Goal: Task Accomplishment & Management: Manage account settings

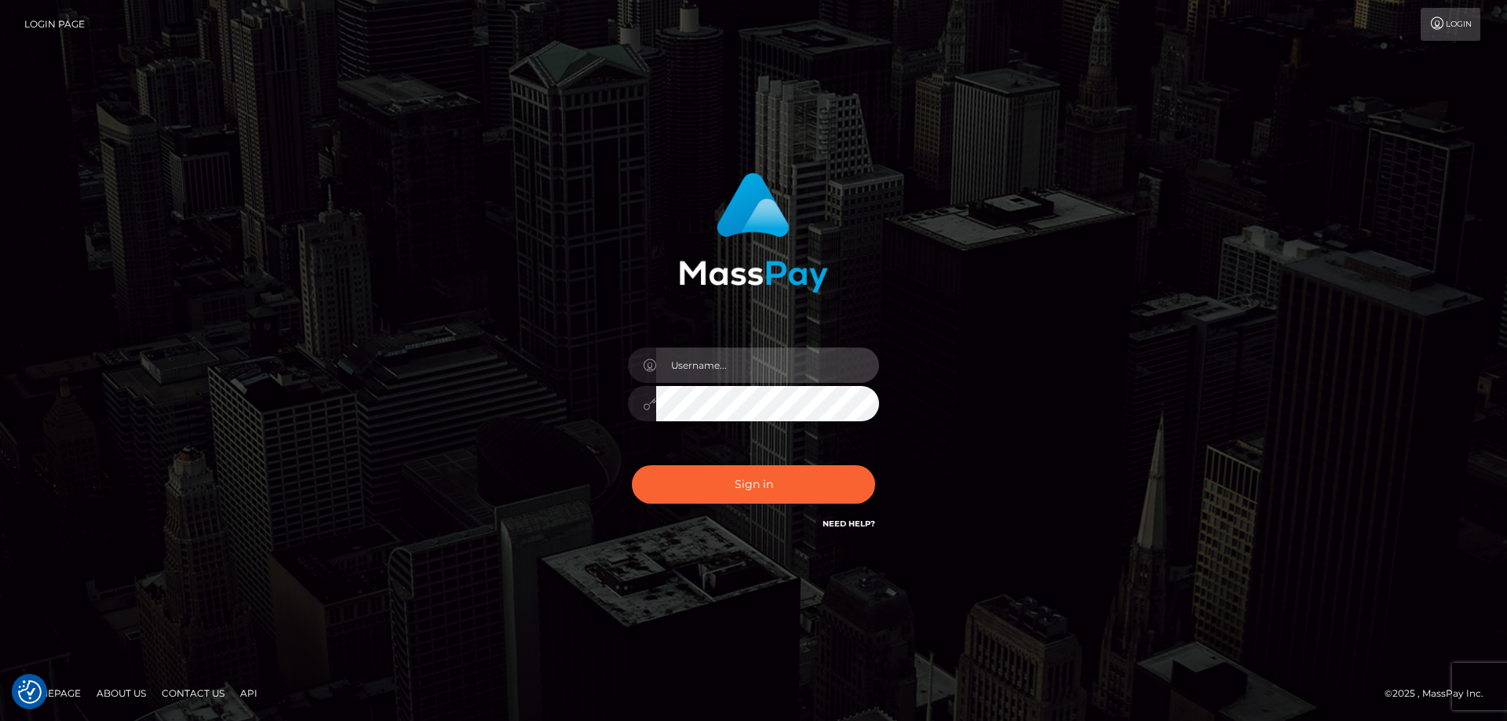
type input "[PERSON_NAME].Cirnat"
click at [871, 452] on div at bounding box center [734, 511] width 322 height 179
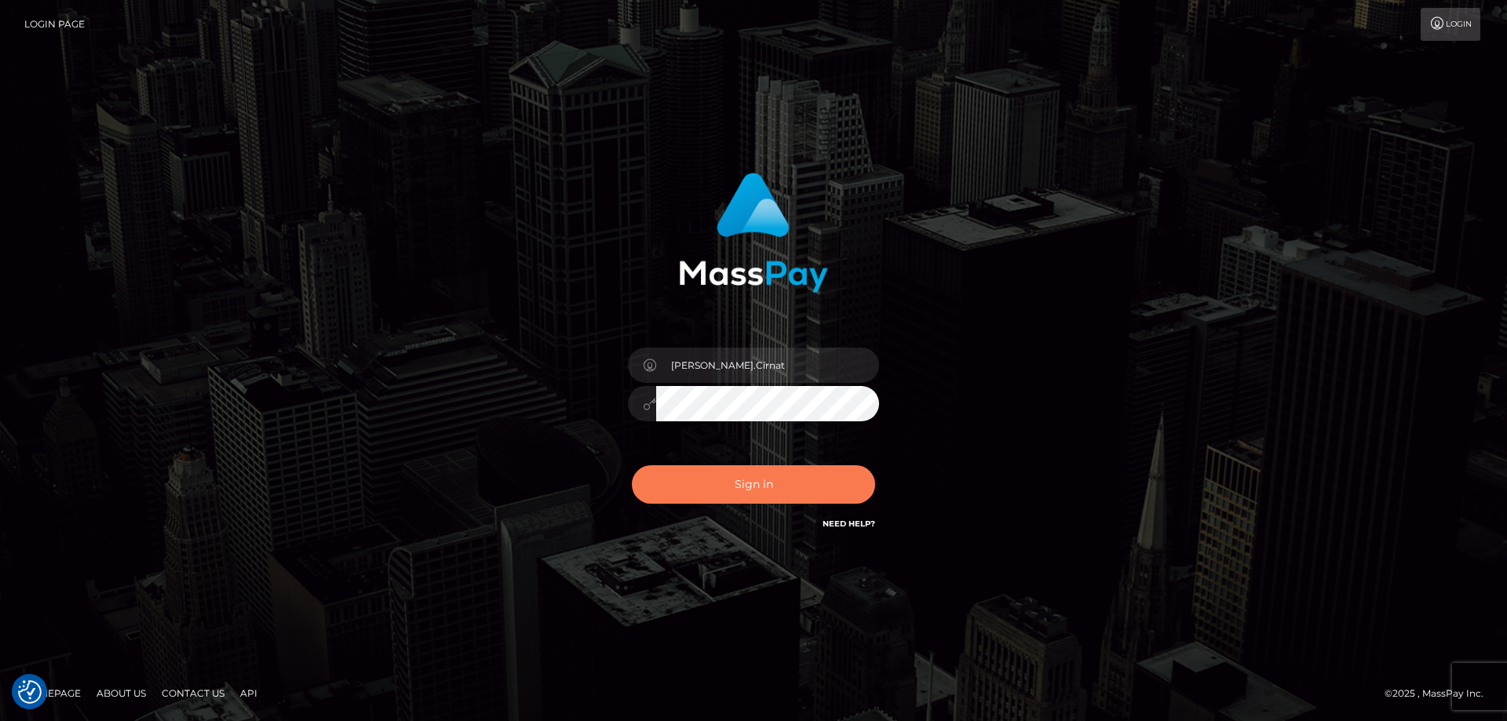
click at [740, 494] on button "Sign in" at bounding box center [753, 485] width 243 height 38
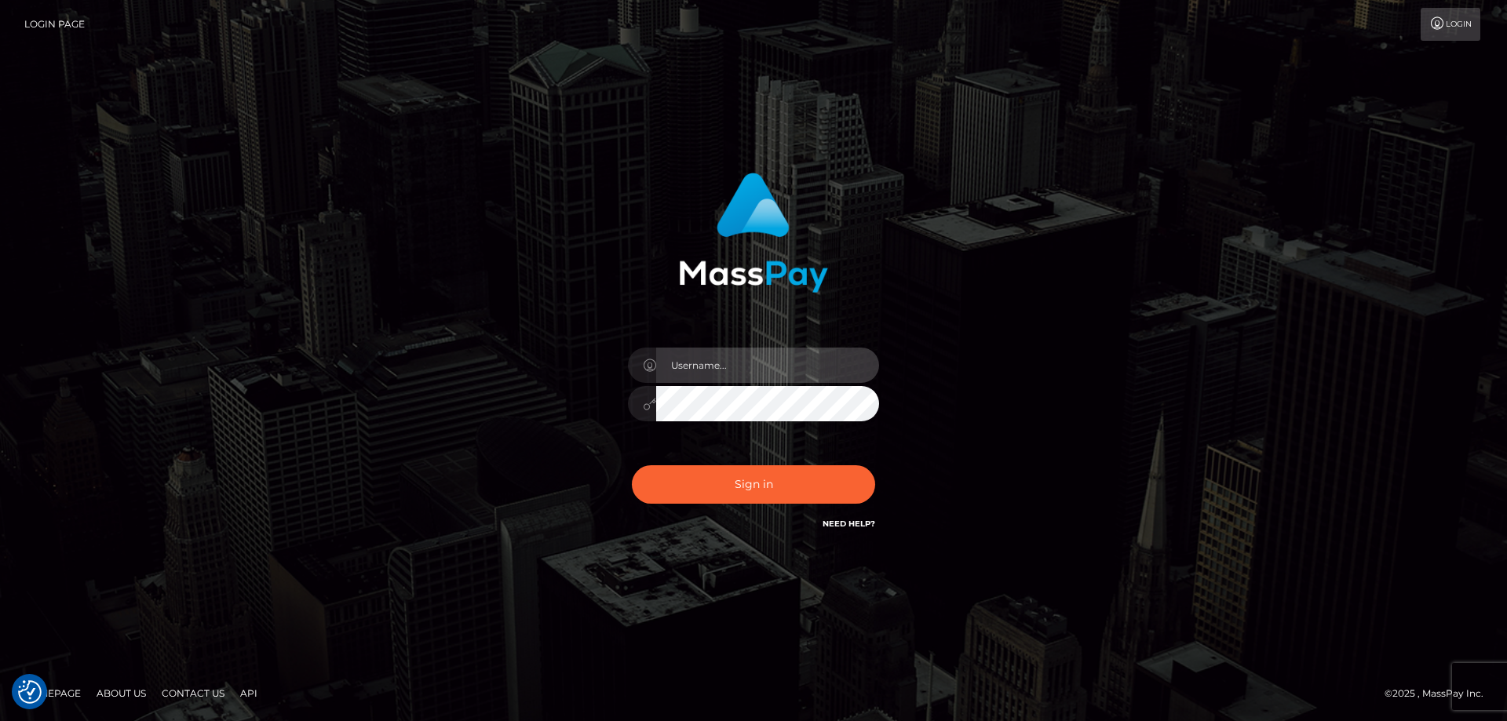
type input "Dan.Cirnat"
click at [878, 457] on div at bounding box center [734, 511] width 322 height 179
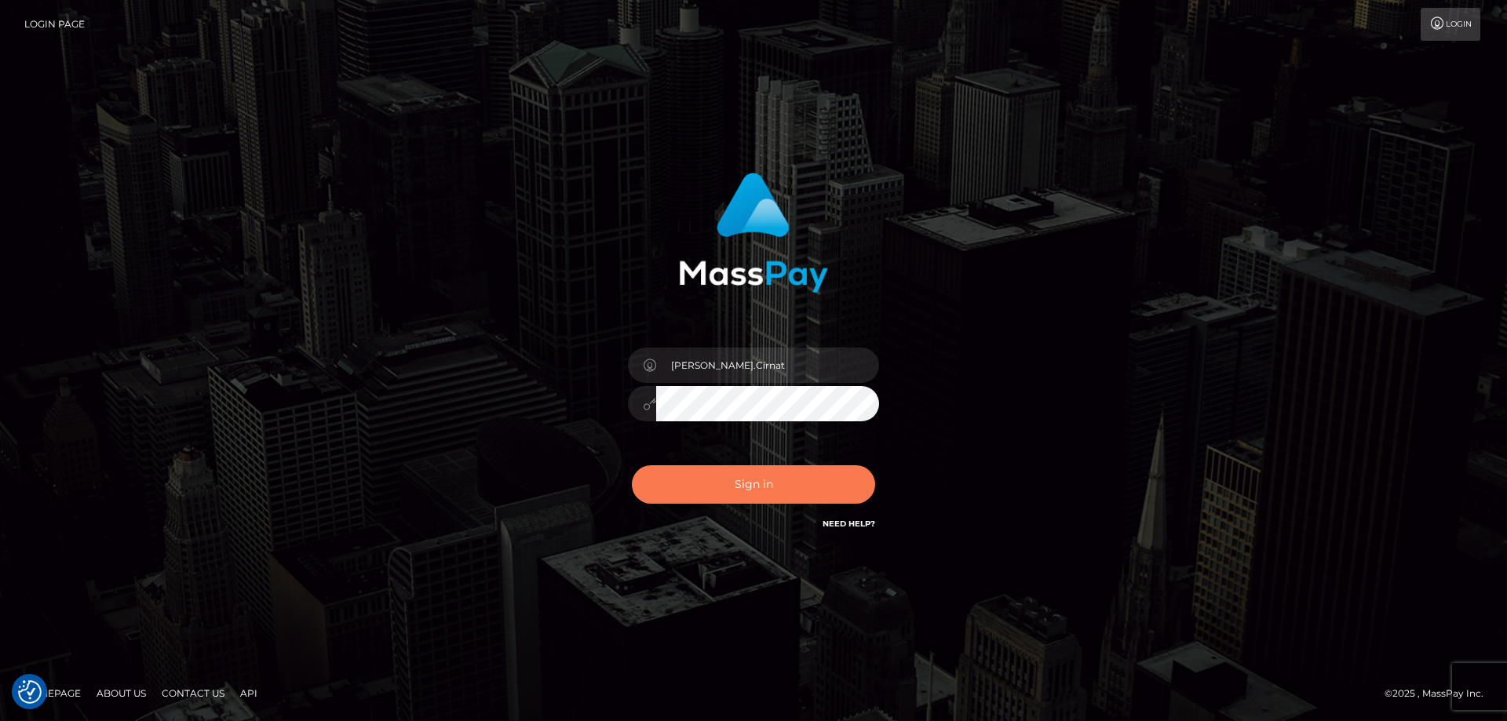
click at [757, 489] on button "Sign in" at bounding box center [753, 485] width 243 height 38
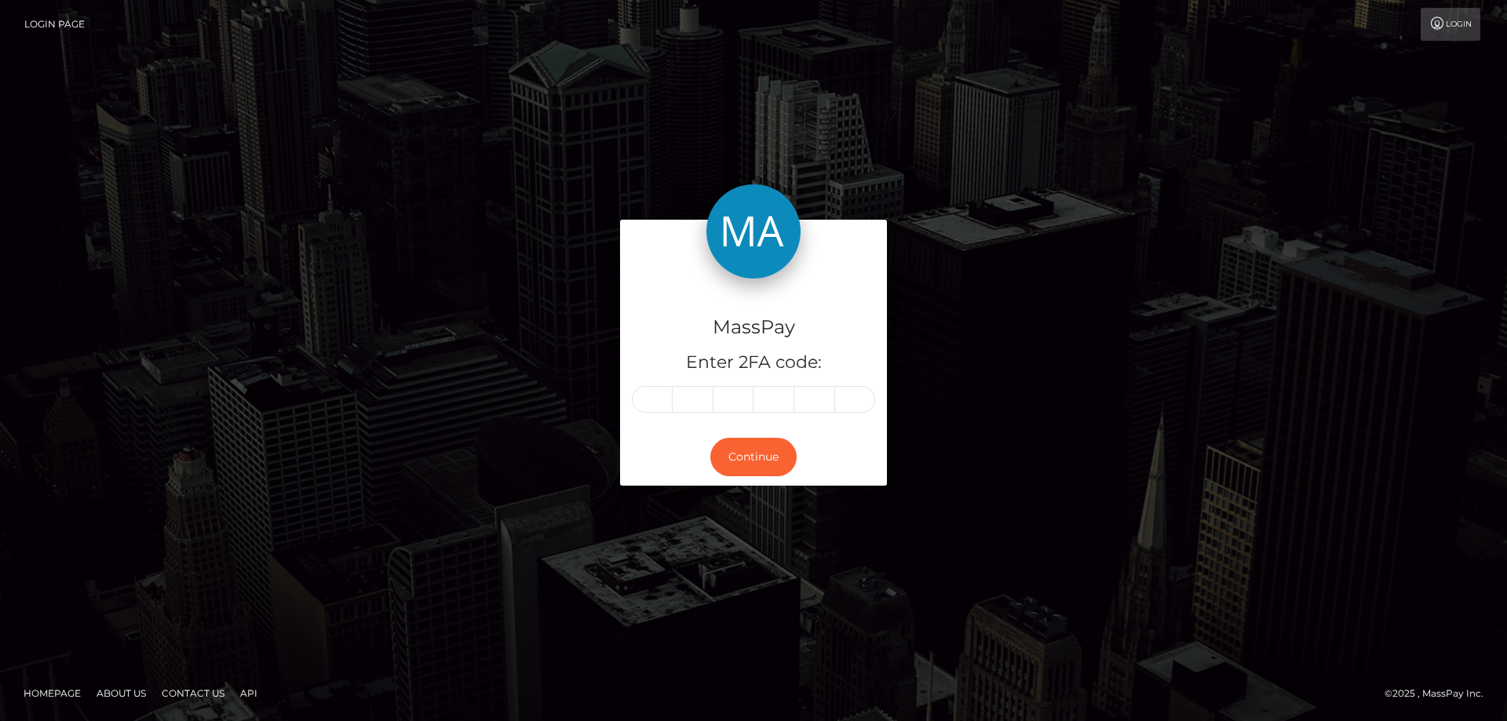
click at [638, 396] on input "text" at bounding box center [652, 399] width 41 height 27
type input "4"
type input "5"
type input "7"
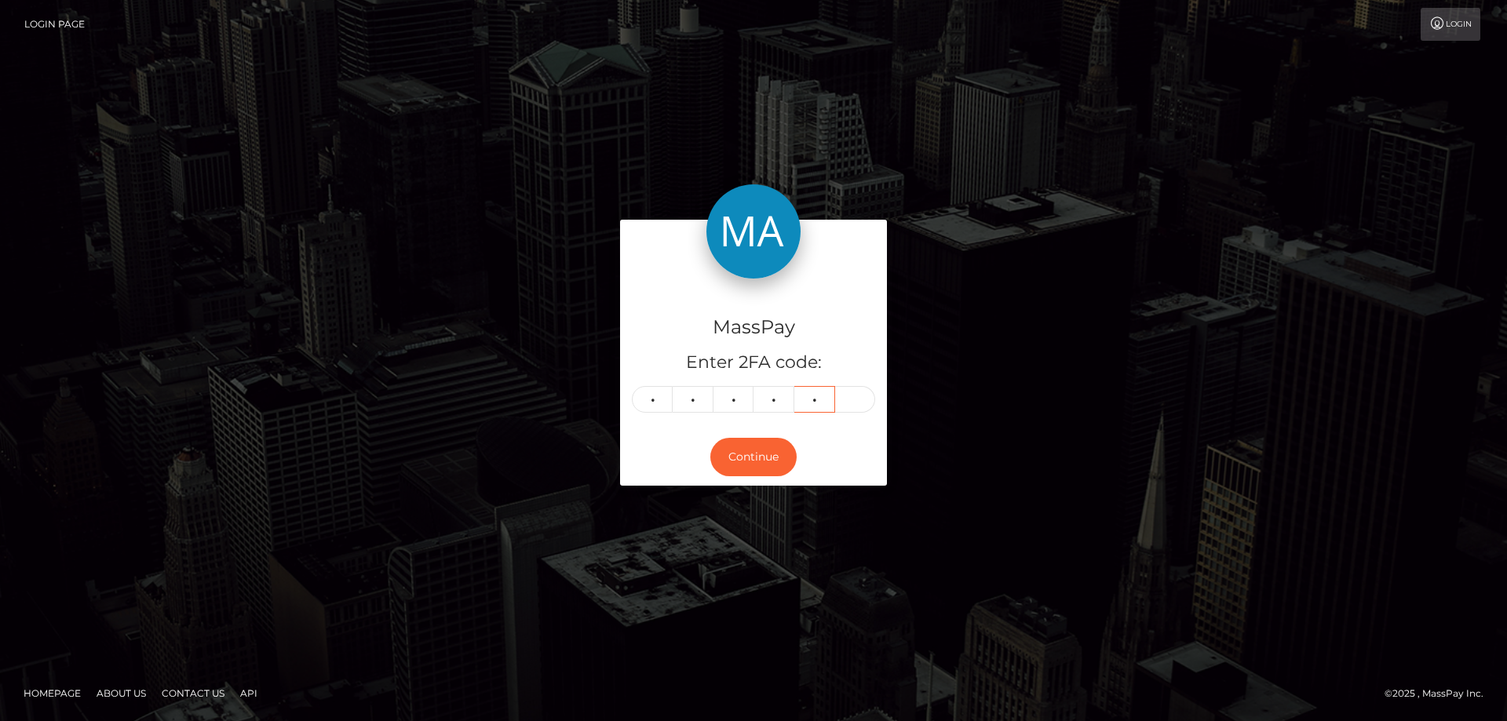
type input "3"
type input "2"
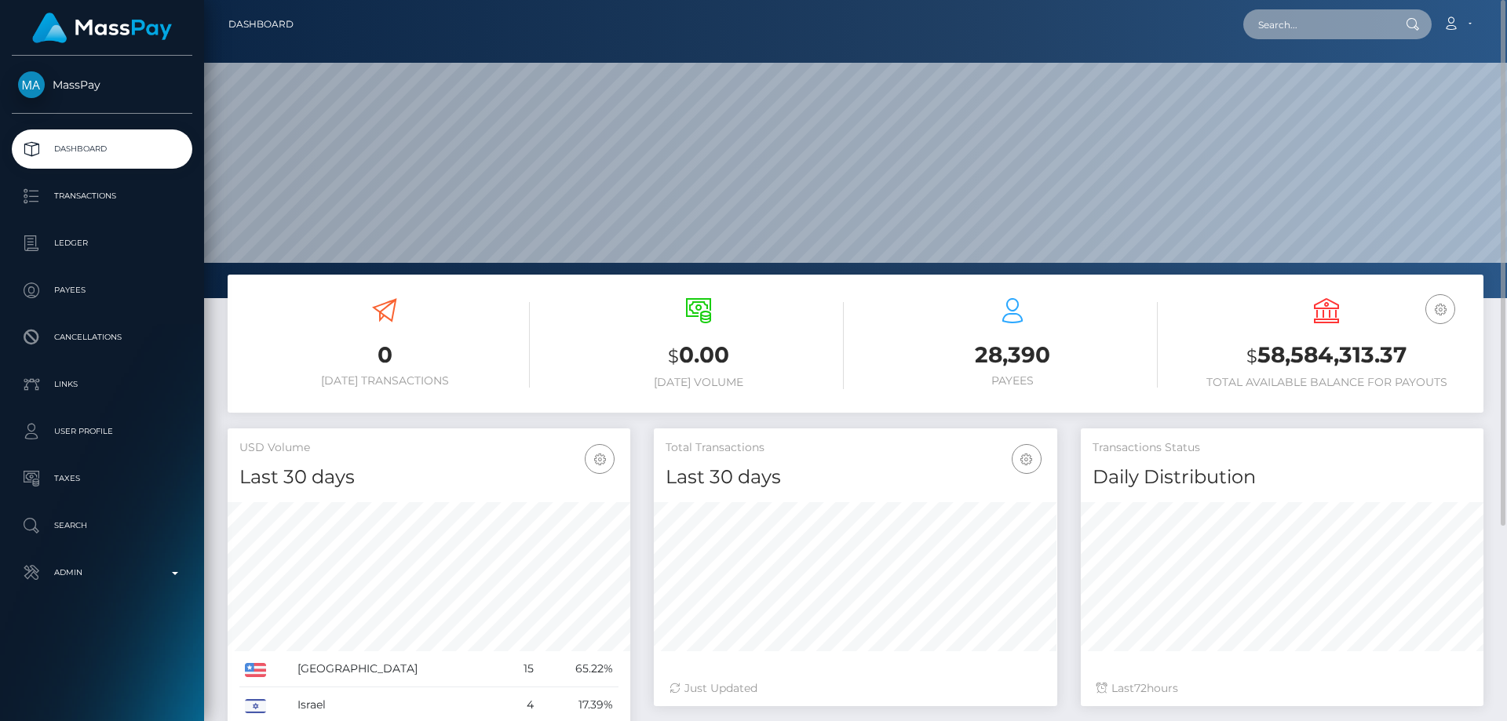
paste input "738802764619980800"
type input "738802764619980800"
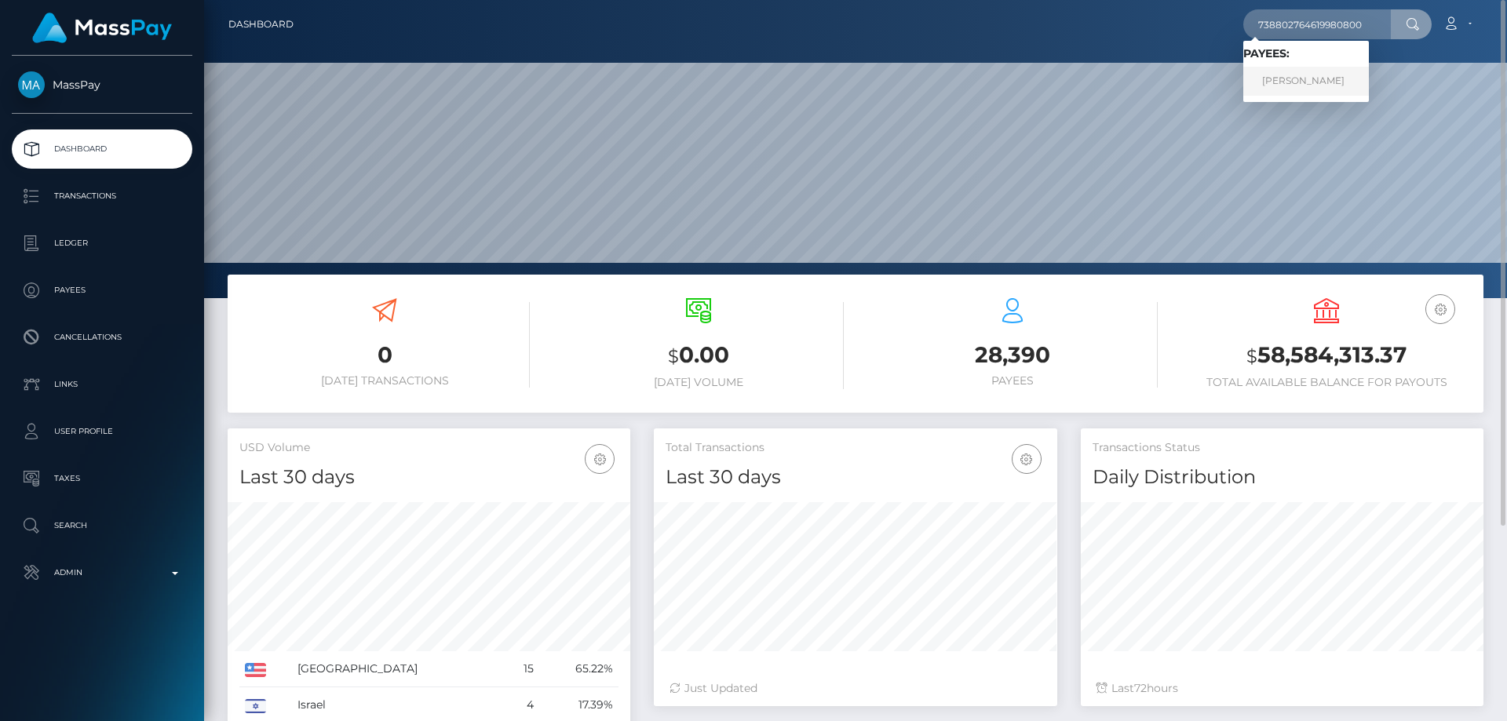
click at [1319, 79] on link "ELIZAVETA GEVORKIAN" at bounding box center [1307, 81] width 126 height 29
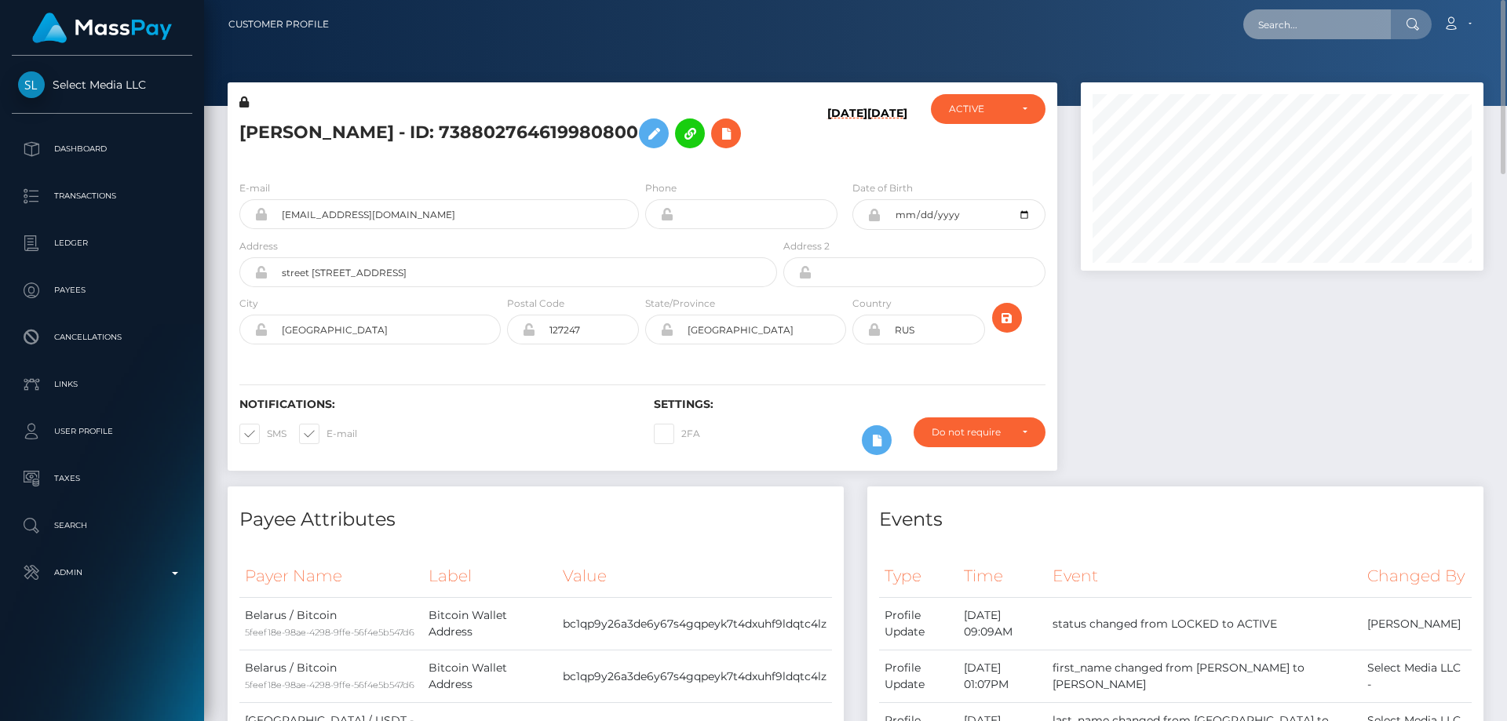
drag, startPoint x: 1309, startPoint y: 35, endPoint x: 1331, endPoint y: 26, distance: 22.9
paste input "kateartyri@gmail.com"
type input "kateartyri@gmail.com"
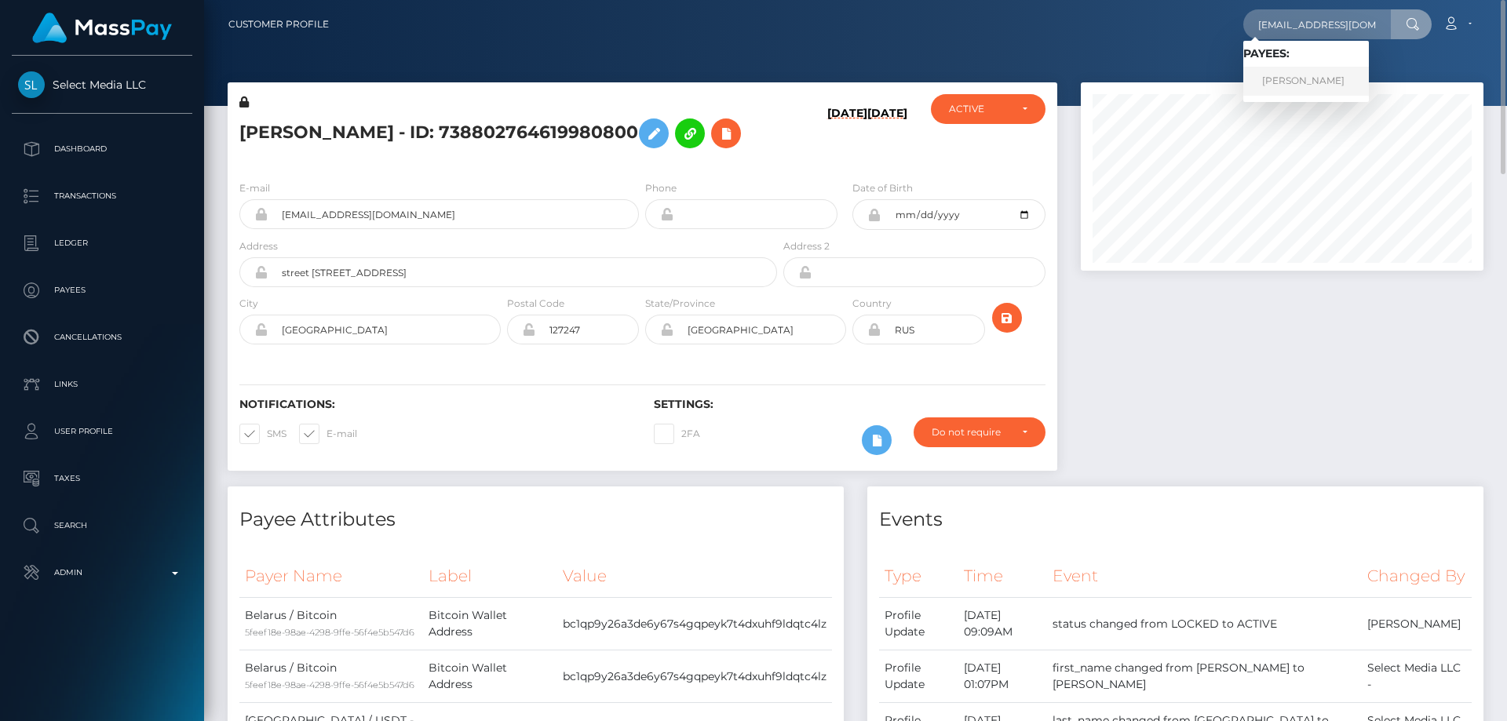
click at [1277, 82] on link "Ekaterina Iatskevich" at bounding box center [1307, 81] width 126 height 29
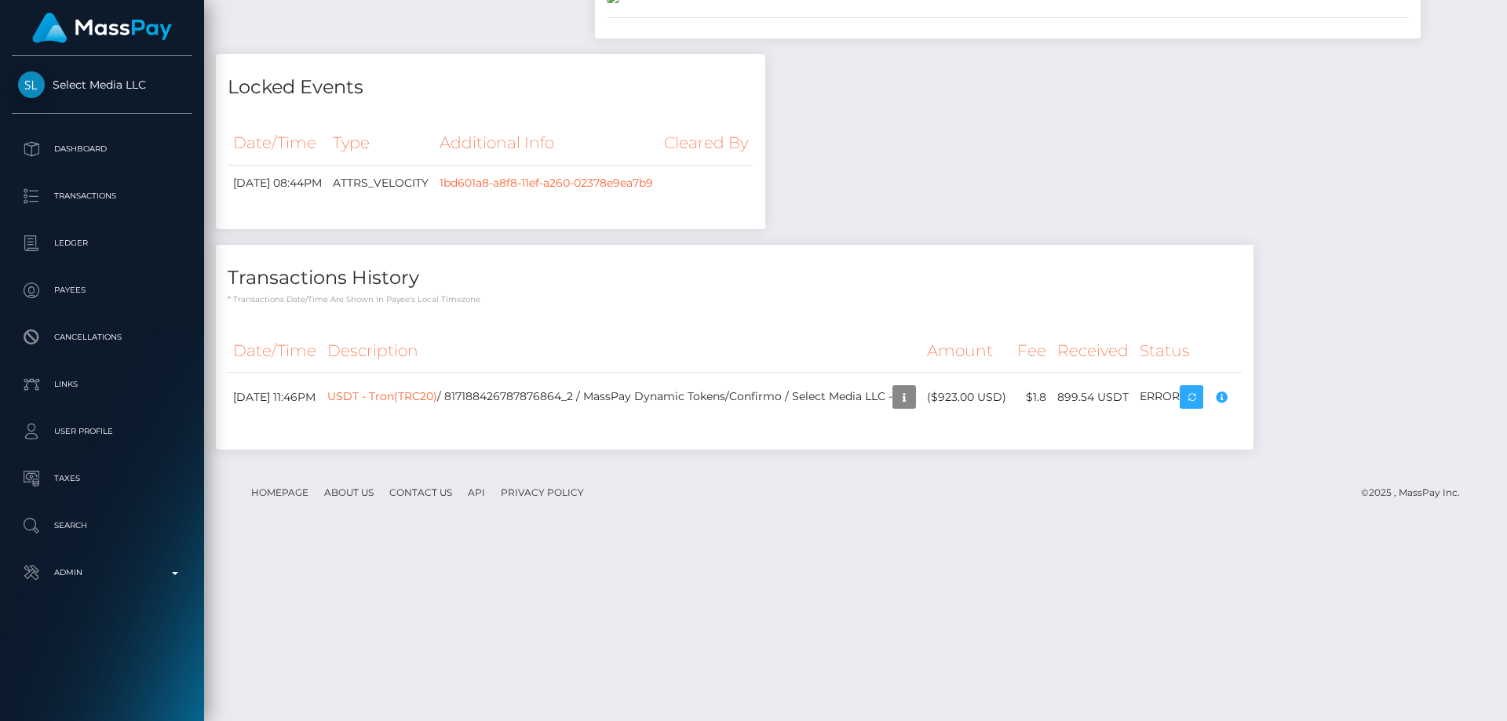
scroll to position [1570, 0]
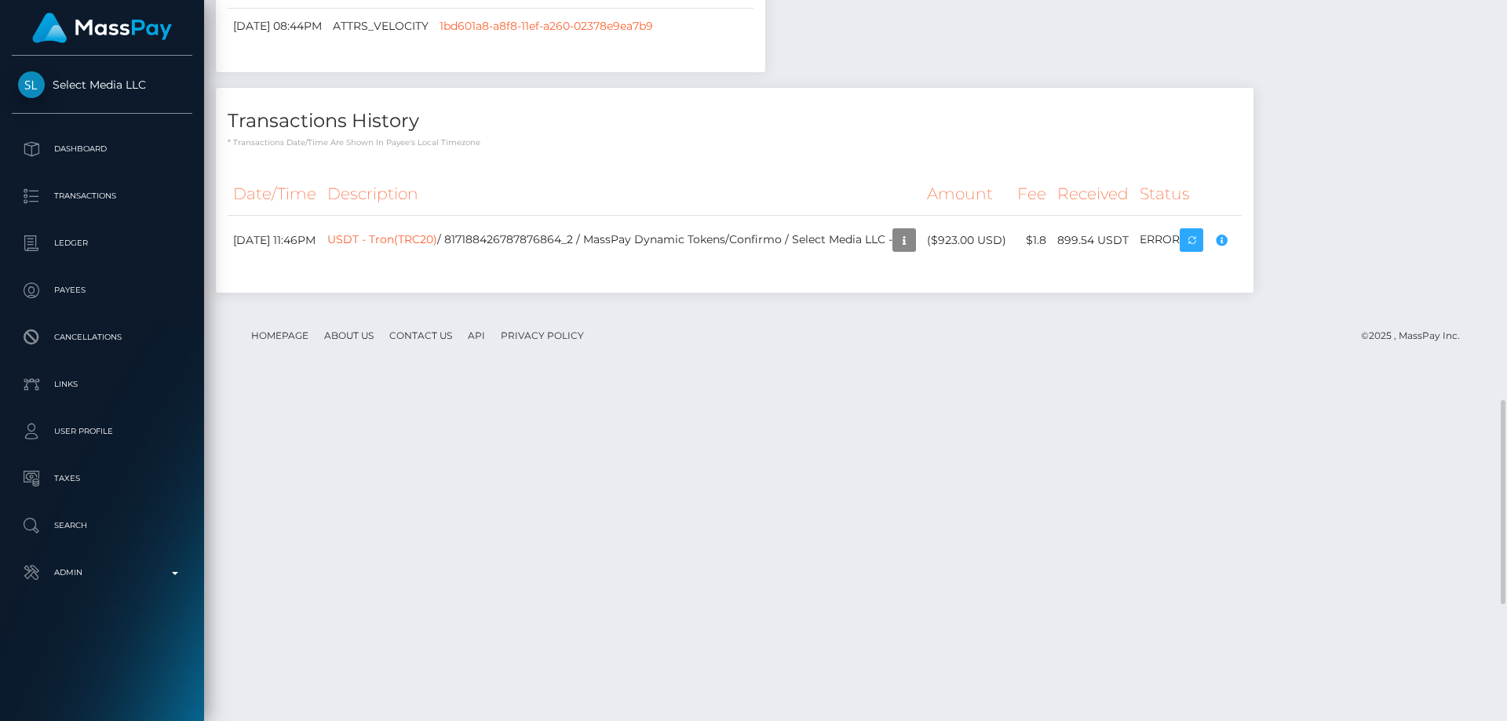
scroll to position [1335, 0]
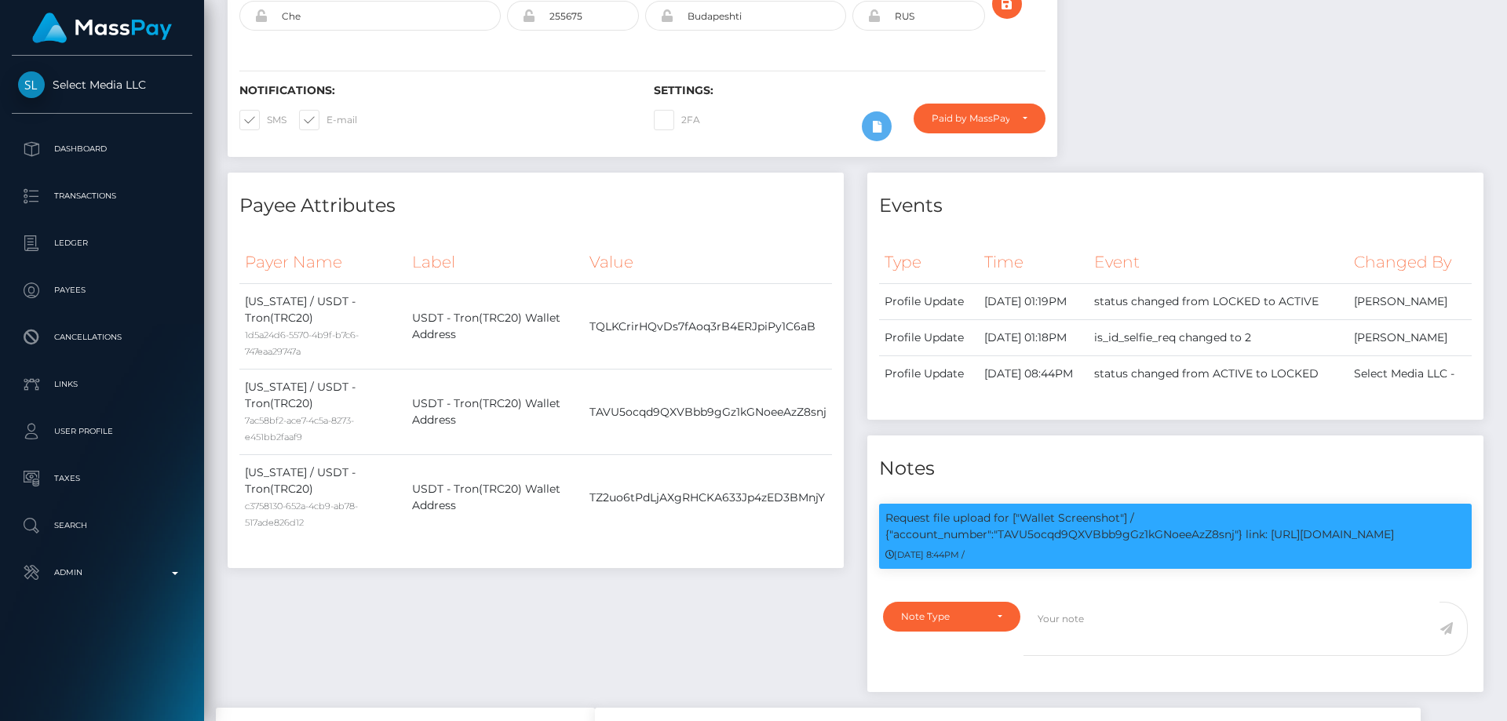
scroll to position [79, 0]
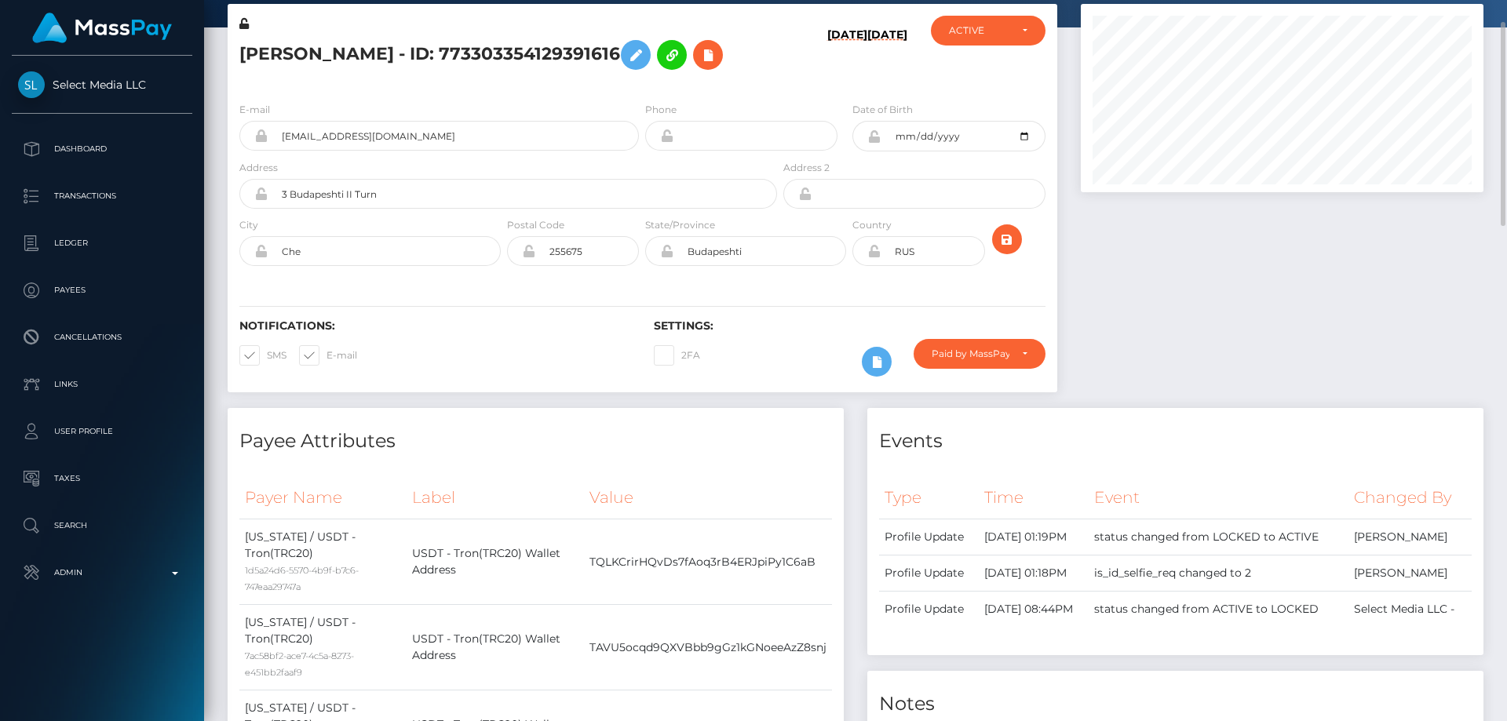
click at [1233, 260] on div at bounding box center [1282, 206] width 426 height 404
drag, startPoint x: 1222, startPoint y: 293, endPoint x: 720, endPoint y: 192, distance: 512.4
click at [1216, 292] on div at bounding box center [1282, 206] width 426 height 404
drag, startPoint x: 400, startPoint y: 132, endPoint x: 237, endPoint y: 150, distance: 164.3
click at [237, 150] on div "E-mail kateartyri@gmail.com" at bounding box center [435, 130] width 415 height 58
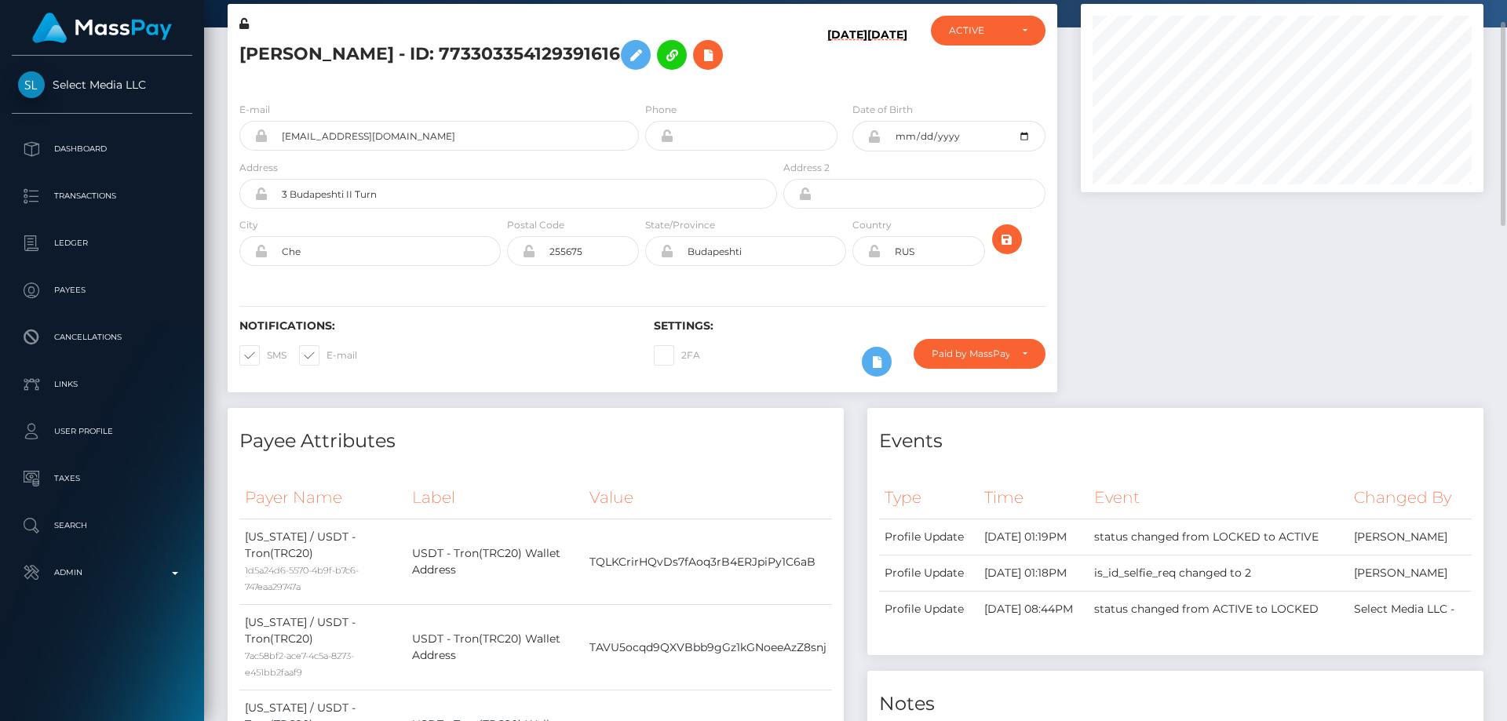
drag, startPoint x: 1167, startPoint y: 320, endPoint x: 1107, endPoint y: 295, distance: 64.7
click at [1167, 320] on div at bounding box center [1282, 206] width 426 height 404
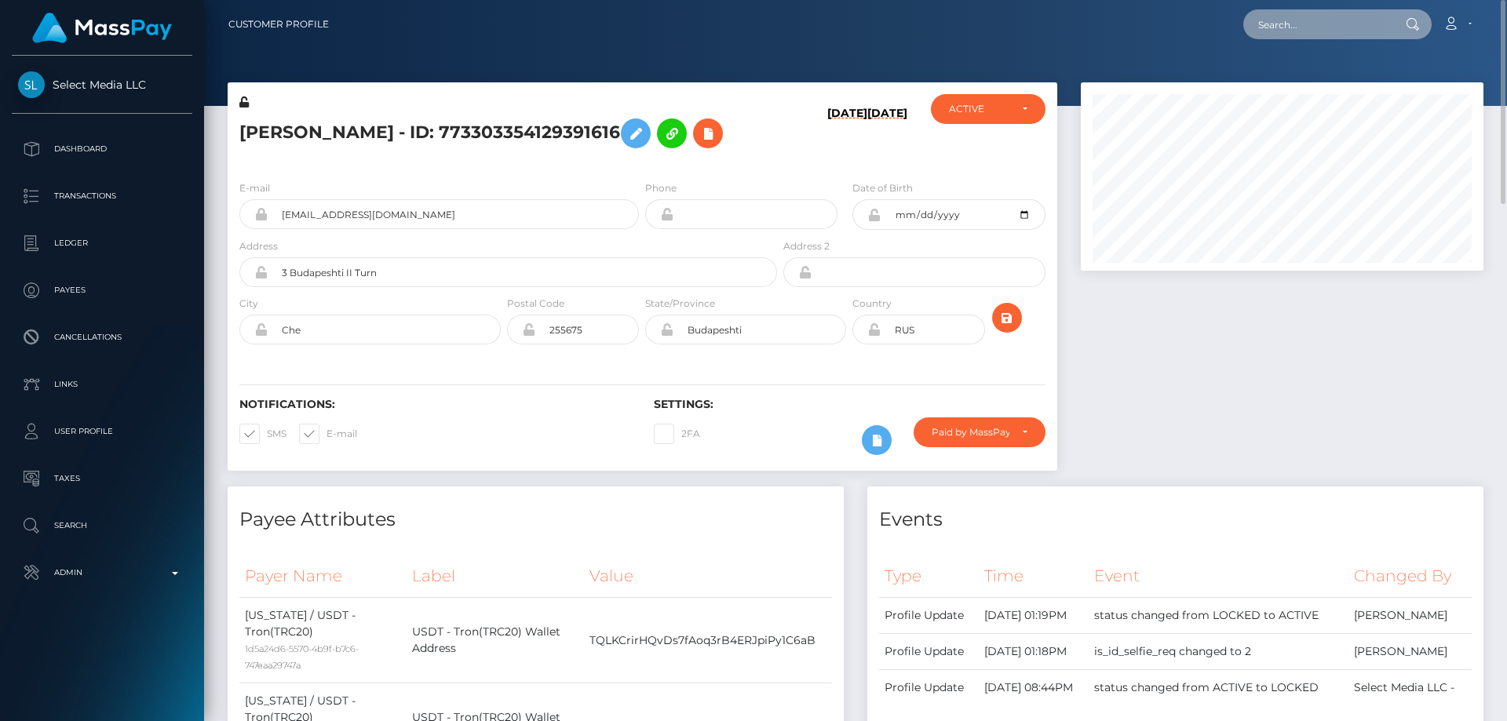
paste input "kateartyri@gmail.com"
type input "kateartyri@gmail.com"
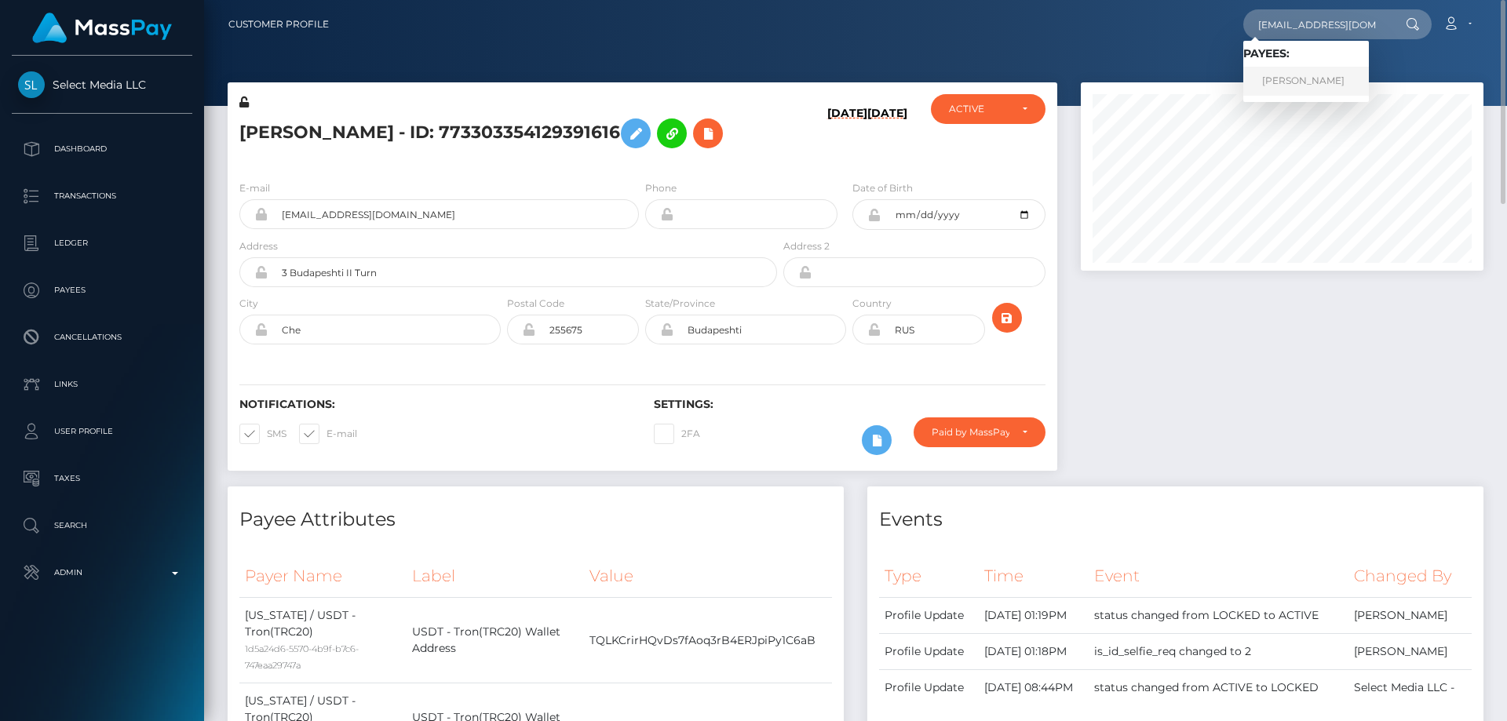
click at [1298, 76] on link "Ekaterina Iatskevich" at bounding box center [1307, 81] width 126 height 29
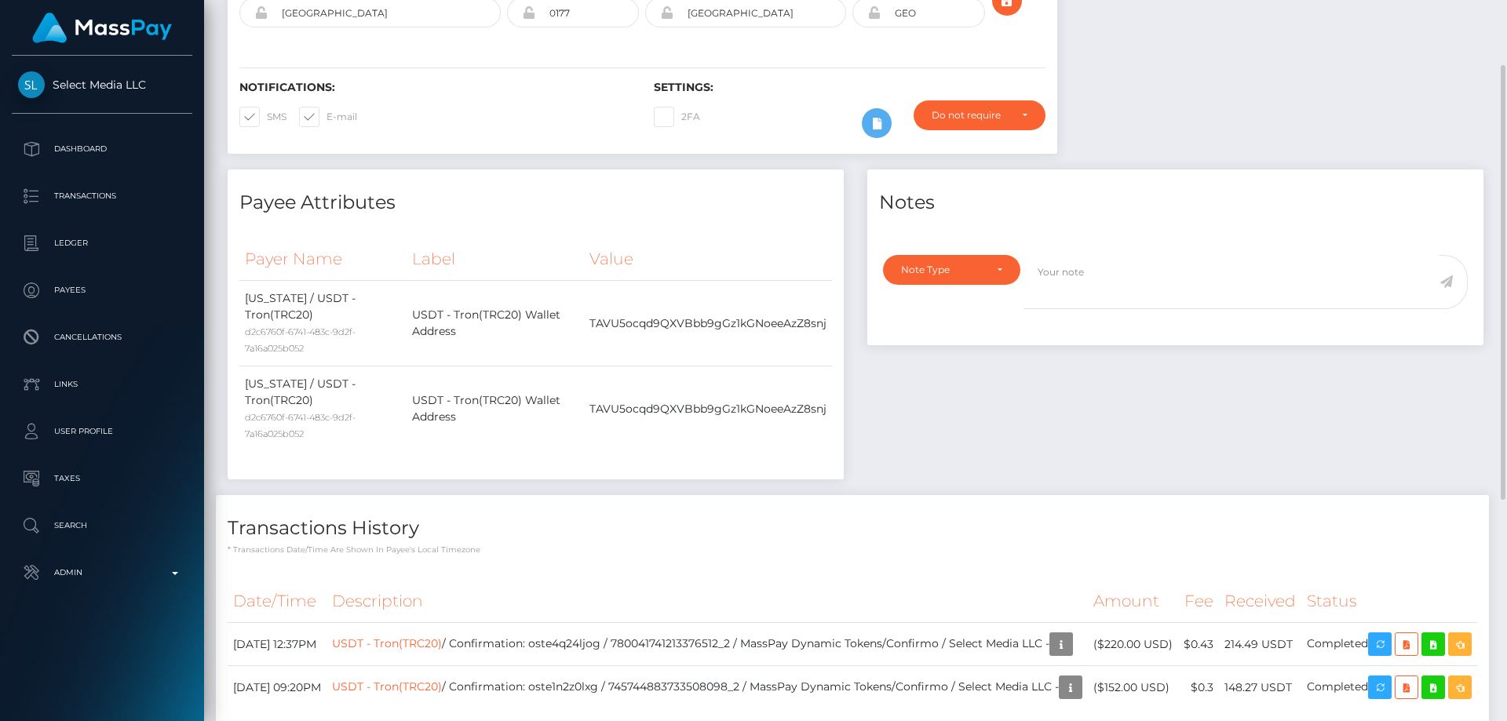
scroll to position [239, 0]
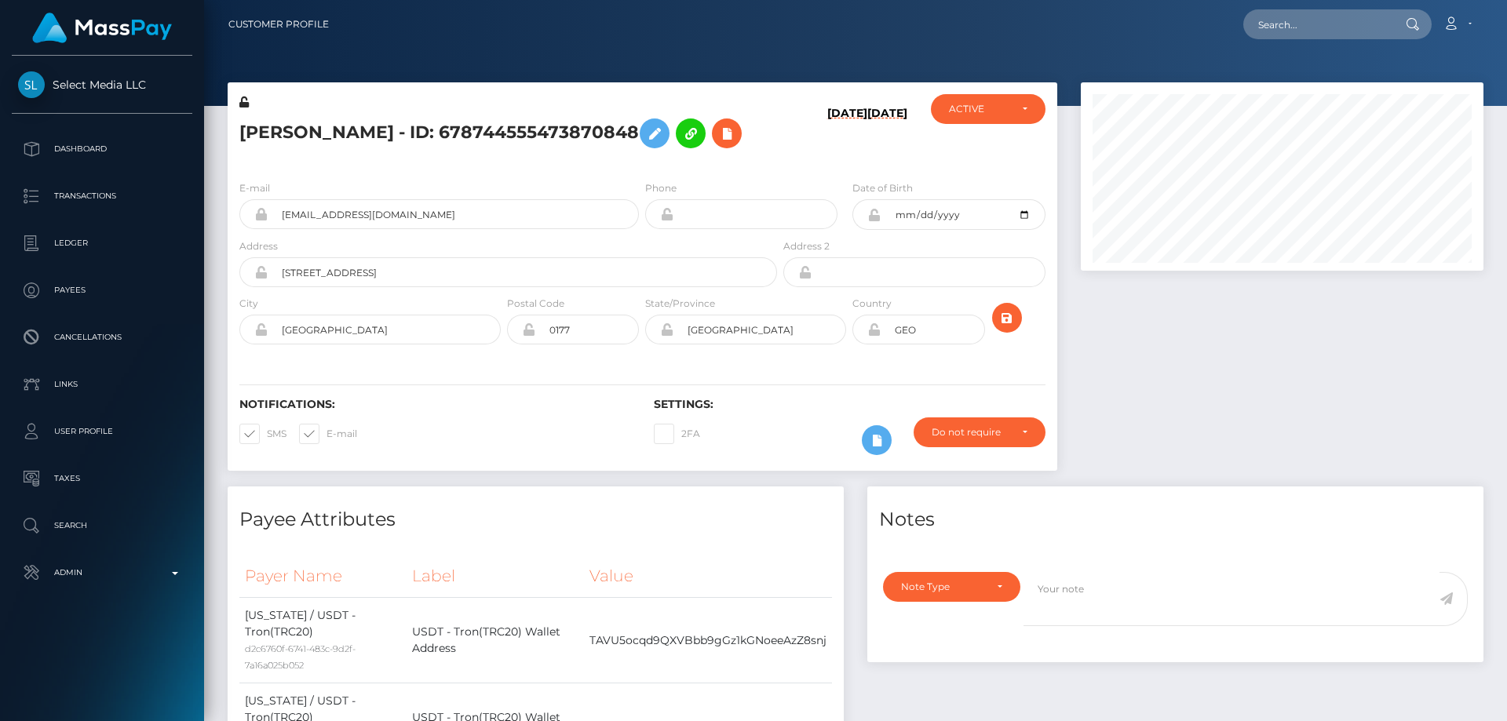
scroll to position [188, 404]
drag, startPoint x: 387, startPoint y: 135, endPoint x: 233, endPoint y: 135, distance: 153.9
click at [233, 135] on div "[PERSON_NAME] - ID: 678744555473870848" at bounding box center [504, 131] width 553 height 74
copy h5 "[PERSON_NAME]"
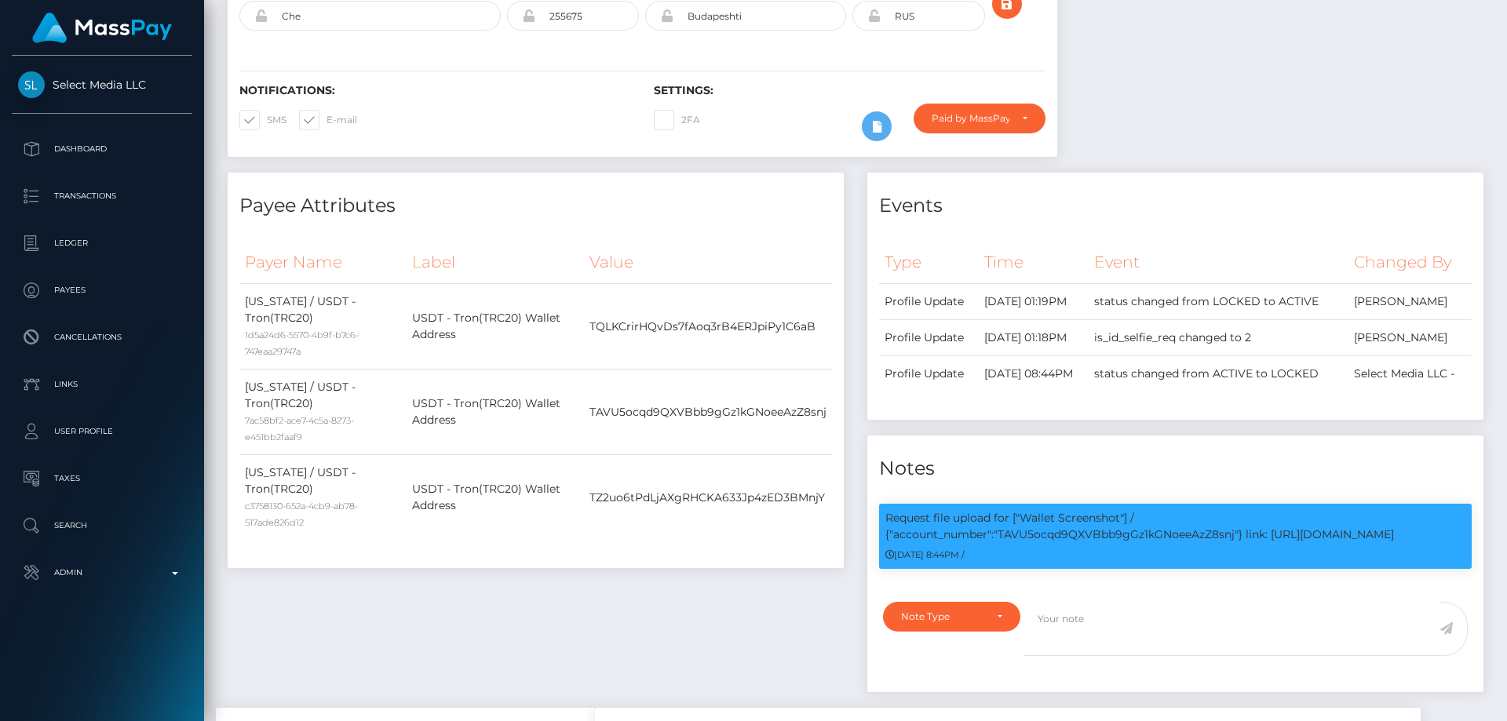
scroll to position [79, 0]
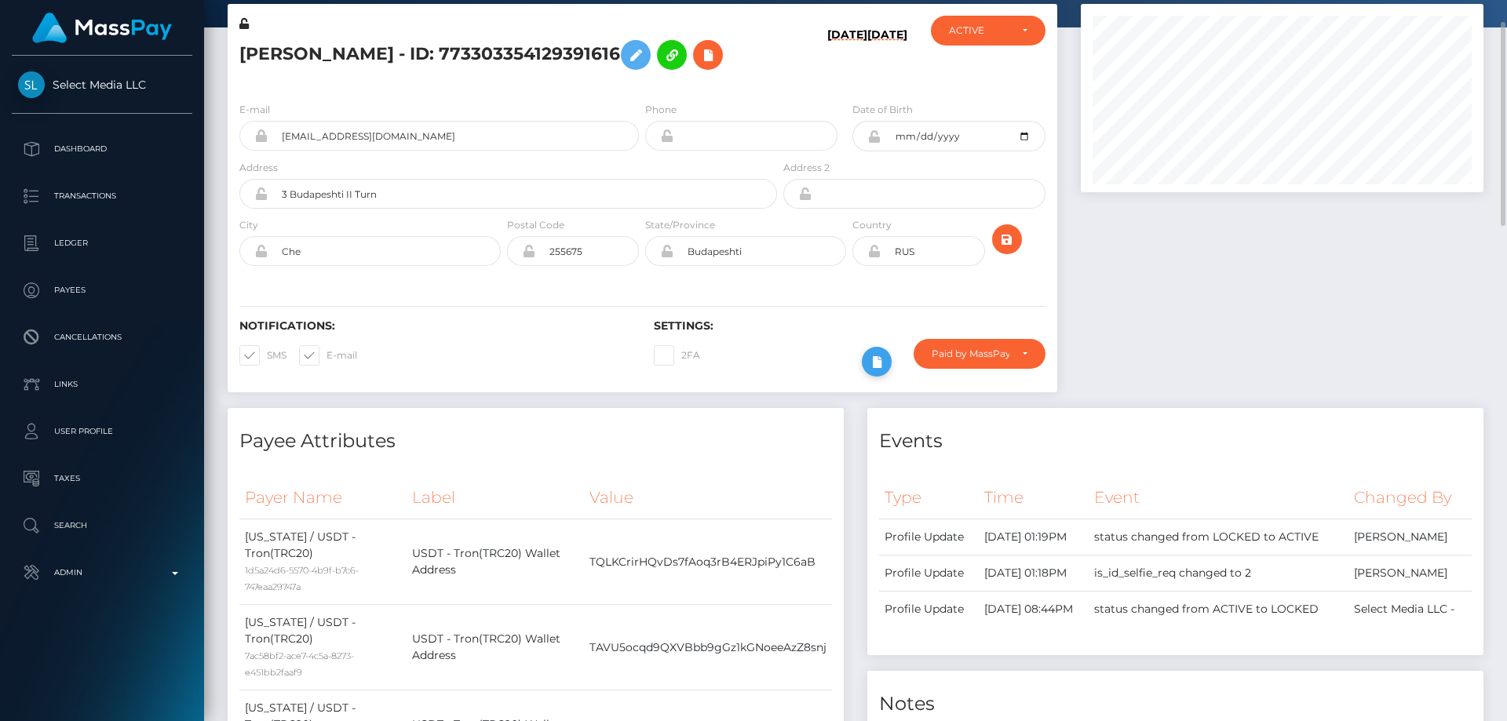
click at [879, 358] on icon at bounding box center [876, 362] width 19 height 20
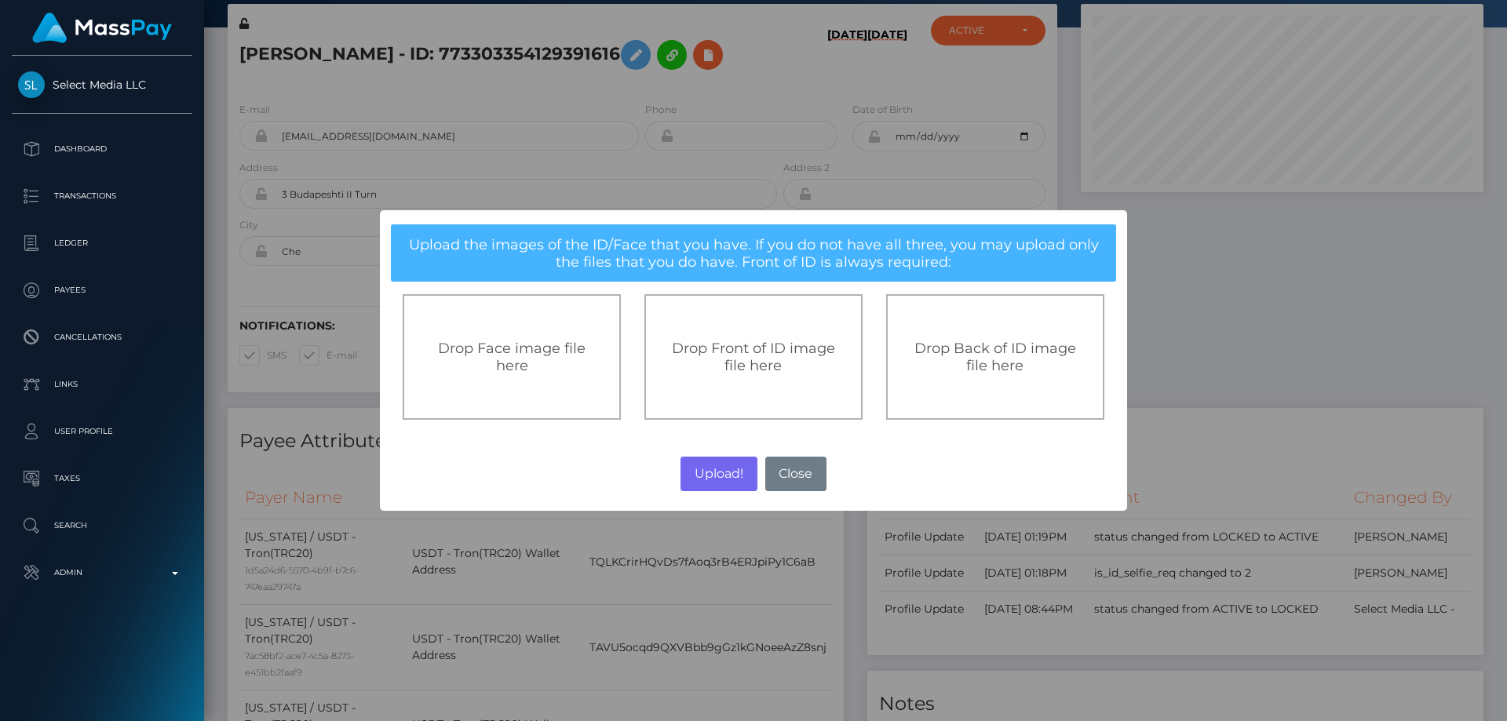
click at [723, 327] on div "Drop Front of ID image file here" at bounding box center [754, 357] width 218 height 126
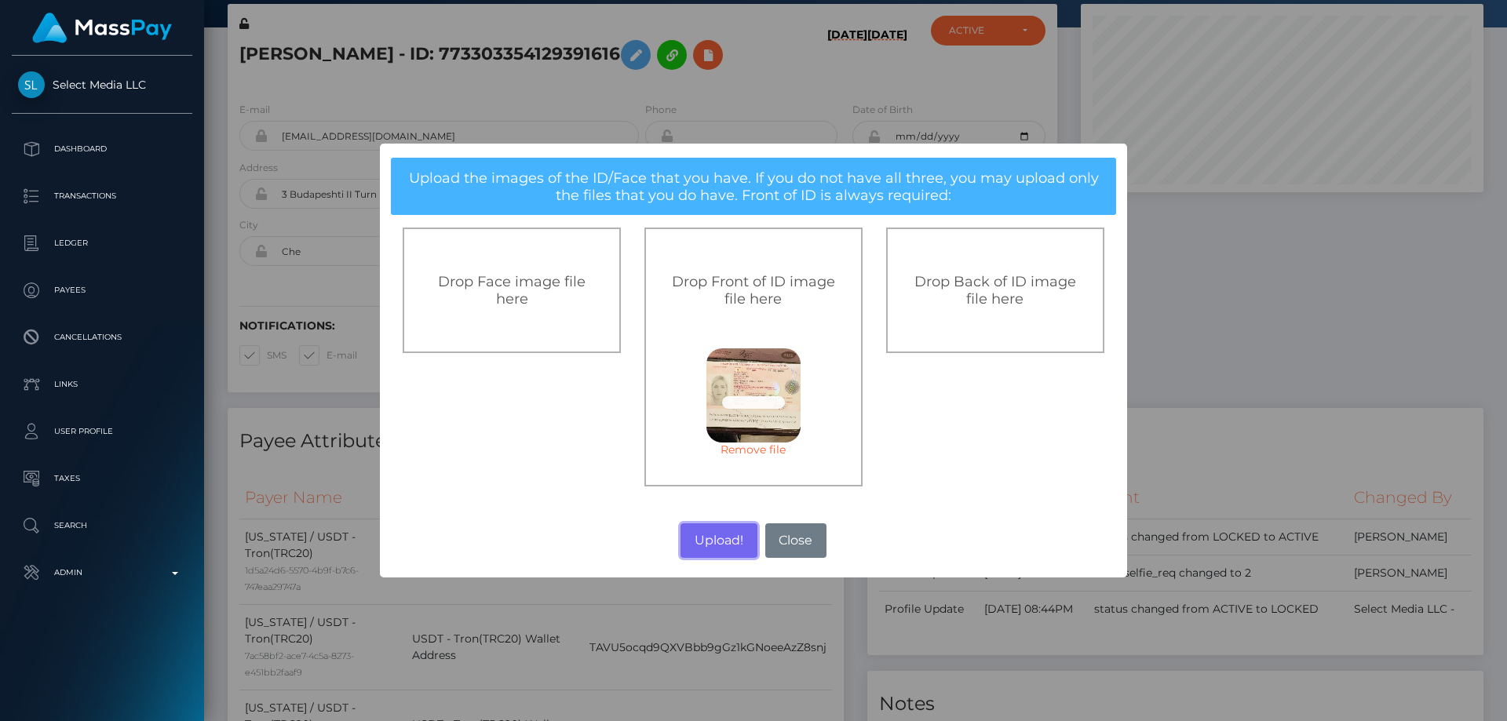
drag, startPoint x: 716, startPoint y: 546, endPoint x: 330, endPoint y: 17, distance: 654.5
click at [715, 545] on button "Upload!" at bounding box center [719, 541] width 76 height 35
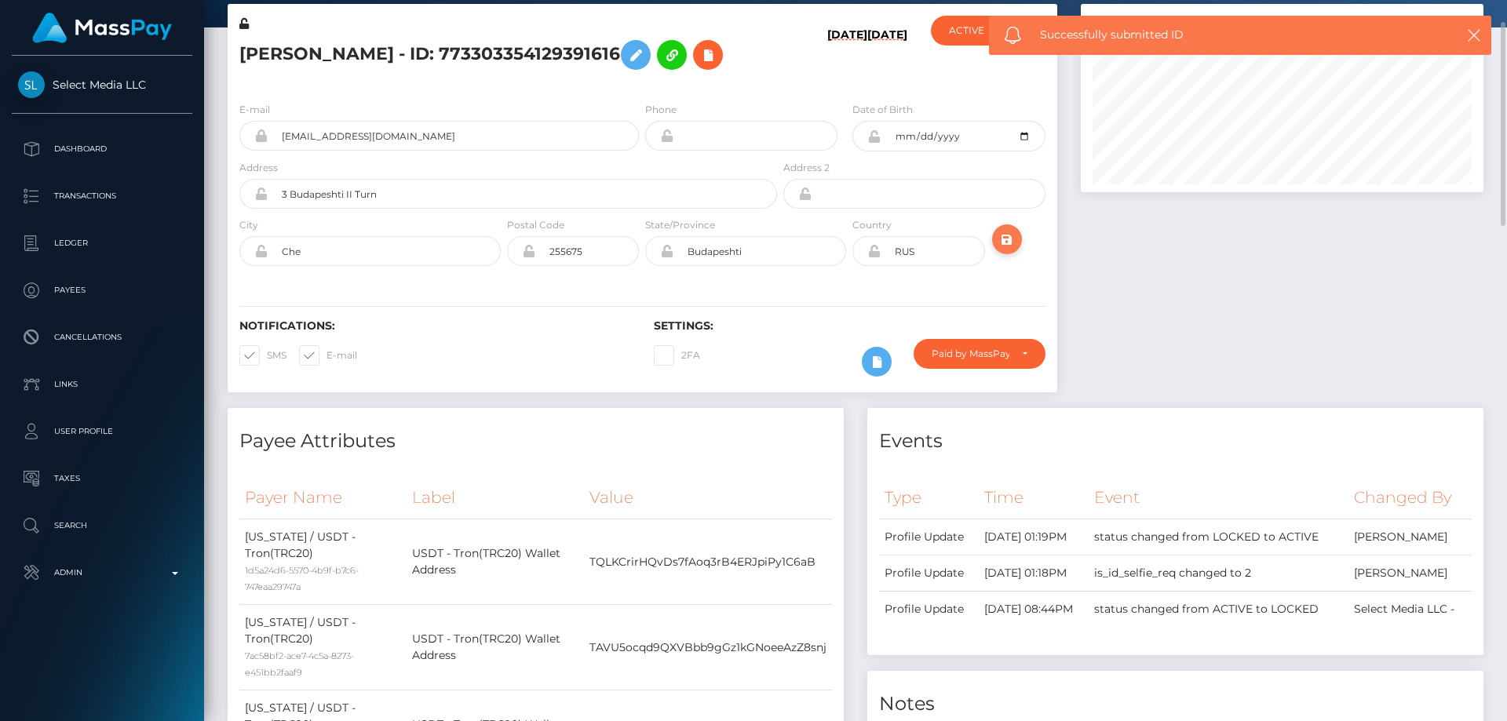
click at [1010, 238] on icon "submit" at bounding box center [1007, 240] width 19 height 20
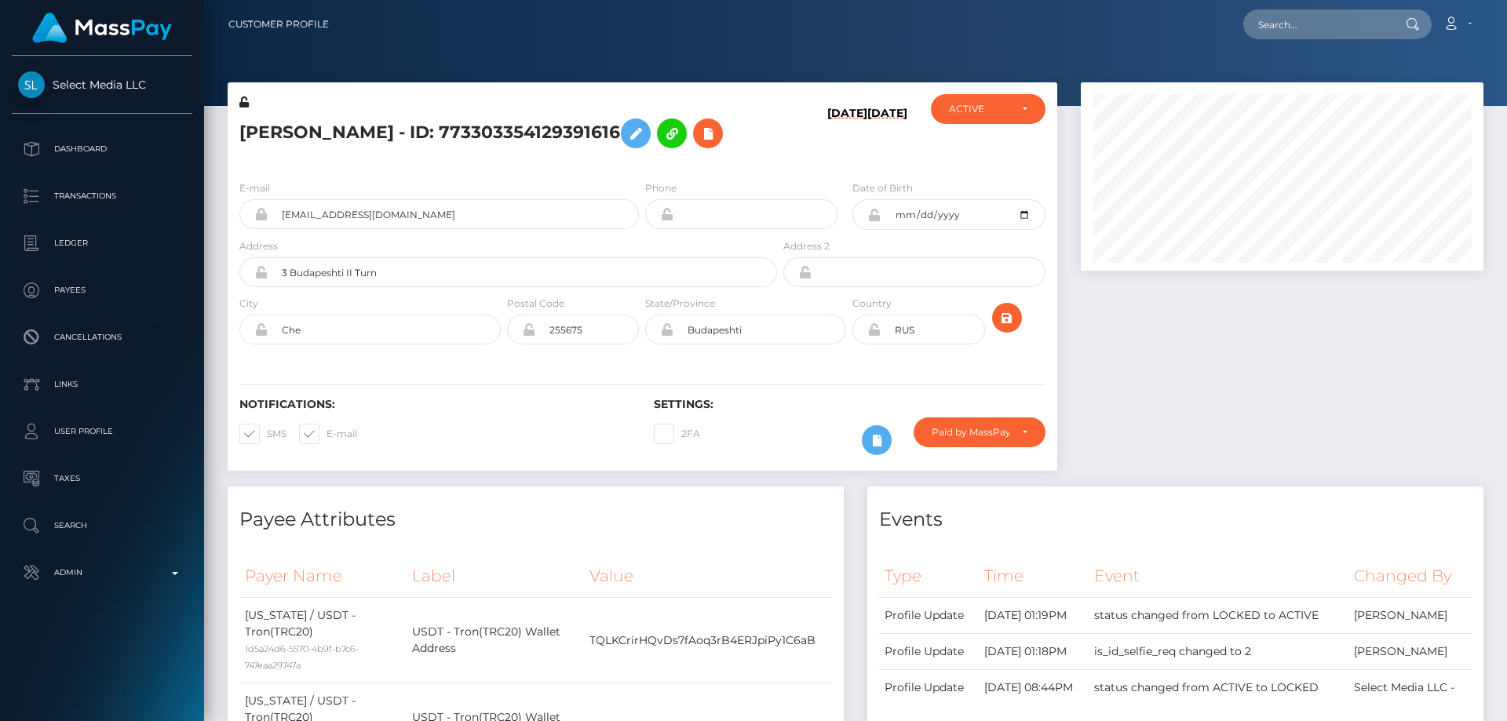
scroll to position [188, 404]
click at [1006, 310] on icon "submit" at bounding box center [1007, 319] width 19 height 20
click at [245, 100] on icon at bounding box center [243, 102] width 9 height 11
click at [875, 214] on icon at bounding box center [873, 215] width 13 height 13
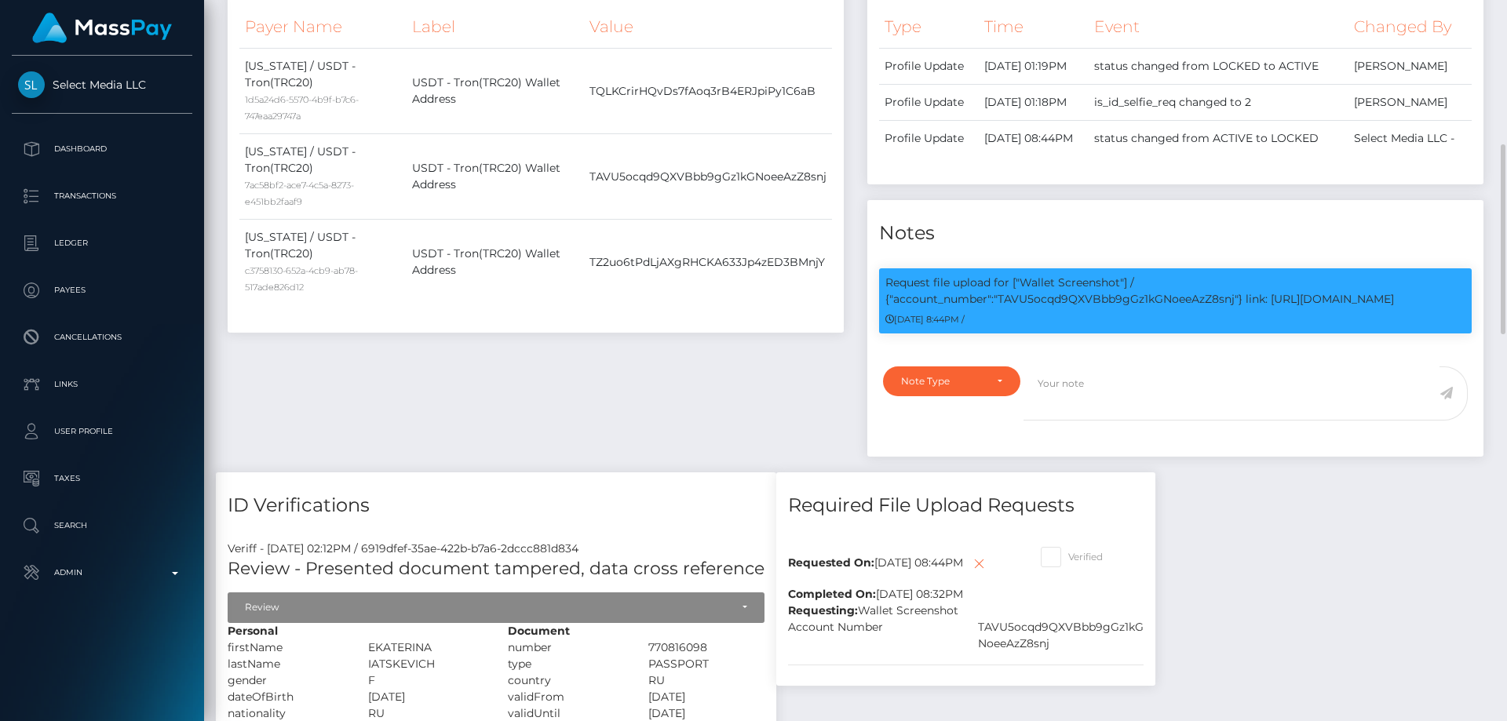
scroll to position [785, 0]
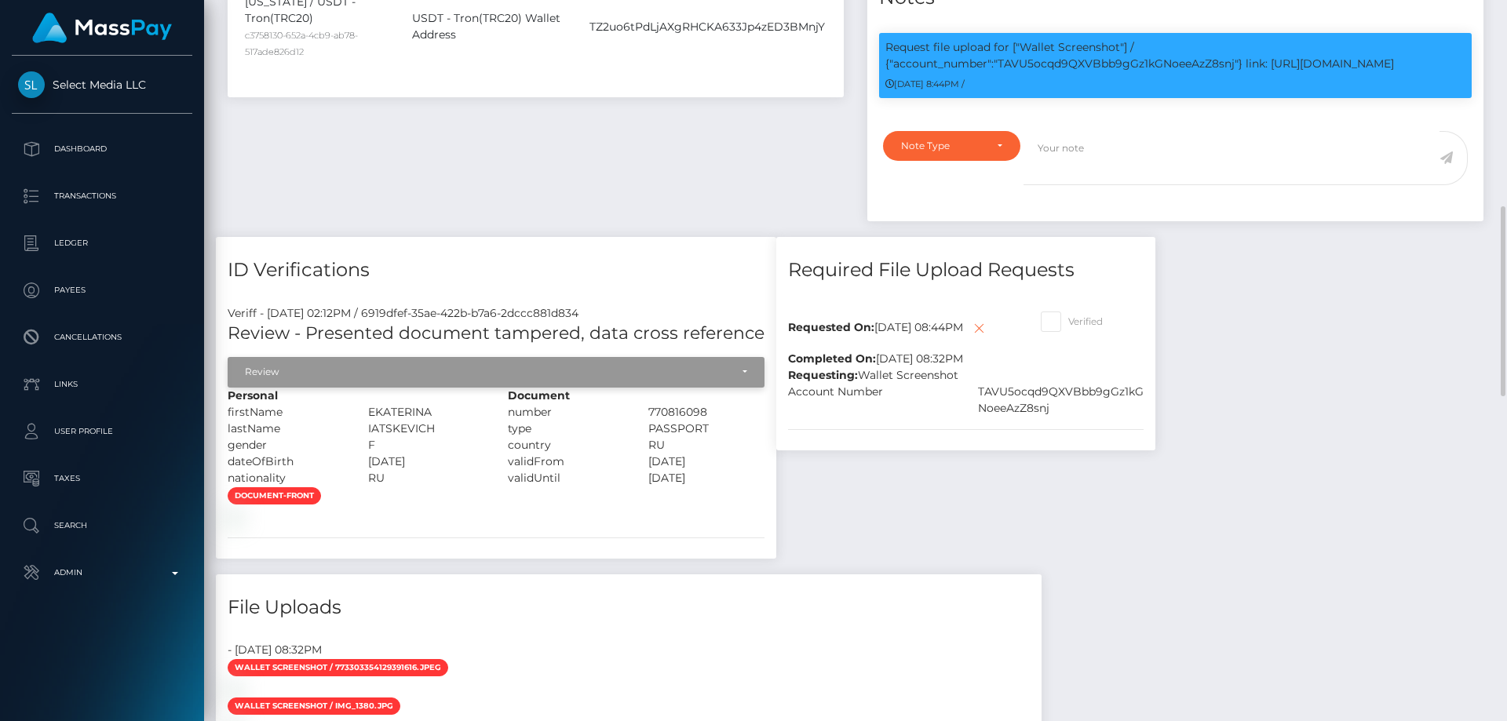
click at [346, 376] on div "Review" at bounding box center [487, 372] width 485 height 13
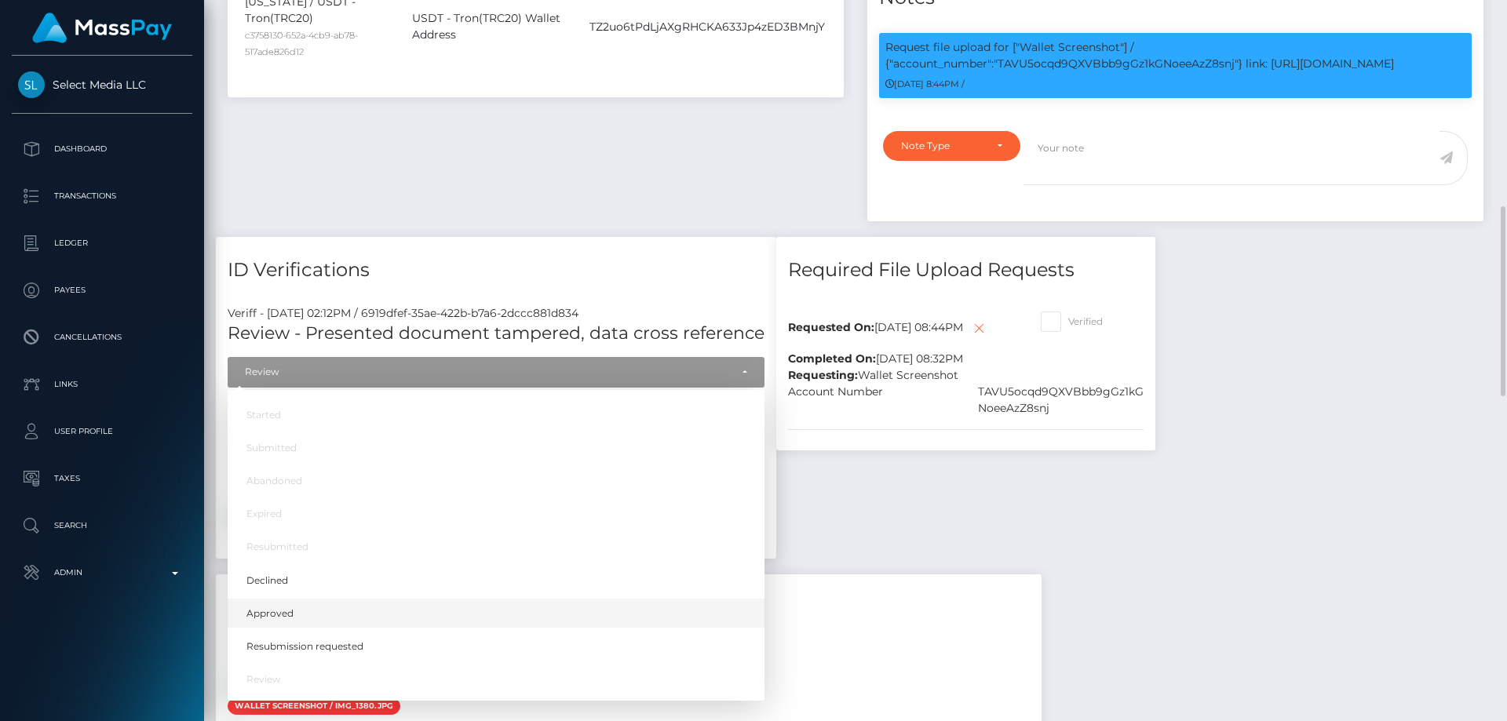
click at [305, 615] on link "Approved" at bounding box center [496, 613] width 537 height 29
select select "Approved"
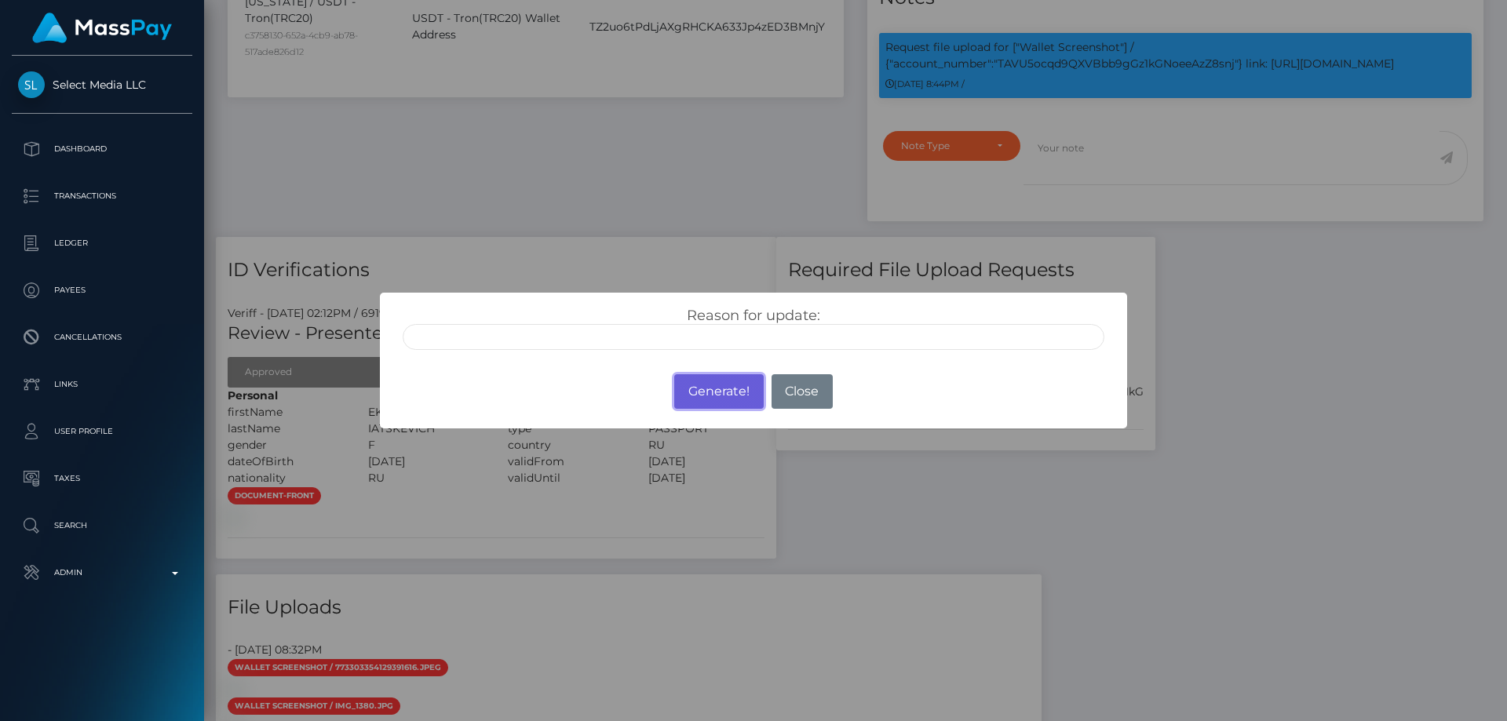
click at [707, 390] on button "Generate!" at bounding box center [718, 391] width 89 height 35
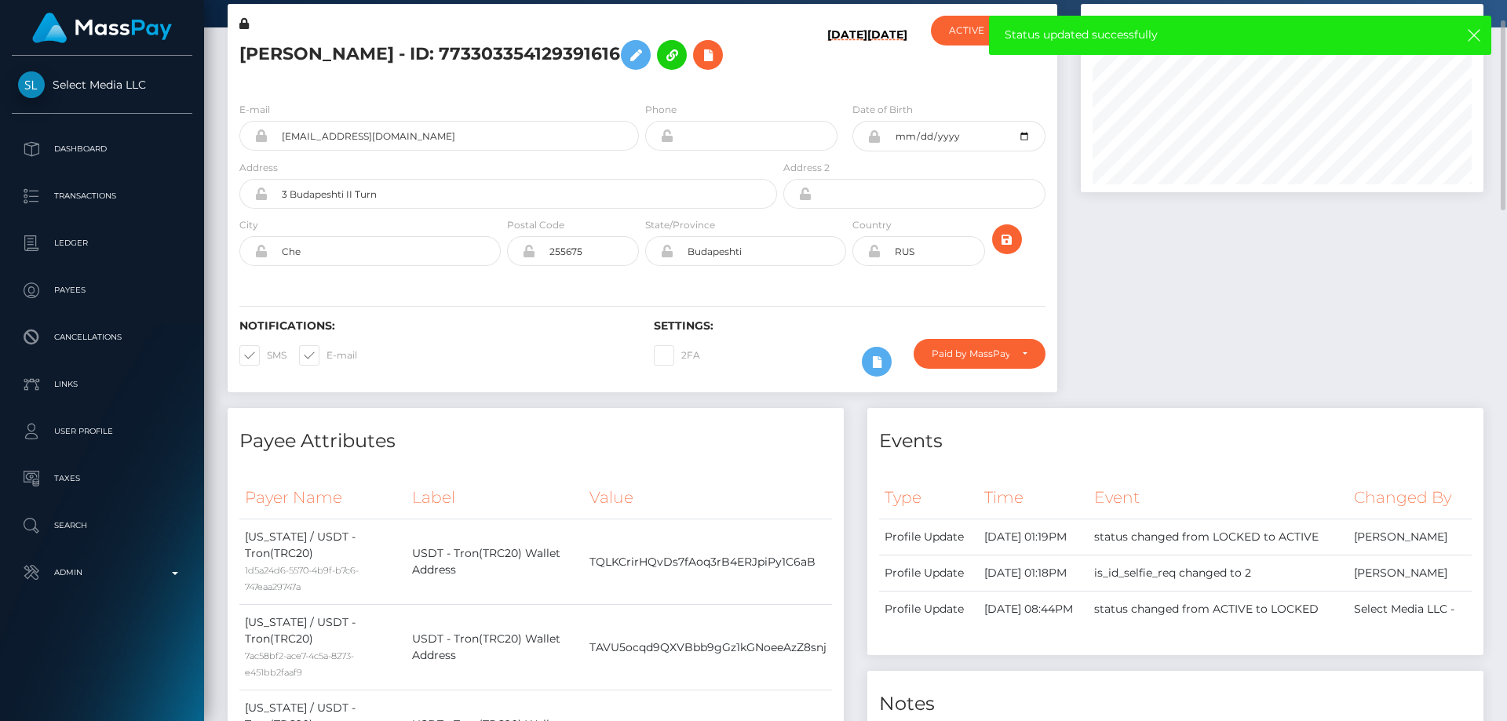
scroll to position [0, 0]
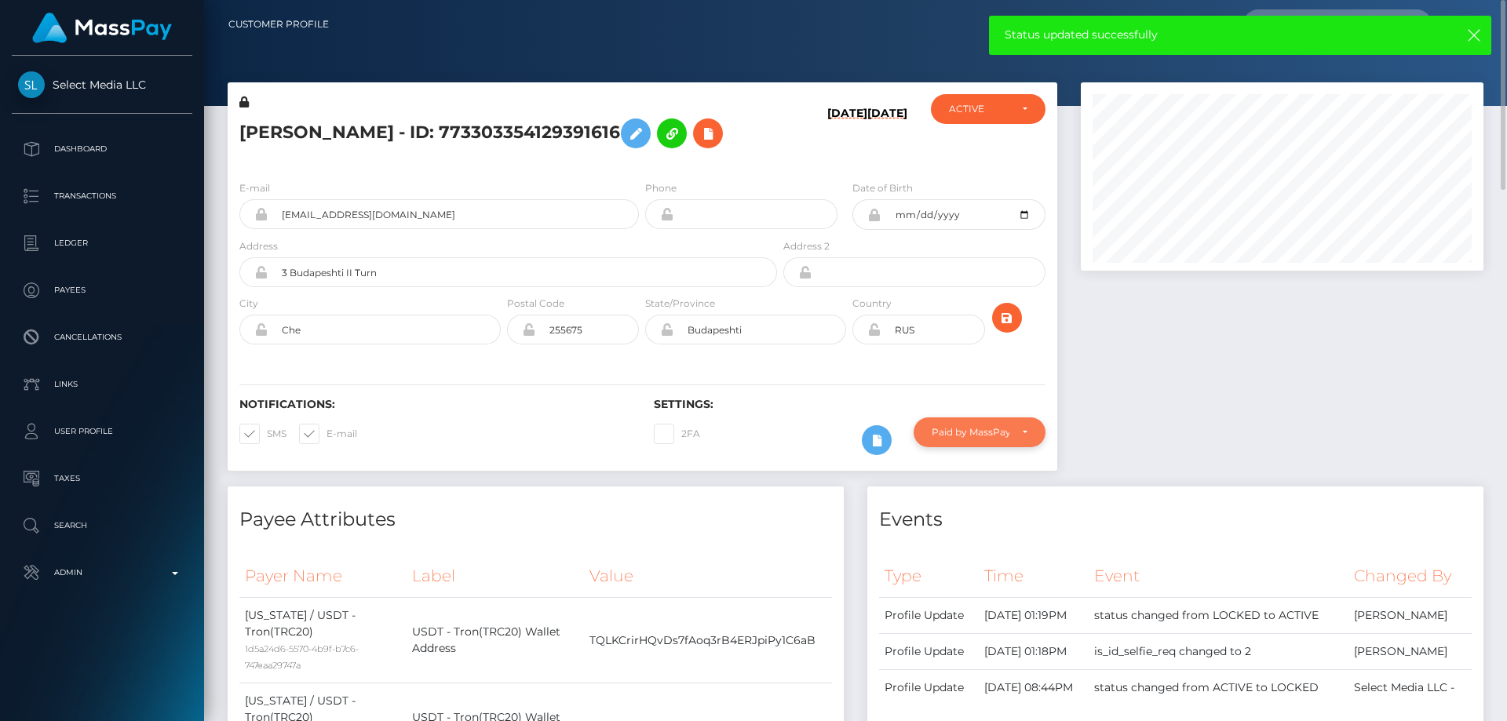
click at [987, 441] on div "Paid by MassPay" at bounding box center [980, 433] width 132 height 30
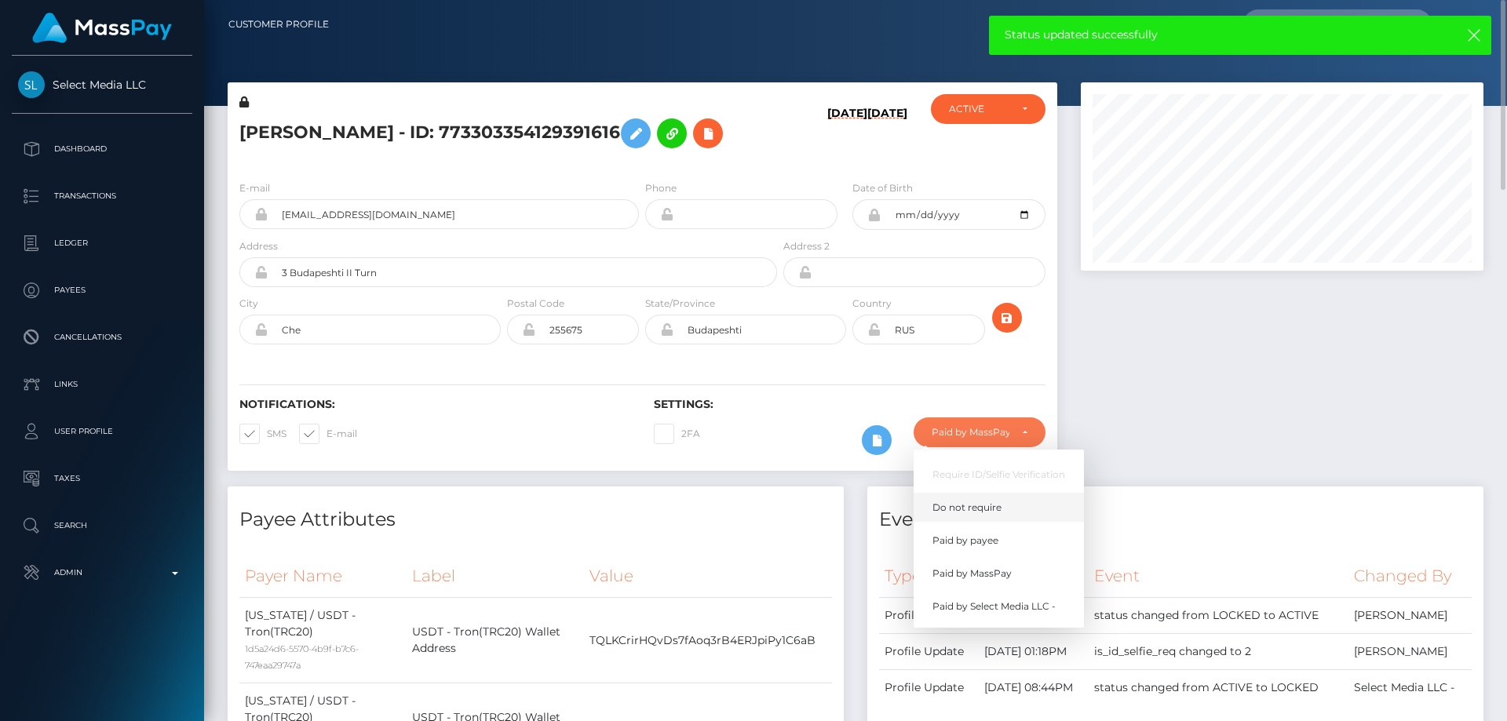
scroll to position [188, 404]
drag, startPoint x: 985, startPoint y: 500, endPoint x: 1257, endPoint y: 473, distance: 272.9
click at [985, 501] on span "Do not require" at bounding box center [967, 508] width 69 height 14
select select "0"
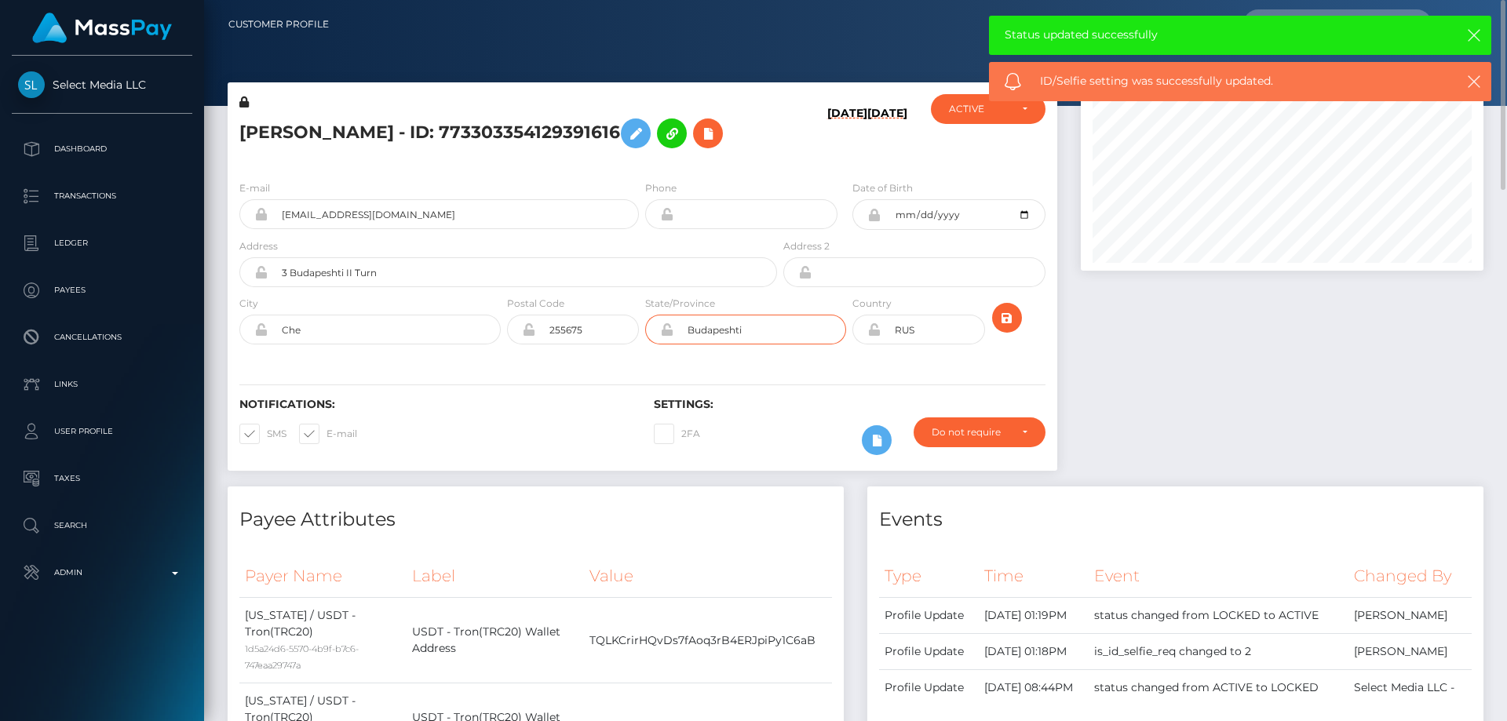
drag, startPoint x: 753, startPoint y: 337, endPoint x: 649, endPoint y: 338, distance: 103.6
click at [648, 338] on div "Budapeshti" at bounding box center [745, 330] width 201 height 30
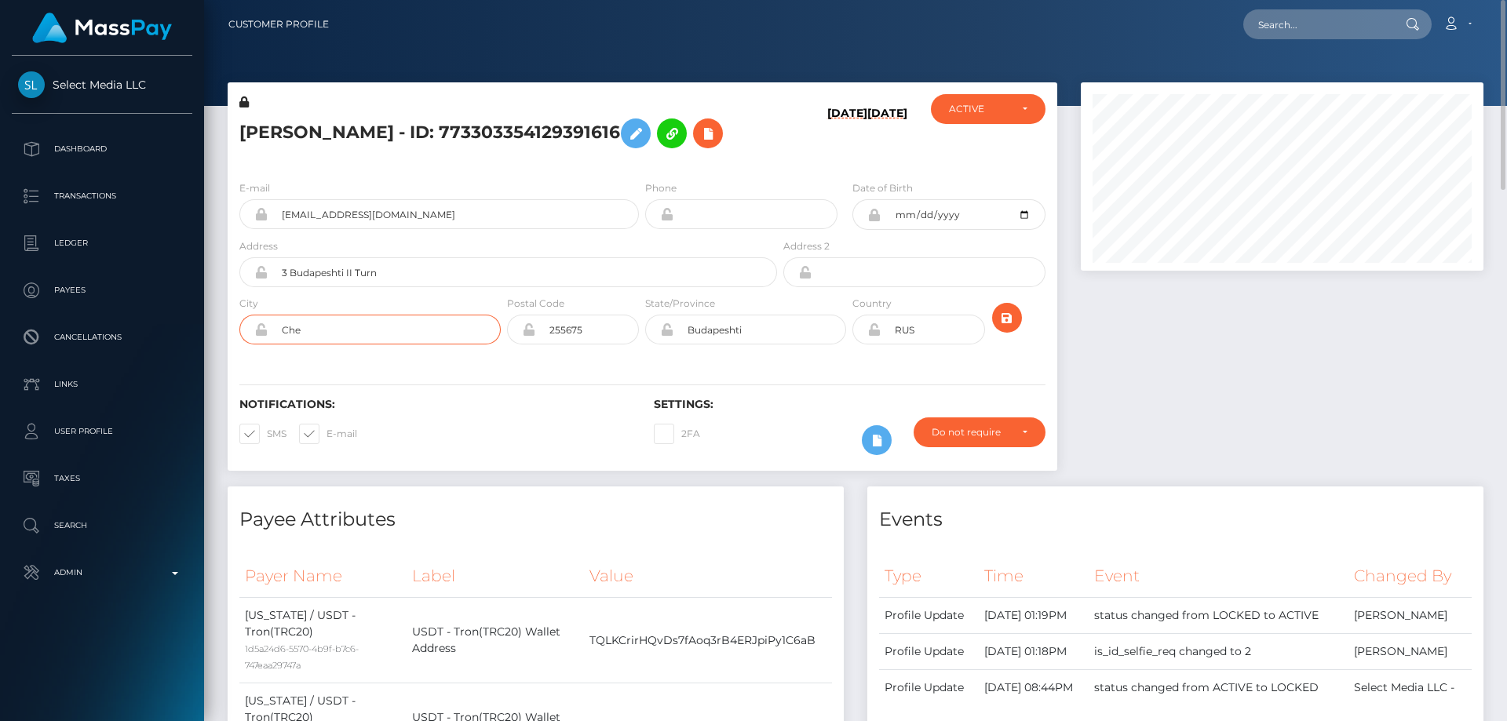
drag, startPoint x: 313, startPoint y: 330, endPoint x: 280, endPoint y: 326, distance: 33.2
click at [280, 326] on input "Che" at bounding box center [384, 330] width 233 height 30
click at [1112, 373] on div at bounding box center [1282, 284] width 426 height 404
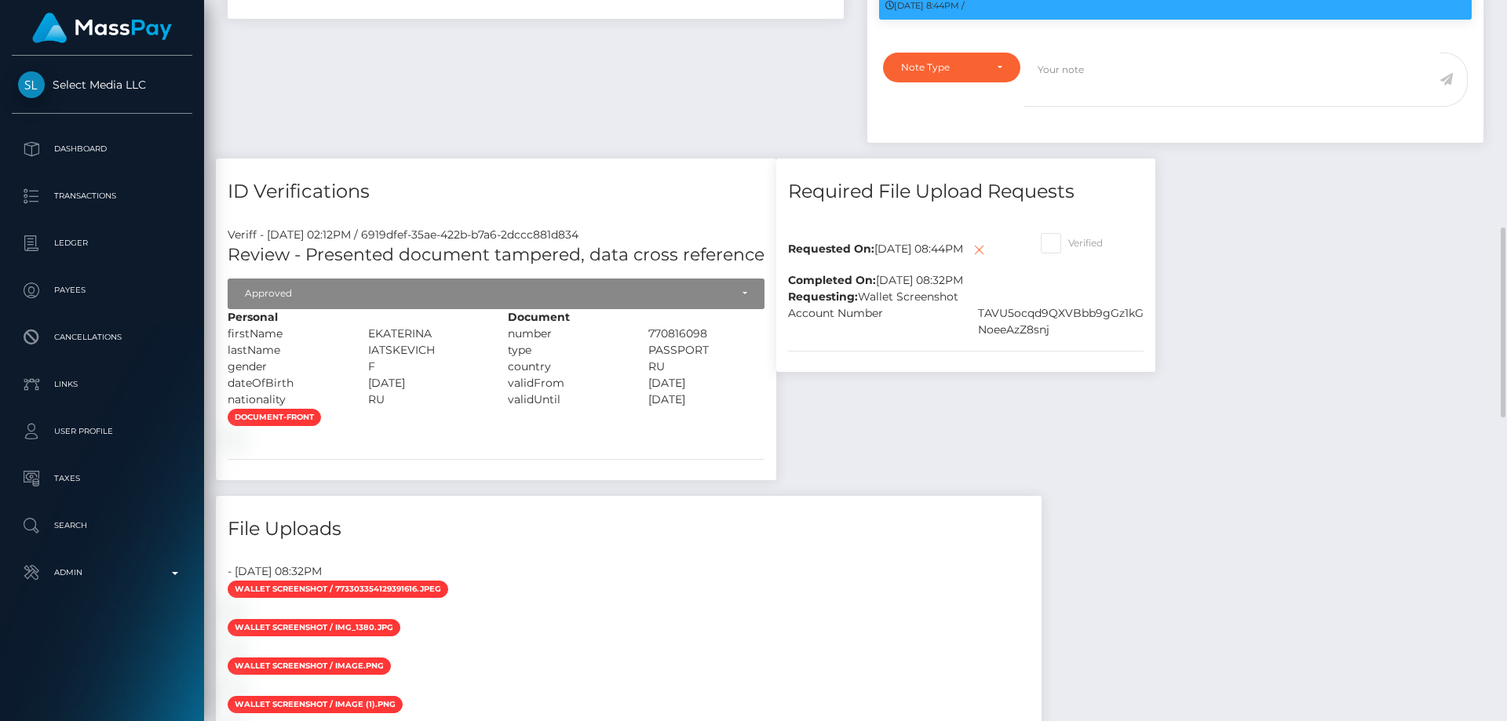
scroll to position [471, 0]
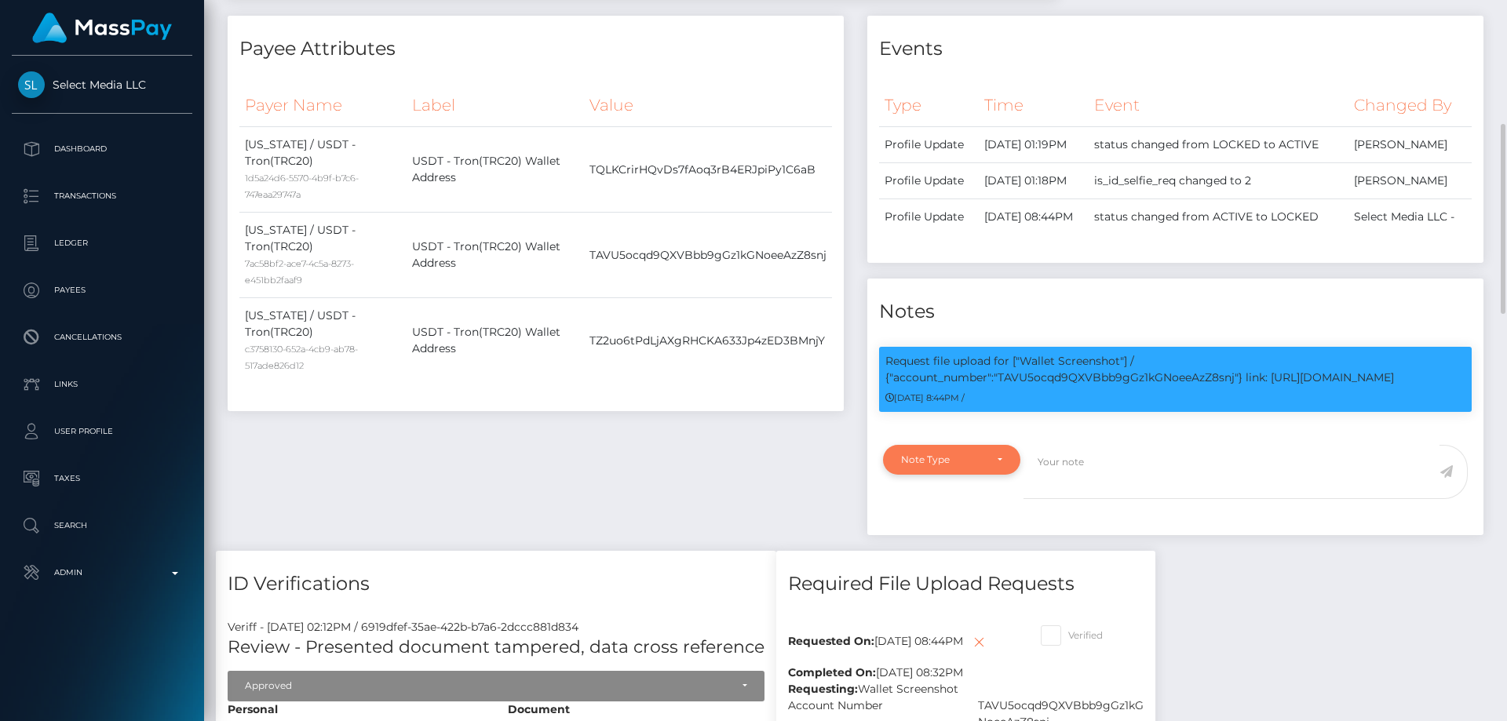
click at [990, 451] on div "Note Type" at bounding box center [951, 460] width 137 height 30
click at [960, 537] on link "Compliance" at bounding box center [951, 534] width 137 height 29
select select "COMPLIANCE"
click at [1123, 466] on textarea at bounding box center [1232, 472] width 416 height 54
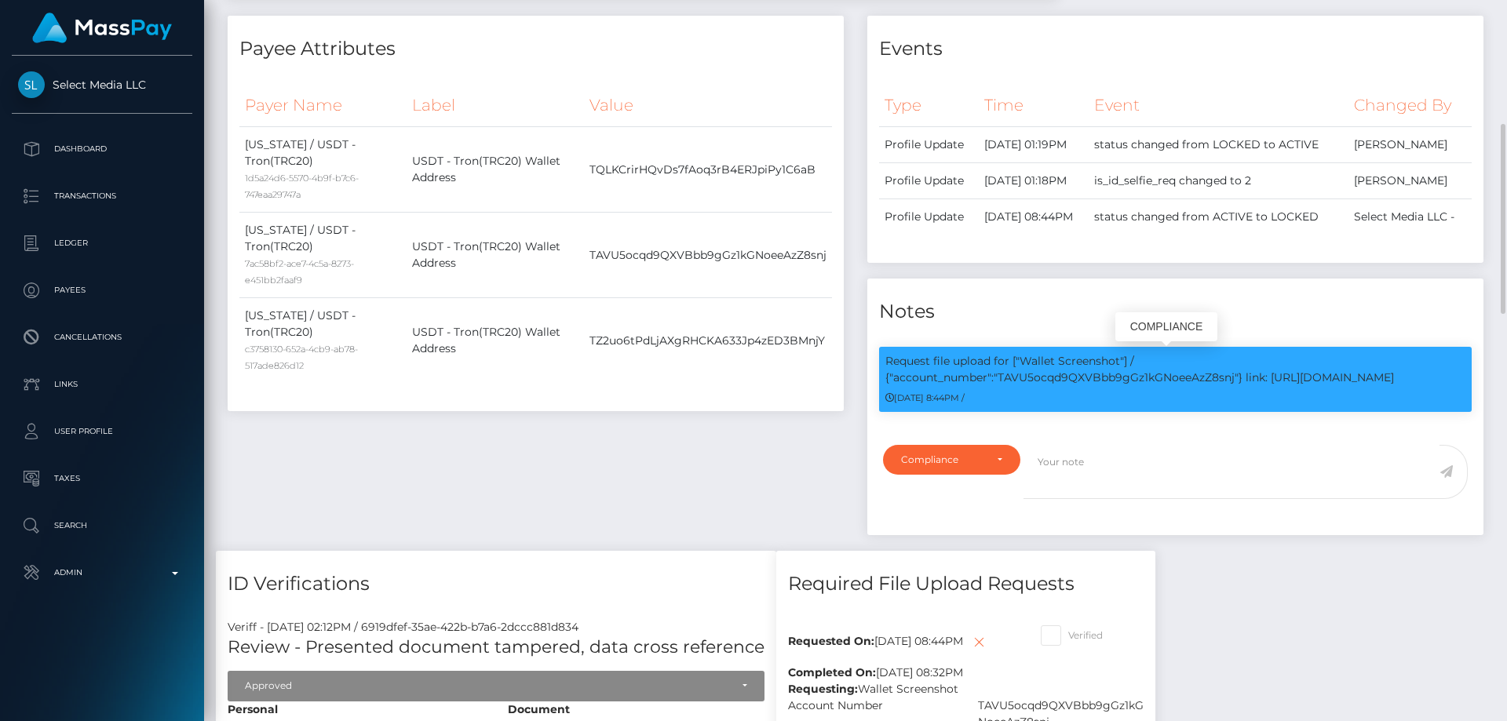
click at [1106, 377] on p "Request file upload for ["Wallet Screenshot"] / {"account_number":"TAVU5ocqd9QX…" at bounding box center [1176, 369] width 580 height 33
copy p "TAVU5ocqd9QXVBbb9gGz1kGNoeeAzZ8snj"
click at [1119, 462] on textarea at bounding box center [1232, 472] width 416 height 54
type textarea "A"
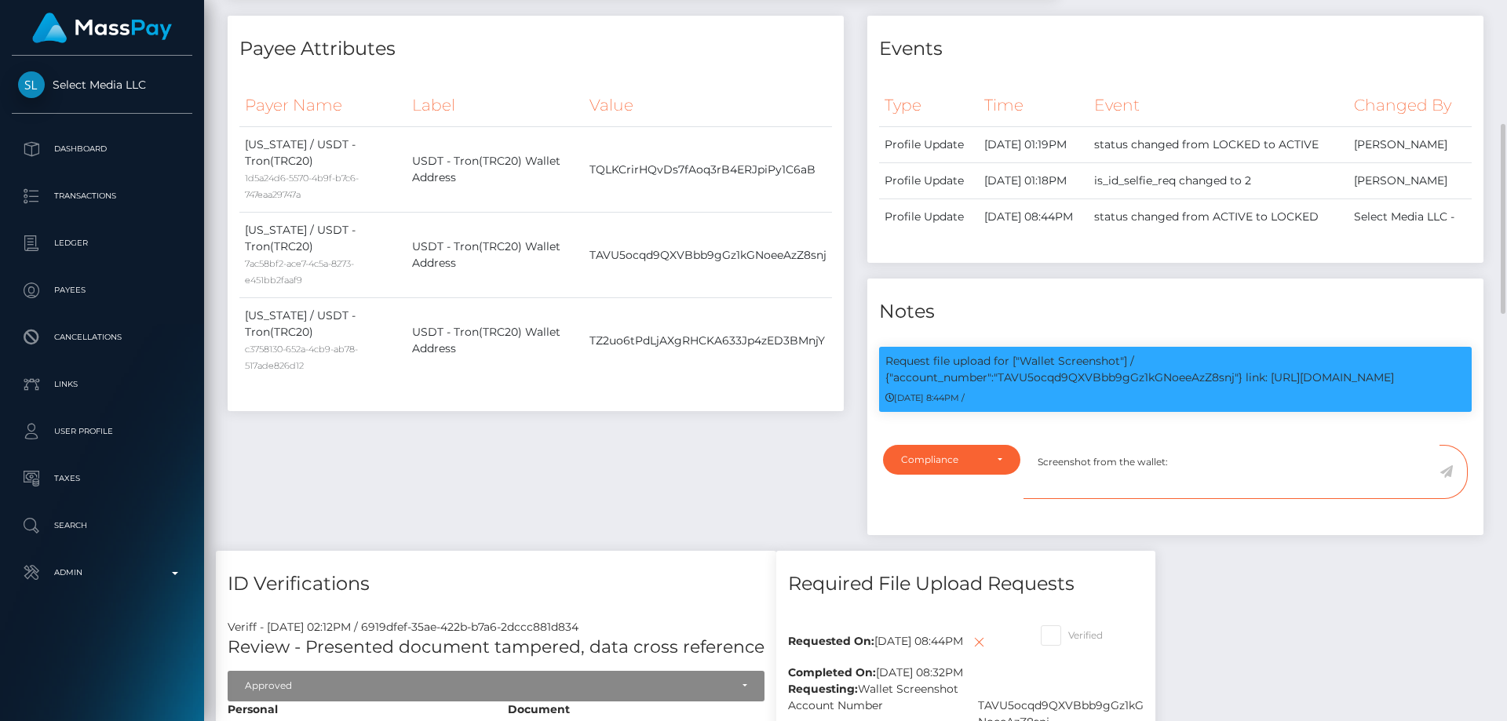
paste textarea "TAVU5ocqd9QXVBbb9gGz1kGNoeeAzZ8snj"
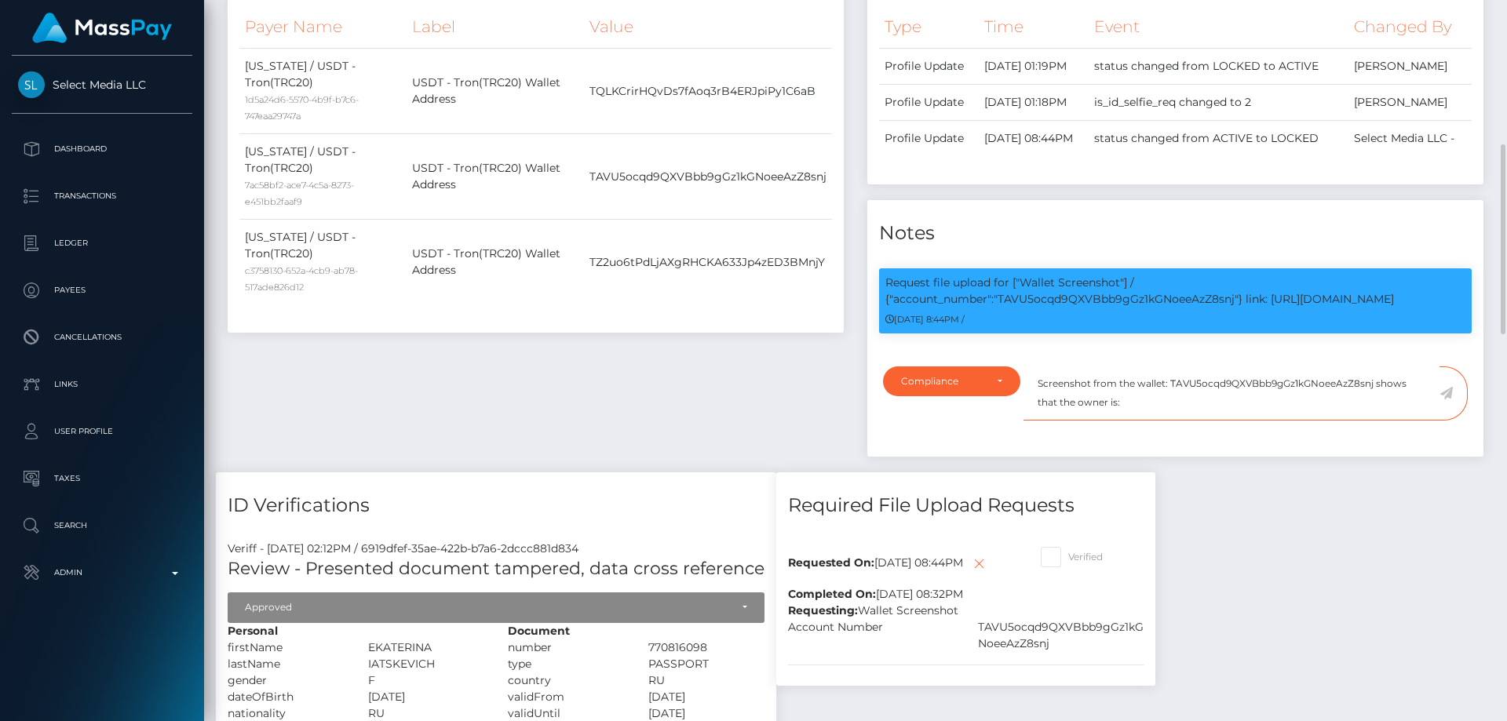
paste textarea "Lidiia Timoshina"
type textarea "Screenshot from the wallet: TAVU5ocqd9QXVBbb9gGz1kGNoeeAzZ8snj shows that the o…"
click at [1450, 389] on icon at bounding box center [1446, 393] width 13 height 13
click at [1370, 502] on div "Payee Attributes Payer Name Label Value Georgia / USDT - Tron(TRC20) 1d5a24d6-5…" at bounding box center [856, 723] width 1280 height 1572
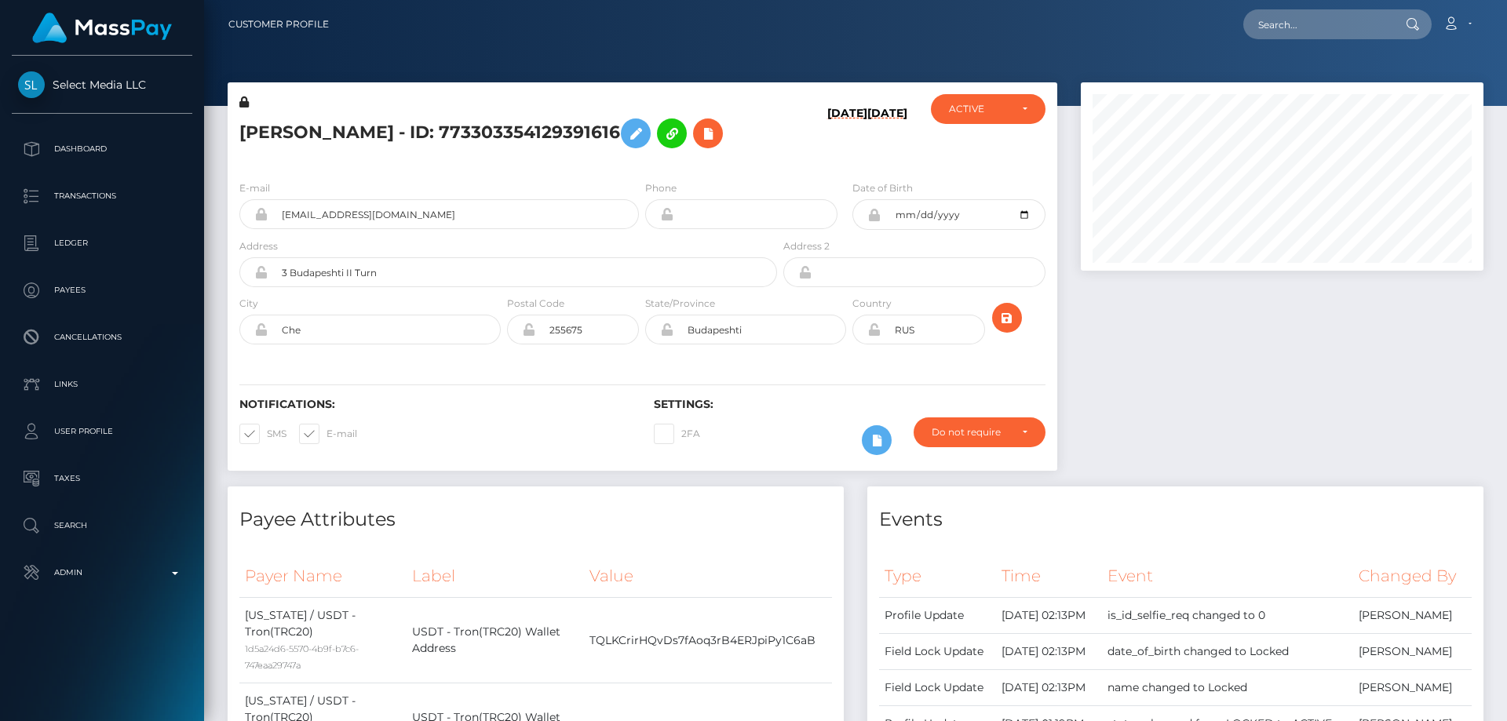
scroll to position [188, 404]
drag, startPoint x: 309, startPoint y: 336, endPoint x: 281, endPoint y: 337, distance: 27.5
click at [281, 337] on input "Che" at bounding box center [384, 330] width 233 height 30
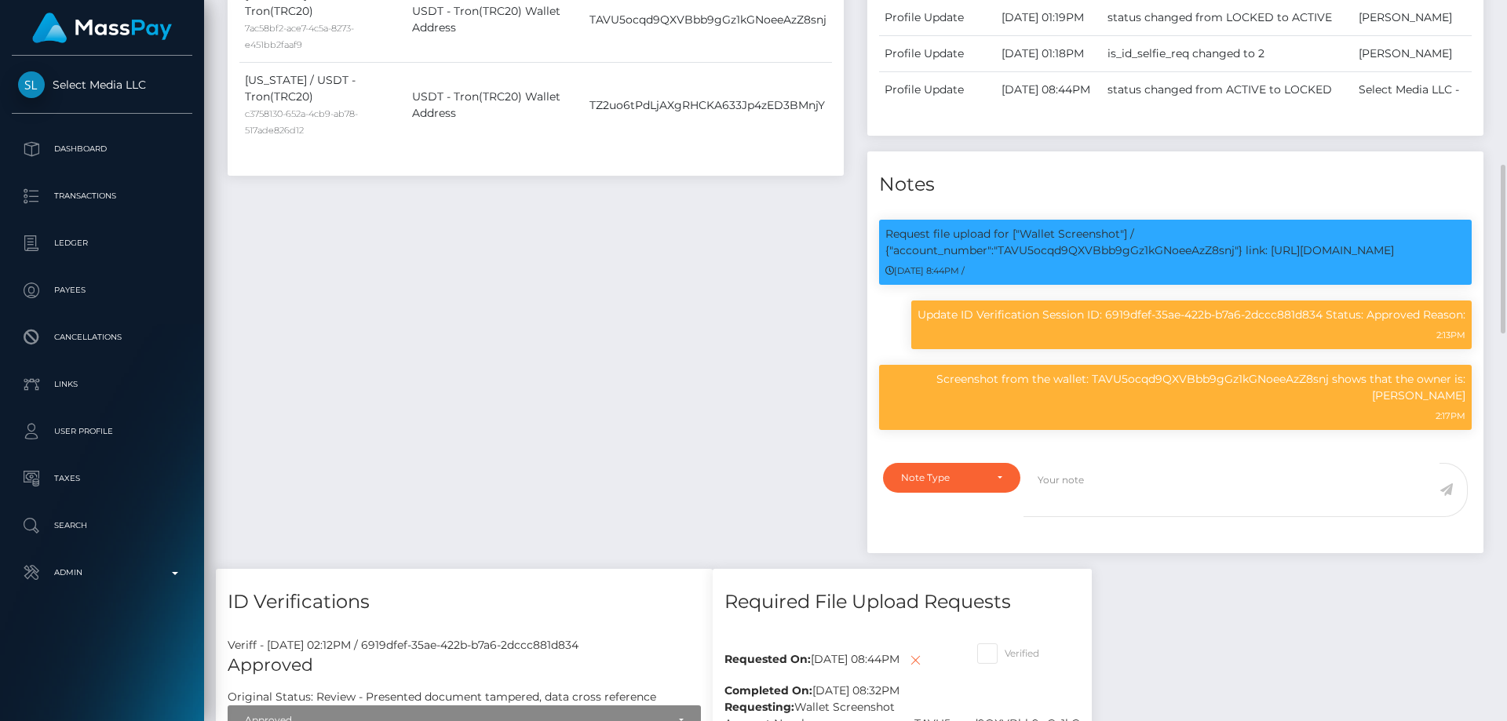
click at [698, 458] on div "Payee Attributes Payer Name Label Value Georgia / USDT - Tron(TRC20) 1d5a24d6-5…" at bounding box center [536, 174] width 640 height 789
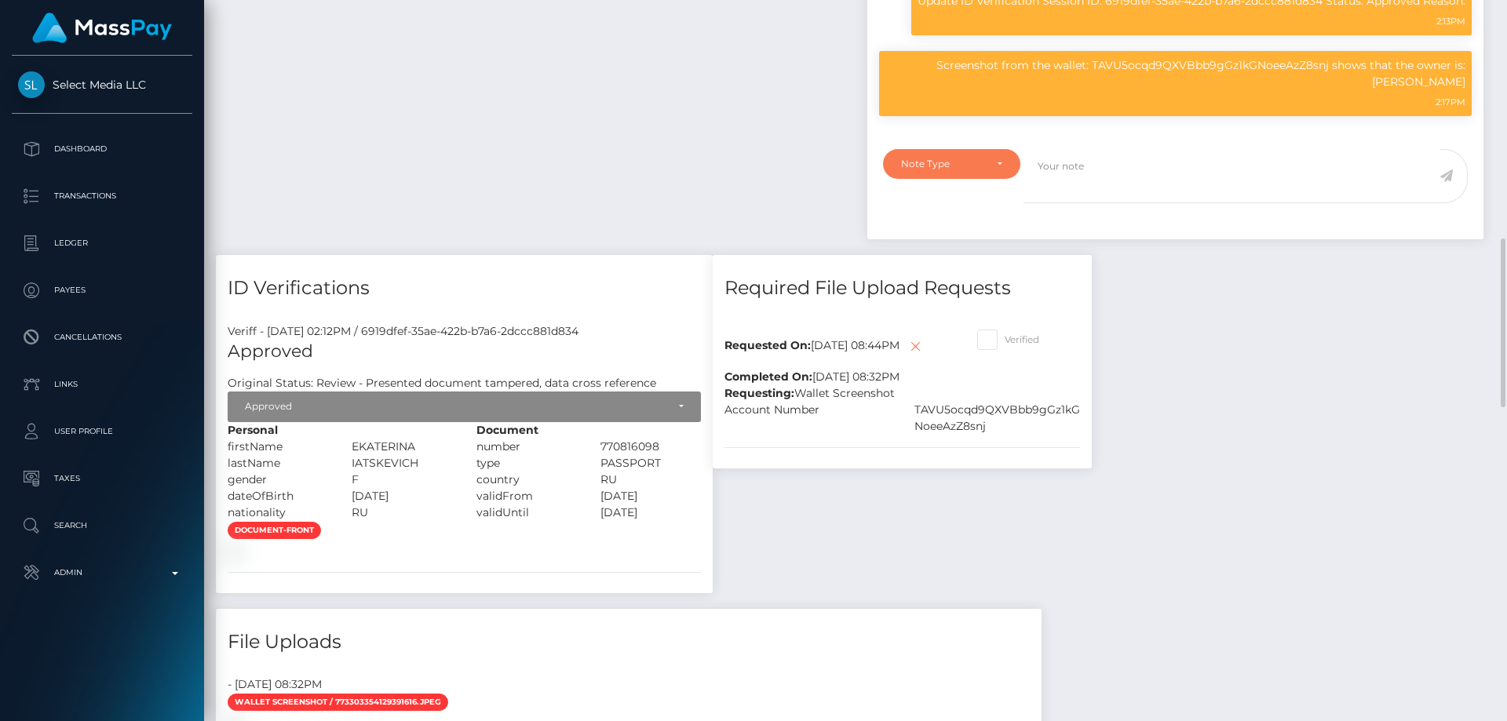
drag, startPoint x: 983, startPoint y: 243, endPoint x: 829, endPoint y: 333, distance: 178.0
click at [982, 179] on div "Note Type" at bounding box center [951, 164] width 137 height 30
drag, startPoint x: 960, startPoint y: 313, endPoint x: 1123, endPoint y: 377, distance: 174.5
click at [960, 254] on link "Compliance" at bounding box center [951, 239] width 137 height 29
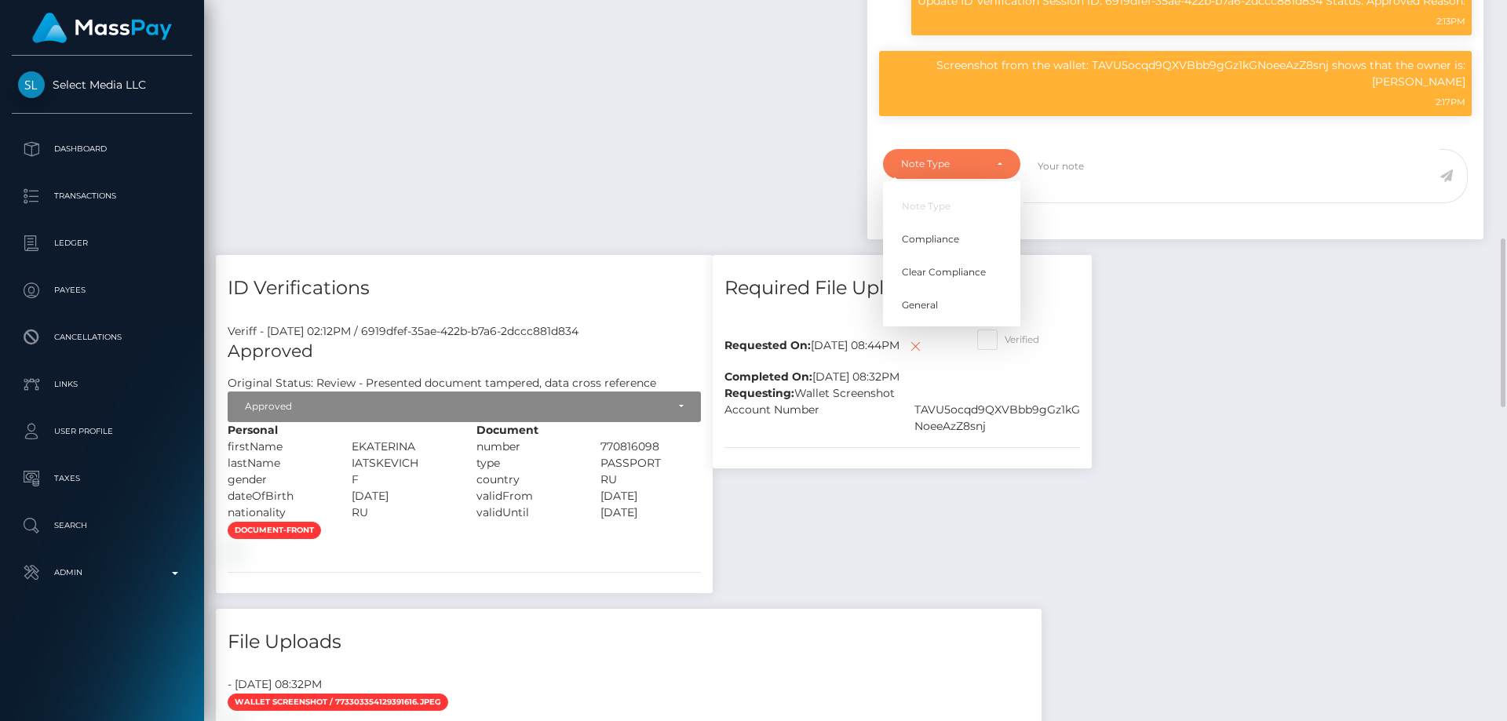
select select "COMPLIANCE"
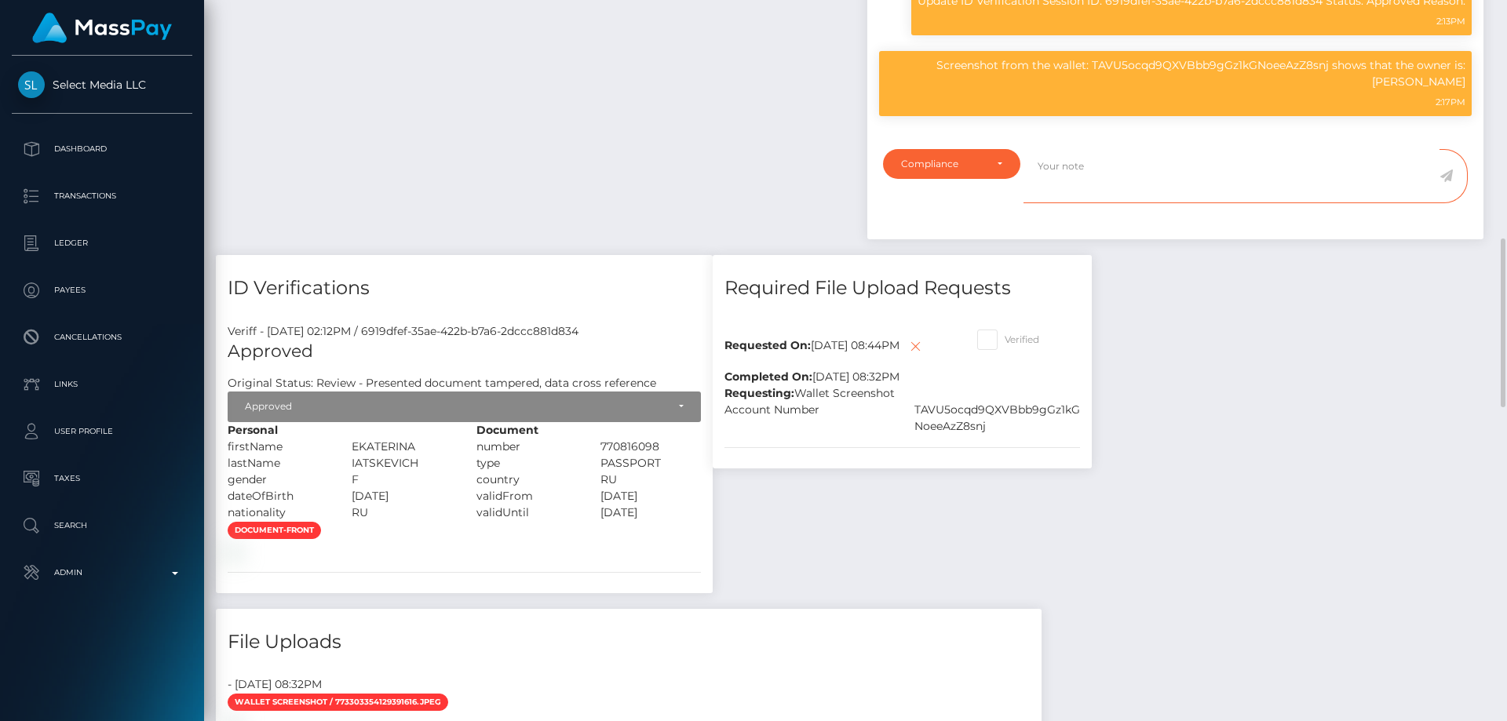
click at [1119, 203] on textarea at bounding box center [1232, 176] width 416 height 54
type textarea "Proof of address required."
click at [1449, 182] on icon at bounding box center [1446, 176] width 13 height 13
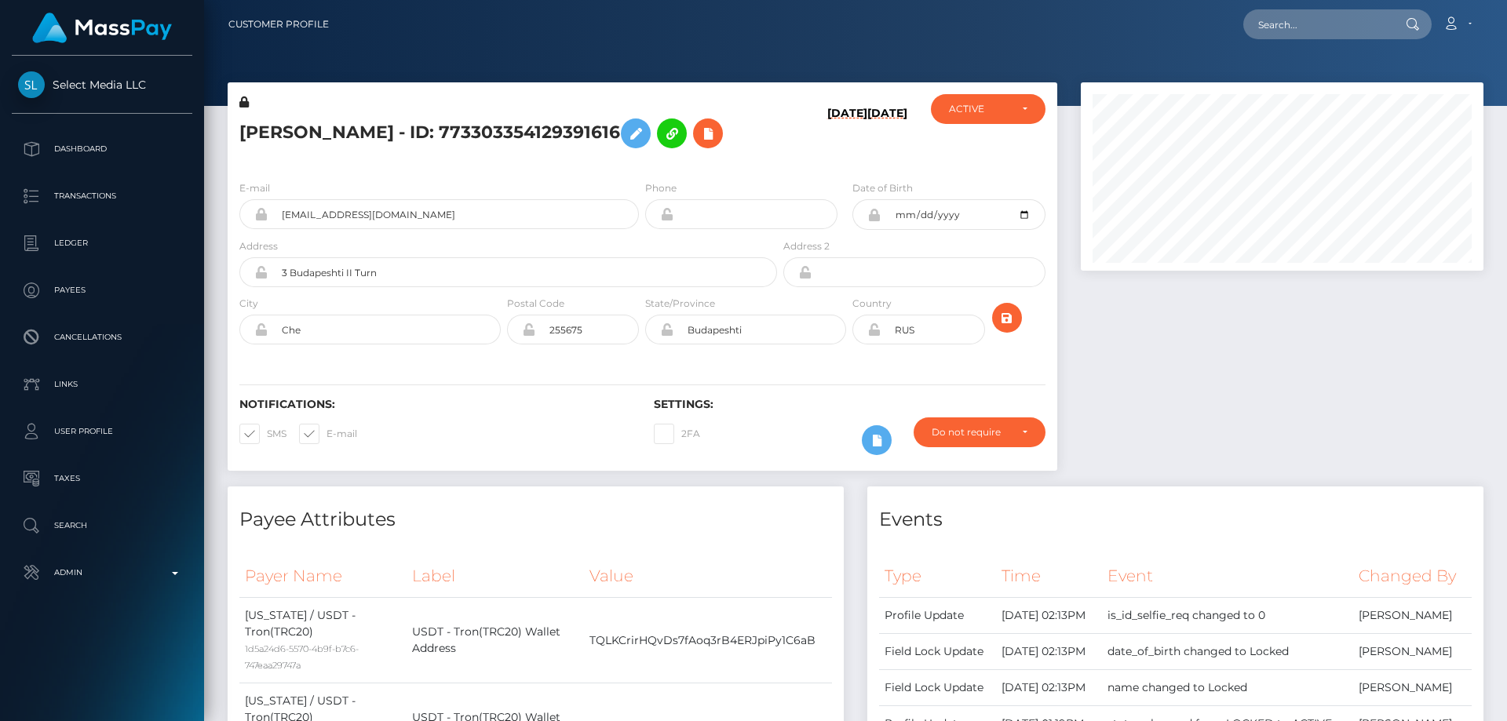
scroll to position [188, 404]
click at [971, 107] on div "ACTIVE" at bounding box center [979, 109] width 60 height 13
click at [993, 177] on span "DEACTIVE" at bounding box center [974, 184] width 49 height 14
select select "DEACTIVE"
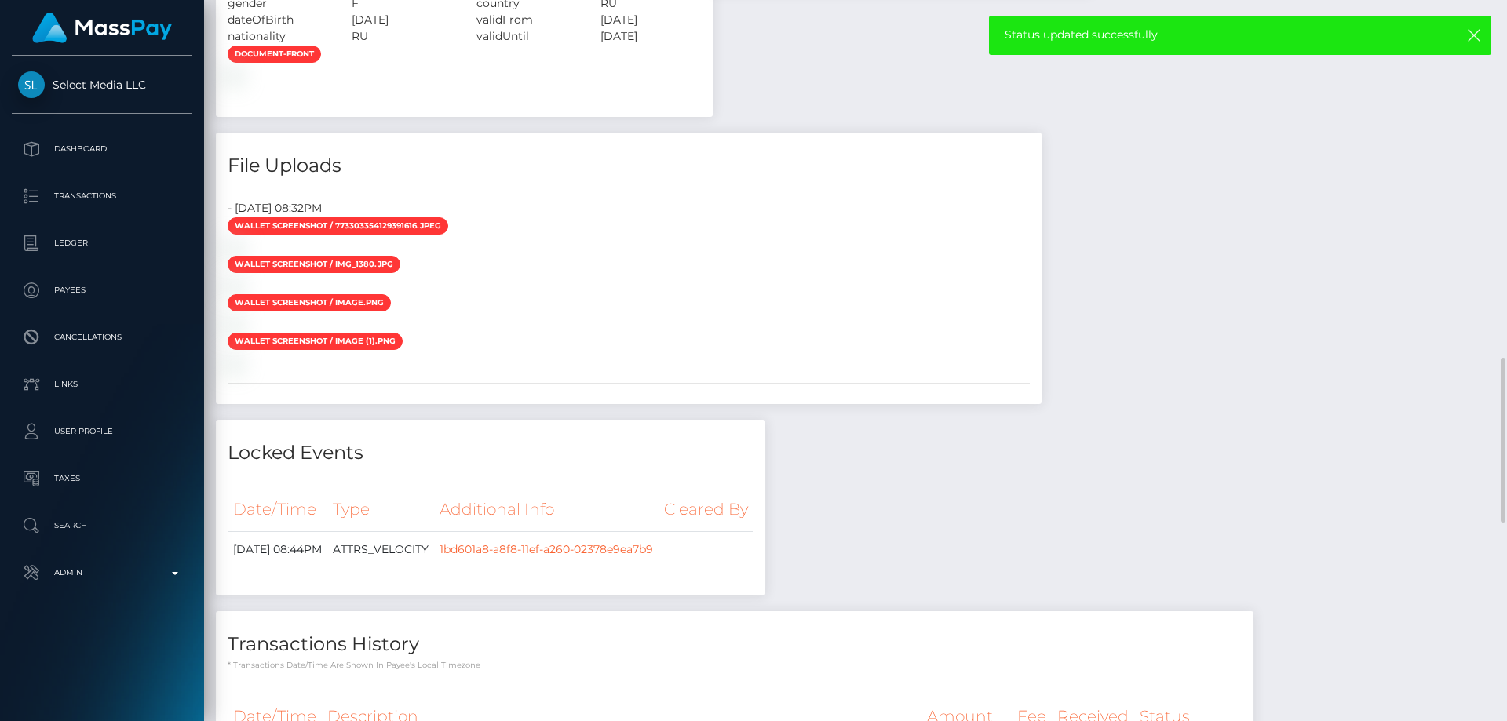
scroll to position [1247, 0]
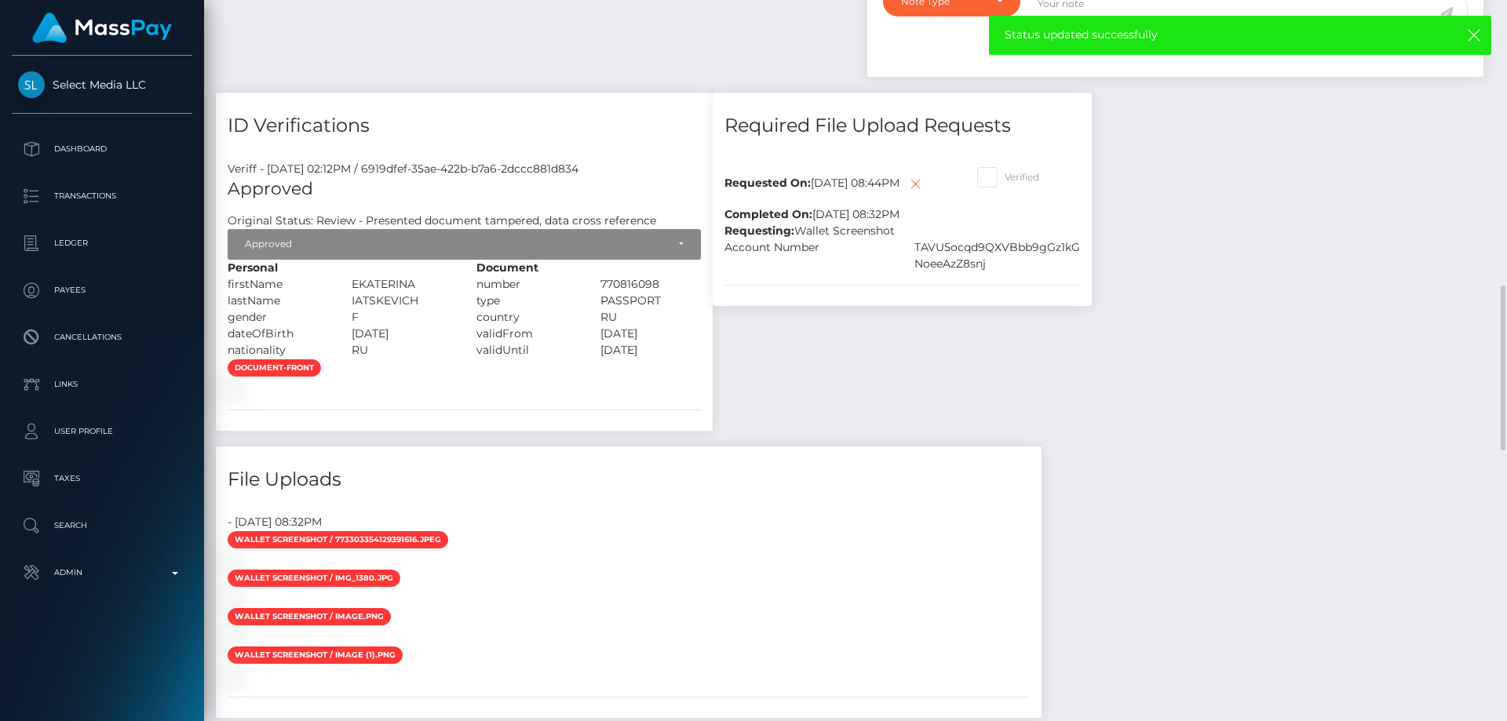
click at [1005, 183] on span at bounding box center [1005, 177] width 0 height 12
click at [1005, 177] on input "Verified" at bounding box center [1010, 172] width 10 height 10
checkbox input "true"
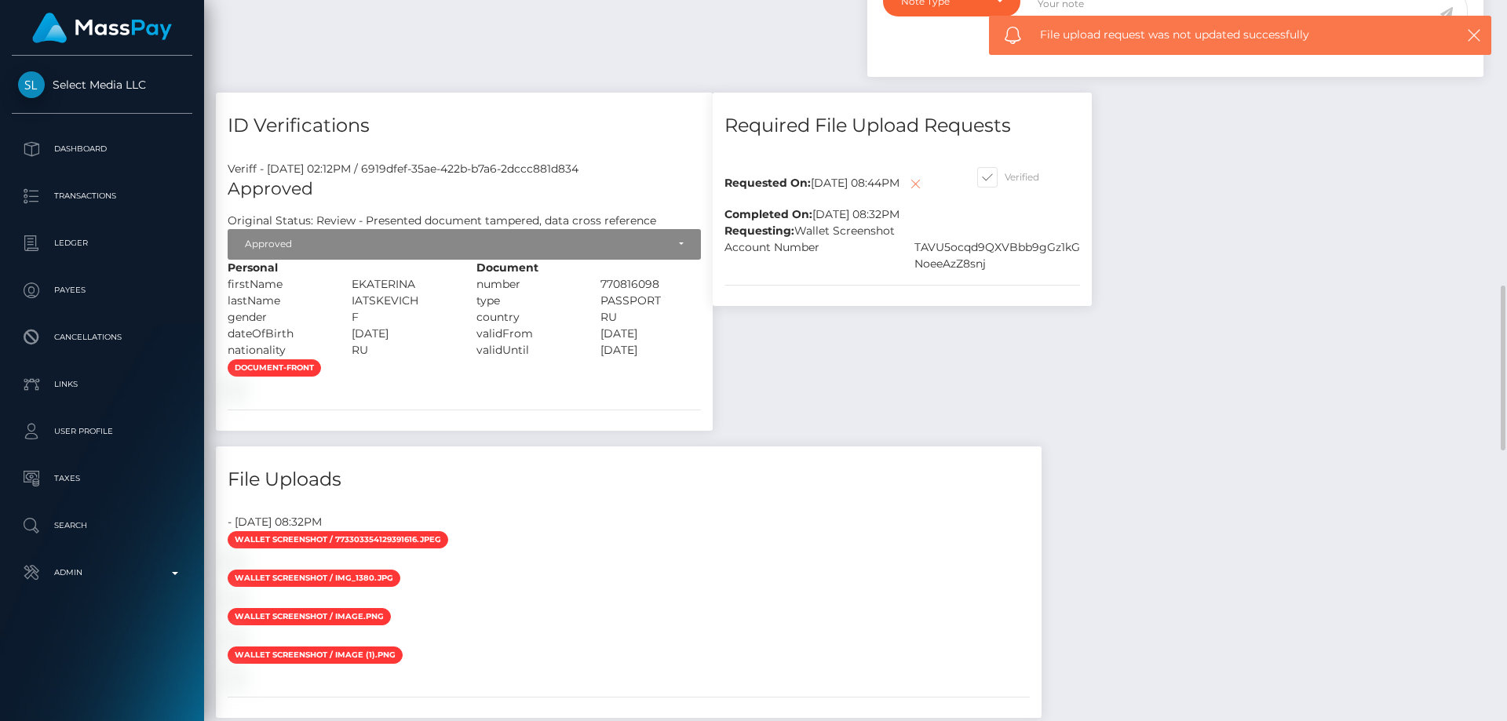
scroll to position [188, 404]
drag, startPoint x: 741, startPoint y: 281, endPoint x: 857, endPoint y: 370, distance: 146.2
click at [906, 194] on icon at bounding box center [915, 184] width 19 height 20
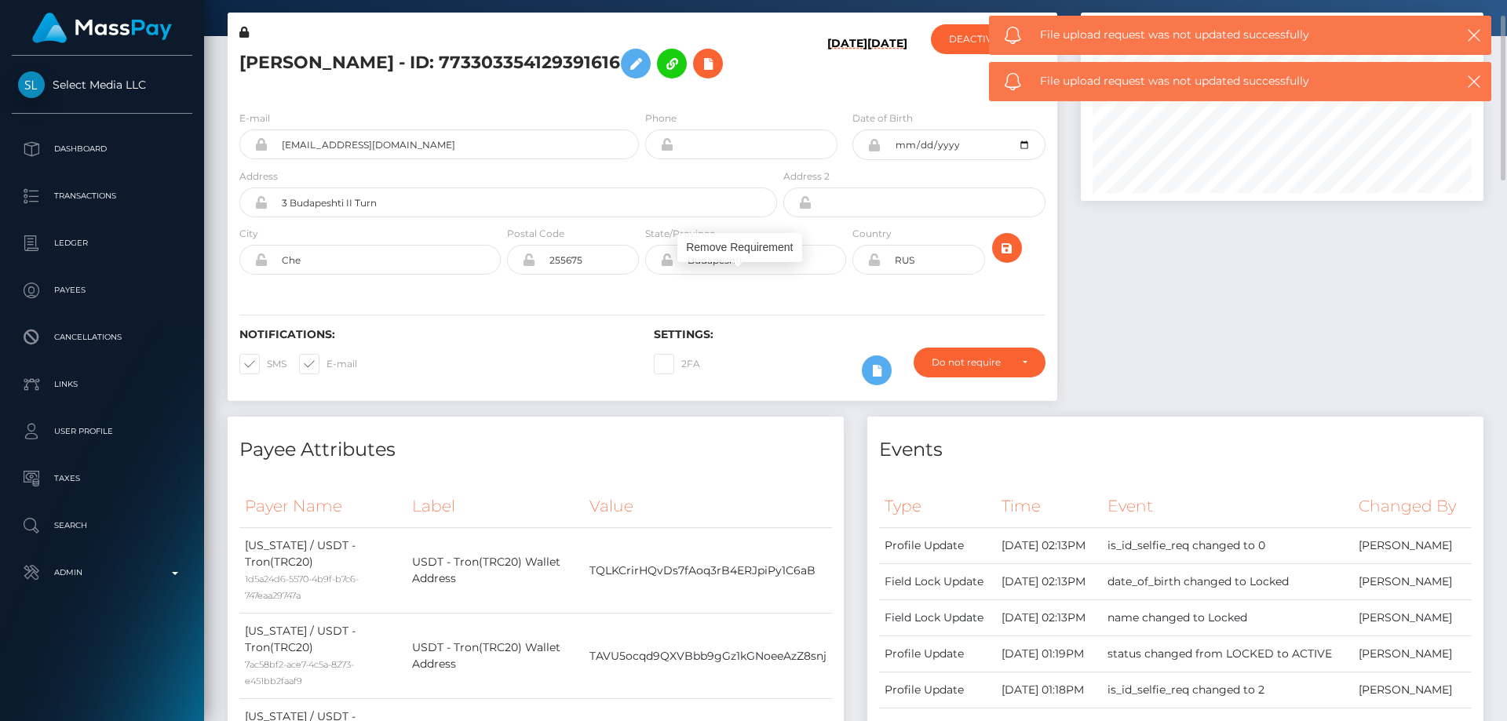
scroll to position [0, 0]
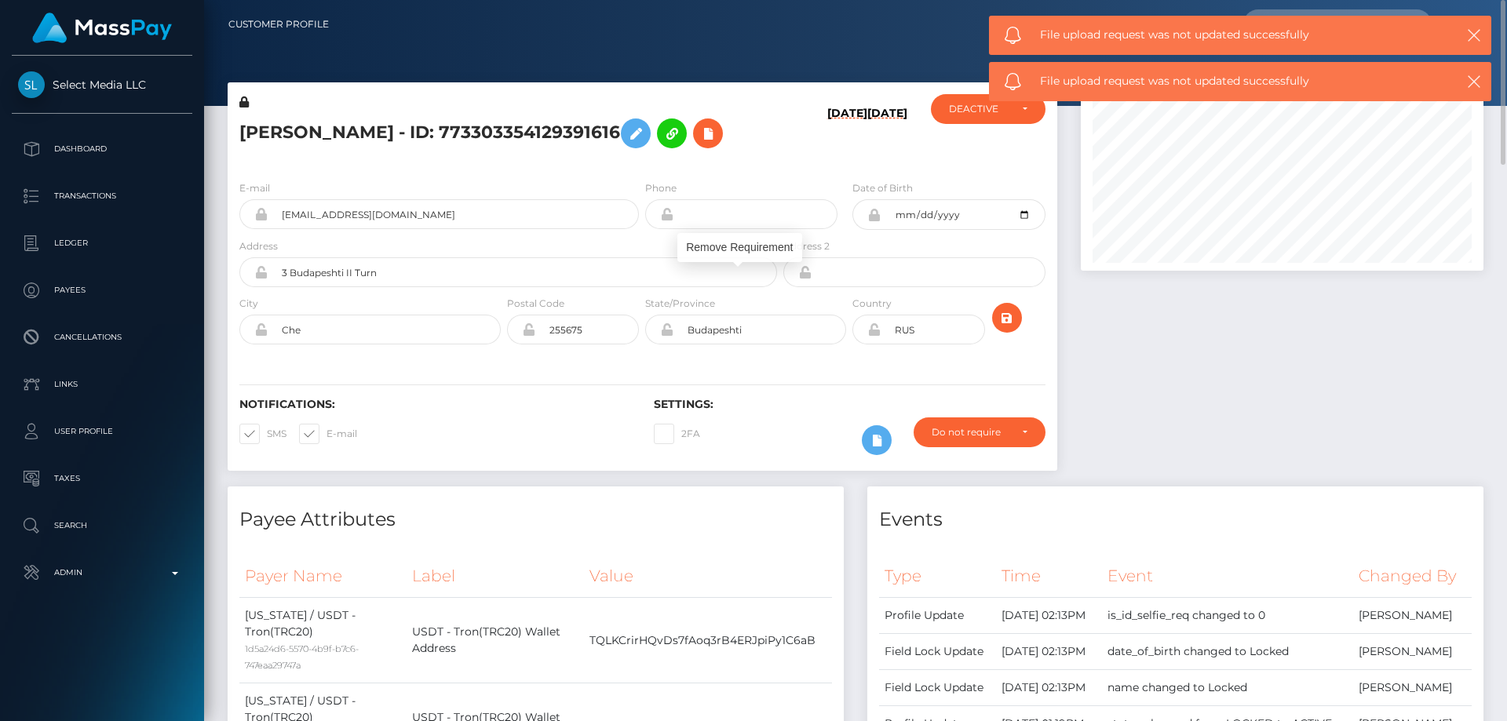
click at [411, 137] on h5 "[PERSON_NAME] - ID: 773303354129391616" at bounding box center [503, 134] width 529 height 46
copy h5 "[PERSON_NAME] - ID: 773303354129391616"
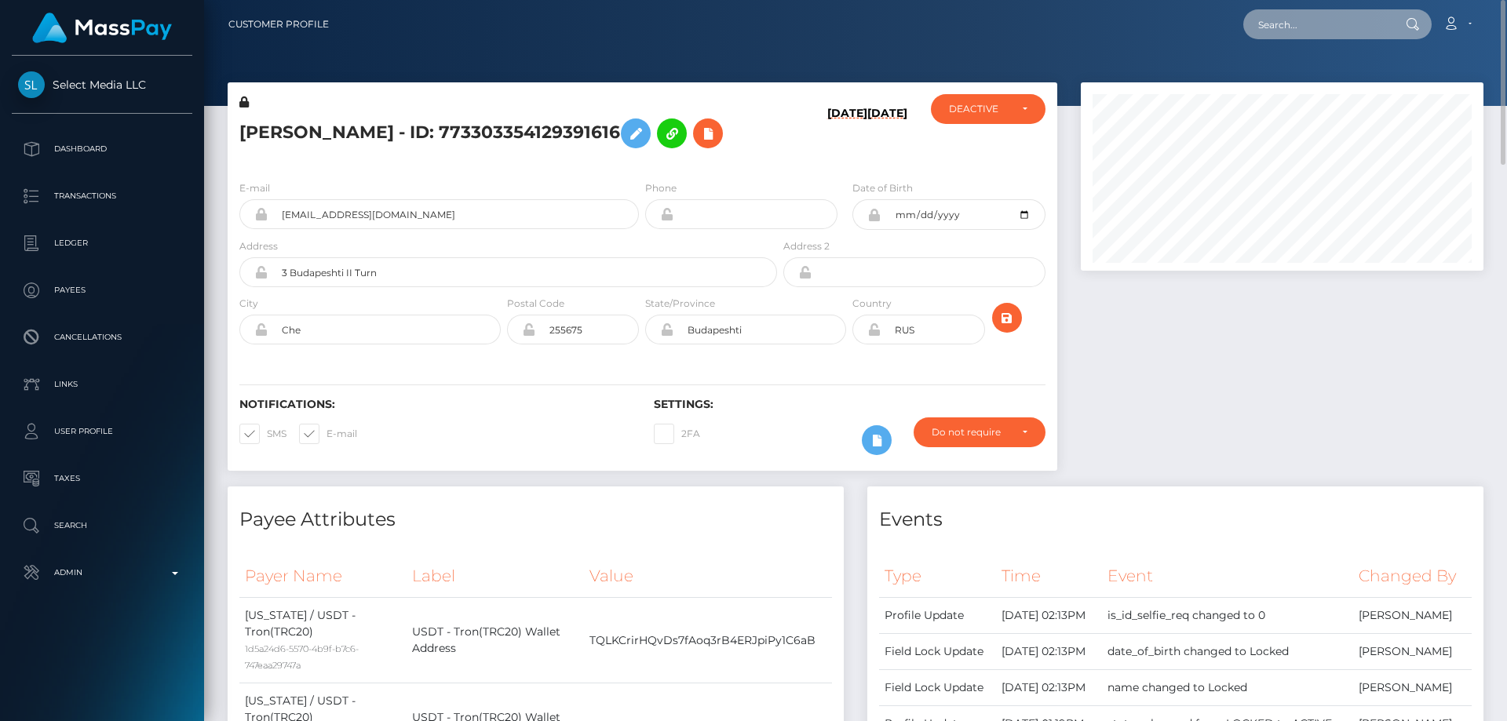
paste input "[EMAIL_ADDRESS][DOMAIN_NAME]"
type input "[EMAIL_ADDRESS][DOMAIN_NAME]"
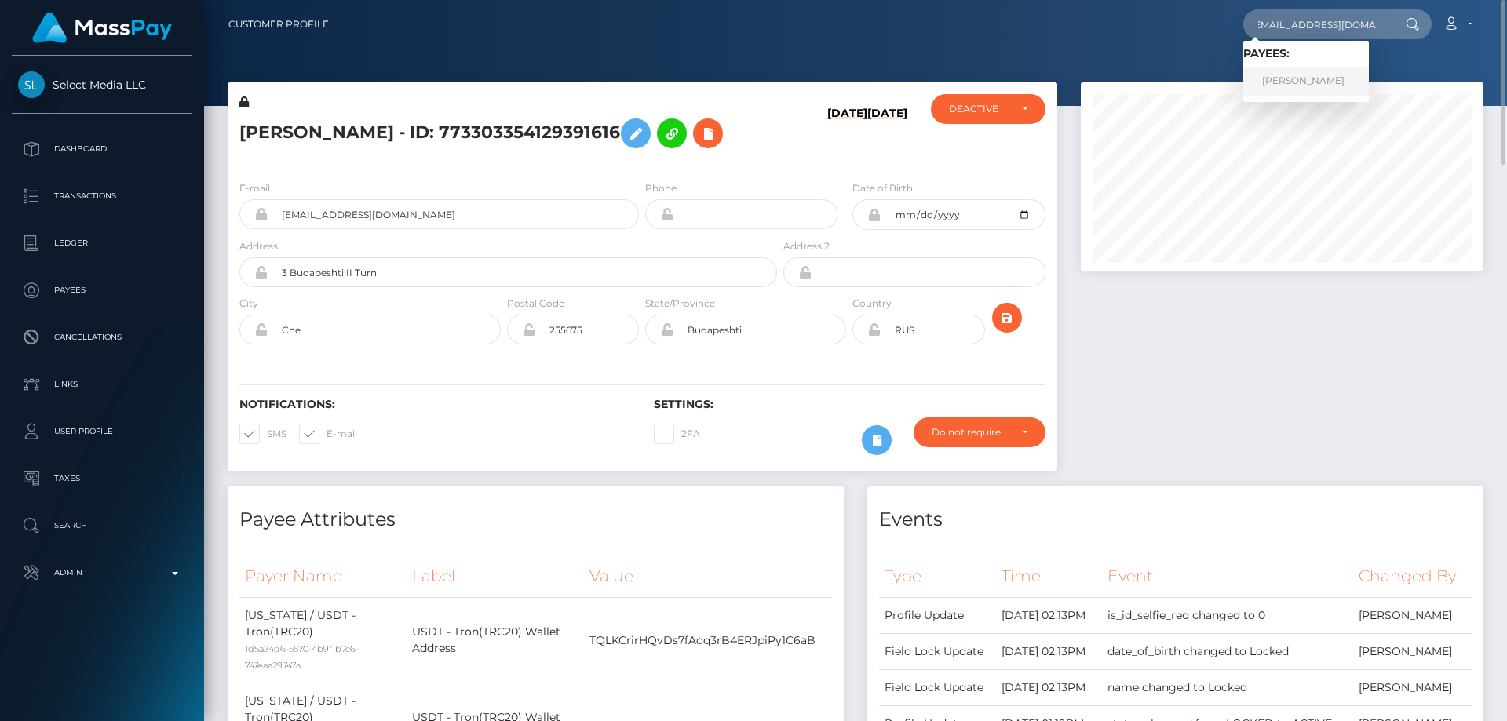
click at [1305, 82] on link "[PERSON_NAME]" at bounding box center [1307, 81] width 126 height 29
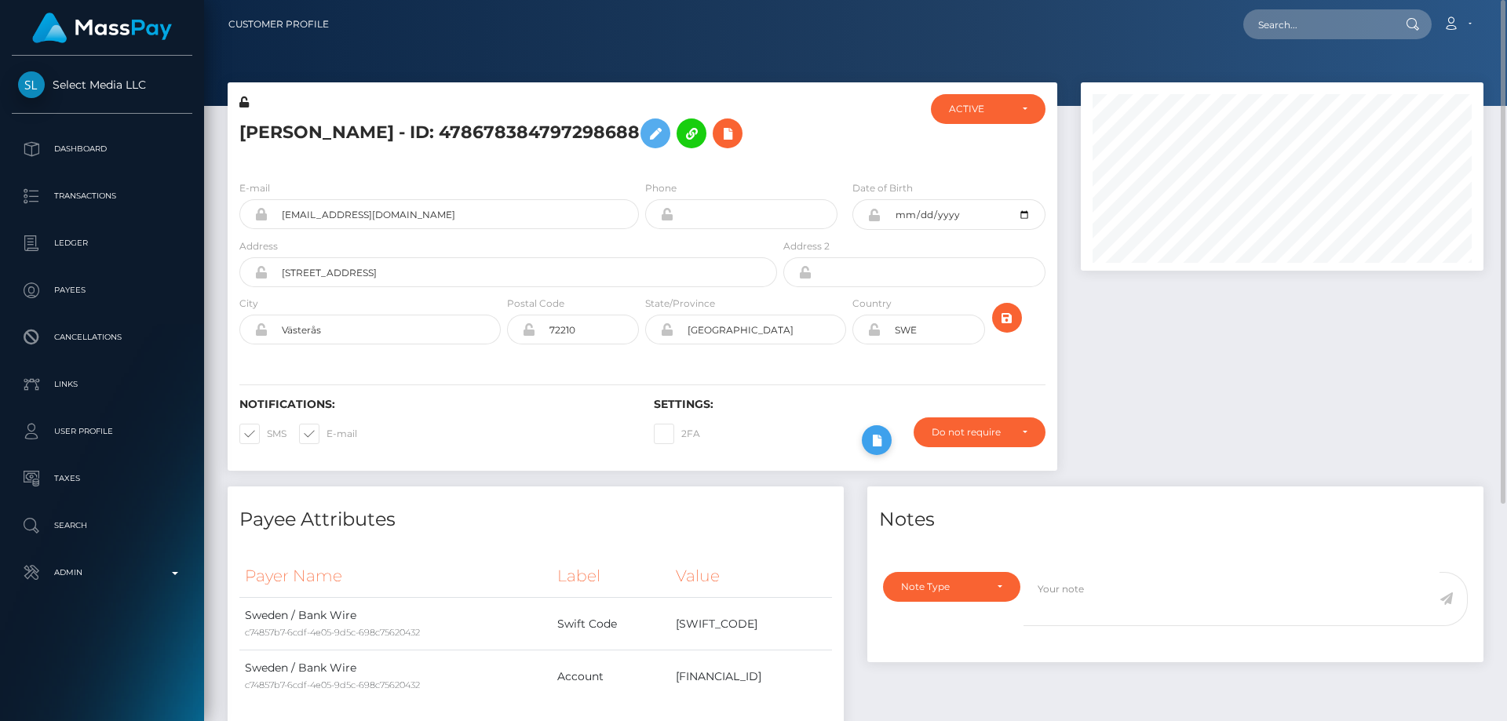
click at [875, 436] on icon at bounding box center [876, 441] width 19 height 20
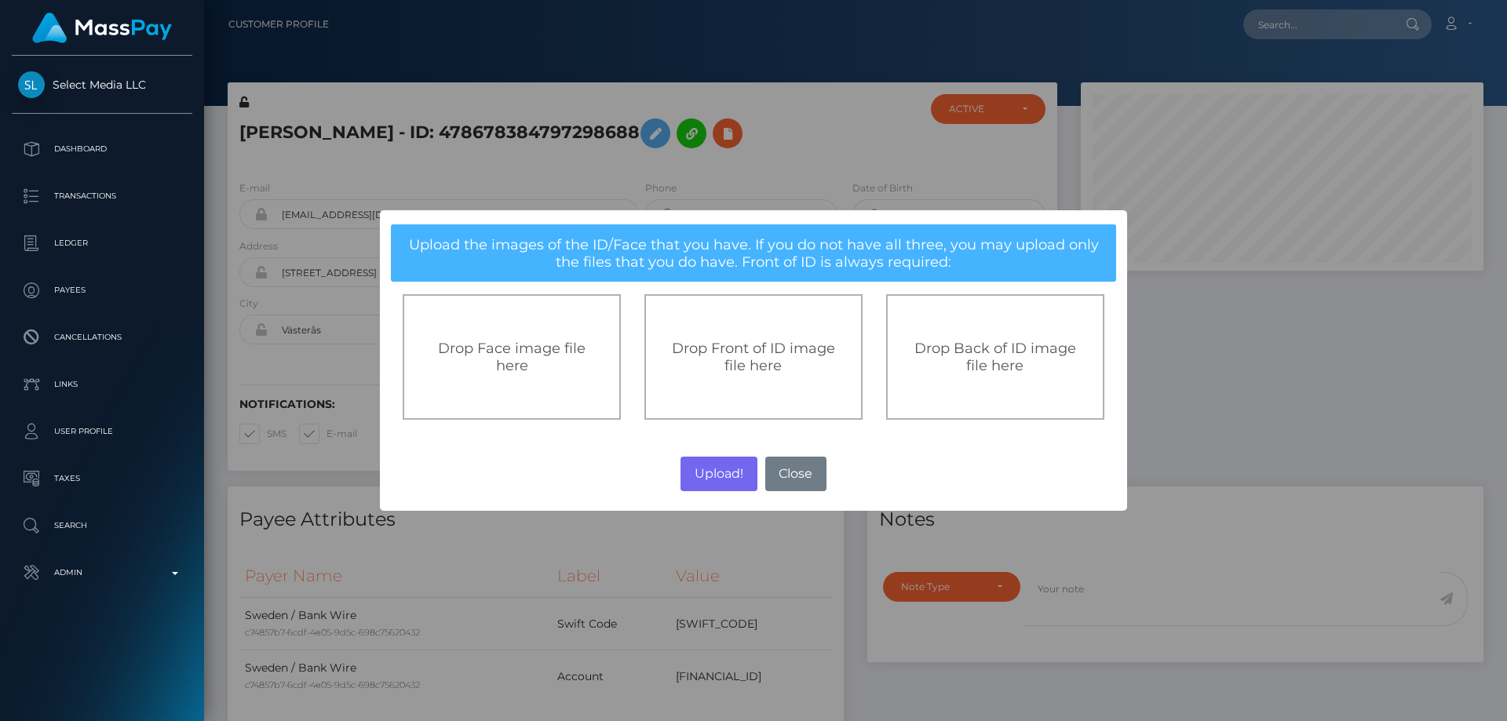
click at [788, 358] on div "Drop Front of ID image file here" at bounding box center [754, 357] width 184 height 35
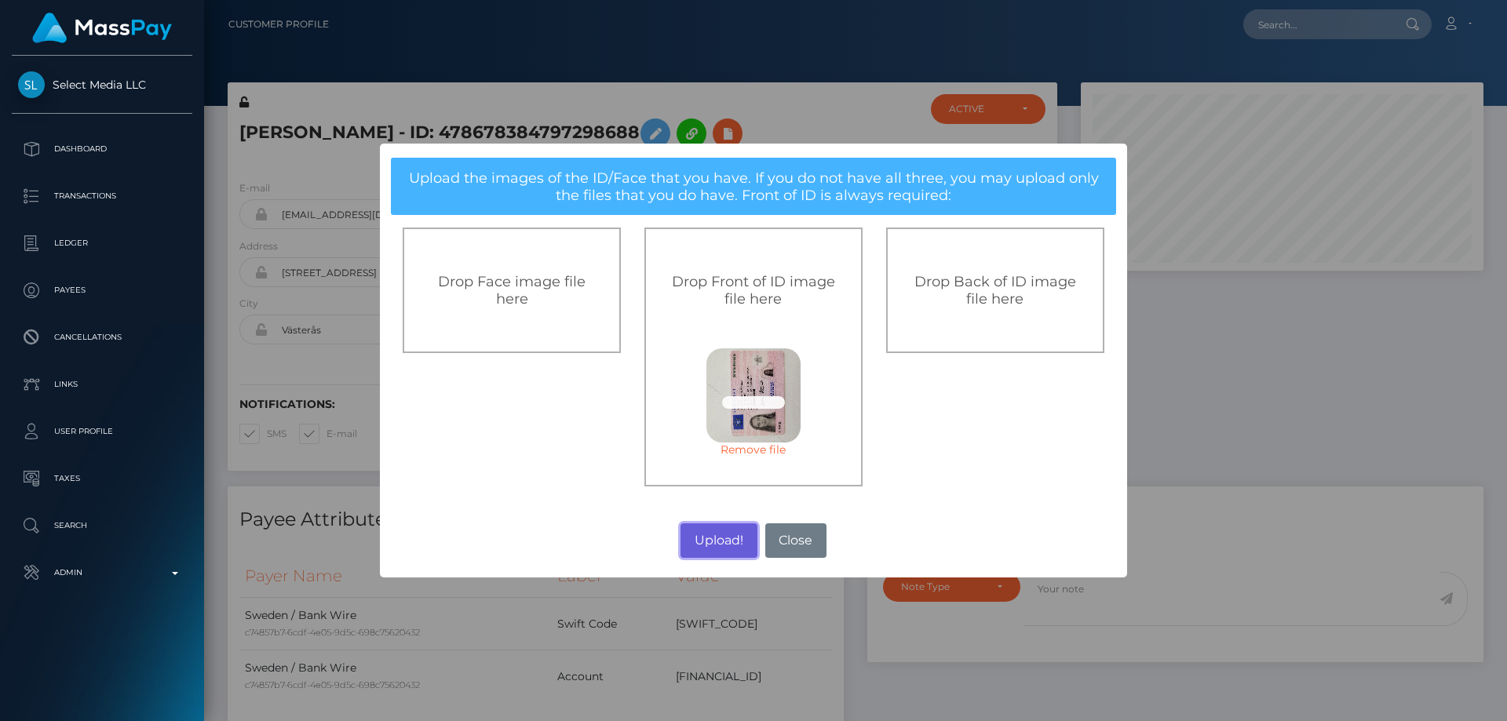
click at [715, 538] on button "Upload!" at bounding box center [719, 541] width 76 height 35
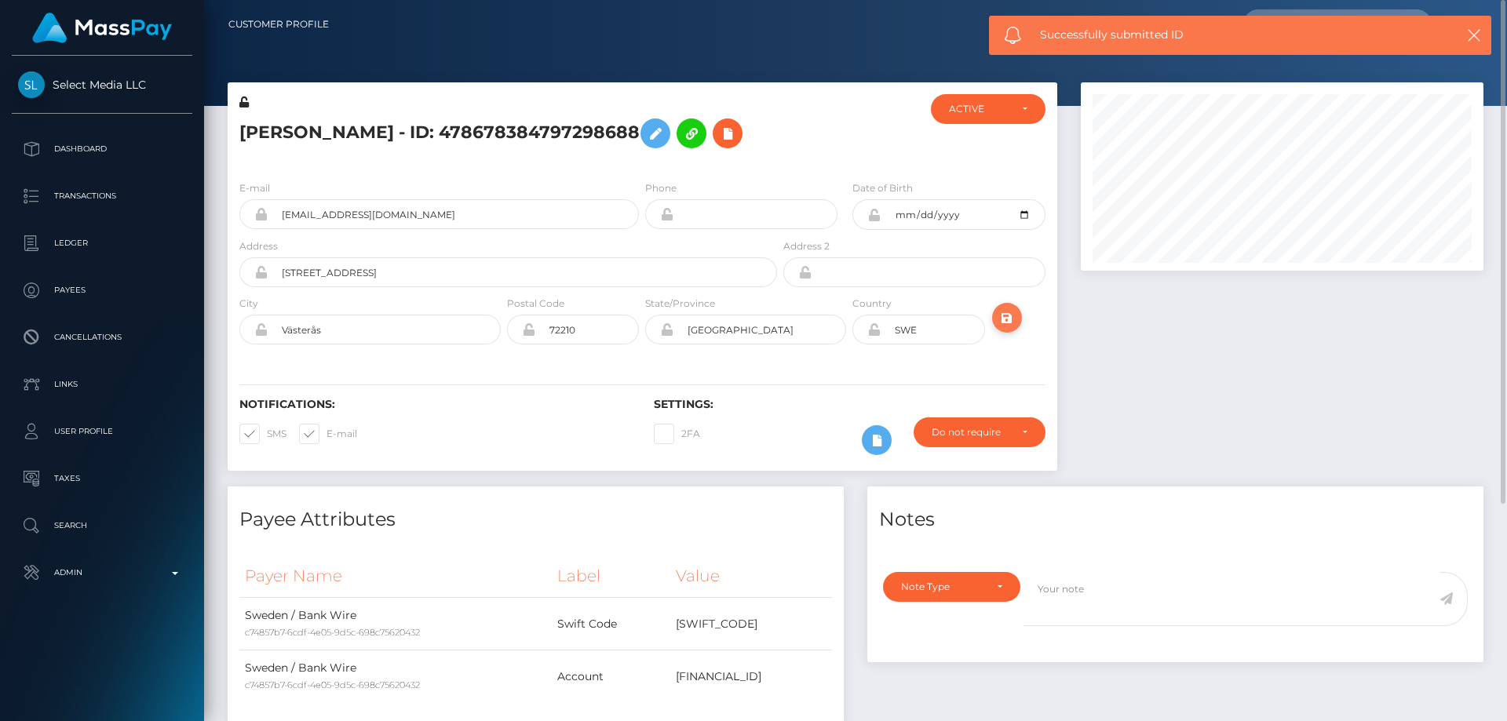
click at [1010, 305] on button "submit" at bounding box center [1007, 318] width 30 height 30
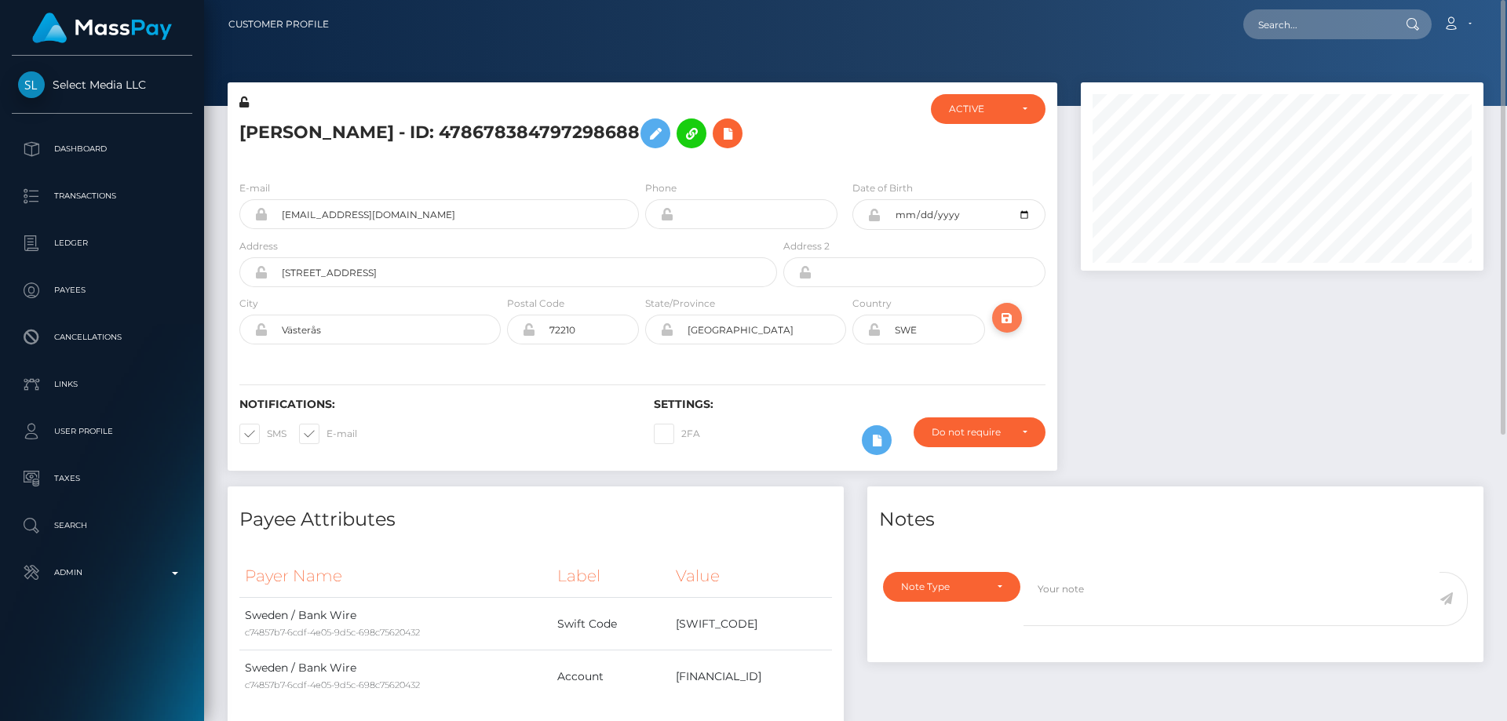
click at [1006, 312] on icon "submit" at bounding box center [1007, 319] width 19 height 20
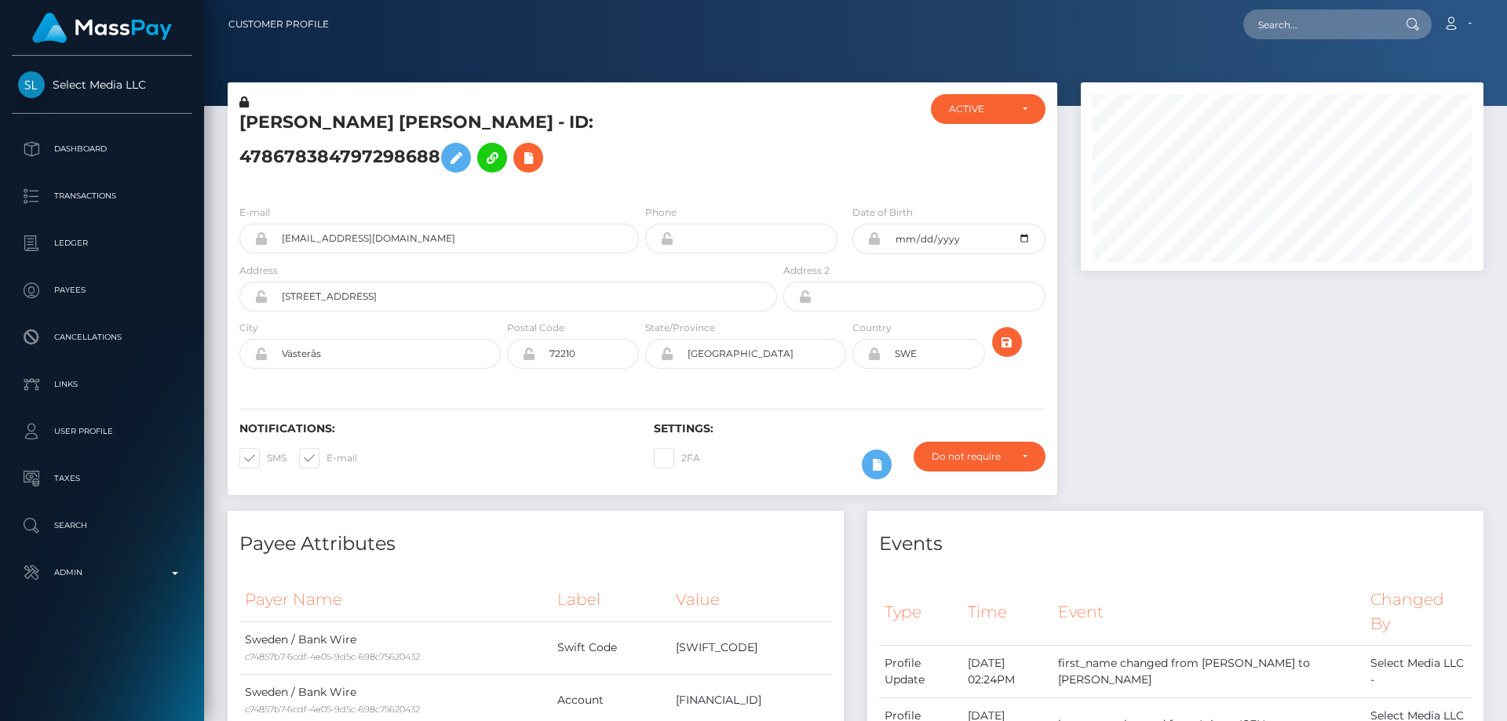
scroll to position [188, 404]
drag, startPoint x: 393, startPoint y: 320, endPoint x: 154, endPoint y: 373, distance: 245.1
click at [154, 373] on div "Select Media LLC Dashboard Transactions Ledger Payees Cancellations" at bounding box center [753, 360] width 1507 height 721
type input "[STREET_ADDRESS]"
drag, startPoint x: 595, startPoint y: 370, endPoint x: 515, endPoint y: 393, distance: 83.2
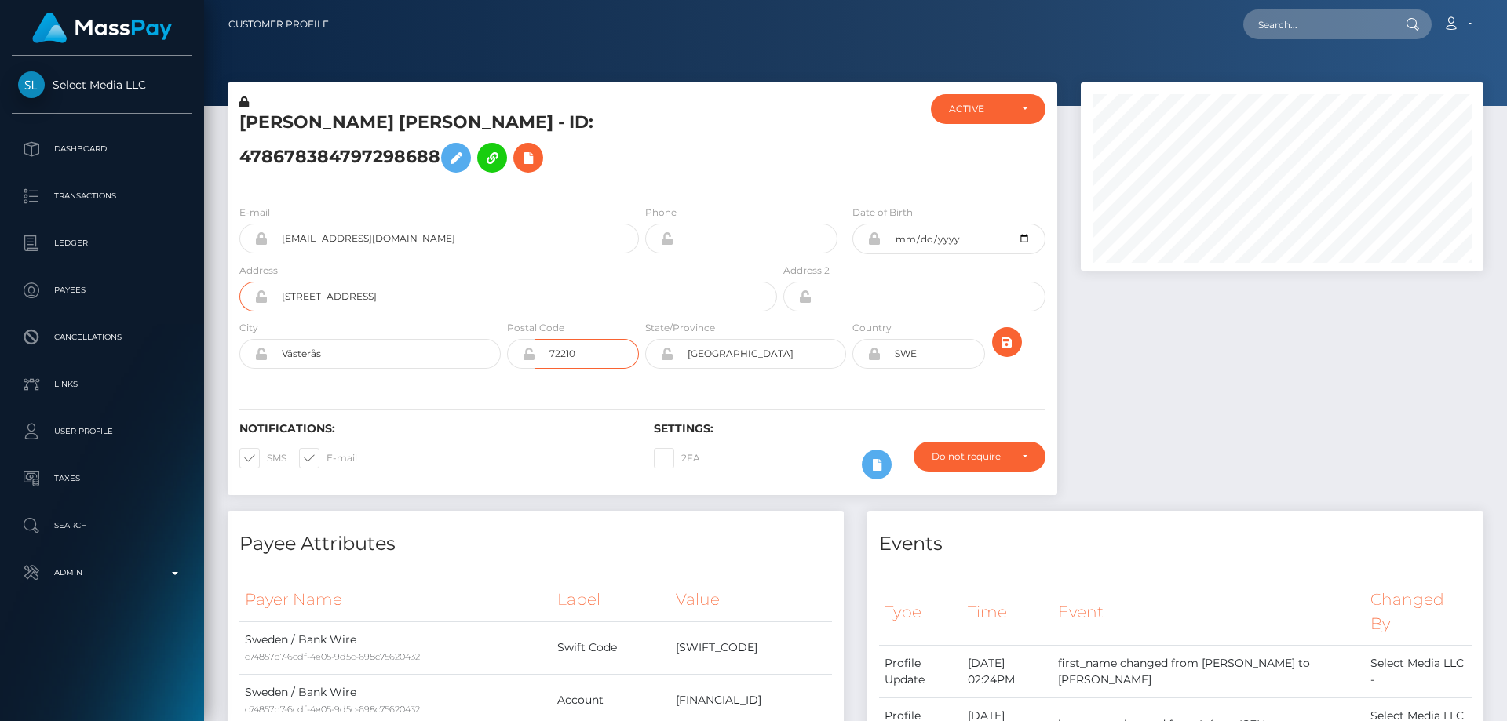
click at [515, 377] on div "Postal Code 72210" at bounding box center [573, 348] width 138 height 57
type input "8852"
drag, startPoint x: 328, startPoint y: 362, endPoint x: 253, endPoint y: 384, distance: 78.5
click at [262, 369] on div "Västerås" at bounding box center [369, 354] width 261 height 30
drag, startPoint x: 309, startPoint y: 374, endPoint x: 278, endPoint y: 372, distance: 30.7
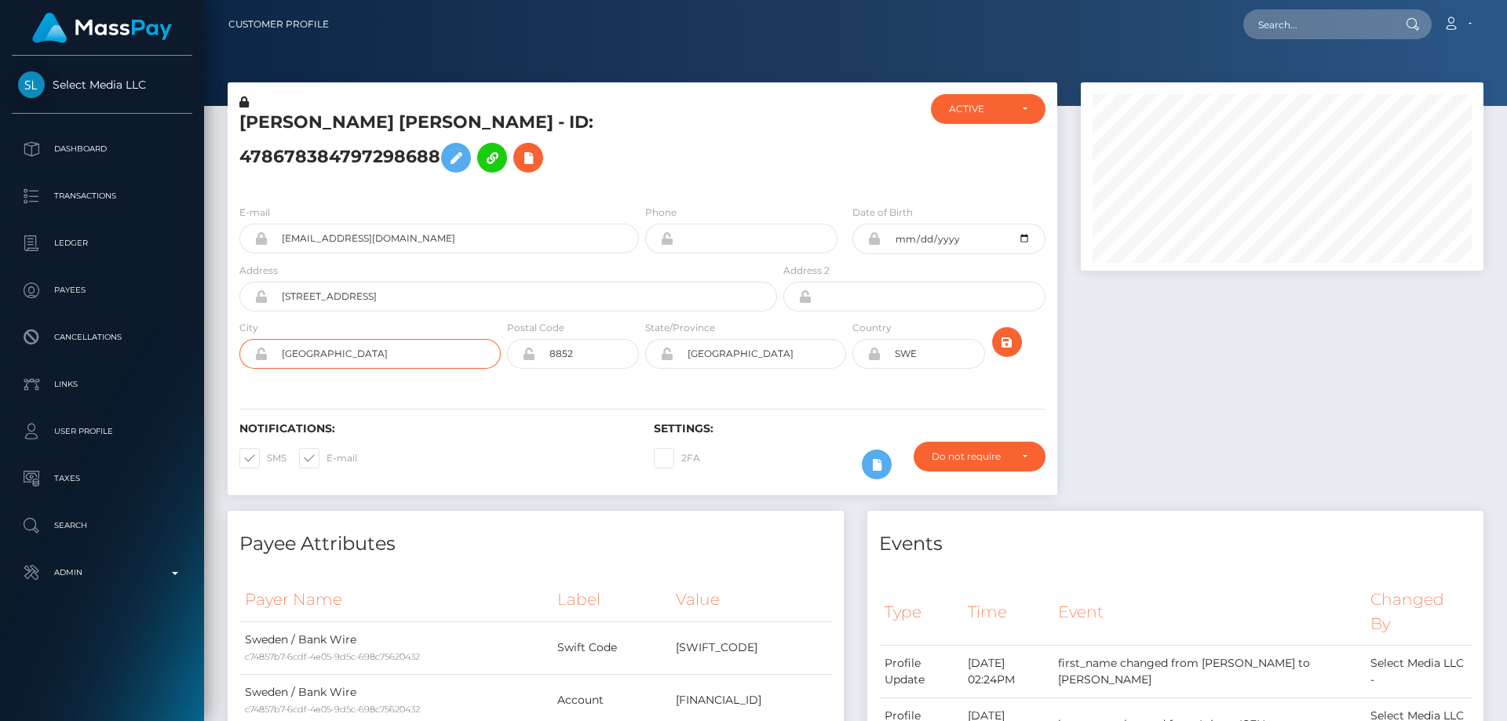
click at [278, 369] on input "Altendorf" at bounding box center [384, 354] width 233 height 30
type input "Altendorf"
drag, startPoint x: 764, startPoint y: 369, endPoint x: 622, endPoint y: 407, distance: 147.2
click at [622, 385] on div "E-mail camforyou88@gmail.com Phone Date of Birth" at bounding box center [643, 288] width 830 height 192
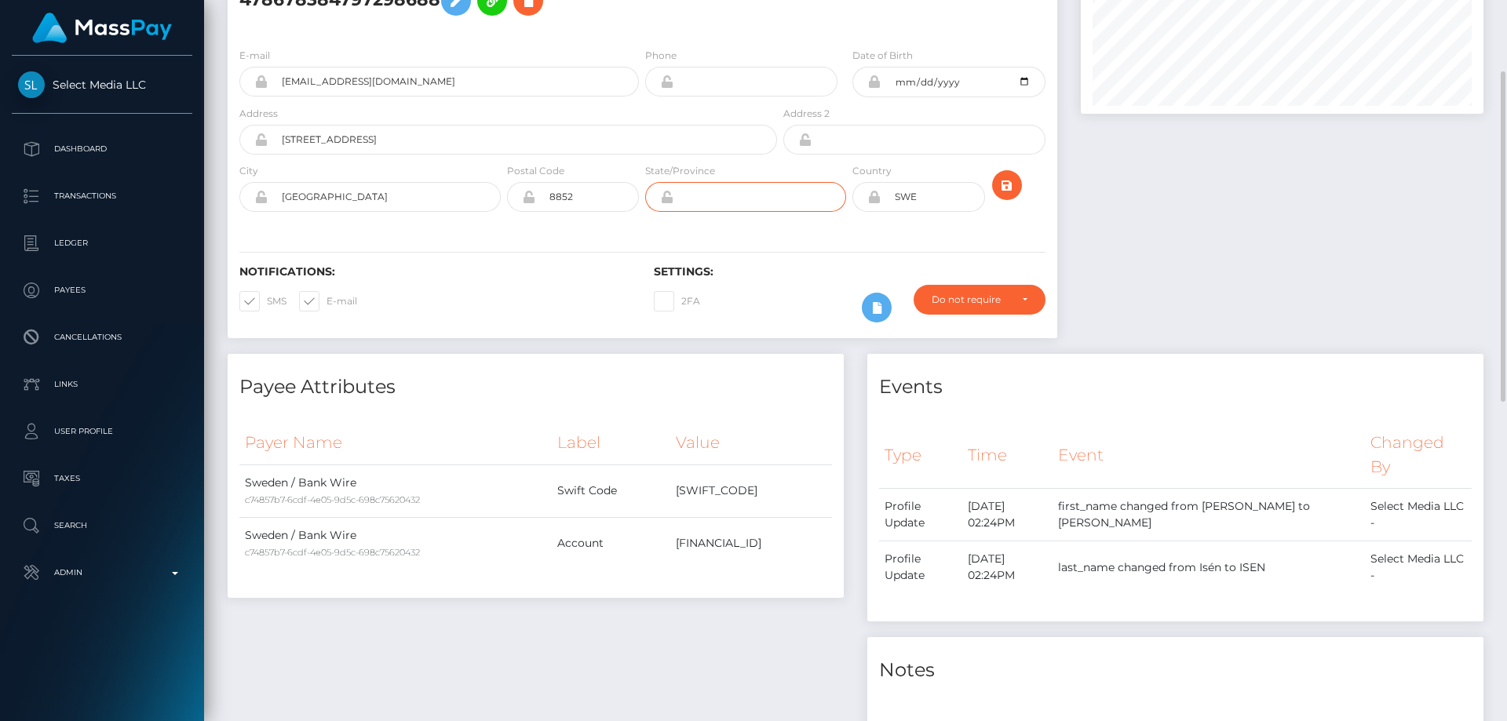
paste input "Schwyz"
type input "Schwyz"
drag, startPoint x: 927, startPoint y: 220, endPoint x: 831, endPoint y: 220, distance: 96.6
click at [831, 220] on div "City Altendorf Postal Code 8852 State/Province Schwyz" at bounding box center [643, 191] width 830 height 57
click at [875, 203] on icon at bounding box center [873, 197] width 13 height 13
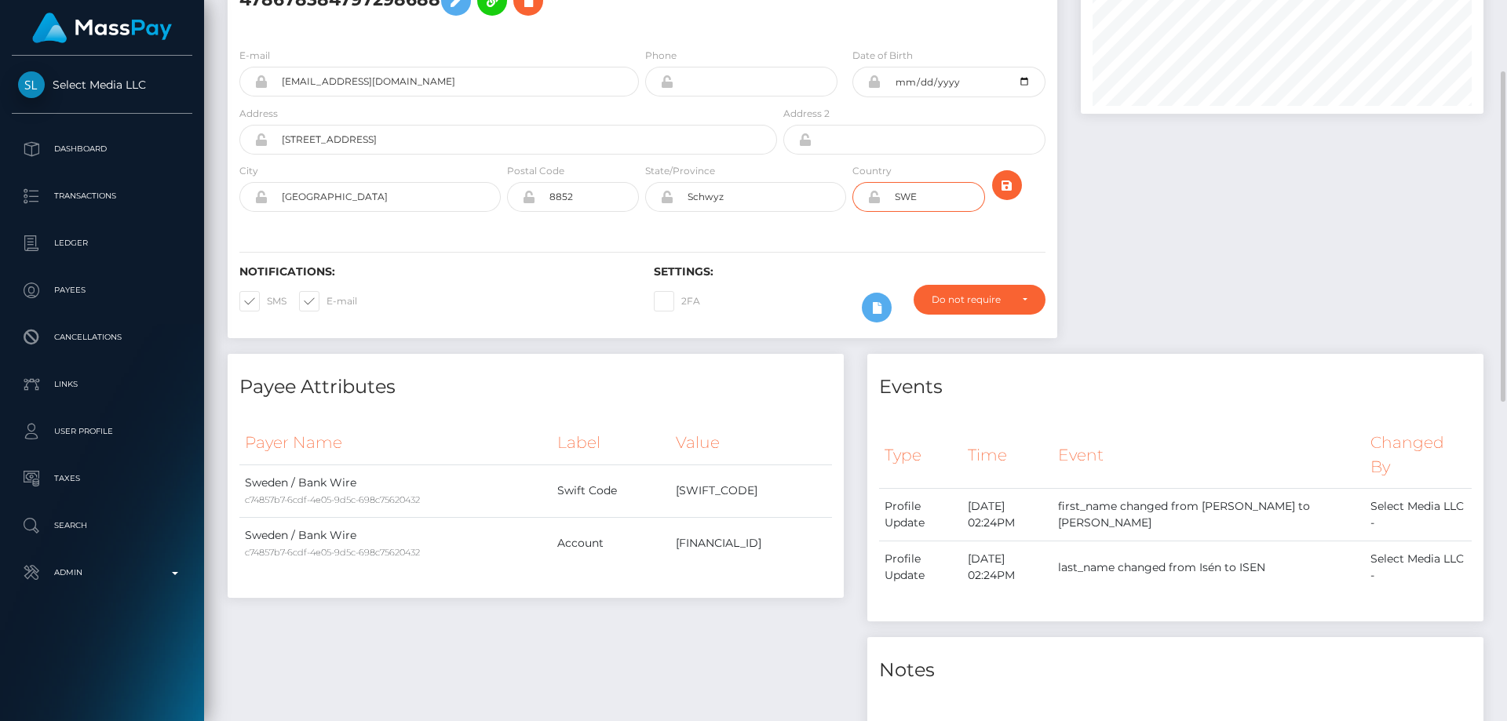
drag, startPoint x: 923, startPoint y: 225, endPoint x: 885, endPoint y: 235, distance: 39.8
click at [886, 220] on div "Country SWE" at bounding box center [918, 191] width 138 height 57
type input "DEU"
click at [1008, 195] on icon "submit" at bounding box center [1007, 186] width 19 height 20
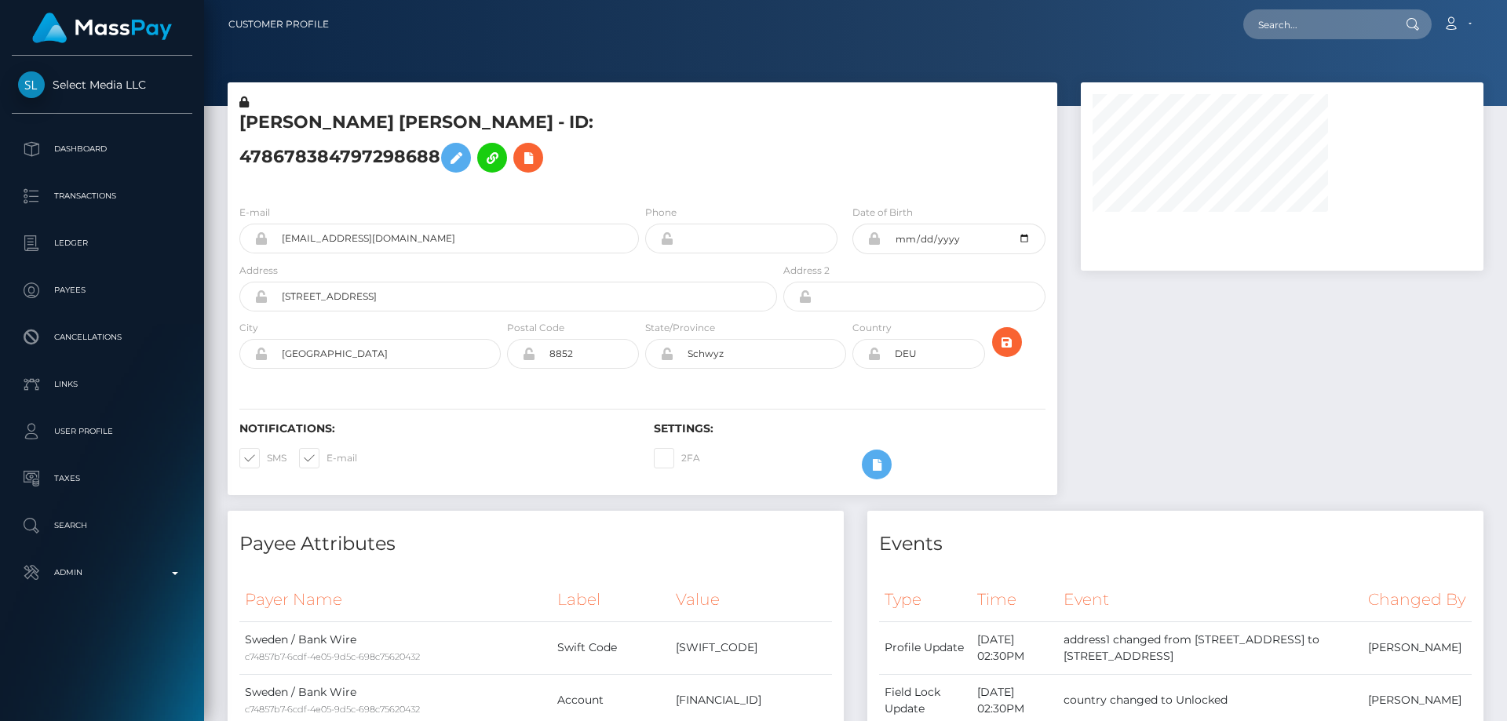
click at [473, 179] on h5 "[PERSON_NAME] [PERSON_NAME] - ID: 478678384797298688" at bounding box center [503, 146] width 529 height 70
click at [873, 360] on icon at bounding box center [873, 354] width 13 height 13
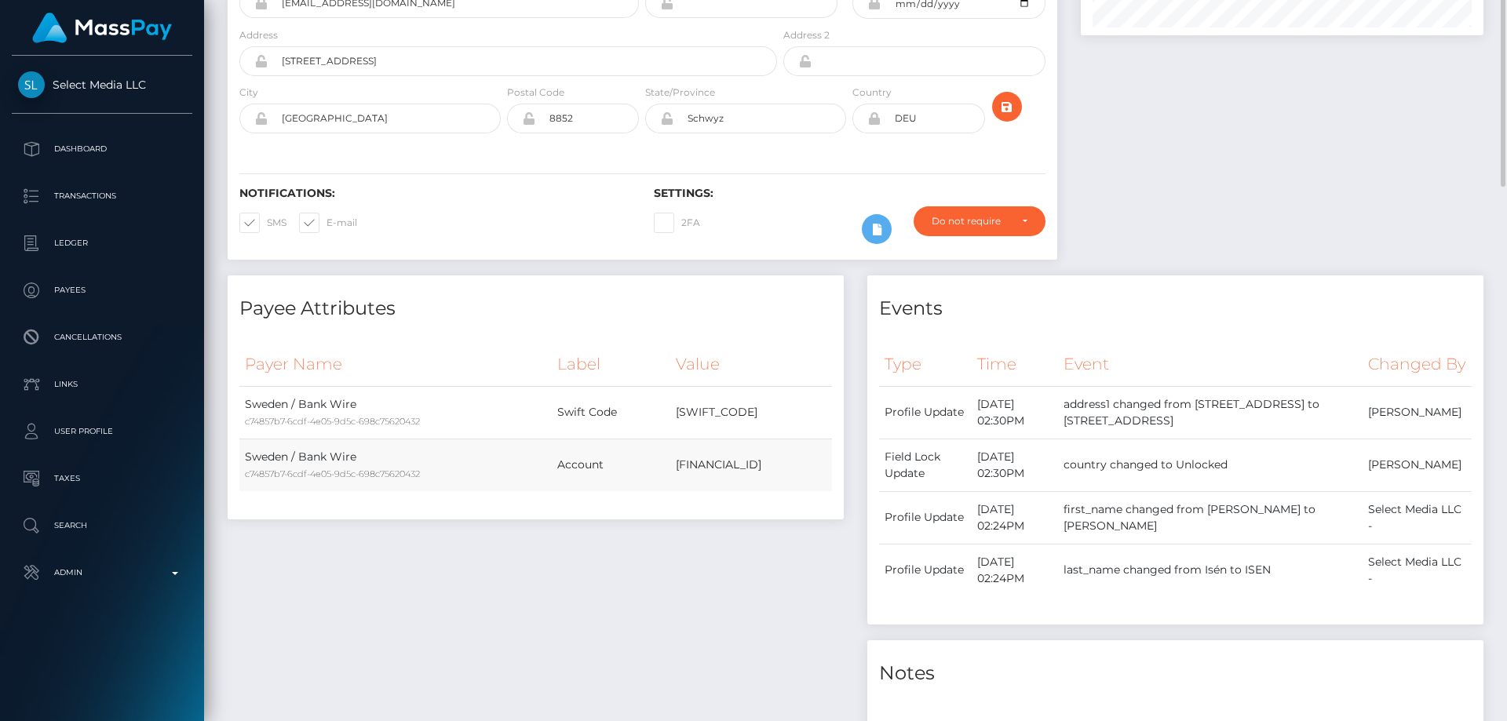
scroll to position [79, 0]
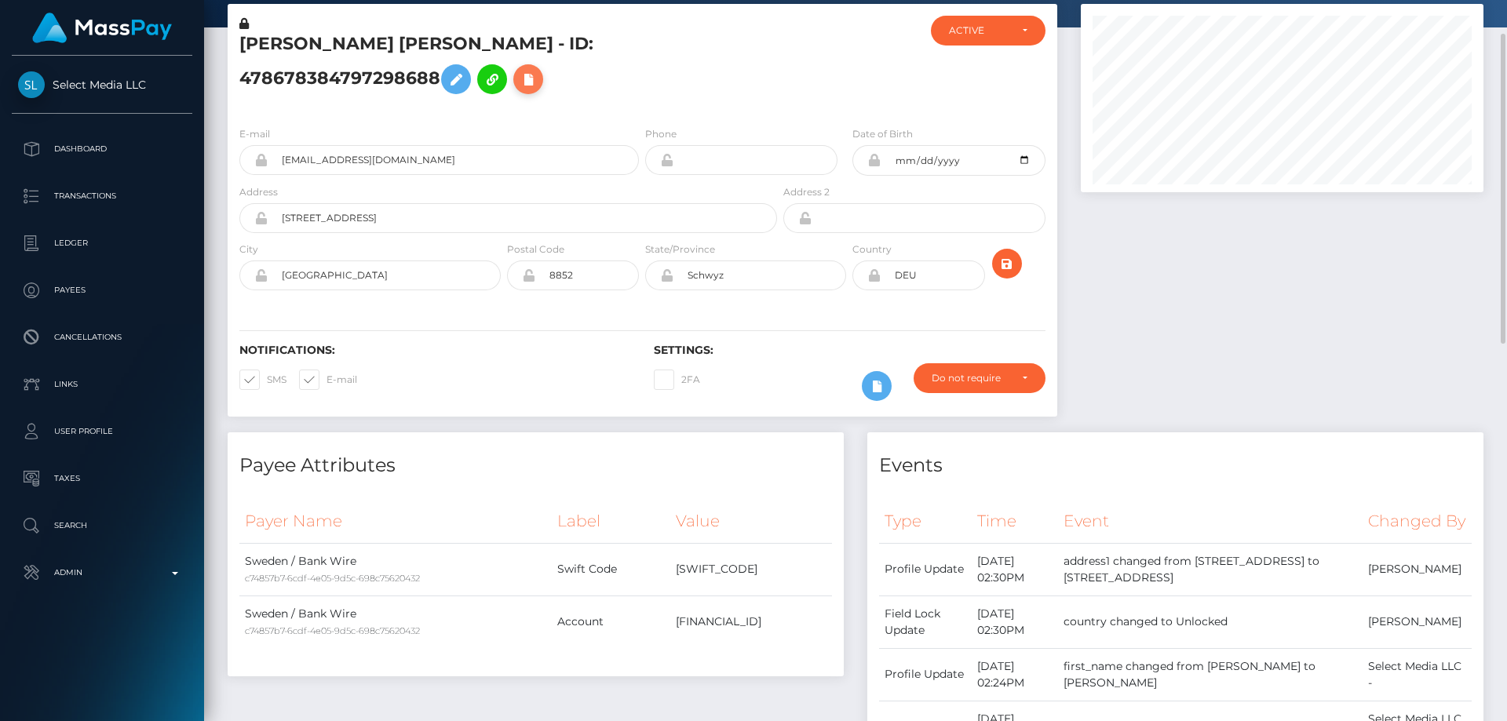
click at [519, 89] on icon at bounding box center [528, 80] width 19 height 20
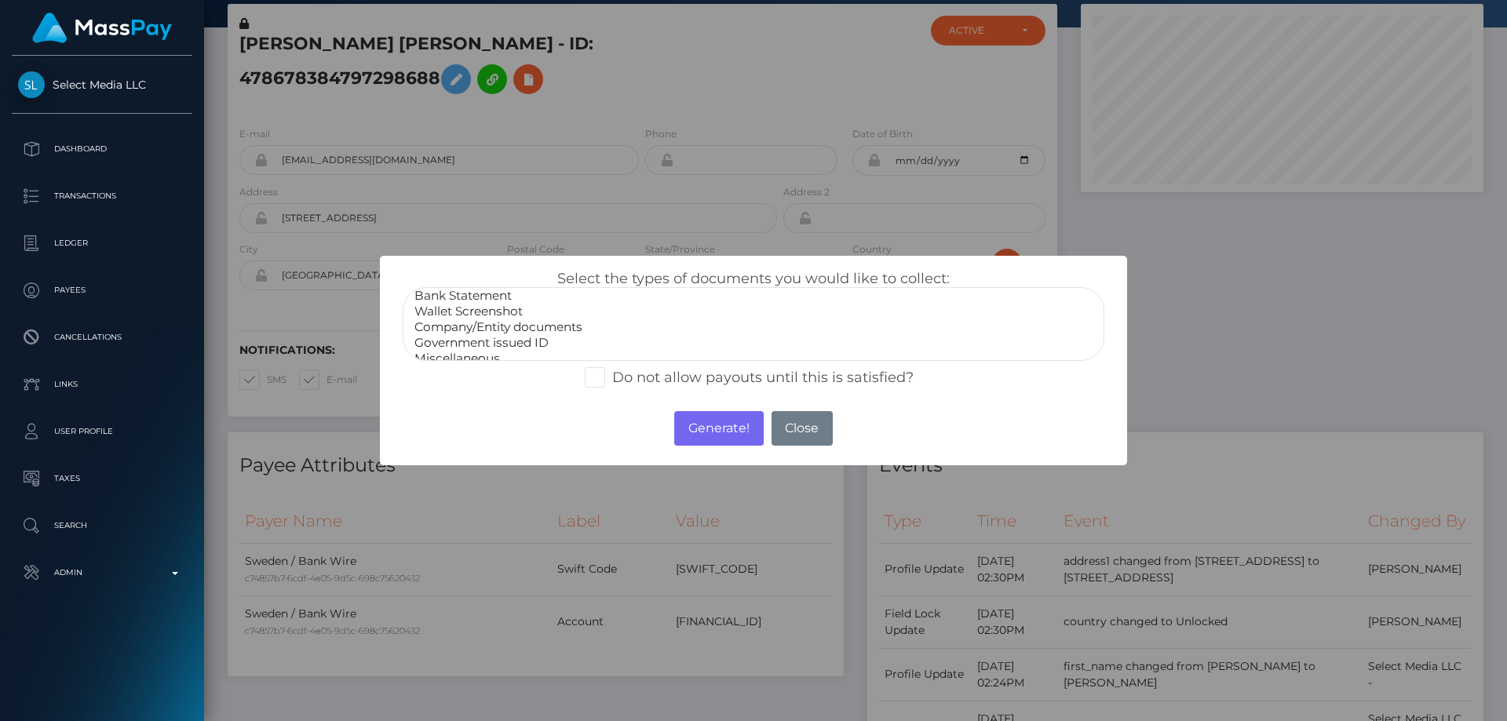
scroll to position [31, 0]
select select "Miscellaneous"
click at [477, 343] on option "Miscellaneous" at bounding box center [753, 348] width 681 height 16
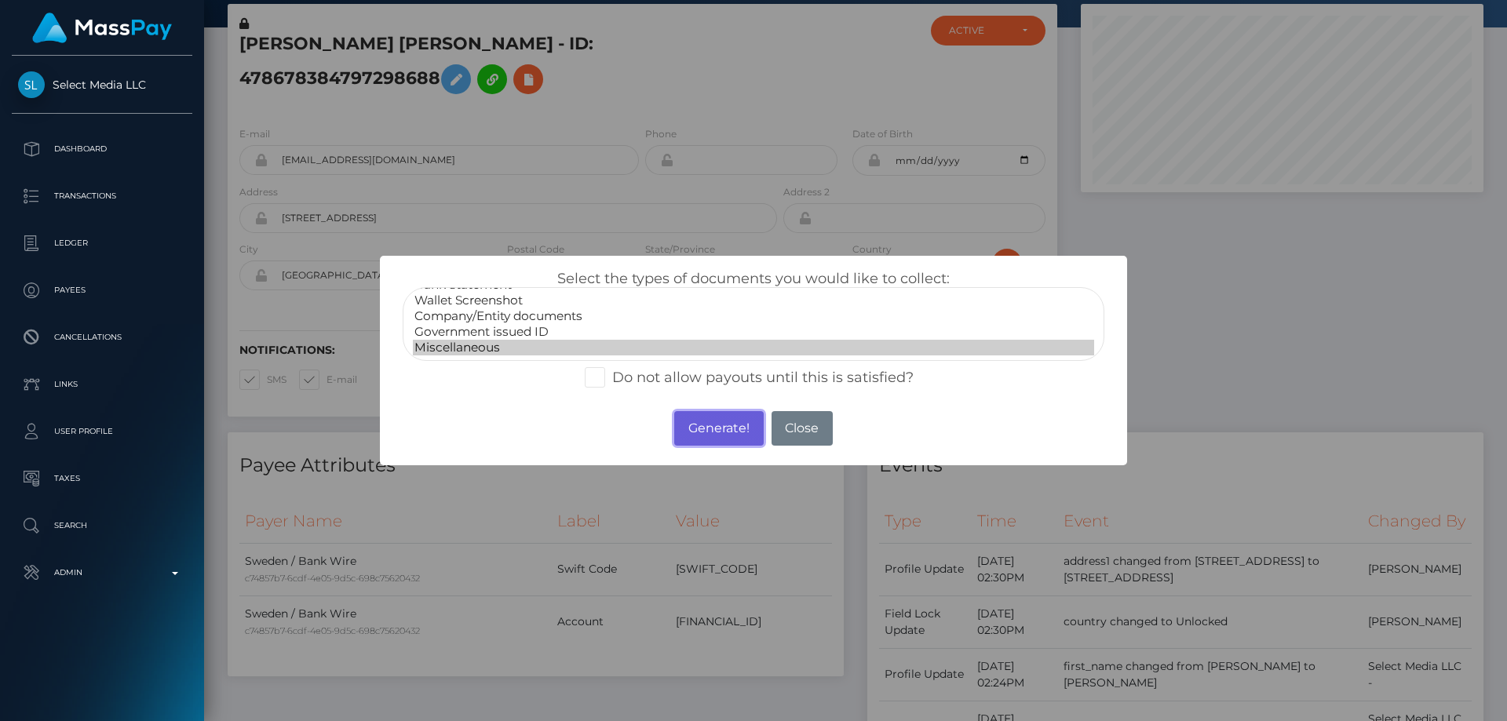
click at [721, 420] on button "Generate!" at bounding box center [718, 428] width 89 height 35
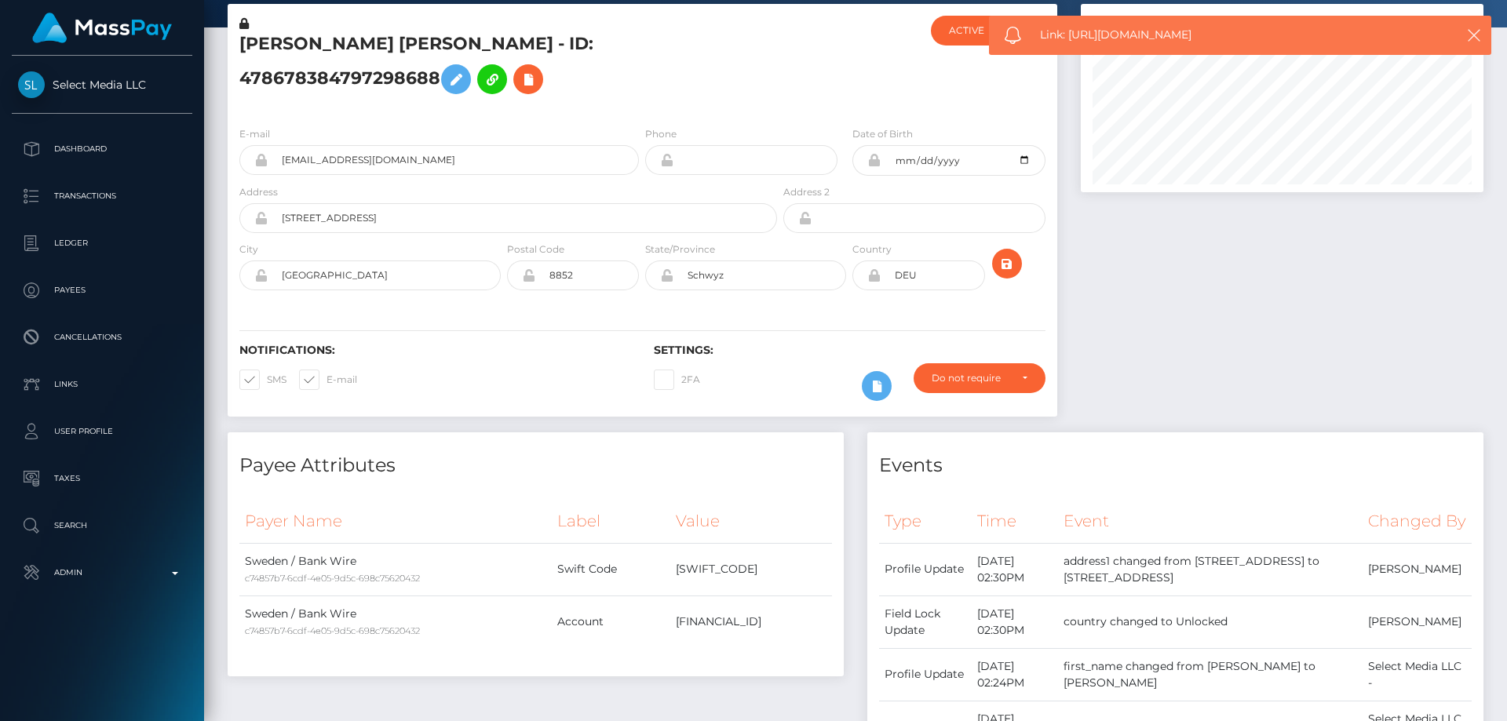
drag, startPoint x: 1221, startPoint y: 31, endPoint x: 1072, endPoint y: 38, distance: 148.6
click at [1072, 38] on span "Link: https://l.maspay.io/NjkaM" at bounding box center [1234, 35] width 388 height 16
copy span "https://l.maspay.io/NjkaM"
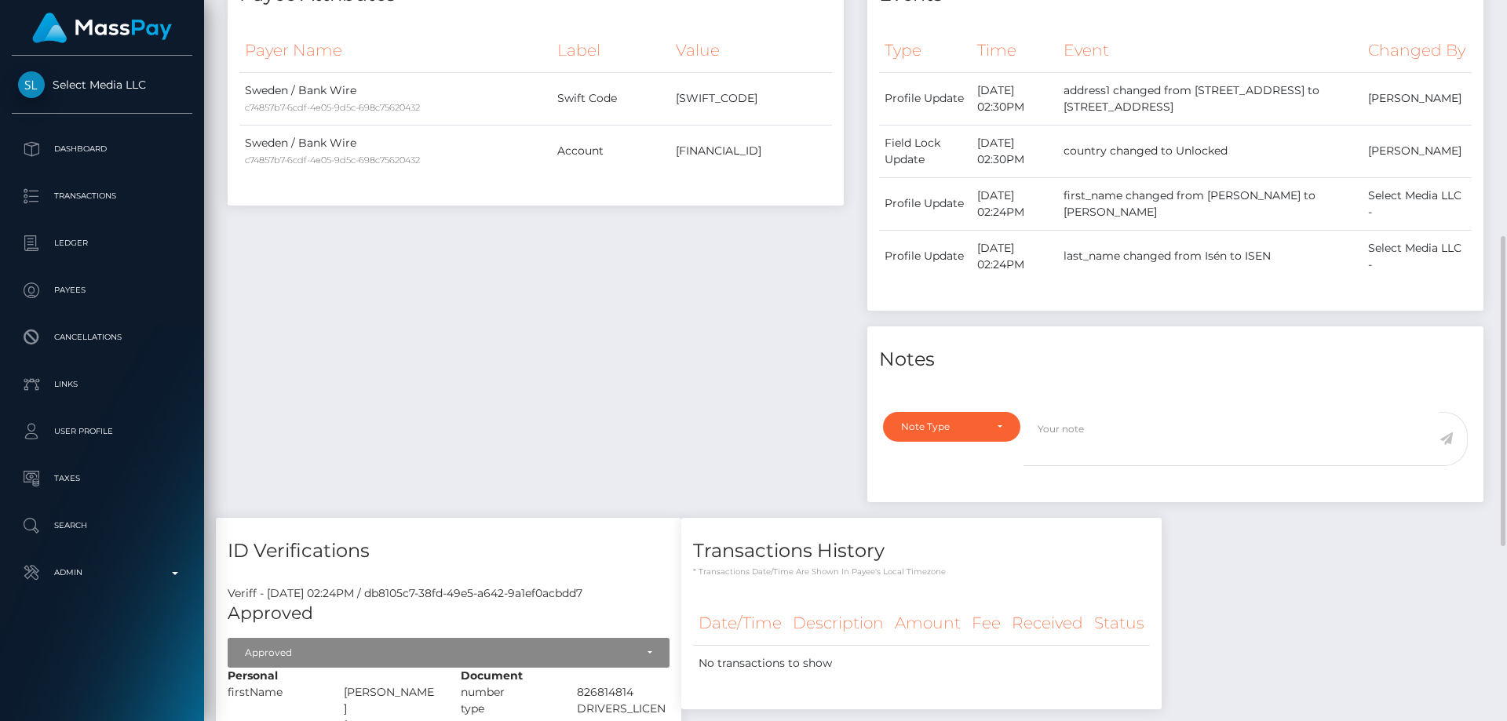
scroll to position [707, 0]
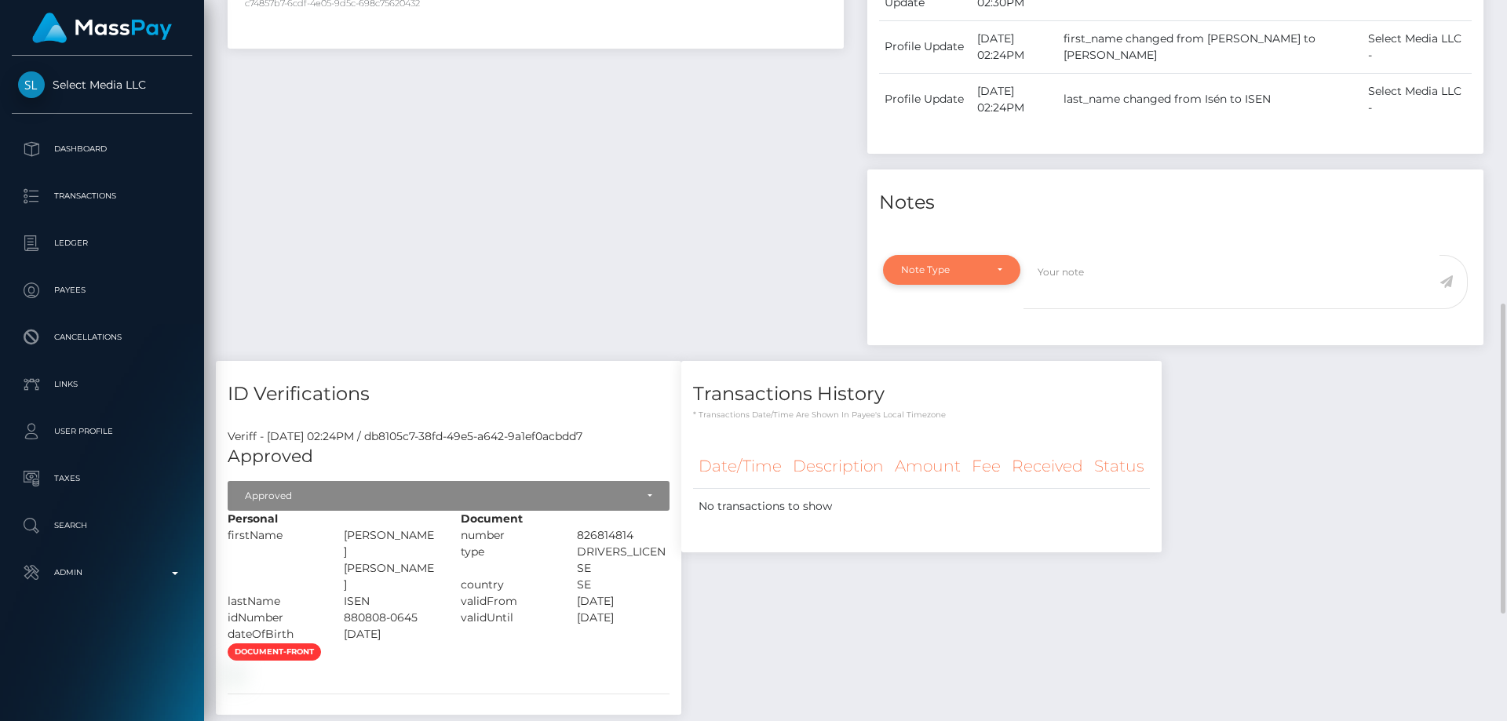
click at [962, 276] on div "Note Type" at bounding box center [942, 270] width 83 height 13
click at [929, 352] on span "Compliance" at bounding box center [930, 345] width 57 height 14
select select "COMPLIANCE"
click at [1096, 309] on textarea at bounding box center [1232, 282] width 416 height 54
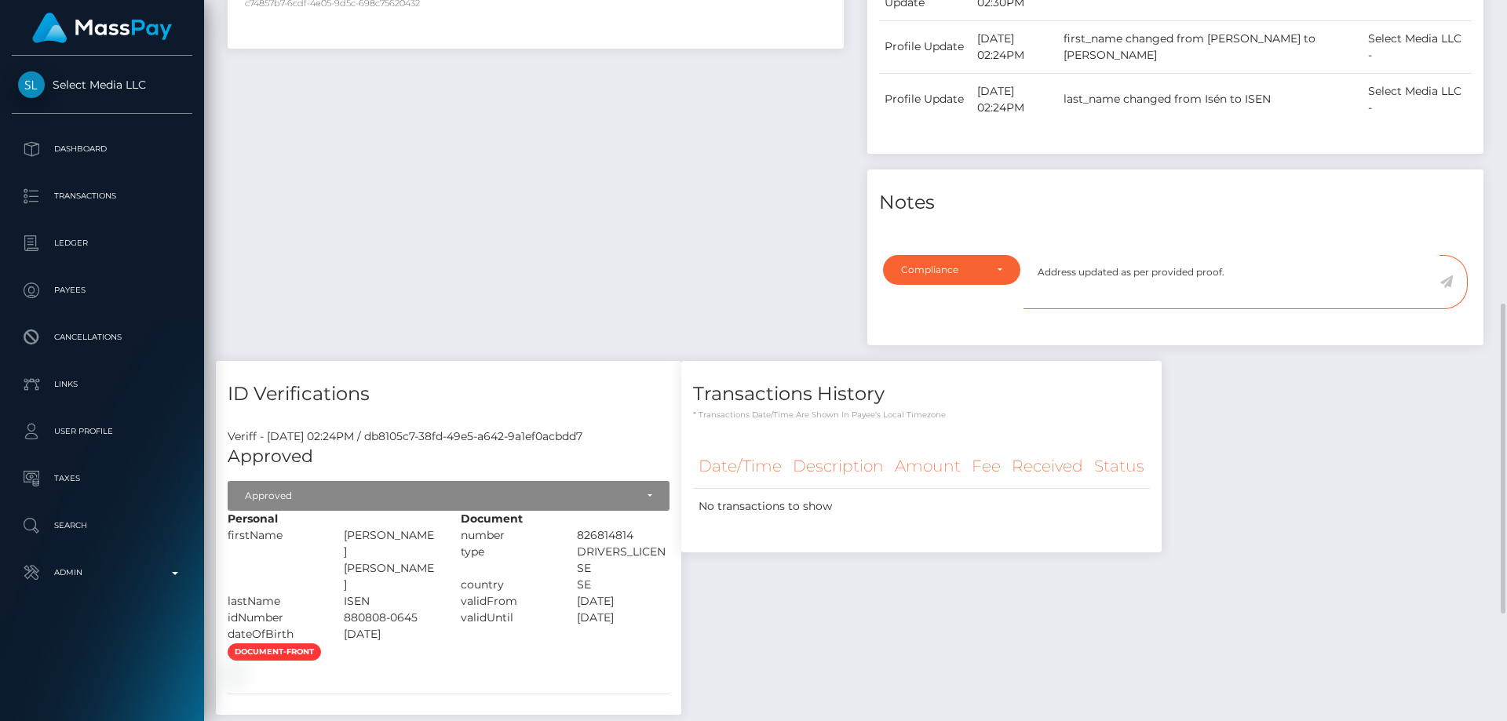
type textarea "Address updated as per provided proof."
click at [1449, 288] on icon at bounding box center [1446, 282] width 13 height 13
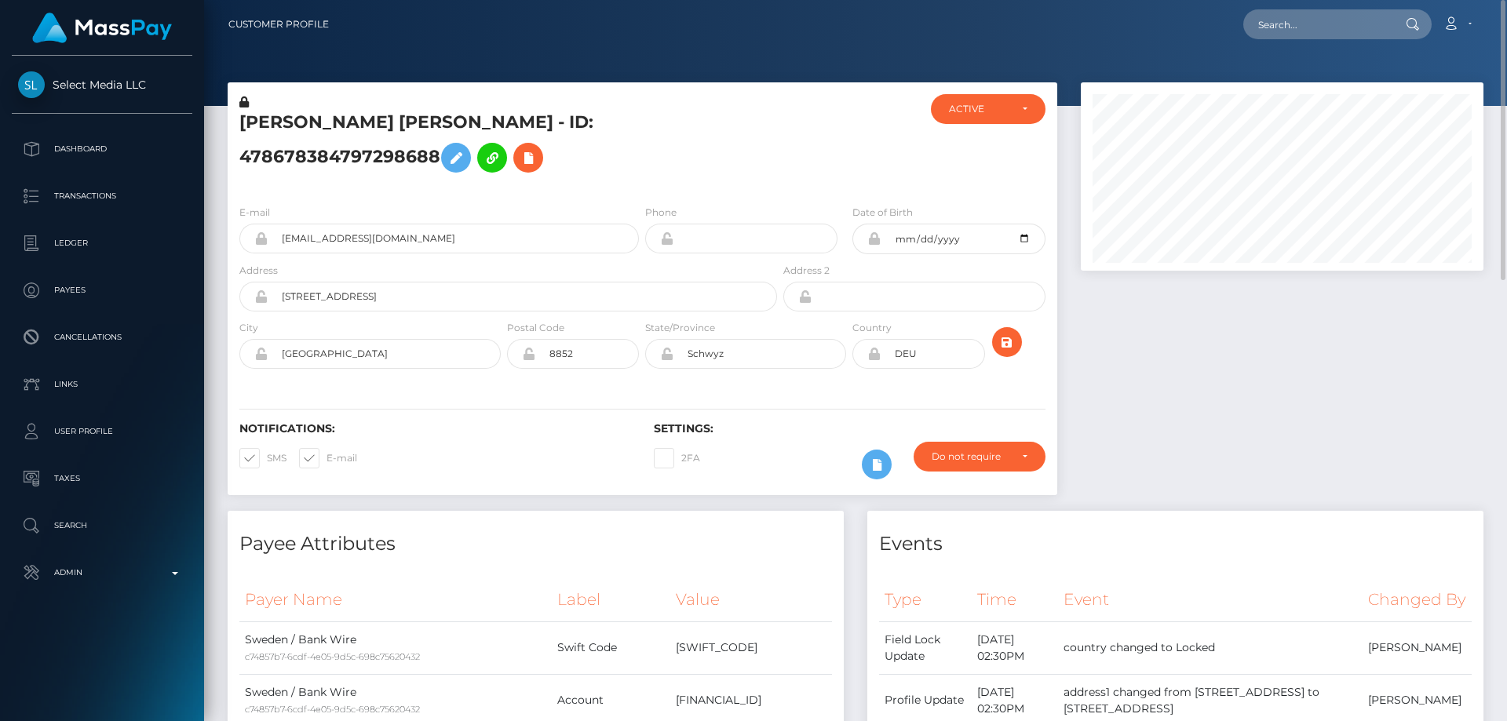
click at [402, 131] on h5 "[PERSON_NAME] [PERSON_NAME] - ID: 478678384797298688" at bounding box center [503, 146] width 529 height 70
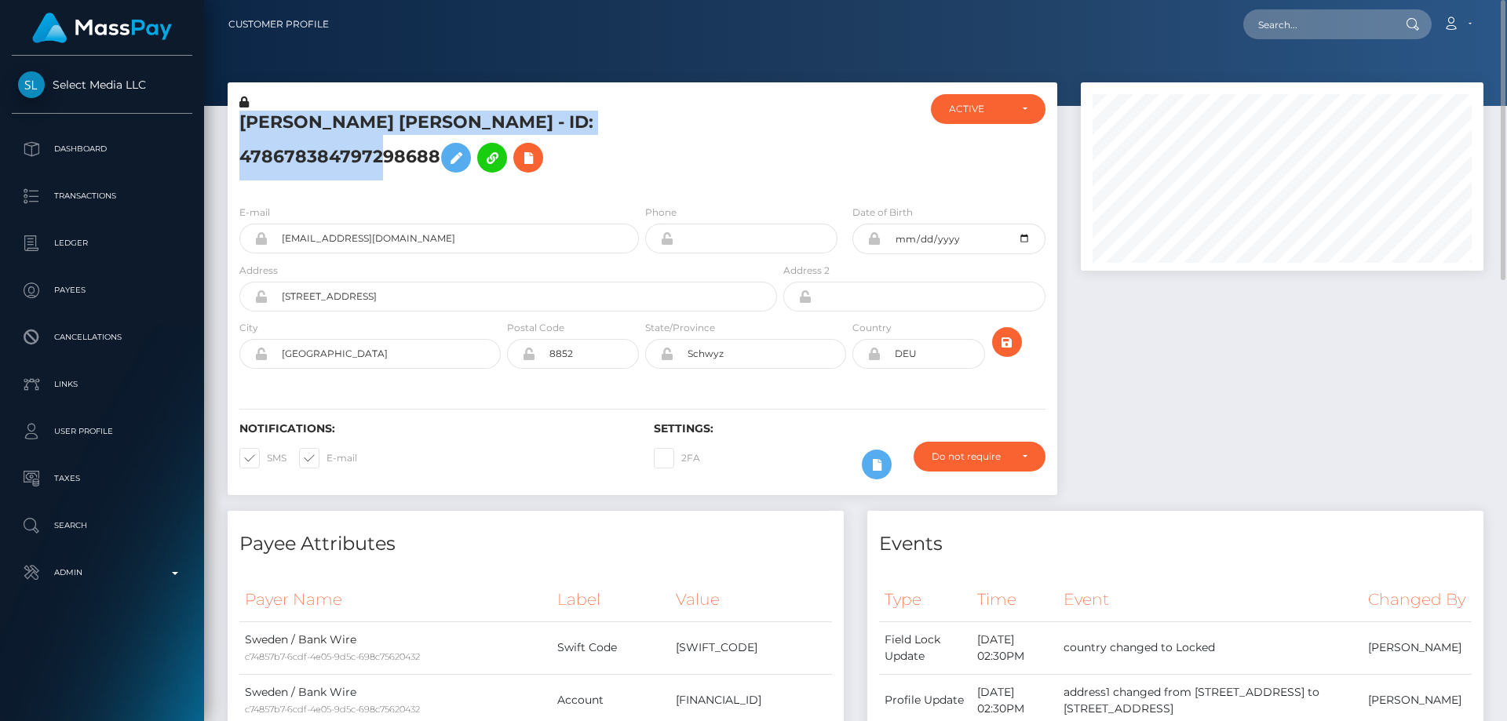
click at [402, 131] on h5 "[PERSON_NAME] [PERSON_NAME] - ID: 478678384797298688" at bounding box center [503, 146] width 529 height 70
copy h5 "[PERSON_NAME] [PERSON_NAME] - ID: 478678384797298688"
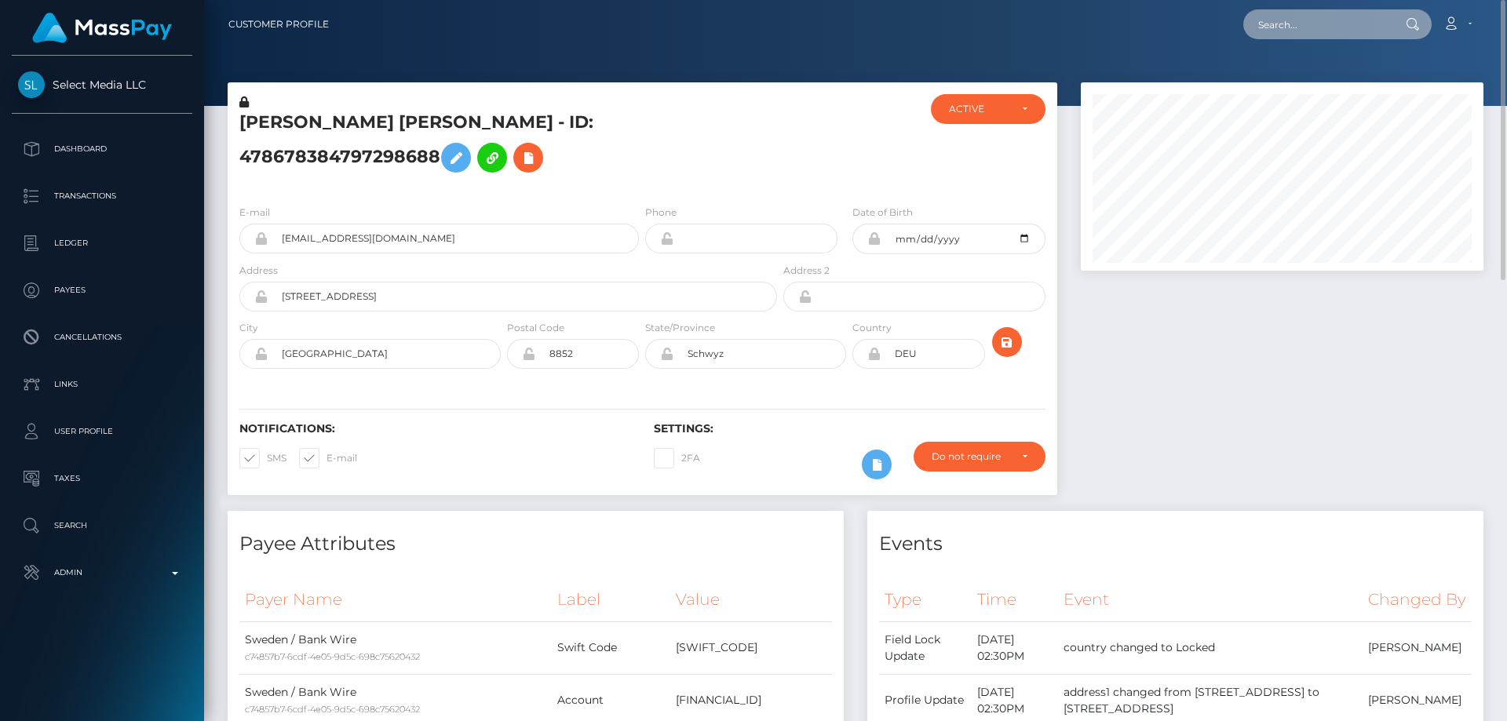
paste input "[EMAIL_ADDRESS][DOMAIN_NAME]"
type input "[EMAIL_ADDRESS][DOMAIN_NAME]"
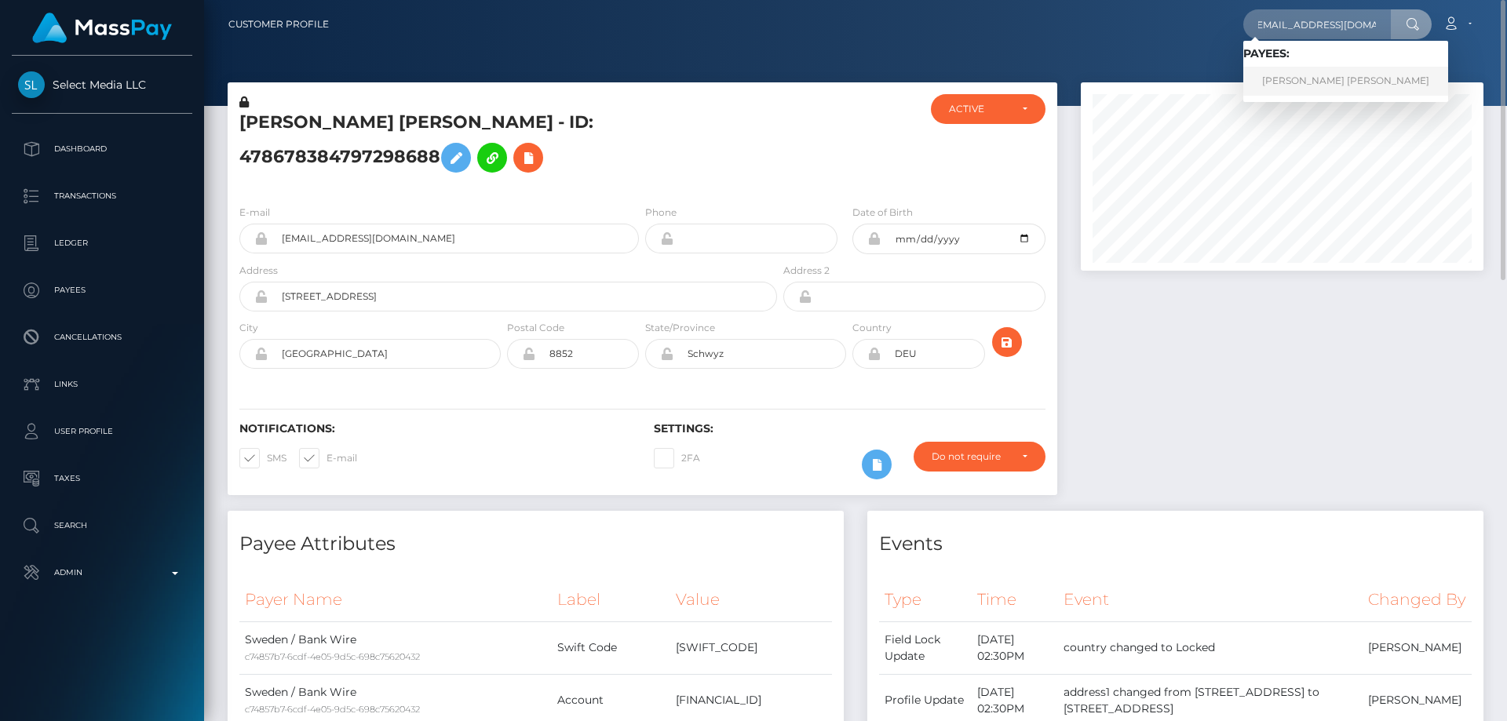
click at [1332, 79] on link "ADRIAN MANUEL URROZ DETRINIDAD RET" at bounding box center [1346, 81] width 205 height 29
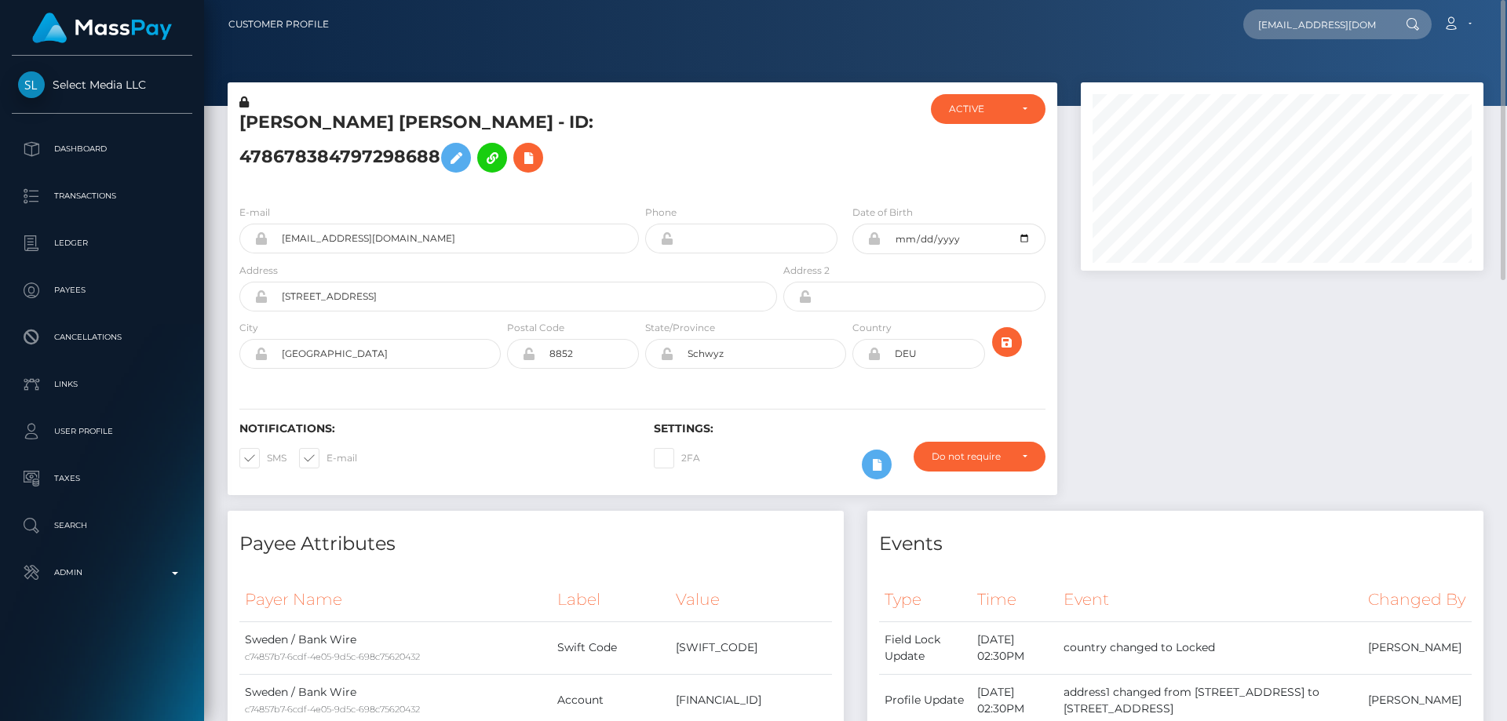
click at [1183, 314] on div at bounding box center [1282, 296] width 426 height 429
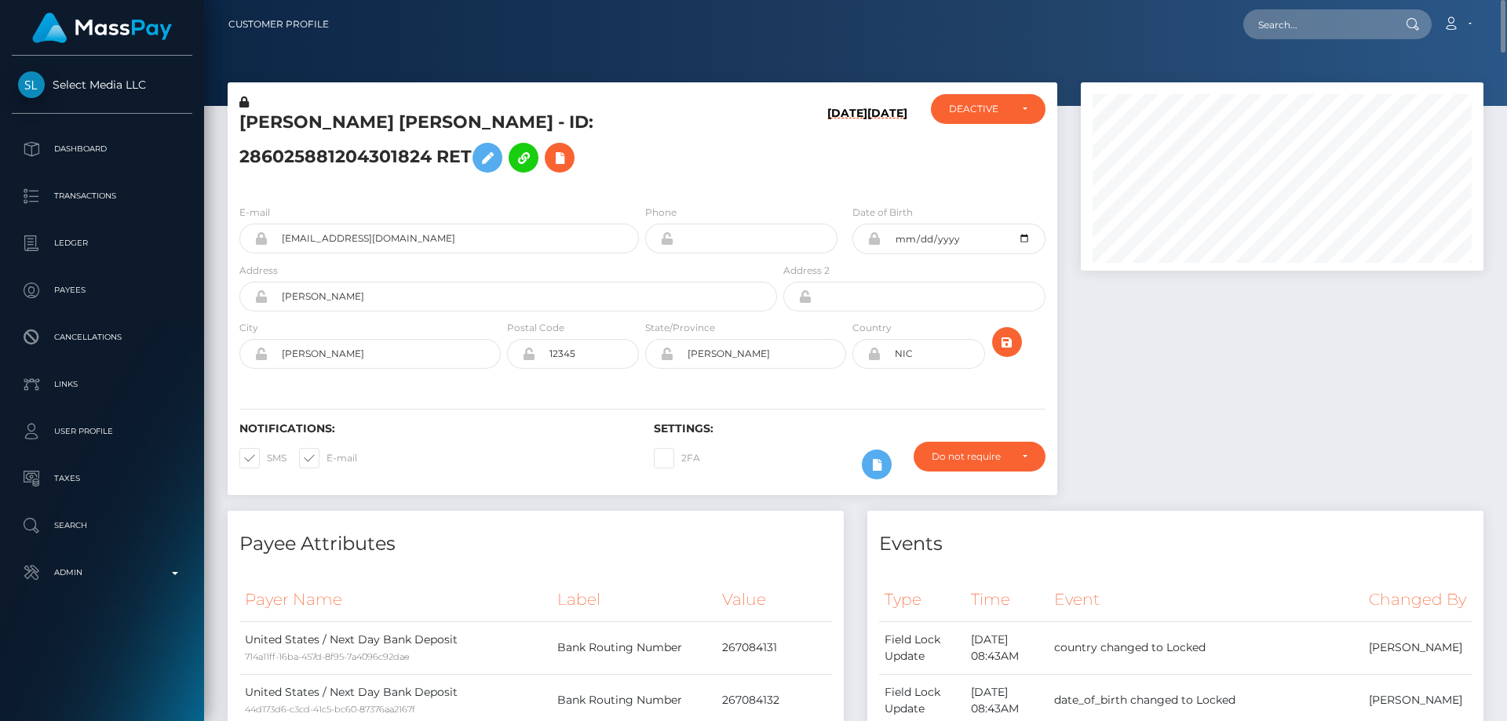
click at [298, 148] on h5 "ADRIAN MANUEL URROZ DETRINIDAD RET - ID: 286025881204301824 RET" at bounding box center [503, 146] width 529 height 70
copy h5 "ADRIAN MANUEL URROZ DETRINIDAD RET - ID: 286025881204301824 RET"
paste input "[EMAIL_ADDRESS][DOMAIN_NAME]"
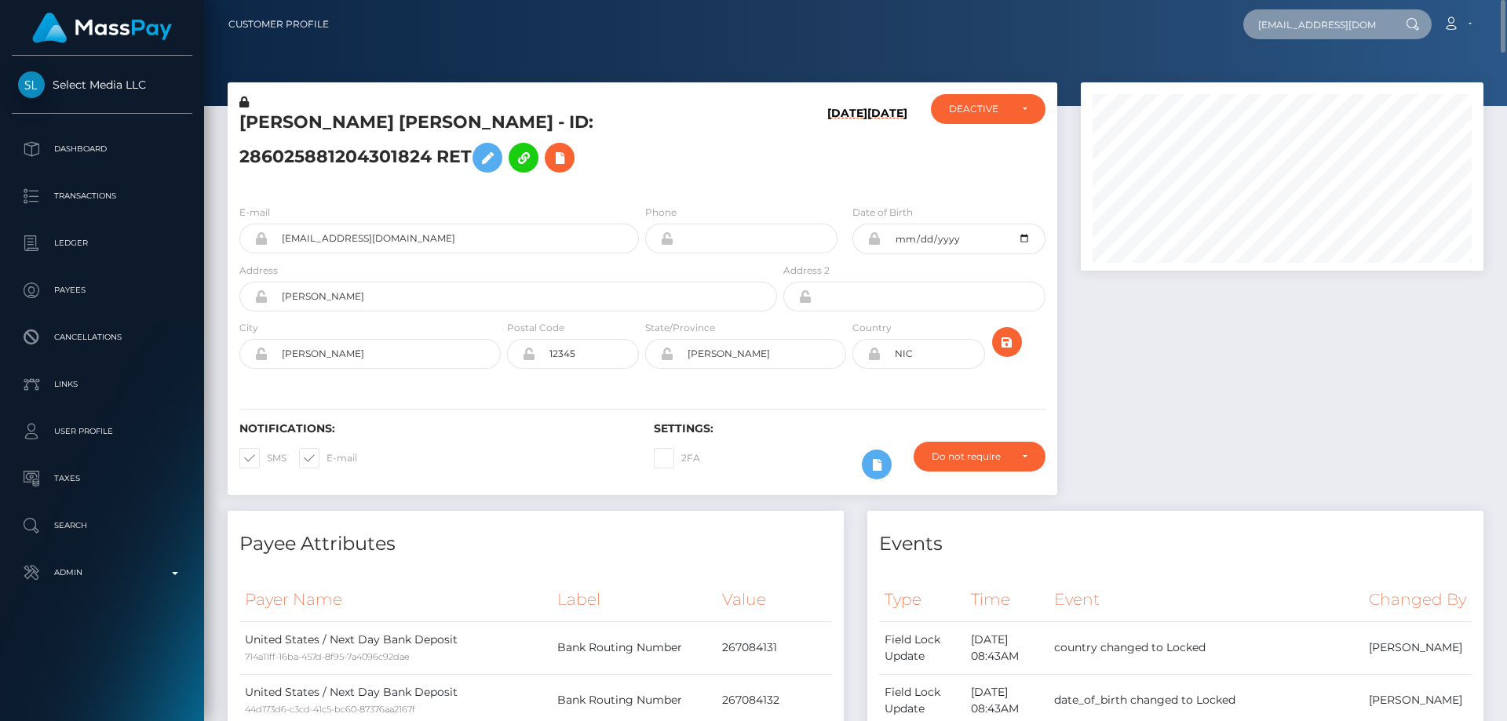
scroll to position [0, 60]
type input "natasha.natasha2005nat@gmail.com"
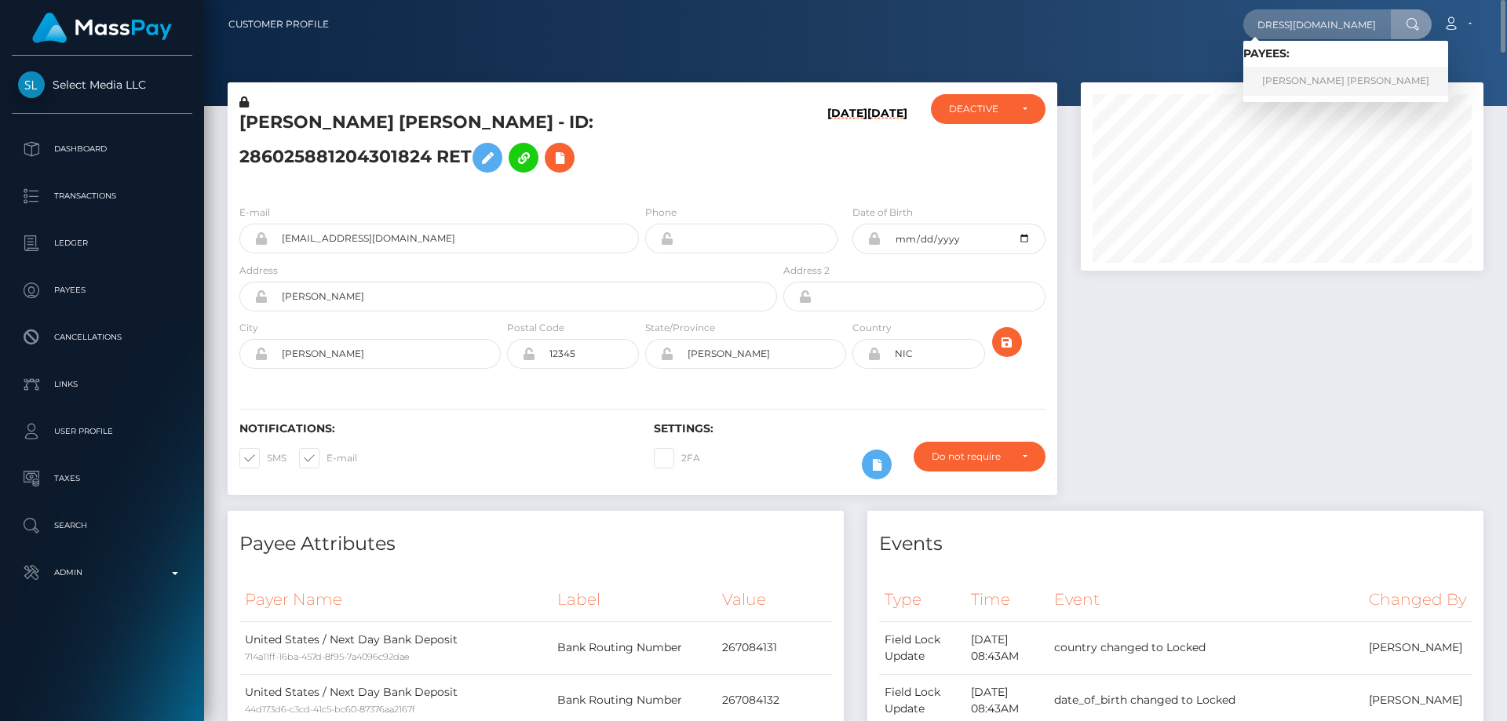
click at [1289, 79] on link "MAYRENE ROMINA FIGUERAS AGUILAR" at bounding box center [1346, 81] width 205 height 29
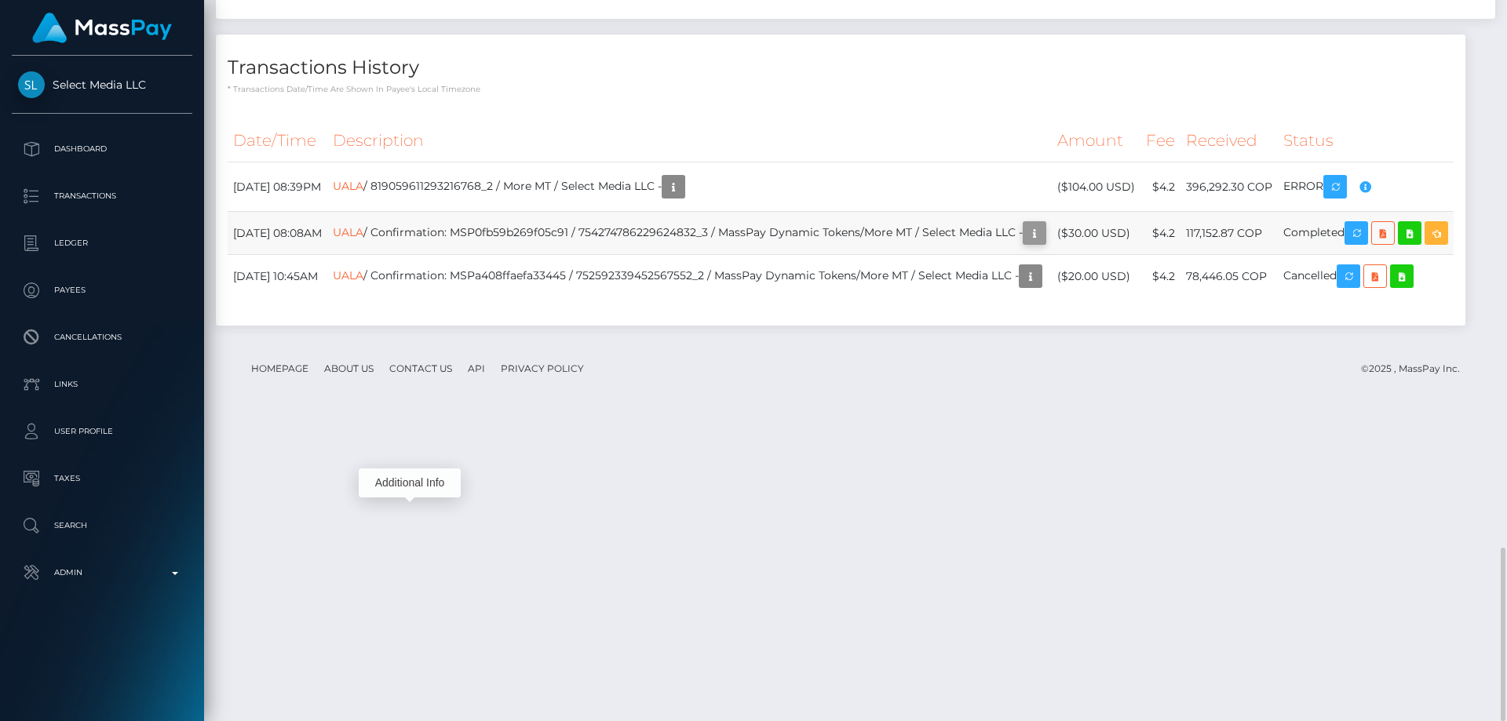
scroll to position [188, 404]
click at [1025, 243] on icon "button" at bounding box center [1034, 234] width 19 height 20
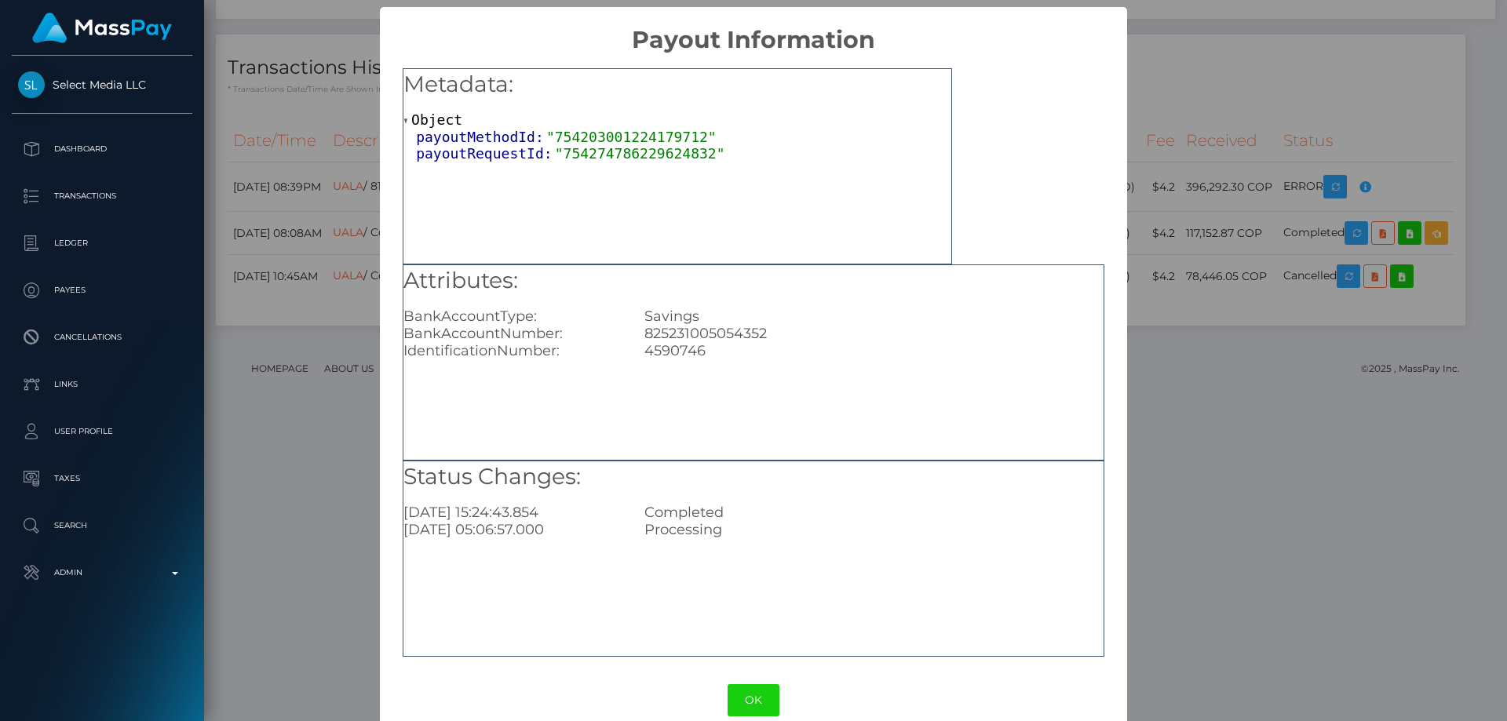
click at [1323, 343] on div "× Payout Information Metadata: Object payoutMethodId: "754203001224179712" payo…" at bounding box center [753, 360] width 1507 height 721
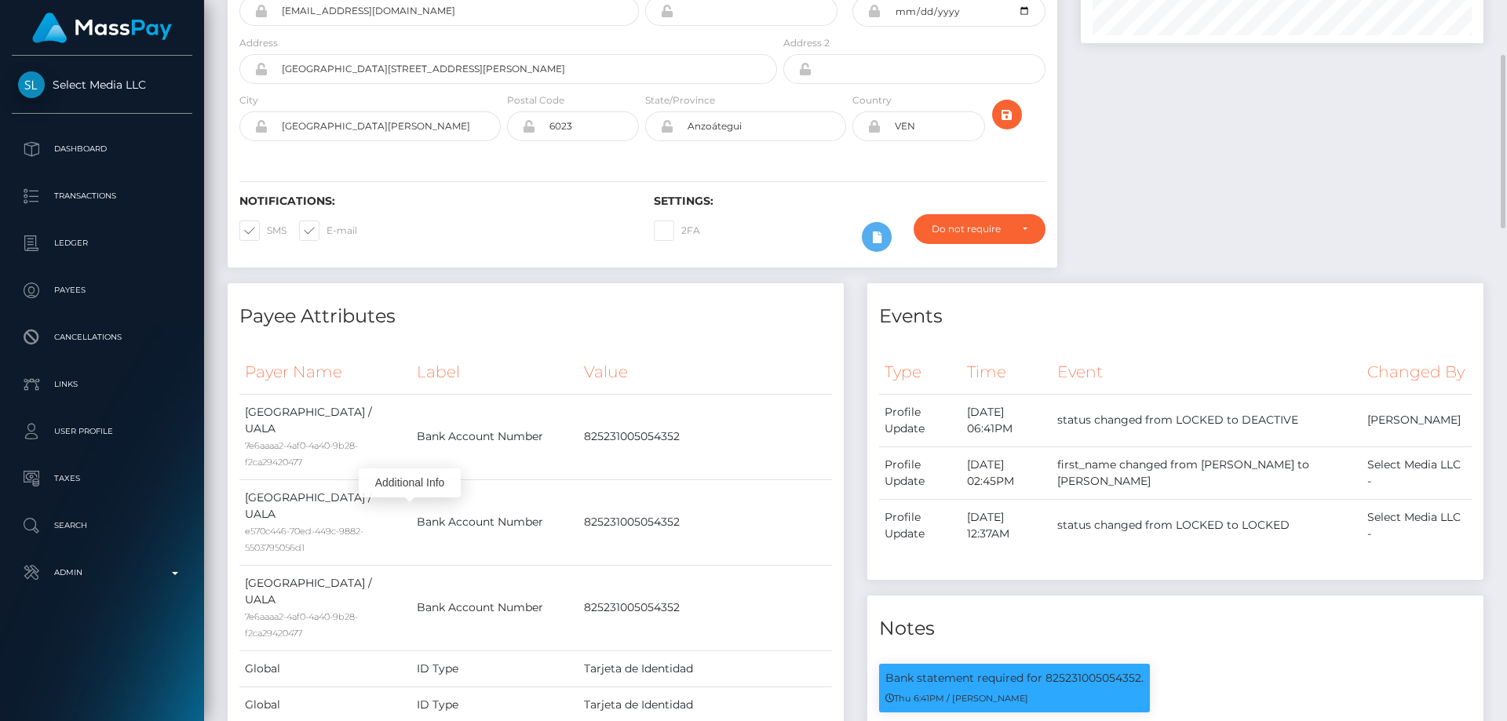
scroll to position [0, 0]
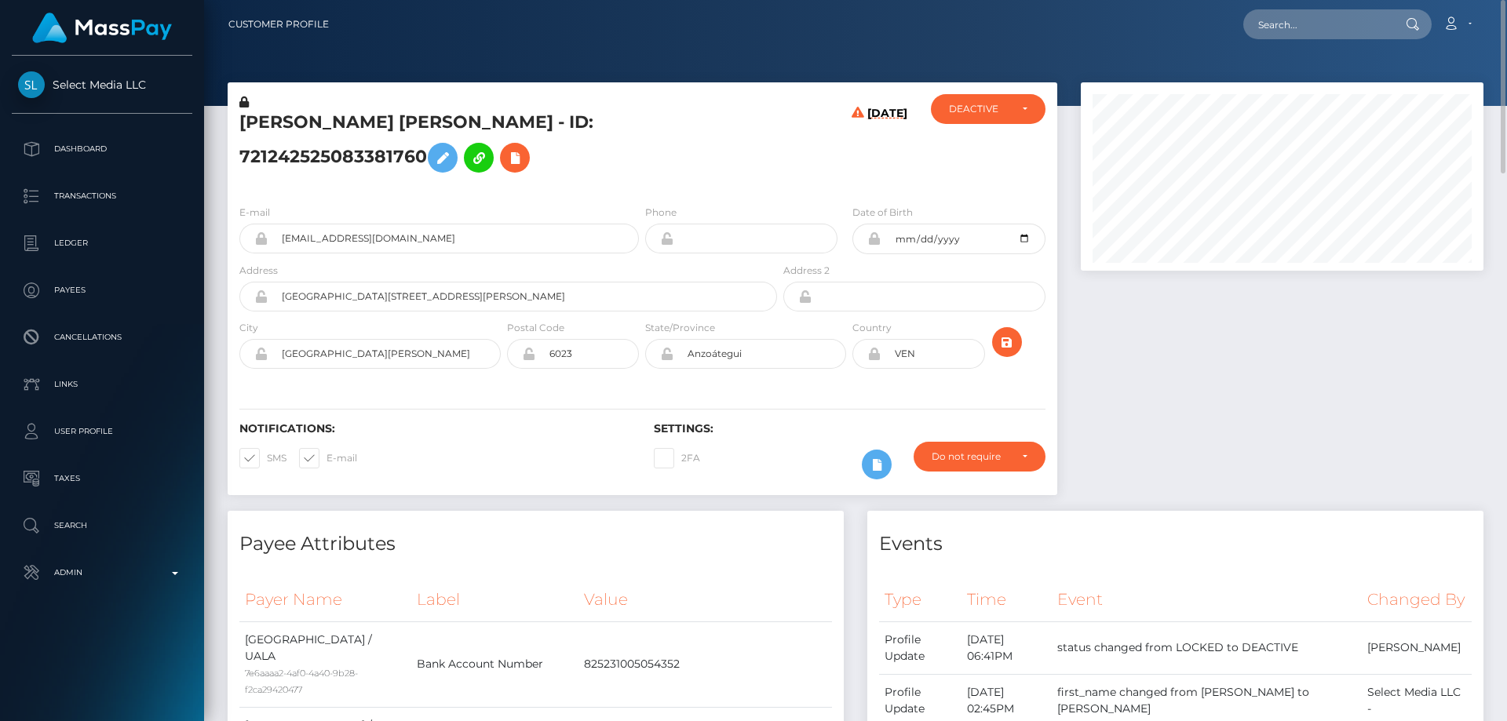
click at [328, 144] on h5 "MAYRENE ROMINA FIGUERAS AGUILAR - ID: 721242525083381760" at bounding box center [503, 146] width 529 height 70
click at [327, 155] on h5 "MAYRENE ROMINA FIGUERAS AGUILAR - ID: 721242525083381760" at bounding box center [503, 146] width 529 height 70
copy h5 "MAYRENE ROMINA FIGUERAS AGUILAR - ID: 721242525083381760"
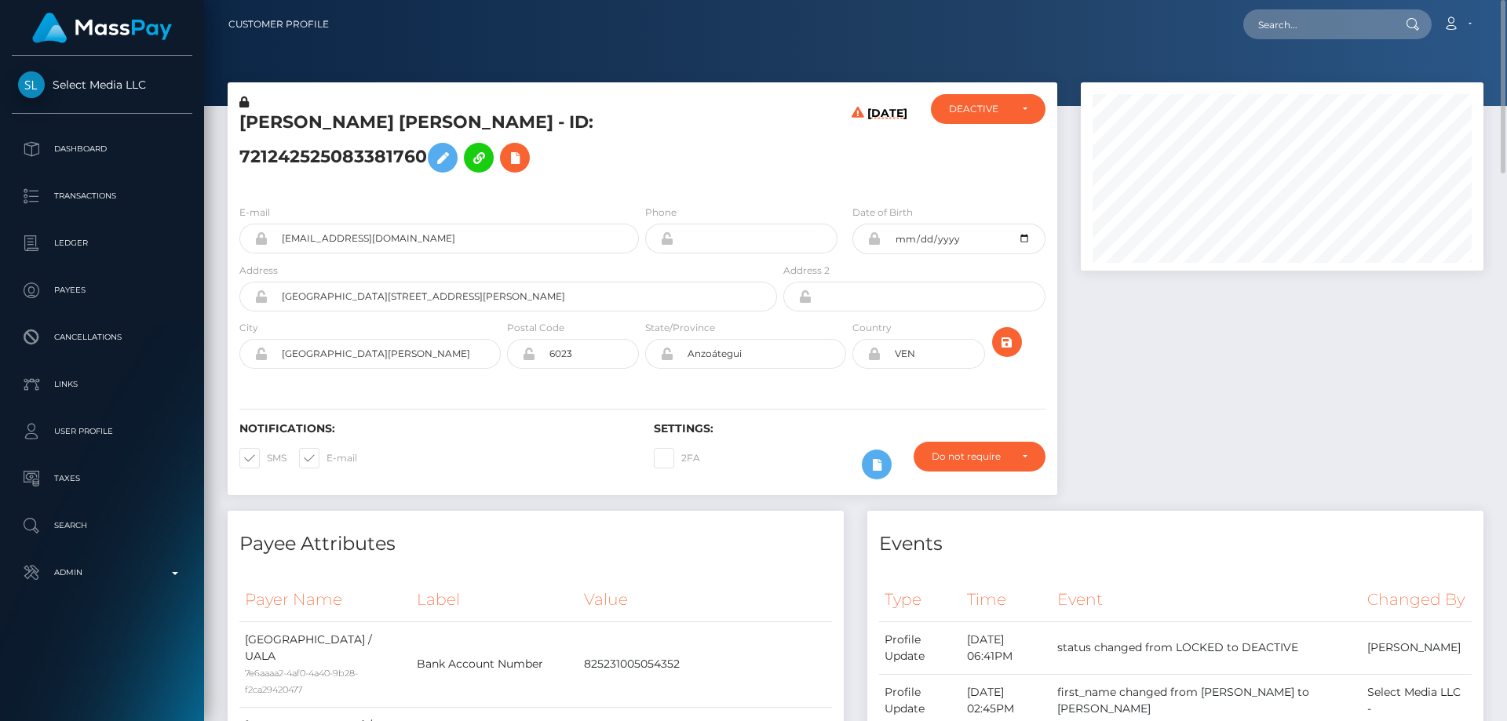
click at [422, 193] on div "E-mail natasha.natasha2005nat@gmail.com Phone VEN" at bounding box center [643, 288] width 830 height 192
click at [508, 161] on icon at bounding box center [515, 158] width 19 height 20
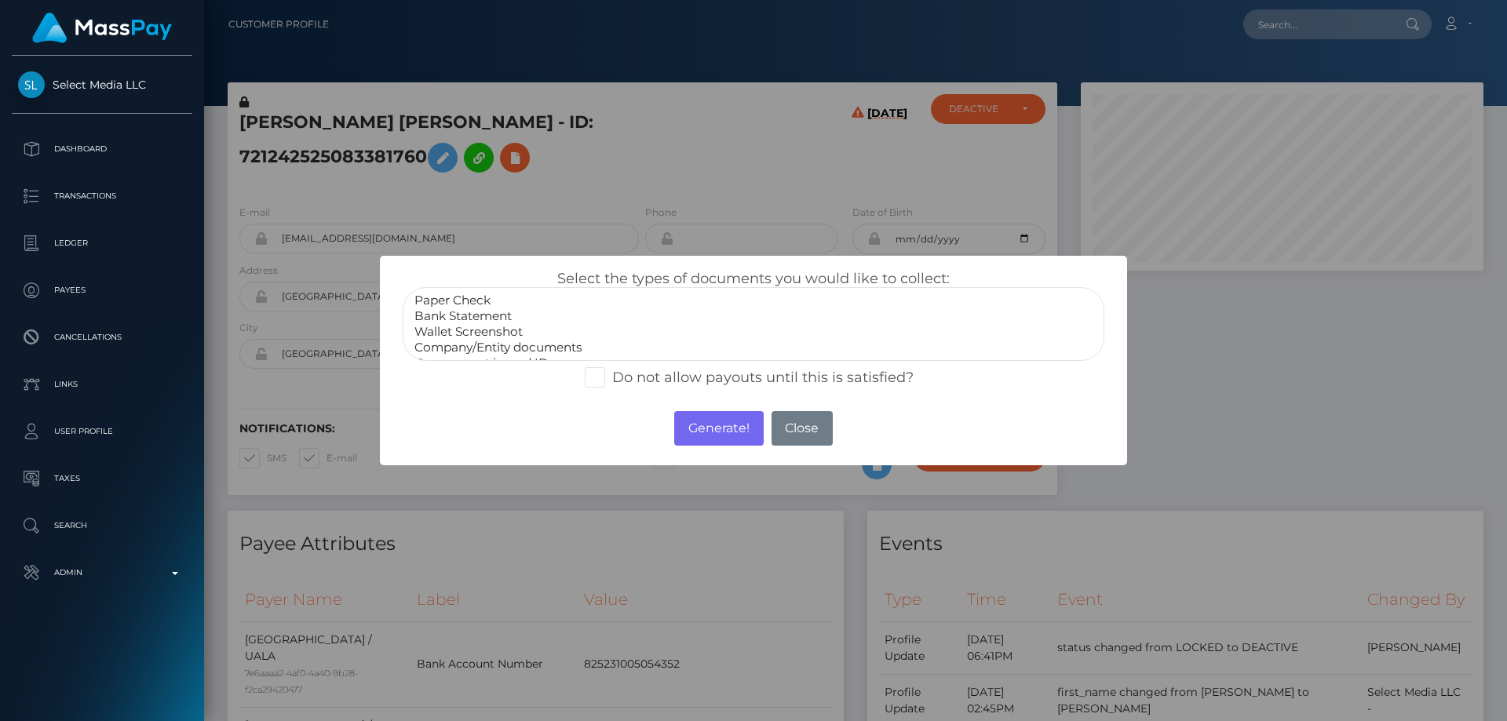
scroll to position [31, 0]
select select "Government issued ID"
click at [491, 335] on option "Government issued ID" at bounding box center [753, 332] width 681 height 16
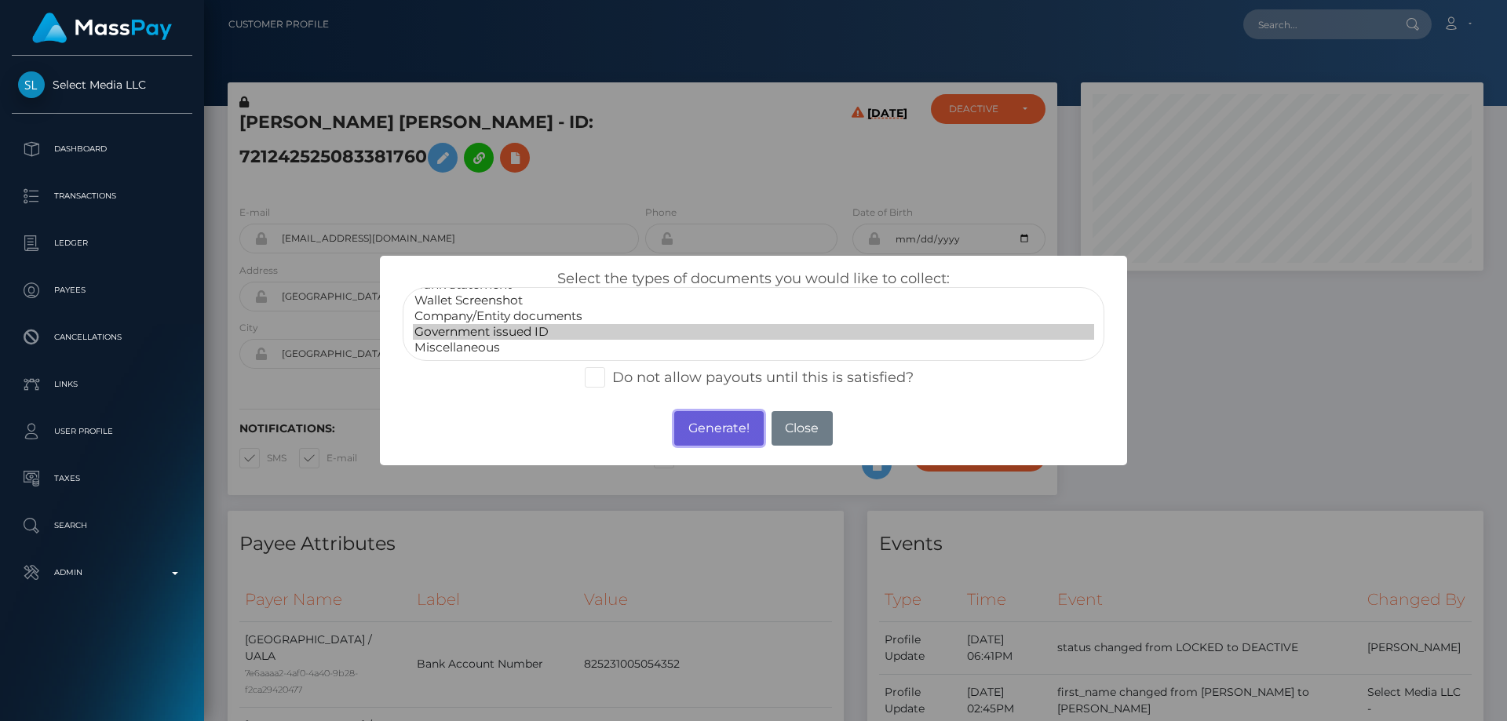
click at [729, 424] on button "Generate!" at bounding box center [718, 428] width 89 height 35
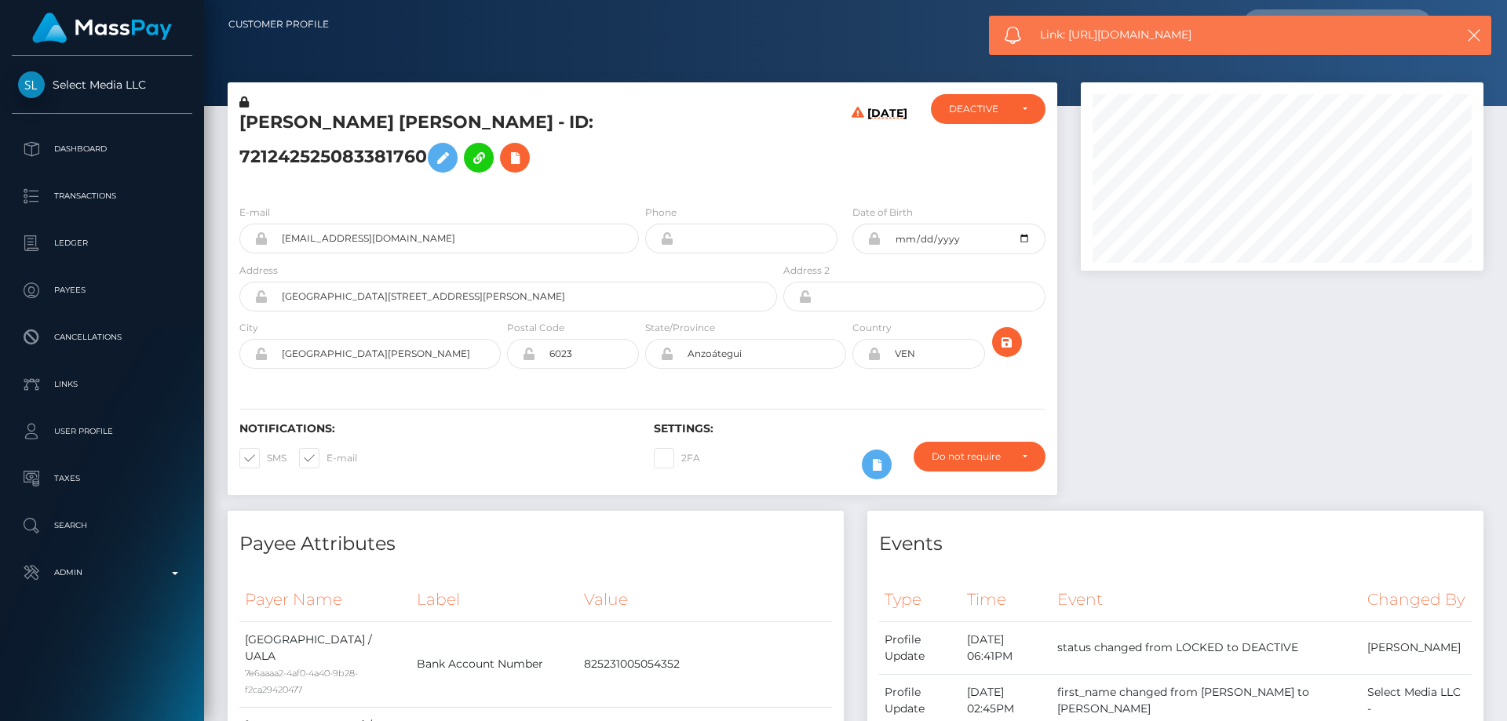
drag, startPoint x: 1211, startPoint y: 31, endPoint x: 1072, endPoint y: 33, distance: 139.8
click at [1072, 33] on span "Link: https://l.maspay.io/SjksU" at bounding box center [1234, 35] width 388 height 16
copy span "https://l.maspay.io/SjksU"
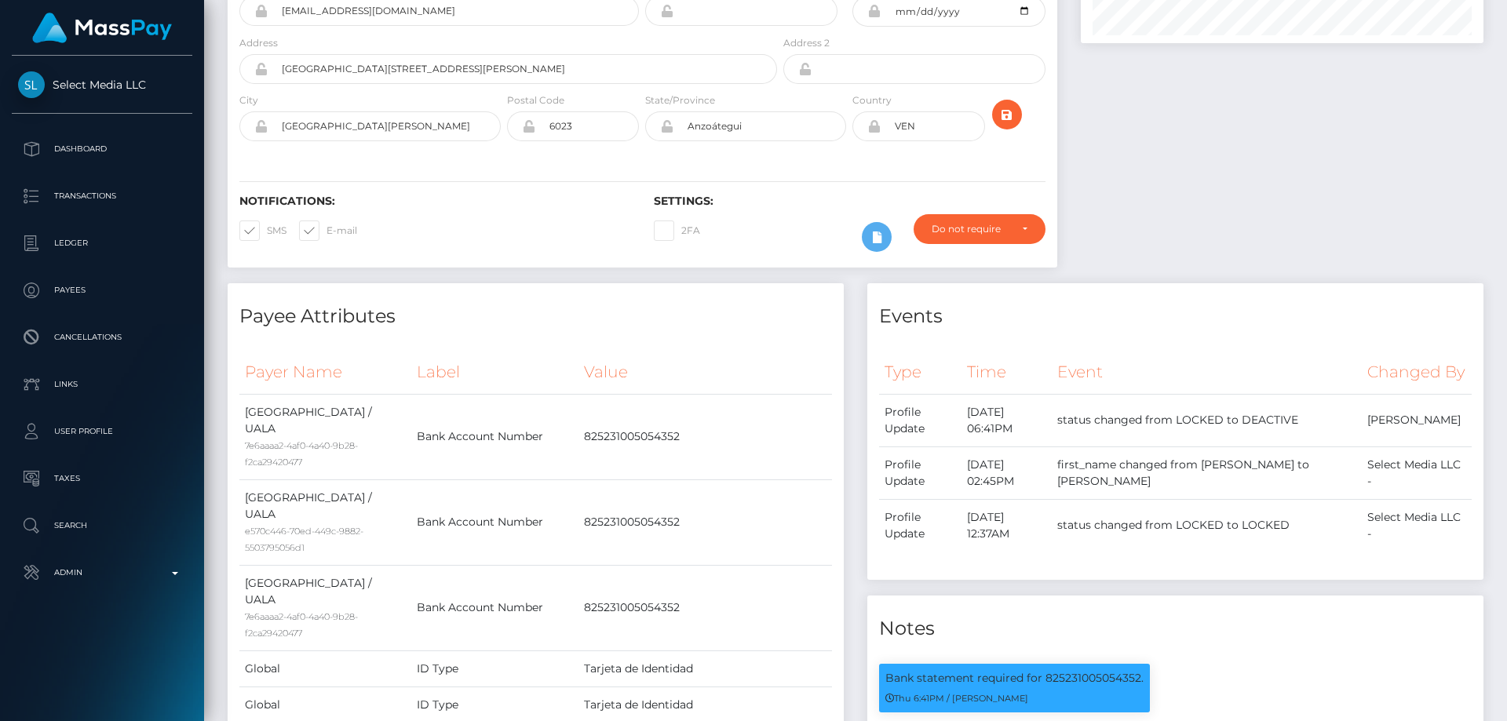
scroll to position [0, 0]
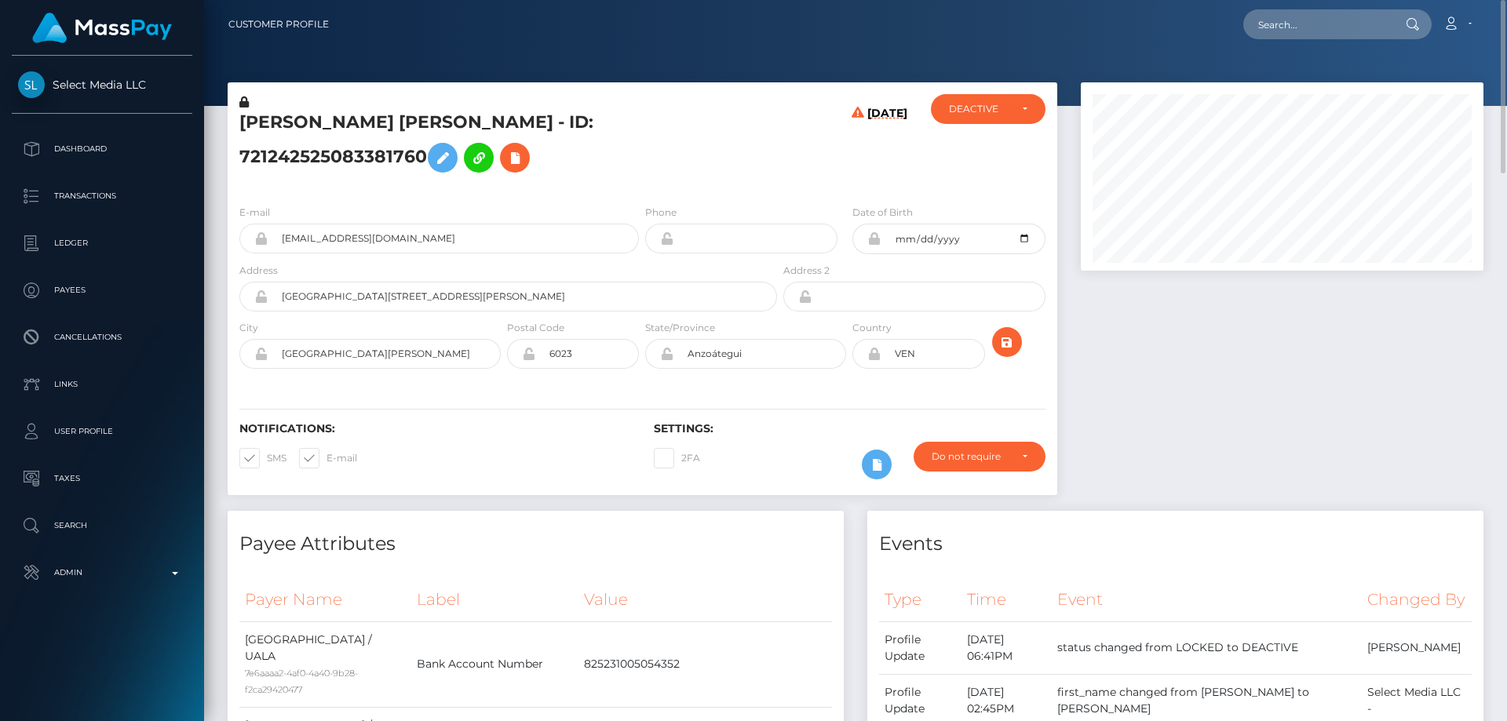
click at [693, 174] on h5 "MAYRENE ROMINA FIGUERAS AGUILAR - ID: 721242525083381760" at bounding box center [503, 146] width 529 height 70
click at [523, 162] on icon at bounding box center [515, 158] width 19 height 20
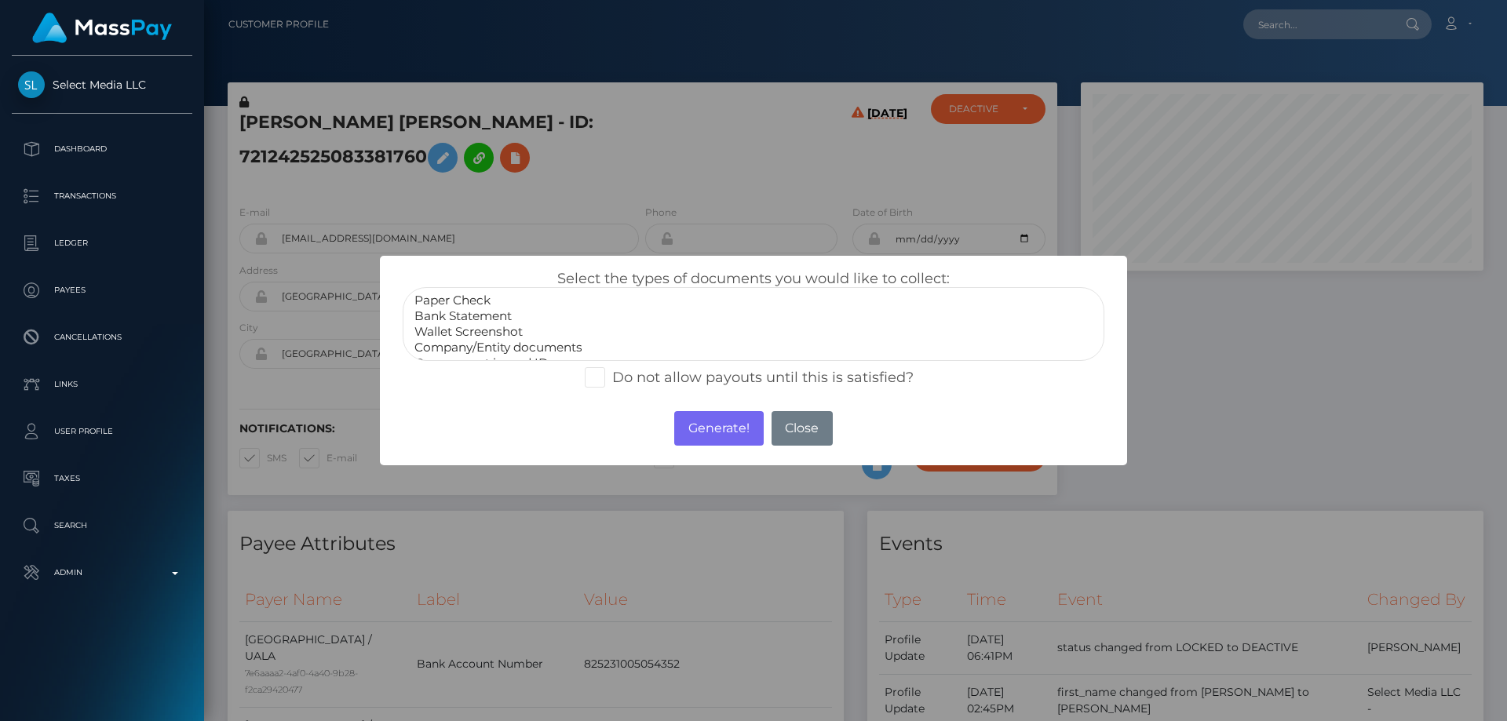
select select "Bank Statement"
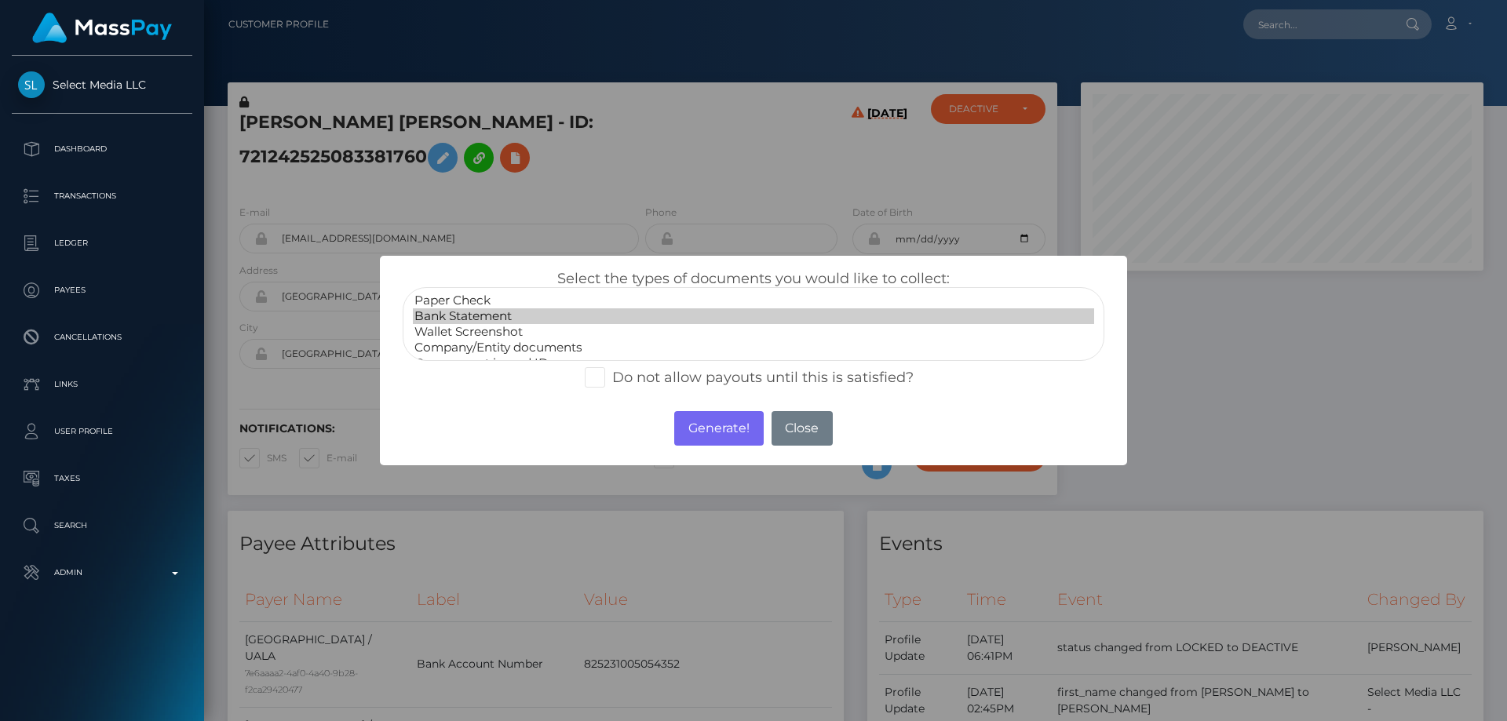
click at [498, 321] on option "Bank Statement" at bounding box center [753, 317] width 681 height 16
click at [700, 439] on button "Generate!" at bounding box center [718, 428] width 89 height 35
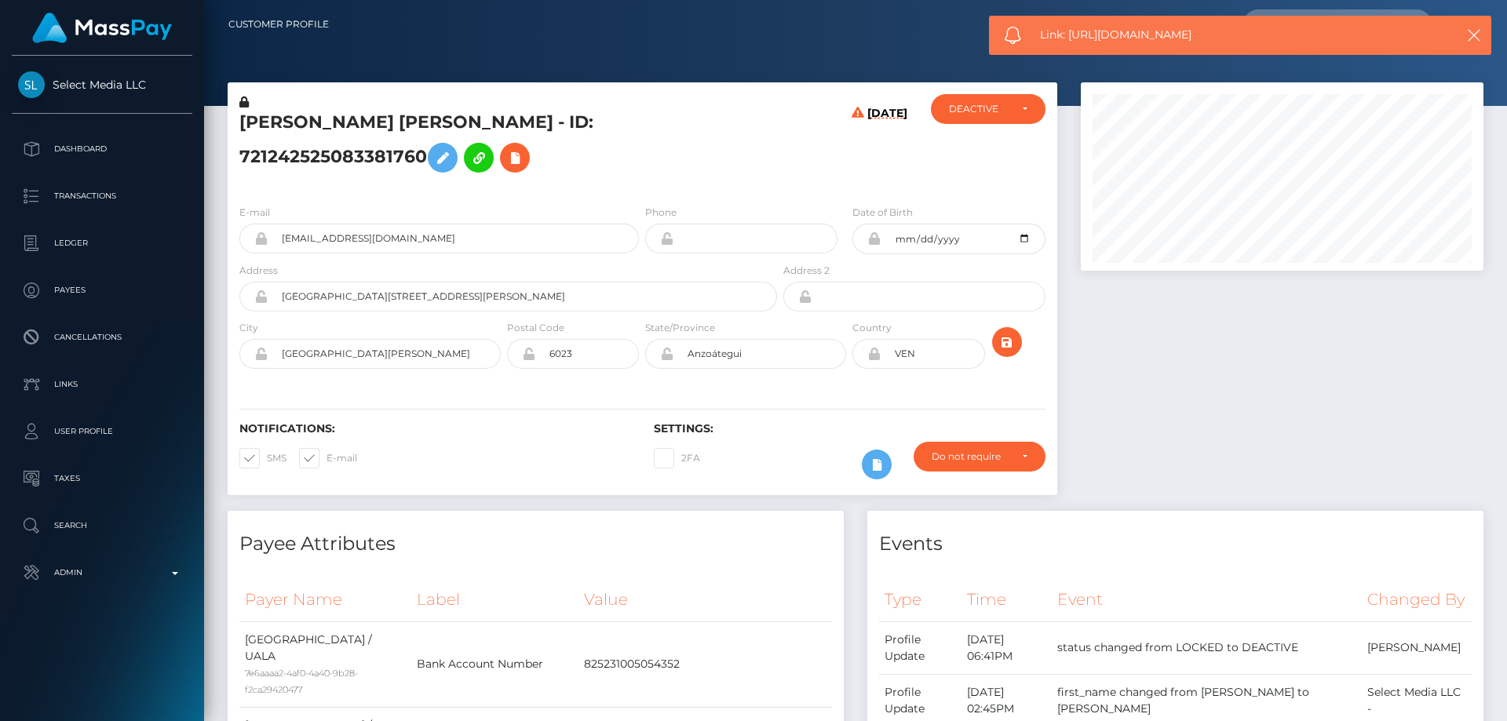
drag, startPoint x: 1212, startPoint y: 34, endPoint x: 1071, endPoint y: 38, distance: 141.4
click at [1071, 38] on span "Link: https://l.maspay.io/pjkdw" at bounding box center [1234, 35] width 388 height 16
copy span "https://l.maspay.io/pjkdw"
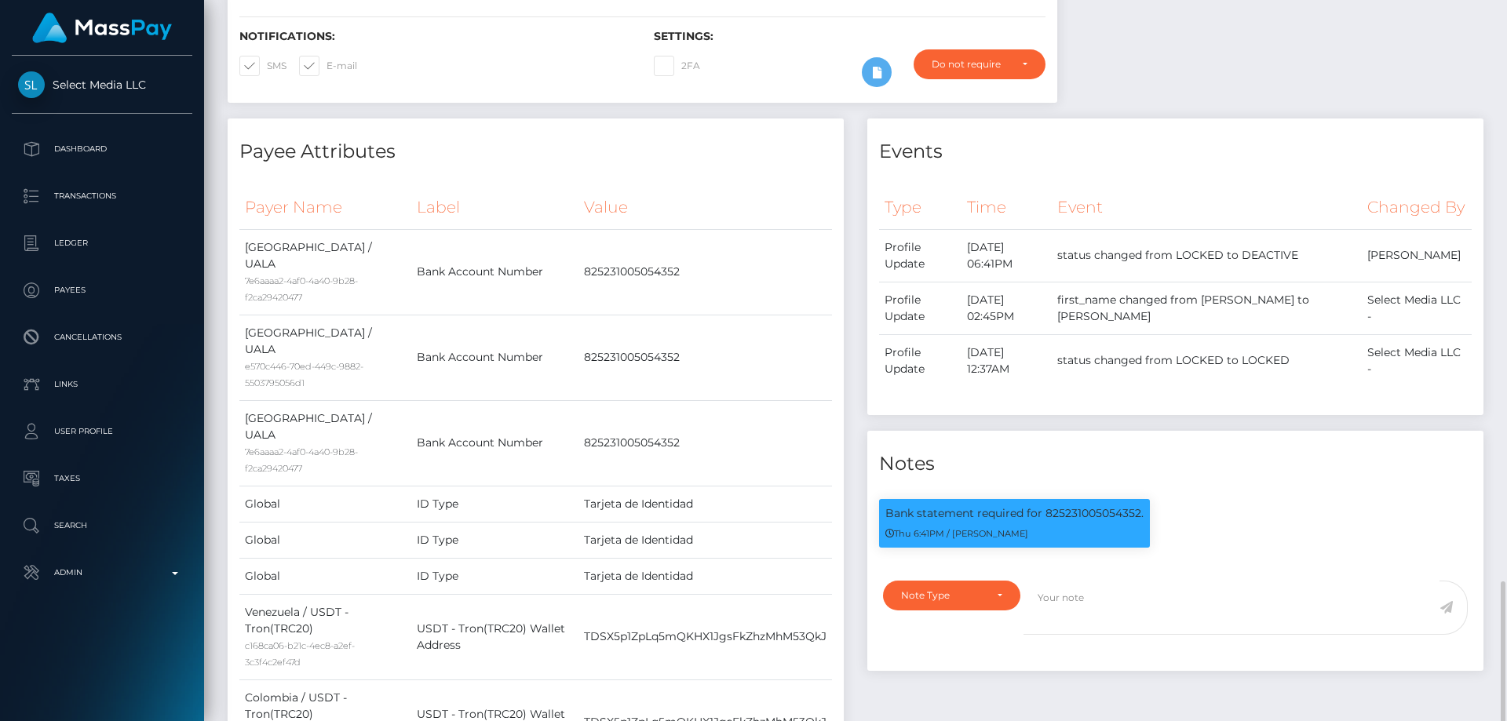
scroll to position [785, 0]
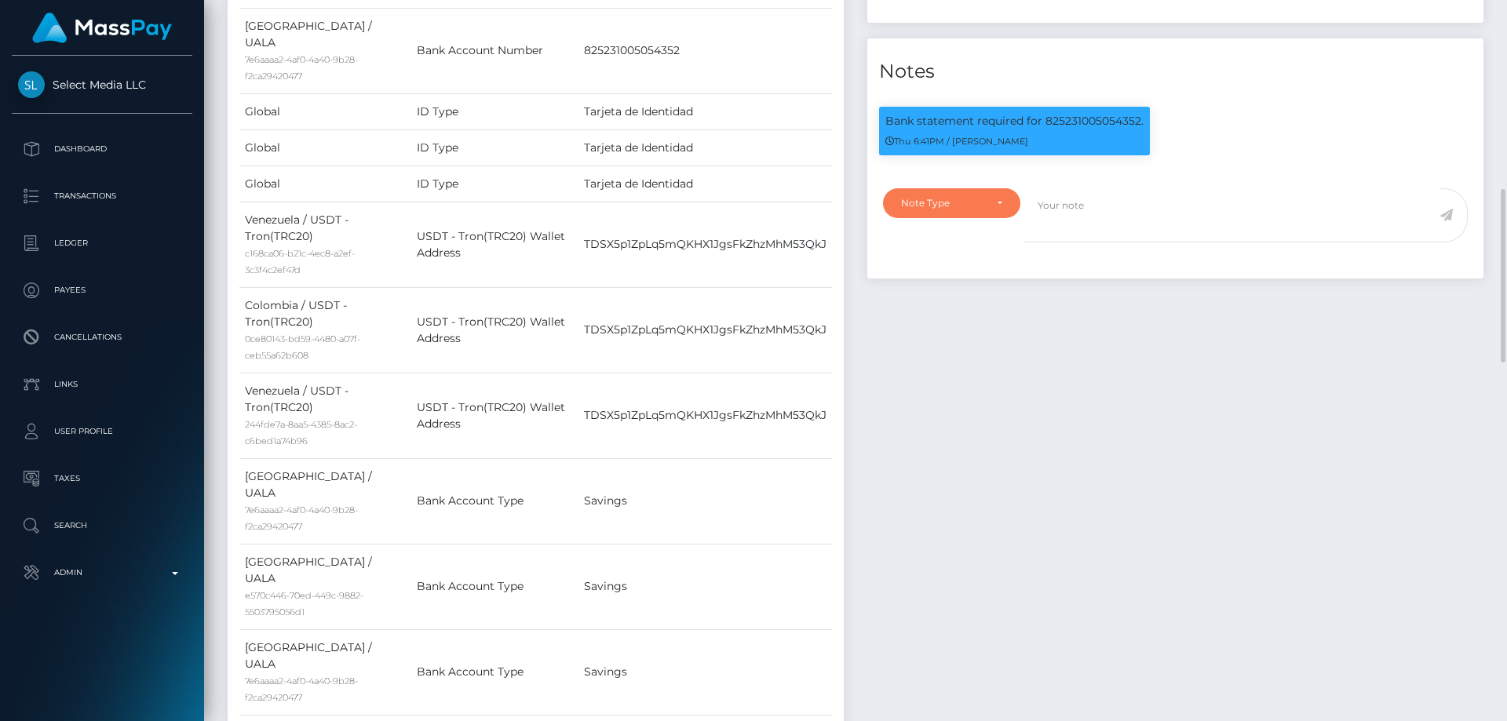
click at [959, 210] on div "Note Type" at bounding box center [942, 203] width 83 height 13
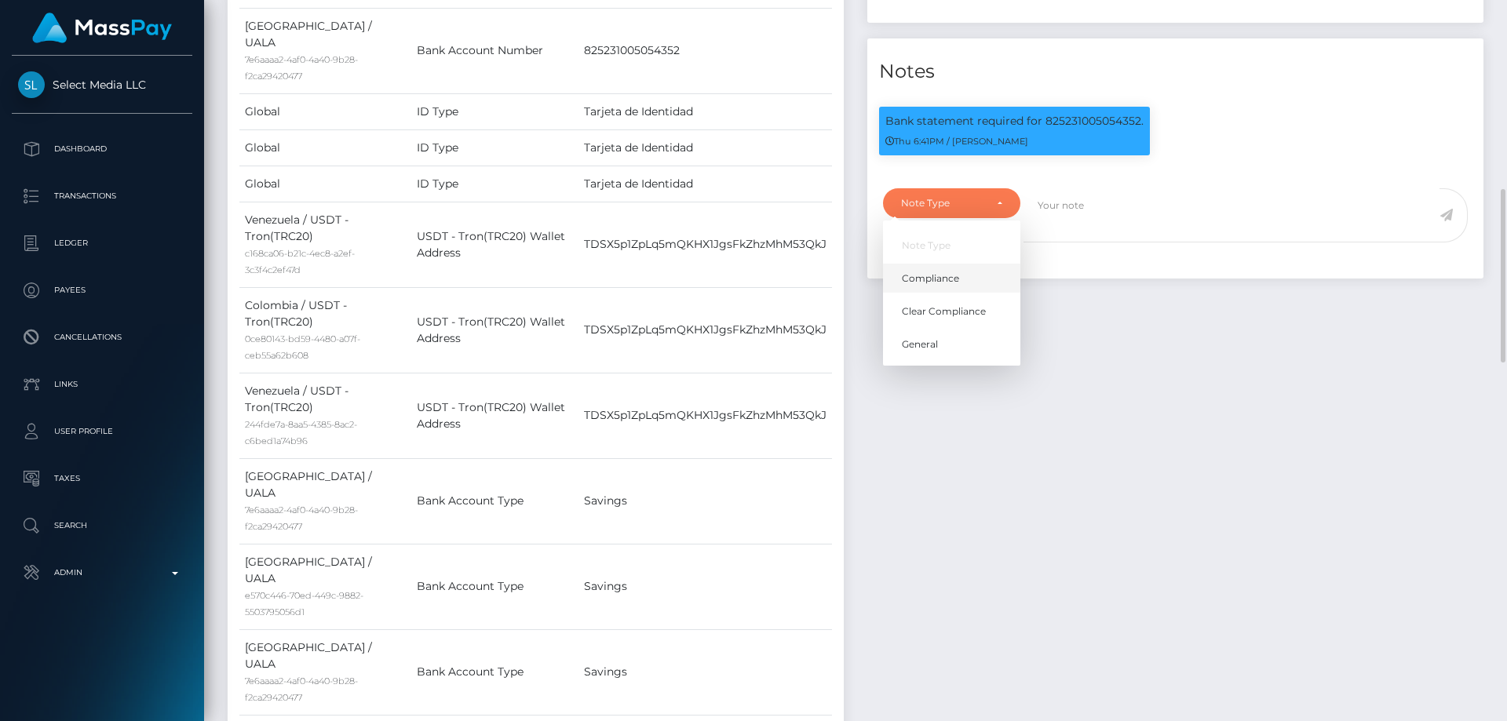
click at [938, 286] on span "Compliance" at bounding box center [930, 279] width 57 height 14
select select "COMPLIANCE"
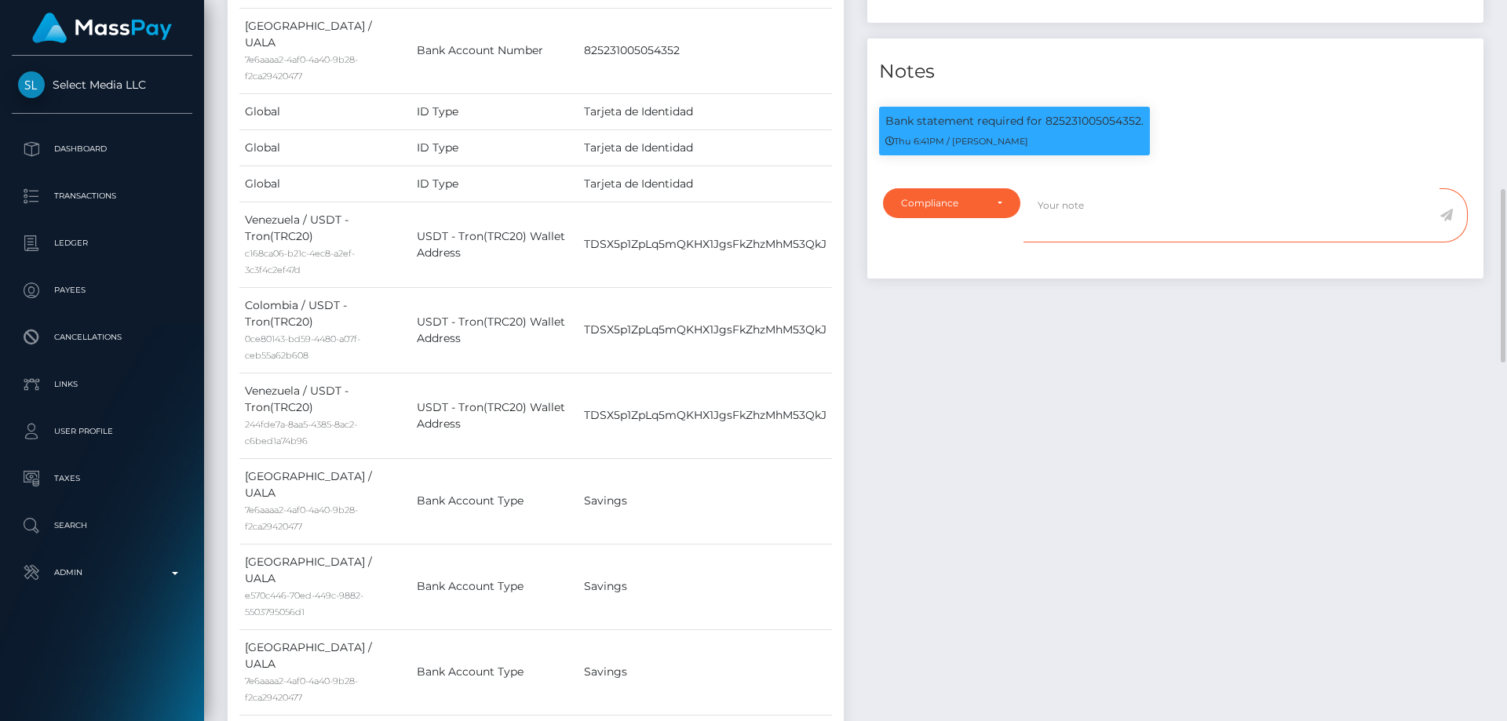
click at [1067, 235] on textarea at bounding box center [1232, 215] width 416 height 54
click at [1160, 235] on textarea "Bank statement provided showing that the account belongs to" at bounding box center [1232, 215] width 416 height 54
drag, startPoint x: 1042, startPoint y: 144, endPoint x: 1138, endPoint y: 152, distance: 96.9
click at [1138, 130] on p "Bank statement required for 825231005054352." at bounding box center [1015, 121] width 258 height 16
copy p "825231005054352"
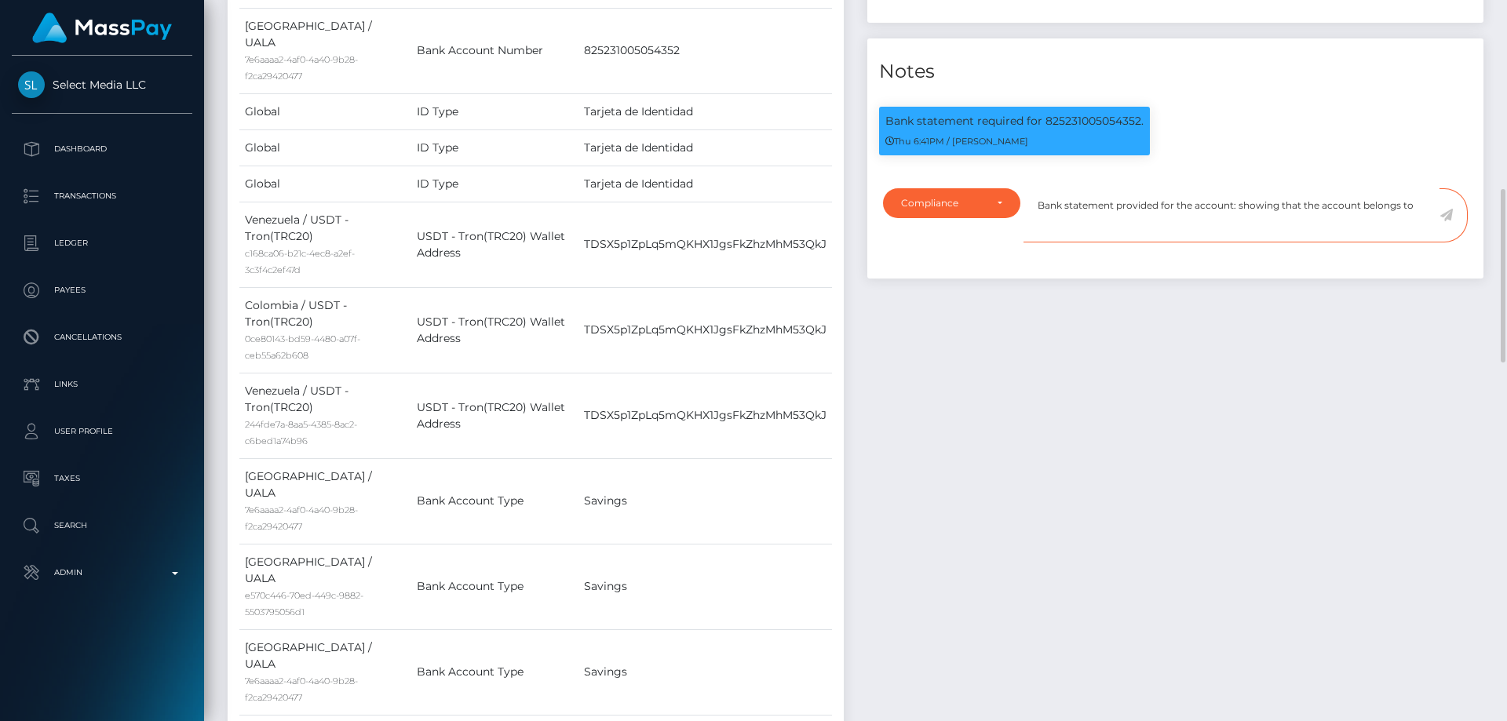
click at [1238, 228] on textarea "Bank statement provided for the account: showing that the account belongs to" at bounding box center [1232, 215] width 416 height 54
paste textarea "825231005054352"
click at [1181, 243] on textarea "Bank statement provided for the account: 825231005054352 showing that the accou…" at bounding box center [1232, 215] width 416 height 54
click at [1412, 561] on div "Events Type Time Event Changed By" at bounding box center [1176, 296] width 640 height 1141
click at [1181, 243] on textarea "Bank statement provided for the account: 825231005054352 showing that the accou…" at bounding box center [1232, 215] width 416 height 54
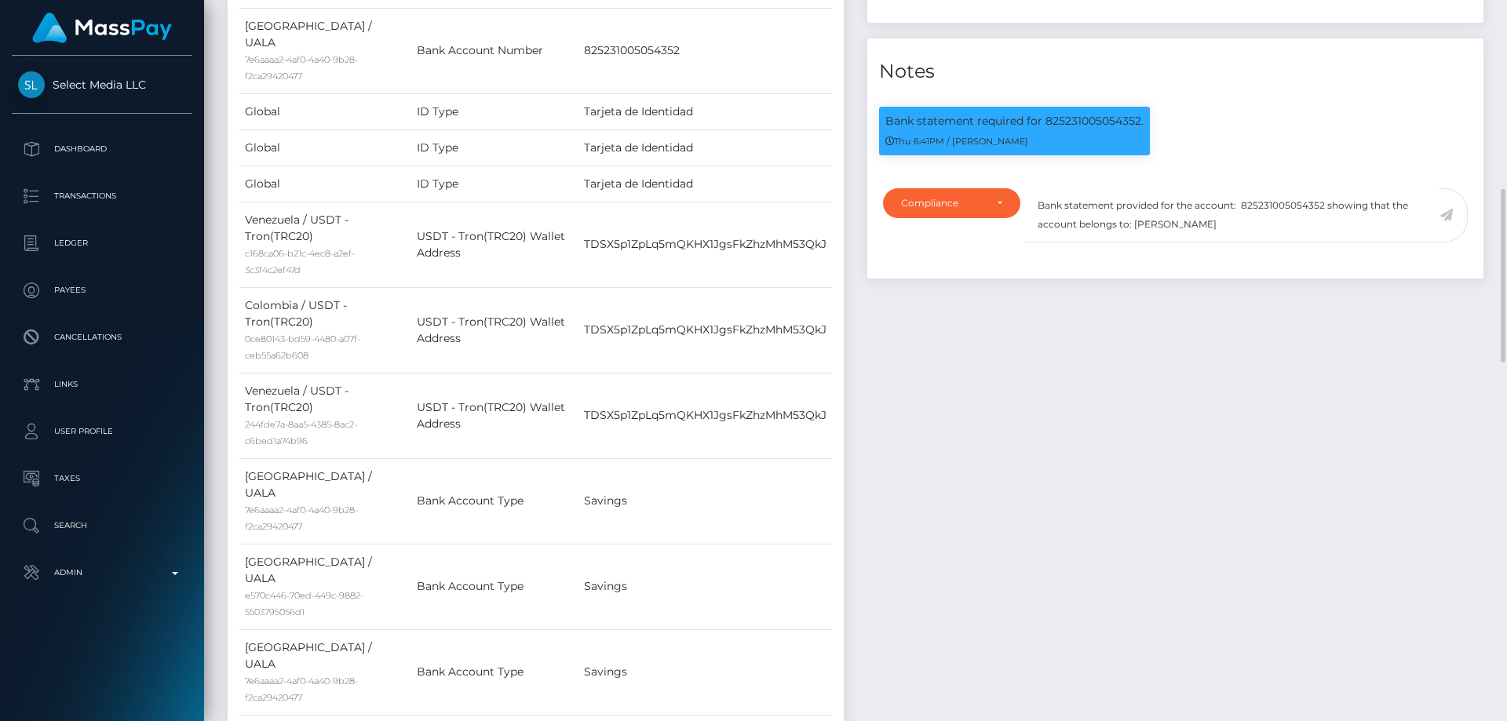
drag, startPoint x: 1395, startPoint y: 558, endPoint x: 1395, endPoint y: 531, distance: 27.5
click at [1395, 558] on div "Events Type Time Event Changed By" at bounding box center [1176, 296] width 640 height 1141
click at [1217, 243] on textarea "Bank statement provided for the account: 825231005054352 showing that the accou…" at bounding box center [1232, 215] width 416 height 54
drag, startPoint x: 1388, startPoint y: 558, endPoint x: 1364, endPoint y: 433, distance: 127.9
click at [1388, 557] on div "Events Type Time Event Changed By" at bounding box center [1176, 296] width 640 height 1141
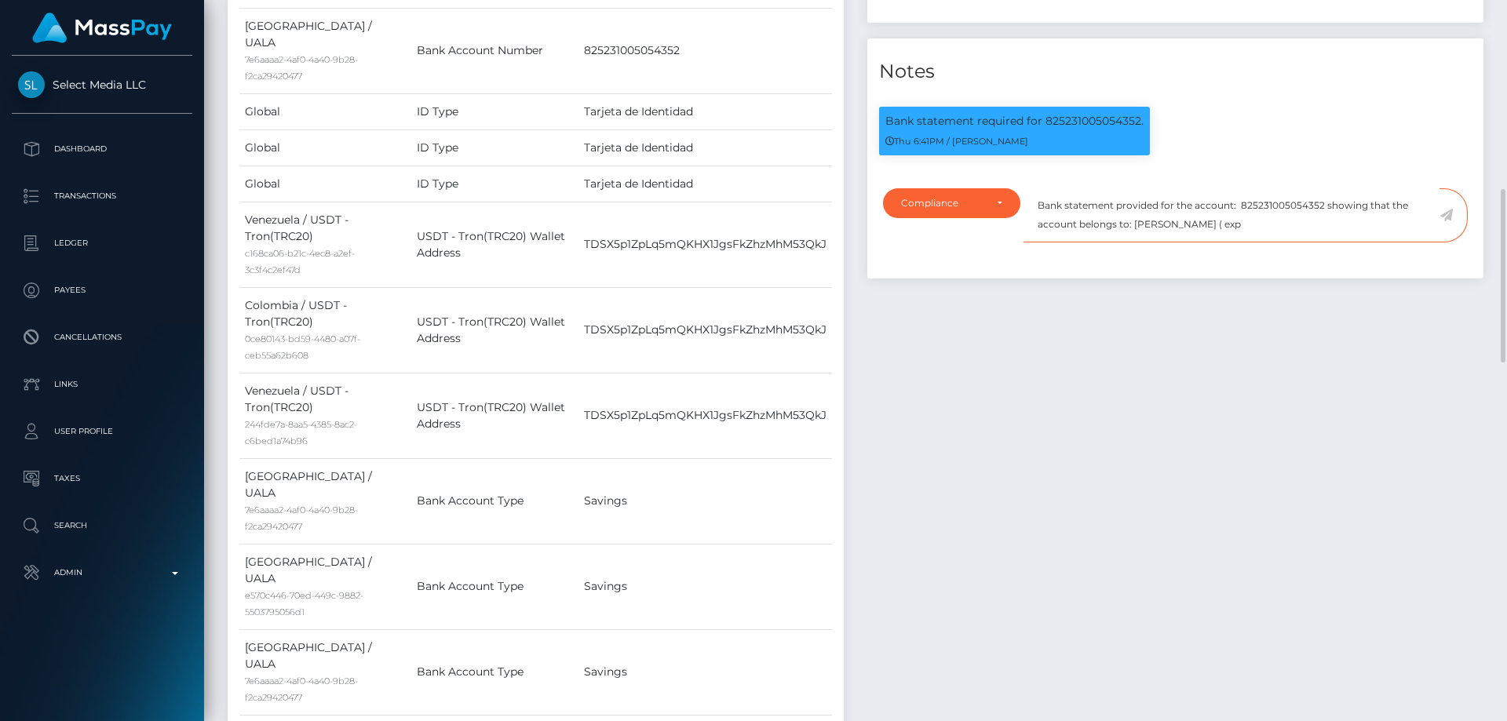
click at [1256, 243] on textarea "Bank statement provided for the account: 825231005054352 showing that the accou…" at bounding box center [1232, 215] width 416 height 54
type textarea "Bank statement provided for the account: 825231005054352 showing that the accou…"
click at [1444, 221] on icon at bounding box center [1446, 215] width 13 height 13
click at [1204, 396] on div "Events Type Time Event Changed By" at bounding box center [1176, 296] width 640 height 1141
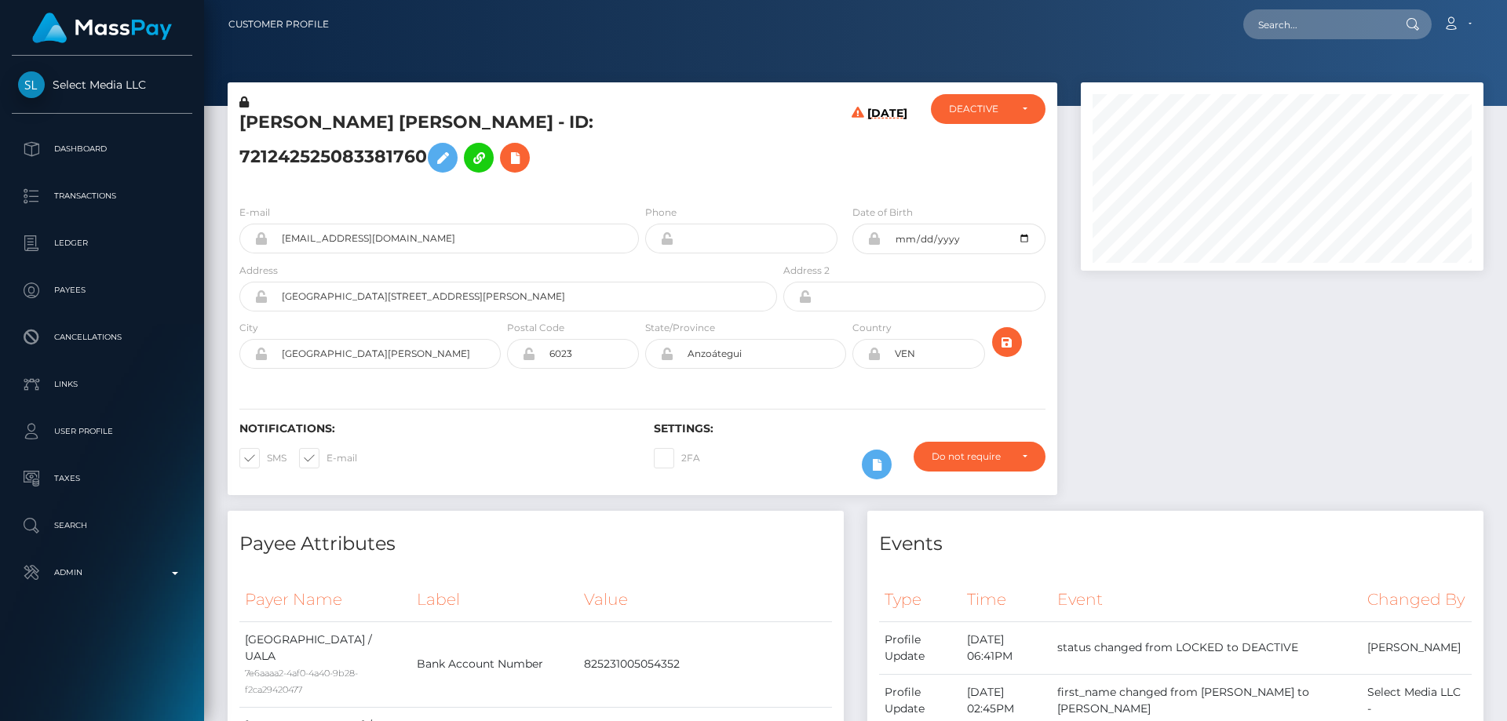
scroll to position [188, 404]
click at [1182, 324] on div at bounding box center [1282, 296] width 426 height 429
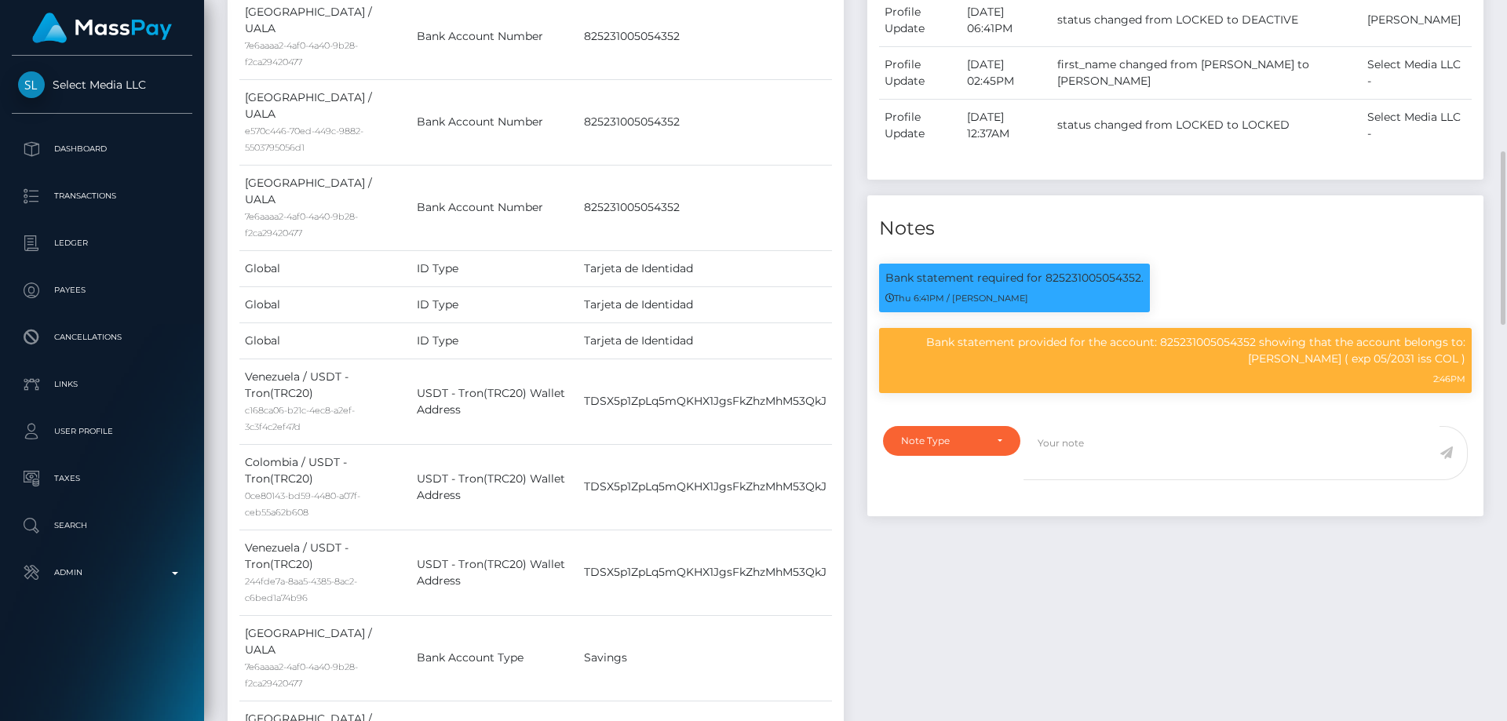
click at [1046, 549] on div "Events Type Time Event Changed By" at bounding box center [1176, 453] width 640 height 1141
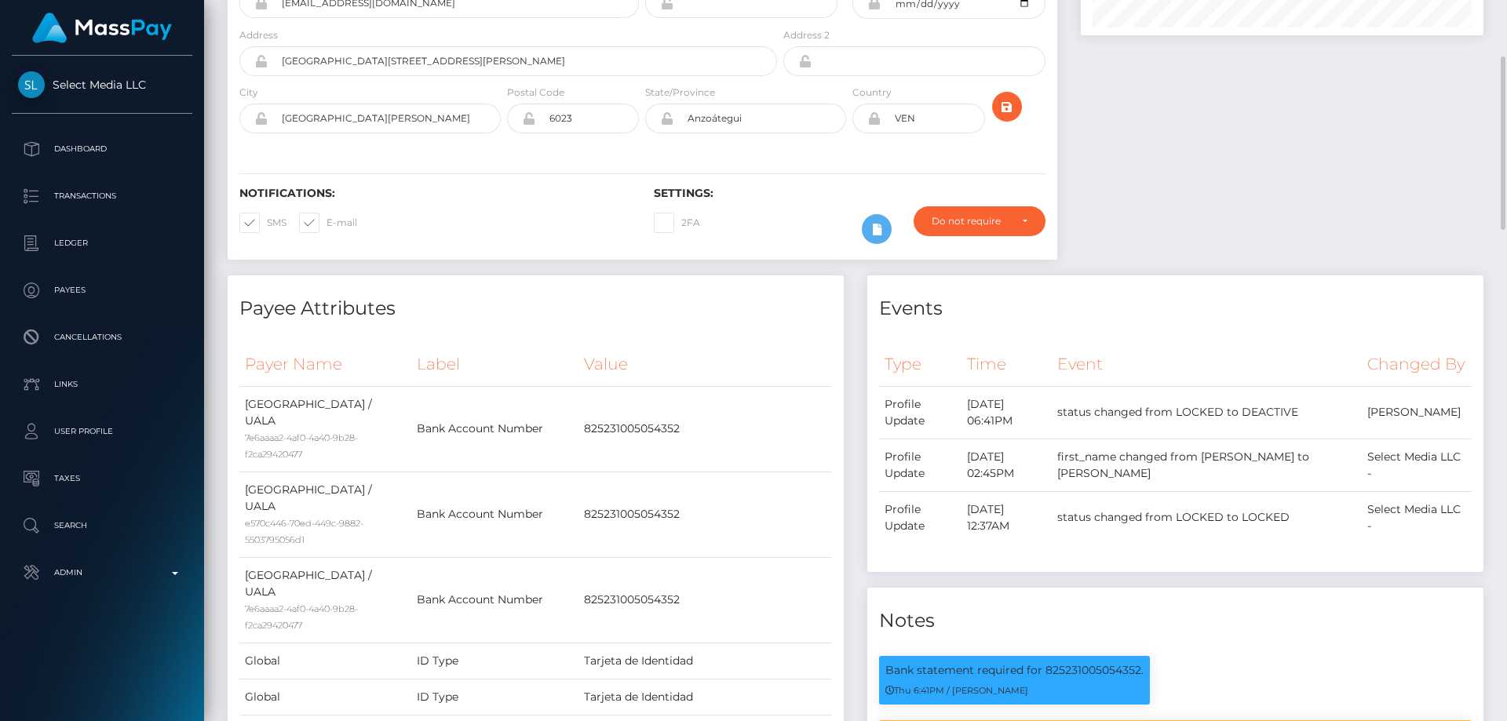
scroll to position [0, 0]
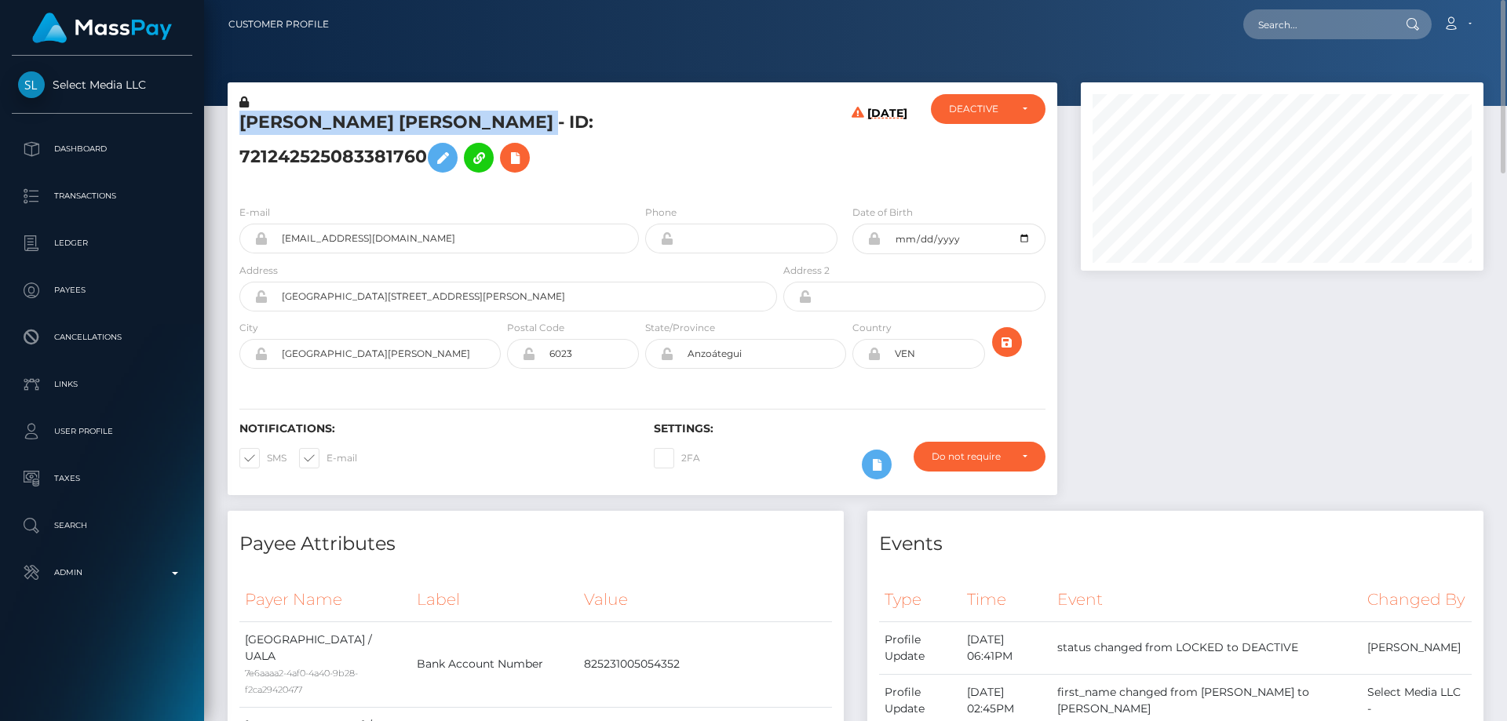
drag, startPoint x: 596, startPoint y: 125, endPoint x: 252, endPoint y: 120, distance: 343.9
click at [237, 121] on div "[PERSON_NAME] [PERSON_NAME] - ID: 721242525083381760" at bounding box center [504, 143] width 553 height 98
copy h5 "[PERSON_NAME] [PERSON_NAME]"
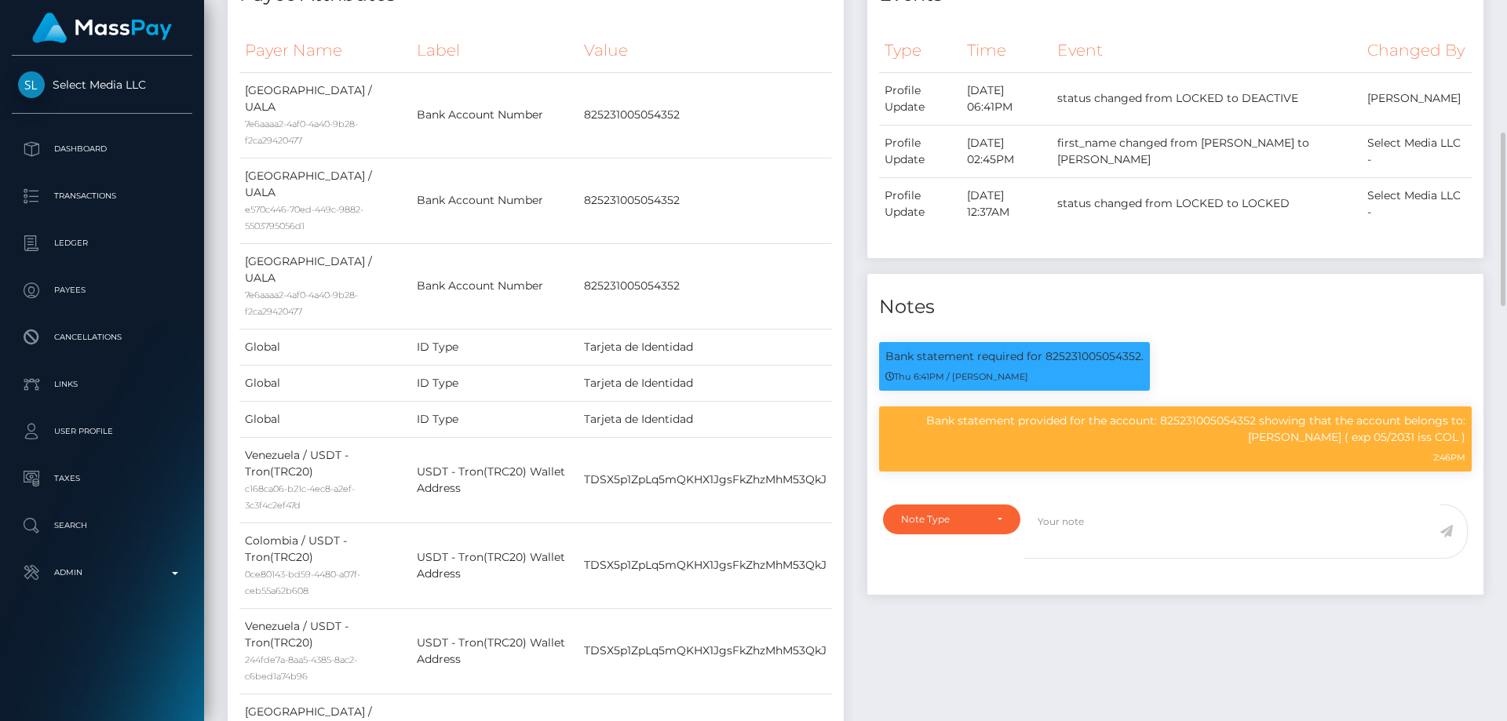
scroll to position [785, 0]
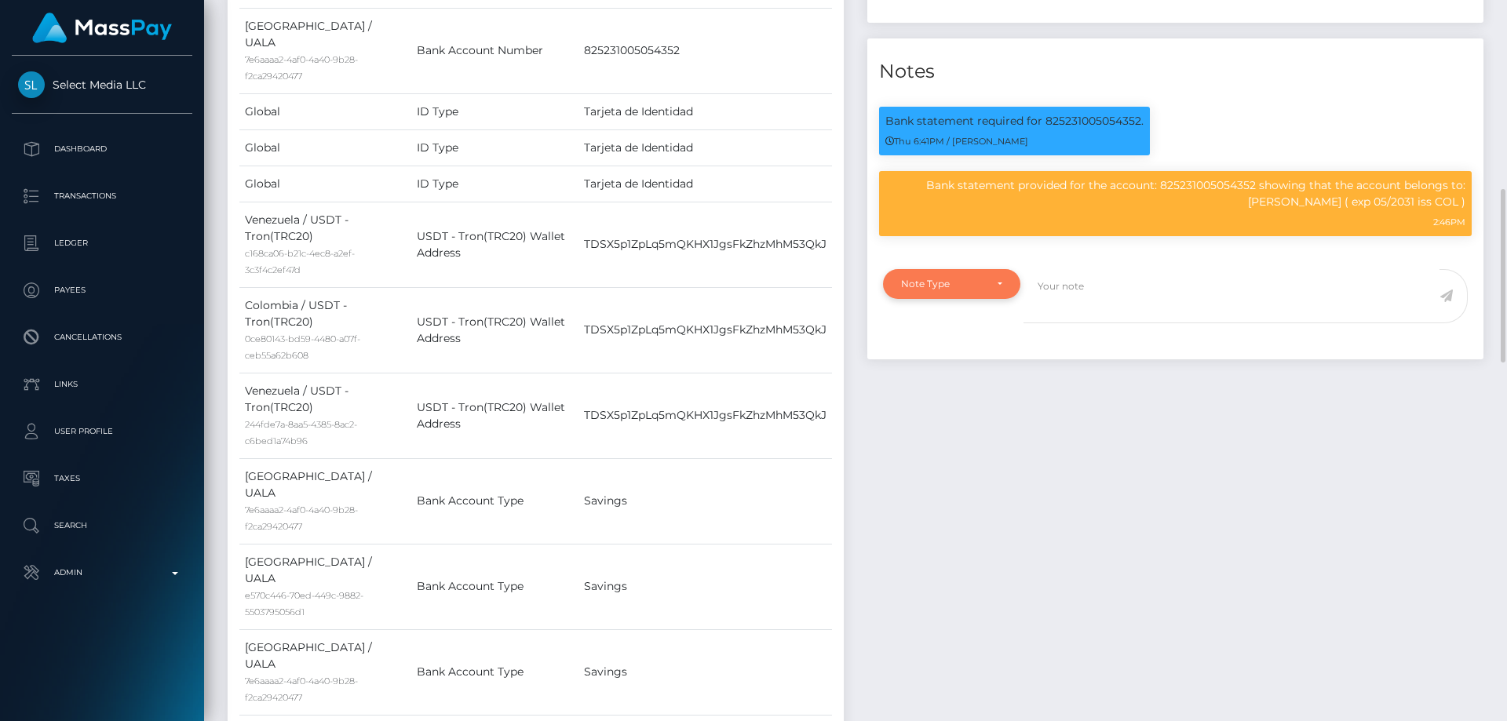
click at [944, 290] on div "Note Type" at bounding box center [942, 284] width 83 height 13
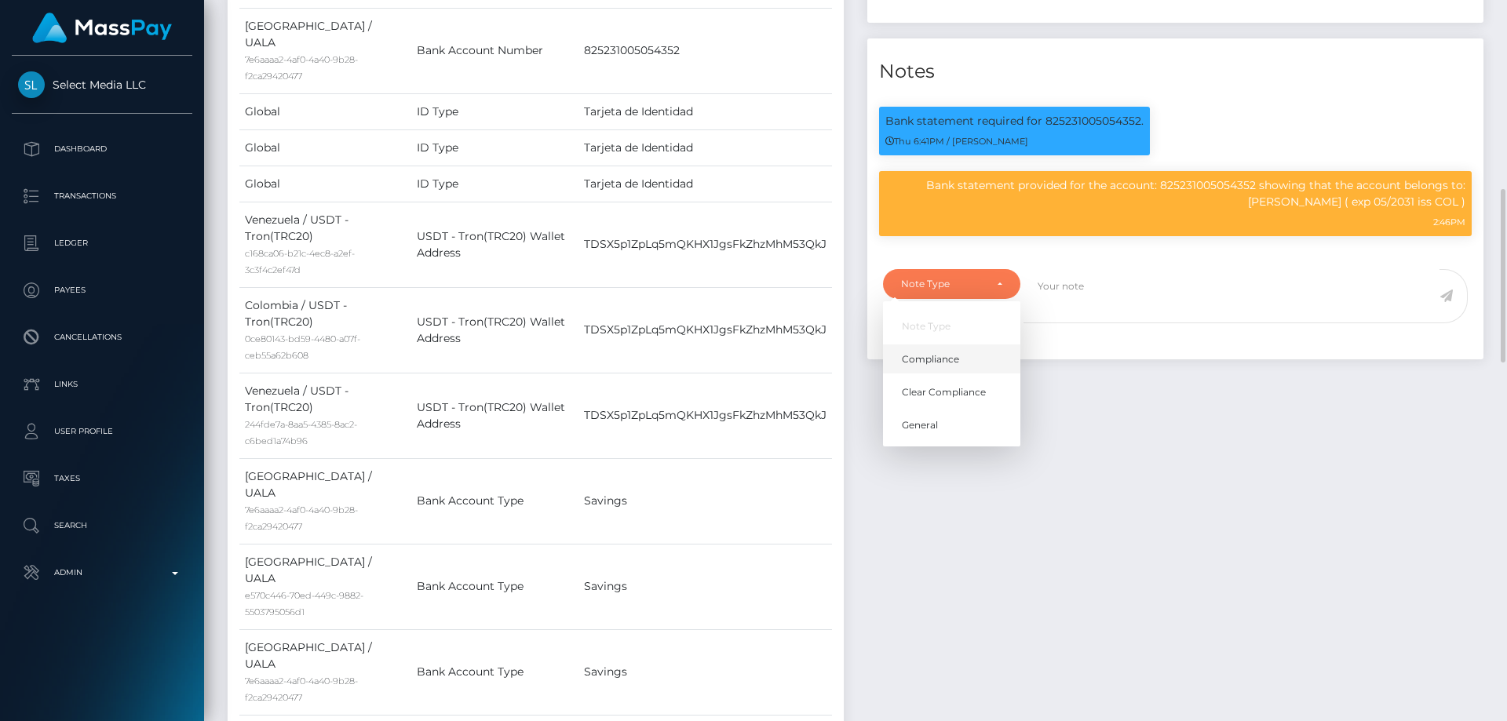
scroll to position [188, 404]
click at [969, 374] on link "Compliance" at bounding box center [951, 359] width 137 height 29
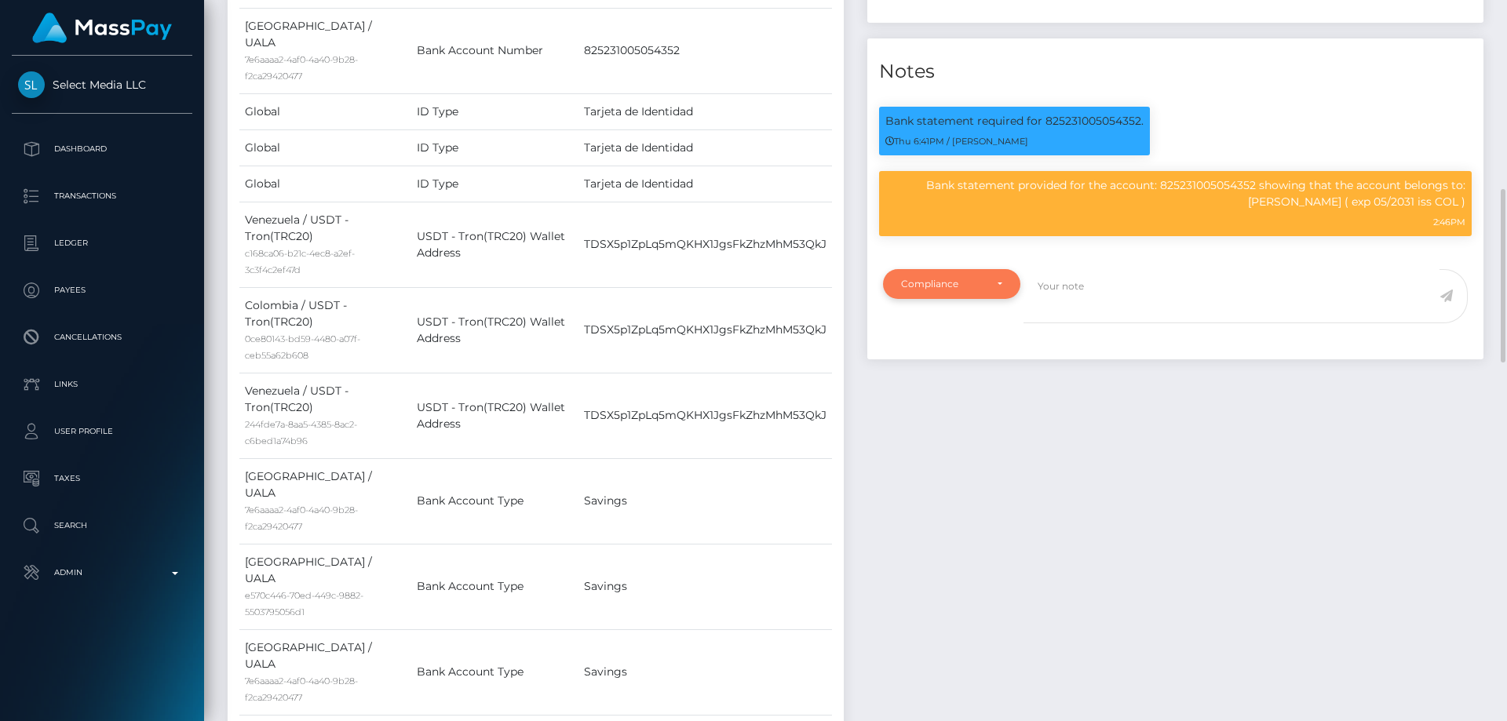
click at [945, 290] on div "Compliance" at bounding box center [942, 284] width 83 height 13
click at [950, 400] on span "Clear Compliance" at bounding box center [944, 392] width 84 height 14
select select "CLEAR_COMPLIANCE"
paste textarea "Bank statement provided."
type textarea "Bank statement provided. NBCOU flag cleared."
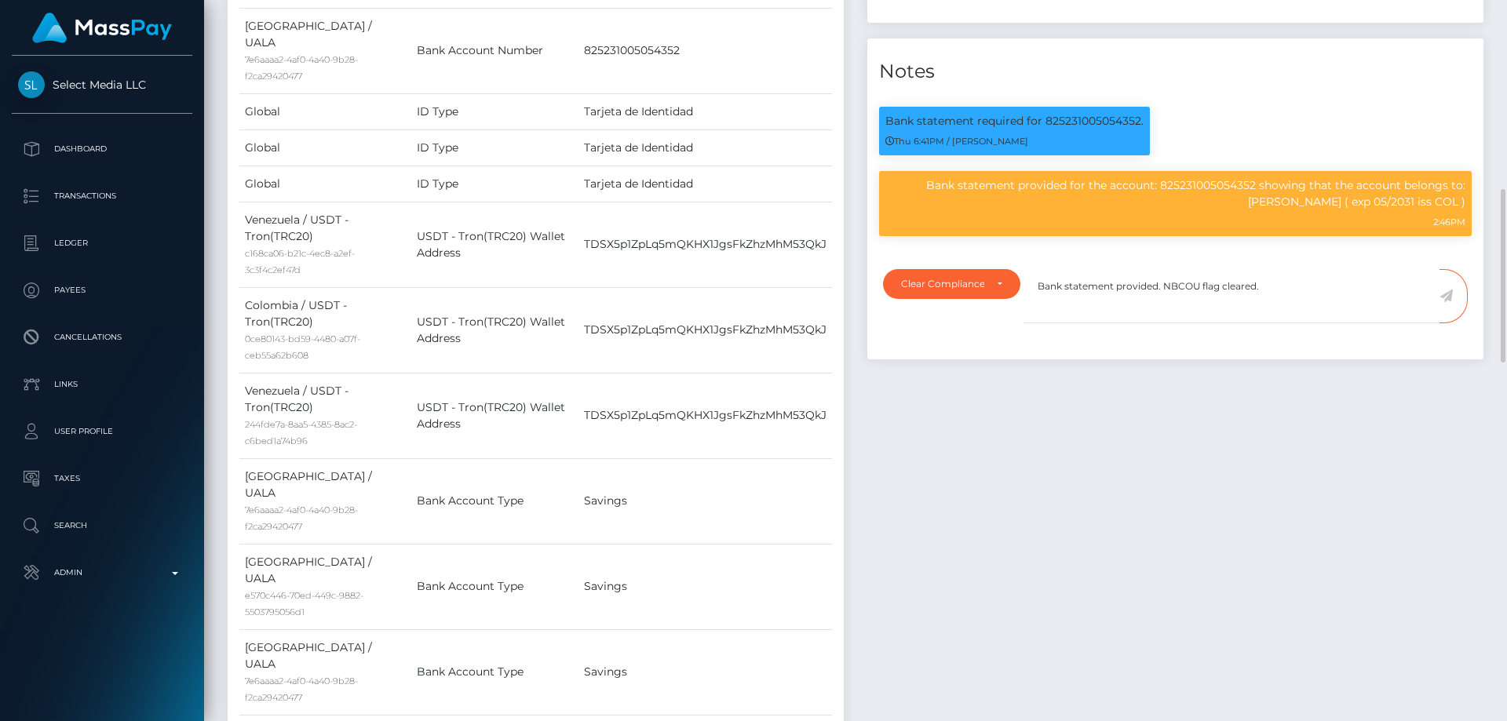
click at [1447, 302] on icon at bounding box center [1446, 296] width 13 height 13
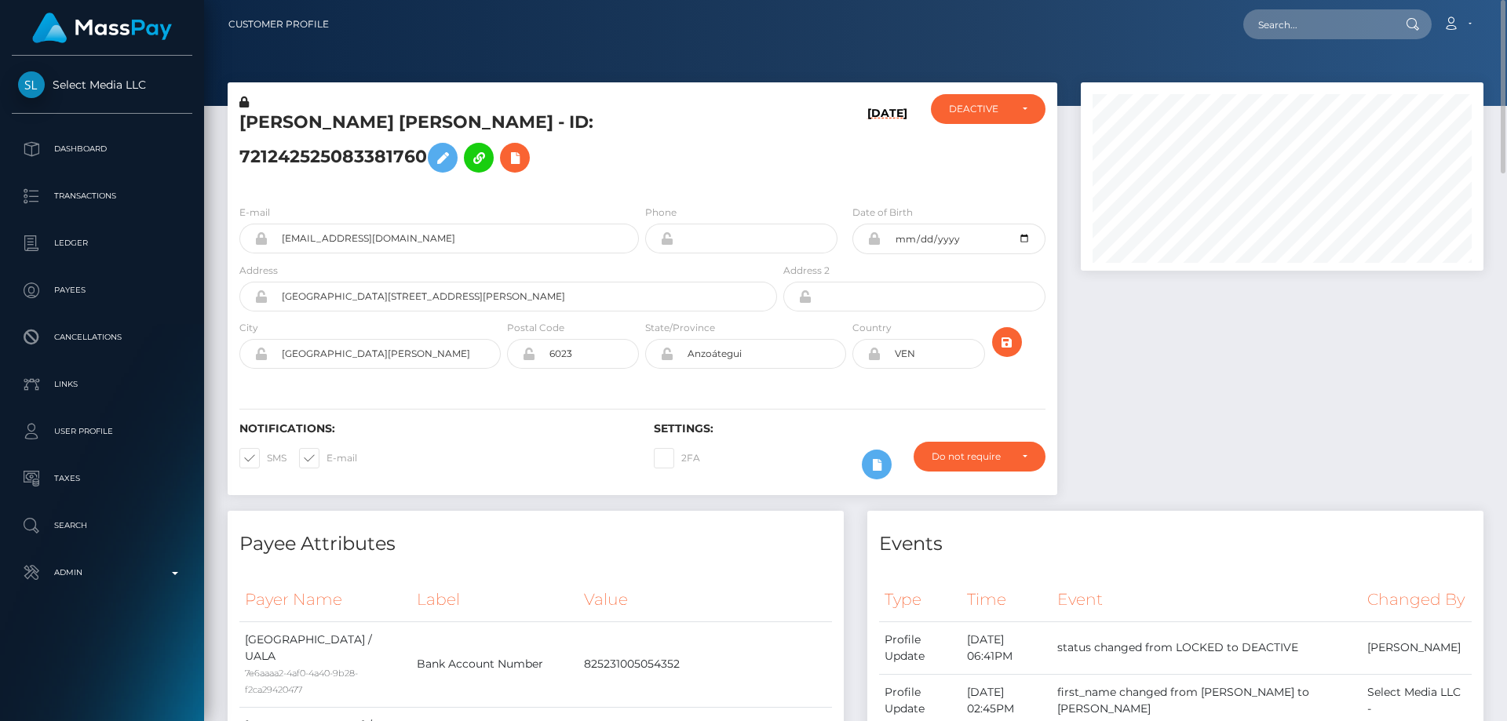
click at [324, 147] on h5 "MAYRENE ROMINA FIGUERAS AGUILAR - ID: 721242525083381760" at bounding box center [503, 146] width 529 height 70
click at [324, 151] on h5 "MAYRENE ROMINA FIGUERAS AGUILAR - ID: 721242525083381760" at bounding box center [503, 146] width 529 height 70
copy h5 "MAYRENE ROMINA FIGUERAS AGUILAR - ID: 721242525083381760"
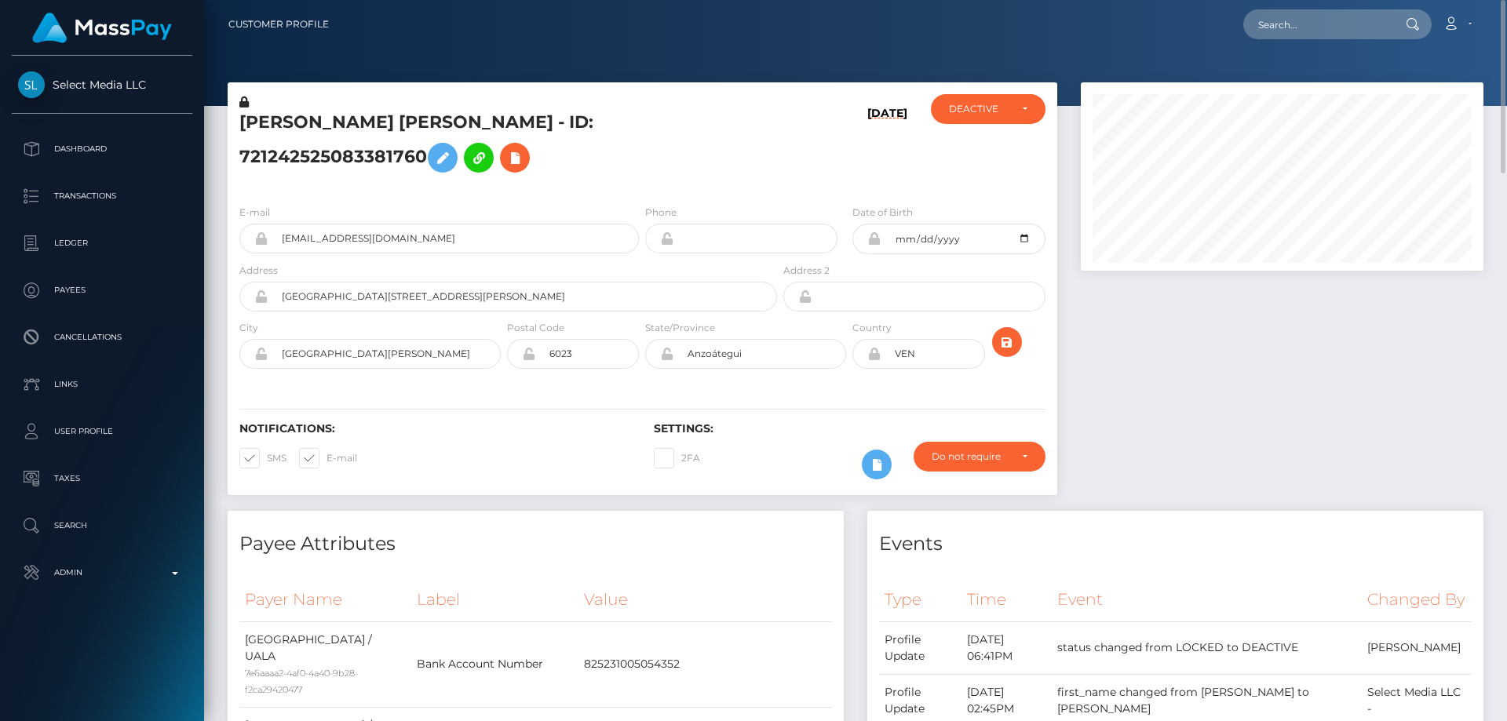
click at [1052, 609] on th "Time" at bounding box center [1007, 600] width 90 height 43
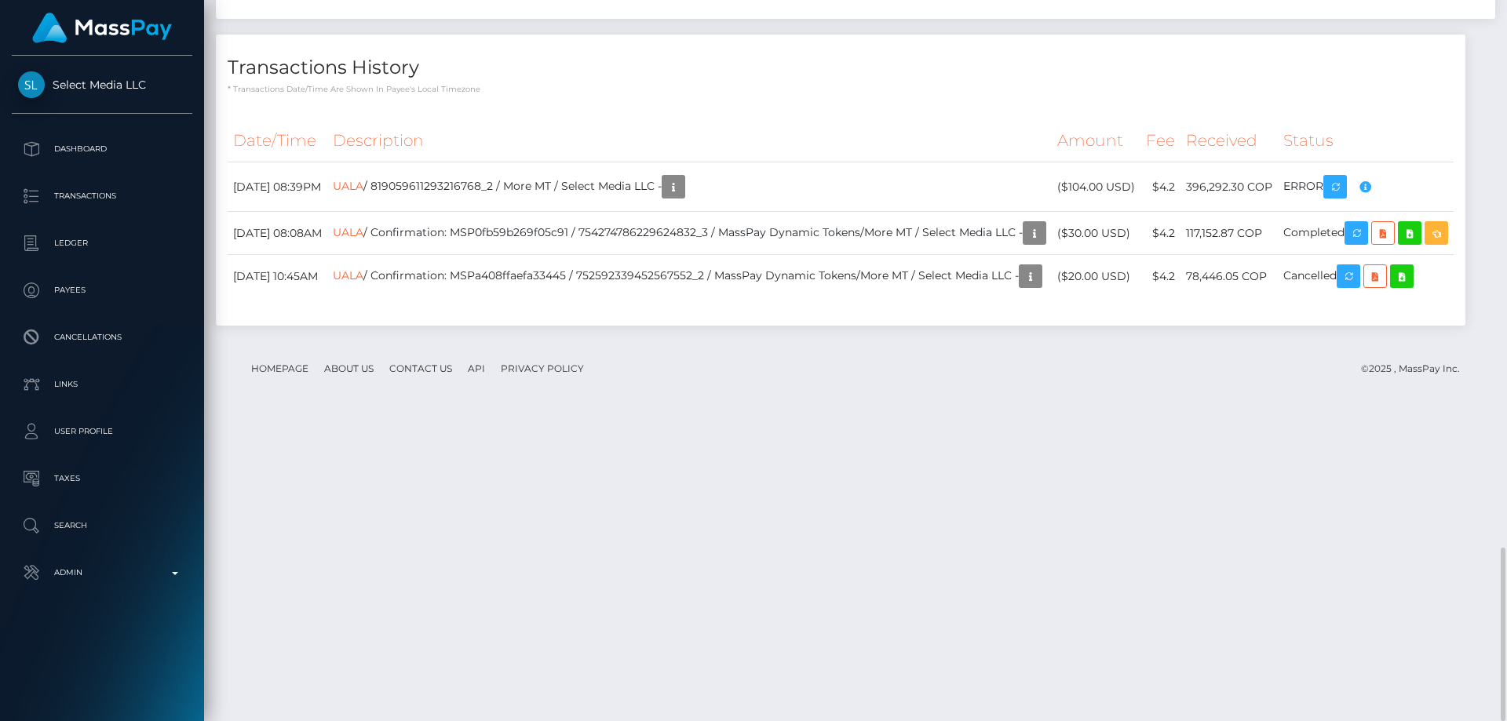
scroll to position [188, 404]
click at [886, 326] on div "Date/Time Description Amount Fee Received Status UALA UALA UALA" at bounding box center [841, 217] width 1250 height 218
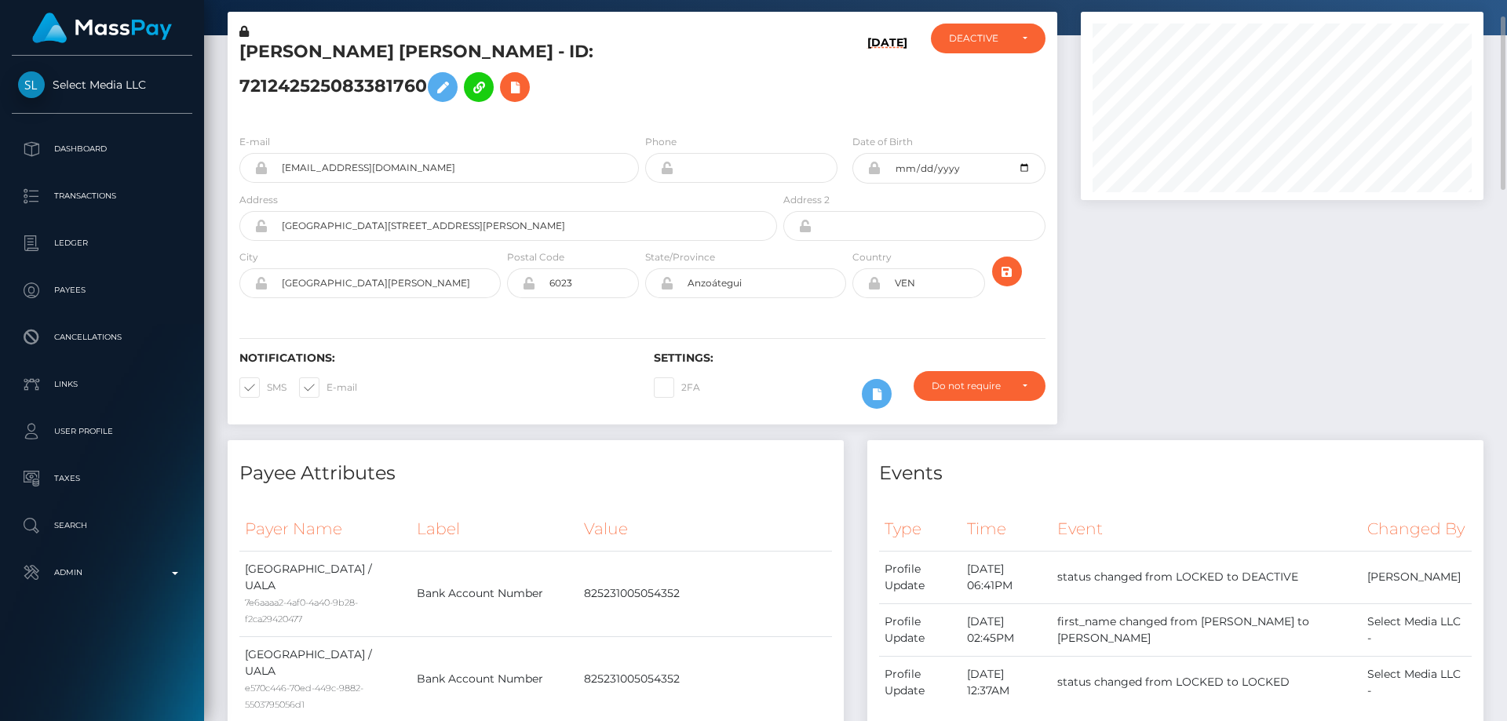
scroll to position [0, 0]
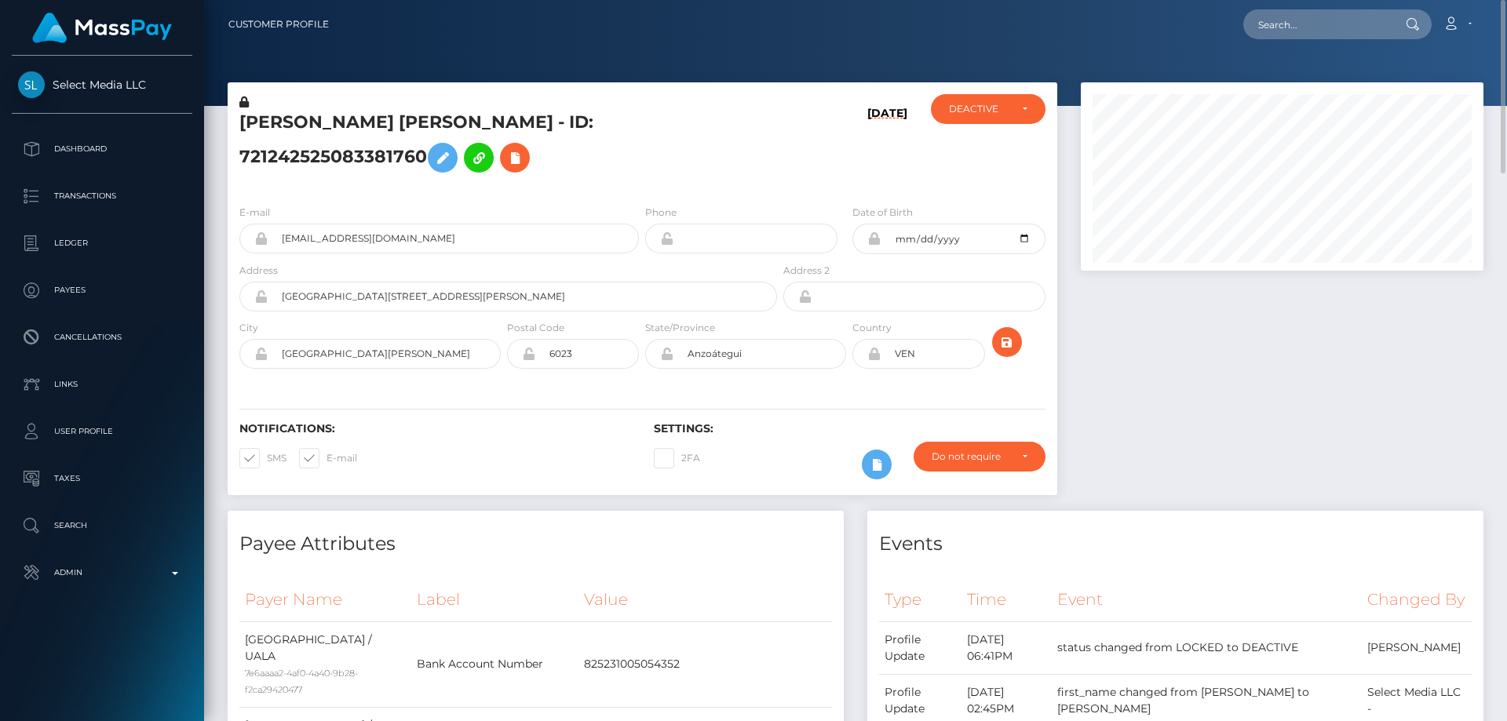
click at [791, 132] on div "09/01/25" at bounding box center [849, 143] width 138 height 98
drag, startPoint x: 1003, startPoint y: 118, endPoint x: 990, endPoint y: 120, distance: 13.6
click at [1004, 118] on div "DEACTIVE" at bounding box center [988, 109] width 115 height 30
click at [982, 154] on span "ACTIVE" at bounding box center [967, 151] width 35 height 14
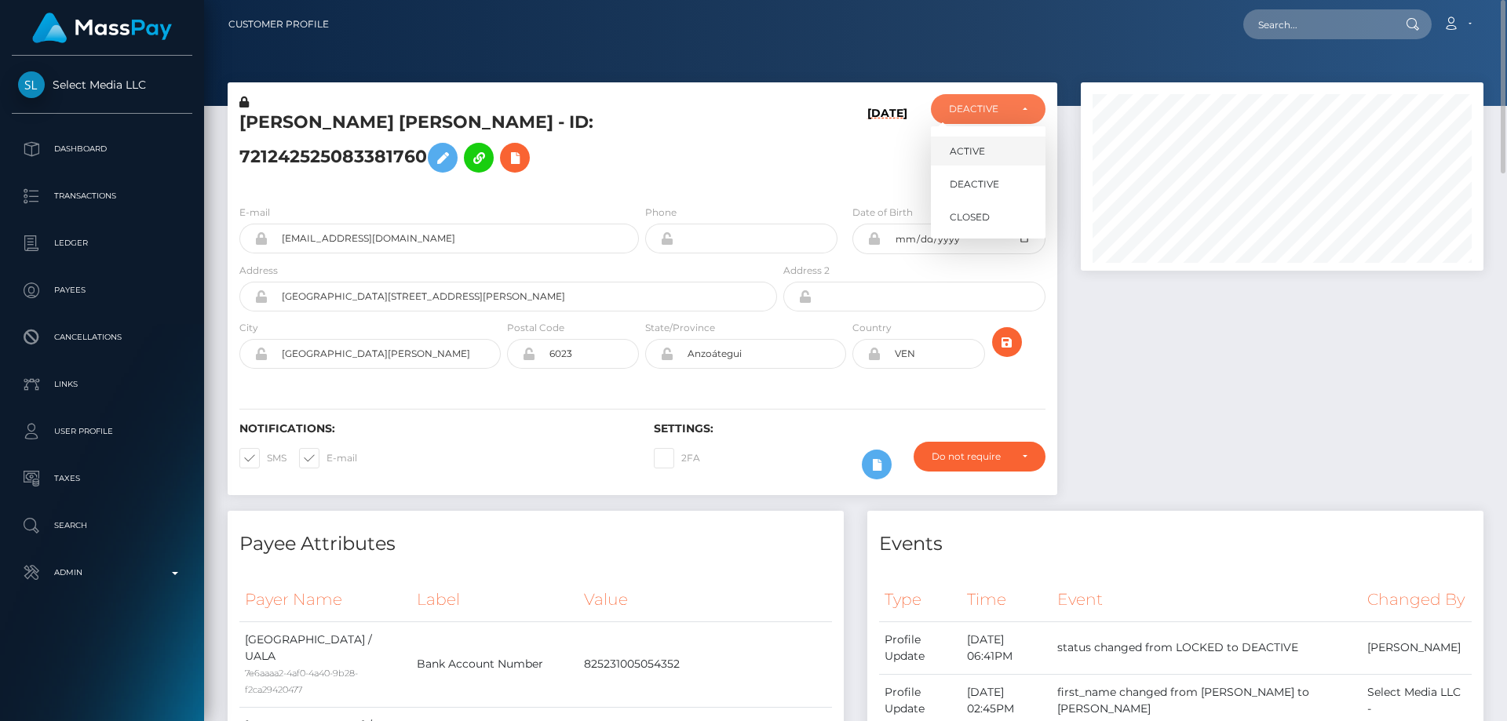
select select "ACTIVE"
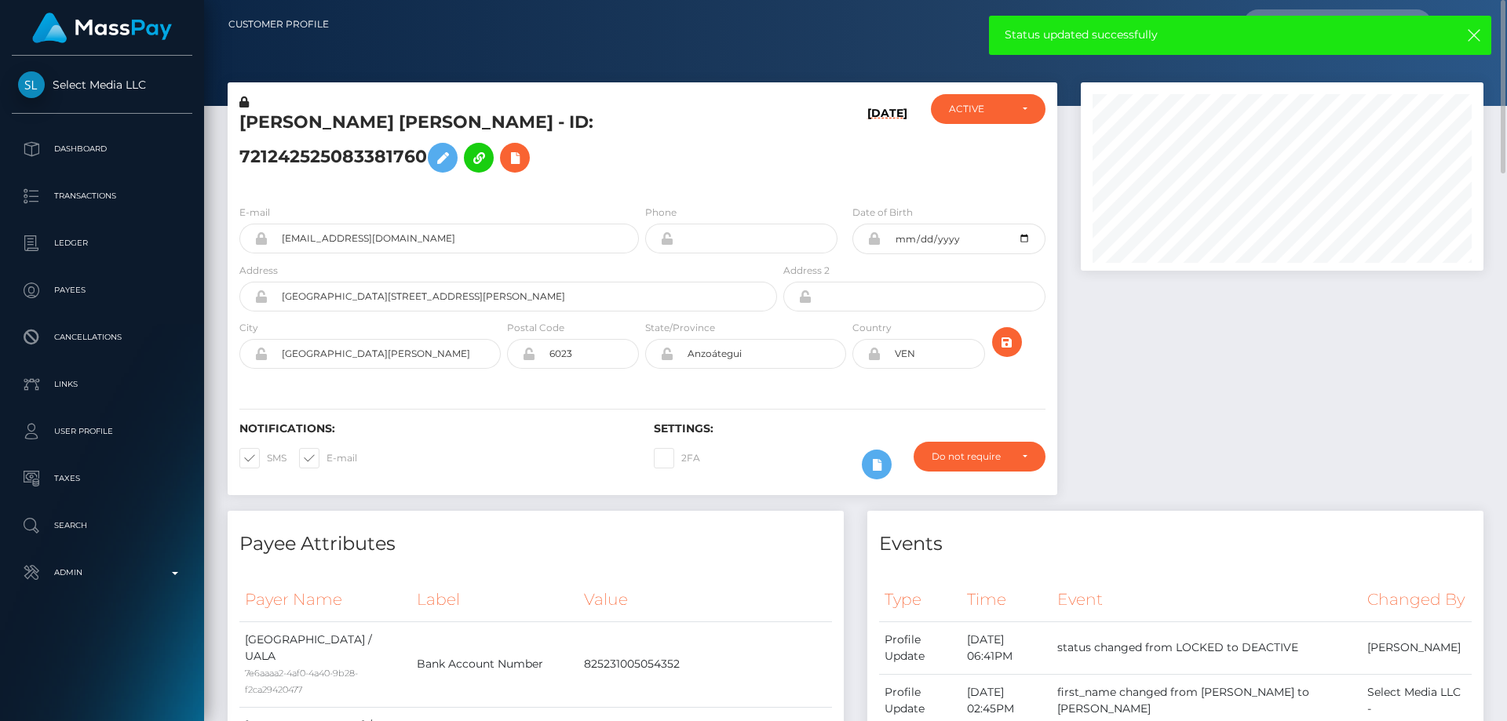
click at [373, 161] on h5 "MAYRENE ROMINA FIGUERAS AGUILAR - ID: 721242525083381760" at bounding box center [503, 146] width 529 height 70
copy h5 "MAYRENE ROMINA FIGUERAS AGUILAR - ID: 721242525083381760"
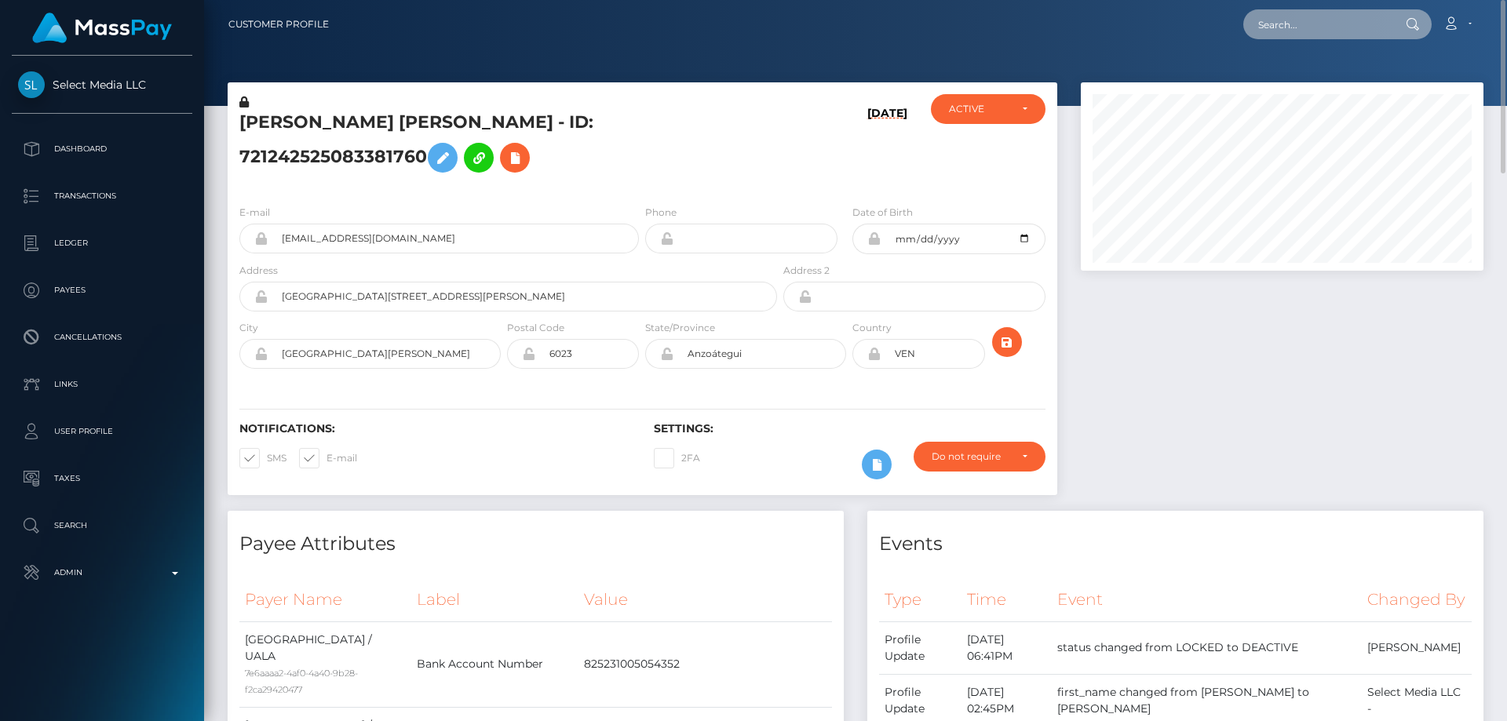
paste input "hennybabyluh@gmail.com"
type input "hennybabyluh@gmail.com"
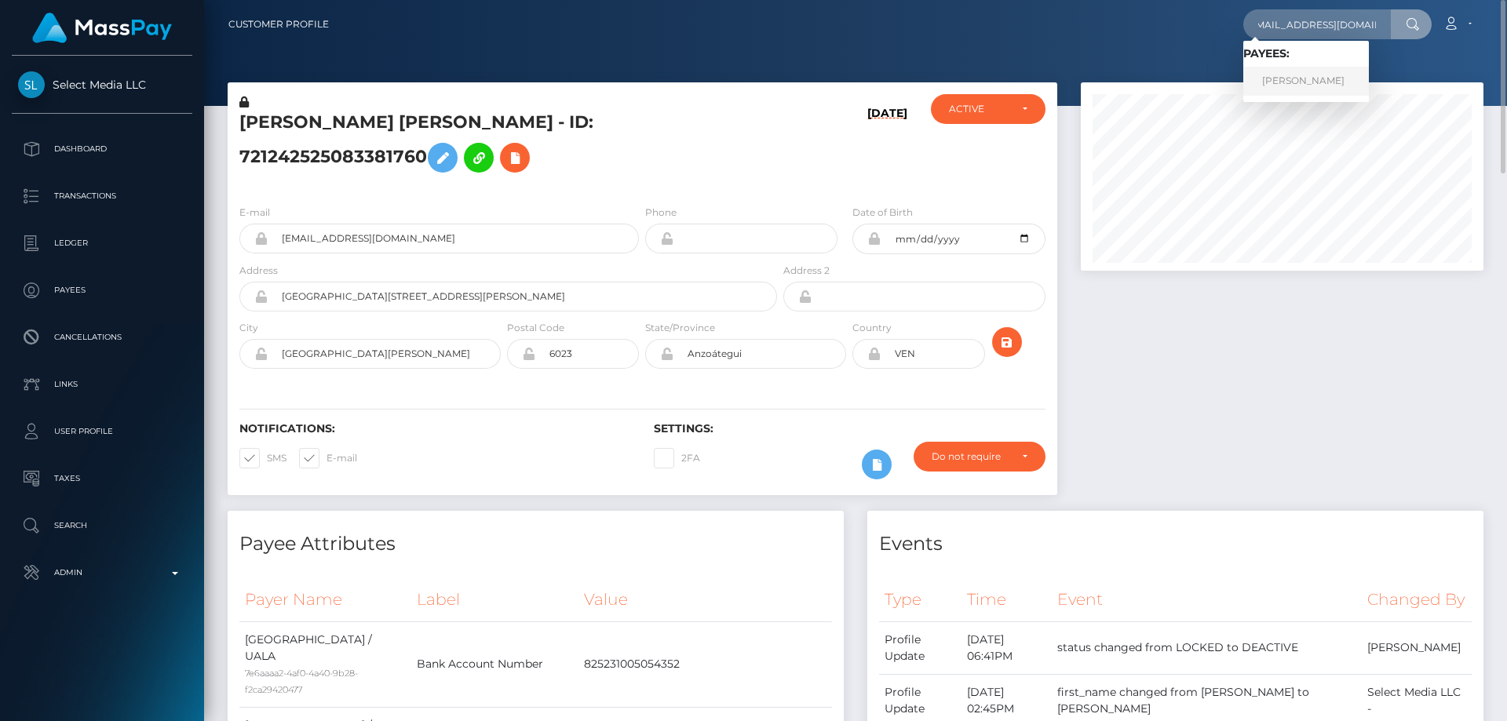
click at [1303, 76] on link "HENNESSE MONIQE BROWN" at bounding box center [1307, 81] width 126 height 29
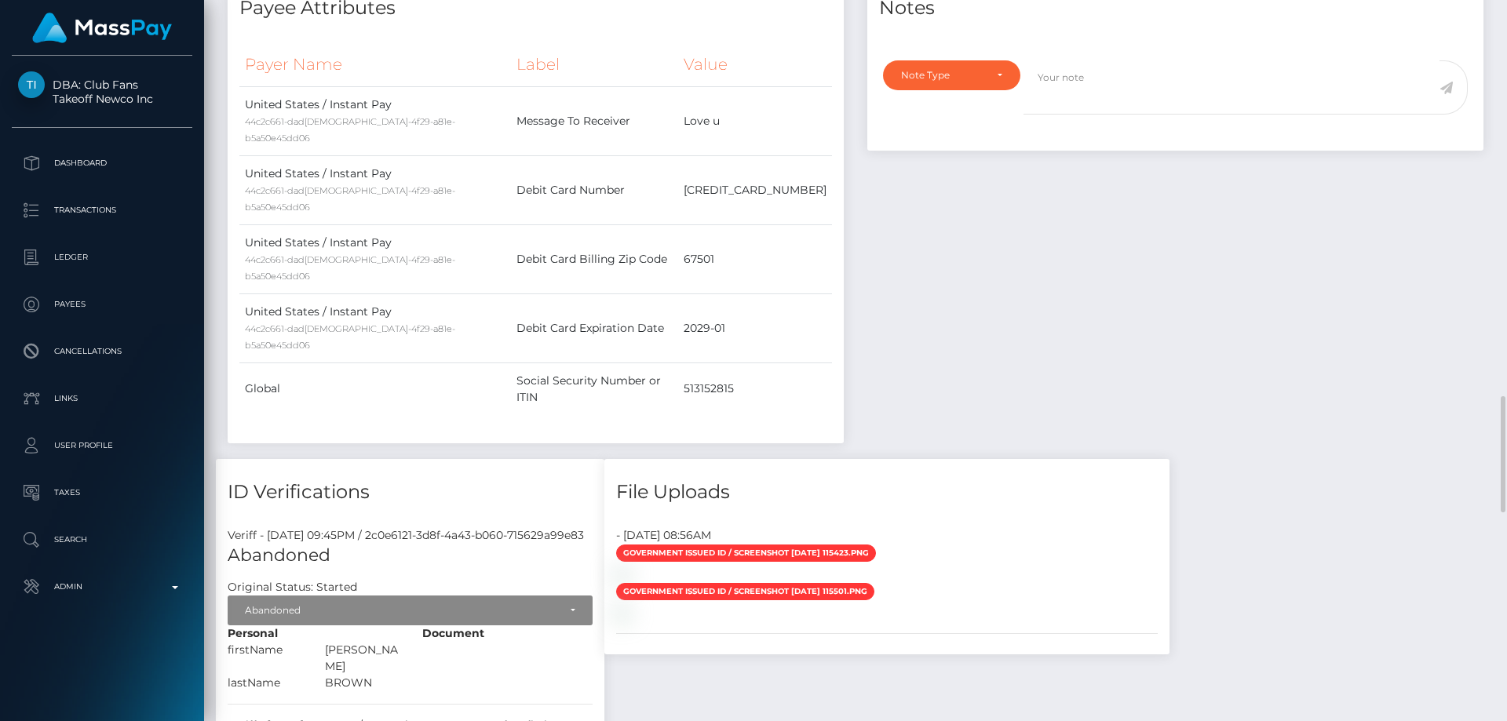
scroll to position [1002, 0]
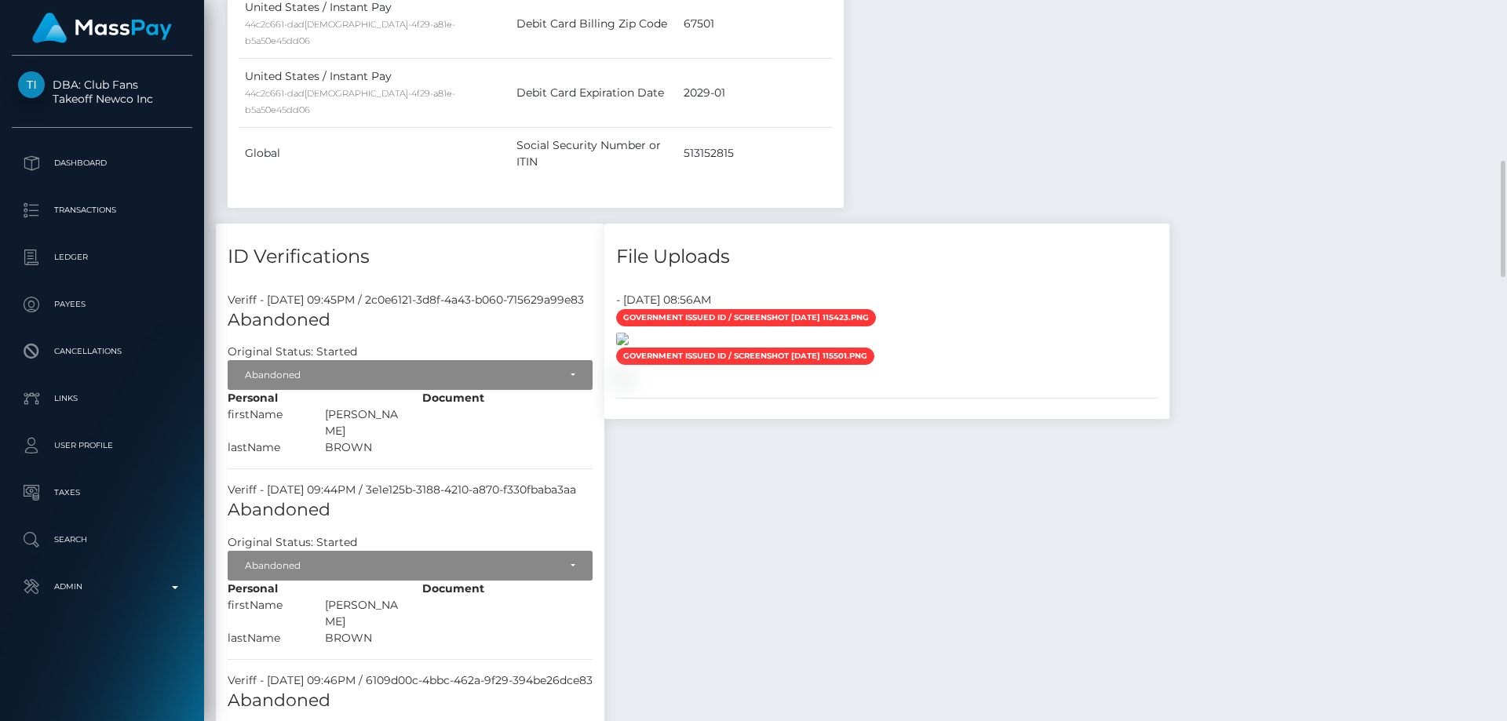
click at [629, 338] on img at bounding box center [622, 339] width 13 height 13
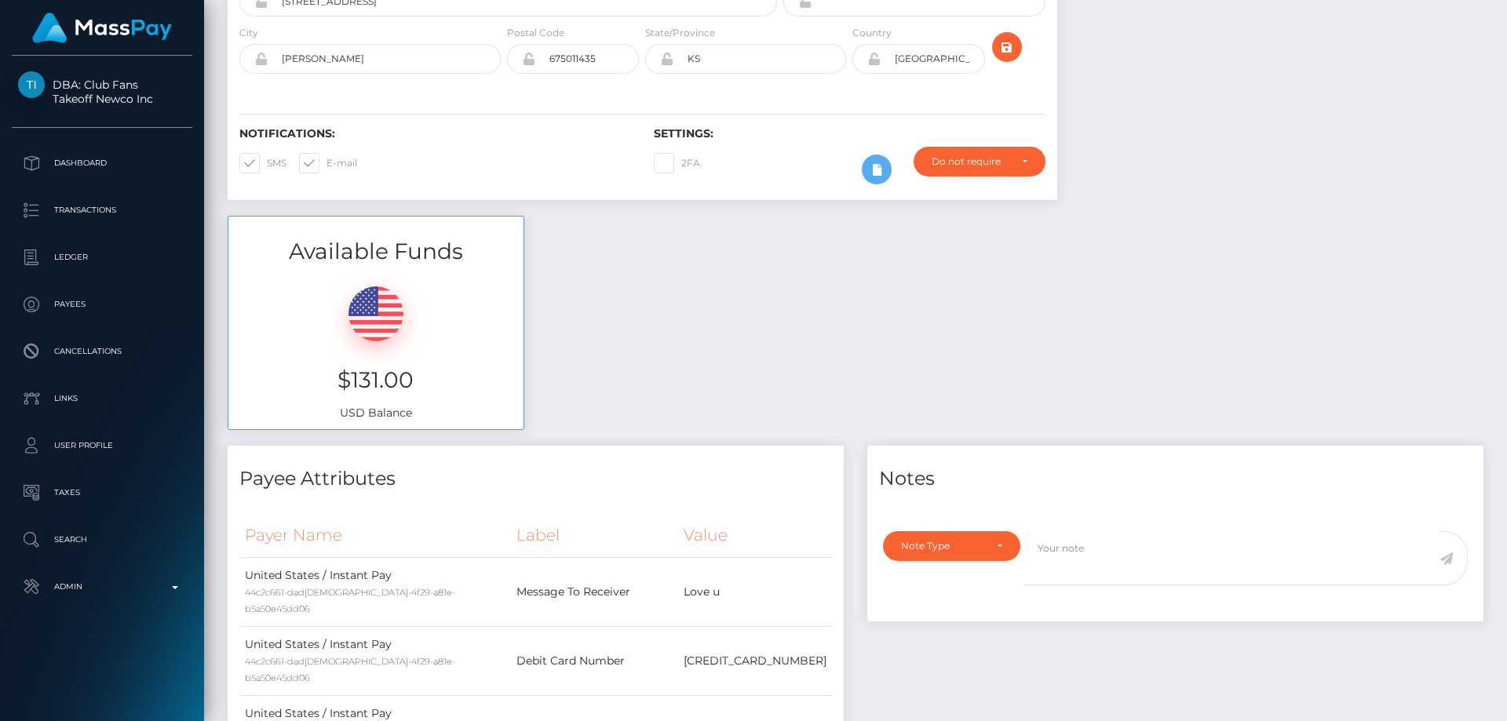
scroll to position [0, 0]
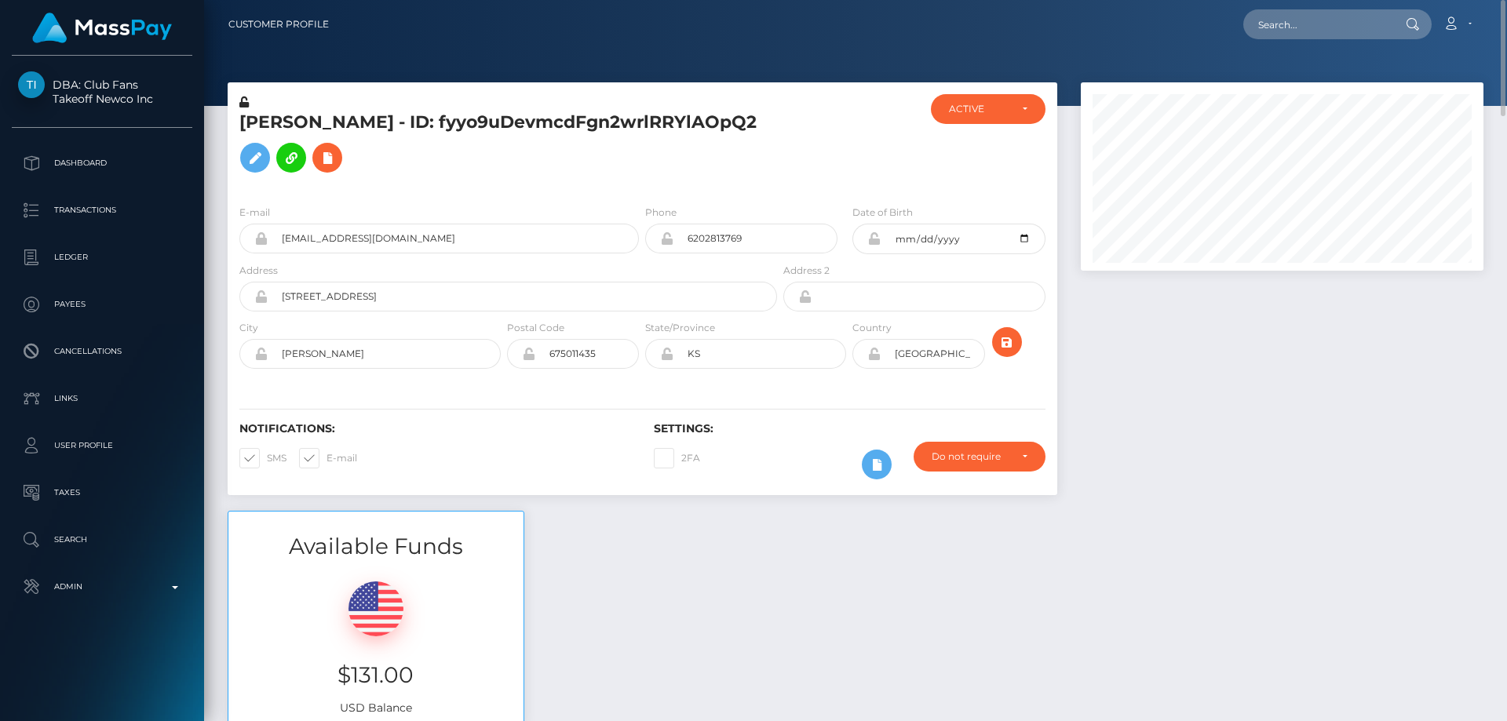
click at [725, 98] on div "[PERSON_NAME] - ID: fyyo9uDevmcdFgn2wrlRRYlAOpQ2" at bounding box center [504, 143] width 553 height 98
drag, startPoint x: 498, startPoint y: 119, endPoint x: 255, endPoint y: 115, distance: 242.6
click at [235, 117] on div "[PERSON_NAME] - ID: fyyo9uDevmcdFgn2wrlRRYlAOpQ2" at bounding box center [504, 143] width 553 height 98
copy h5 "[PERSON_NAME]"
paste input "poact_UlIrw7axRVkk"
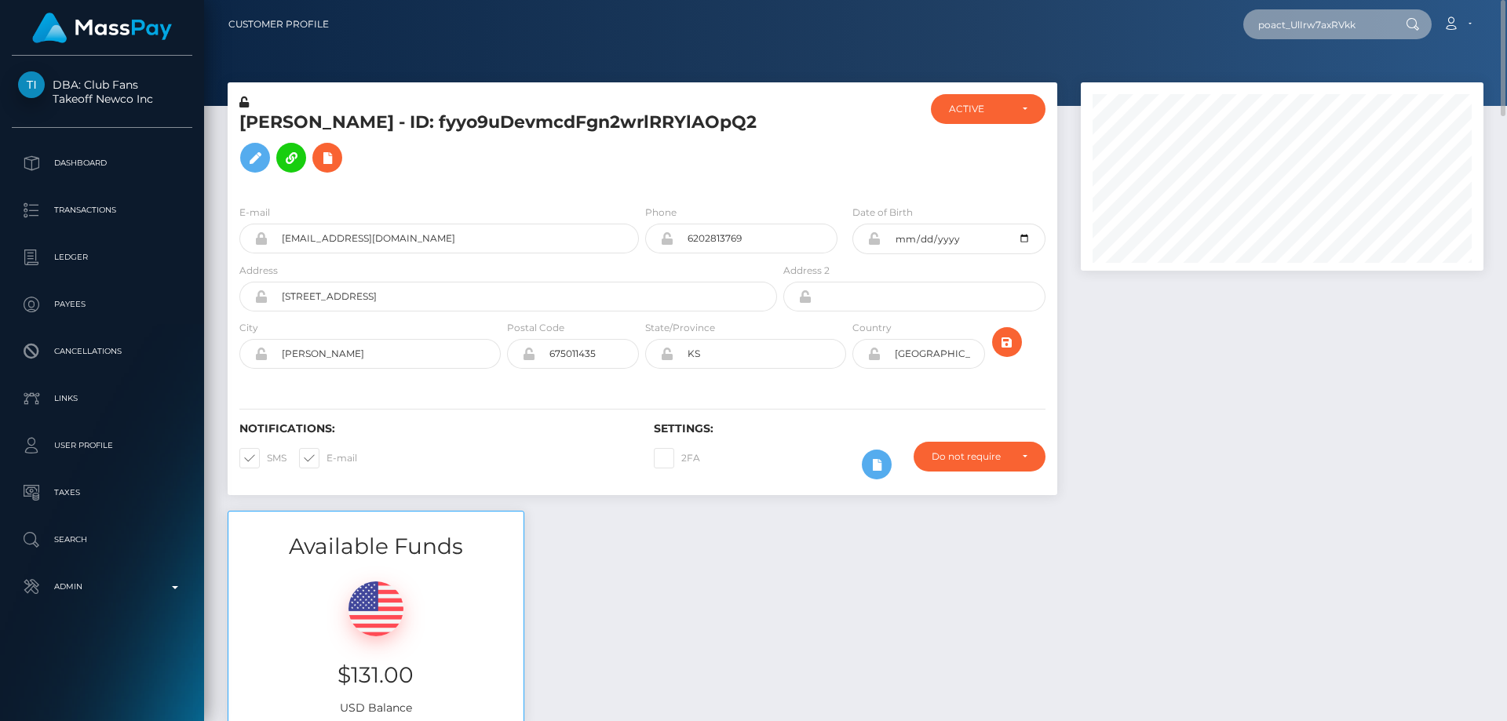
type input "poact_UlIrw7axRVkk"
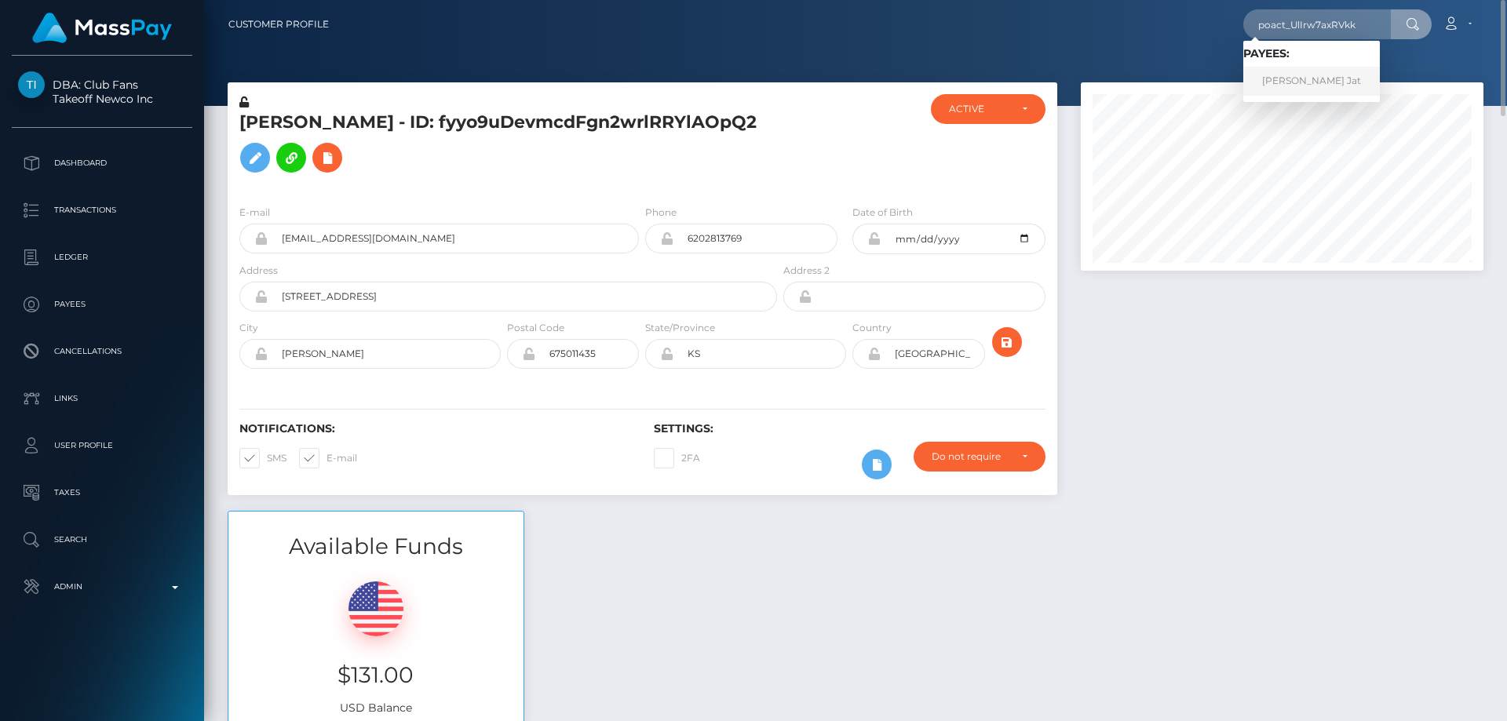
click at [1278, 79] on link "[PERSON_NAME] Jat" at bounding box center [1312, 81] width 137 height 29
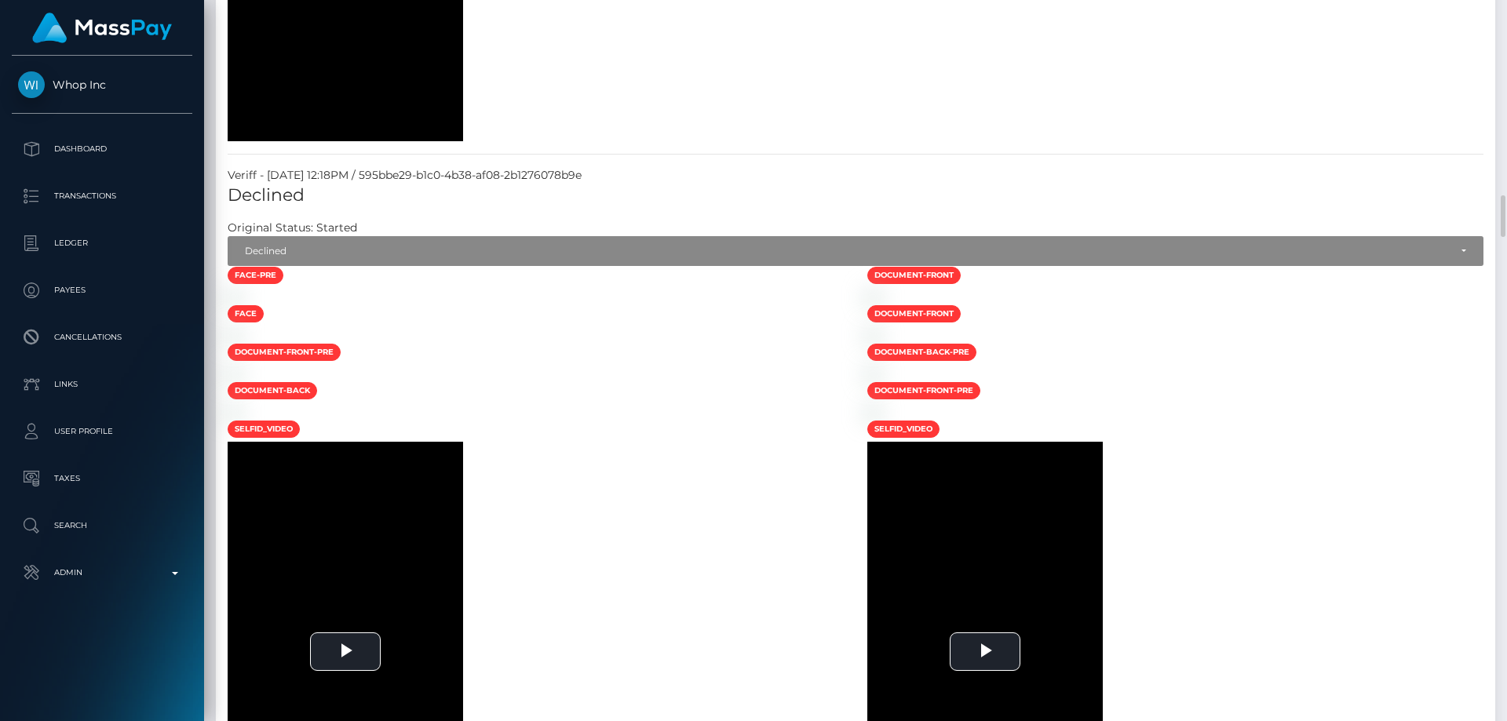
scroll to position [3140, 0]
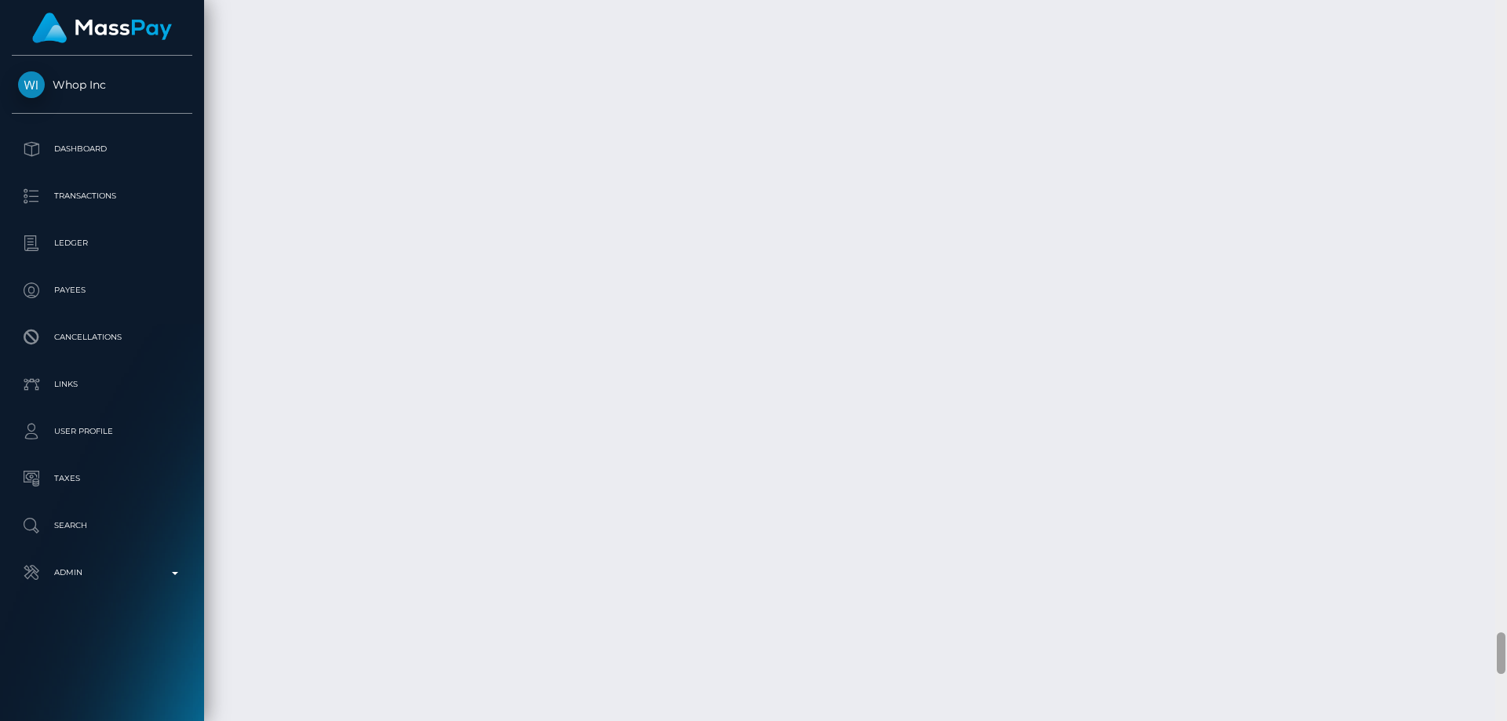
scroll to position [11724, 0]
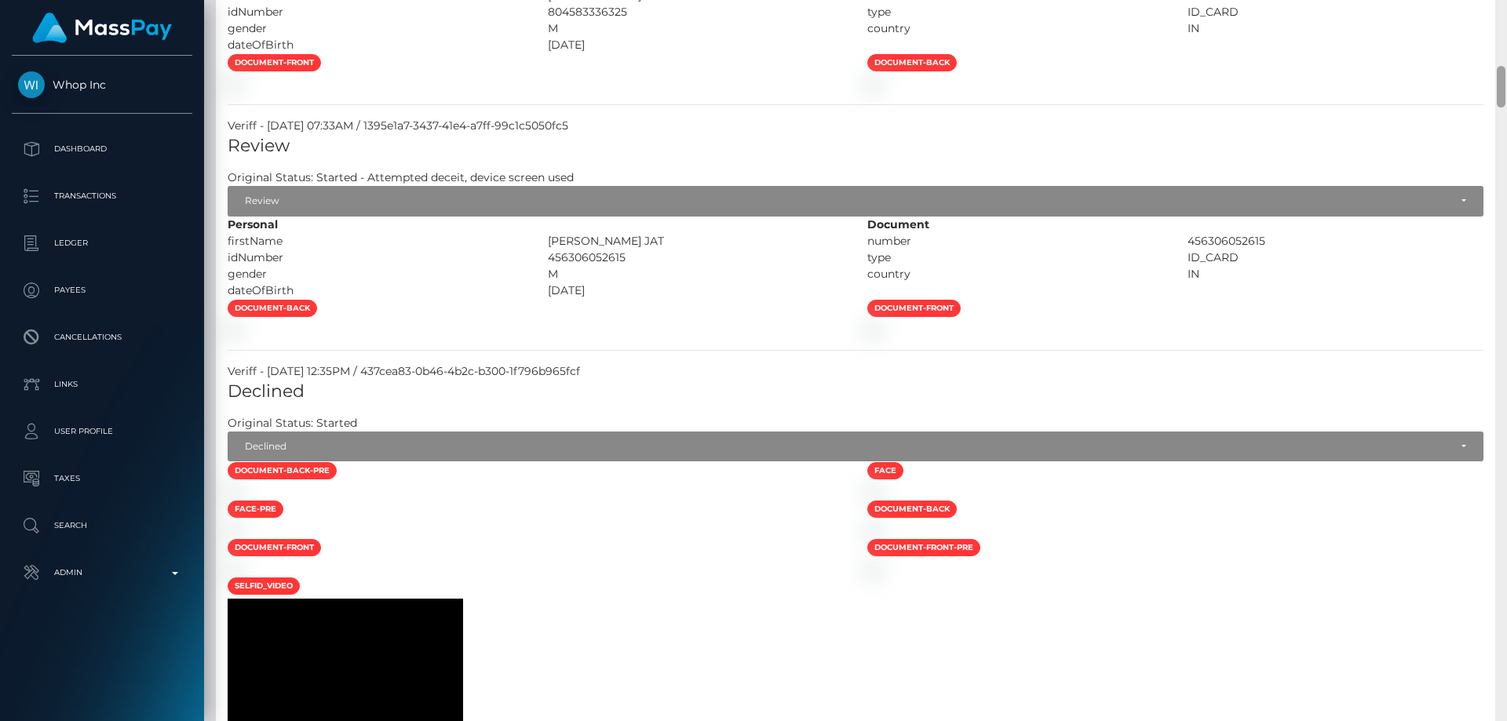
drag, startPoint x: 1502, startPoint y: 648, endPoint x: 1506, endPoint y: 81, distance: 566.8
click at [1506, 81] on div at bounding box center [1502, 360] width 12 height 721
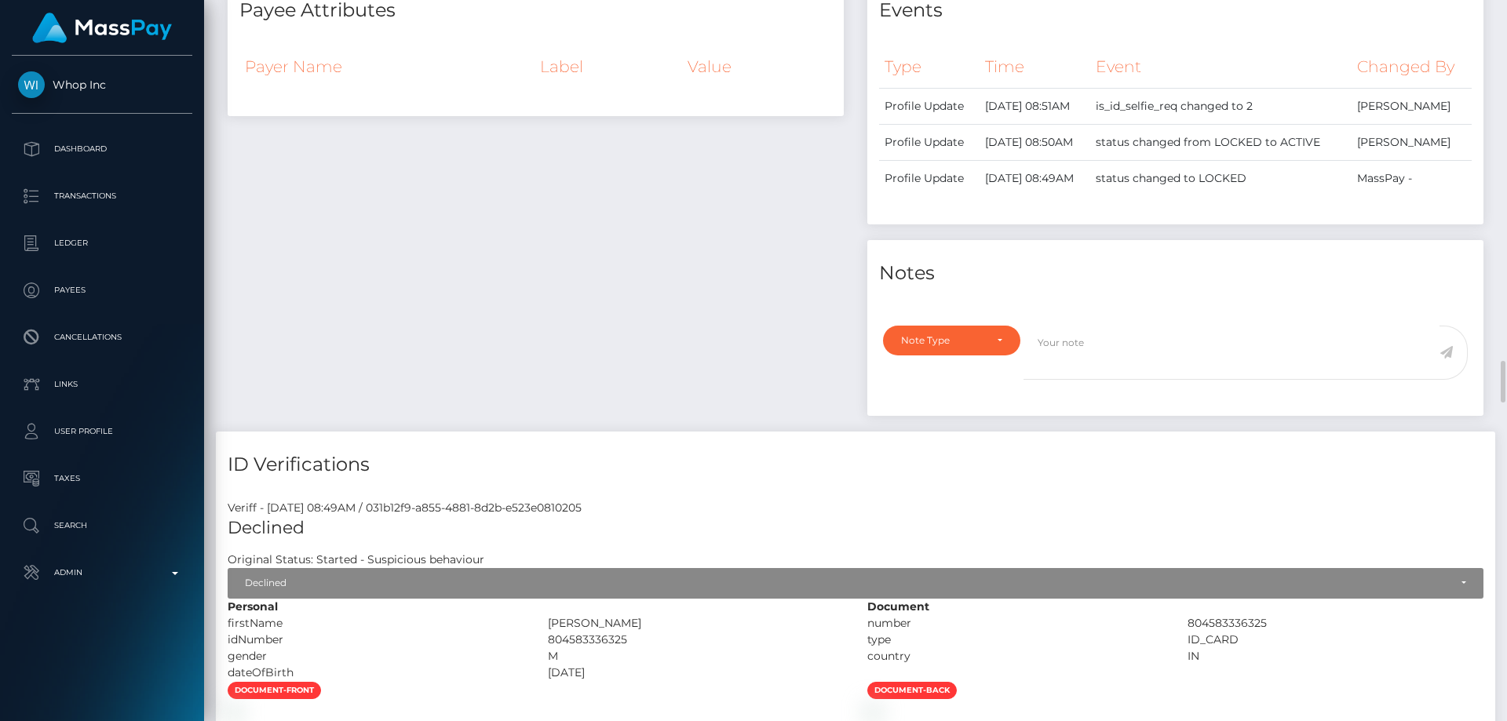
scroll to position [824, 0]
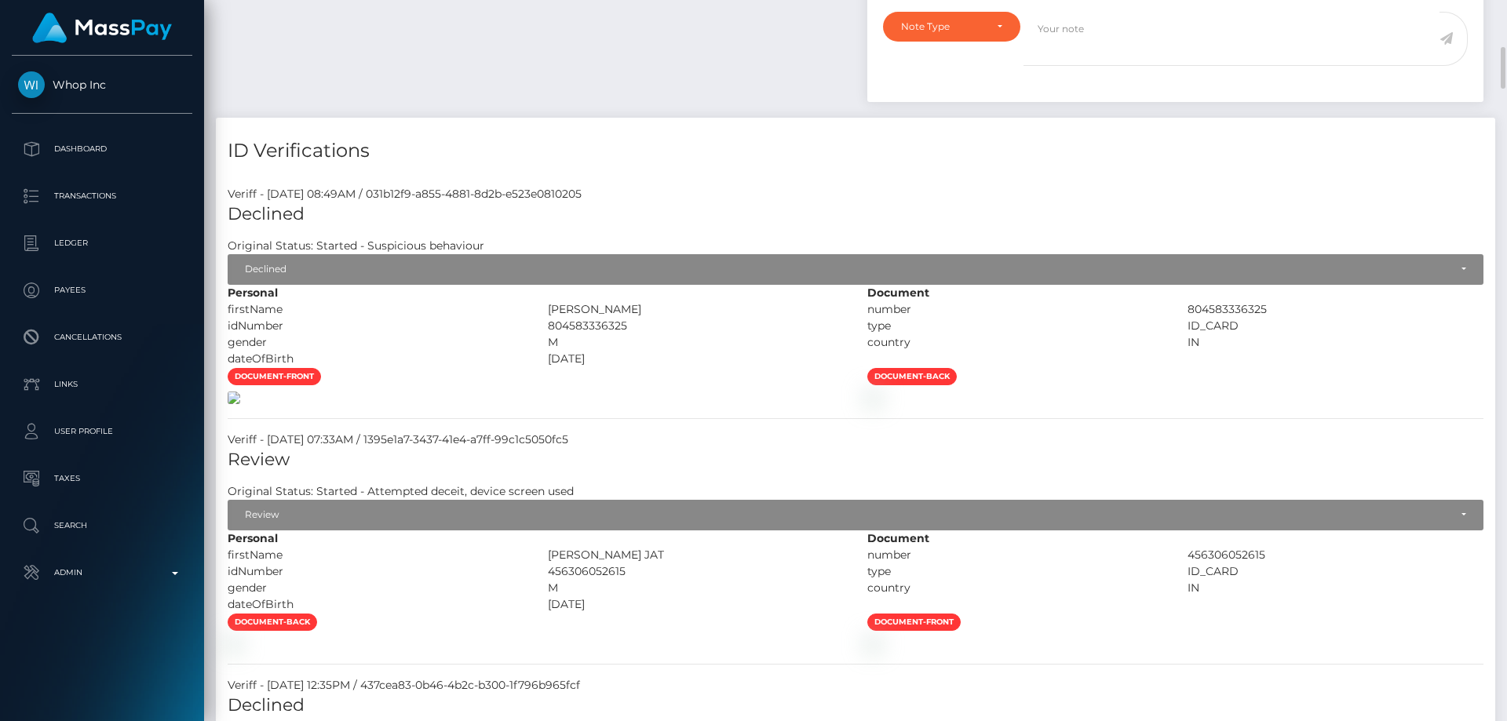
click at [240, 404] on img at bounding box center [234, 398] width 13 height 13
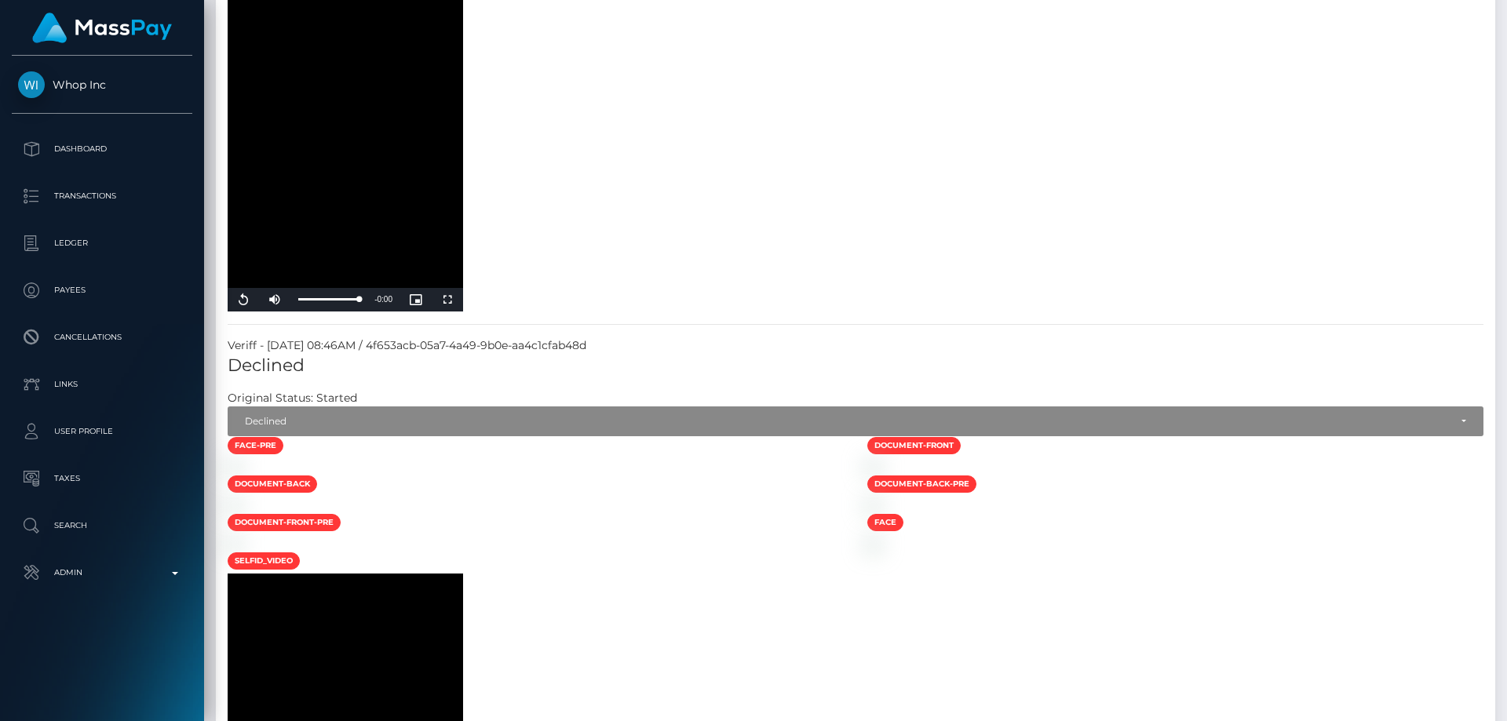
scroll to position [1609, 0]
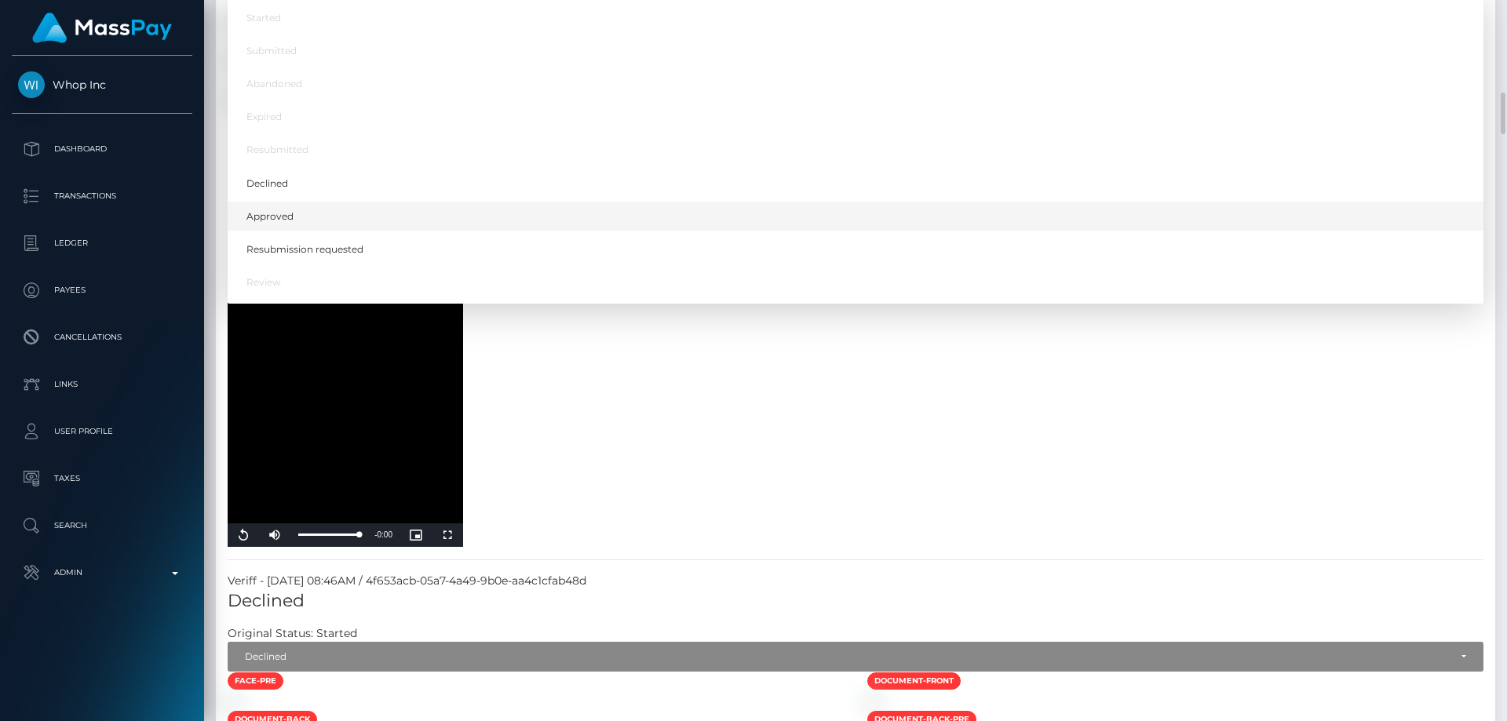
click at [293, 232] on link "Approved" at bounding box center [856, 217] width 1256 height 29
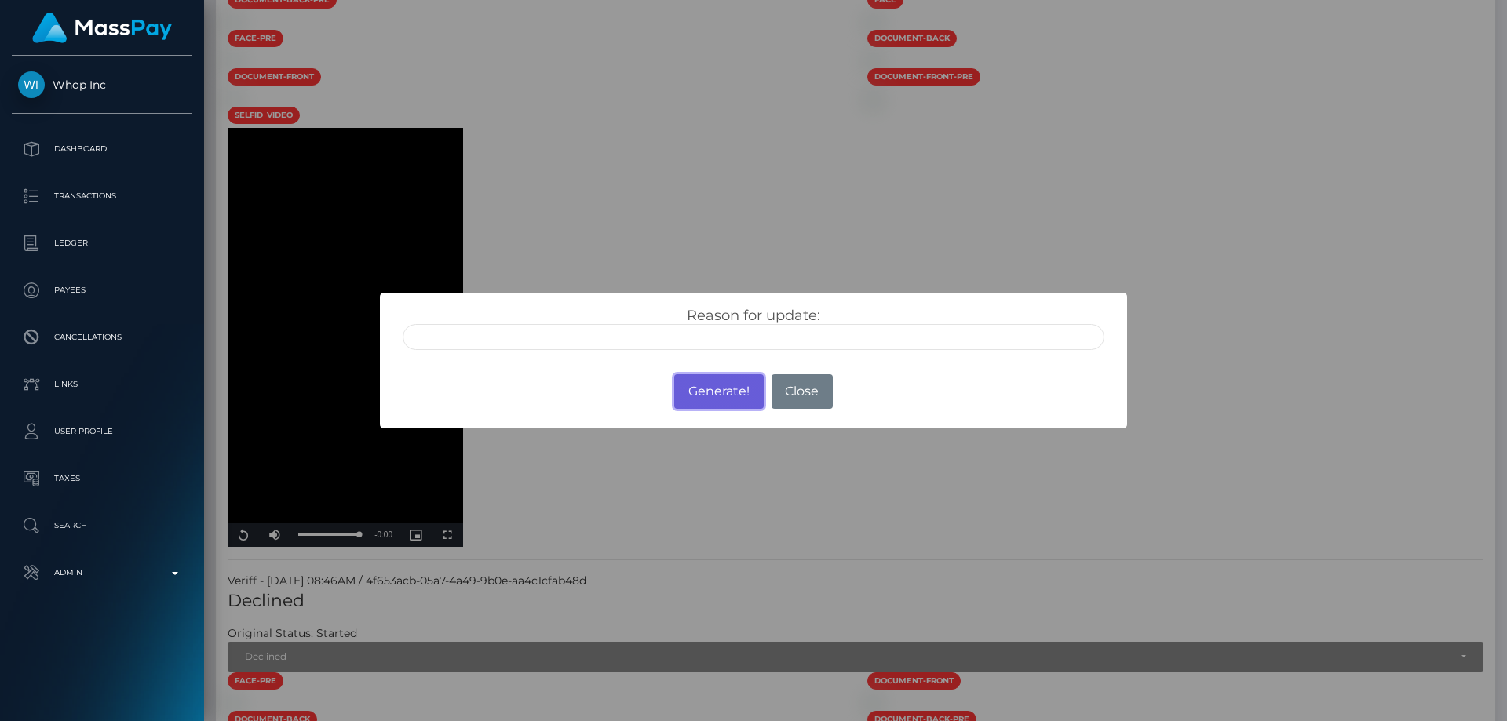
click at [708, 388] on button "Generate!" at bounding box center [718, 391] width 89 height 35
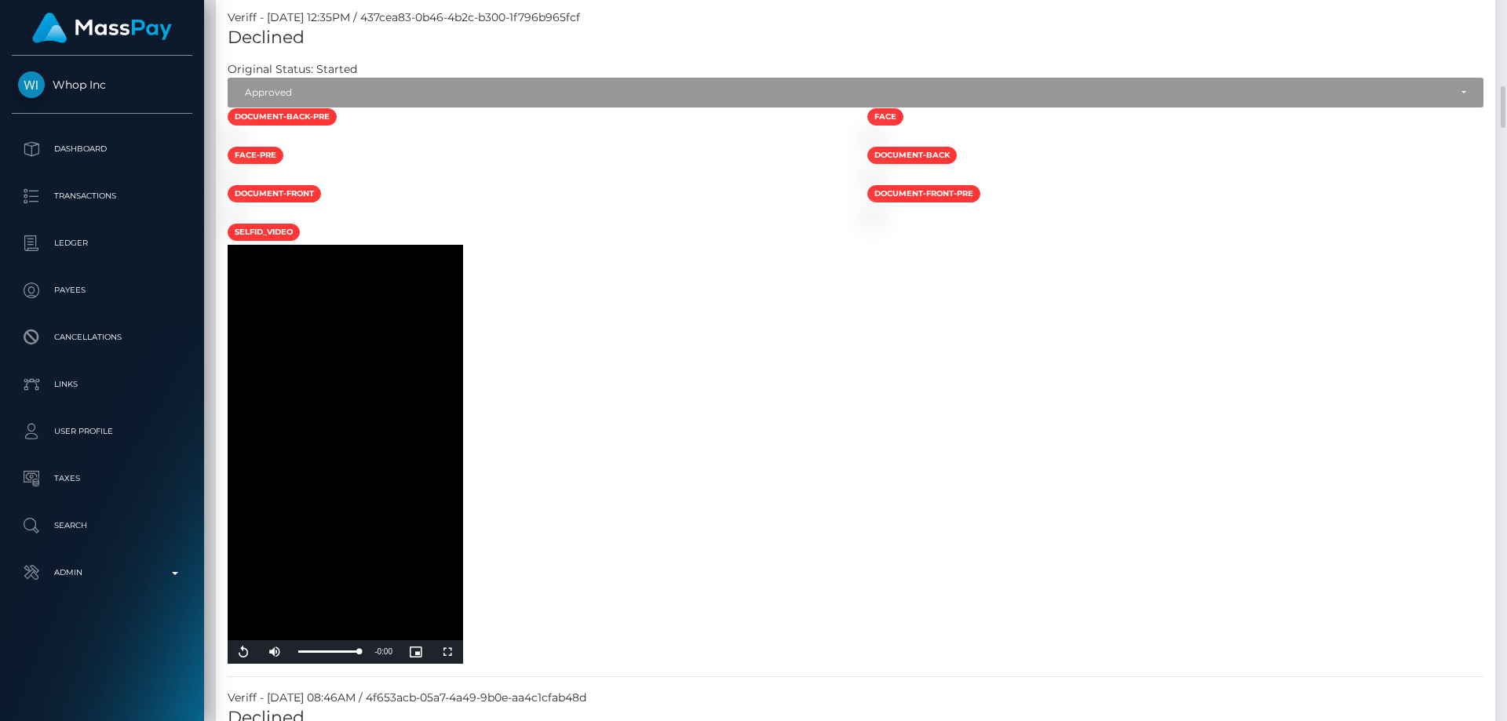
scroll to position [1727, 0]
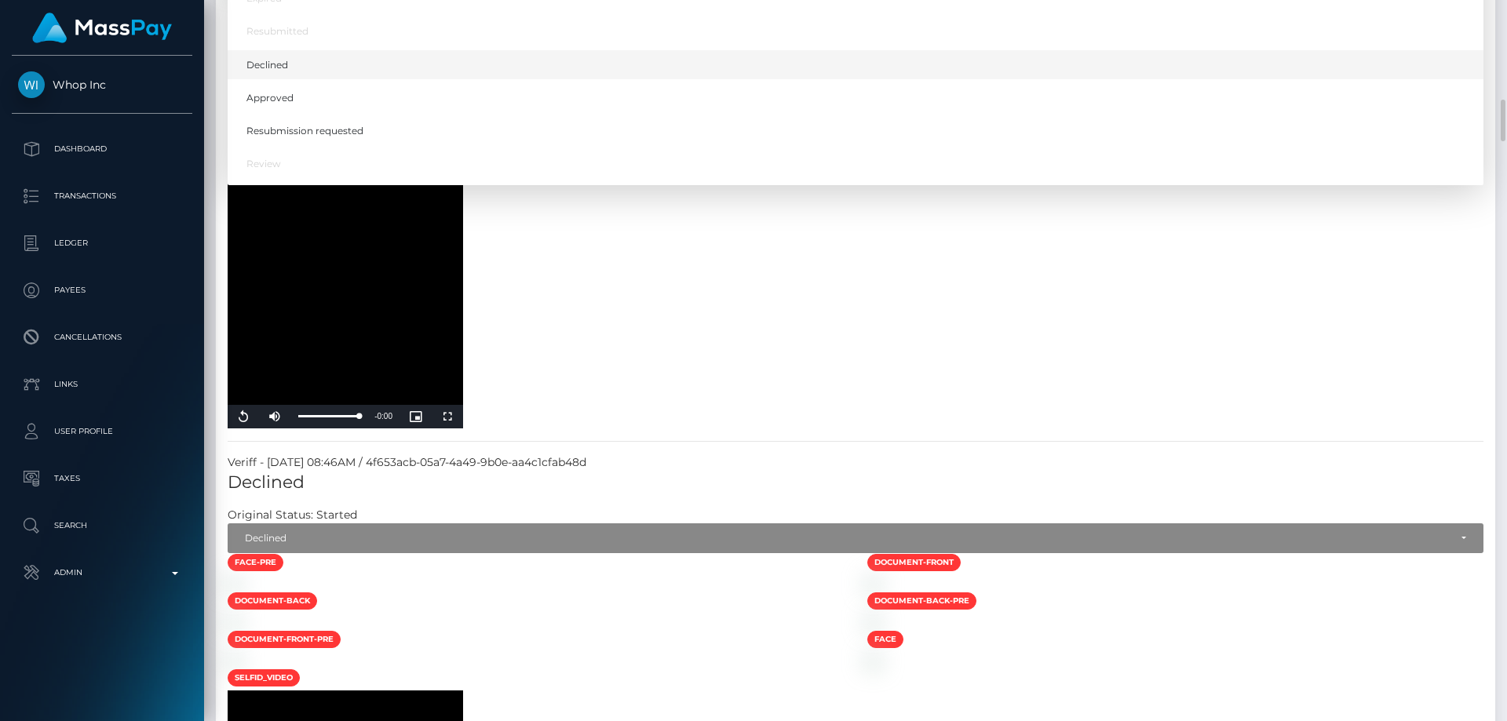
click at [286, 72] on span "Declined" at bounding box center [268, 65] width 42 height 14
select select "Declined"
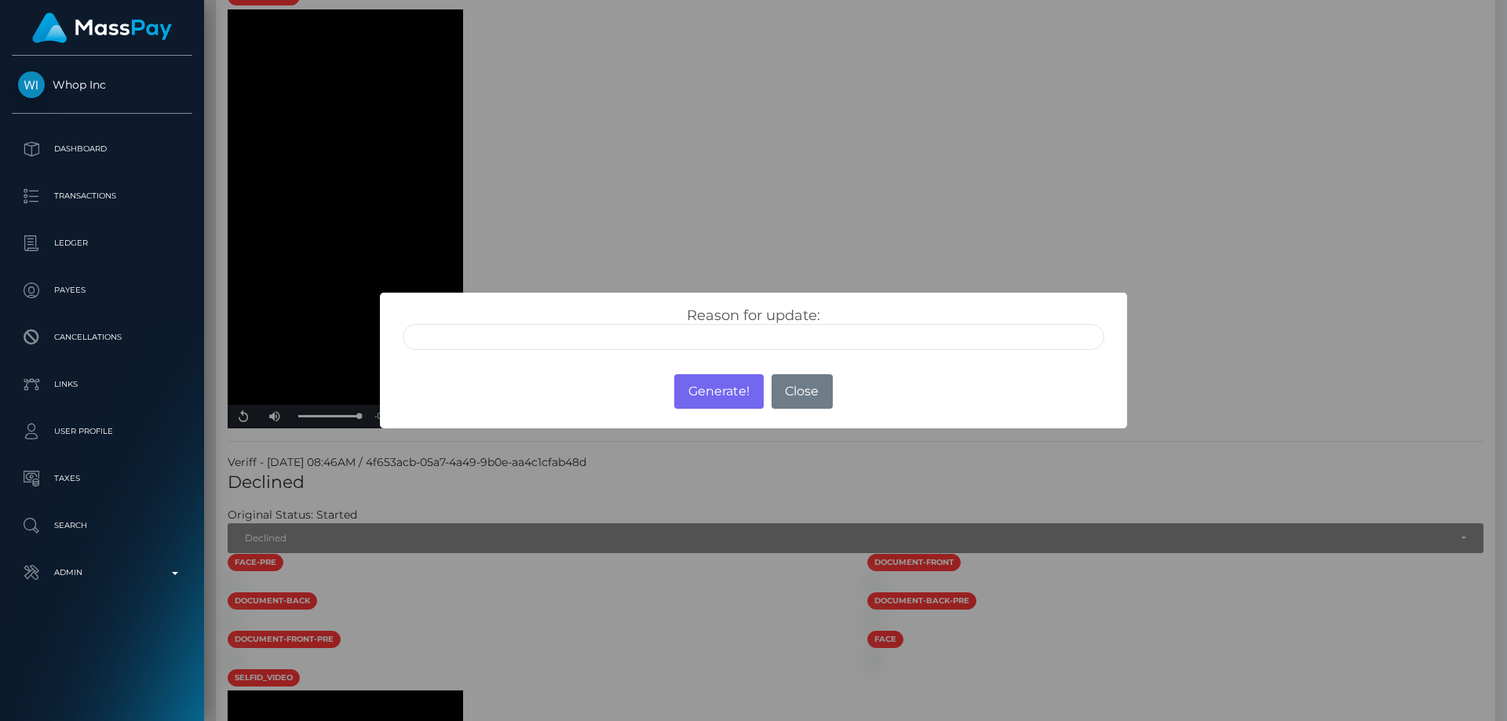
click at [622, 349] on input "text" at bounding box center [754, 337] width 702 height 26
click at [805, 396] on button "Close" at bounding box center [802, 391] width 61 height 35
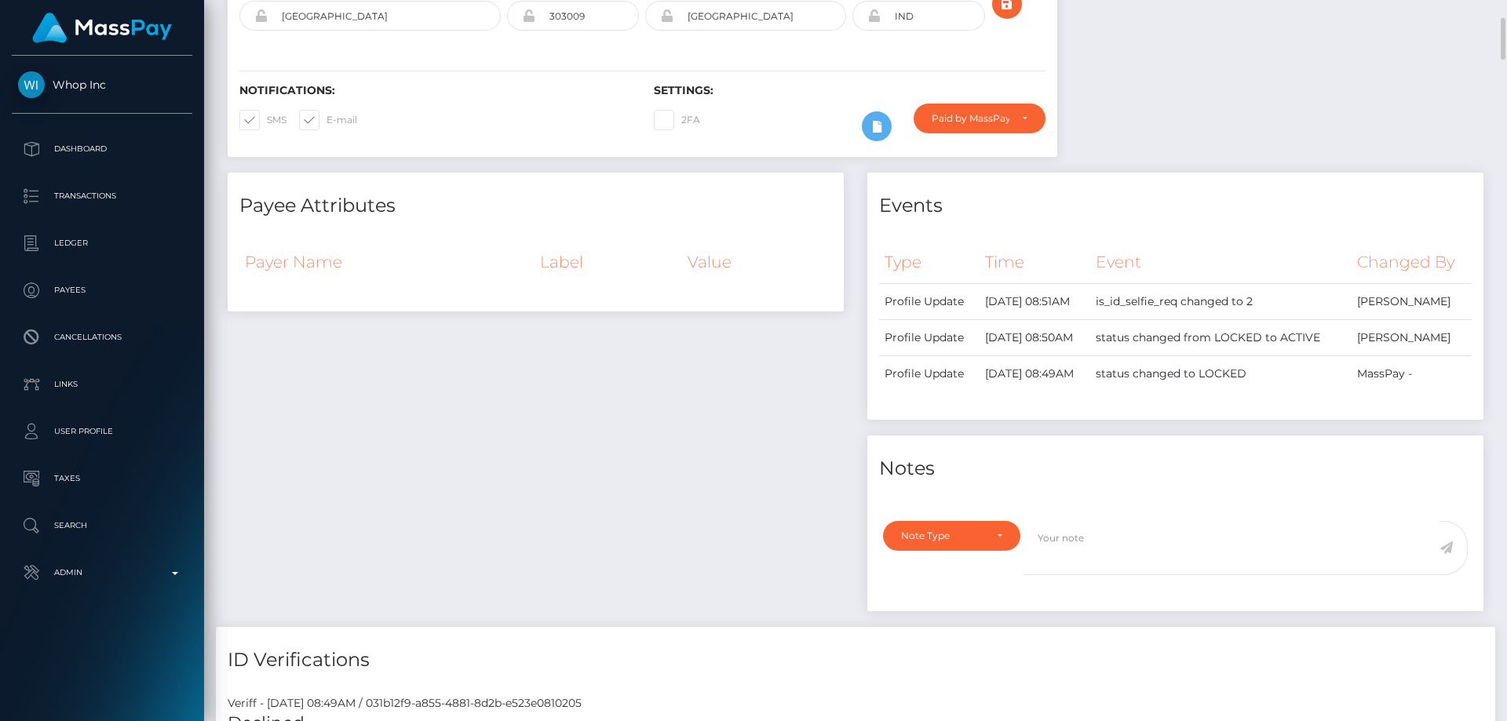
scroll to position [0, 0]
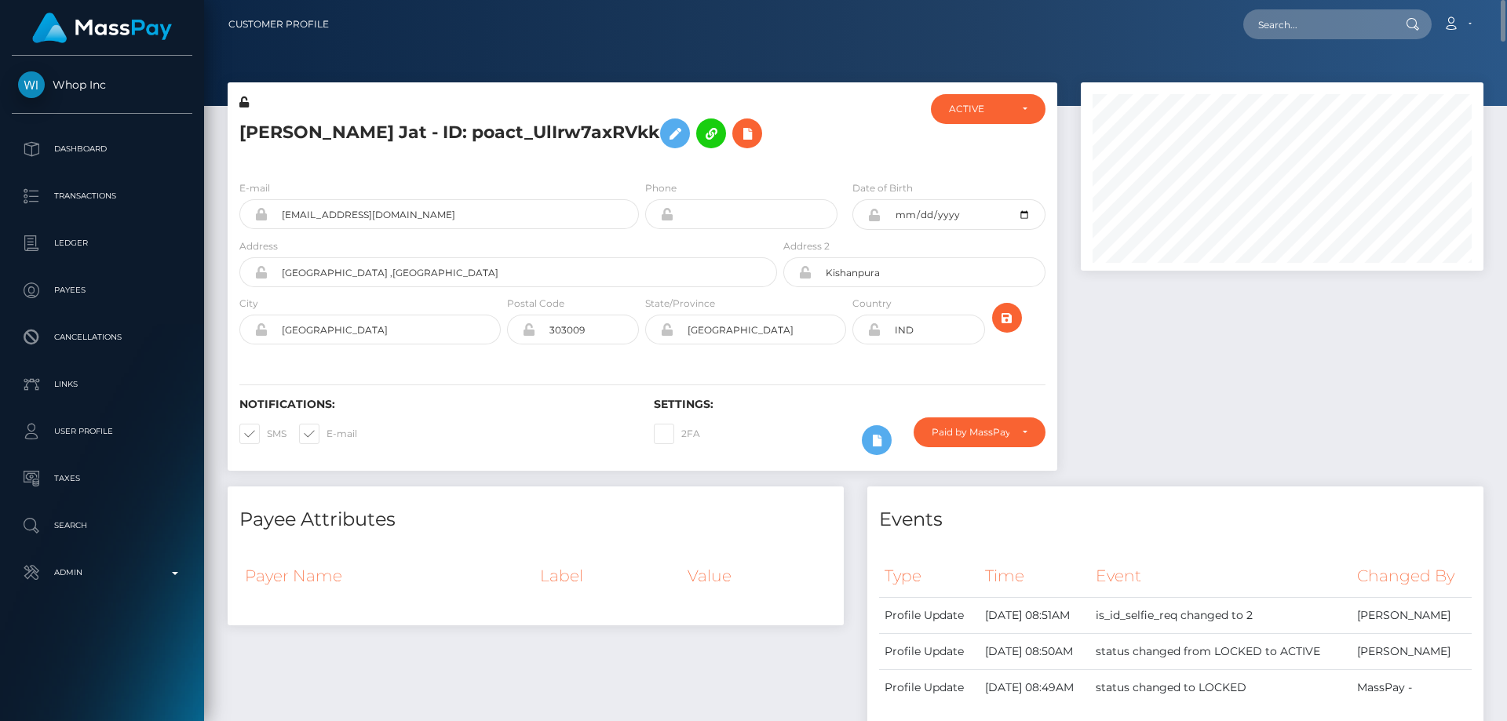
click at [329, 122] on h5 "Ramratan Jat - ID: poact_UlIrw7axRVkk" at bounding box center [503, 134] width 529 height 46
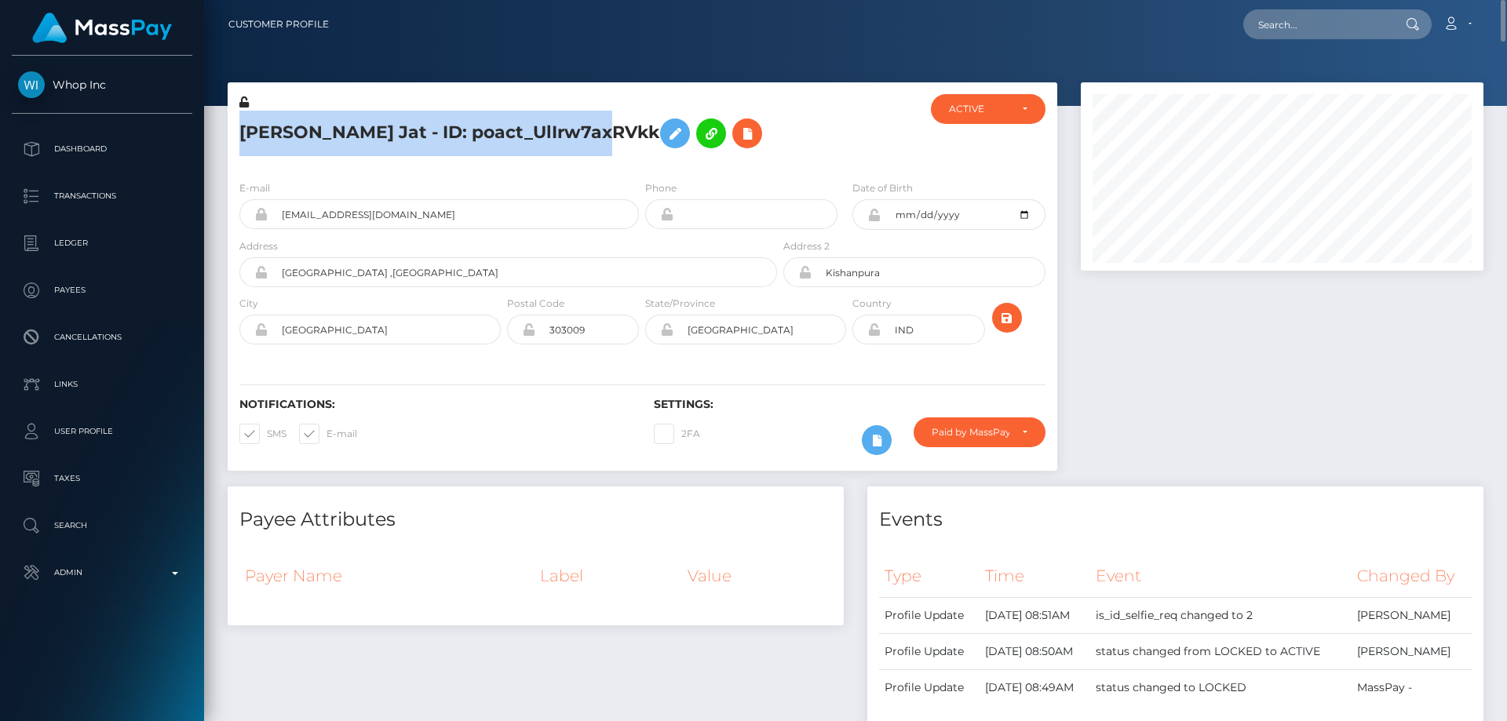
click at [329, 122] on h5 "Ramratan Jat - ID: poact_UlIrw7axRVkk" at bounding box center [503, 134] width 529 height 46
copy h5 "Ramratan Jat - ID: poact_UlIrw7axRVkk"
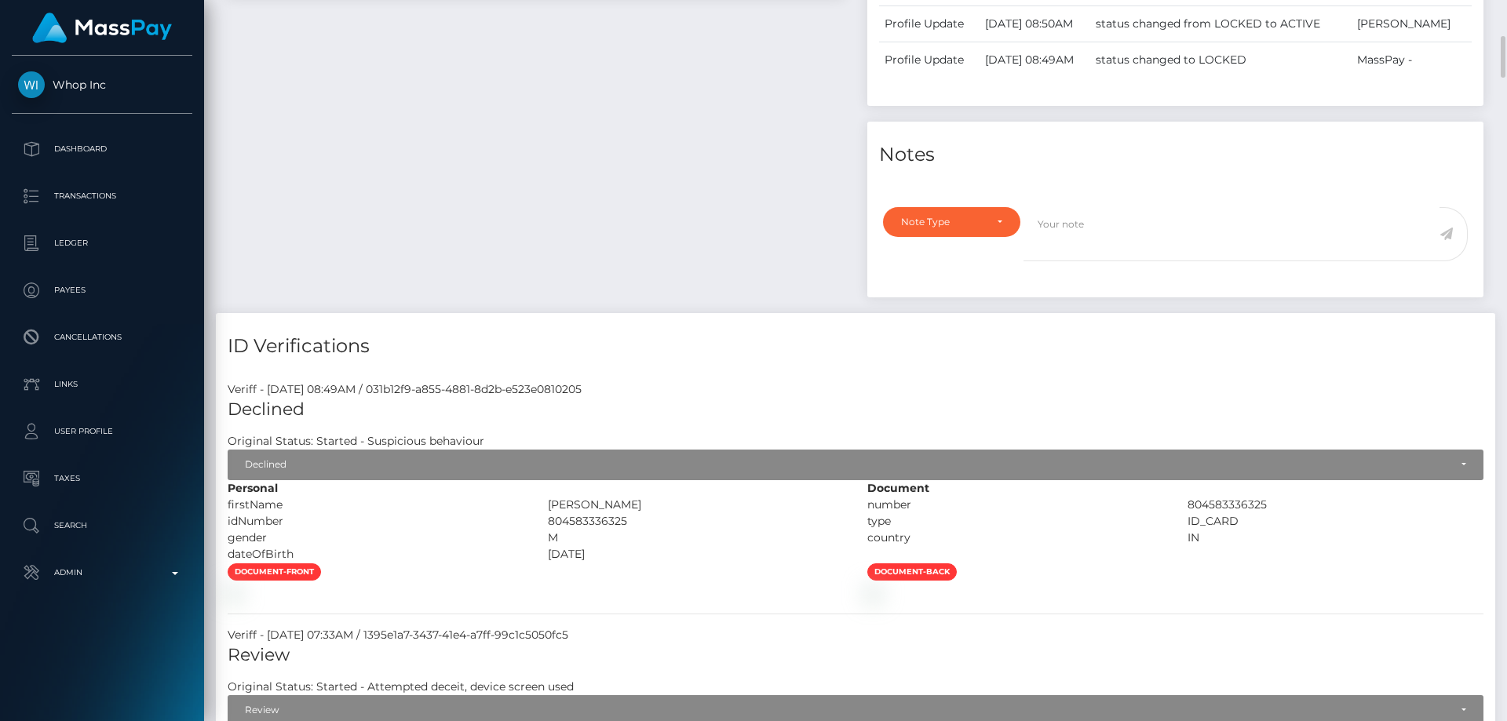
scroll to position [942, 0]
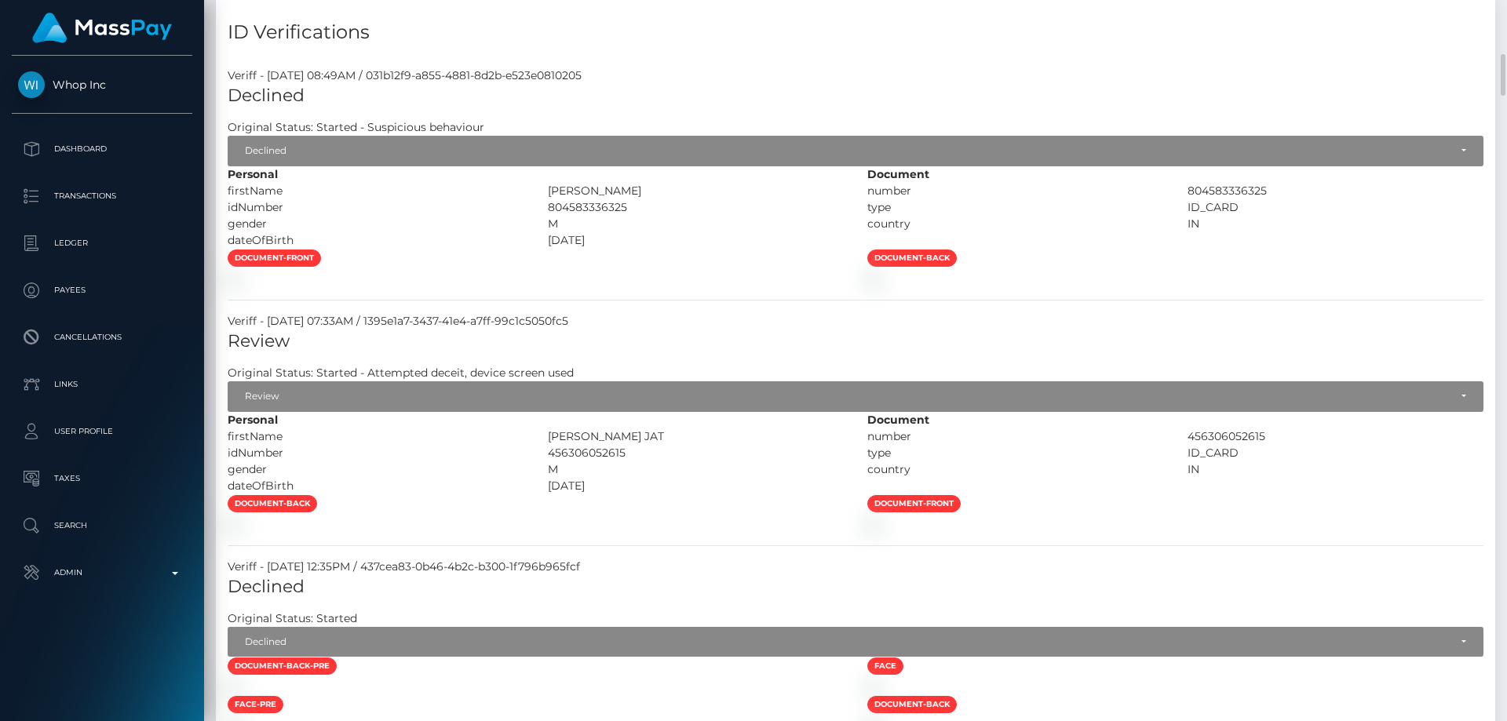
drag, startPoint x: 681, startPoint y: 192, endPoint x: 537, endPoint y: 185, distance: 143.8
click at [537, 185] on div "VIKASH CHOUDHARY" at bounding box center [696, 191] width 320 height 16
copy div "VIKASH CHOUDHARY"
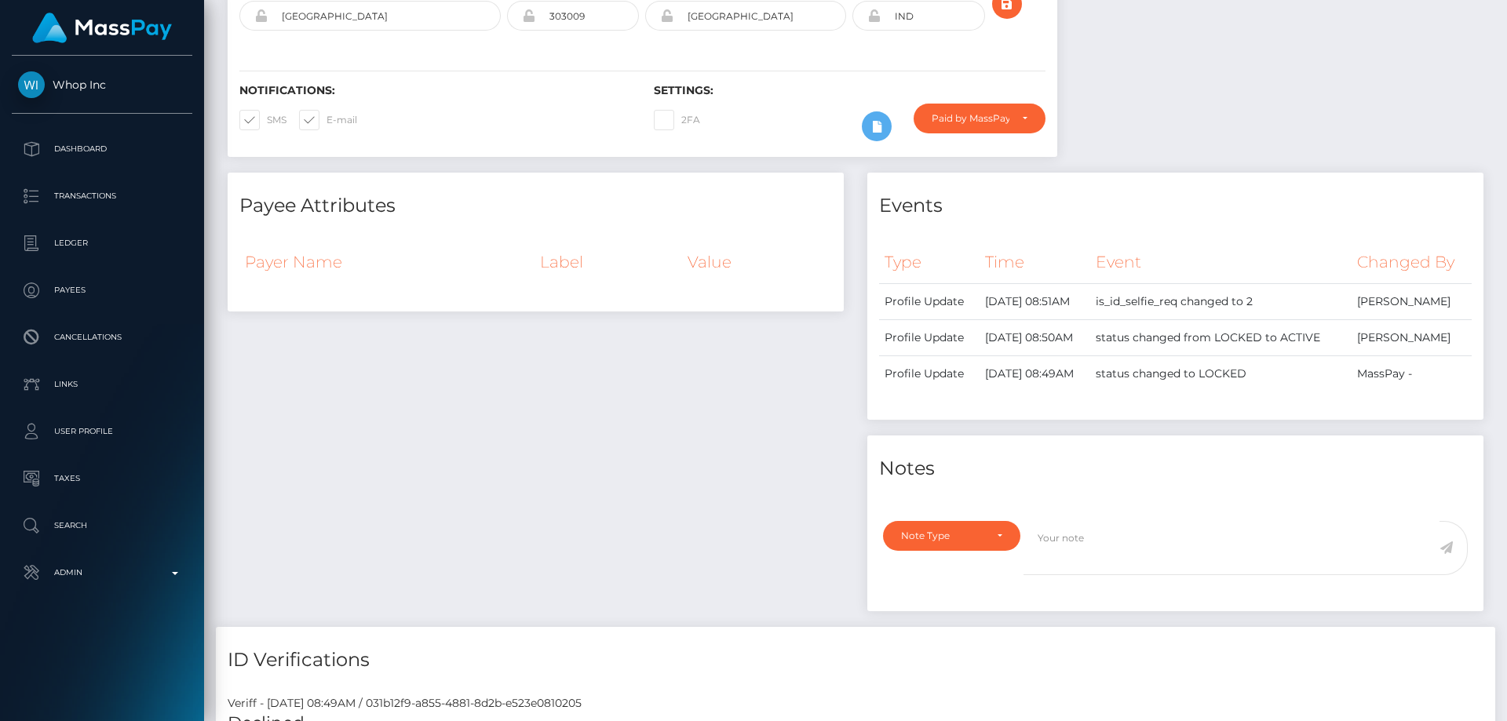
scroll to position [0, 0]
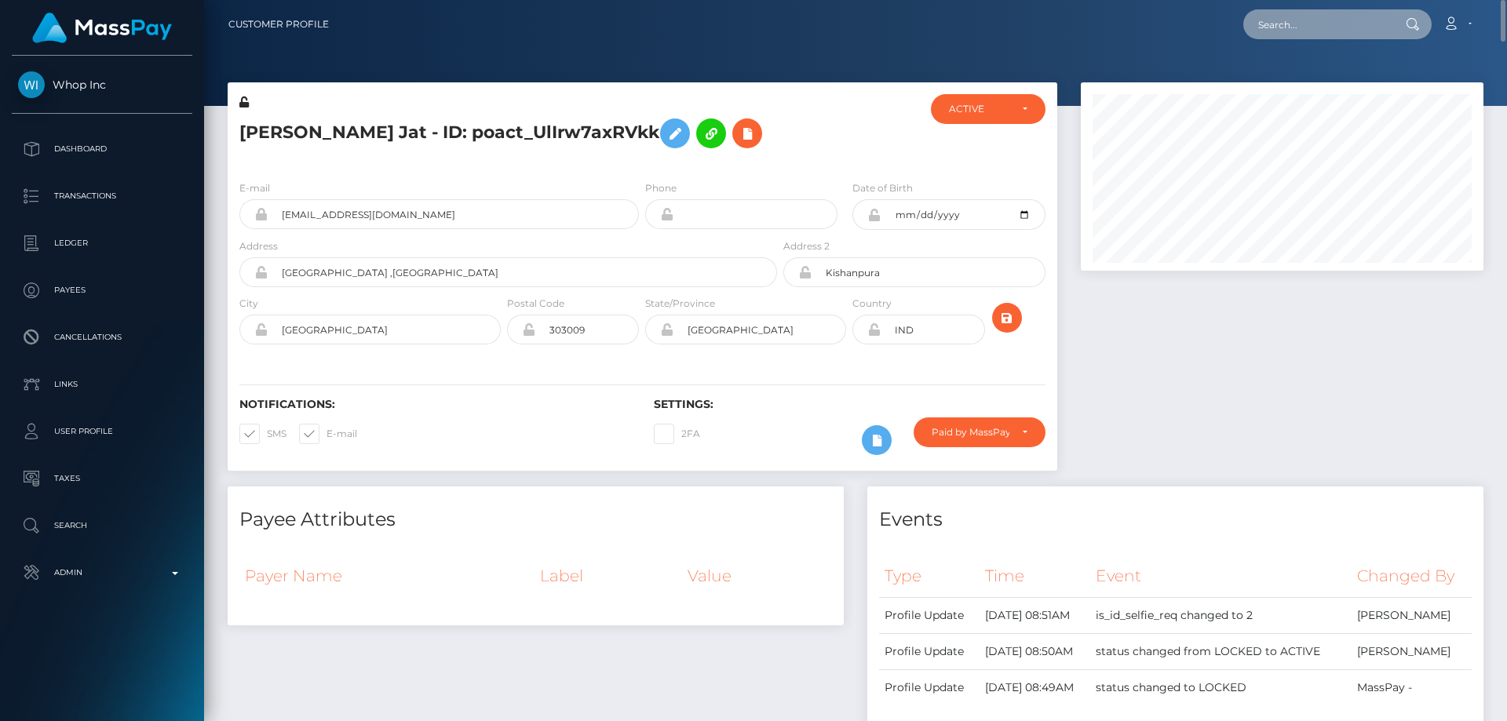
paste input "poact_4r7sI7e5hZQu?"
type input "poact_4r7sI7e5hZQu?"
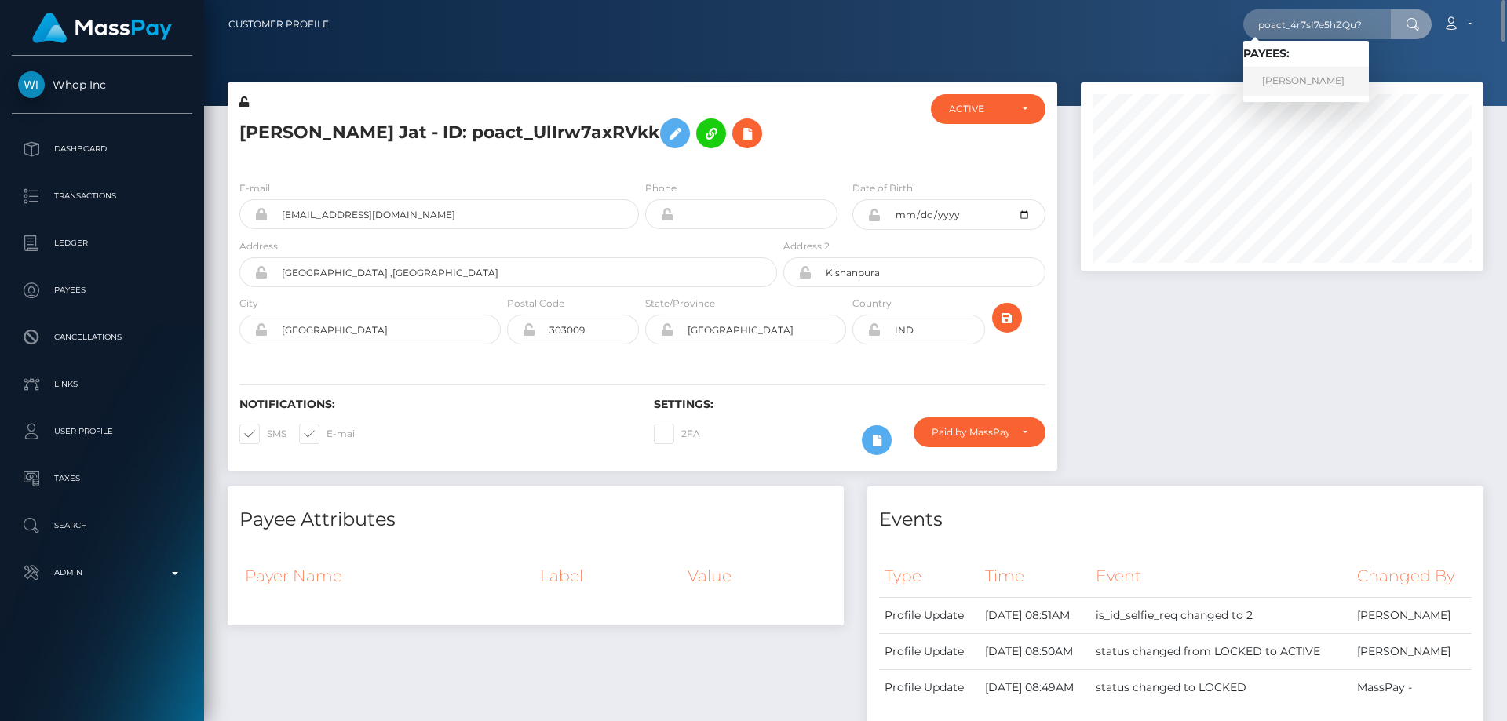
click at [1311, 84] on link "Ahmed hesham" at bounding box center [1307, 81] width 126 height 29
click at [1281, 285] on div at bounding box center [1282, 284] width 426 height 404
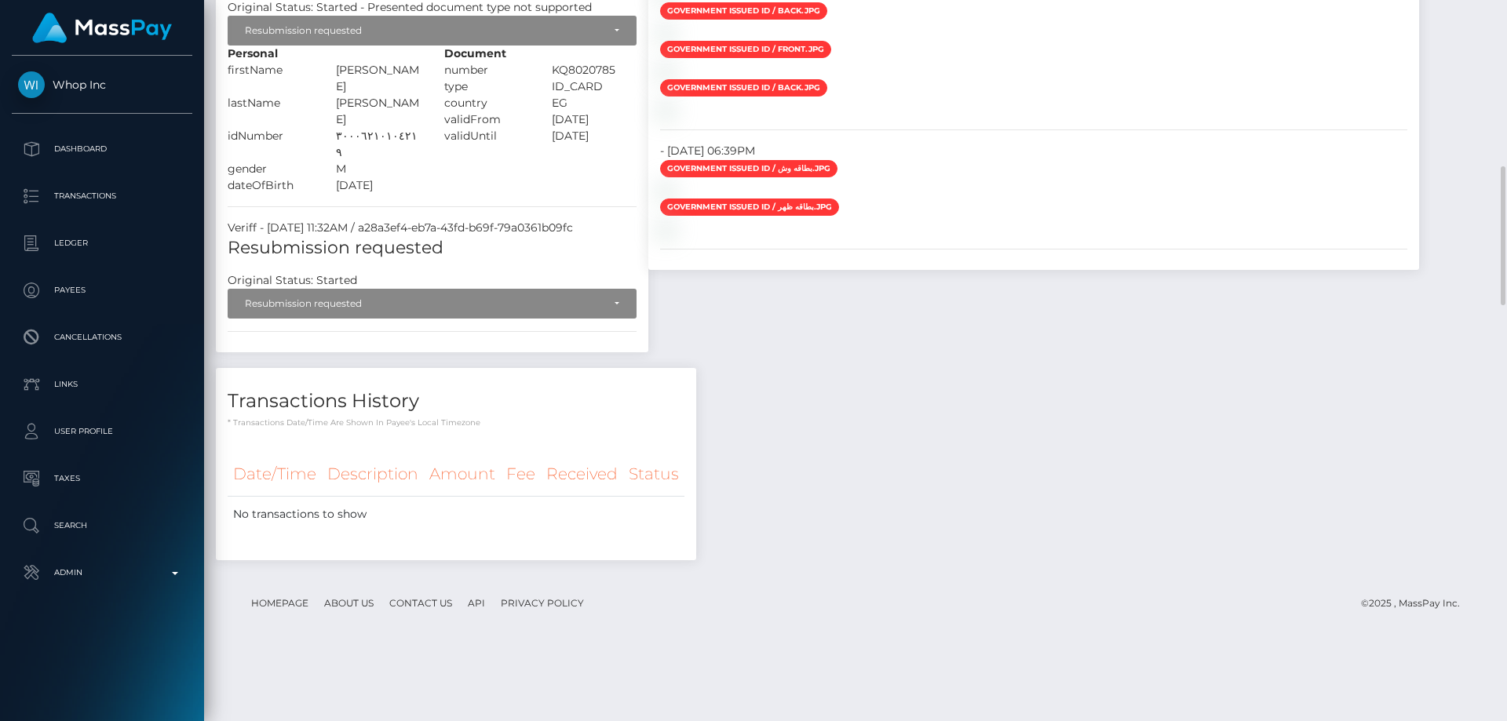
scroll to position [1099, 0]
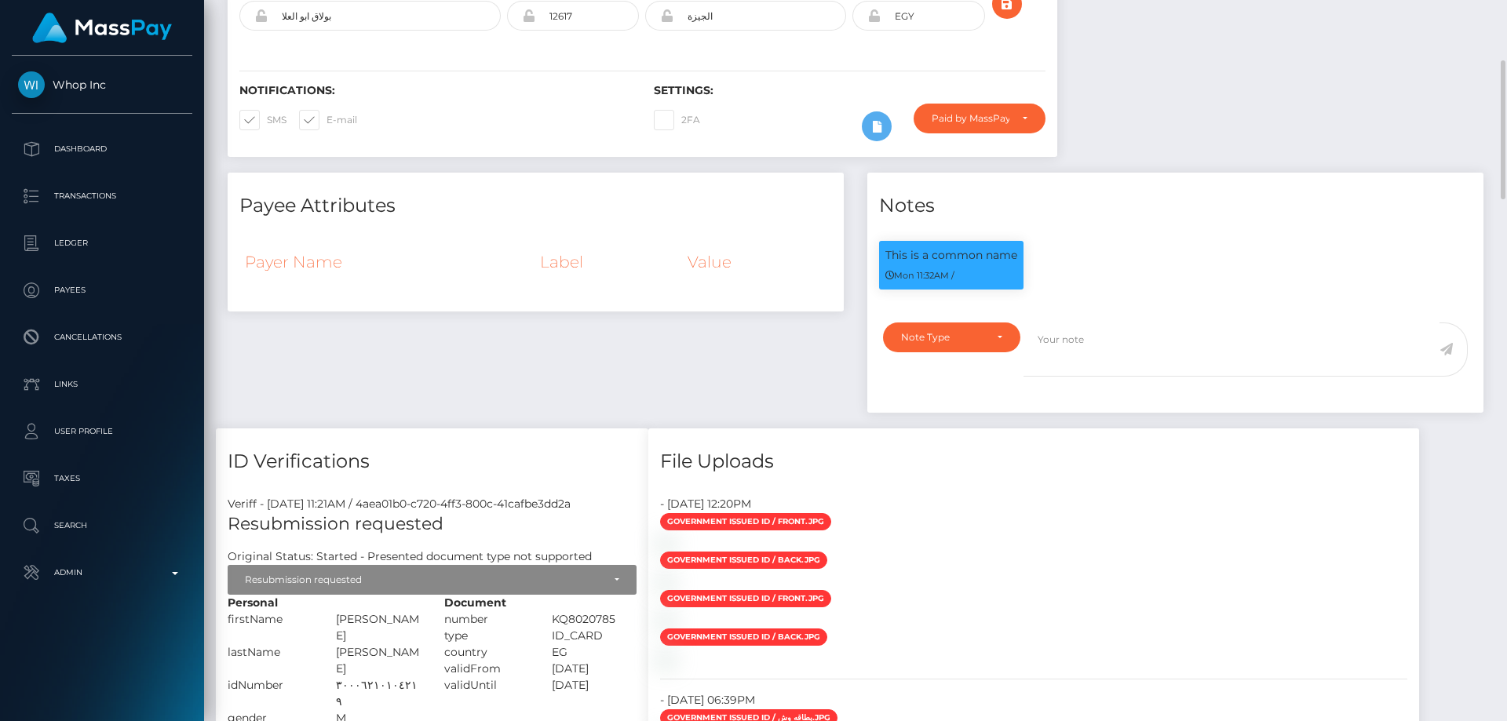
scroll to position [0, 0]
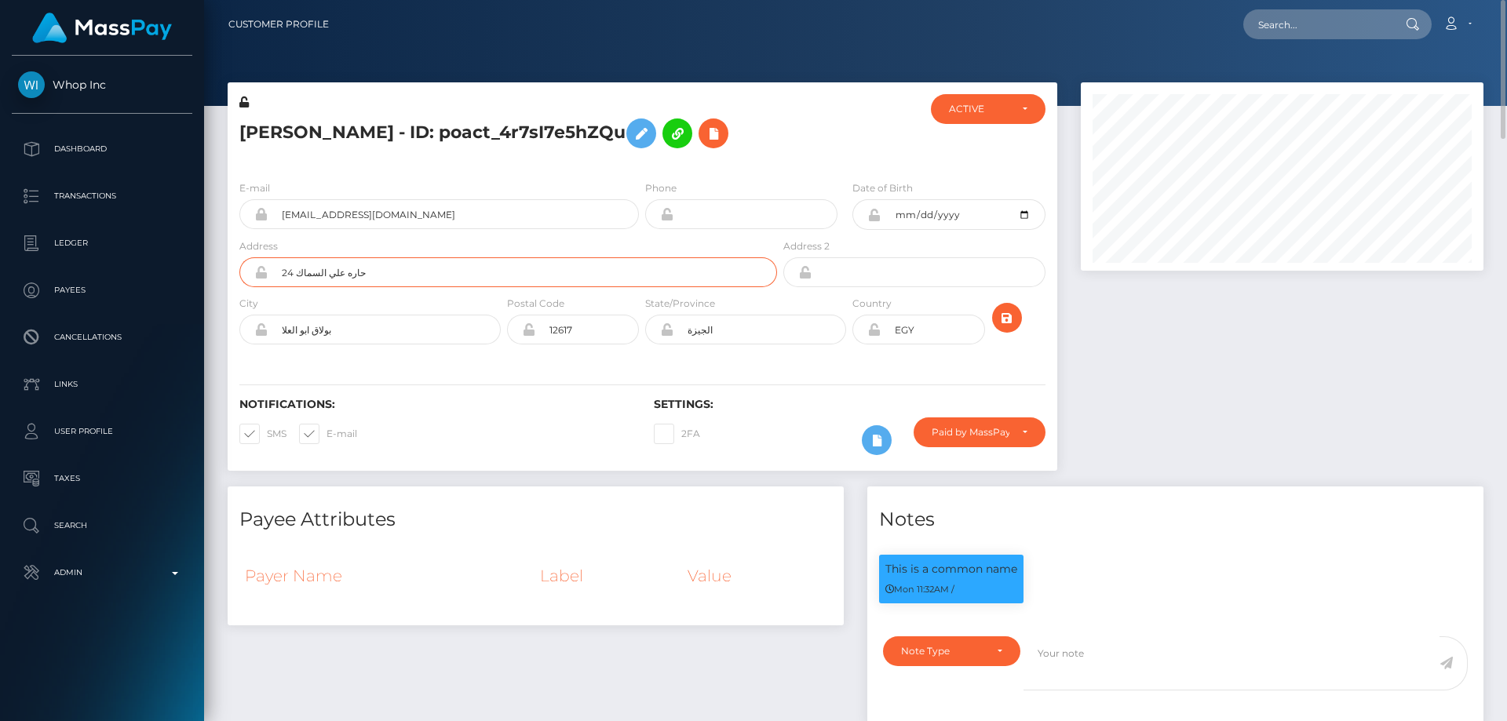
drag, startPoint x: 346, startPoint y: 281, endPoint x: 254, endPoint y: 284, distance: 91.9
click at [262, 283] on div "24 حاره علي السماك" at bounding box center [508, 272] width 538 height 30
click at [1218, 441] on div at bounding box center [1282, 284] width 426 height 404
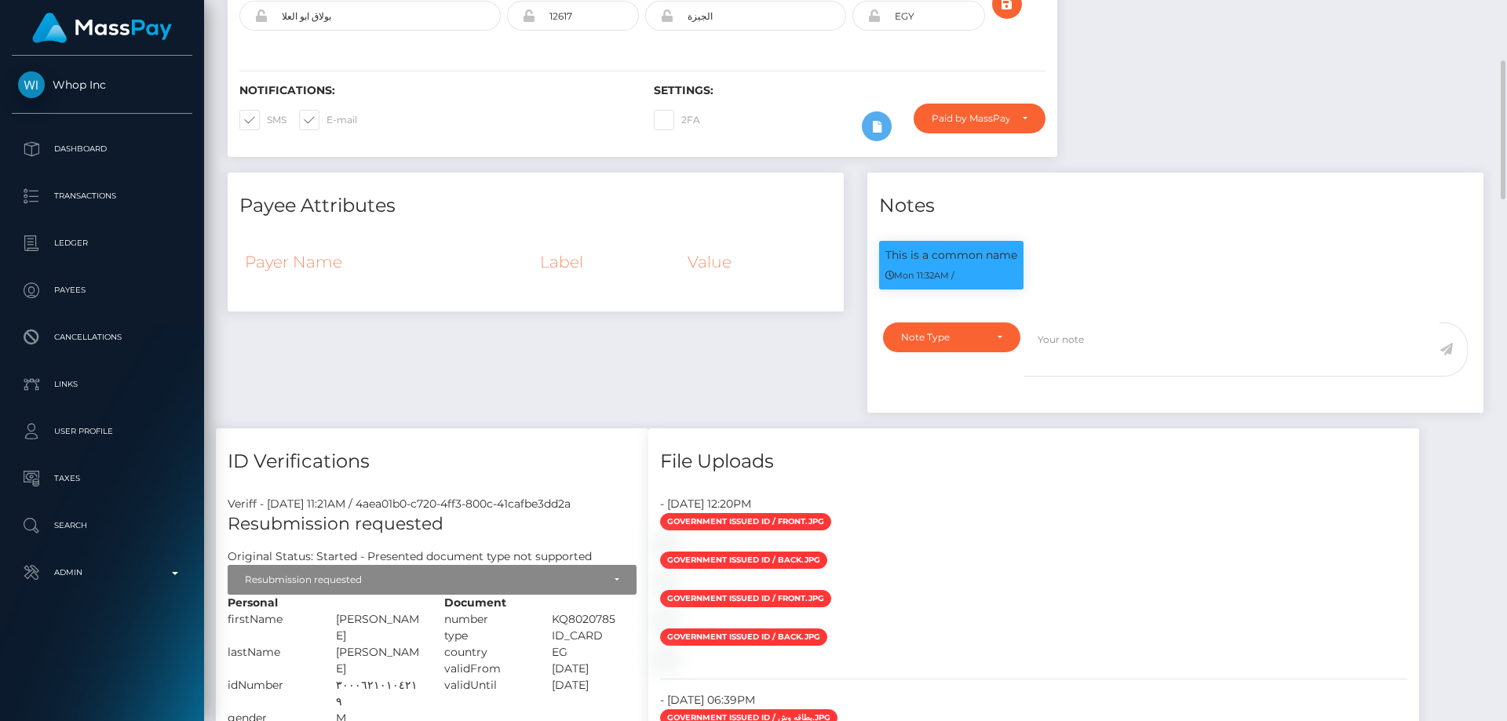
scroll to position [550, 0]
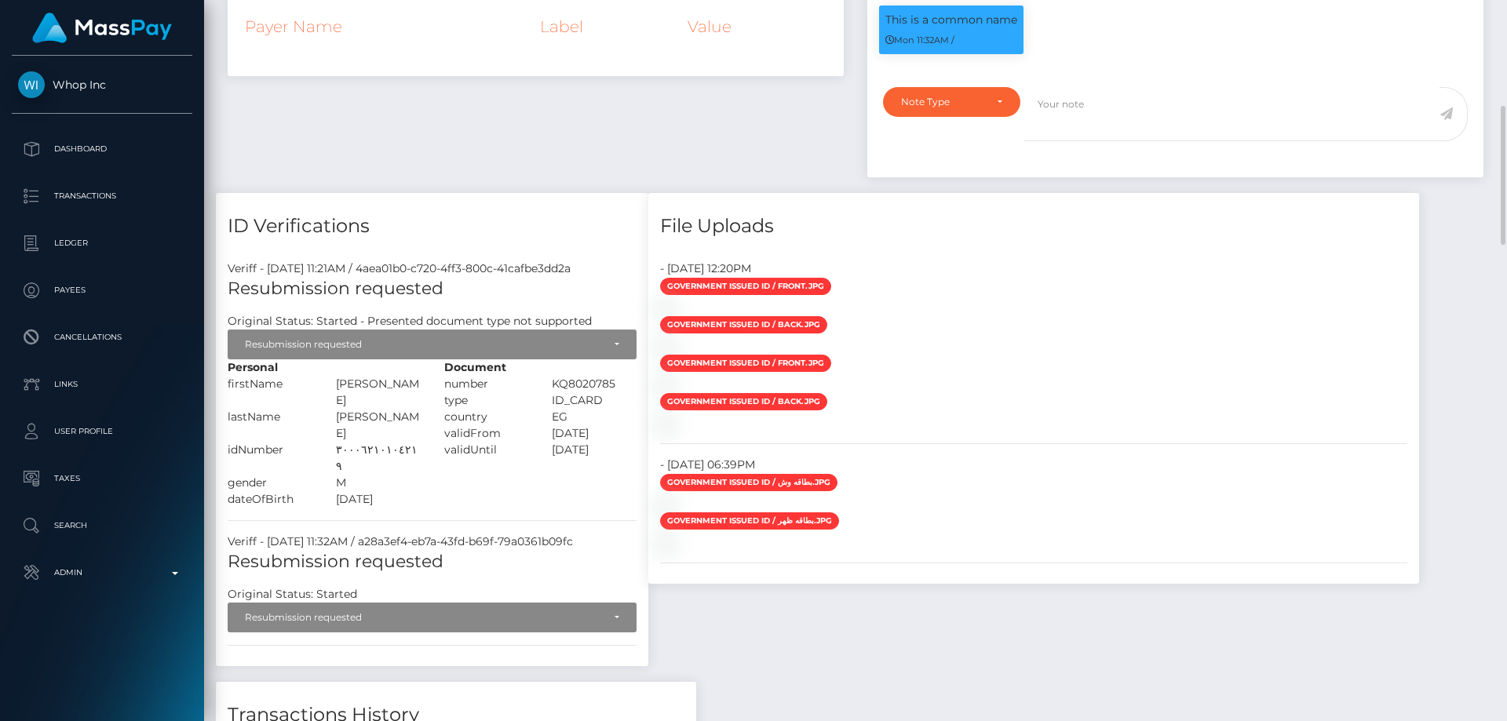
drag, startPoint x: 426, startPoint y: 400, endPoint x: 349, endPoint y: 385, distance: 79.1
click at [349, 385] on div "Personal firstName [PERSON_NAME]" at bounding box center [324, 434] width 217 height 148
click at [349, 386] on div "[PERSON_NAME]" at bounding box center [378, 392] width 108 height 33
drag, startPoint x: 334, startPoint y: 400, endPoint x: 414, endPoint y: 398, distance: 79.3
click at [414, 409] on div "[PERSON_NAME]" at bounding box center [378, 425] width 108 height 33
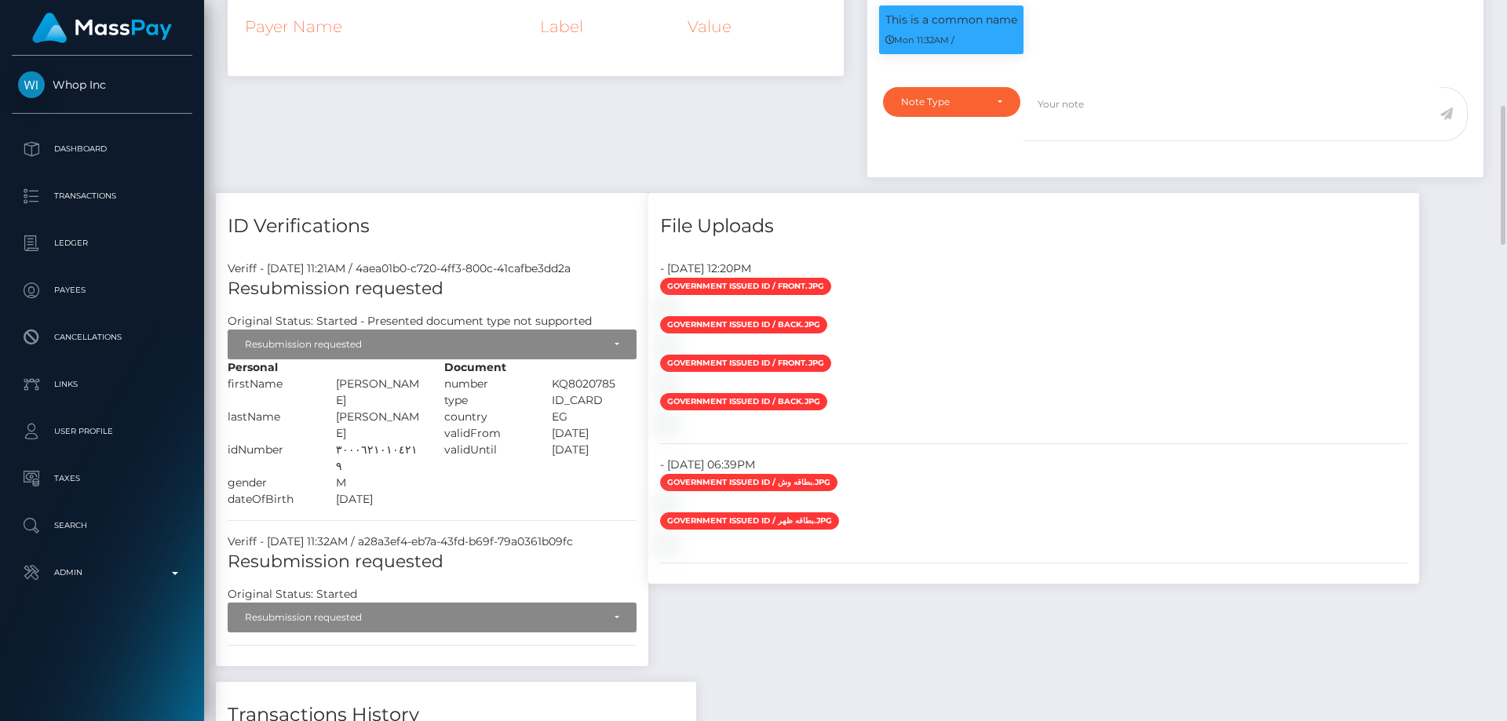
copy div "[PERSON_NAME]"
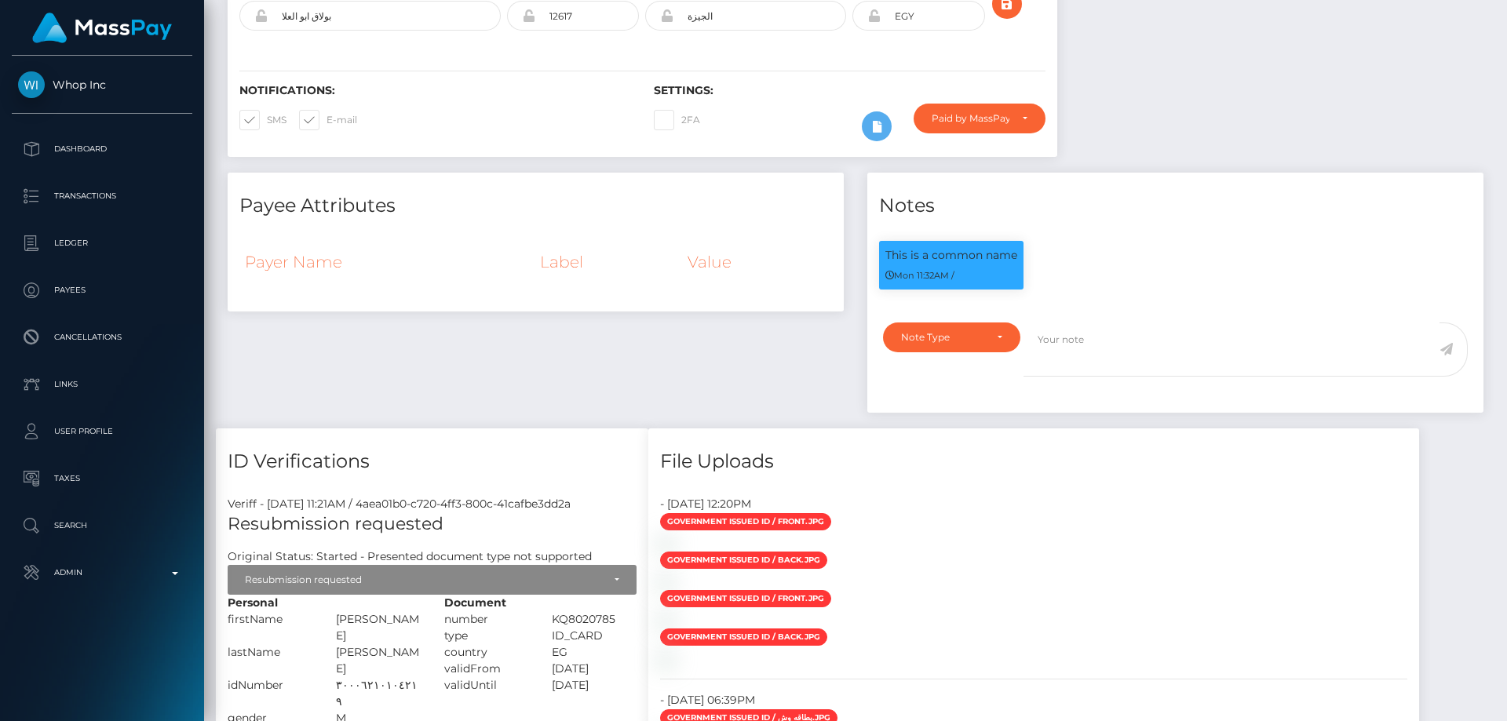
scroll to position [0, 0]
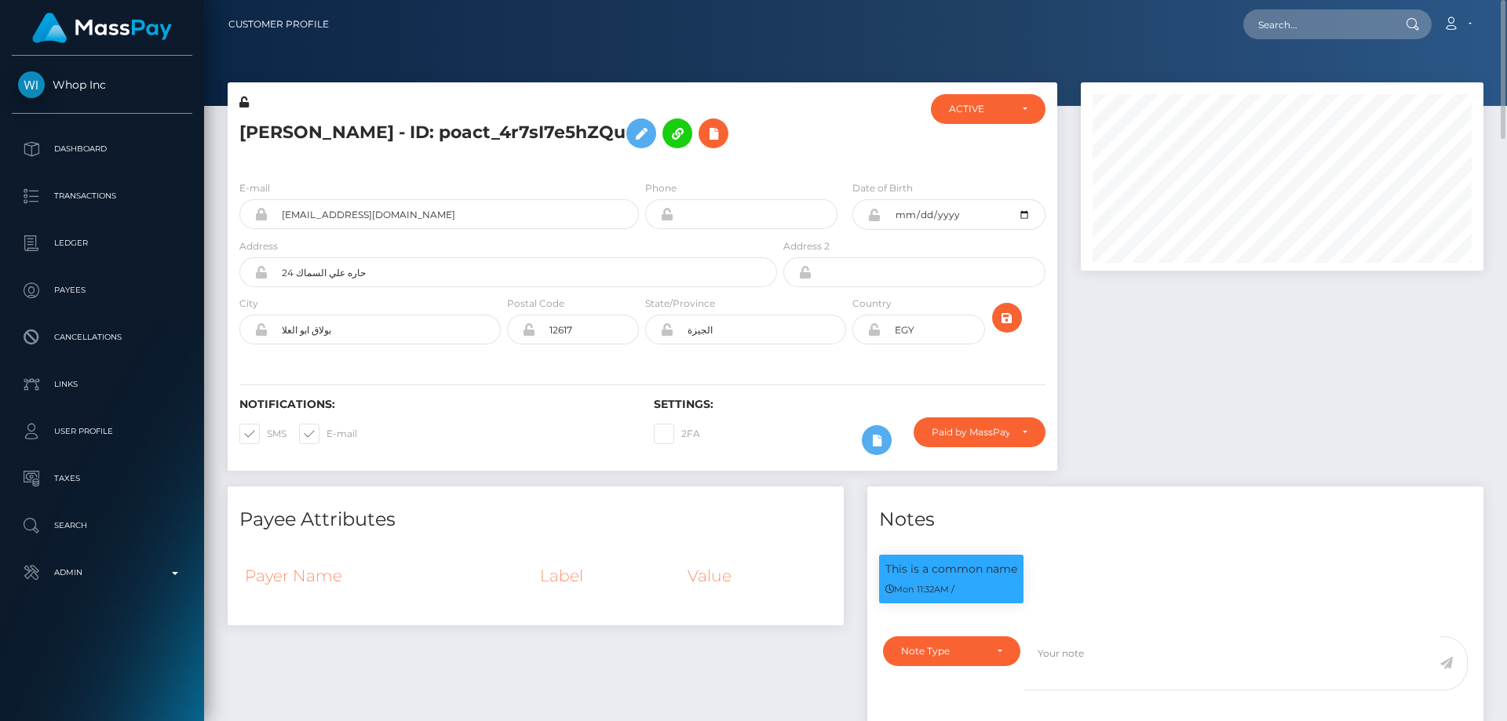
click at [447, 159] on div "[PERSON_NAME] - ID: poact_4r7sI7e5hZQu" at bounding box center [504, 131] width 553 height 74
click at [632, 131] on icon at bounding box center [641, 134] width 19 height 20
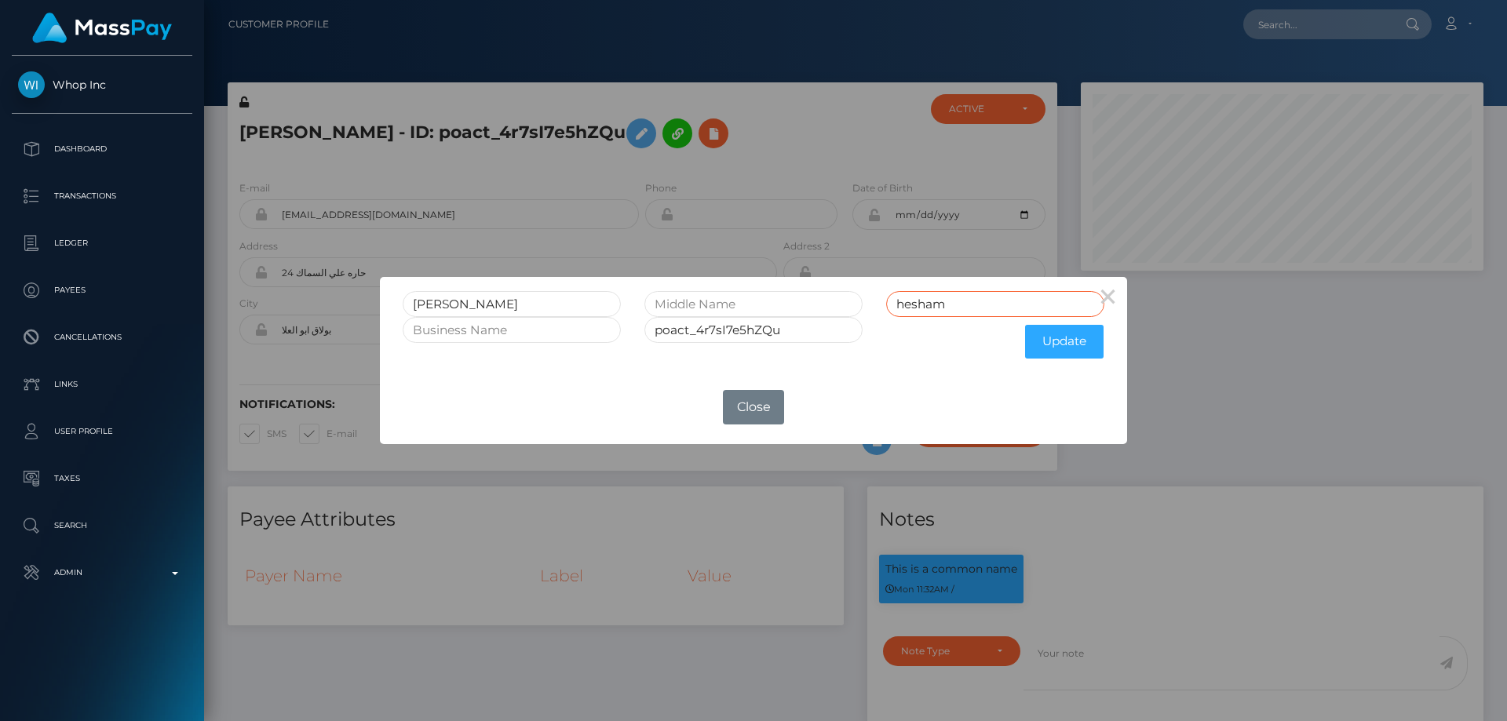
drag, startPoint x: 966, startPoint y: 307, endPoint x: 835, endPoint y: 309, distance: 131.1
click at [835, 309] on div "[PERSON_NAME]" at bounding box center [753, 304] width 725 height 26
type input "[PERSON_NAME]"
click at [1048, 349] on button "Update" at bounding box center [1064, 342] width 79 height 34
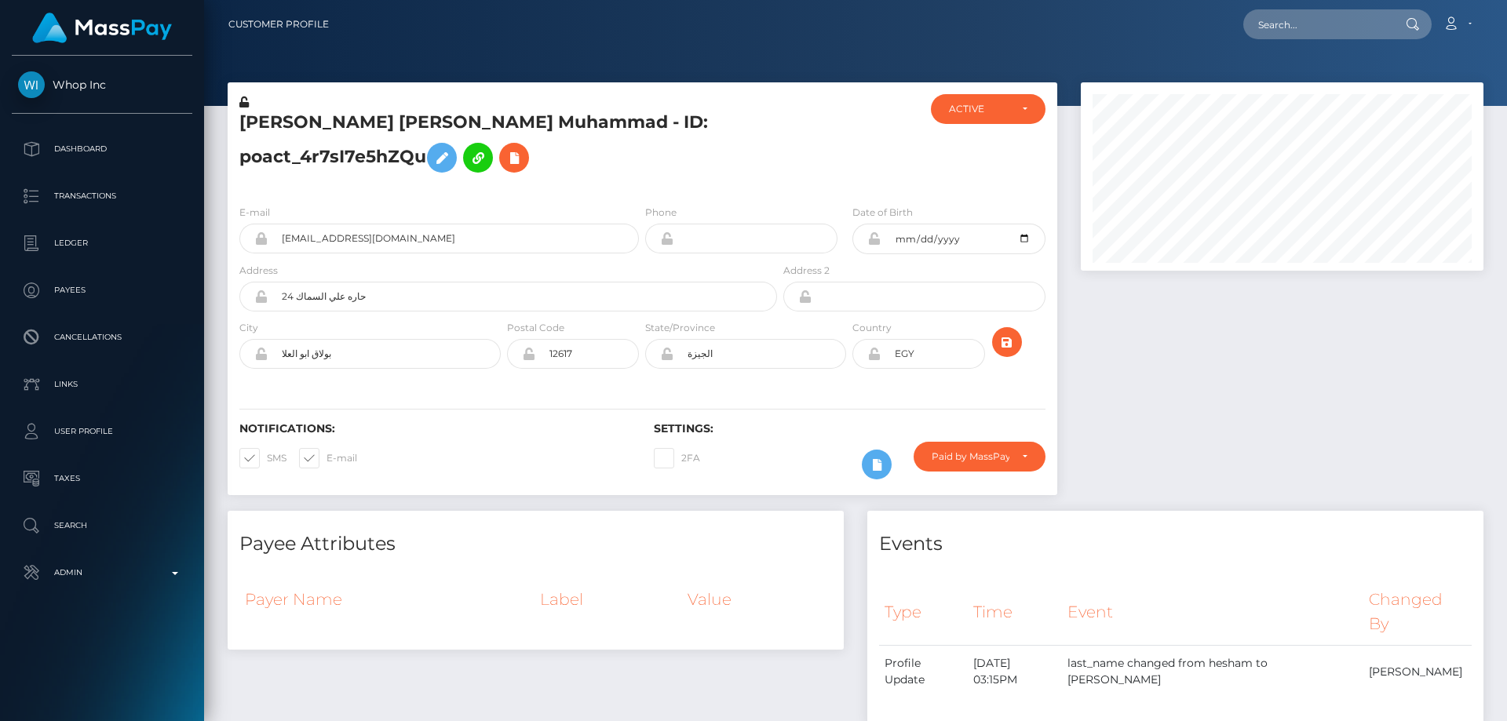
scroll to position [188, 404]
click at [247, 102] on icon at bounding box center [243, 102] width 9 height 11
click at [743, 137] on h5 "[PERSON_NAME] [PERSON_NAME] Muhammad - ID: poact_4r7sI7e5hZQu" at bounding box center [503, 146] width 529 height 70
click at [874, 241] on icon at bounding box center [873, 238] width 13 height 13
click at [878, 351] on icon at bounding box center [873, 354] width 13 height 13
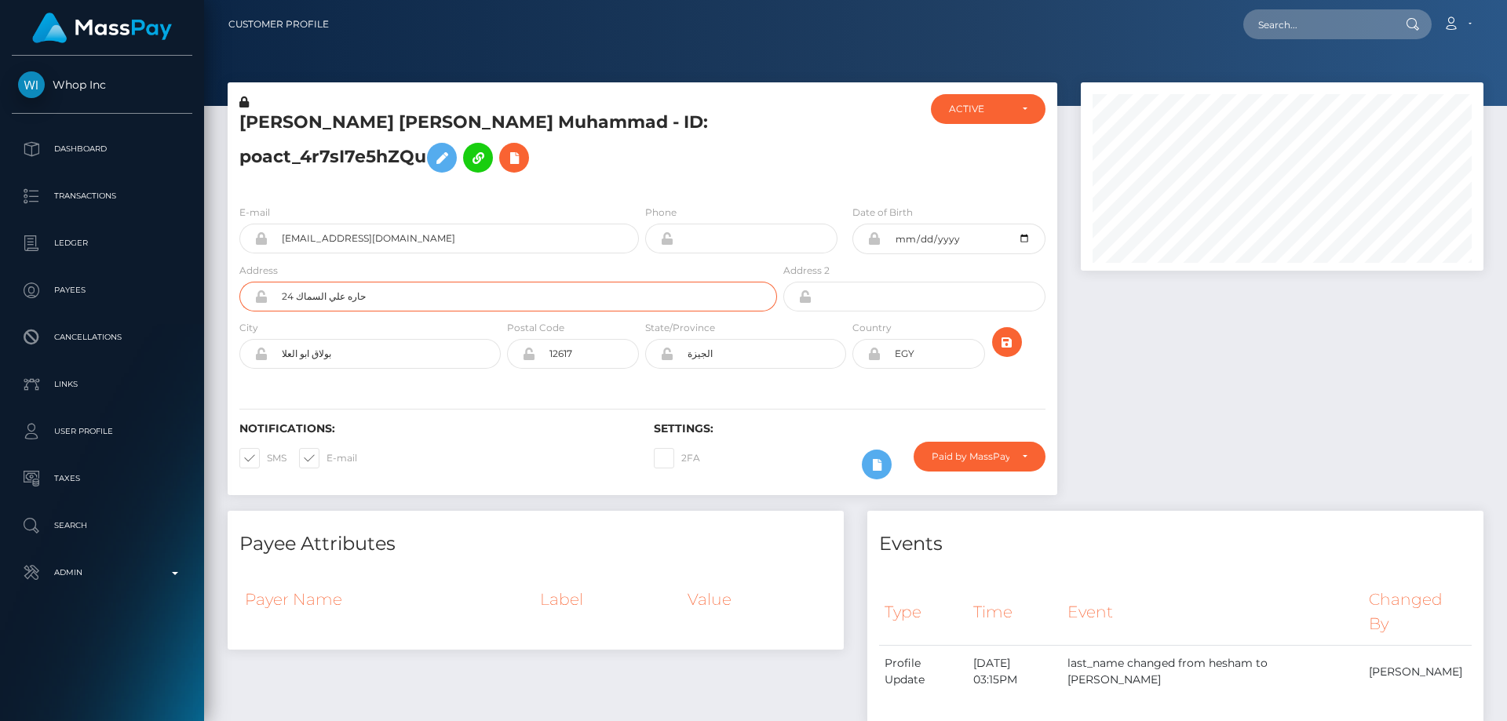
drag, startPoint x: 366, startPoint y: 298, endPoint x: 267, endPoint y: 298, distance: 98.9
click at [267, 298] on div "24 حاره علي السماك" at bounding box center [508, 297] width 538 height 30
paste input "Hara Ali Al-Samak"
type input "24 [PERSON_NAME]"
click at [257, 368] on div "بولاق ابو العلا" at bounding box center [369, 354] width 261 height 30
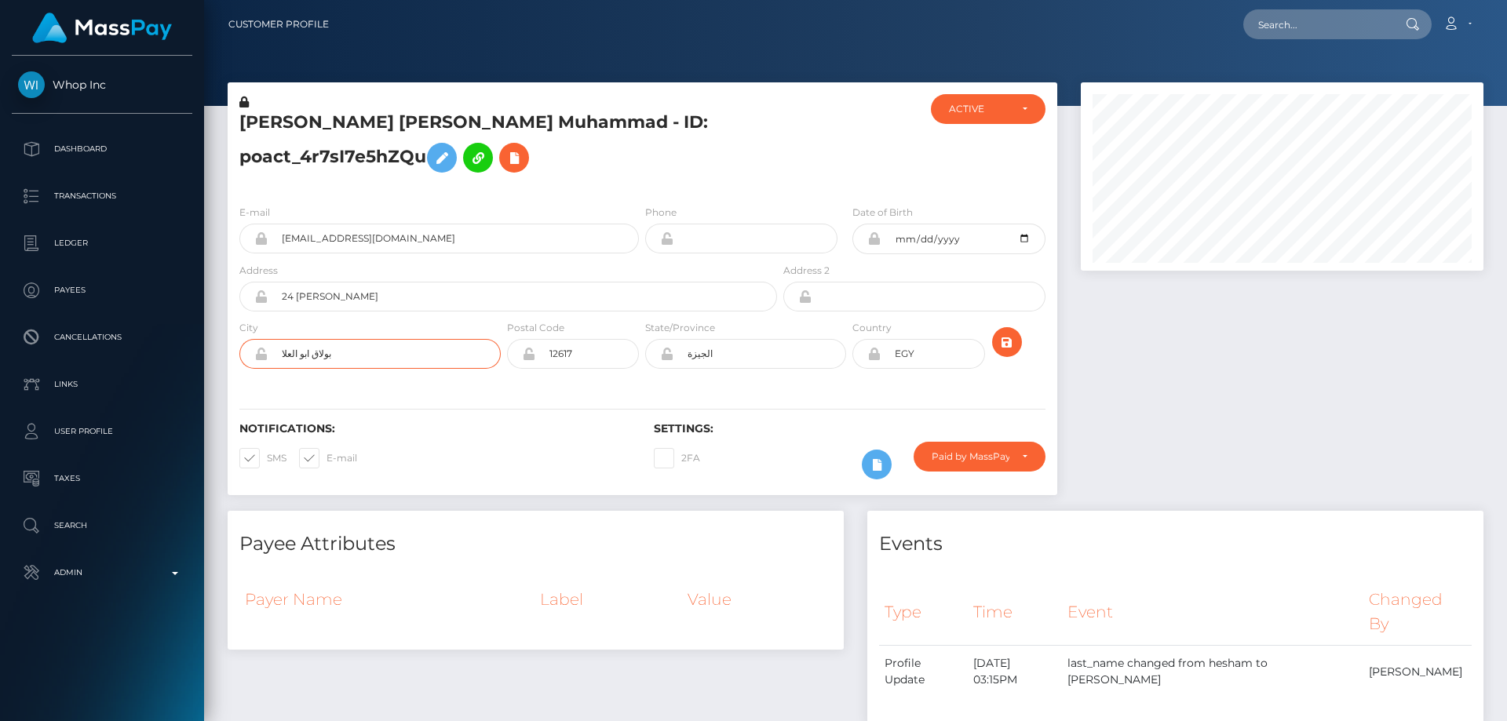
click at [347, 356] on input "بولاق ابو العلا" at bounding box center [384, 354] width 233 height 30
drag, startPoint x: 349, startPoint y: 356, endPoint x: 250, endPoint y: 370, distance: 99.8
click at [250, 369] on div "City بولاق ابو العلا" at bounding box center [366, 348] width 276 height 57
click at [327, 363] on input "بولاق ابو العلا" at bounding box center [384, 354] width 233 height 30
click at [343, 357] on input "بولاق ابو العلا" at bounding box center [384, 354] width 233 height 30
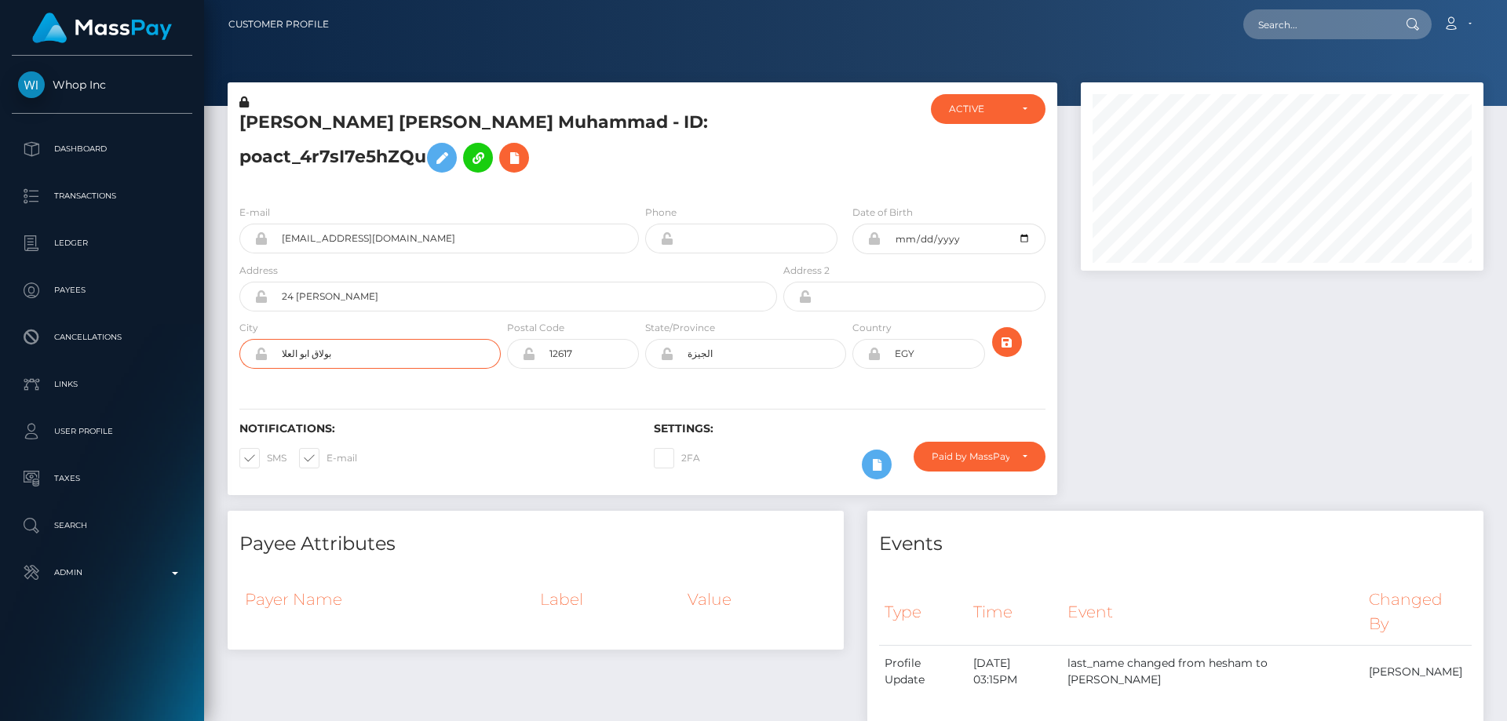
drag, startPoint x: 344, startPoint y: 356, endPoint x: 297, endPoint y: 356, distance: 47.1
click at [297, 356] on input "بولاق ابو العلا" at bounding box center [384, 354] width 233 height 30
click at [274, 351] on input "بولاق ابو العلا" at bounding box center [384, 354] width 233 height 30
drag, startPoint x: 274, startPoint y: 351, endPoint x: 364, endPoint y: 354, distance: 90.3
click at [364, 354] on input "بولاق ابو العلا" at bounding box center [384, 354] width 233 height 30
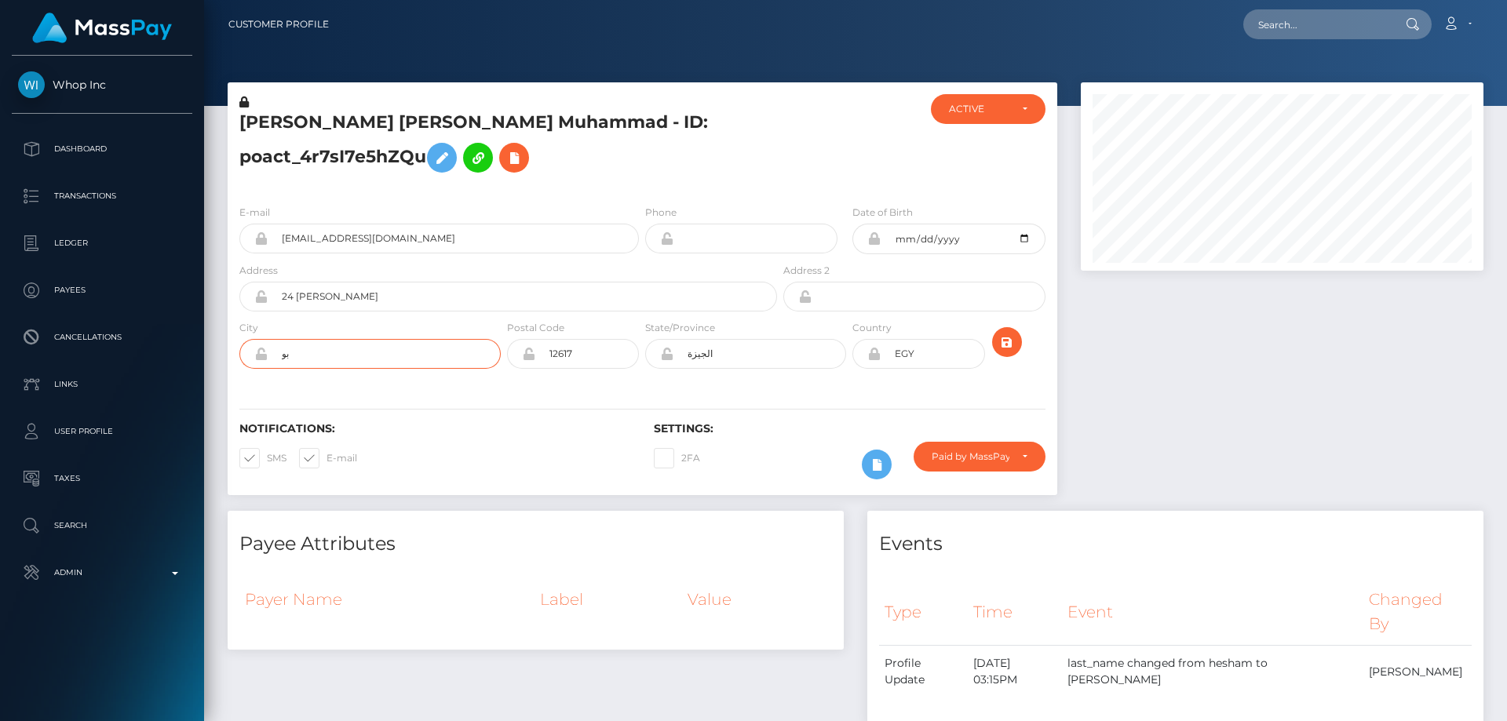
type input "ب"
paste input "Bulaq Abu al-Ela"
type input "Bulaq Abu al-Ela"
click at [659, 360] on div "الجيزة" at bounding box center [745, 354] width 201 height 30
paste input "Giza"
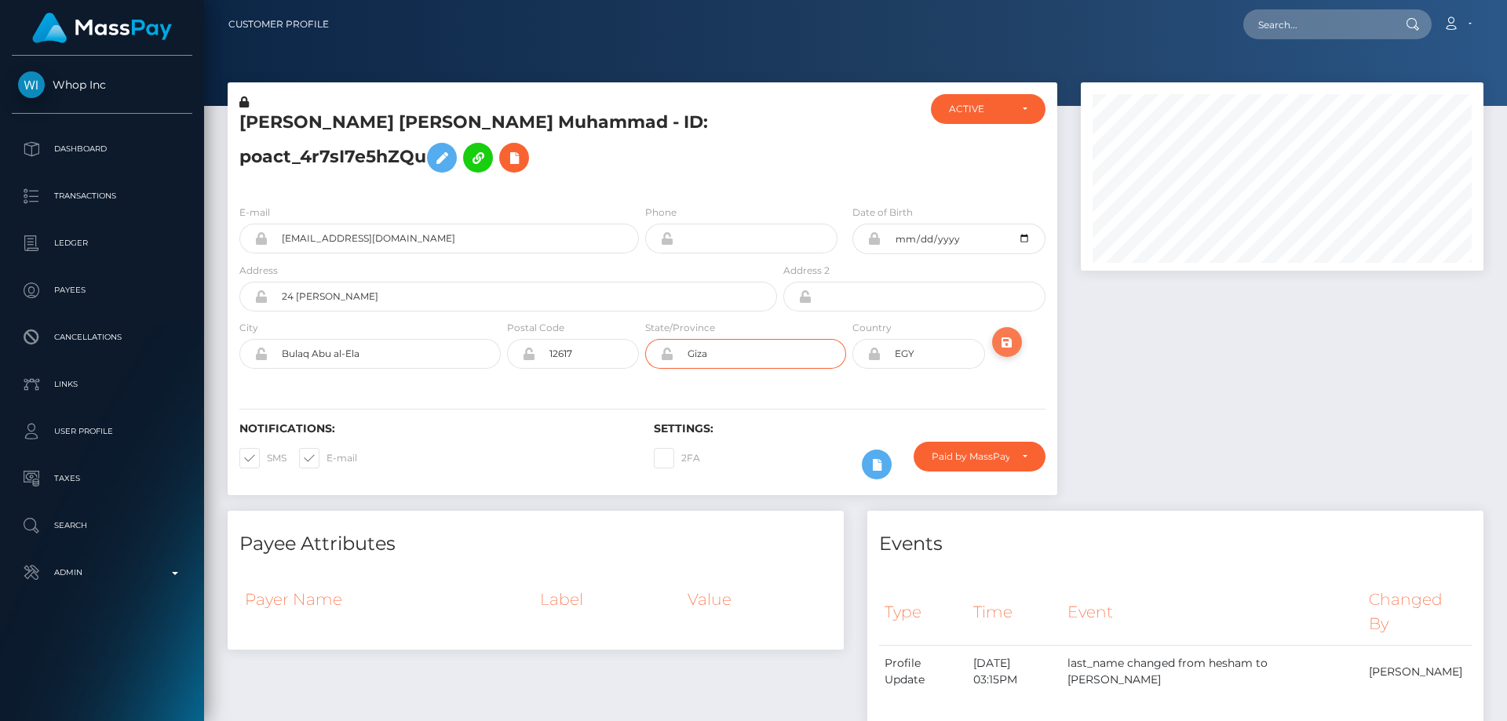
type input "Giza"
click at [1006, 347] on icon "submit" at bounding box center [1007, 343] width 19 height 20
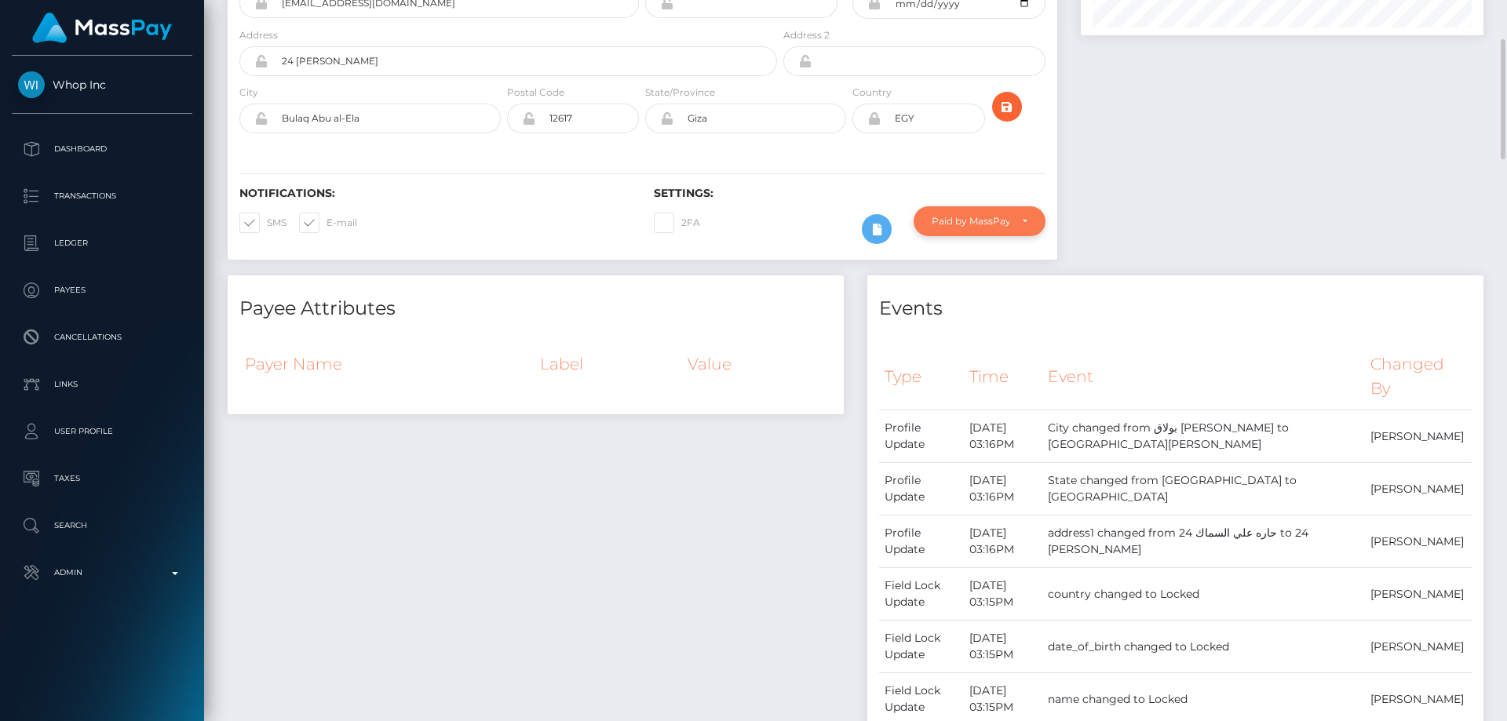
click at [1012, 217] on div "Paid by MassPay" at bounding box center [980, 221] width 96 height 13
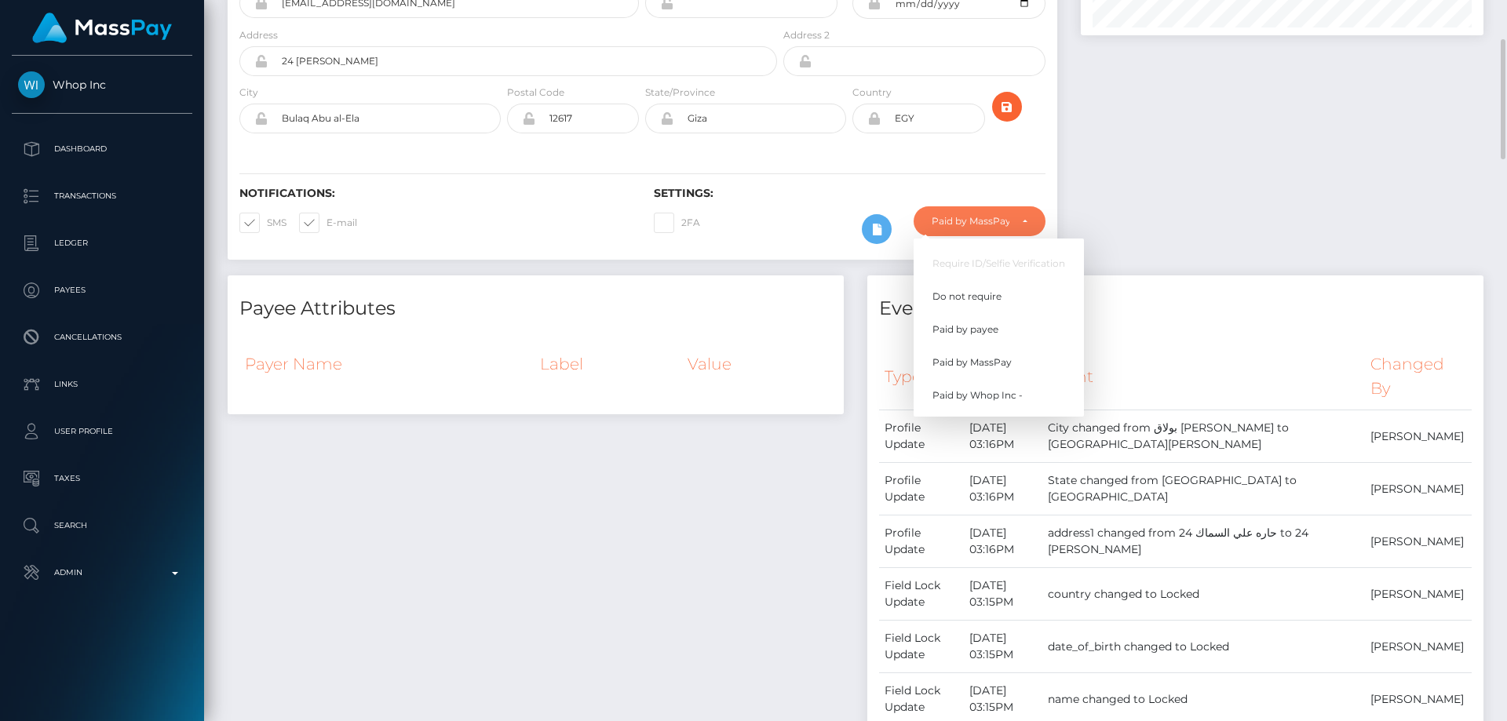
scroll to position [188, 404]
click at [989, 285] on link "Do not require" at bounding box center [999, 296] width 170 height 29
select select "0"
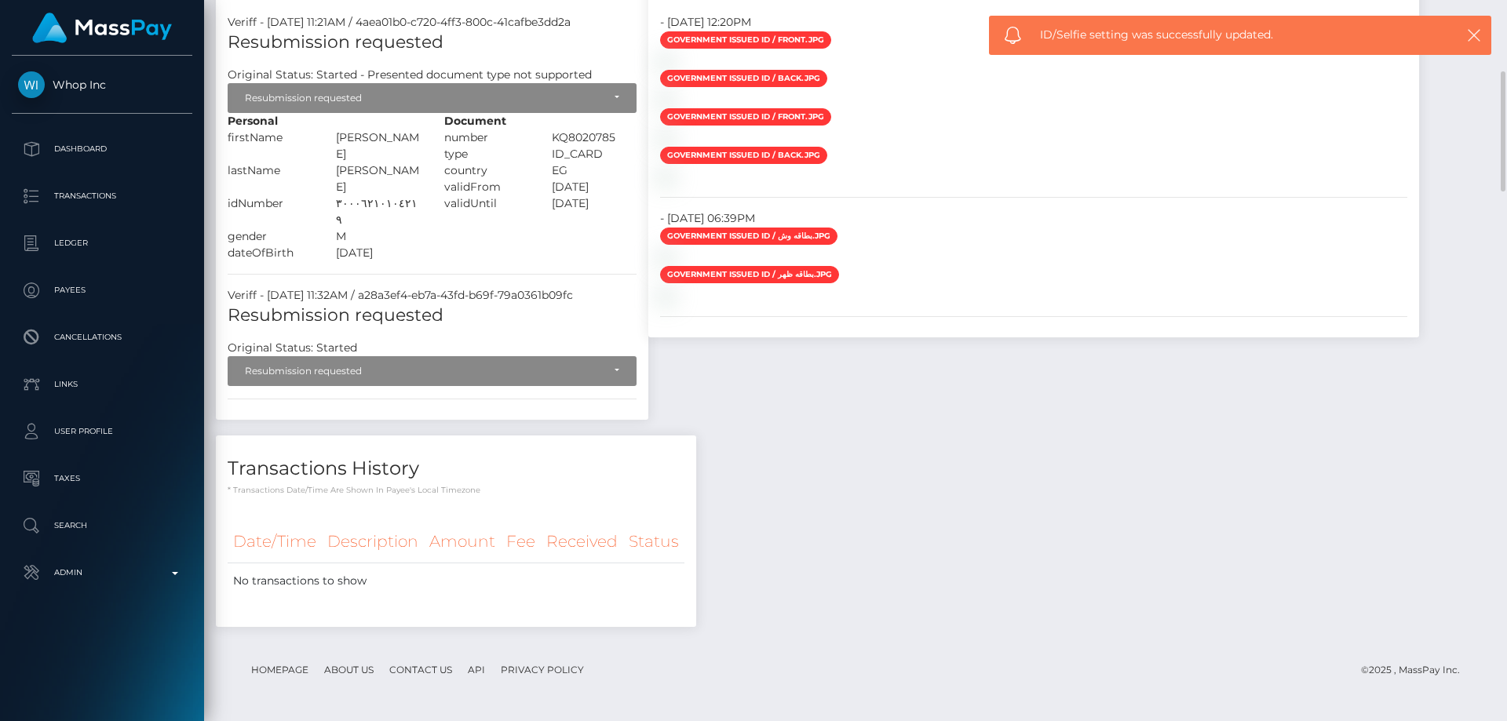
scroll to position [1233, 0]
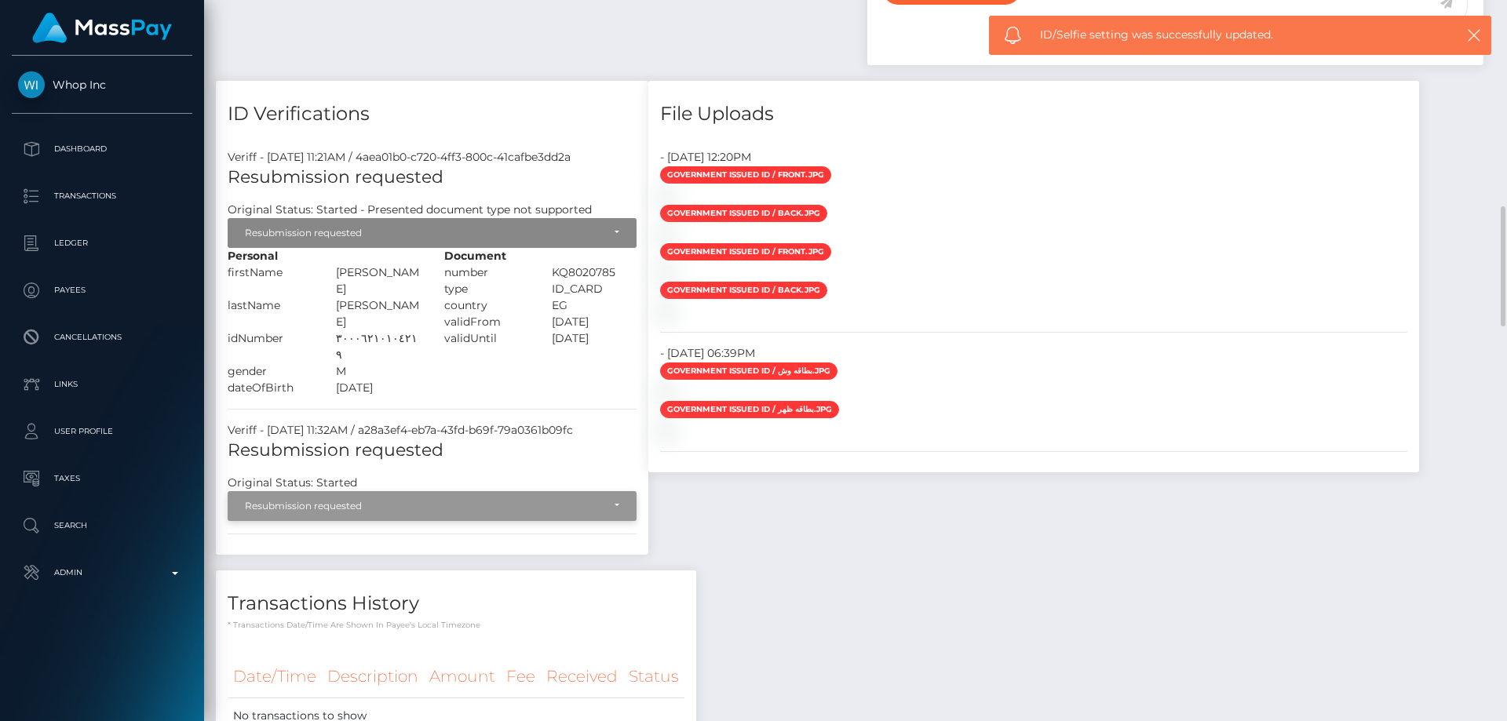
click at [424, 500] on div "Resubmission requested" at bounding box center [423, 506] width 357 height 13
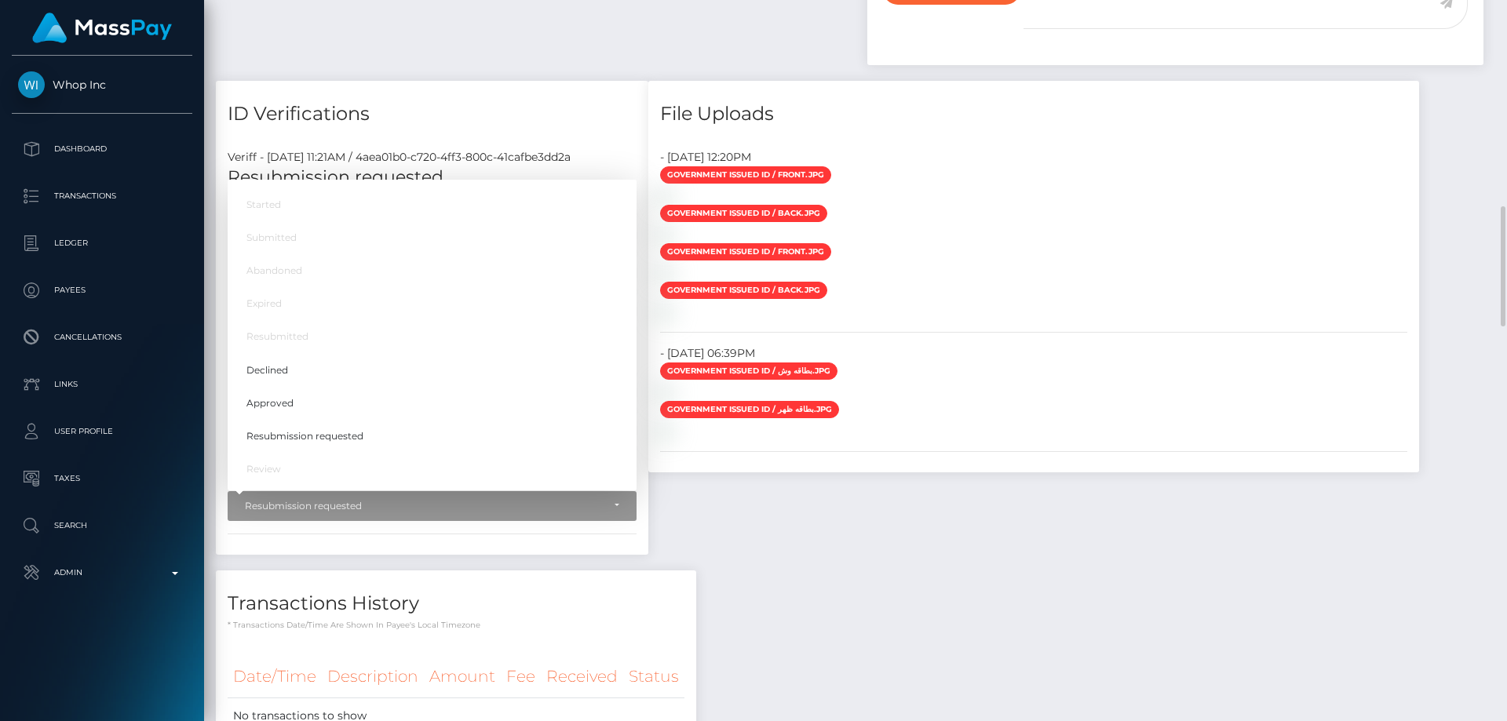
drag, startPoint x: 826, startPoint y: 422, endPoint x: 827, endPoint y: 408, distance: 14.2
click at [827, 422] on div "Payee Attributes Payer Name Label Value Notes" at bounding box center [856, 28] width 1280 height 1499
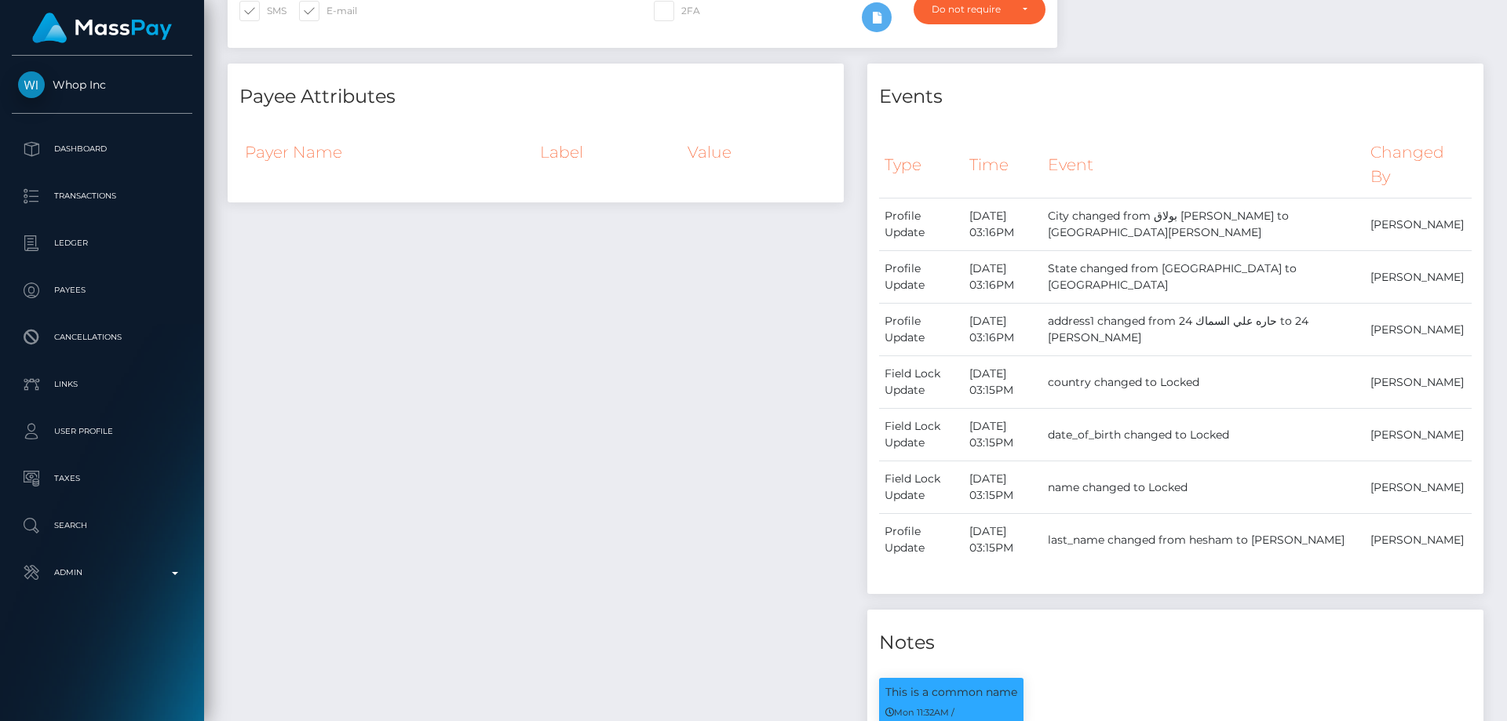
scroll to position [55, 0]
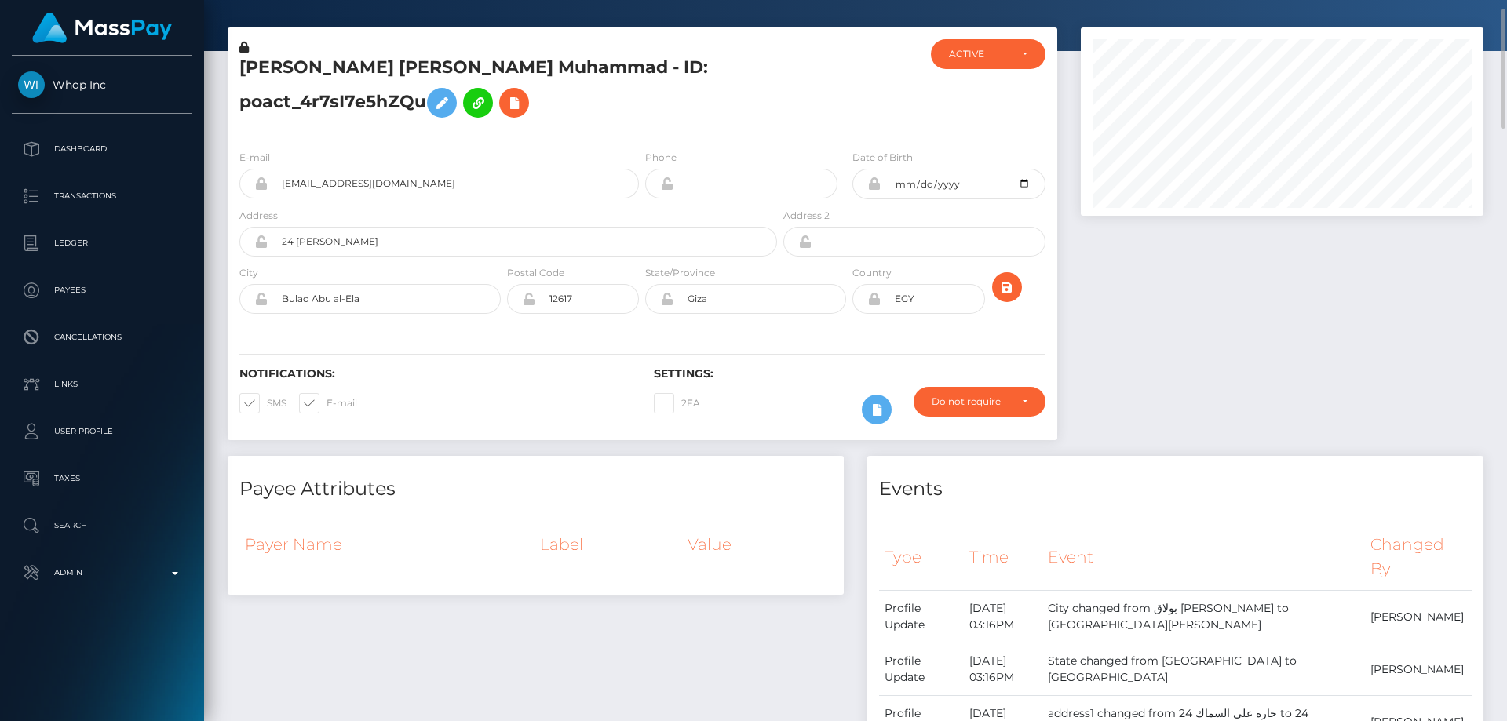
click at [360, 101] on h5 "Ahmed Hisham Abdel Aziz Muhammad - ID: poact_4r7sI7e5hZQu" at bounding box center [503, 91] width 529 height 70
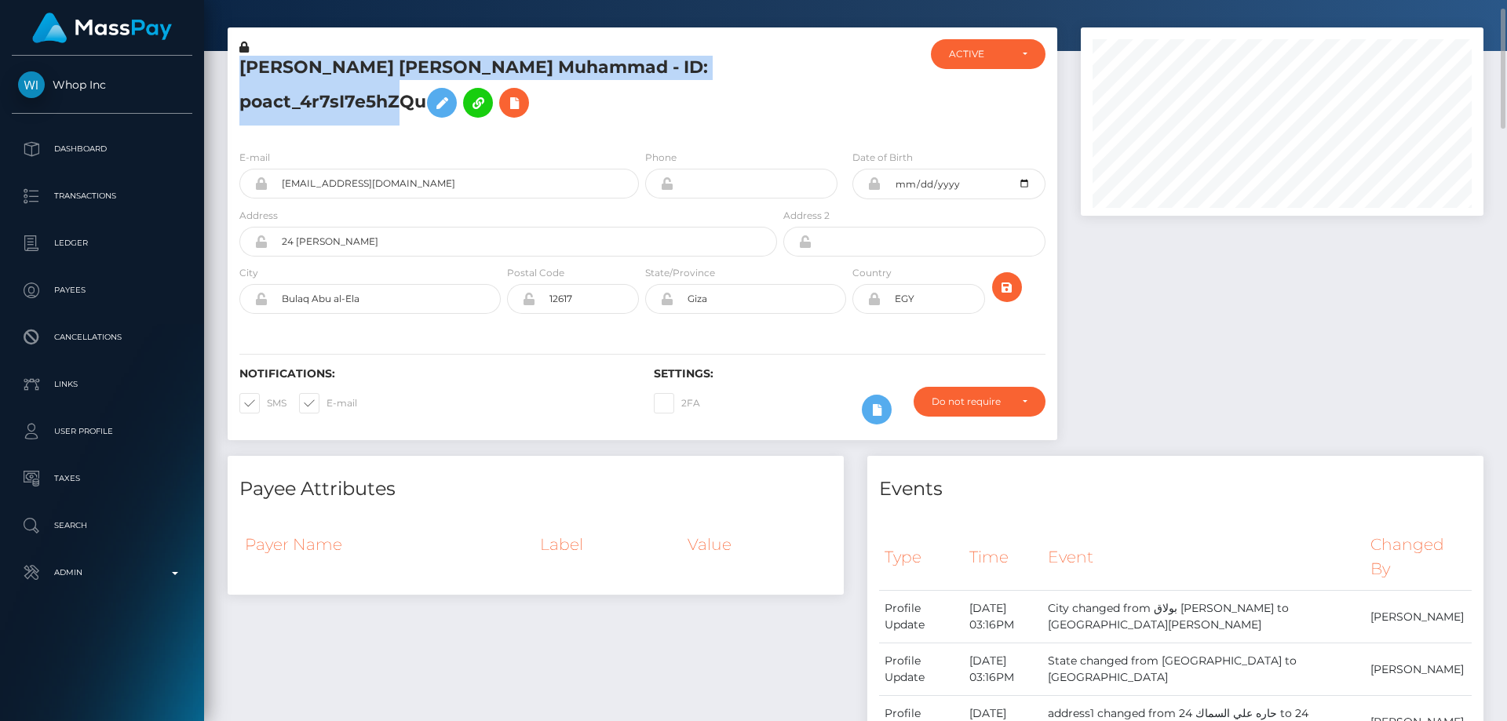
click at [360, 101] on h5 "Ahmed Hisham Abdel Aziz Muhammad - ID: poact_4r7sI7e5hZQu" at bounding box center [503, 91] width 529 height 70
copy h5 "Ahmed Hisham Abdel Aziz Muhammad - ID: poact_4r7sI7e5hZQu"
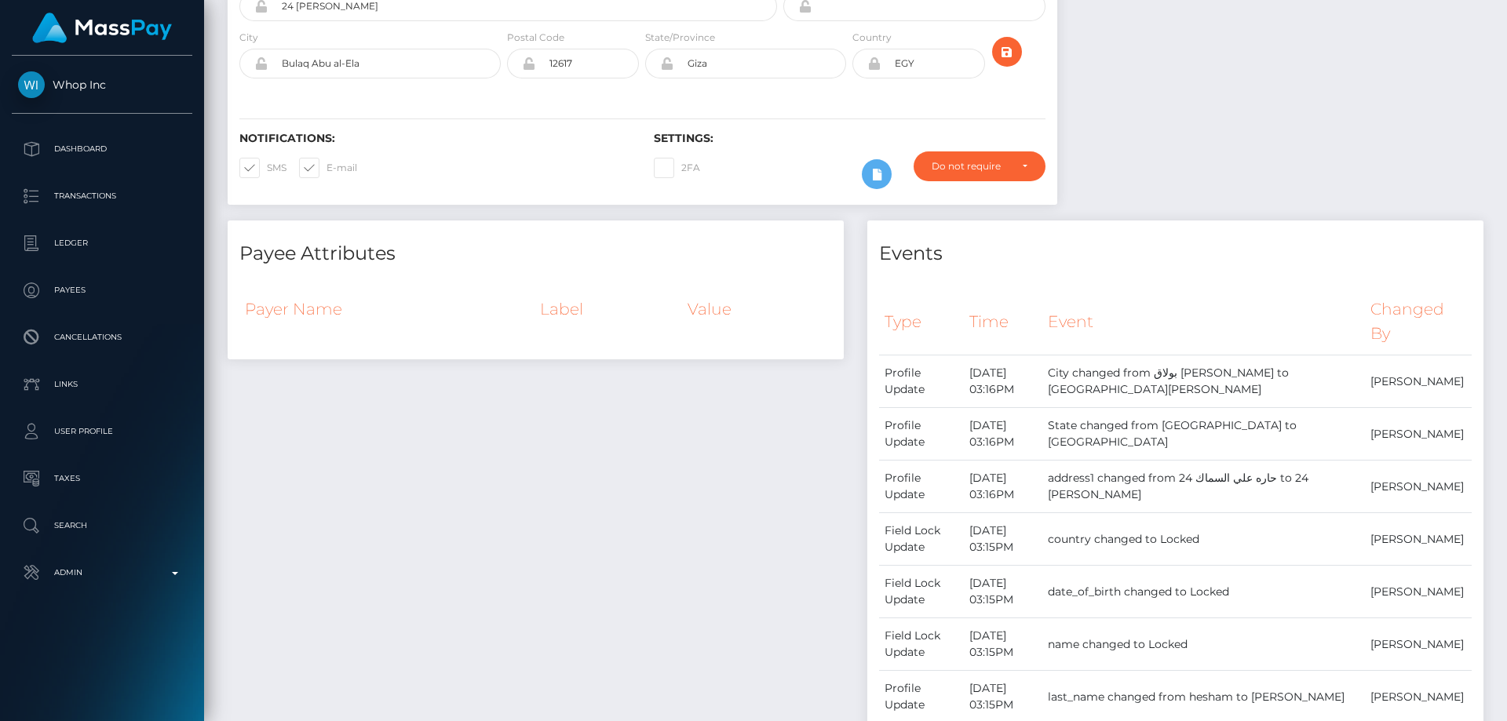
scroll to position [0, 0]
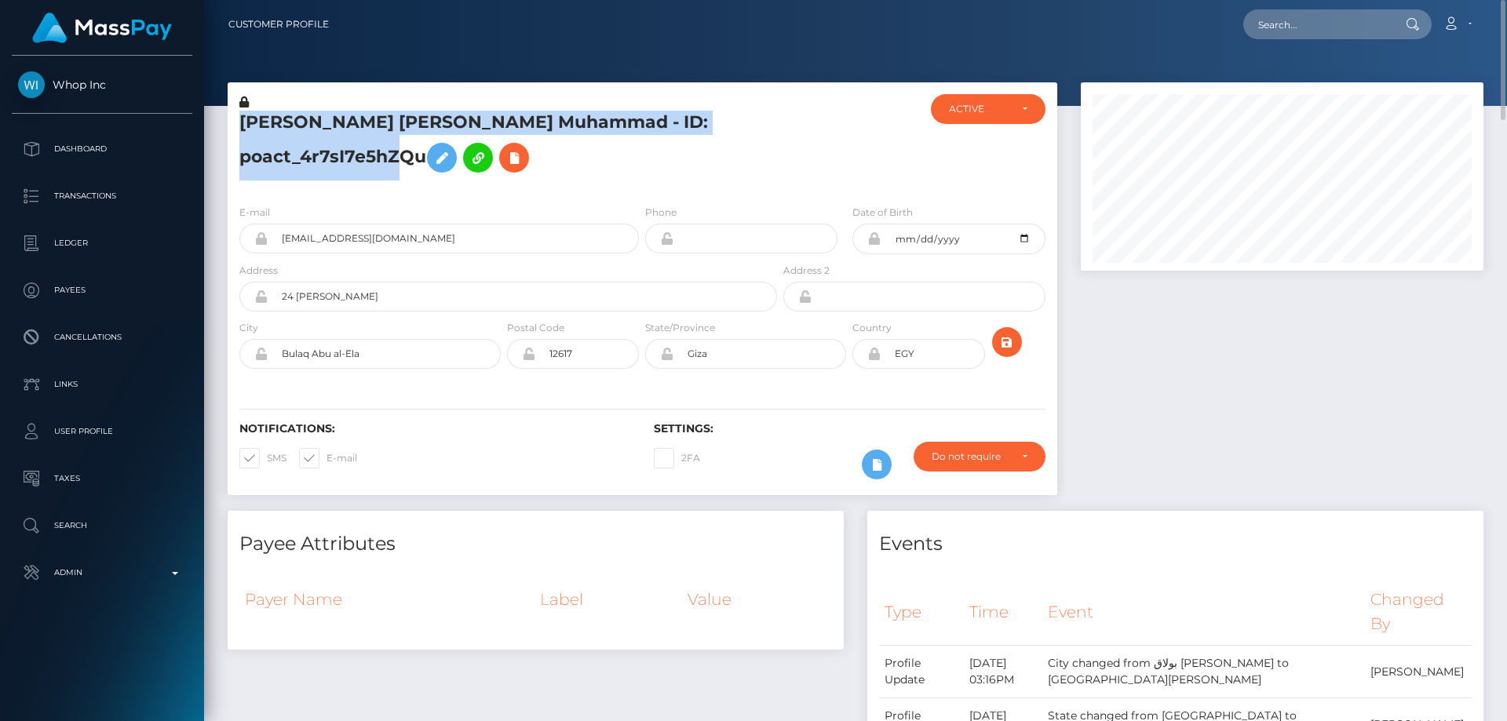
copy h5 "Ahmed Hisham Abdel Aziz Muhammad - ID: poact_4r7sI7e5hZQu"
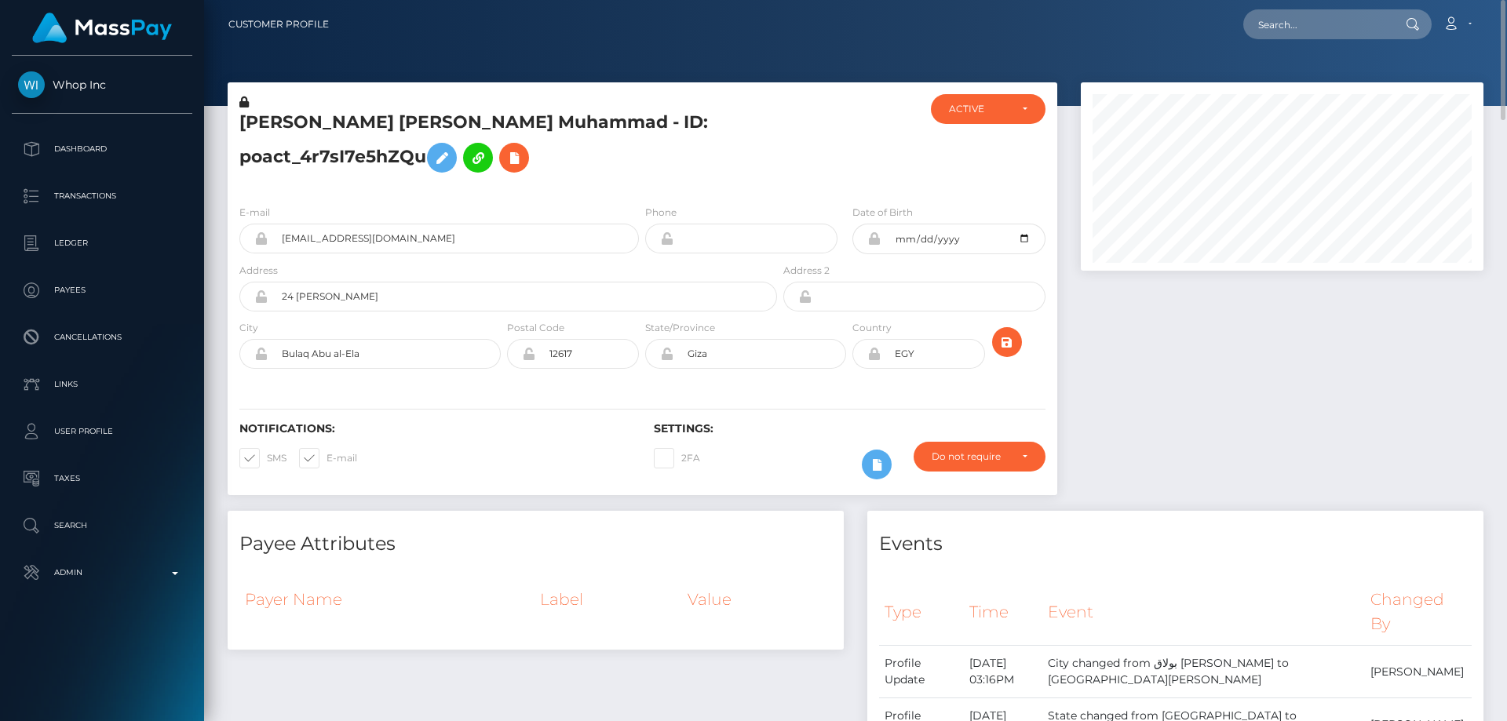
drag, startPoint x: 360, startPoint y: 207, endPoint x: 331, endPoint y: 210, distance: 29.9
click at [360, 207] on div "E-mail figo02345@gmail.com" at bounding box center [439, 228] width 400 height 49
drag, startPoint x: 1365, startPoint y: 0, endPoint x: 1354, endPoint y: 47, distance: 48.4
click at [1392, 79] on div at bounding box center [855, 53] width 1303 height 106
paste input "poact_dr31OVUAl2Ku"
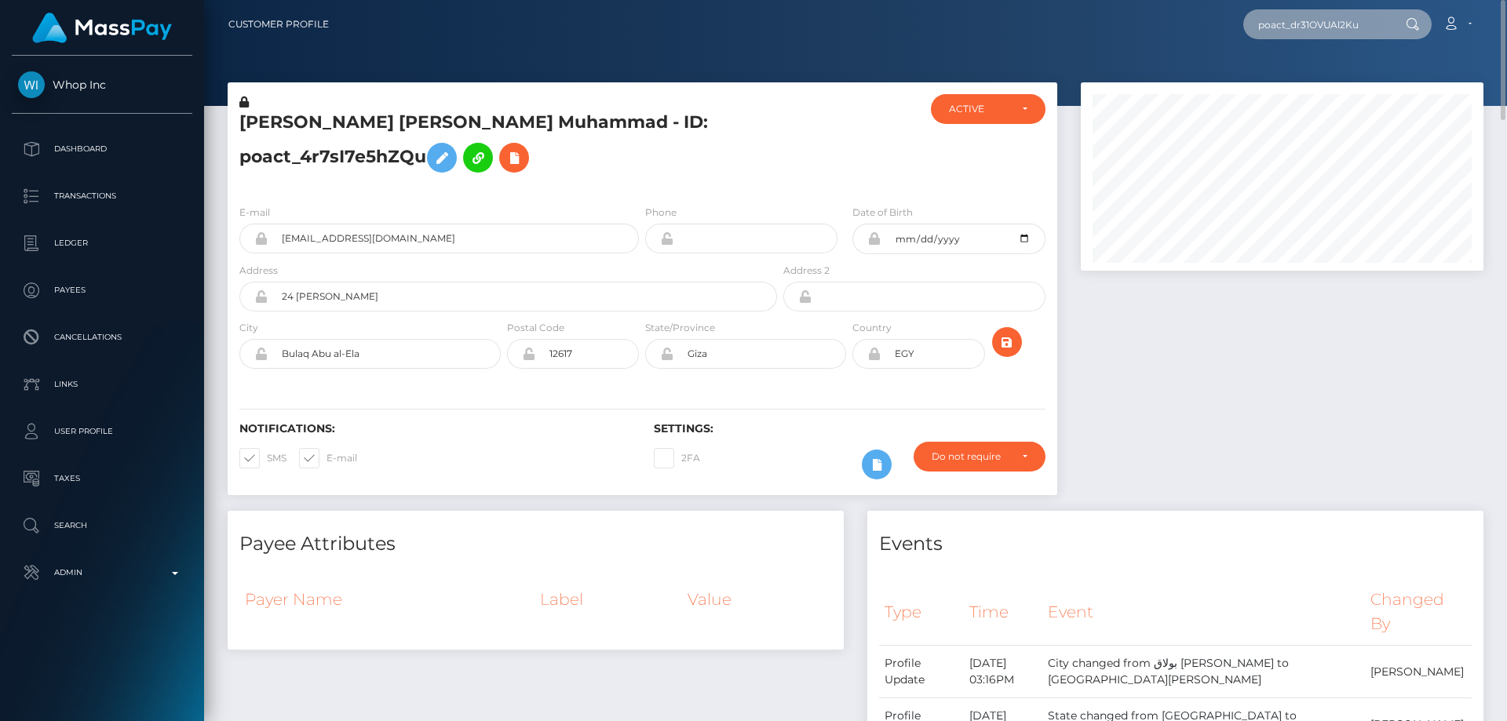
type input "poact_dr31OVUAl2Ku"
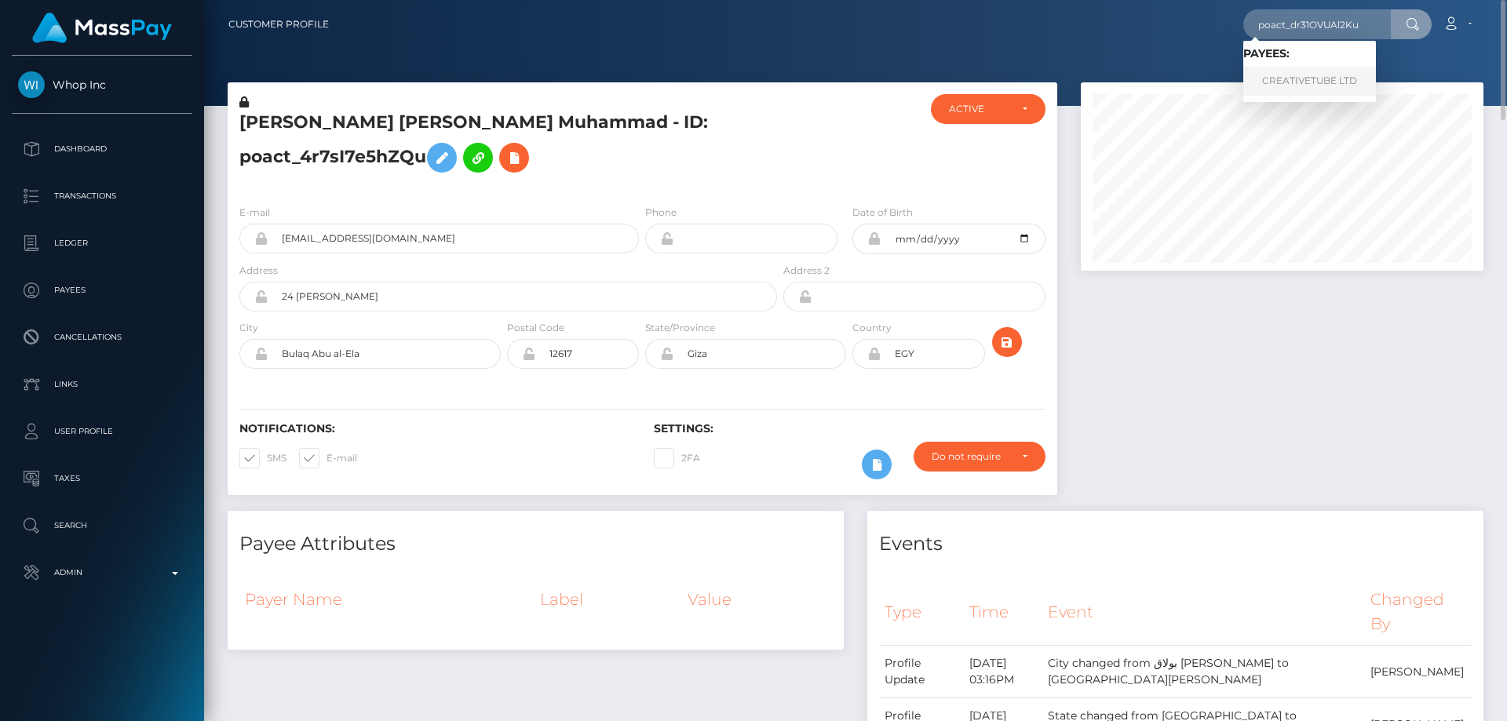
click at [1306, 81] on link "CREATIVETUBE LTD" at bounding box center [1310, 81] width 133 height 29
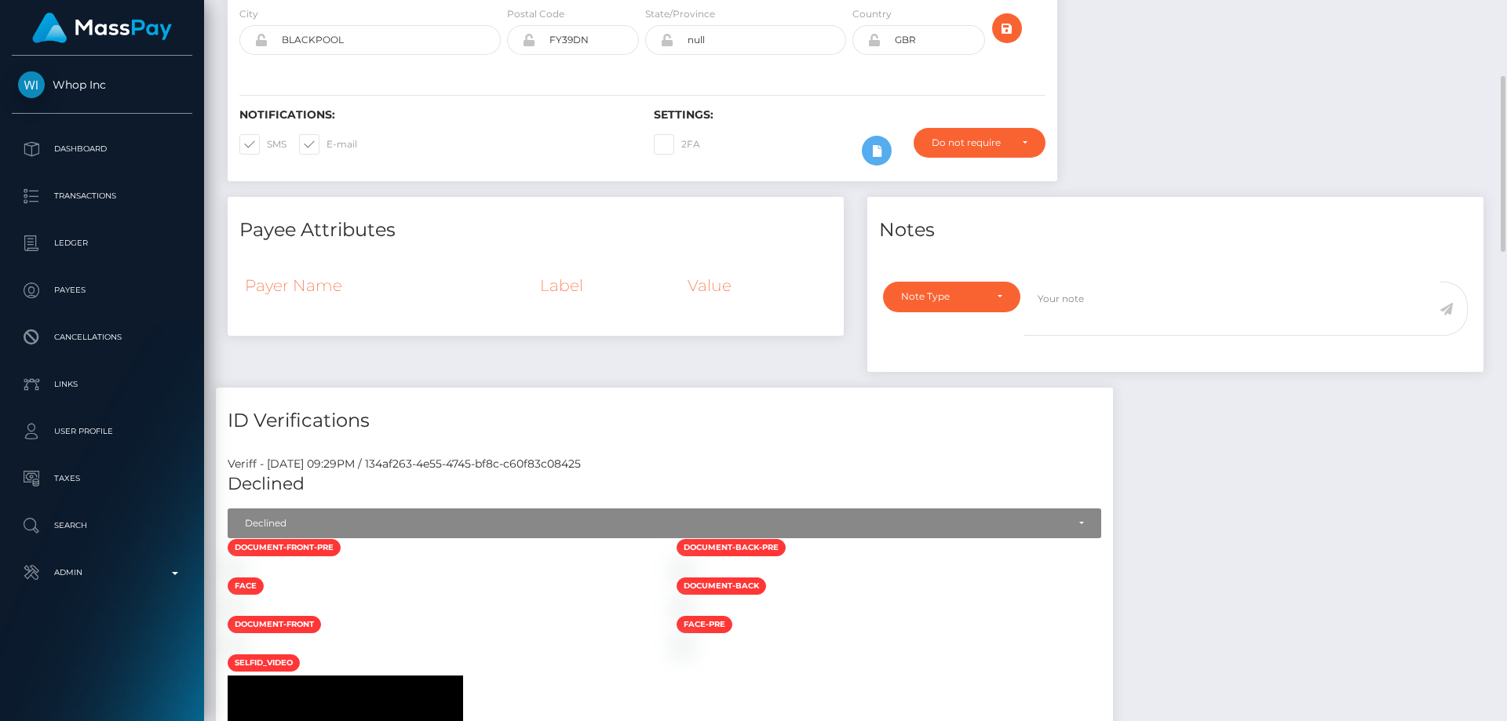
scroll to position [628, 0]
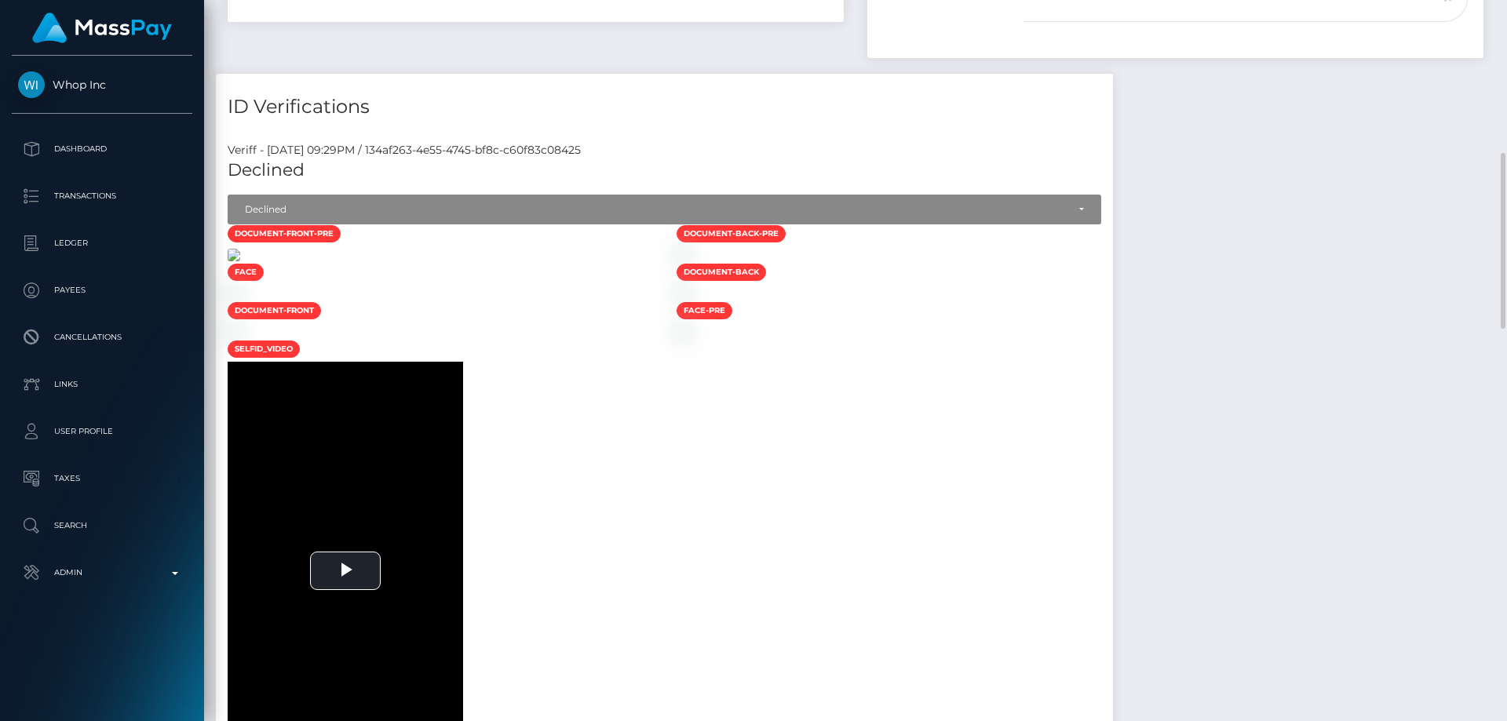
click at [240, 261] on img at bounding box center [234, 255] width 13 height 13
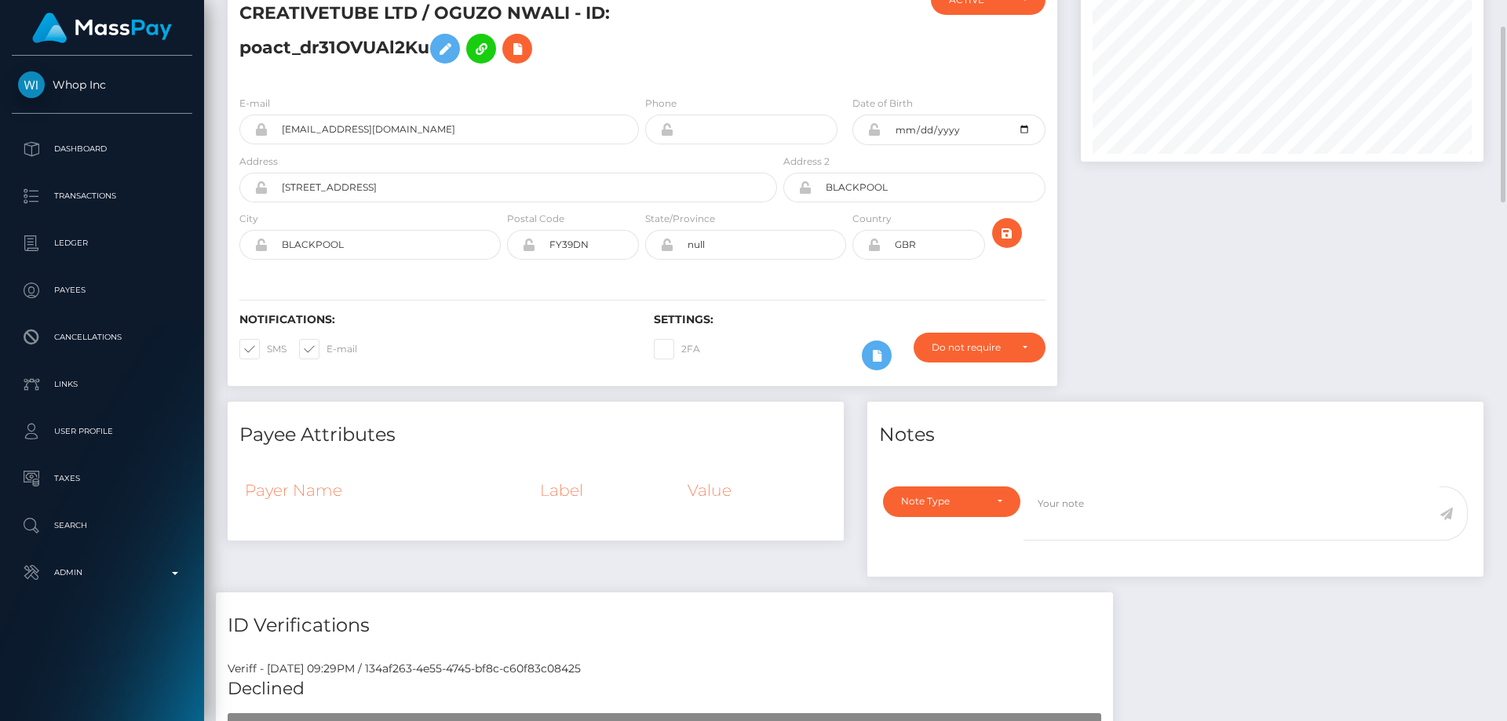
scroll to position [0, 0]
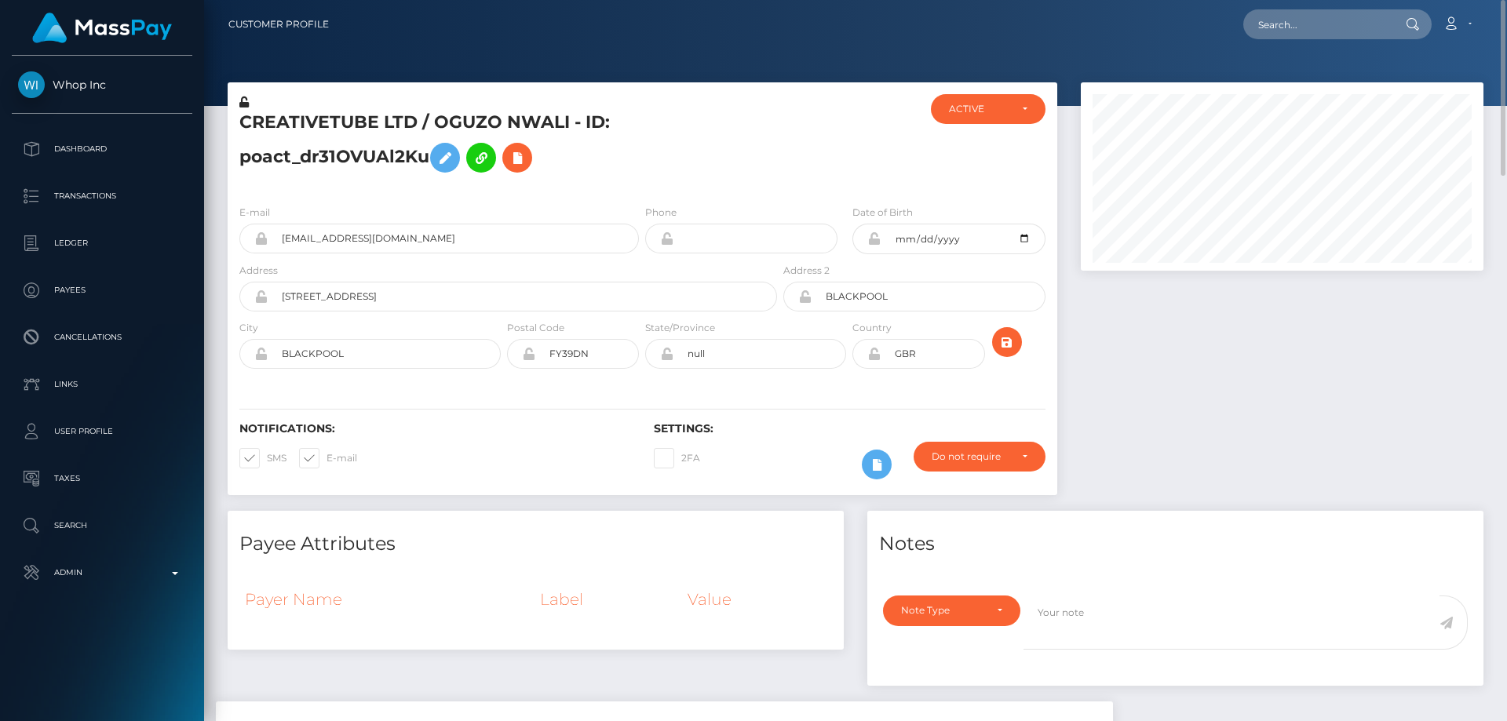
click at [622, 154] on h5 "CREATIVETUBE LTD / OGUZO NWALI - ID: poact_dr31OVUAl2Ku" at bounding box center [503, 146] width 529 height 70
click at [451, 159] on icon at bounding box center [445, 158] width 19 height 20
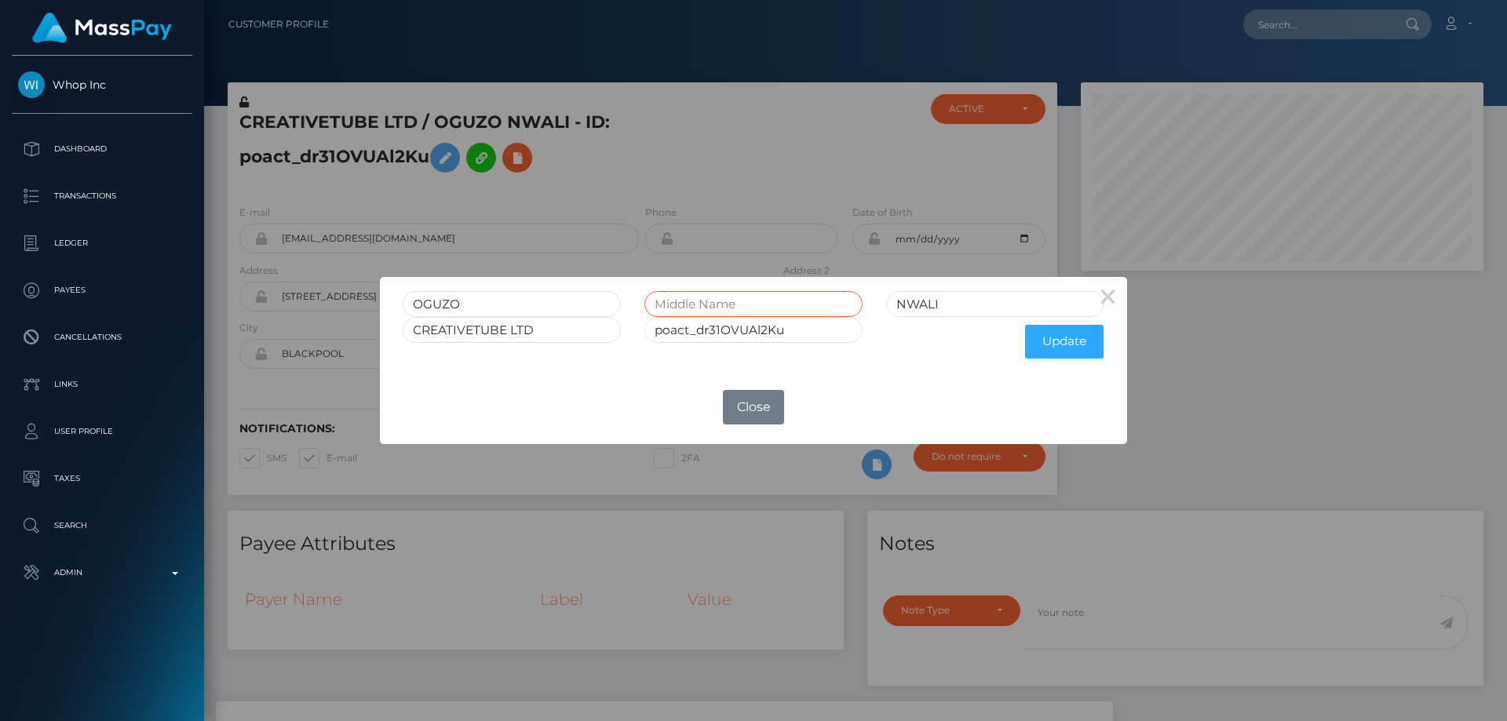
click at [752, 301] on input "text" at bounding box center [754, 304] width 218 height 26
type input "[PERSON_NAME]"
click at [1055, 335] on button "Update" at bounding box center [1064, 342] width 79 height 34
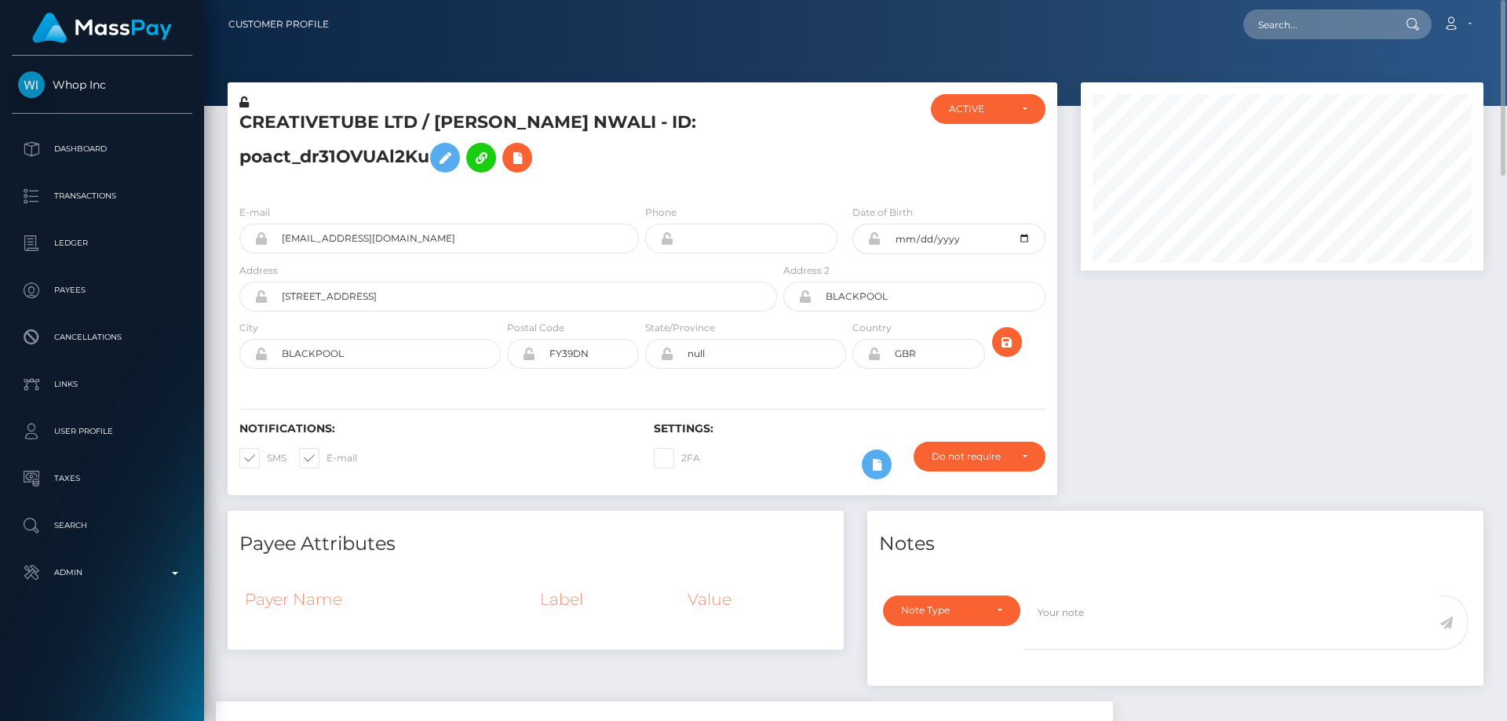
click at [244, 100] on icon at bounding box center [243, 102] width 9 height 11
click at [688, 162] on h5 "CREATIVETUBE LTD / [PERSON_NAME] NWALI - ID: poact_dr31OVUAl2Ku" at bounding box center [503, 146] width 529 height 70
click at [871, 241] on icon at bounding box center [873, 238] width 13 height 13
click at [876, 356] on icon at bounding box center [873, 354] width 13 height 13
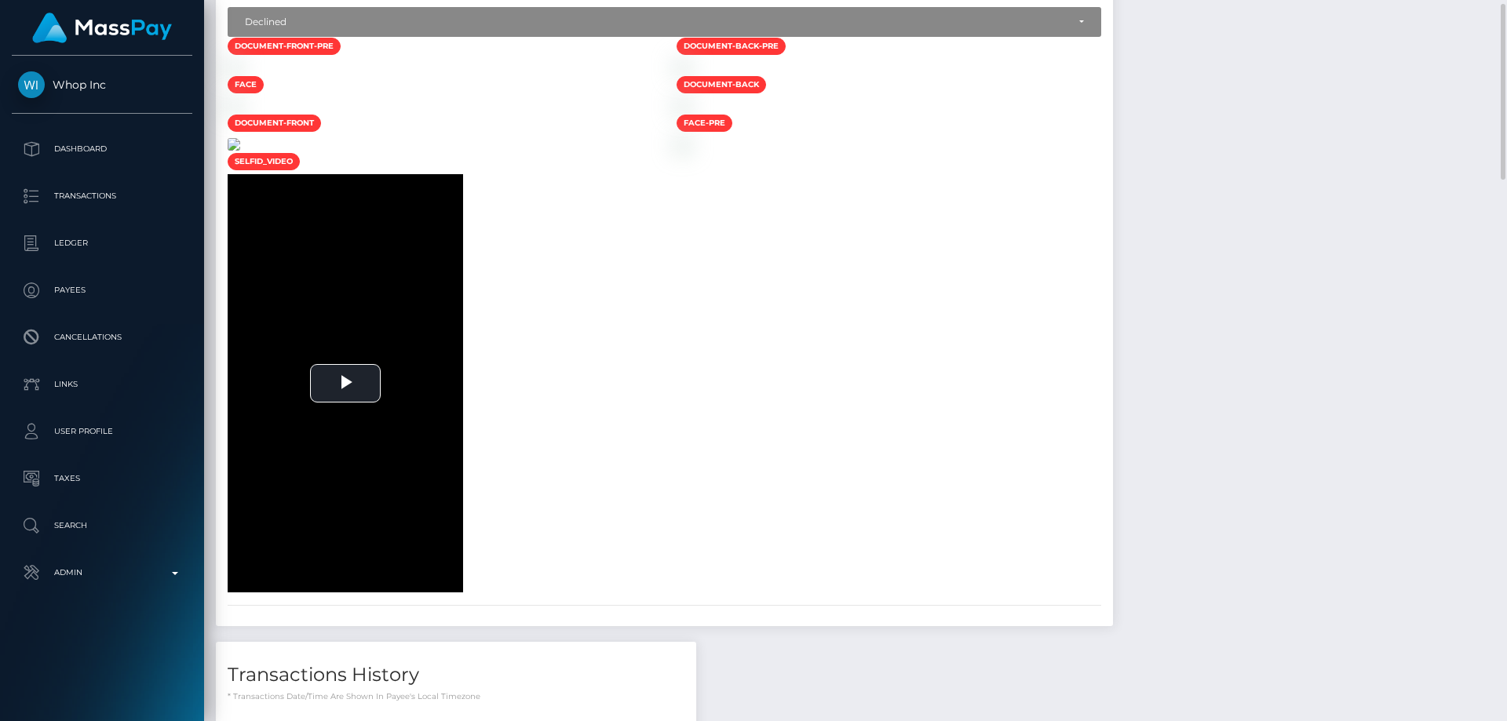
scroll to position [580, 0]
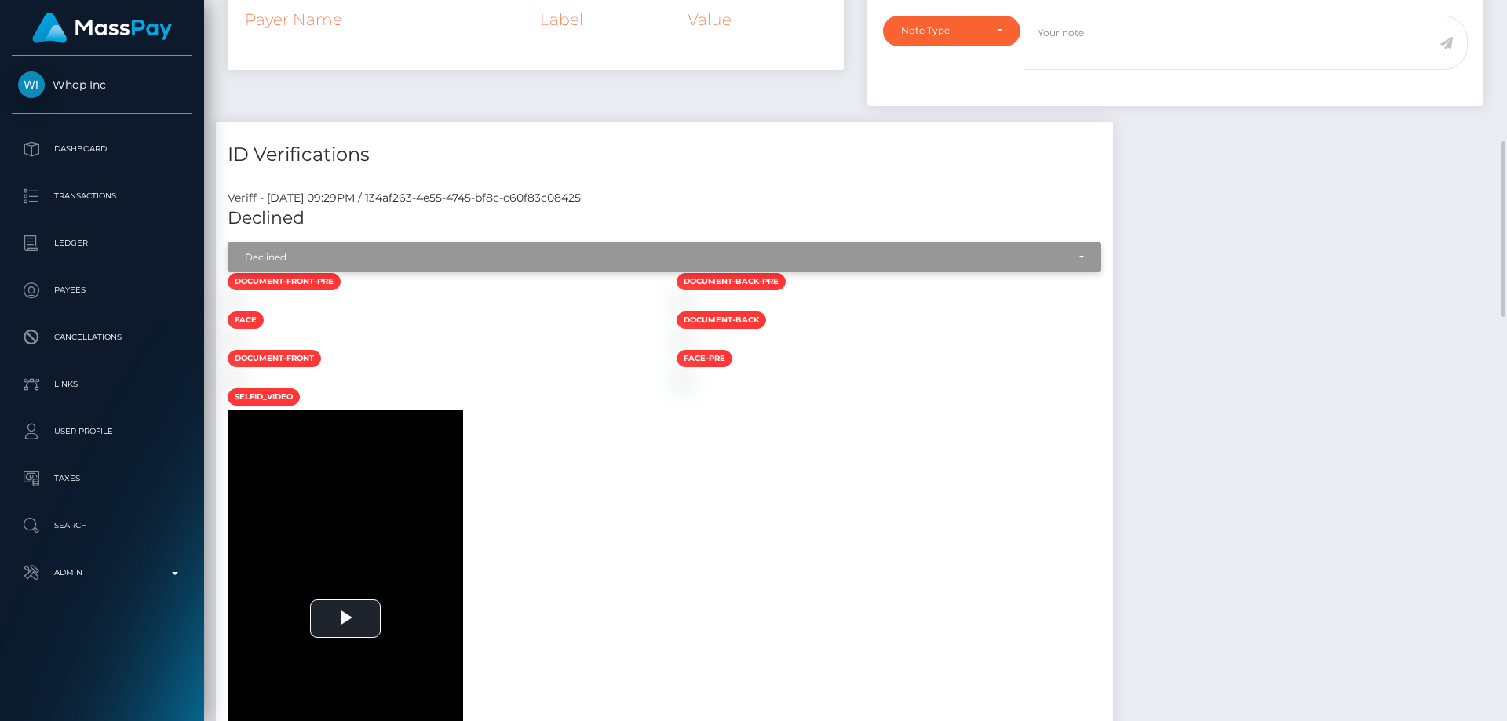
click at [331, 244] on div "Declined" at bounding box center [665, 258] width 874 height 30
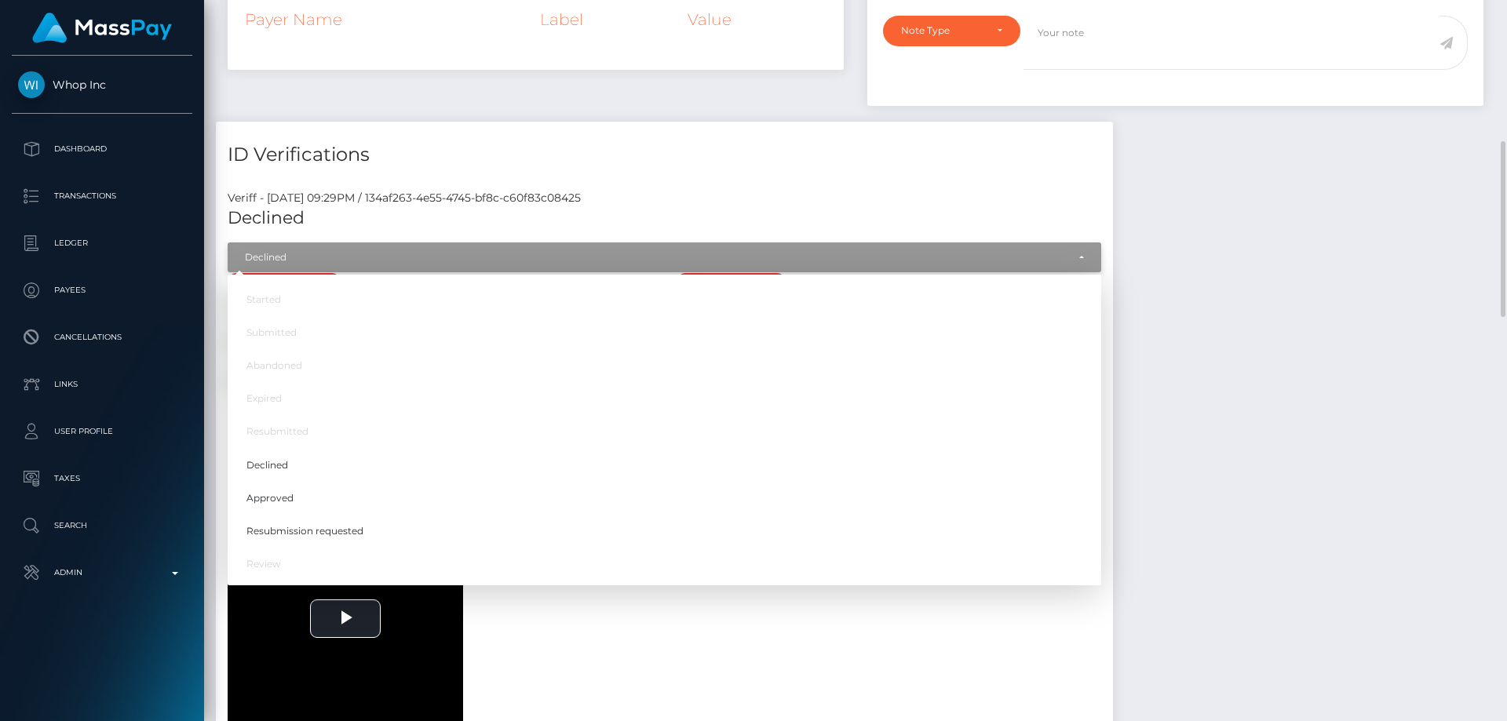
scroll to position [188, 404]
click at [290, 492] on span "Approved" at bounding box center [270, 498] width 47 height 14
select select "Approved"
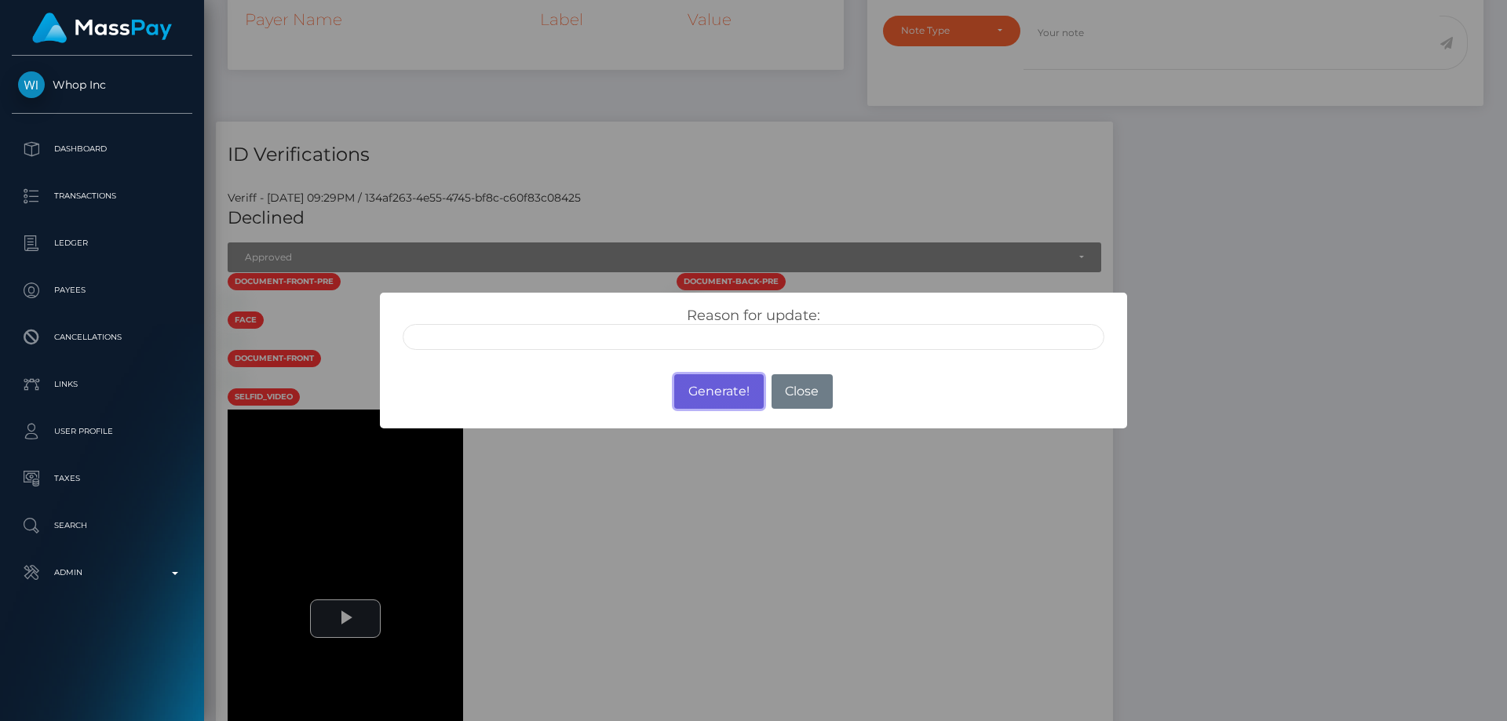
click at [729, 389] on button "Generate!" at bounding box center [718, 391] width 89 height 35
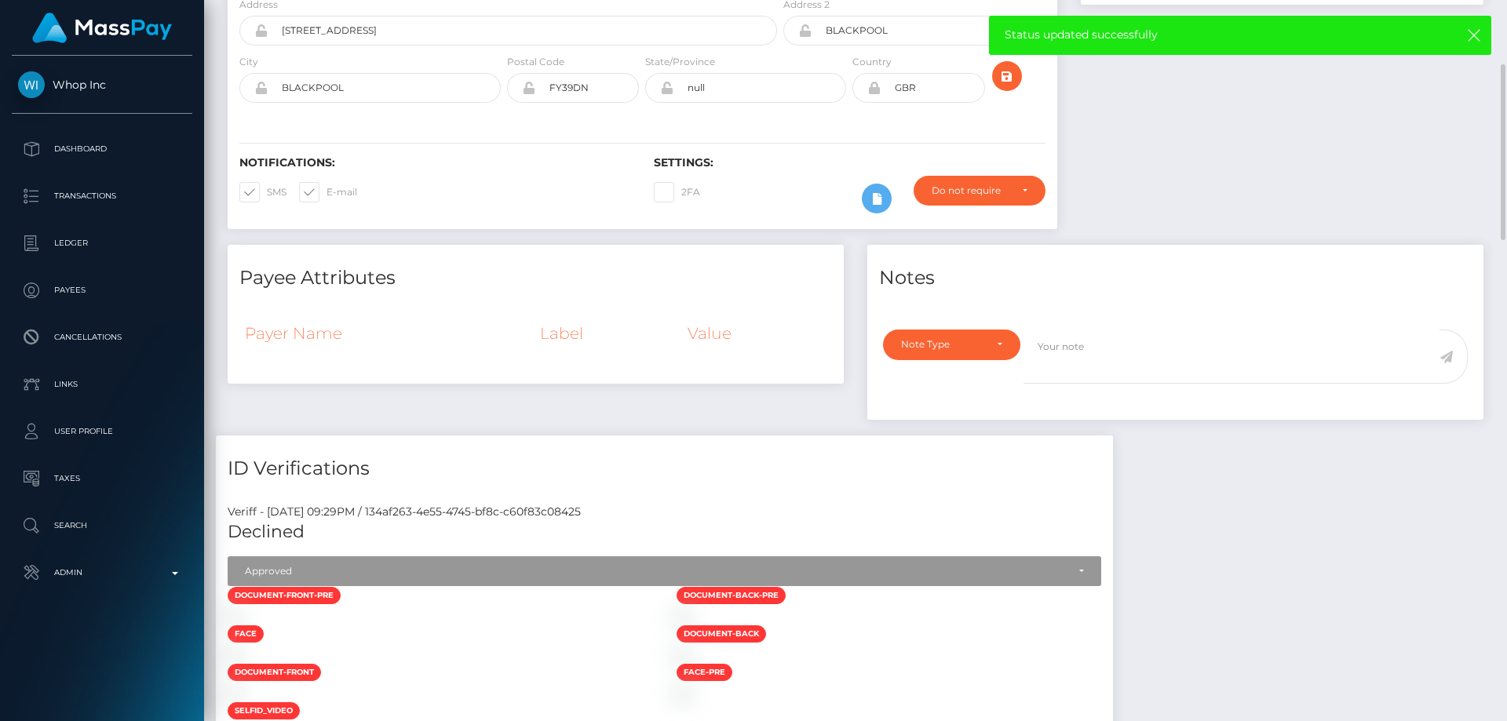
scroll to position [0, 0]
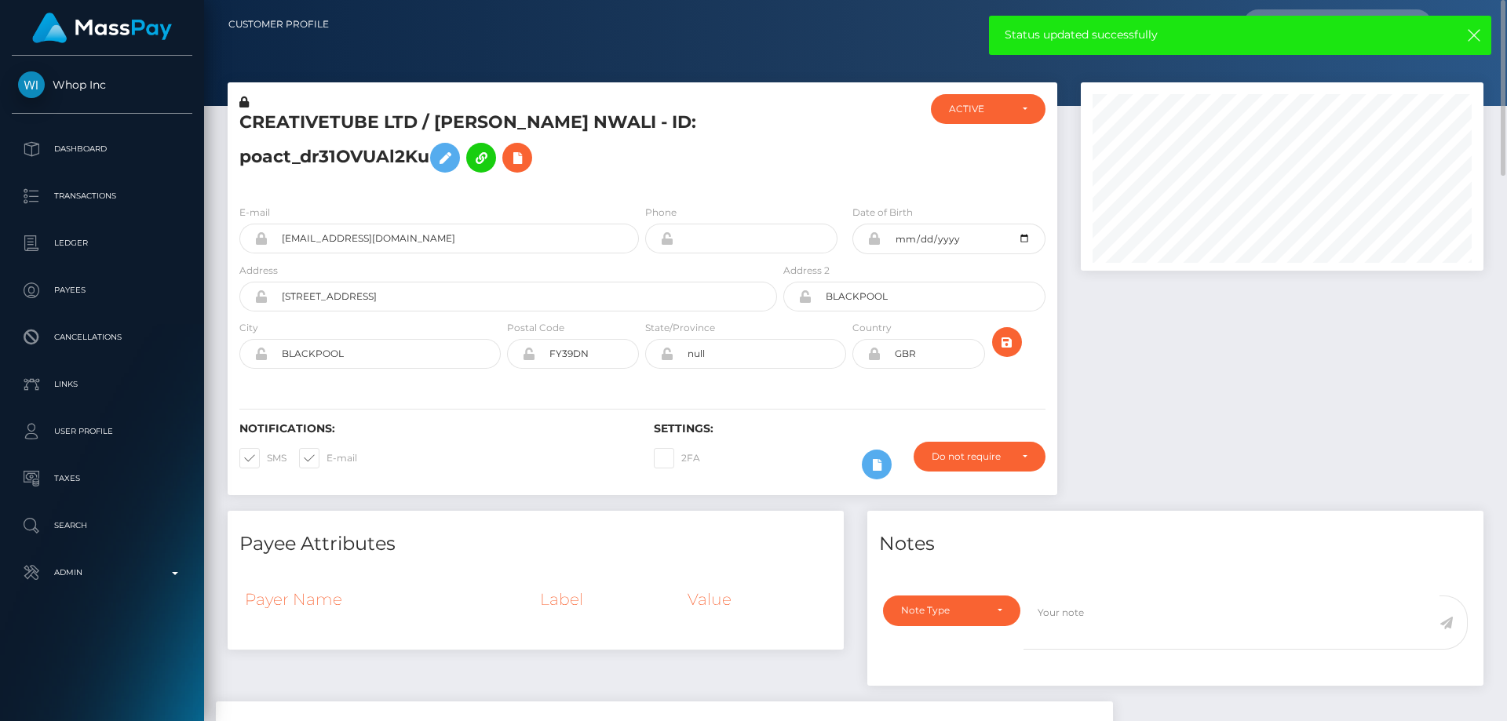
click at [346, 161] on h5 "CREATIVETUBE LTD / [PERSON_NAME] NWALI - ID: poact_dr31OVUAl2Ku" at bounding box center [503, 146] width 529 height 70
copy h5 "CREATIVETUBE LTD / [PERSON_NAME] NWALI - ID: poact_dr31OVUAl2Ku"
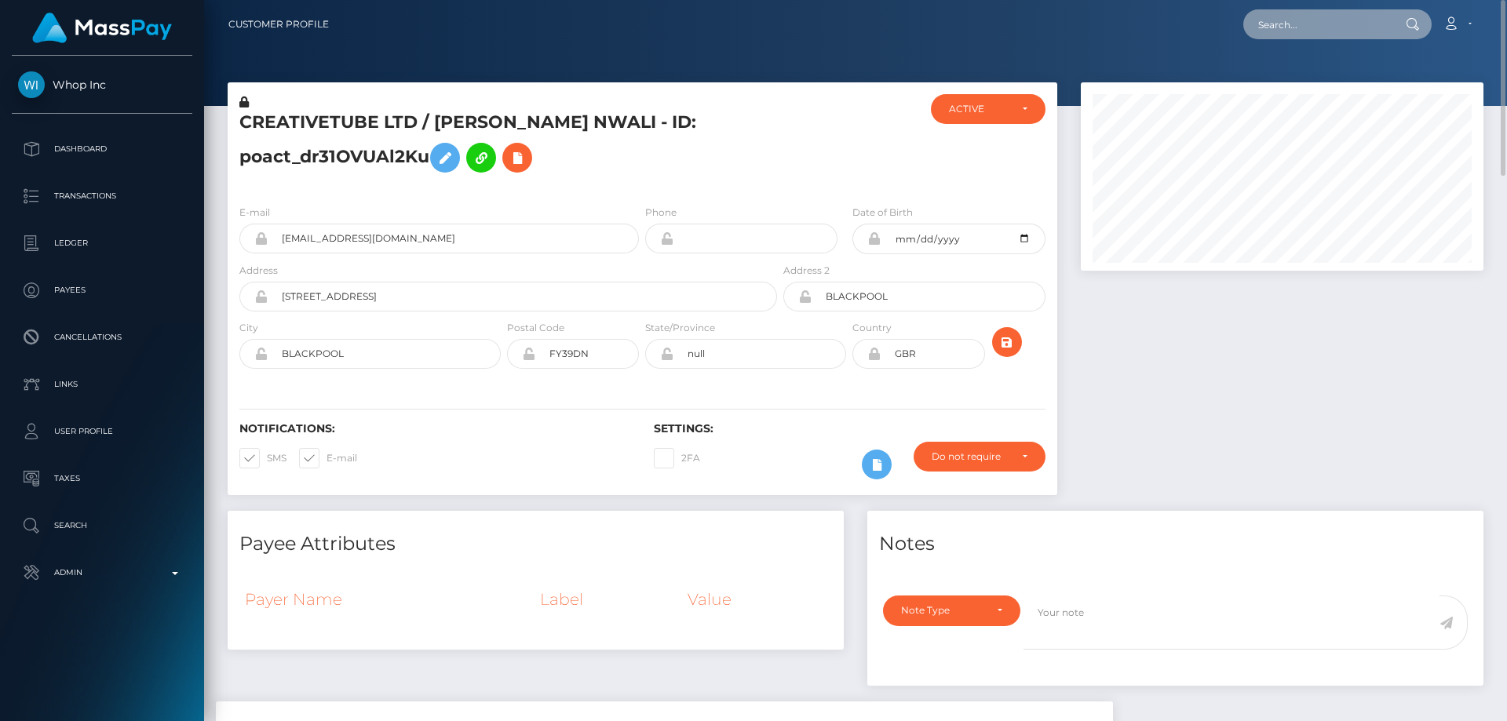
paste input "poact_bdJfJ6fI9K6f"
type input "poact_bdJfJ6fI9K6f"
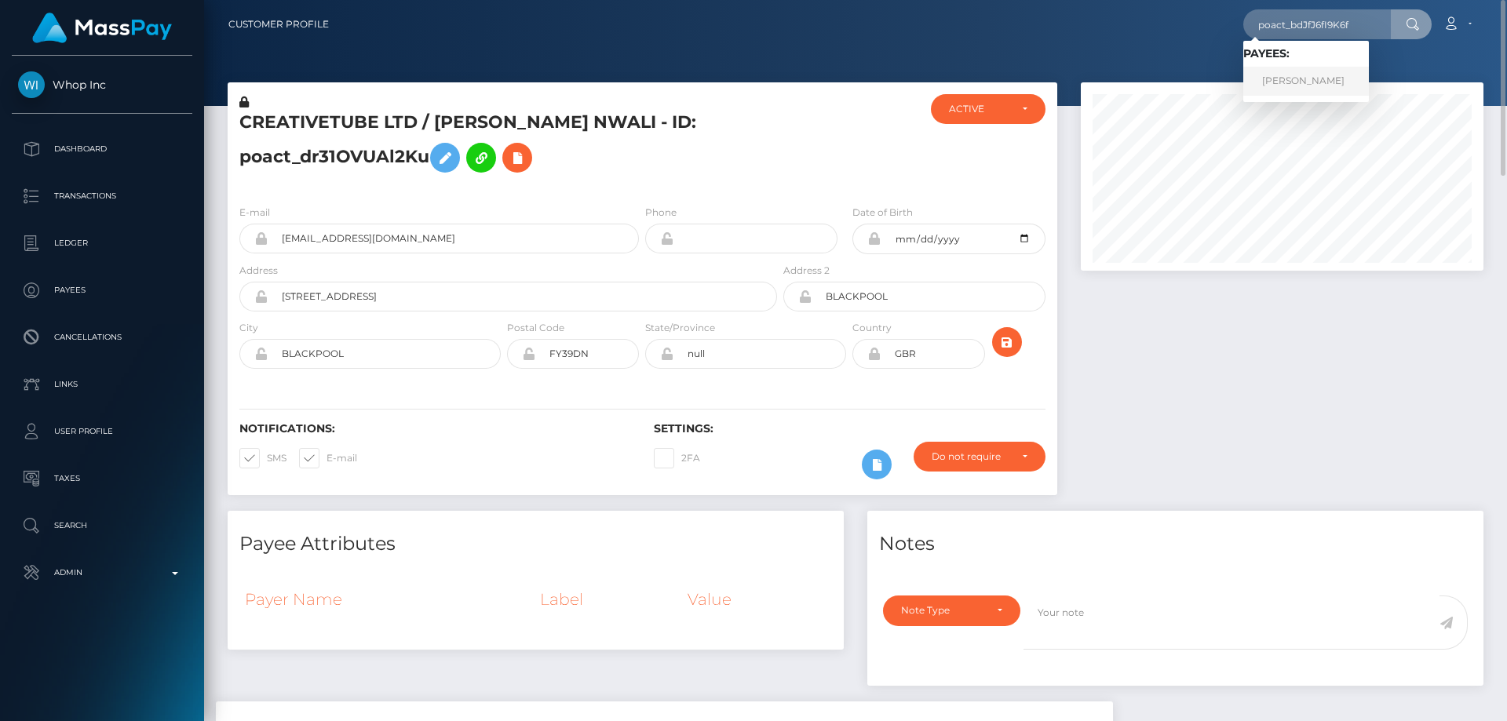
click at [1315, 75] on link "[PERSON_NAME]" at bounding box center [1307, 81] width 126 height 29
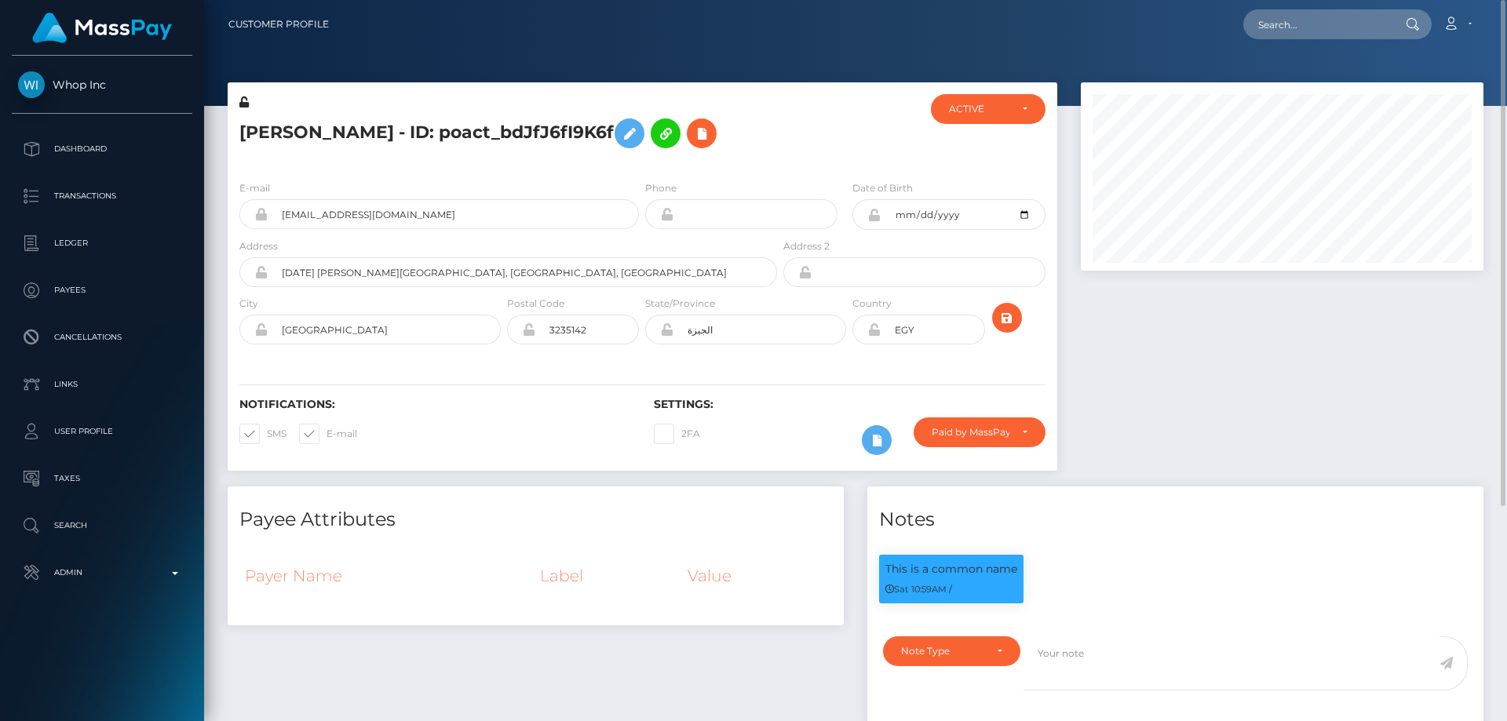
click at [386, 155] on h5 "[PERSON_NAME] - ID: poact_bdJfJ6fI9K6f" at bounding box center [503, 134] width 529 height 46
click at [874, 429] on button at bounding box center [877, 440] width 30 height 30
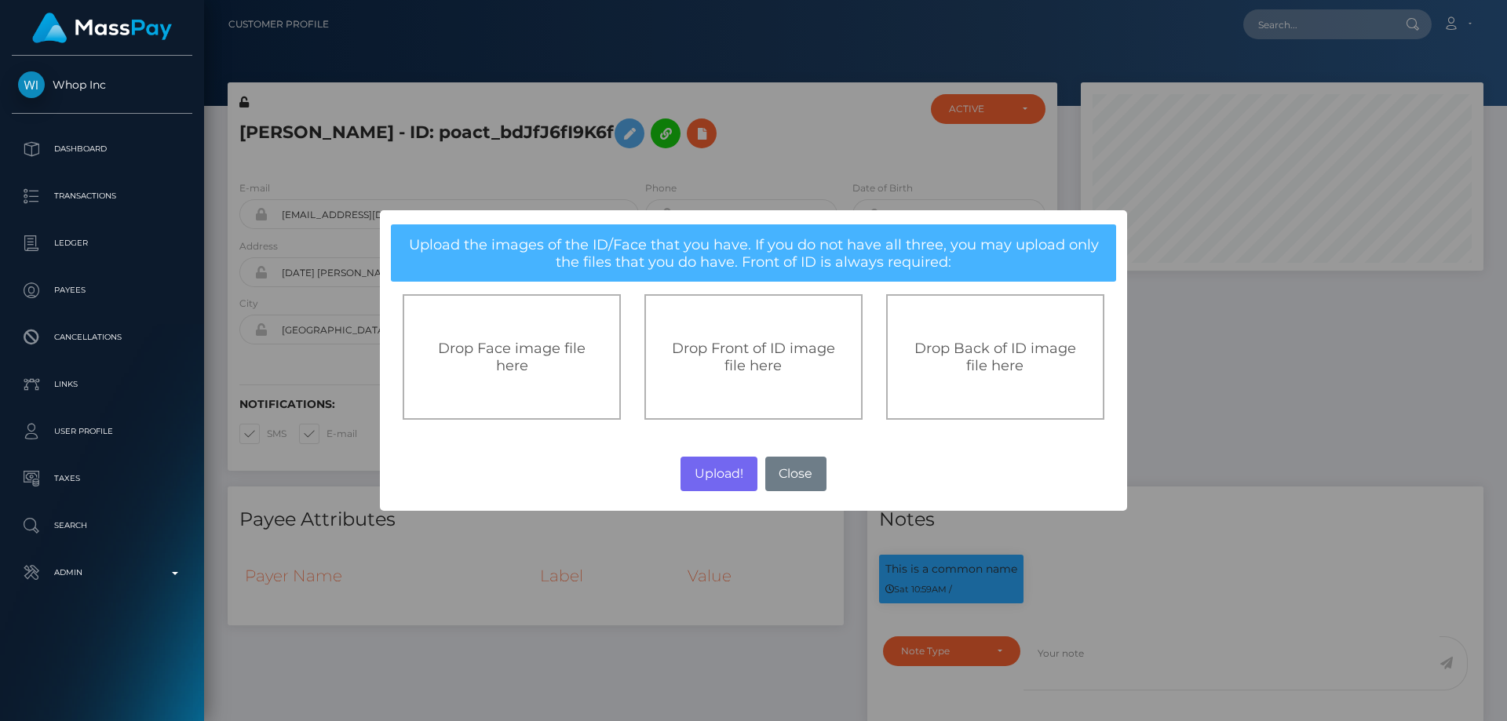
click at [776, 351] on span "Drop Front of ID image file here" at bounding box center [753, 357] width 163 height 35
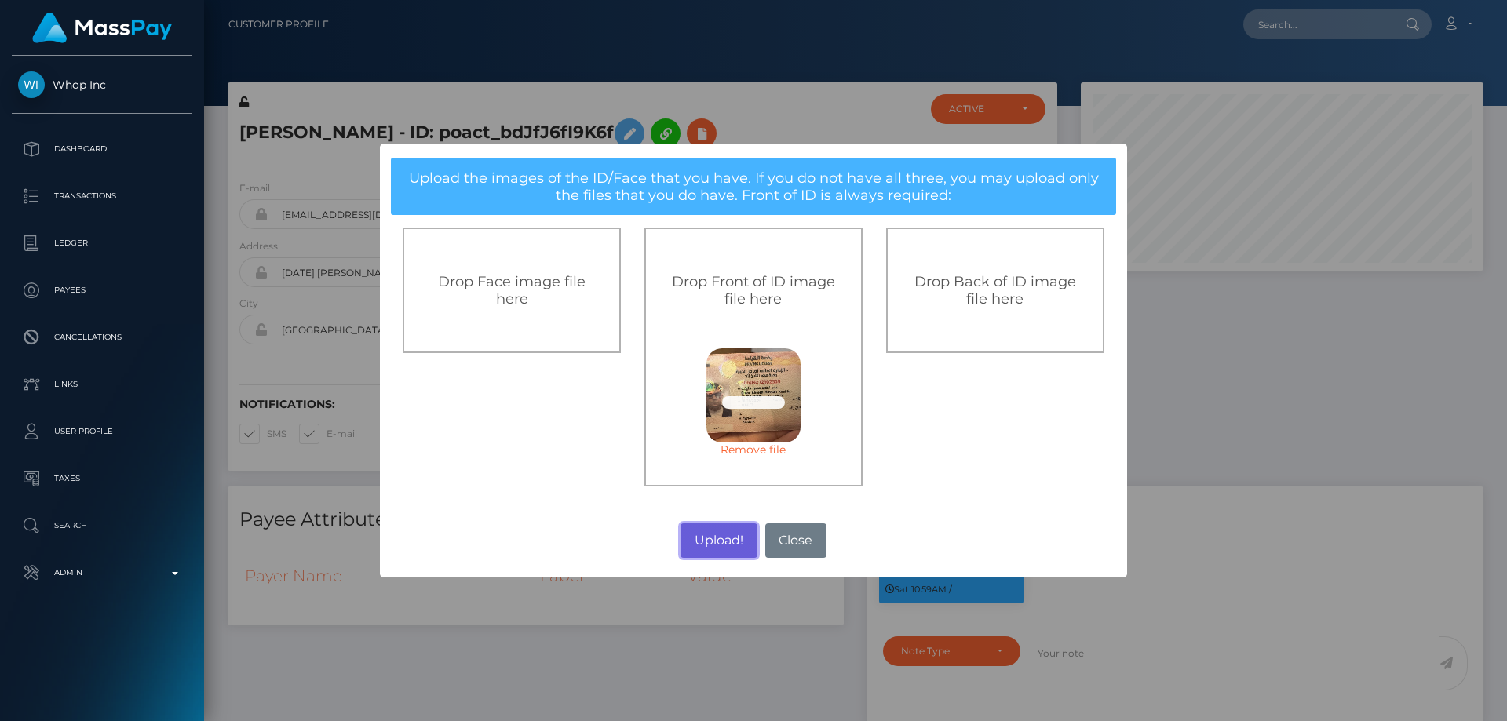
click at [720, 542] on button "Upload!" at bounding box center [719, 541] width 76 height 35
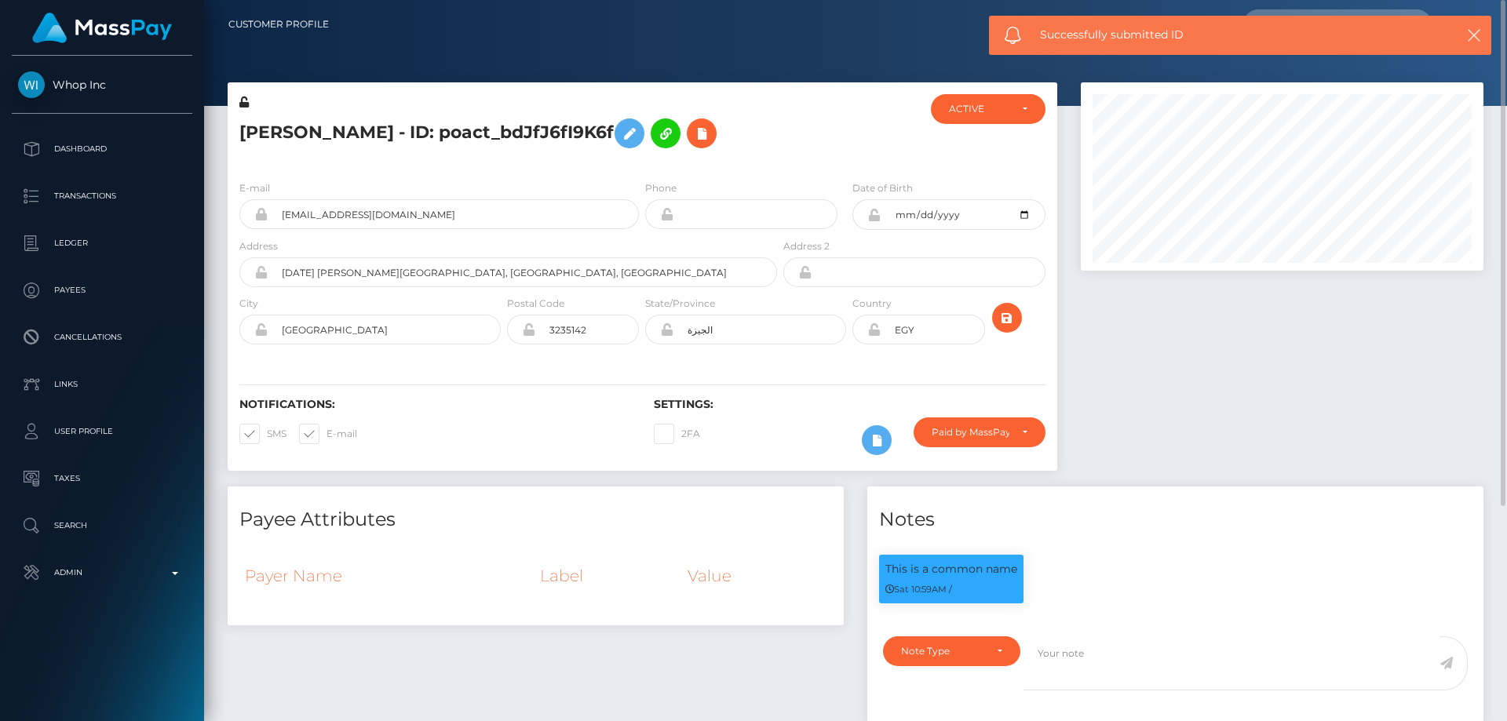
click at [1126, 352] on div at bounding box center [1282, 284] width 426 height 404
click at [1004, 312] on icon "submit" at bounding box center [1007, 319] width 19 height 20
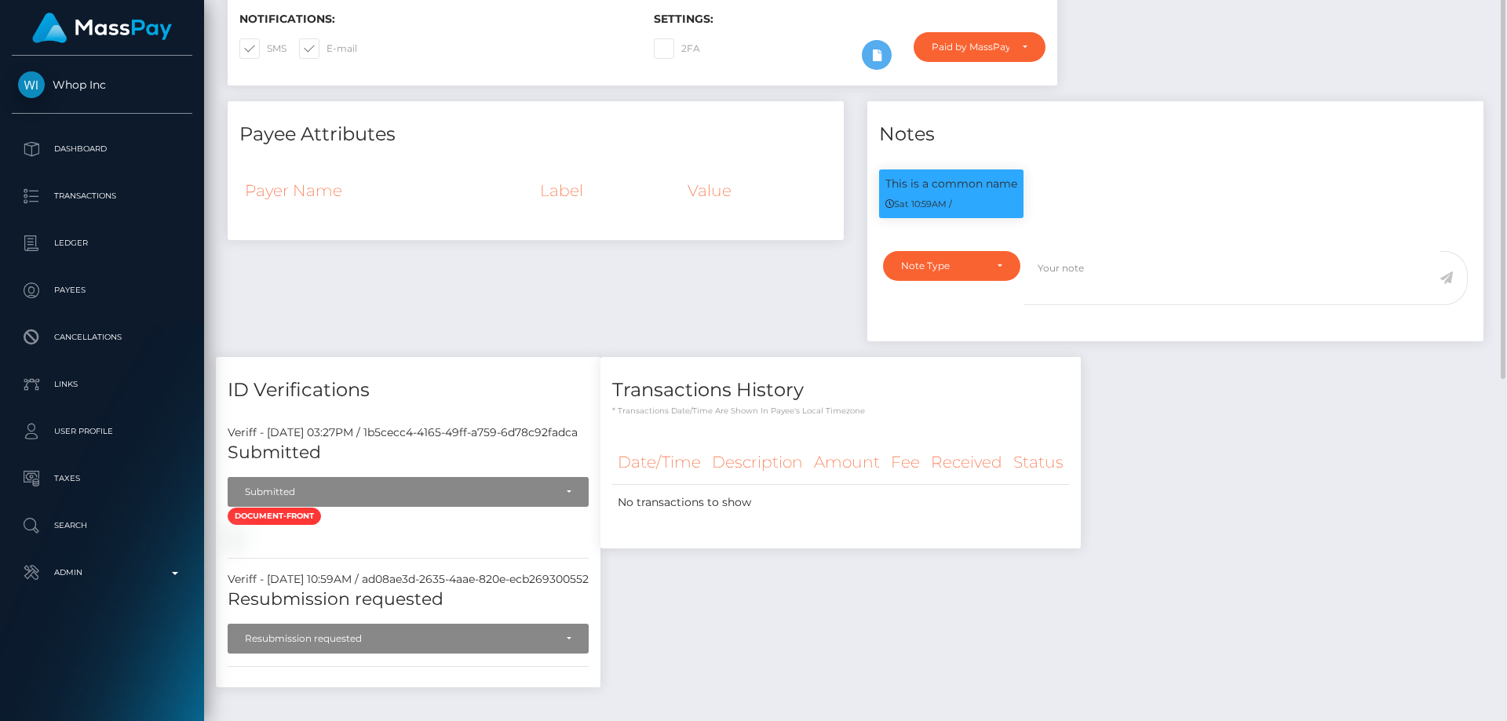
scroll to position [71, 0]
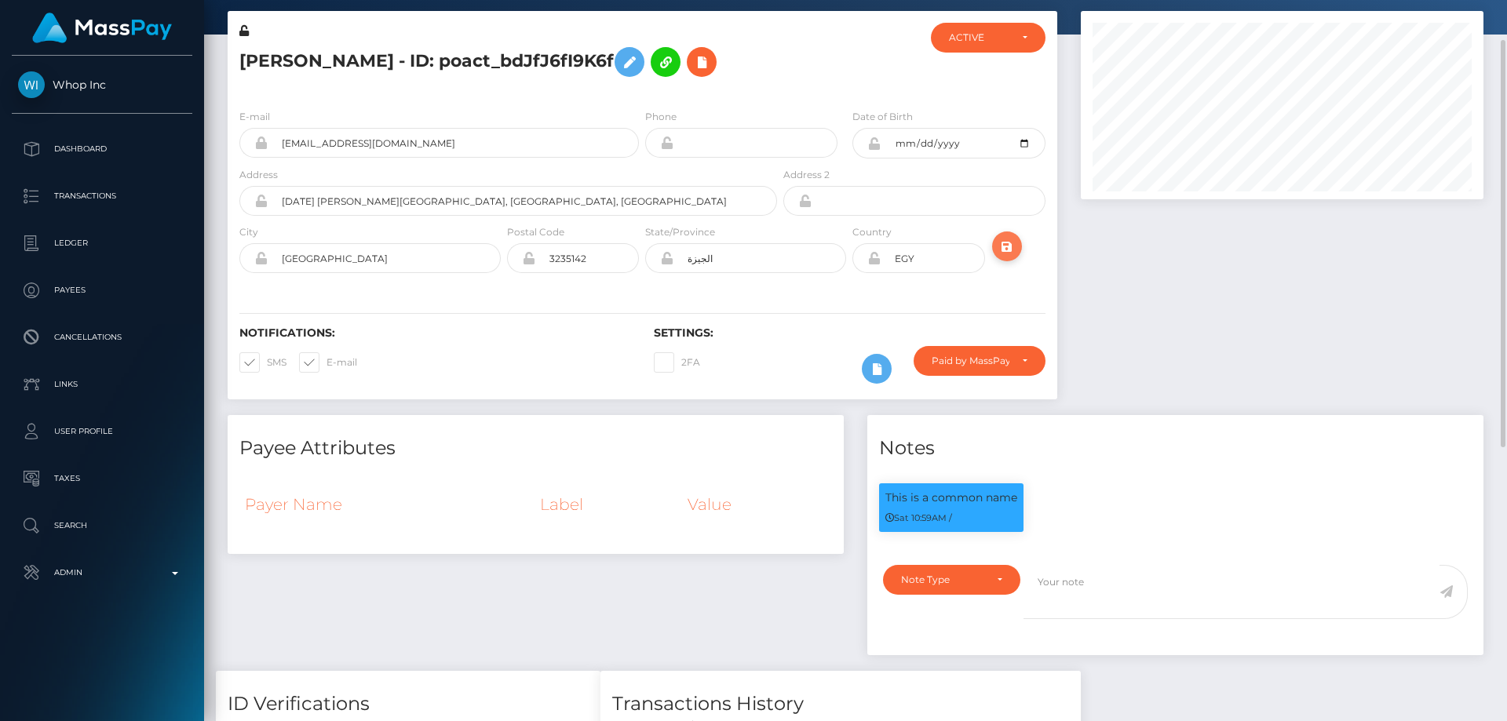
click at [1006, 247] on icon "submit" at bounding box center [1007, 247] width 19 height 20
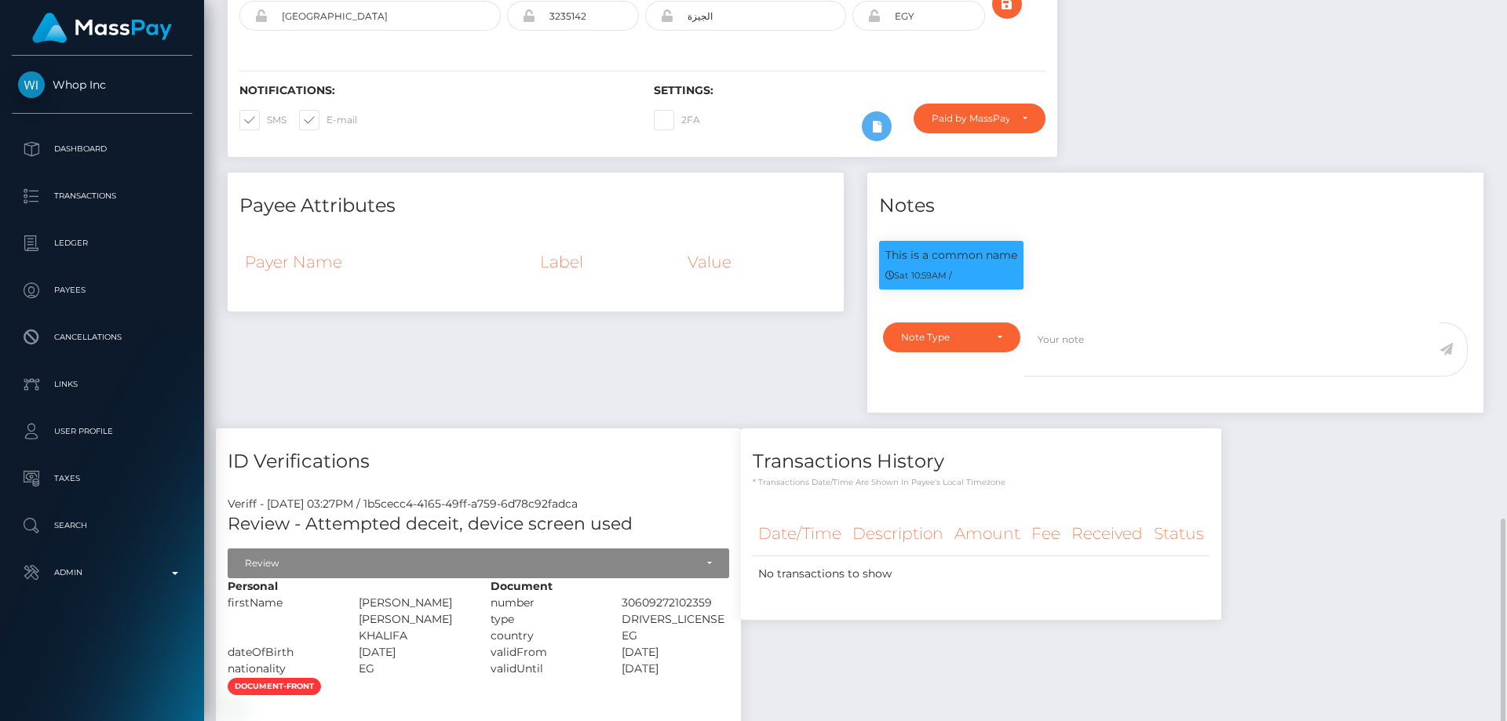
scroll to position [550, 0]
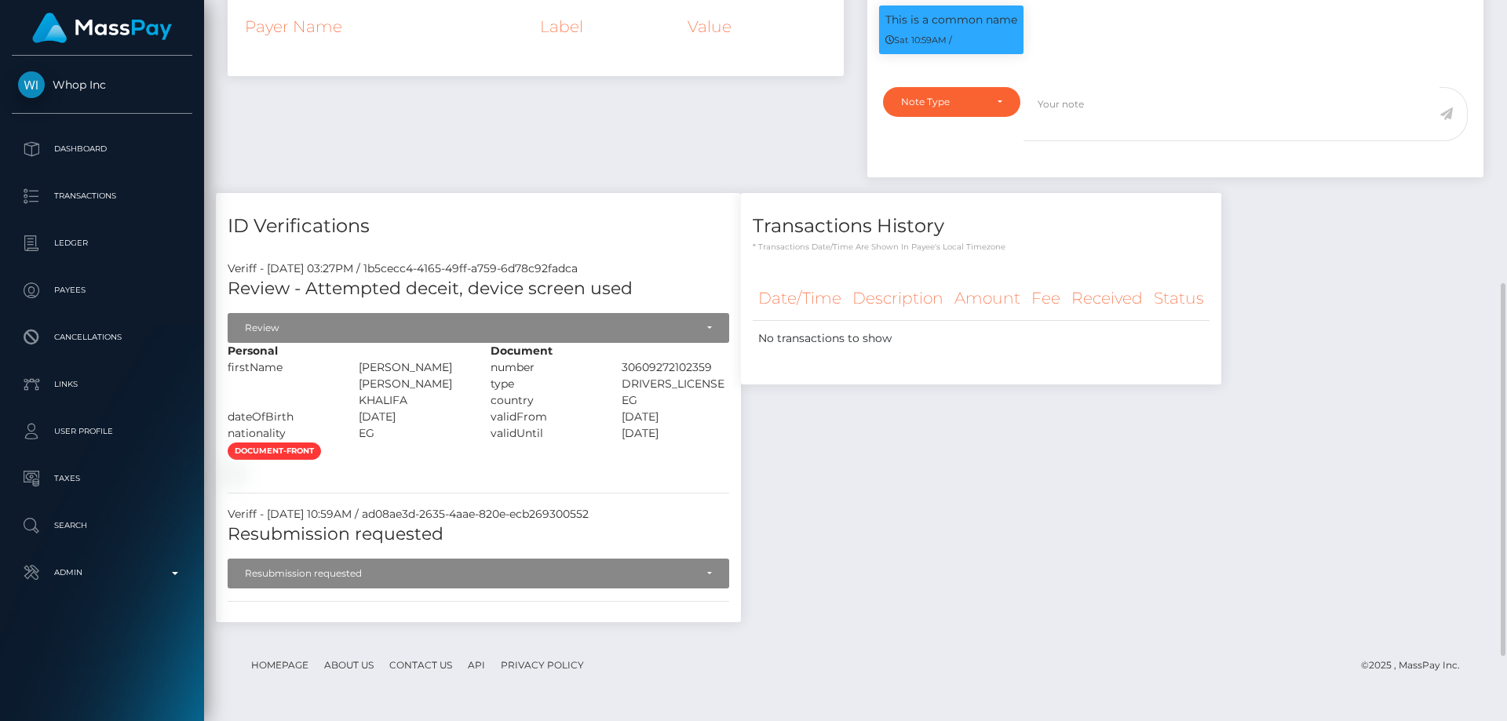
drag, startPoint x: 428, startPoint y: 370, endPoint x: 347, endPoint y: 364, distance: 81.0
click at [347, 364] on div "[PERSON_NAME] [PERSON_NAME] KHALIFA" at bounding box center [412, 384] width 131 height 49
copy div "OMAR AHMED"
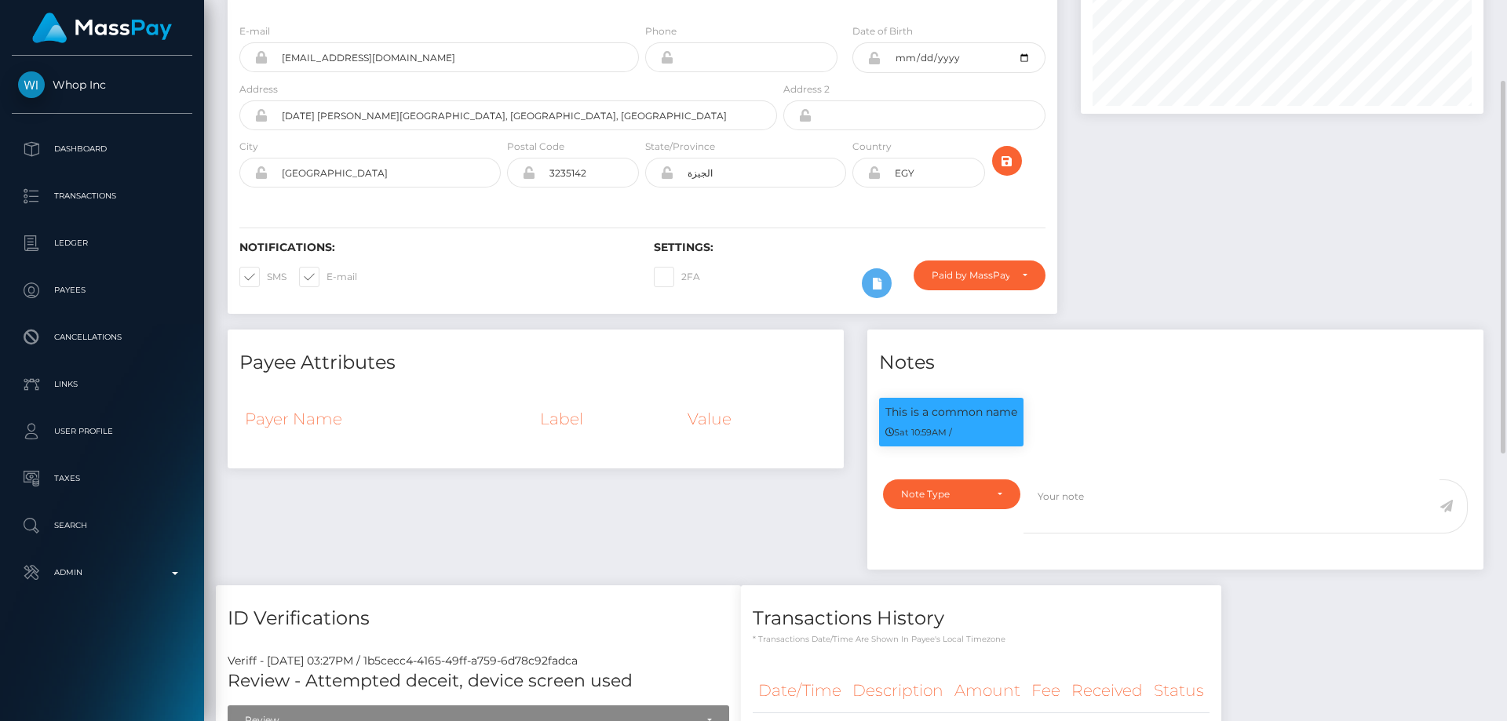
scroll to position [0, 0]
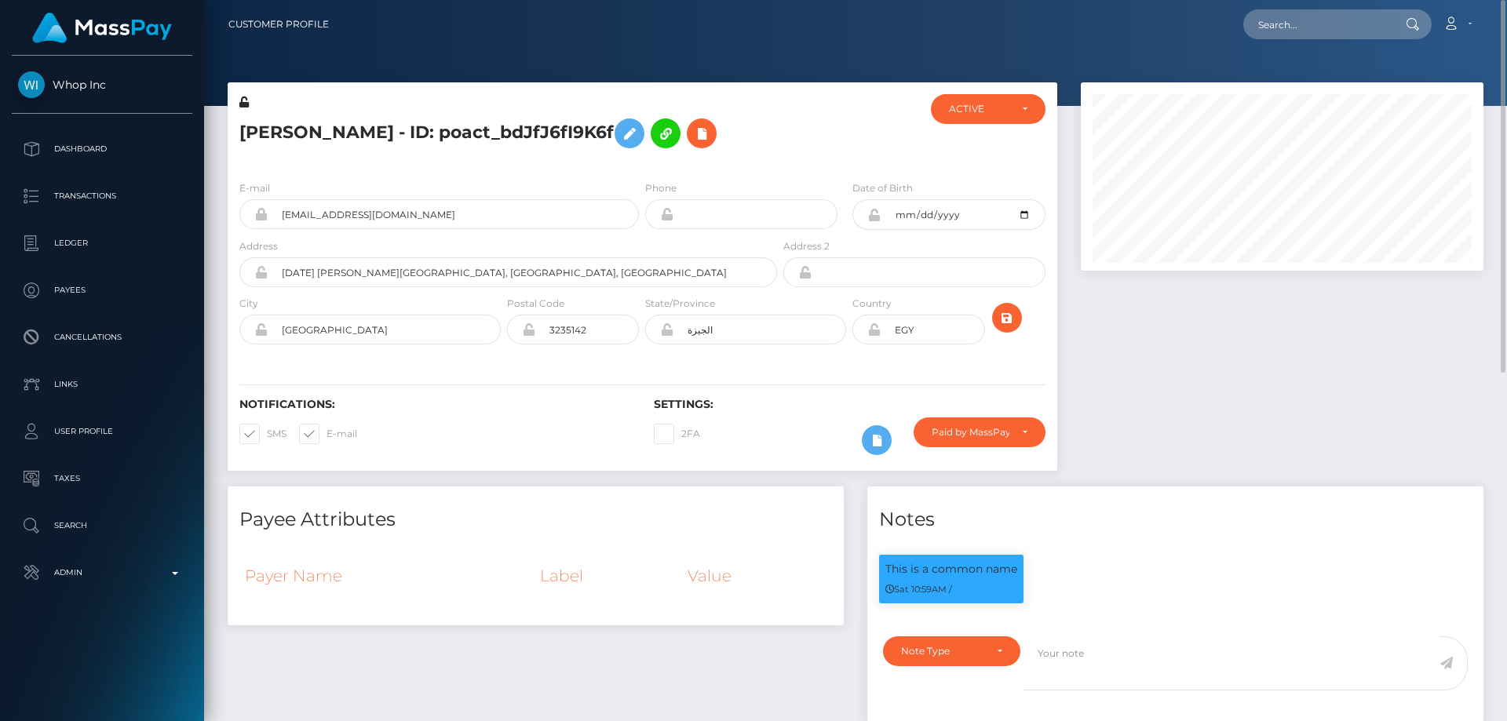
click at [382, 163] on div "Omar Khalifa - ID: poact_bdJfJ6fI9K6f" at bounding box center [504, 131] width 553 height 74
click at [620, 128] on icon at bounding box center [629, 134] width 19 height 20
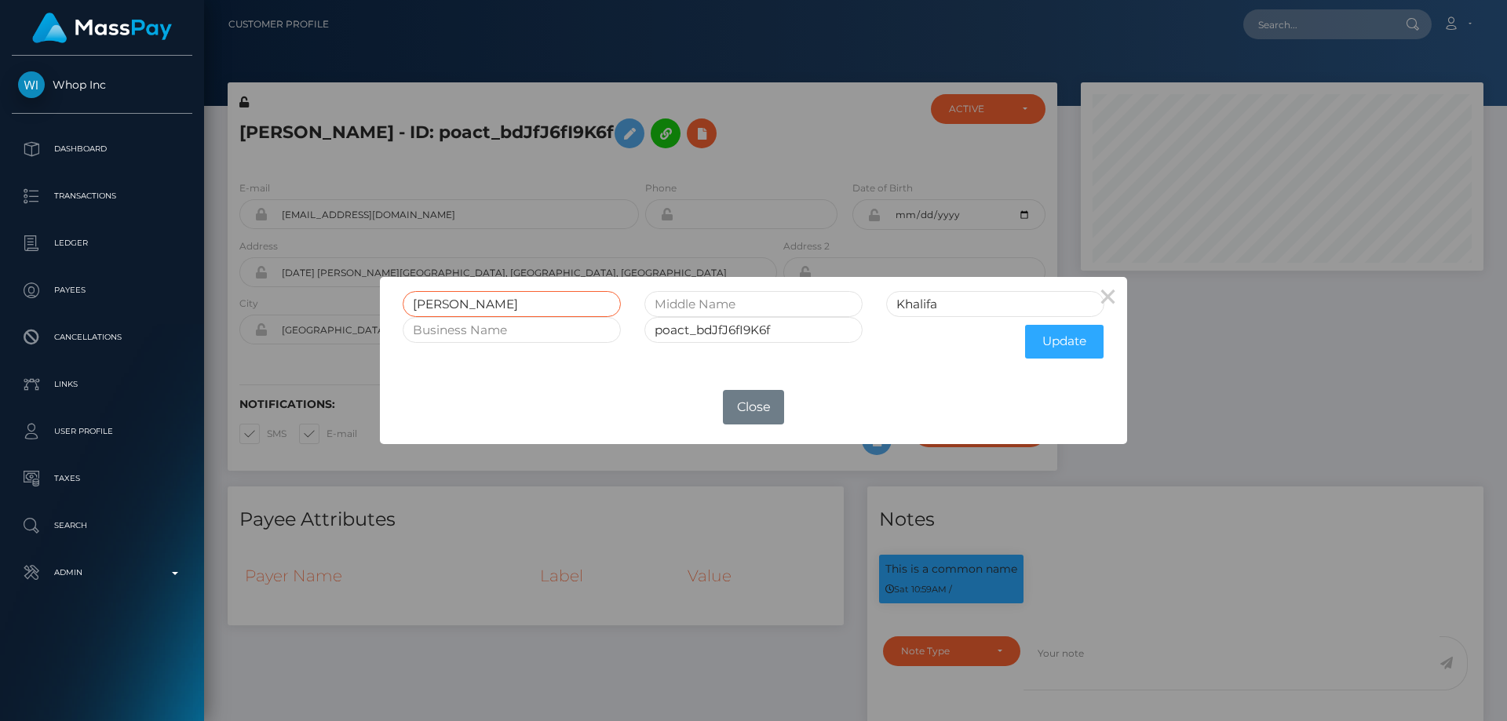
click at [520, 307] on input "Omar" at bounding box center [512, 304] width 218 height 26
drag, startPoint x: 488, startPoint y: 312, endPoint x: 411, endPoint y: 306, distance: 77.1
click at [392, 312] on div "Omar" at bounding box center [512, 304] width 242 height 26
paste input "MAR AHMED"
type input "OMAR AHMED"
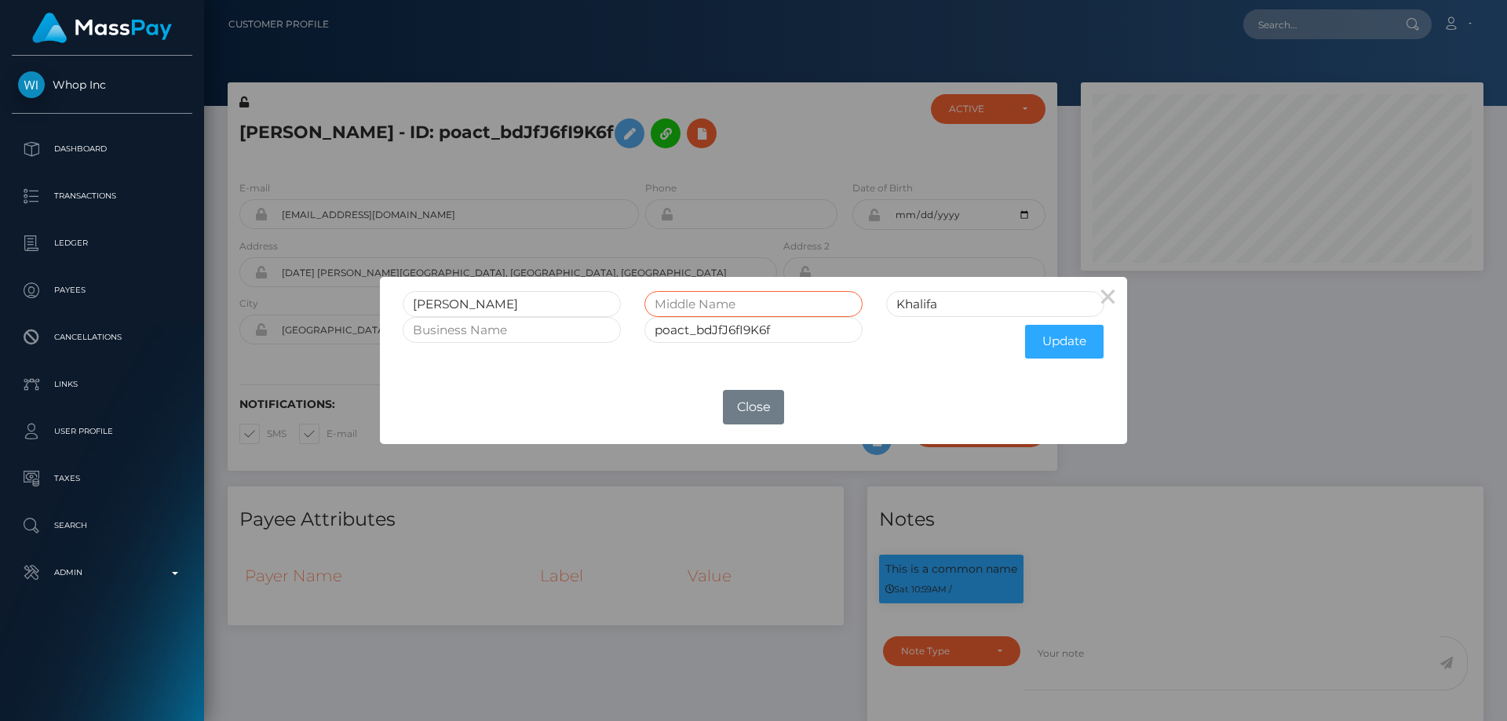
click at [748, 294] on input "text" at bounding box center [754, 304] width 218 height 26
click at [586, 301] on input "OMAR AHMED" at bounding box center [512, 304] width 218 height 26
click at [1211, 492] on div "× OMAR AHMED Khalifa poact_bdJfJ6fI9K6f Update OK No Close" at bounding box center [753, 360] width 1507 height 721
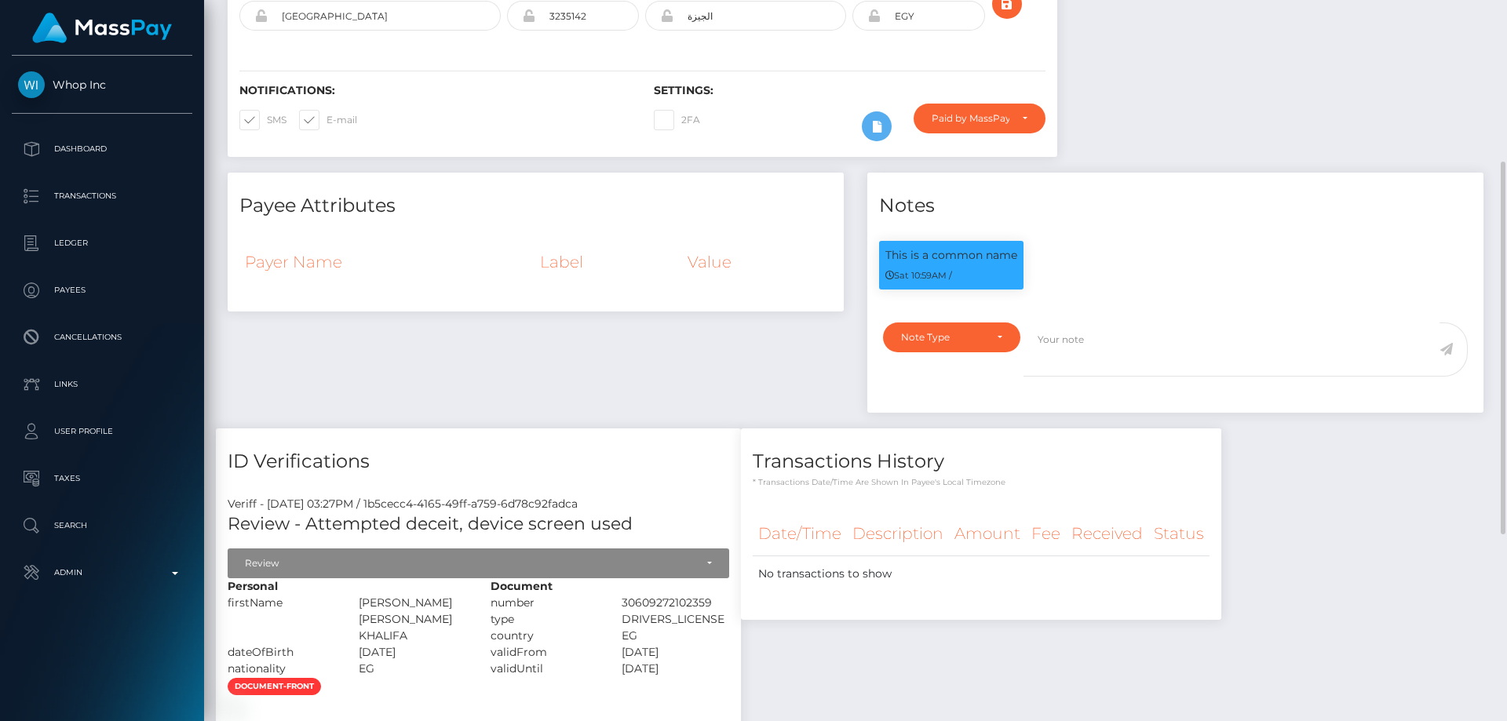
scroll to position [550, 0]
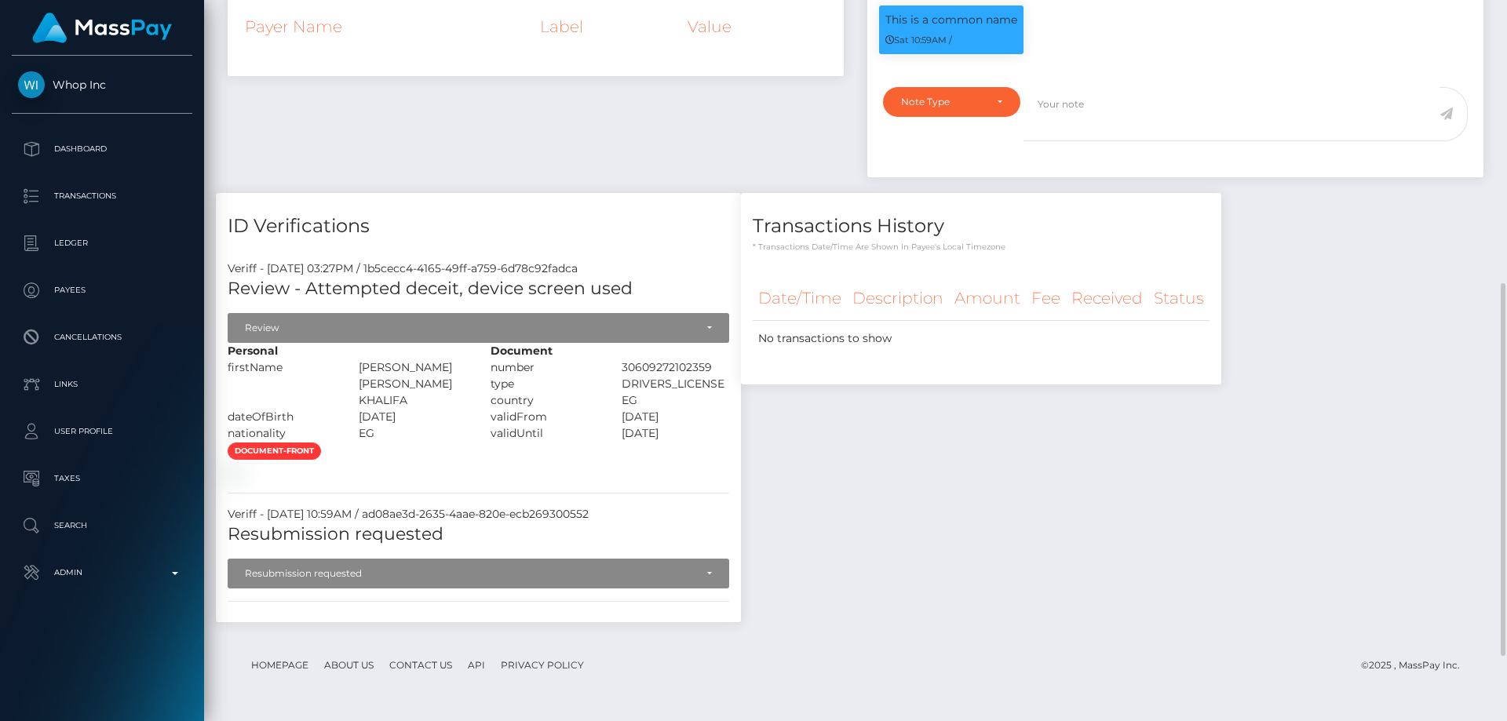
drag, startPoint x: 391, startPoint y: 389, endPoint x: 336, endPoint y: 389, distance: 55.0
click at [347, 389] on div "OMAR AHMED HASSAN KHALIFA" at bounding box center [412, 384] width 131 height 49
copy div "HASSAN"
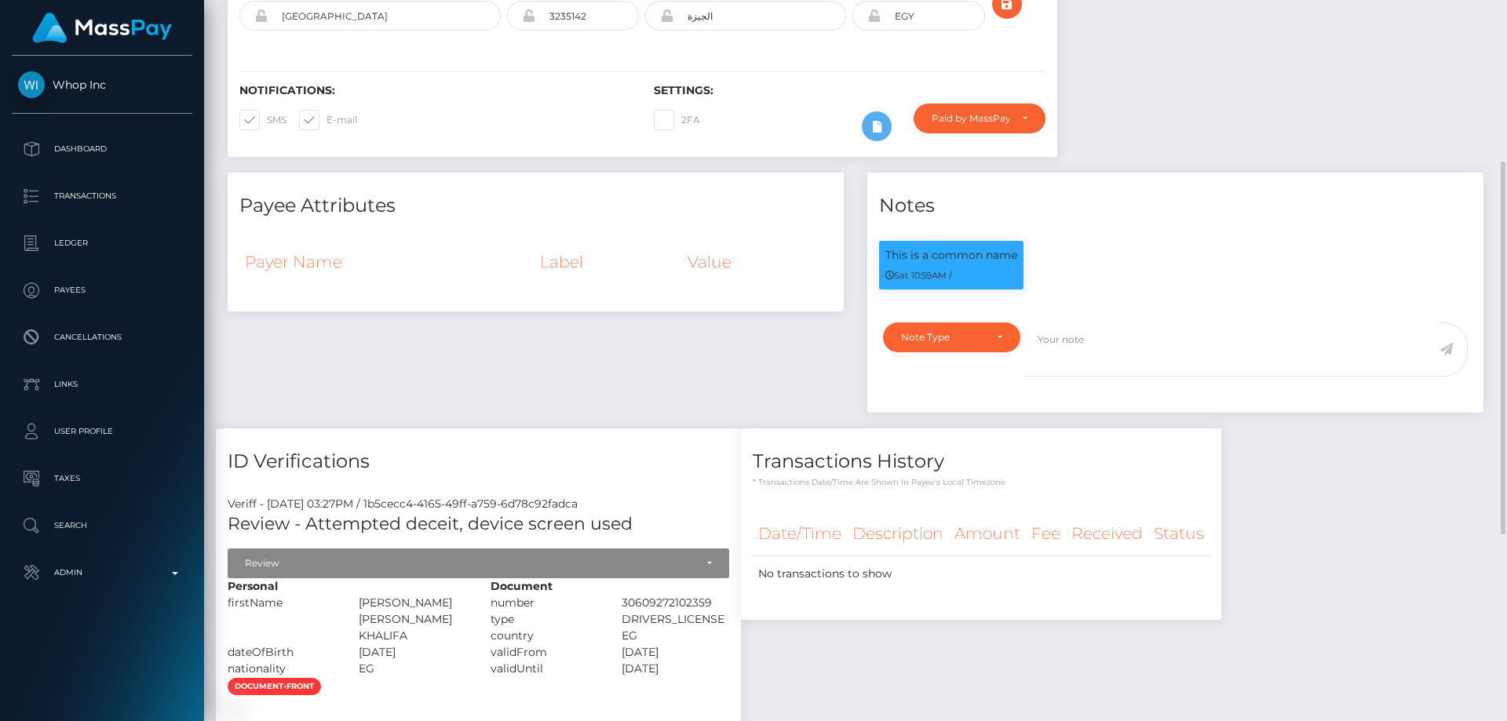
scroll to position [393, 0]
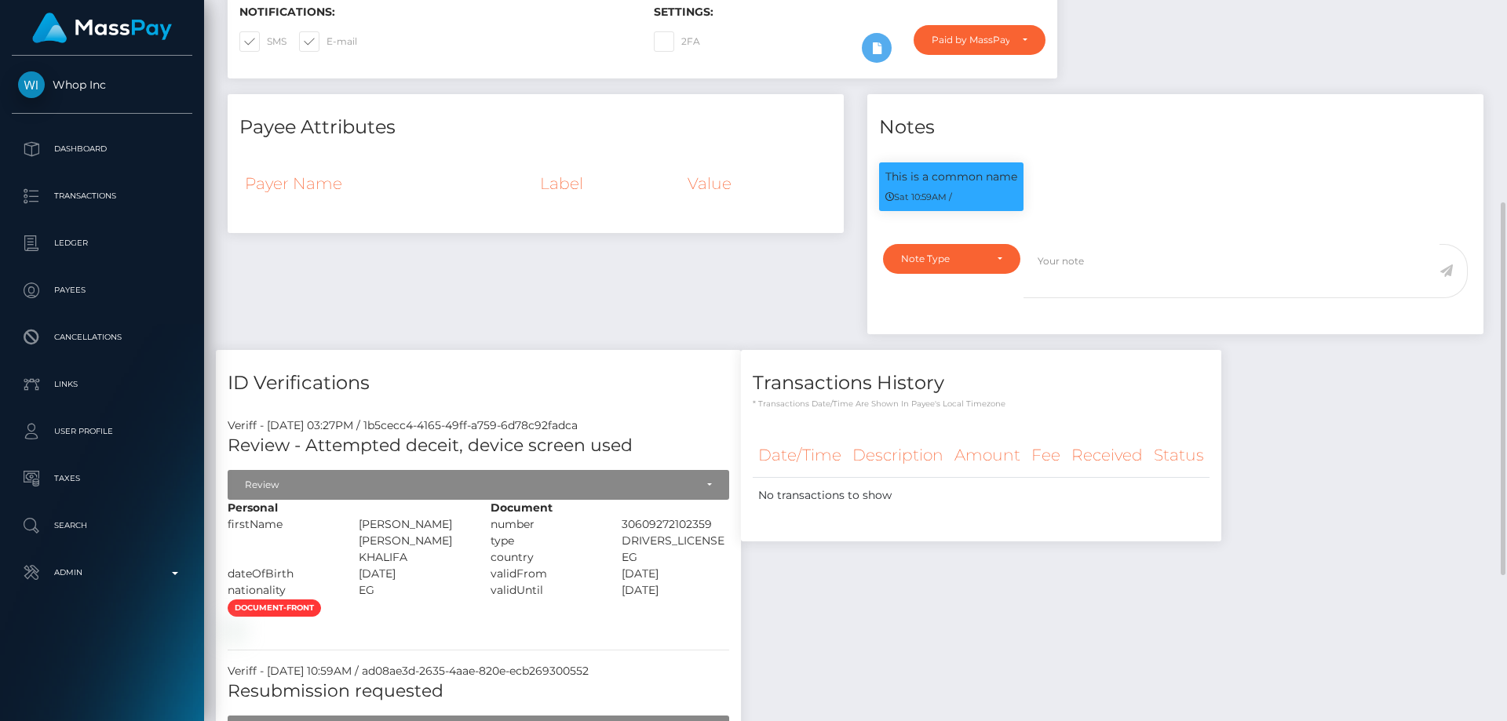
click at [386, 541] on div "OMAR AHMED HASSAN KHALIFA" at bounding box center [412, 541] width 131 height 49
drag, startPoint x: 400, startPoint y: 545, endPoint x: 345, endPoint y: 523, distance: 59.2
click at [347, 523] on div "OMAR AHMED HASSAN KHALIFA" at bounding box center [412, 541] width 131 height 49
copy div "OMAR AHMED HASSAN"
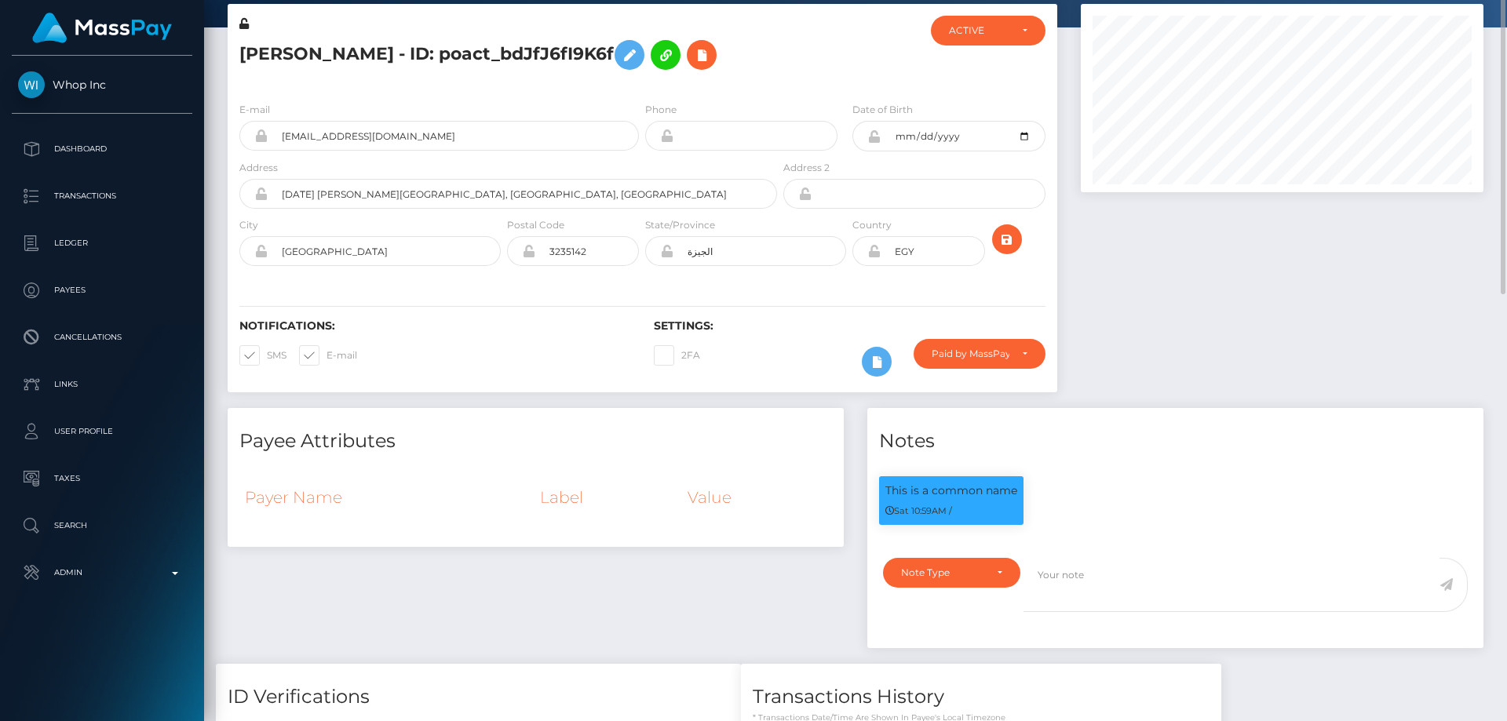
scroll to position [0, 0]
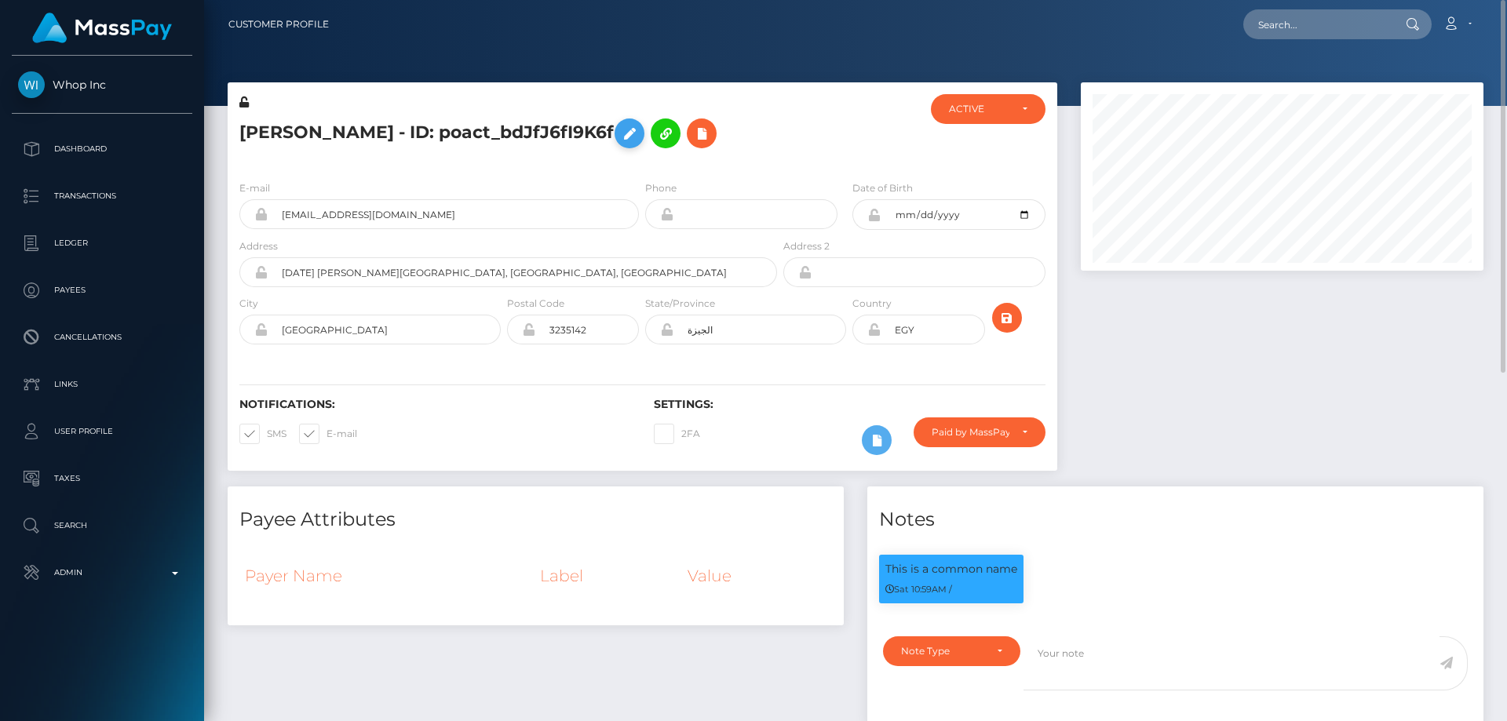
click at [620, 126] on icon at bounding box center [629, 134] width 19 height 20
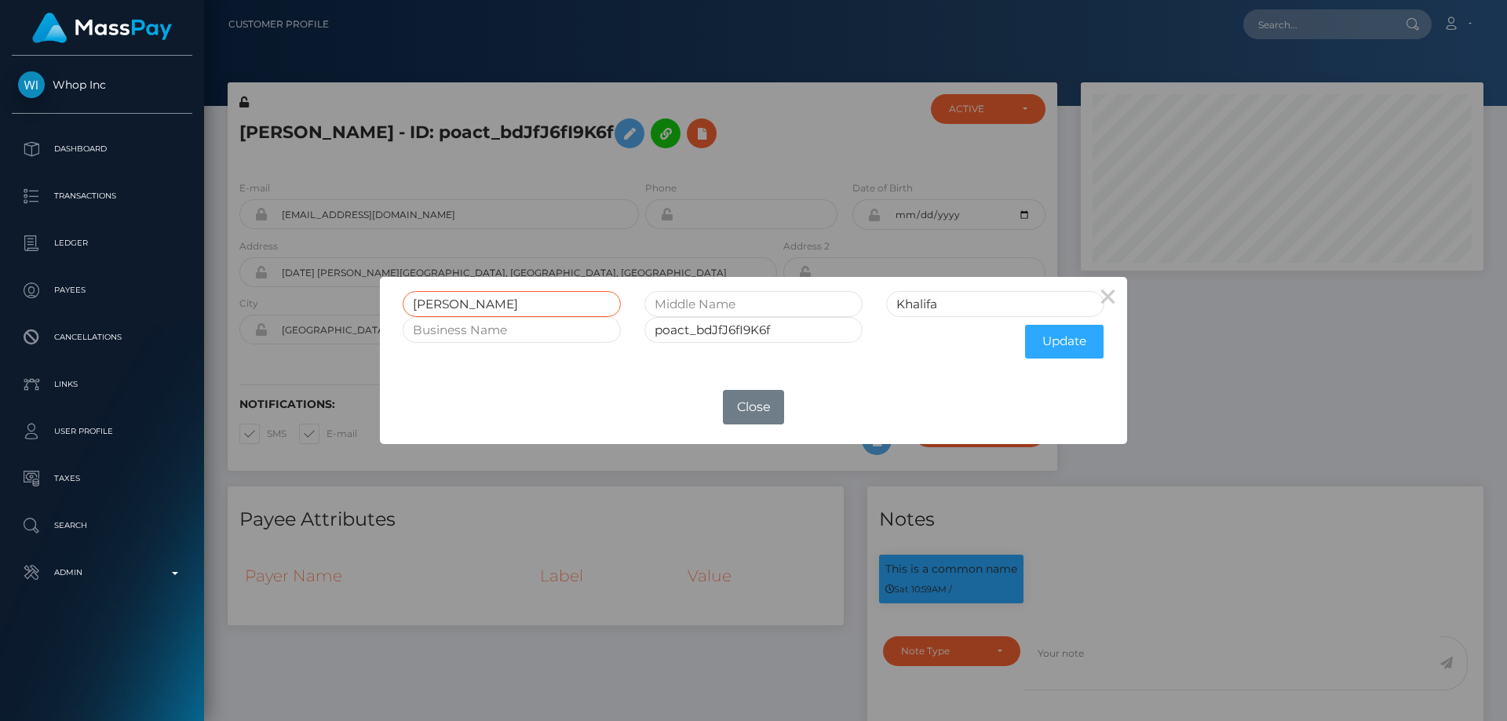
drag, startPoint x: 469, startPoint y: 317, endPoint x: 382, endPoint y: 316, distance: 87.1
click at [379, 316] on div "× Omar Khalifa poact_bdJfJ6fI9K6f Update OK No Close" at bounding box center [753, 360] width 1507 height 721
paste input "MAR AHMED HASSAN"
type input "OMAR AHMED HASSAN"
click at [1047, 345] on button "Update" at bounding box center [1064, 342] width 79 height 34
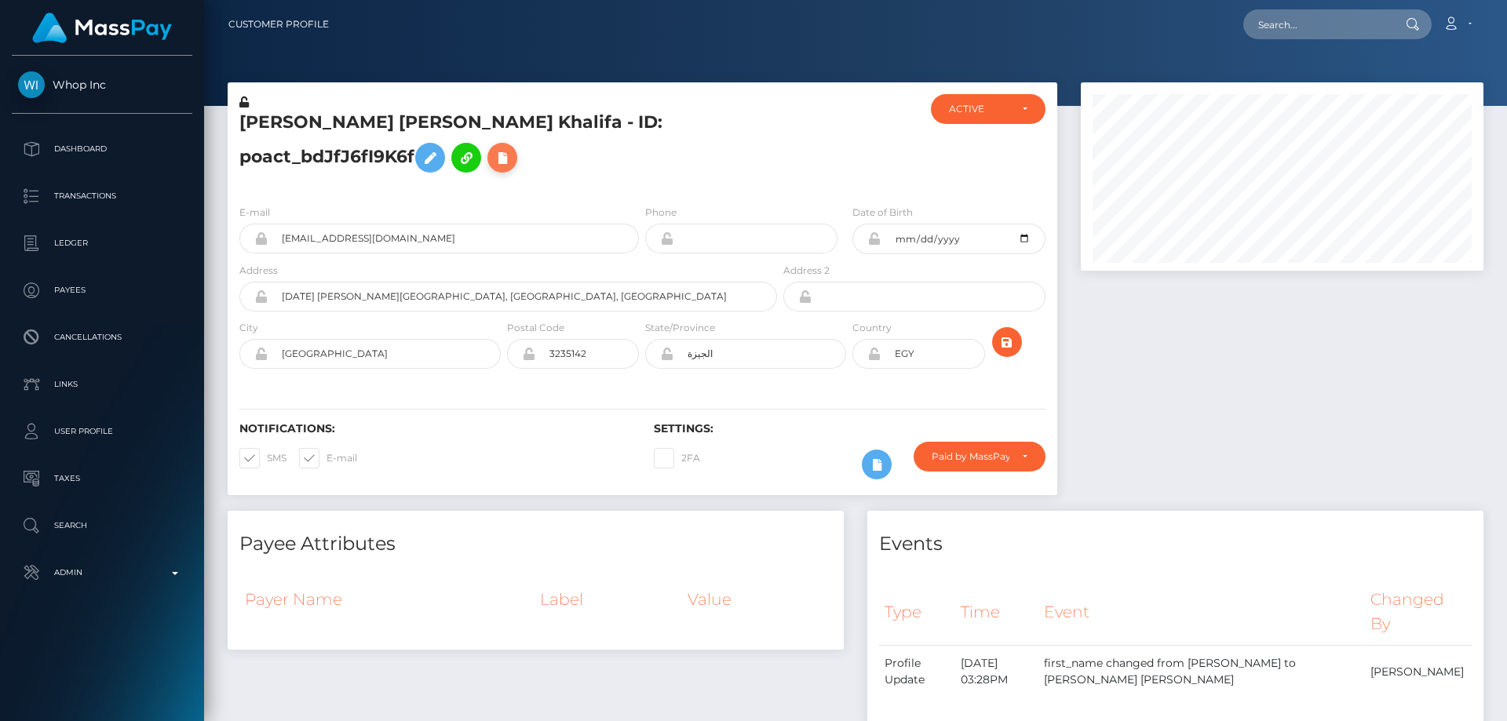
scroll to position [188, 404]
click at [245, 103] on icon at bounding box center [243, 102] width 9 height 11
drag, startPoint x: 714, startPoint y: 349, endPoint x: 572, endPoint y: 447, distance: 171.6
click at [583, 410] on div "OMAR AHMED HASSAN Khalifa - ID: poact_bdJfJ6fI9K6f ACTIVE CLOSED ACTIVE E-mail" at bounding box center [643, 288] width 830 height 413
drag, startPoint x: 325, startPoint y: 357, endPoint x: 281, endPoint y: 357, distance: 44.0
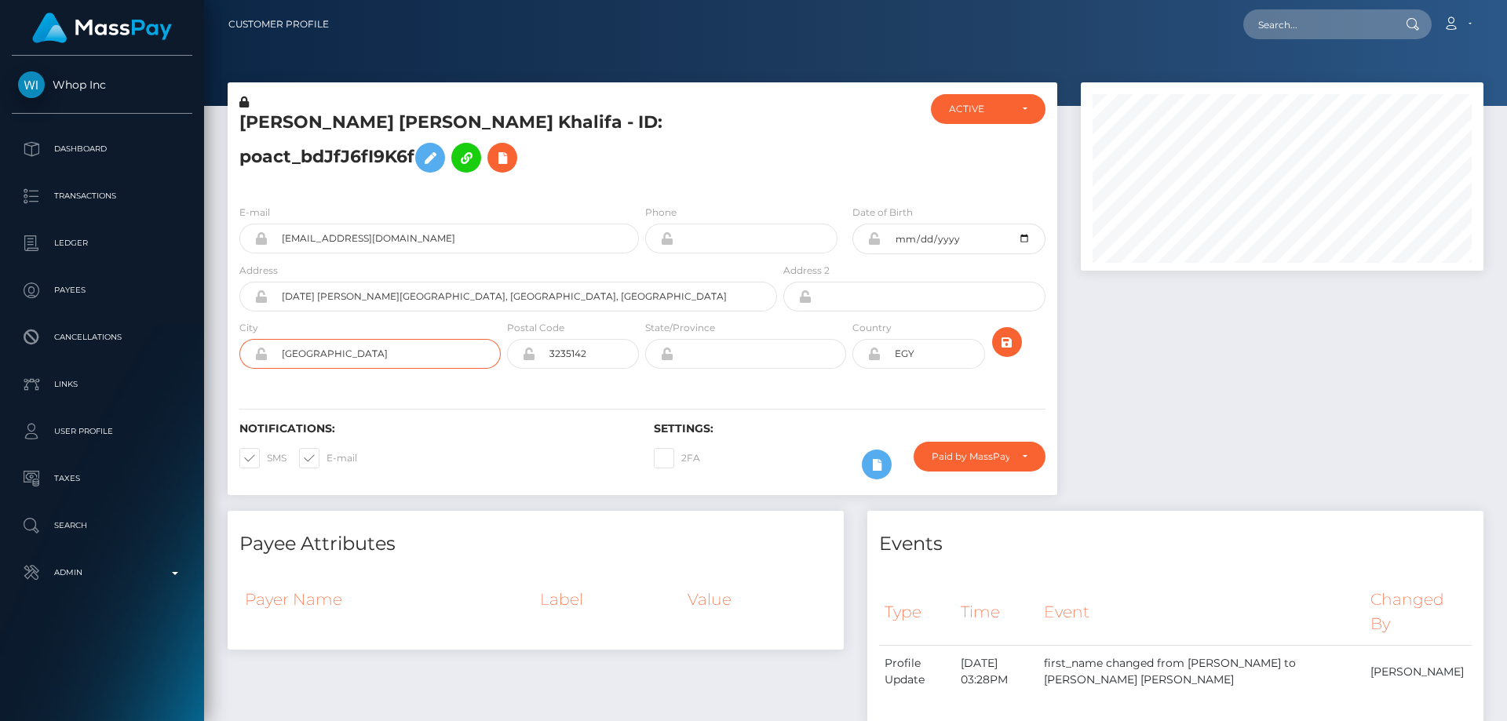
click at [281, 357] on input "Cairo" at bounding box center [384, 354] width 233 height 30
paste input "Cairo"
type input "Cairo"
click at [1186, 374] on div at bounding box center [1282, 296] width 426 height 429
click at [528, 176] on h5 "OMAR AHMED HASSAN Khalifa - ID: poact_bdJfJ6fI9K6f" at bounding box center [503, 146] width 529 height 70
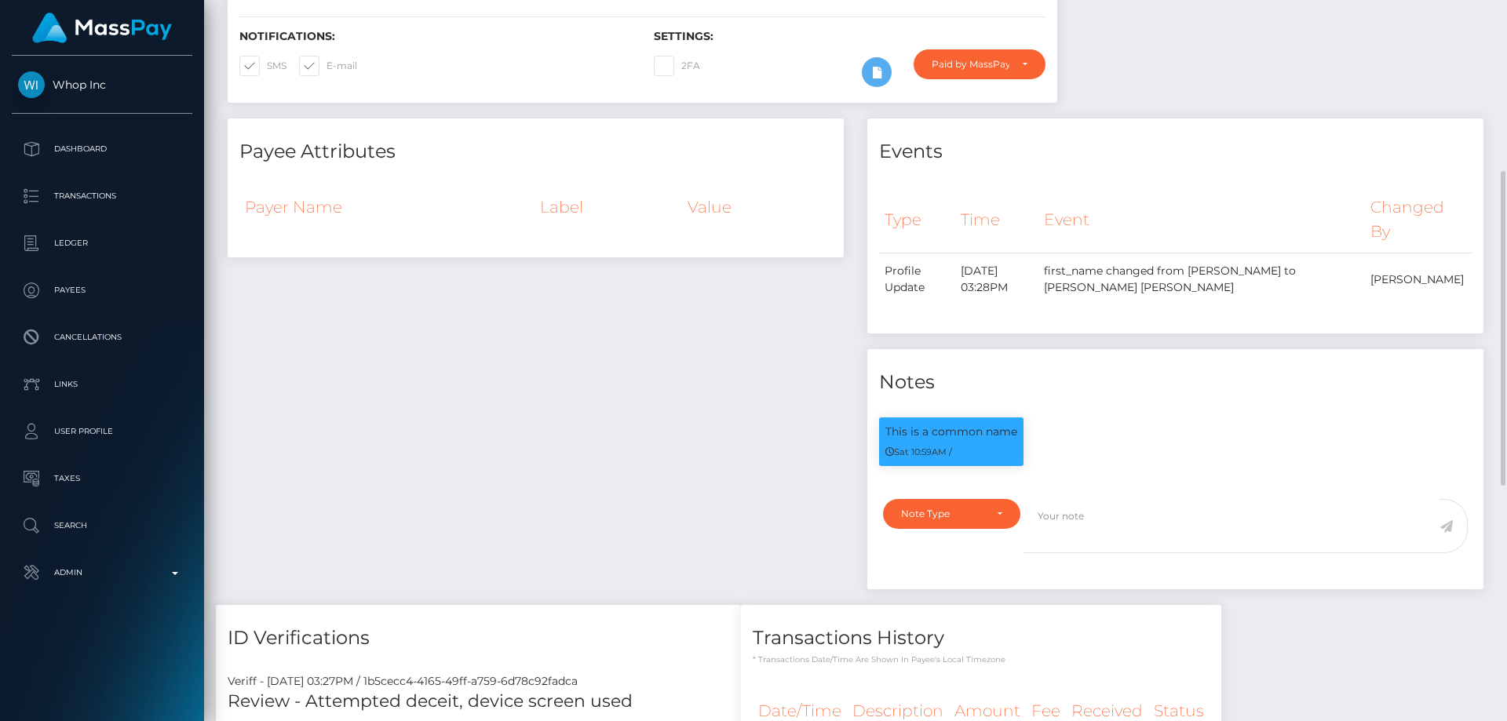
scroll to position [79, 0]
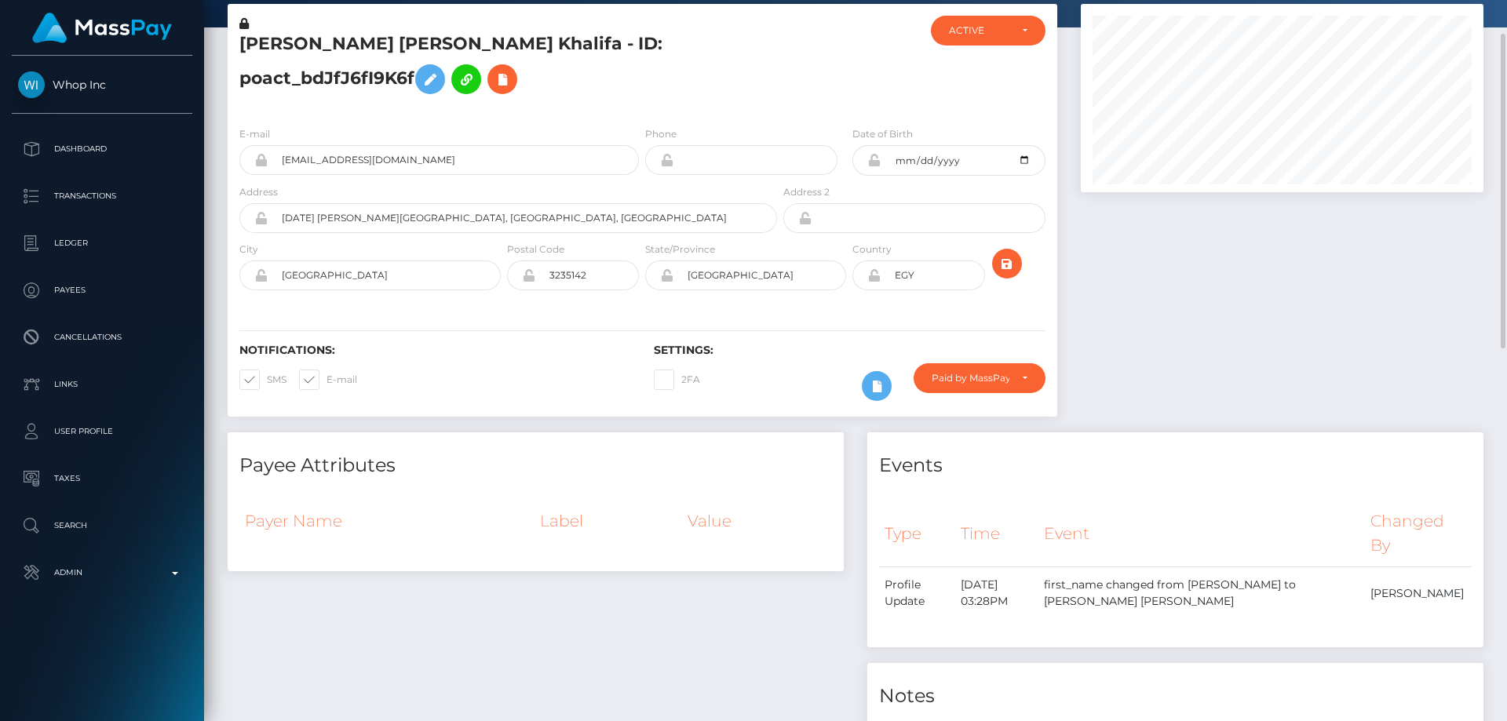
click at [875, 161] on icon at bounding box center [873, 160] width 13 height 13
click at [874, 276] on icon at bounding box center [873, 275] width 13 height 13
click at [1137, 331] on div at bounding box center [1282, 218] width 426 height 429
click at [992, 386] on div "Paid by MassPay" at bounding box center [980, 378] width 132 height 30
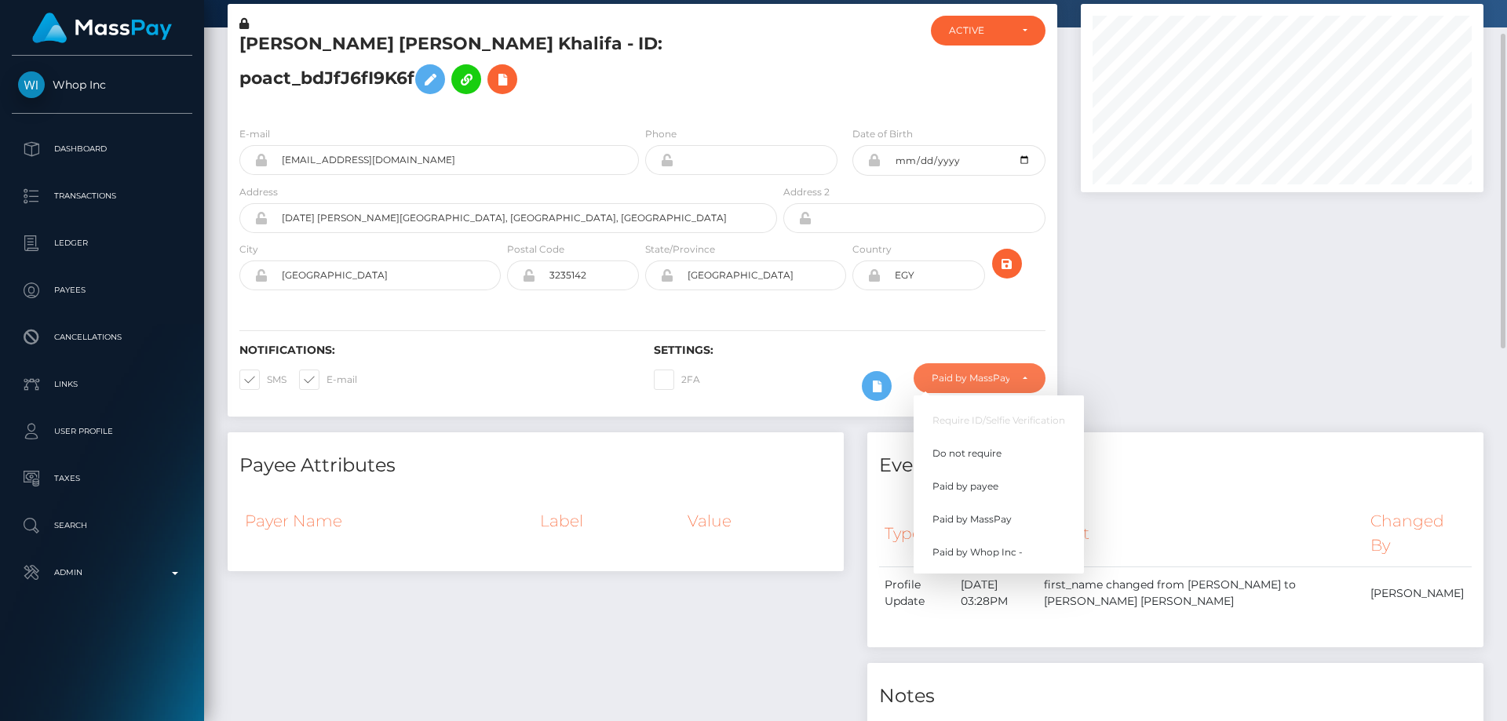
scroll to position [188, 404]
click at [977, 454] on span "Do not require" at bounding box center [967, 454] width 69 height 14
select select "0"
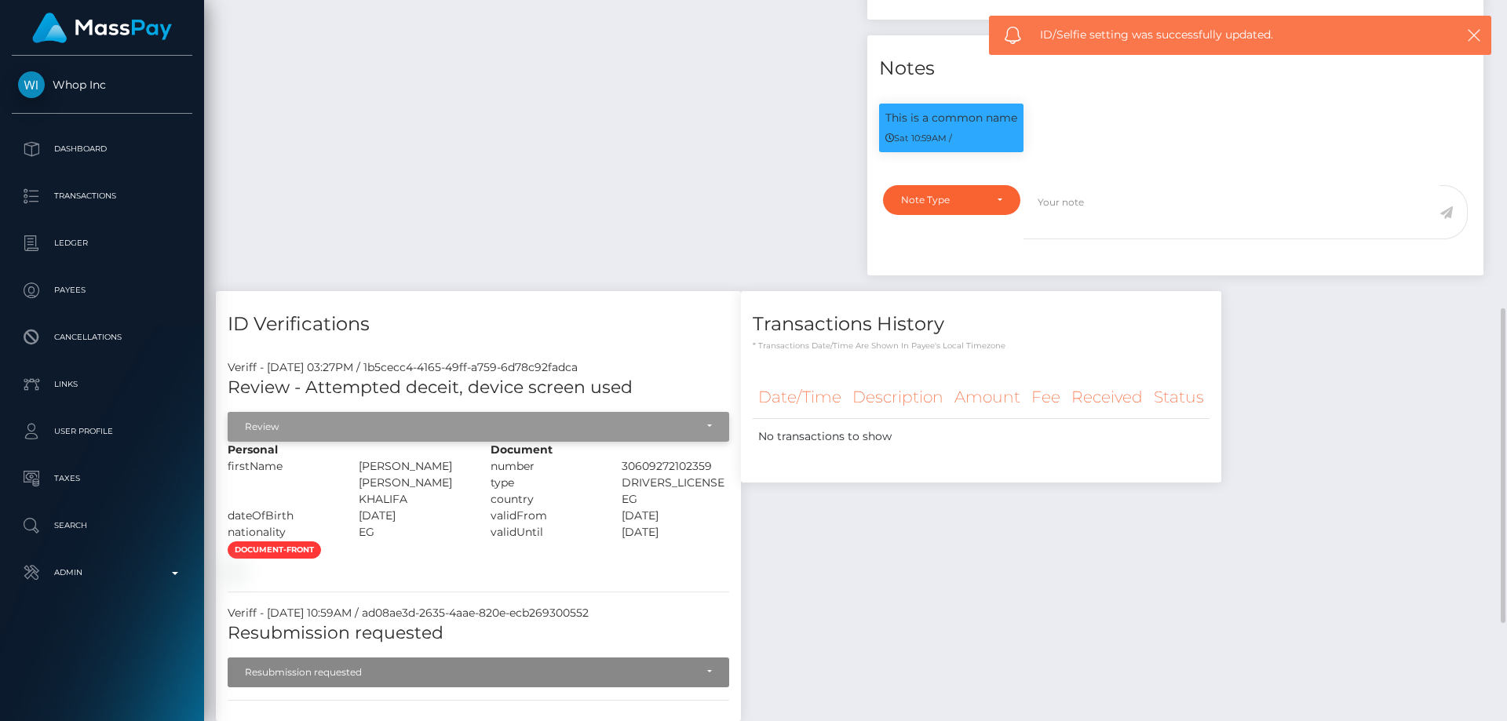
scroll to position [930, 0]
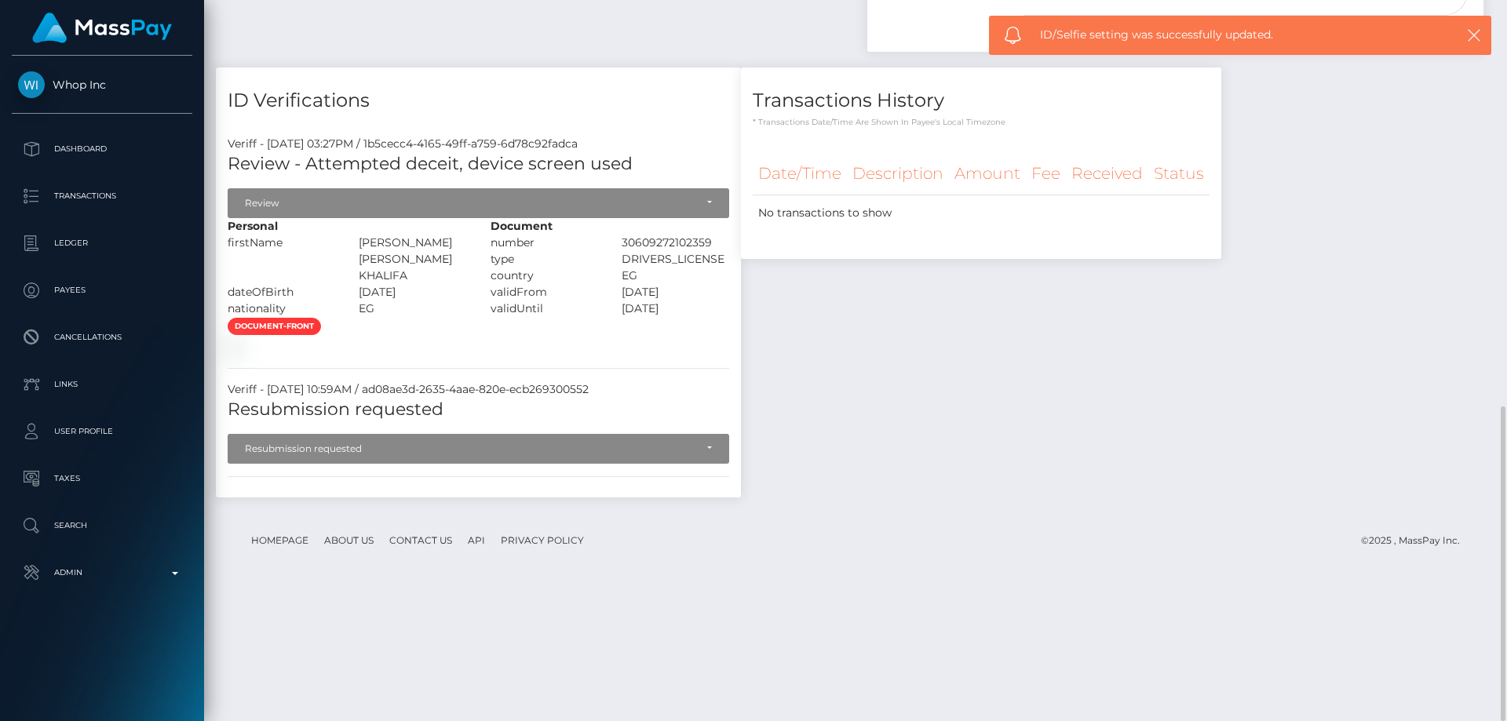
drag, startPoint x: 861, startPoint y: 443, endPoint x: 810, endPoint y: 420, distance: 55.9
click at [860, 443] on div "Transactions History * Transactions date/time are shown in payee's local timezo…" at bounding box center [981, 291] width 504 height 446
click at [393, 210] on div "Review" at bounding box center [479, 203] width 502 height 30
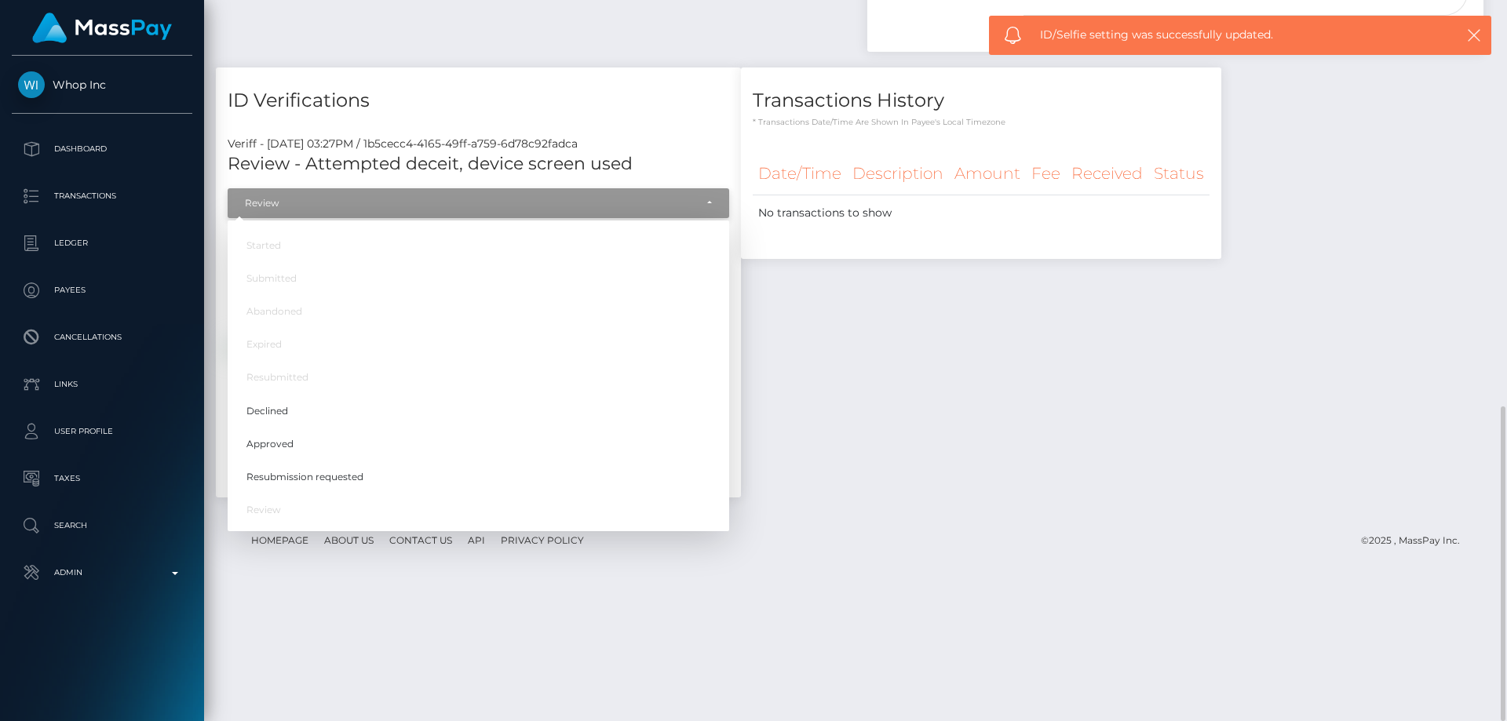
scroll to position [188, 404]
click at [293, 444] on link "Approved" at bounding box center [479, 443] width 502 height 29
select select "Approved"
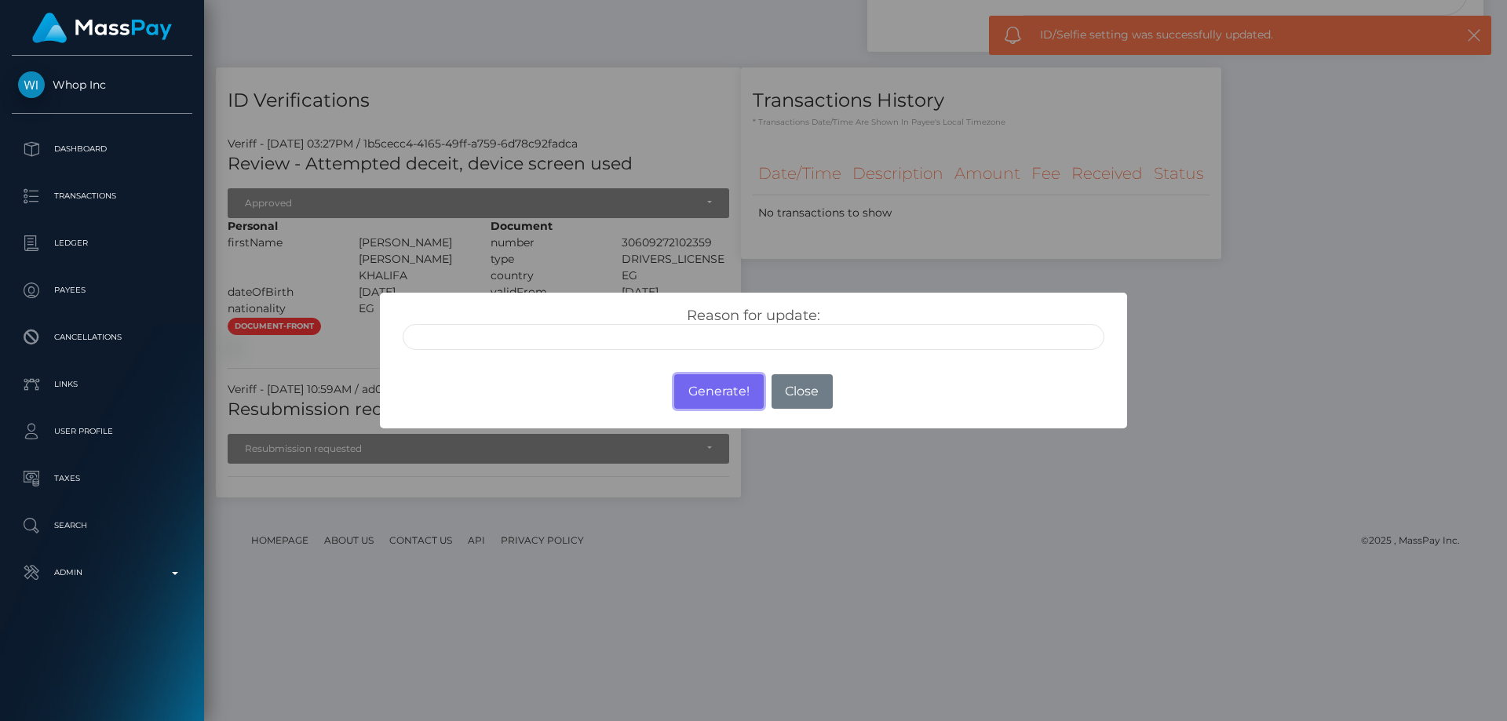
click at [720, 386] on button "Generate!" at bounding box center [718, 391] width 89 height 35
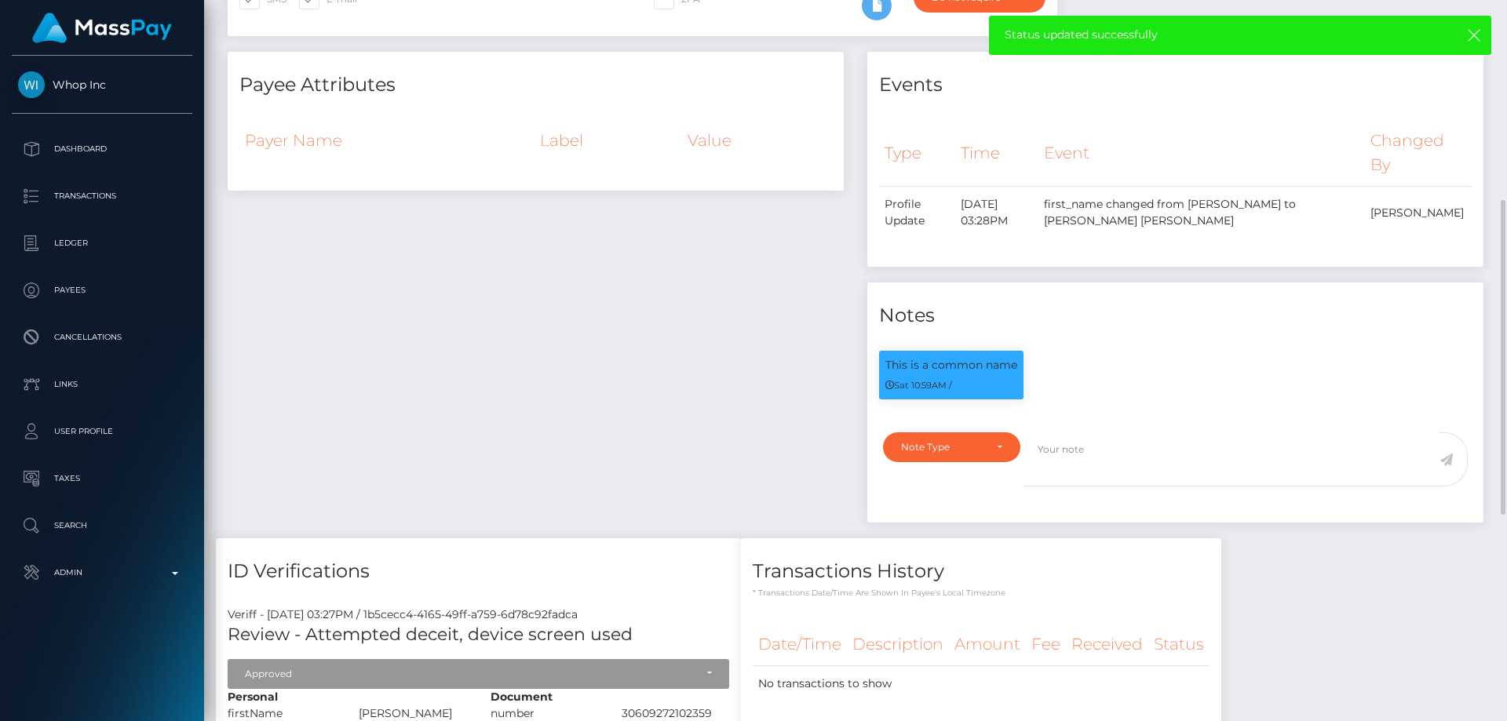
scroll to position [0, 0]
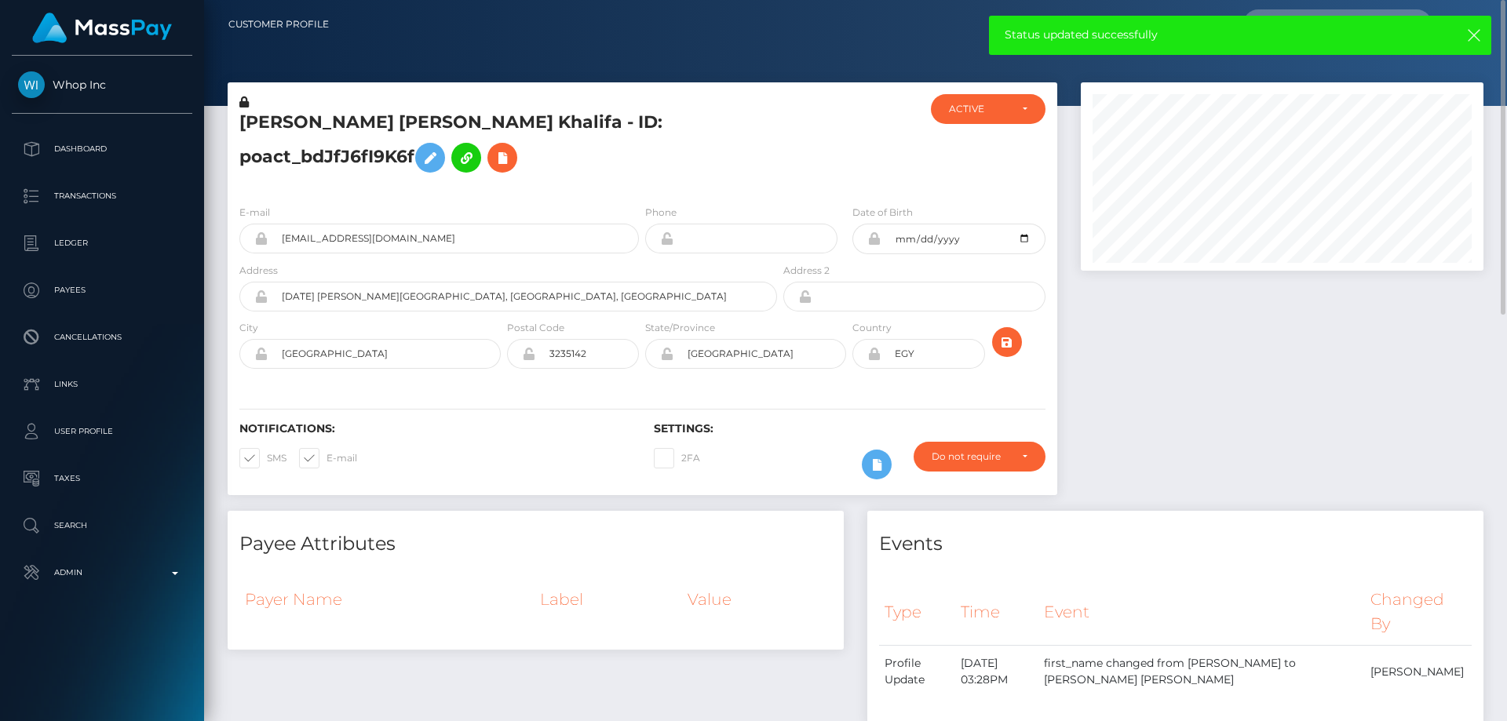
click at [405, 122] on h5 "OMAR AHMED HASSAN Khalifa - ID: poact_bdJfJ6fI9K6f" at bounding box center [503, 146] width 529 height 70
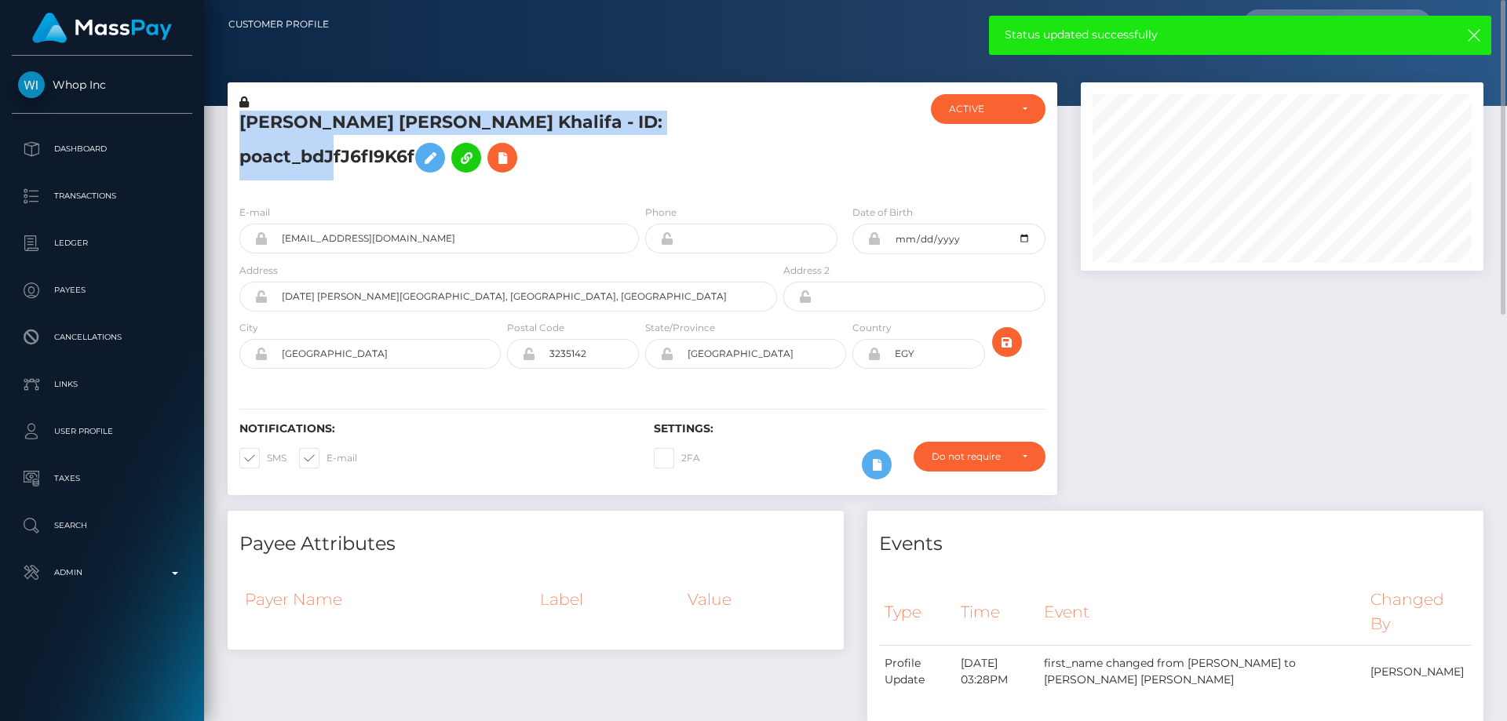
click at [405, 122] on h5 "OMAR AHMED HASSAN Khalifa - ID: poact_bdJfJ6fI9K6f" at bounding box center [503, 146] width 529 height 70
copy h5 "OMAR AHMED HASSAN Khalifa - ID: poact_bdJfJ6fI9K6f"
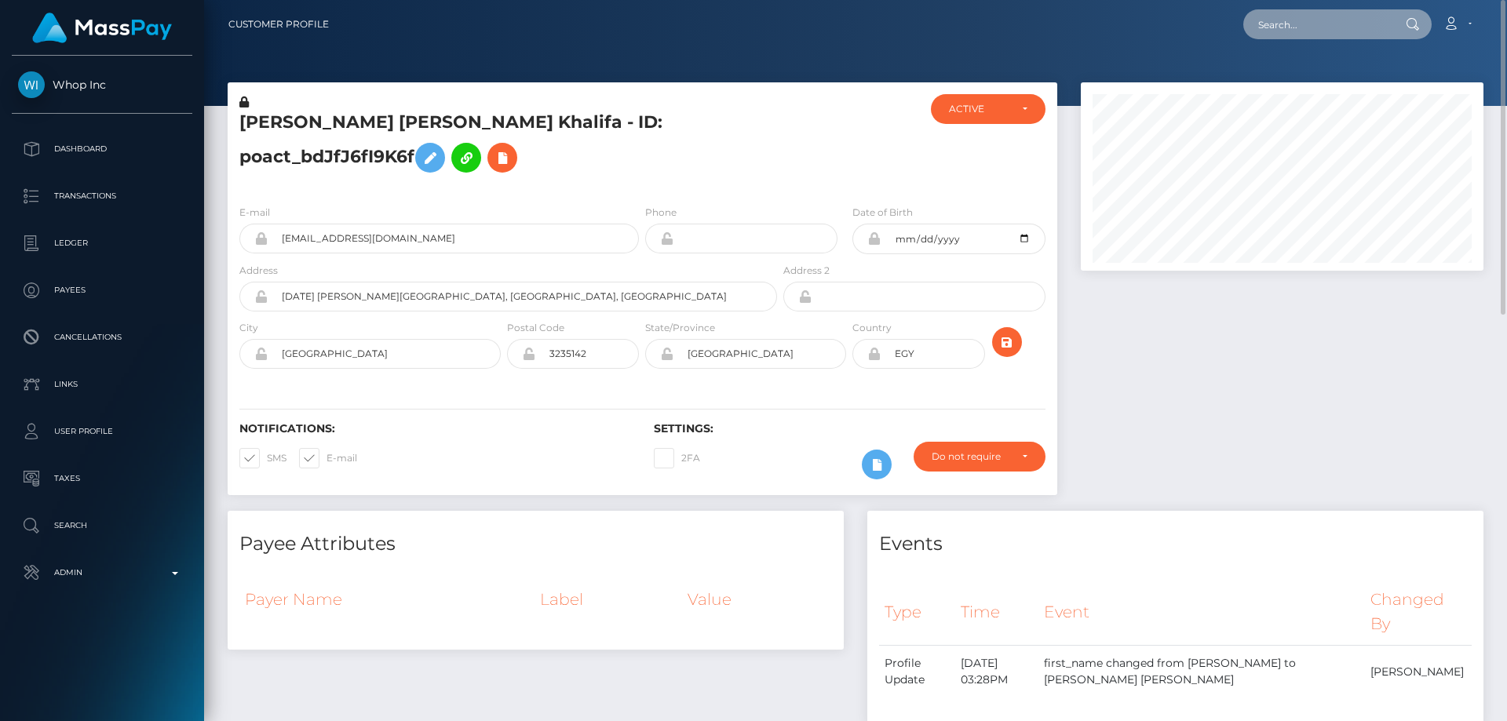
paste input "winniemutuwenda@gmail.com"
type input "winniemutuwenda@gmail.com"
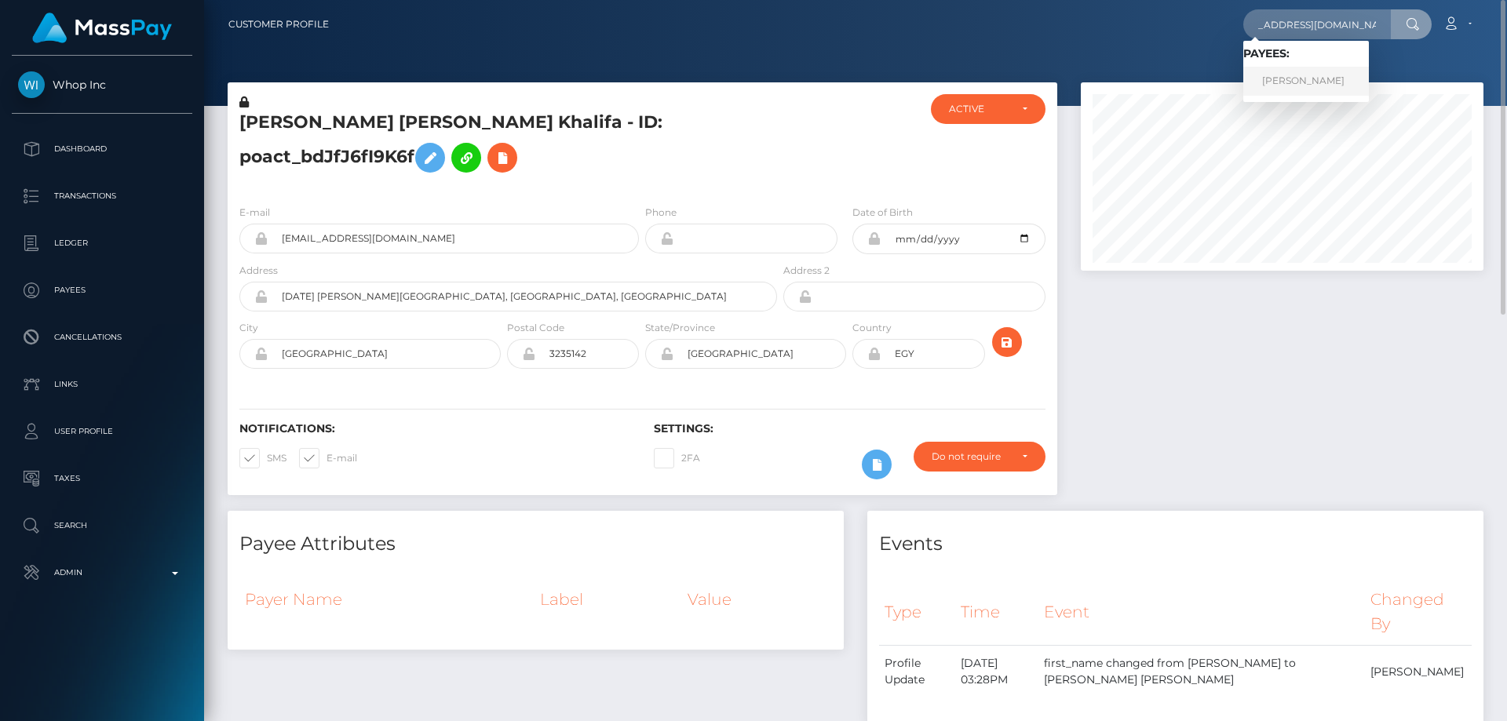
click at [1312, 82] on link "Winny Katiti" at bounding box center [1307, 81] width 126 height 29
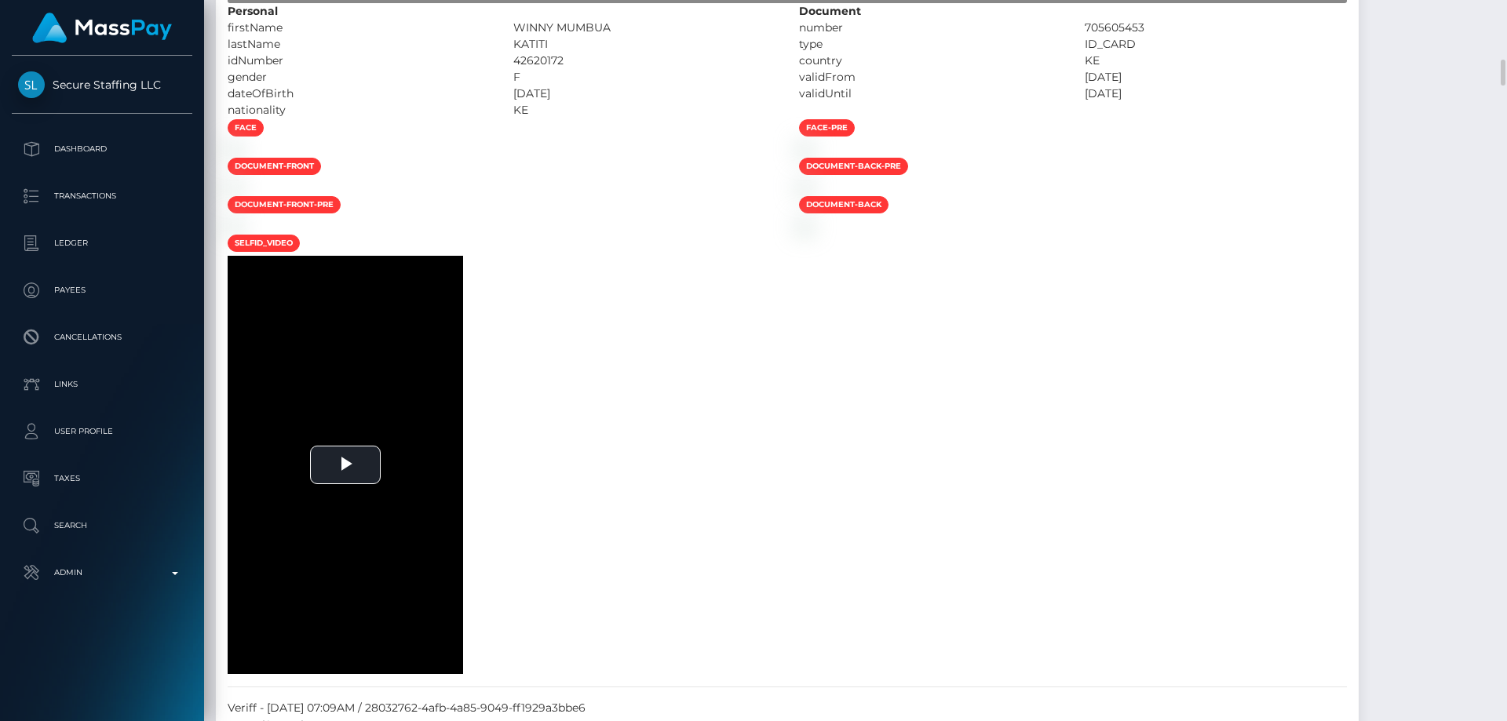
scroll to position [1413, 0]
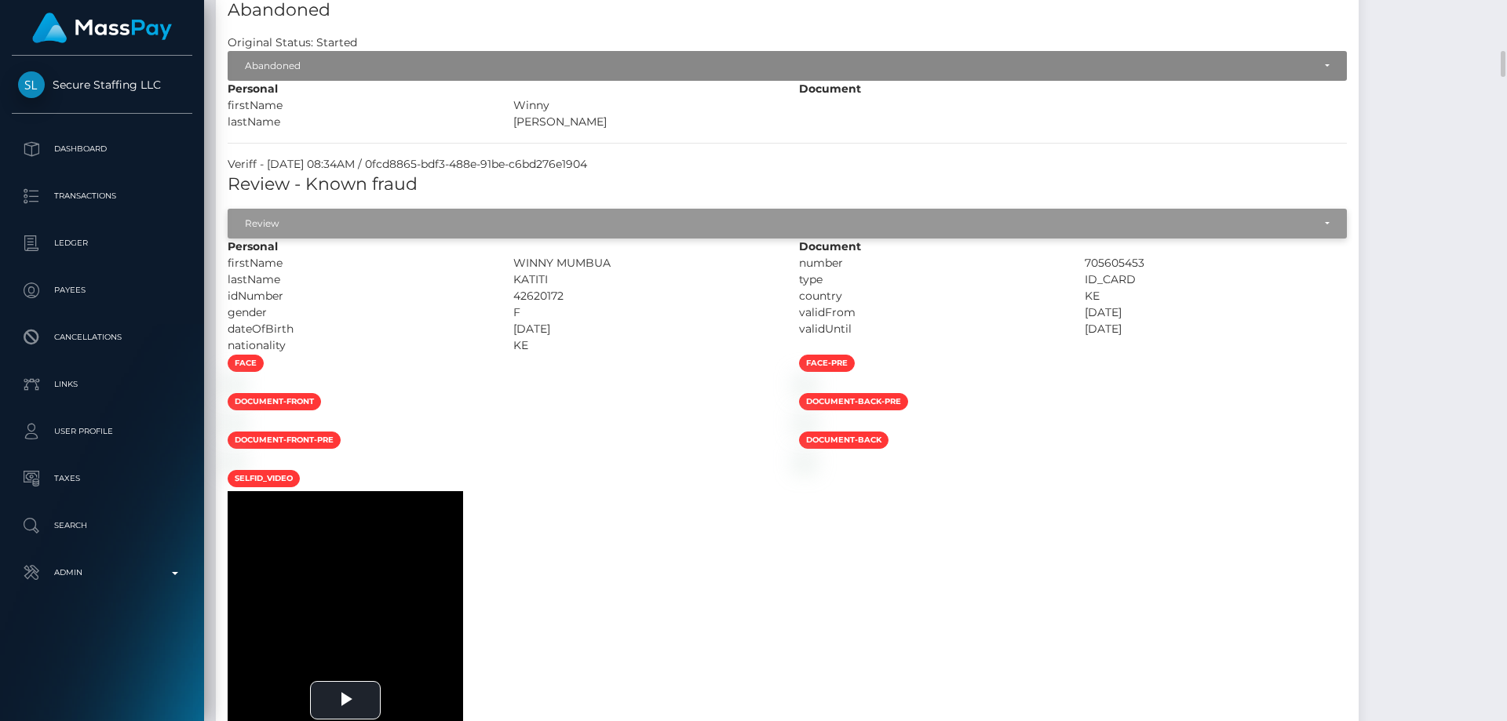
click at [638, 230] on div "Review" at bounding box center [779, 223] width 1068 height 13
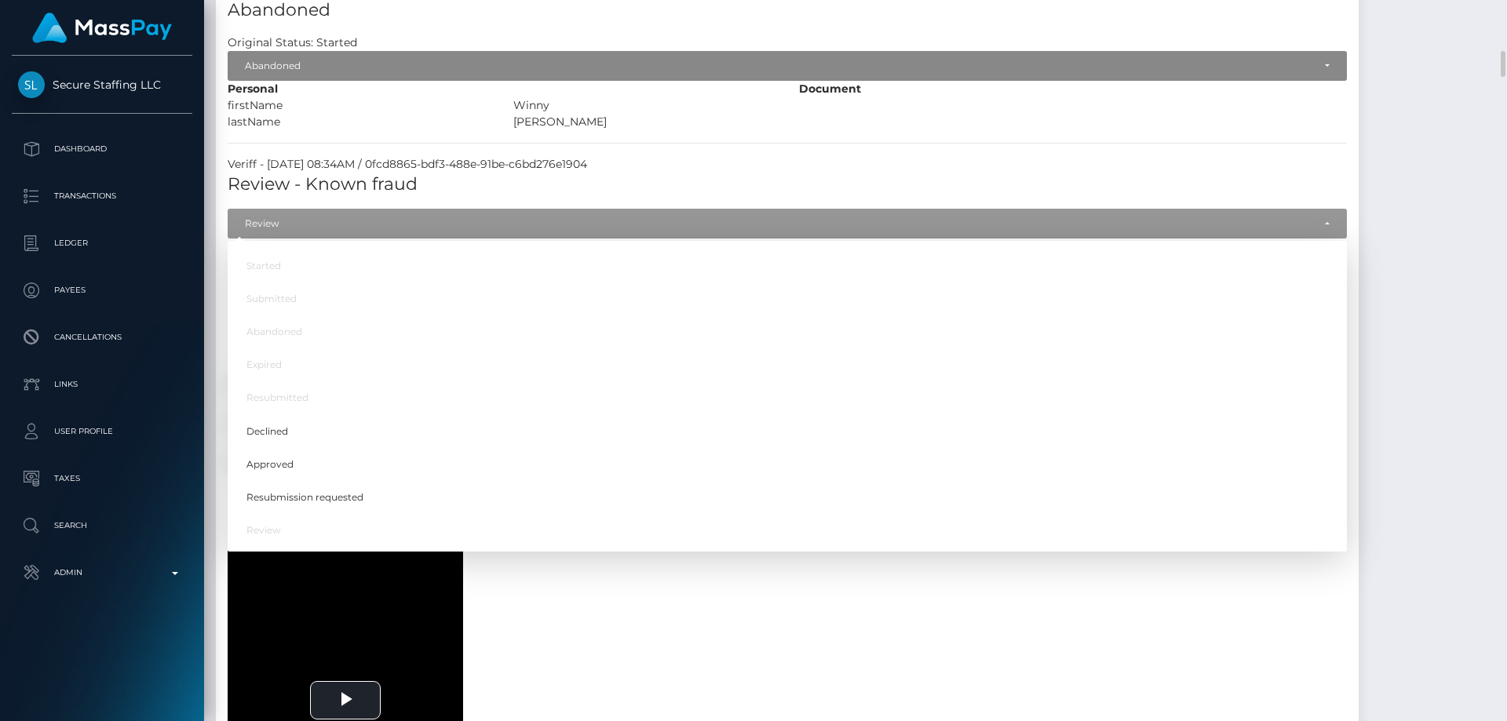
scroll to position [188, 404]
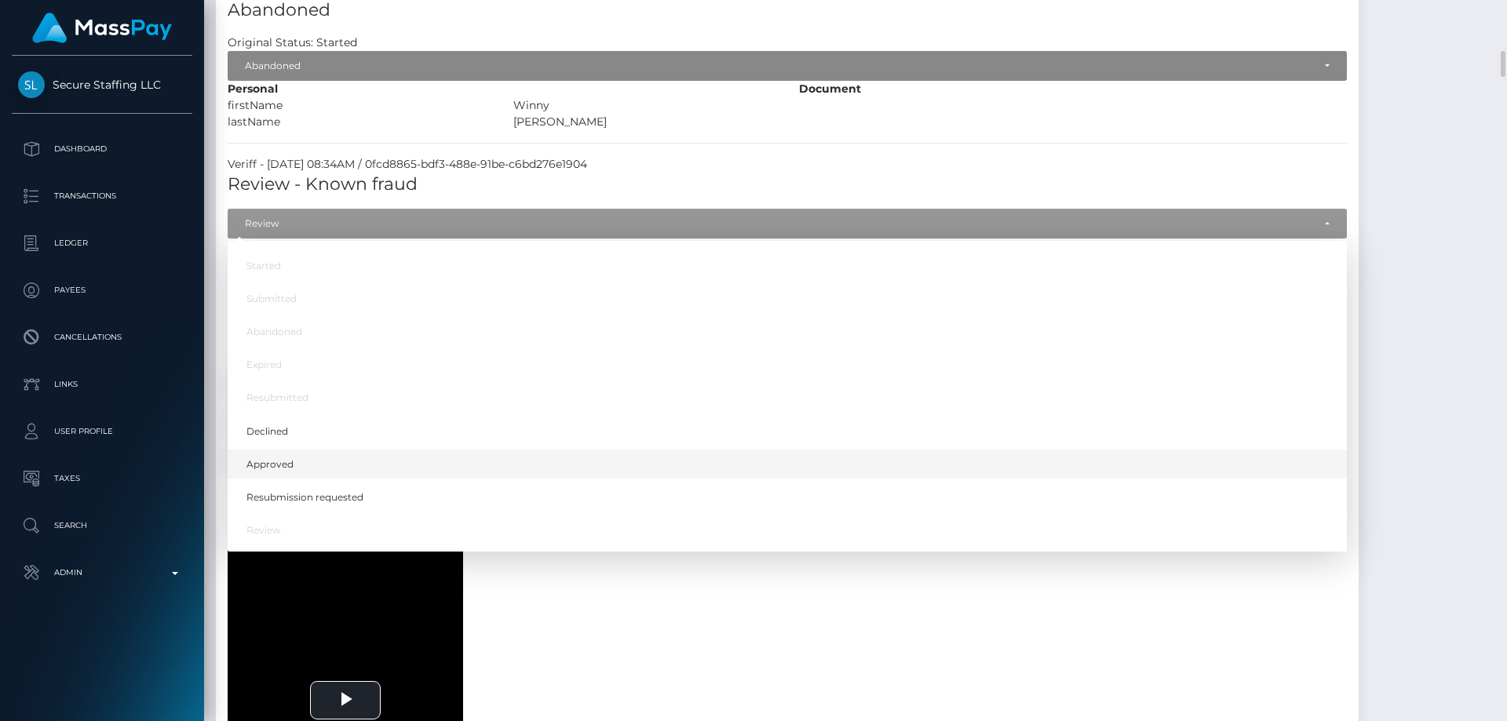
click at [279, 472] on span "Approved" at bounding box center [270, 465] width 47 height 14
select select "Approved"
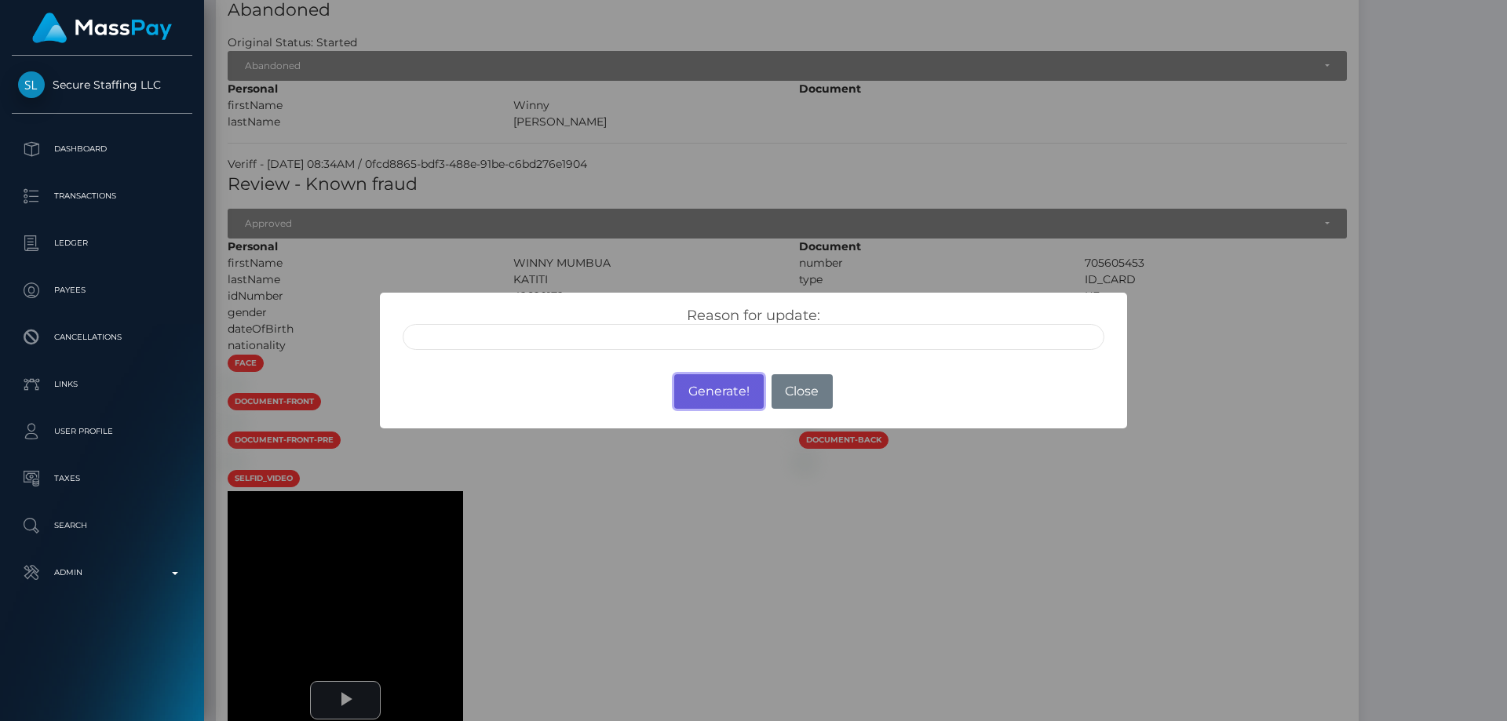
click at [689, 382] on button "Generate!" at bounding box center [718, 391] width 89 height 35
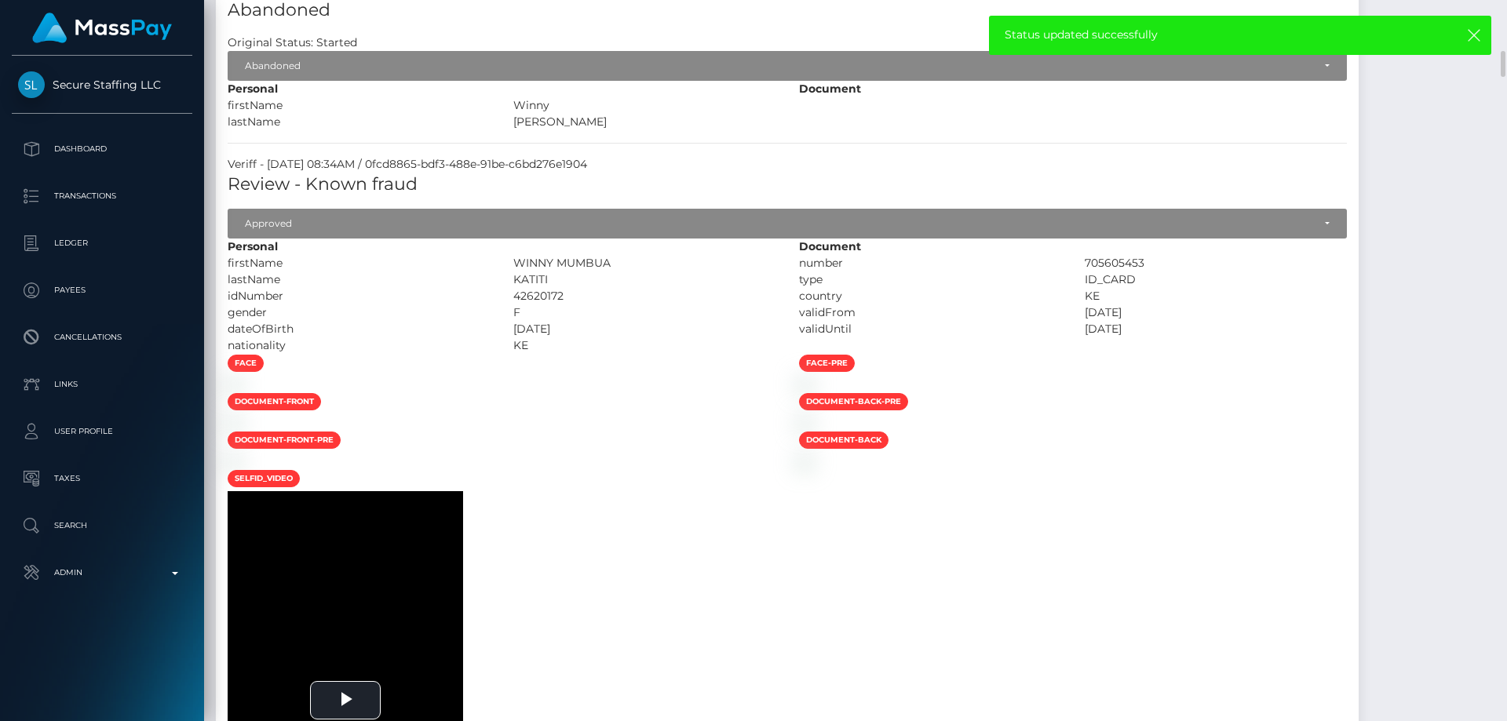
drag, startPoint x: 649, startPoint y: 298, endPoint x: 546, endPoint y: 293, distance: 103.7
click at [546, 272] on div "WINNY MUMBUA" at bounding box center [645, 263] width 286 height 16
copy div "WINNY MUMBUA"
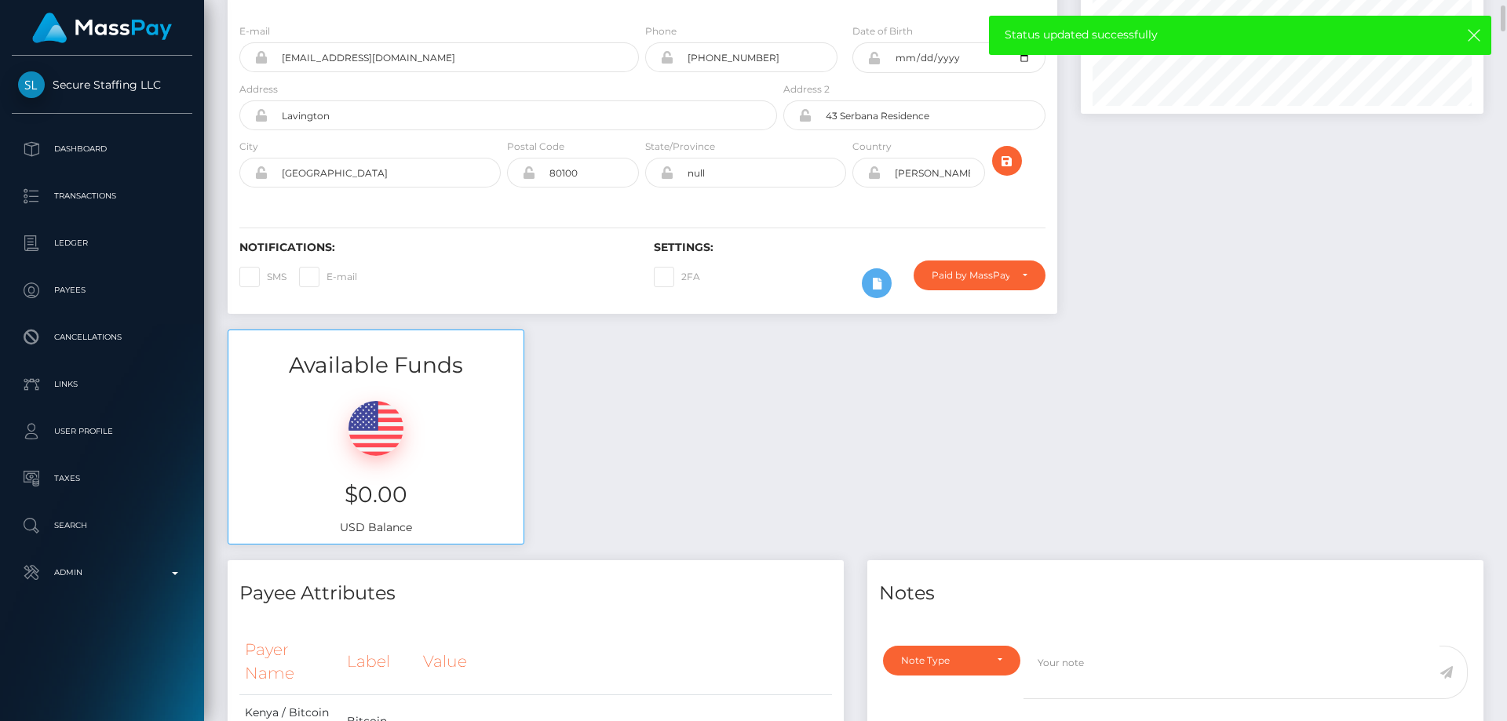
scroll to position [0, 0]
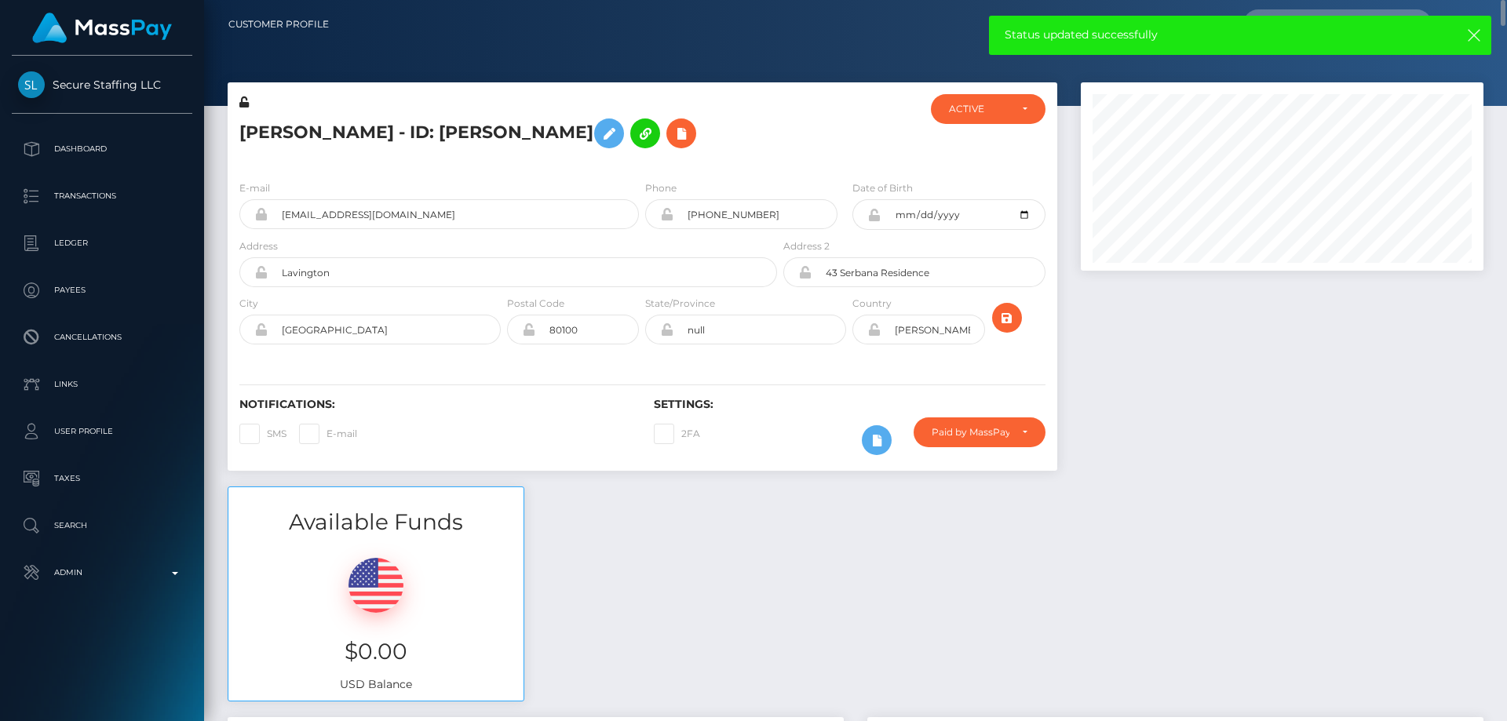
click at [356, 145] on h5 "[PERSON_NAME] - ID: [PERSON_NAME]" at bounding box center [503, 134] width 529 height 46
click at [600, 131] on icon at bounding box center [609, 134] width 19 height 20
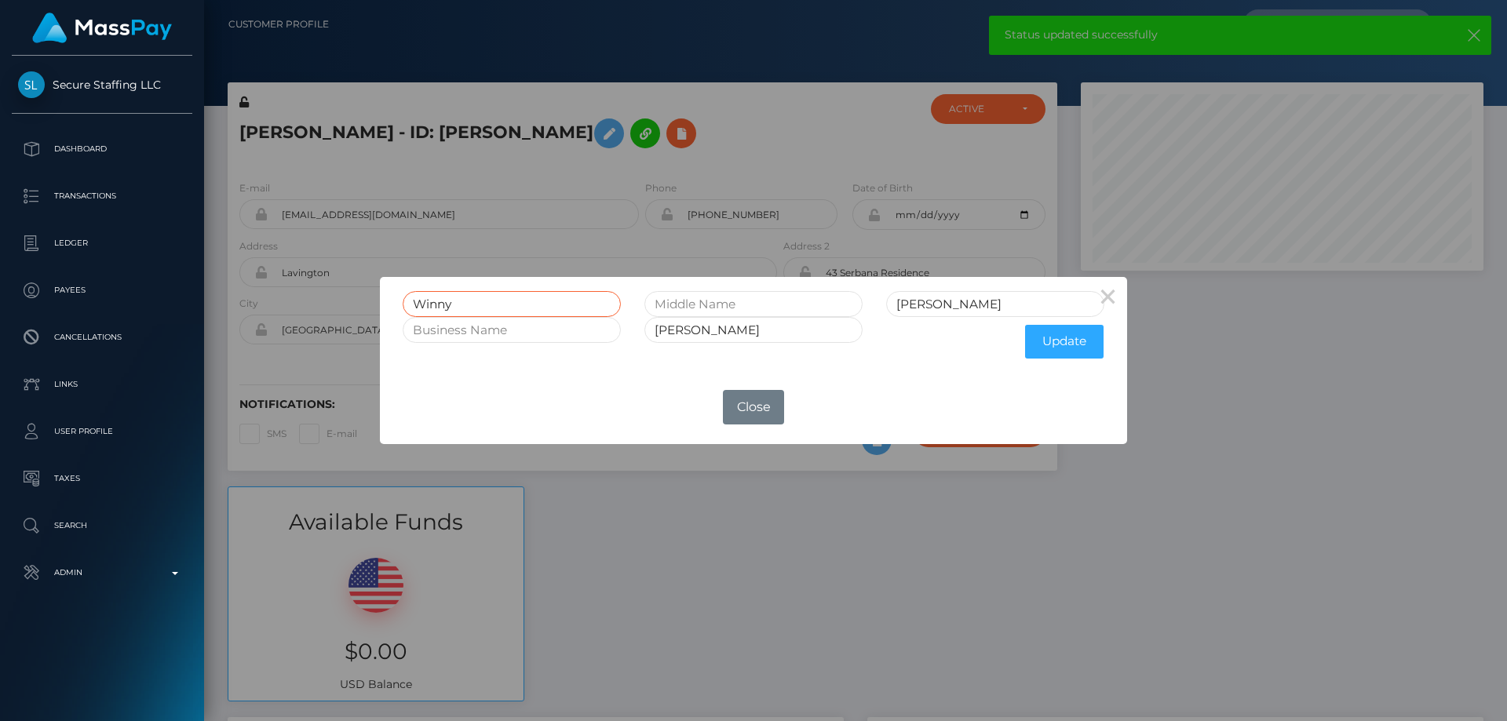
drag, startPoint x: 400, startPoint y: 310, endPoint x: 390, endPoint y: 309, distance: 10.3
click at [390, 309] on div "[PERSON_NAME] [PERSON_NAME] Update" at bounding box center [753, 323] width 747 height 93
paste input "INNY MUMBUA"
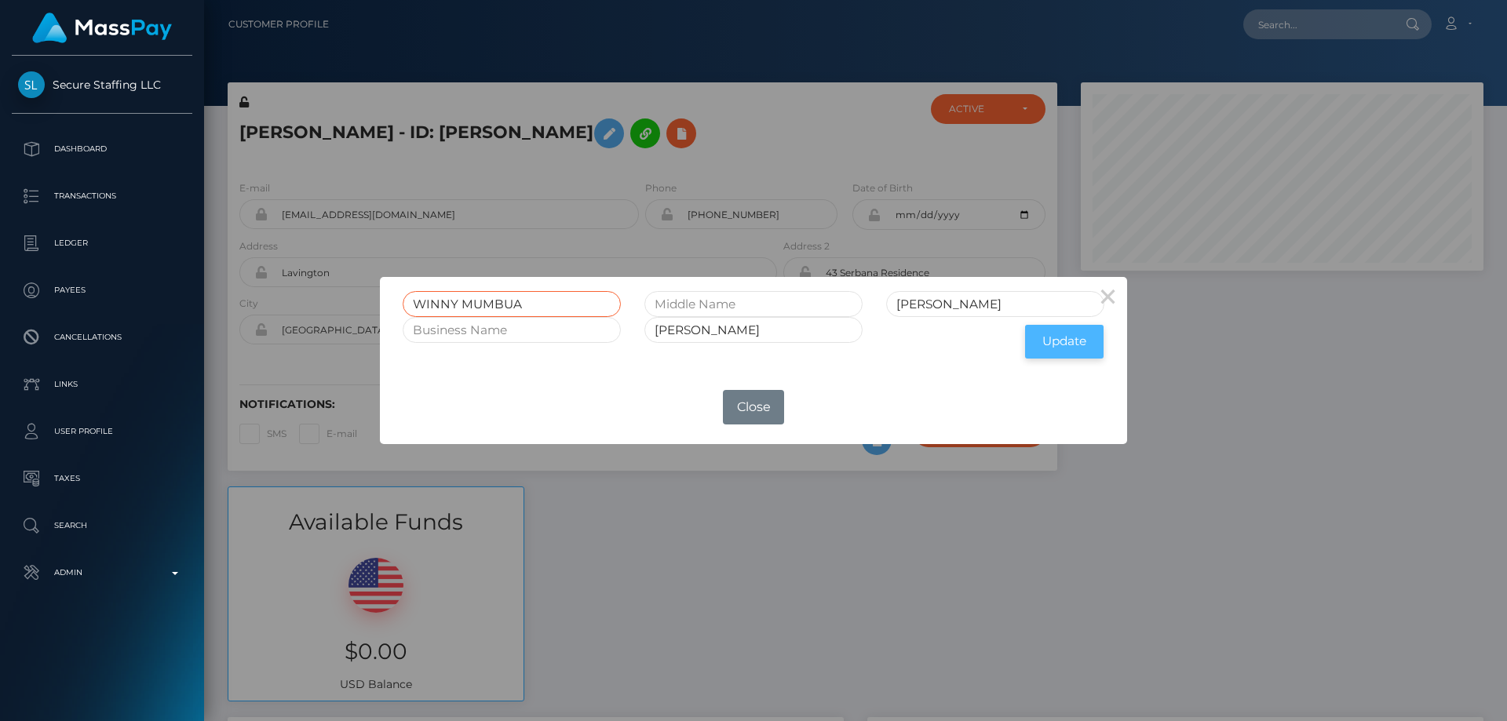
type input "WINNY MUMBUA"
click at [1076, 334] on button "Update" at bounding box center [1064, 342] width 79 height 34
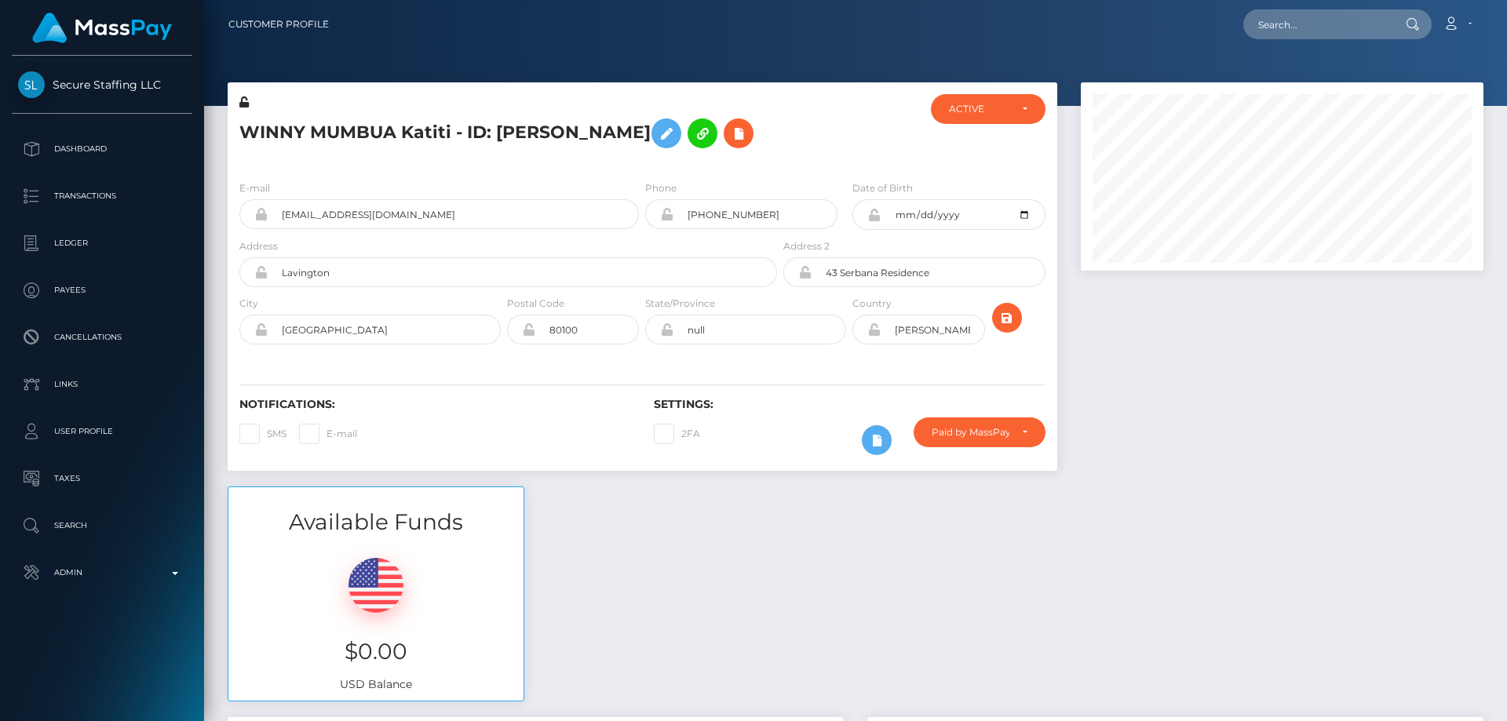
scroll to position [784854, 784640]
click at [968, 444] on div "Paid by MassPay" at bounding box center [980, 433] width 132 height 30
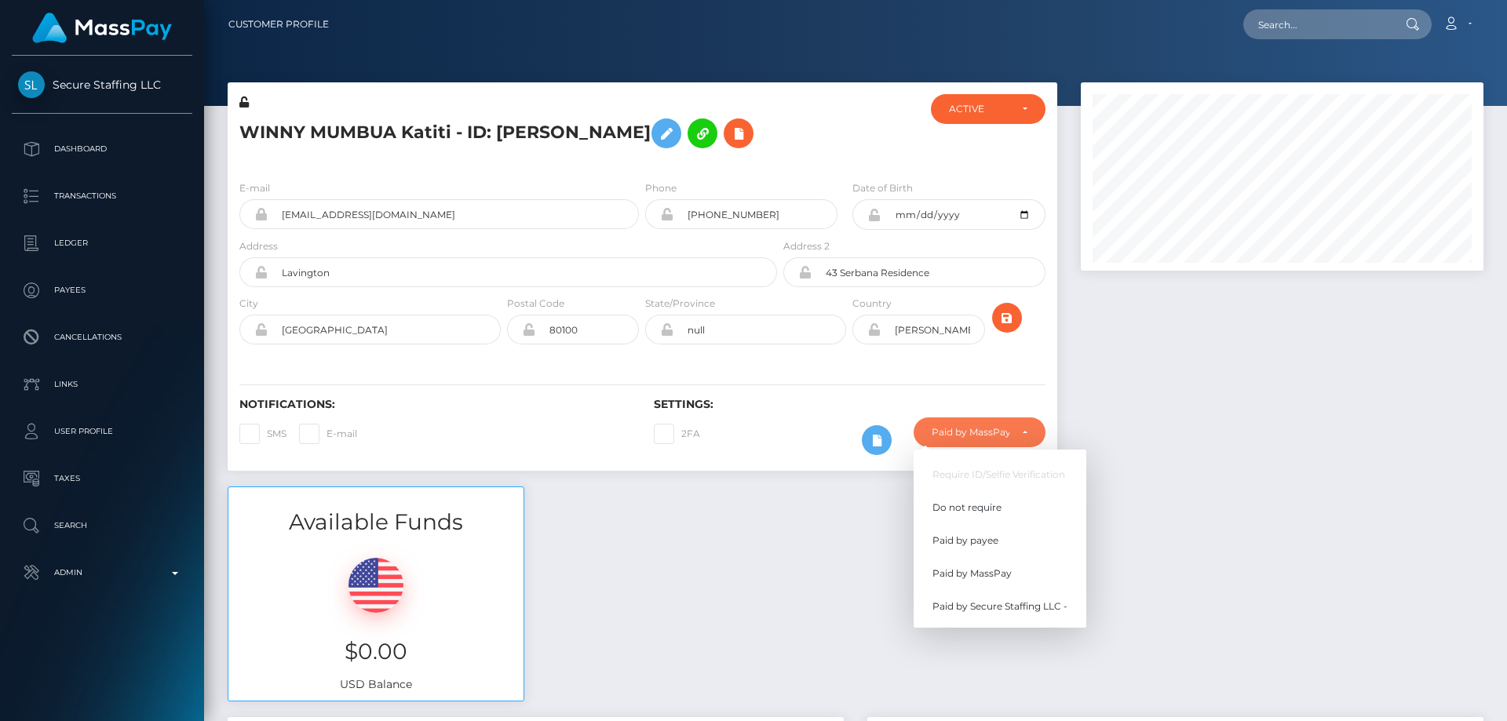
scroll to position [188, 404]
click at [977, 510] on span "Do not require" at bounding box center [967, 508] width 69 height 14
select select "0"
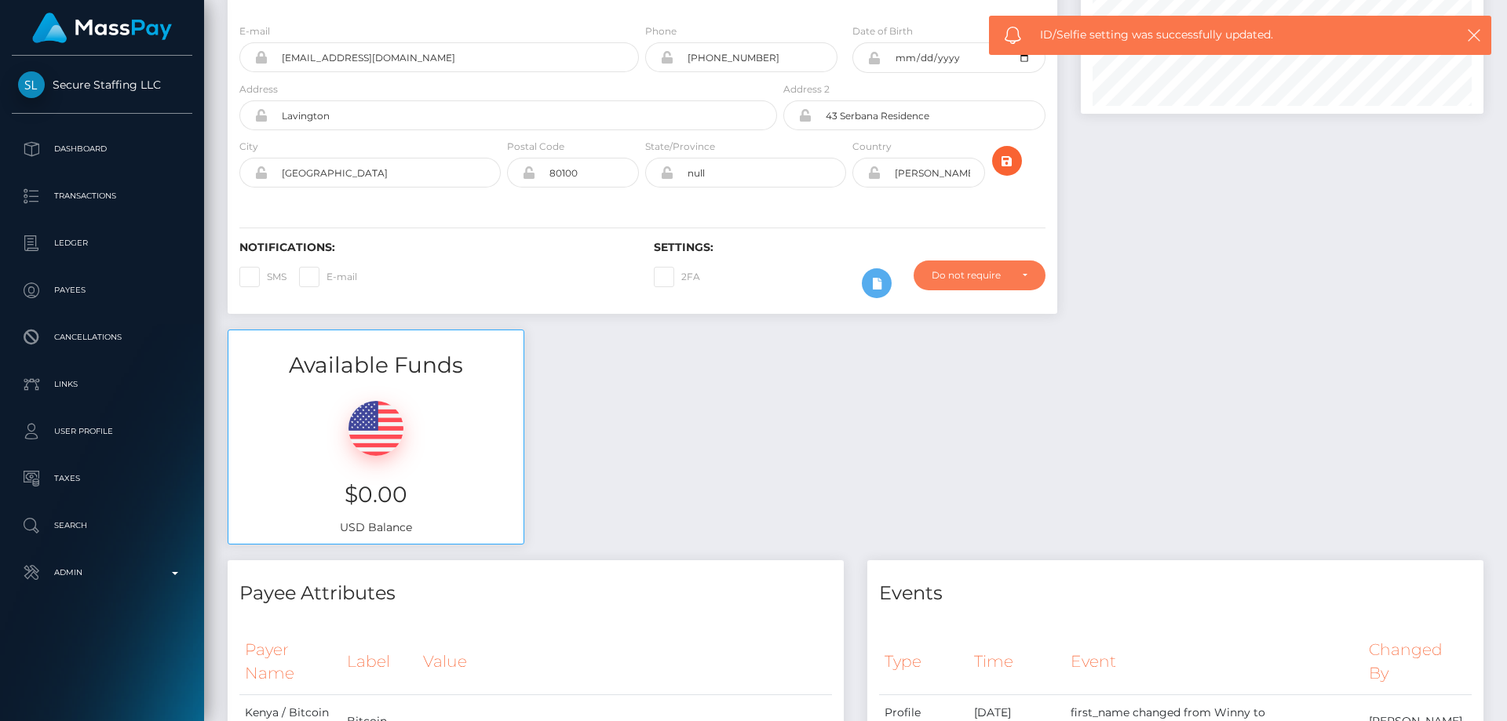
scroll to position [0, 0]
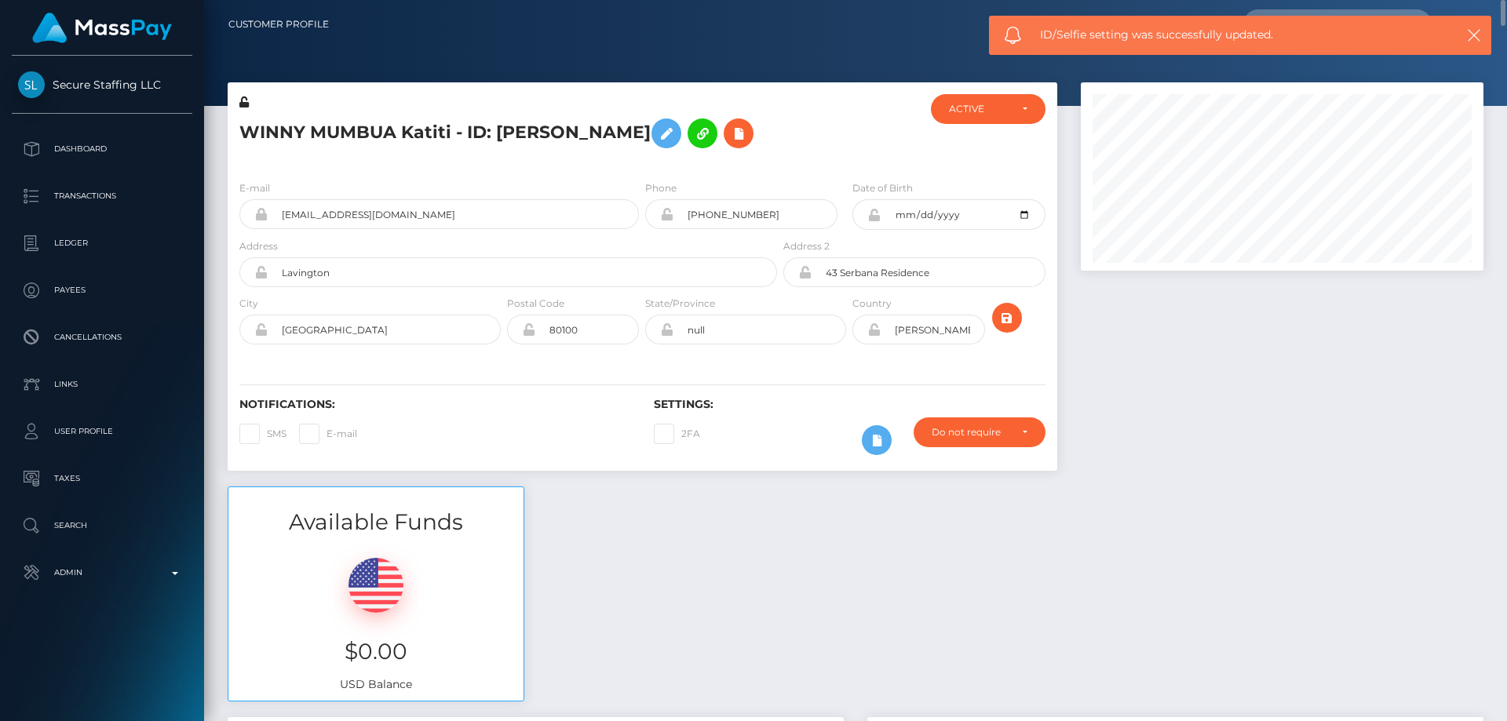
click at [244, 103] on icon at bounding box center [243, 102] width 9 height 11
click at [874, 212] on icon at bounding box center [873, 215] width 13 height 13
click at [875, 329] on icon at bounding box center [873, 329] width 13 height 13
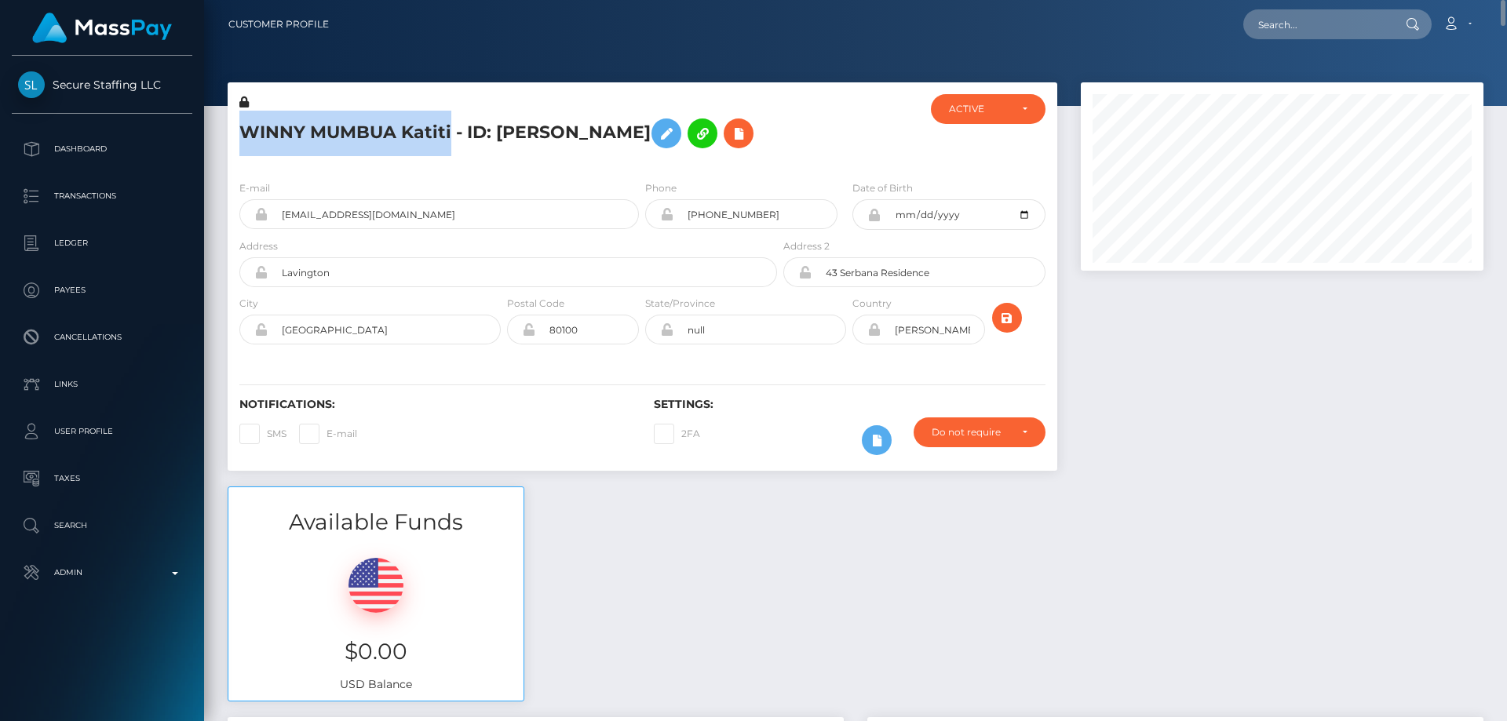
drag, startPoint x: 395, startPoint y: 133, endPoint x: 230, endPoint y: 132, distance: 164.9
click at [230, 132] on div "WINNY MUMBUA Katiti - ID: [PERSON_NAME]" at bounding box center [504, 131] width 553 height 74
copy h5 "WINNY MUMBUA Katiti"
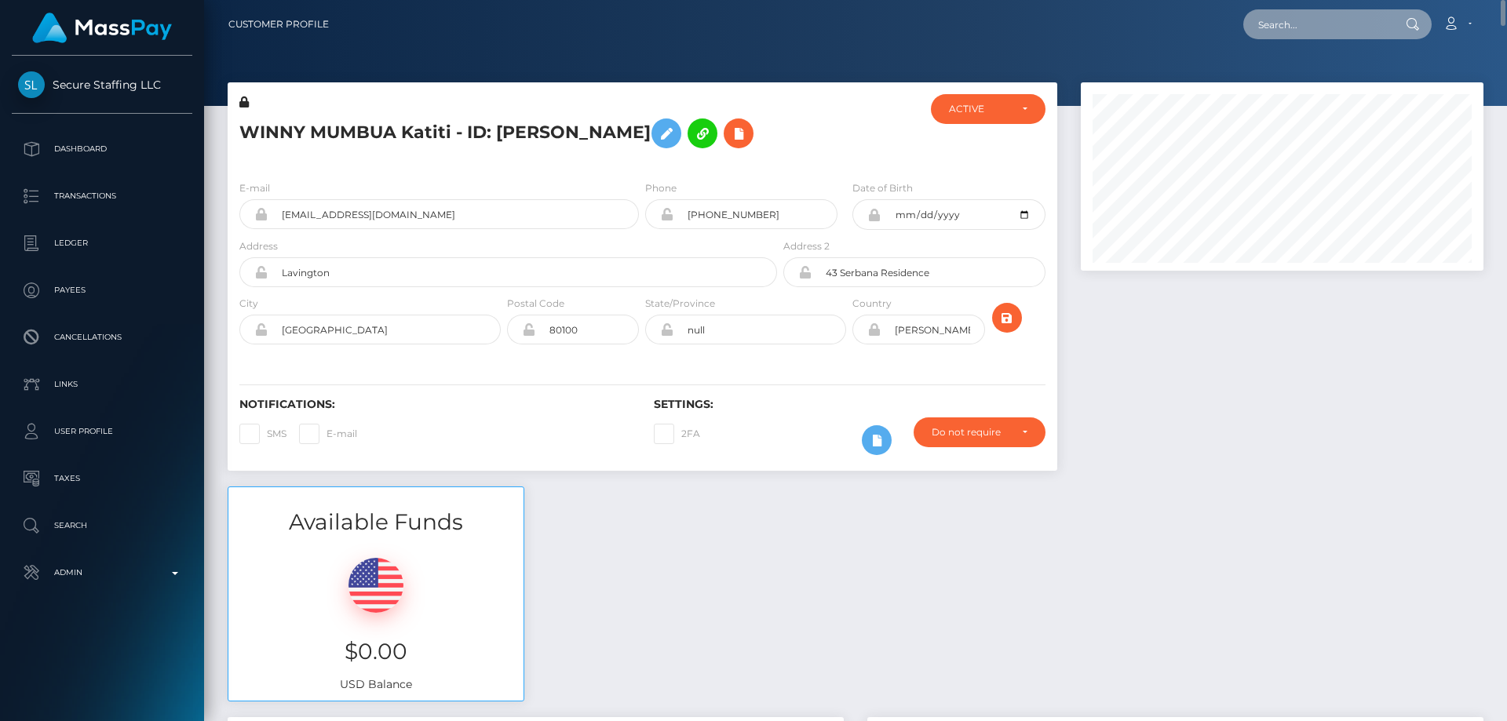
paste input "[EMAIL_ADDRESS][DOMAIN_NAME]"
type input "[EMAIL_ADDRESS][DOMAIN_NAME]"
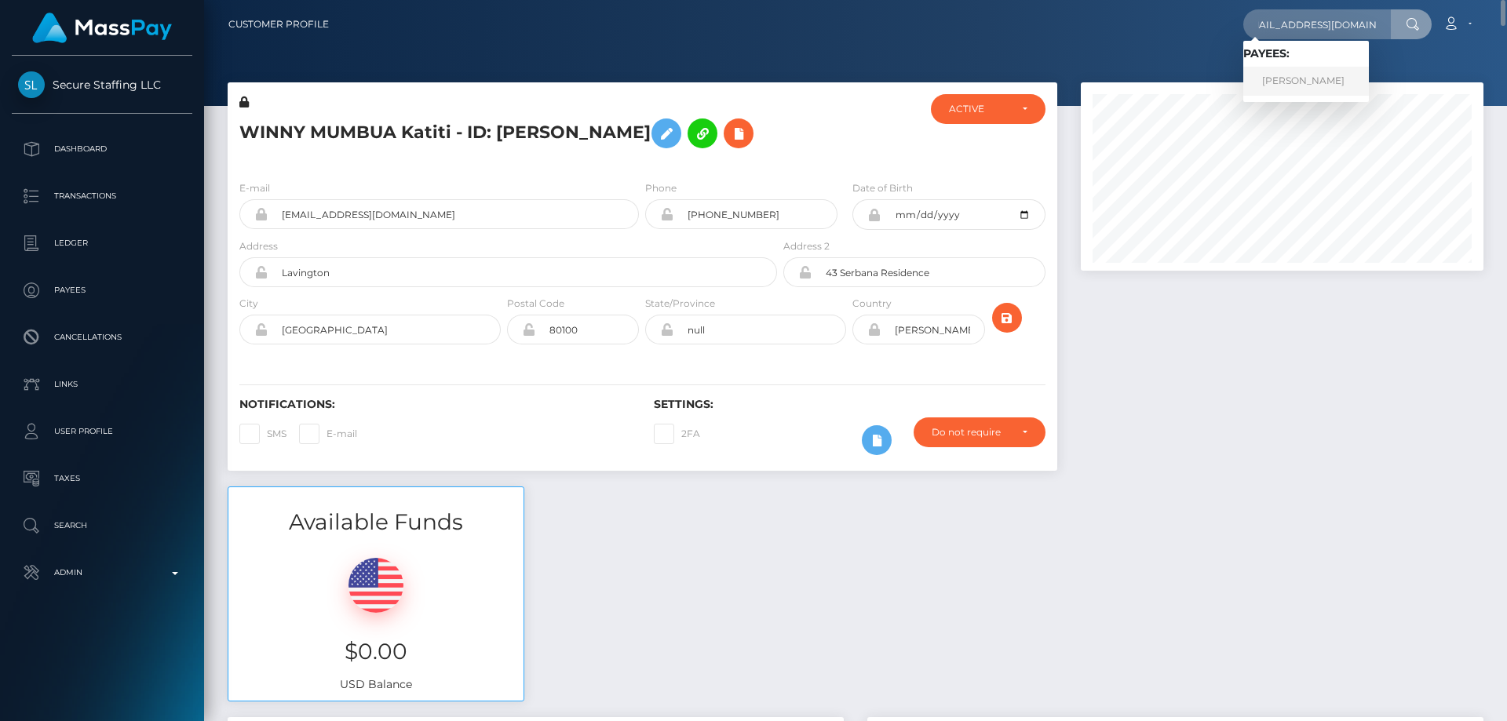
click at [1291, 79] on link "[PERSON_NAME]" at bounding box center [1307, 81] width 126 height 29
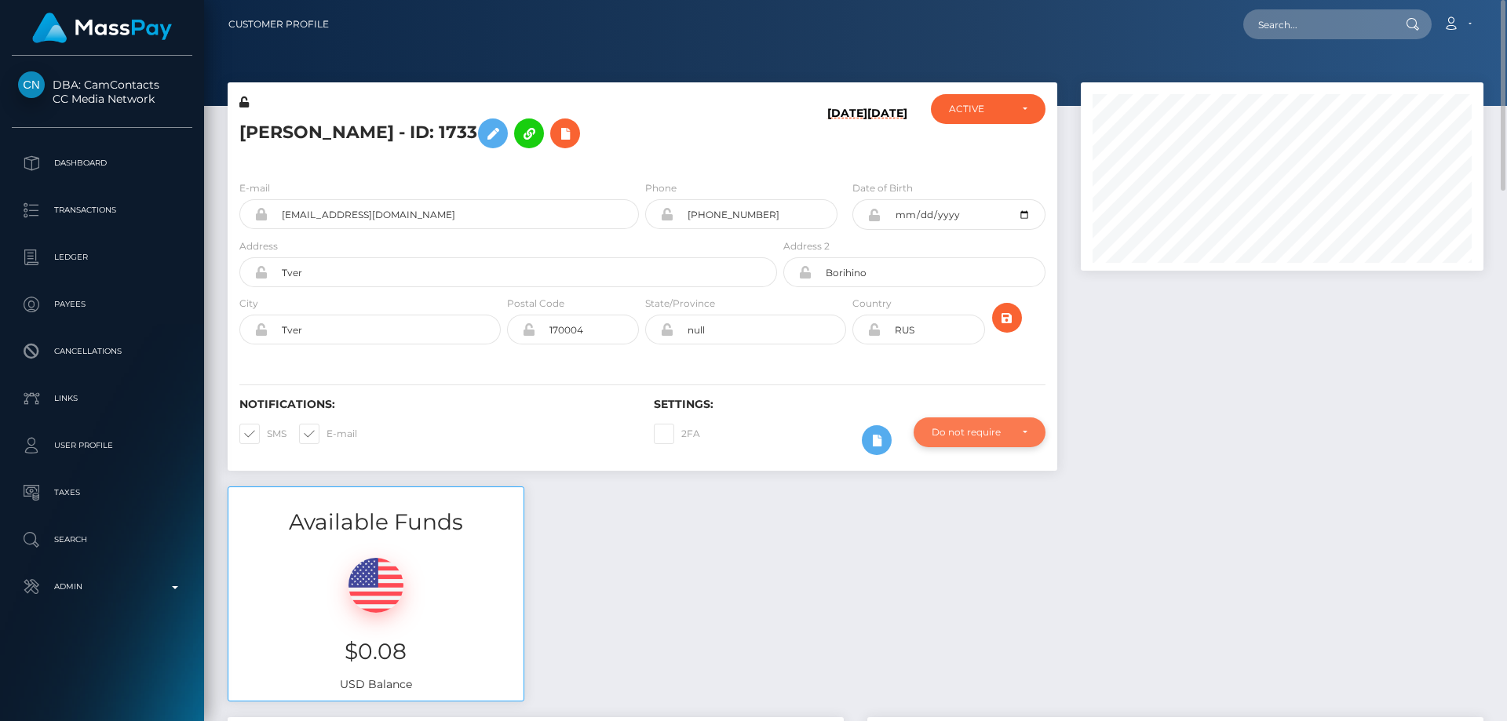
click at [1013, 436] on div "Do not require" at bounding box center [980, 432] width 96 height 13
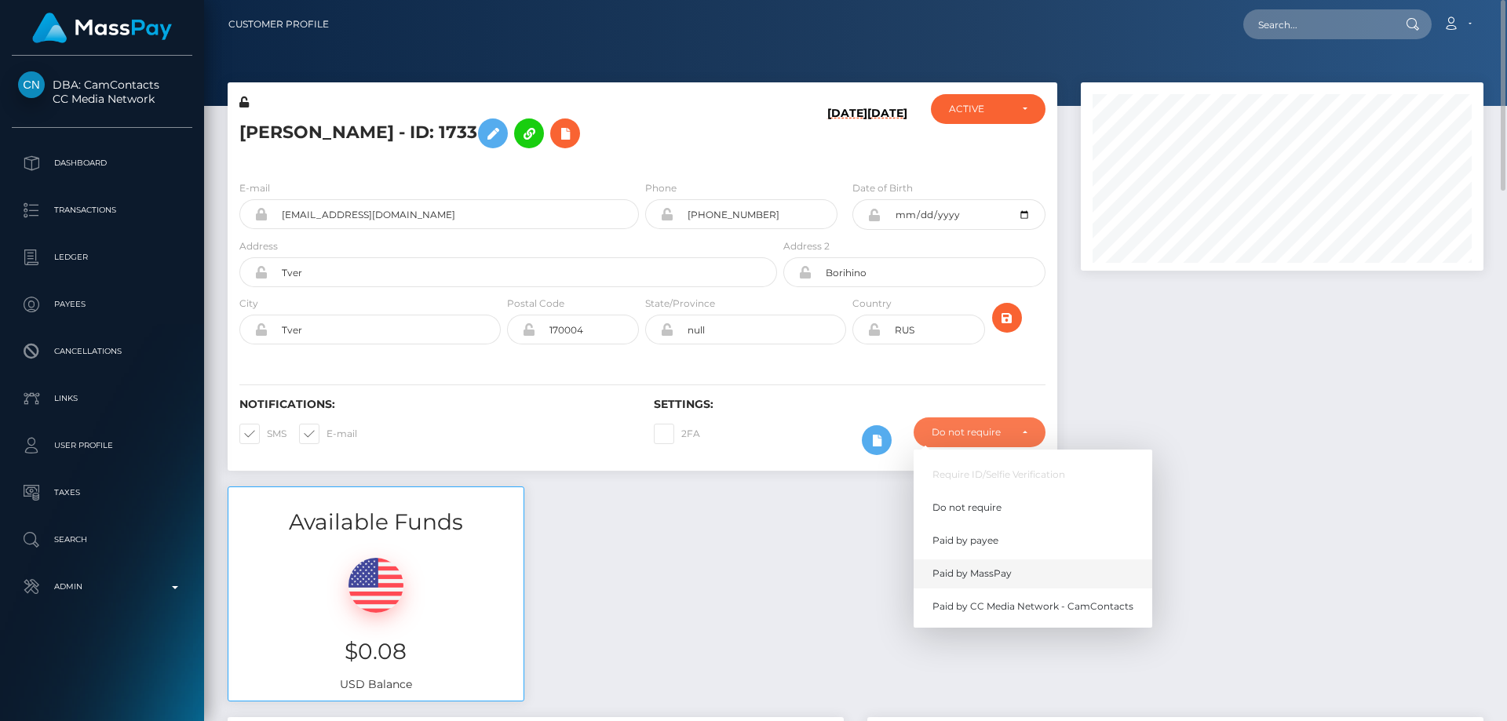
scroll to position [188, 404]
click at [1016, 577] on link "Paid by MassPay" at bounding box center [1033, 574] width 239 height 29
select select "2"
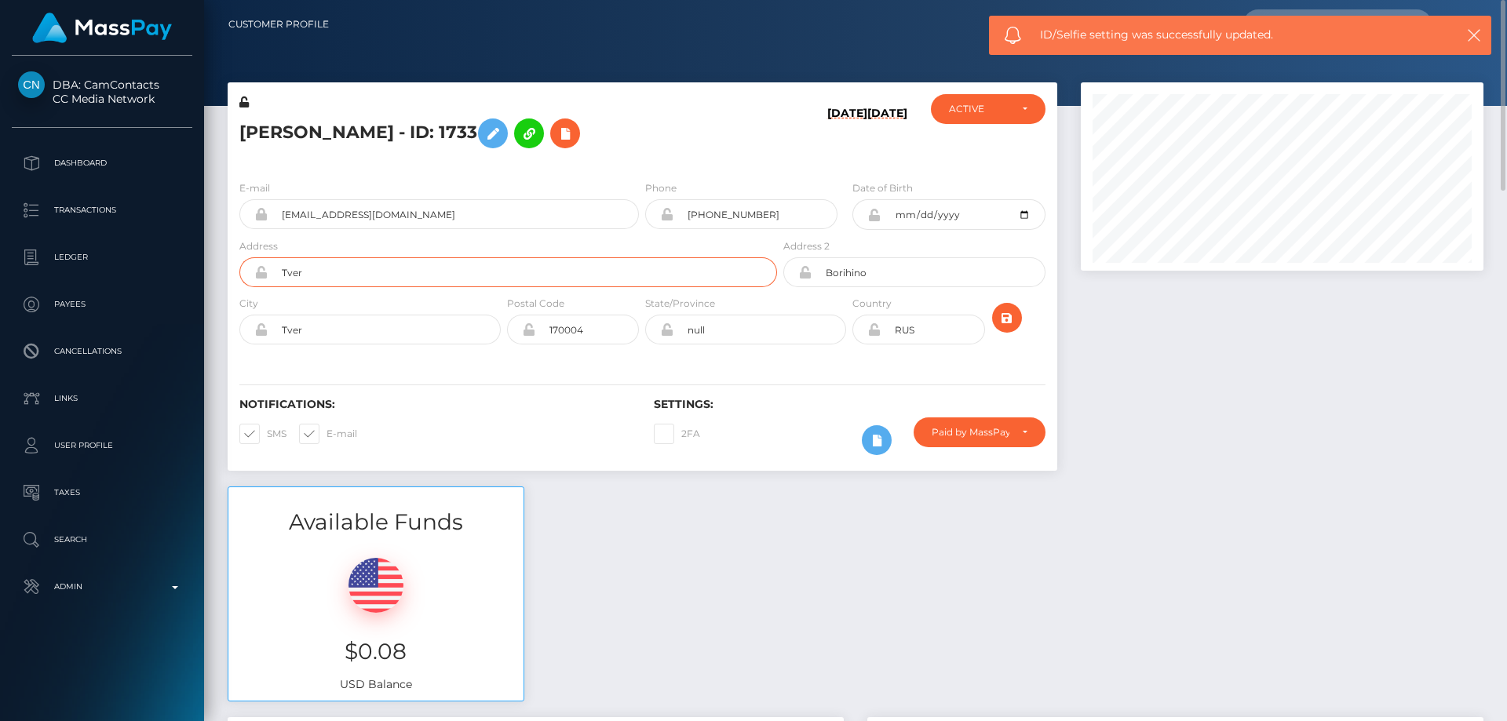
drag, startPoint x: 277, startPoint y: 282, endPoint x: 235, endPoint y: 343, distance: 74.5
click at [266, 290] on div "Address Tver" at bounding box center [504, 266] width 553 height 57
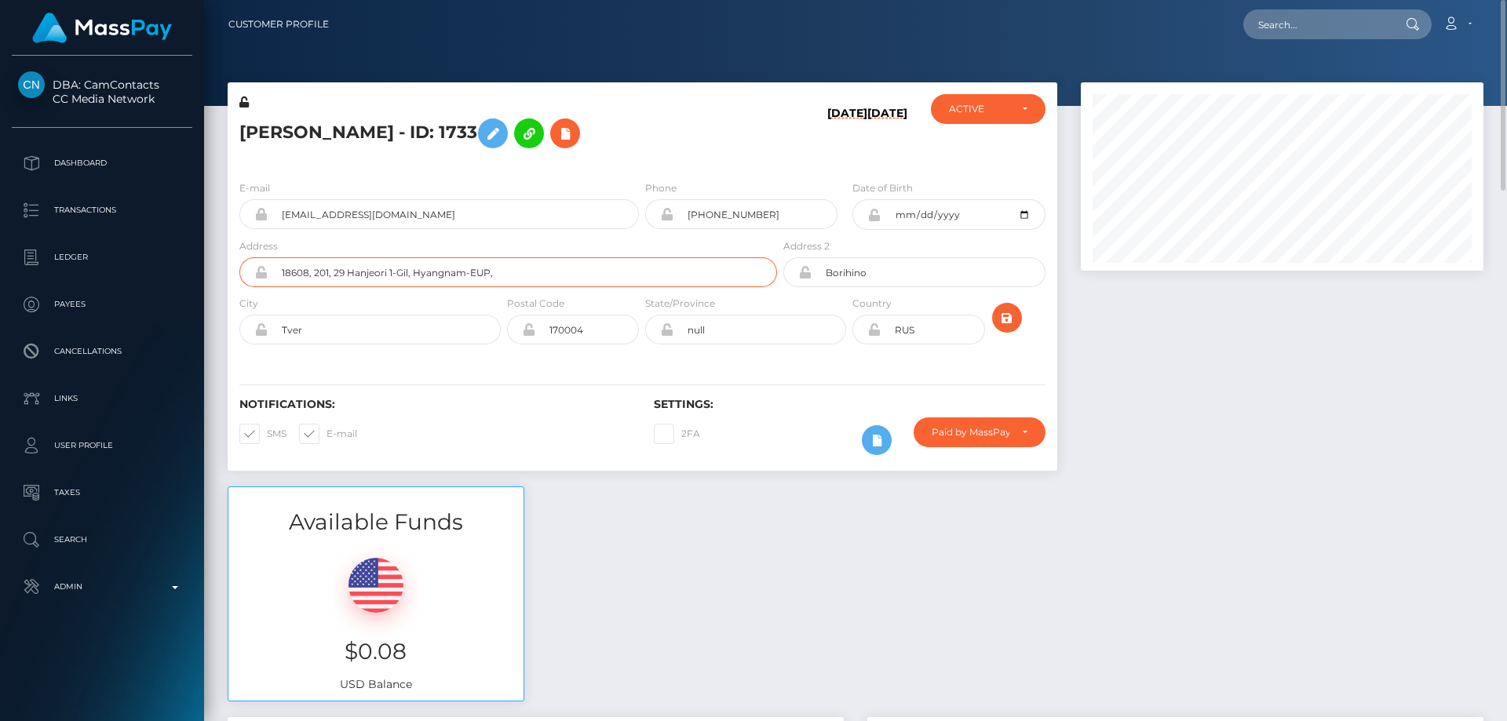
click at [544, 267] on input "18608, 201, 29 Hanjeori 1-Gil, Hyangnam-EUP," at bounding box center [522, 272] width 509 height 30
drag, startPoint x: 553, startPoint y: 273, endPoint x: 500, endPoint y: 270, distance: 52.7
click at [495, 270] on input "18608, 201, 29 Hanjeori 1-Gil, Hyangnam-EUP, Hwaseong," at bounding box center [522, 272] width 509 height 30
type input "18608, 201, 29 Hanjeori 1-Gil, Hyangnam-EUP,"
click at [270, 333] on input "Tver" at bounding box center [384, 330] width 233 height 30
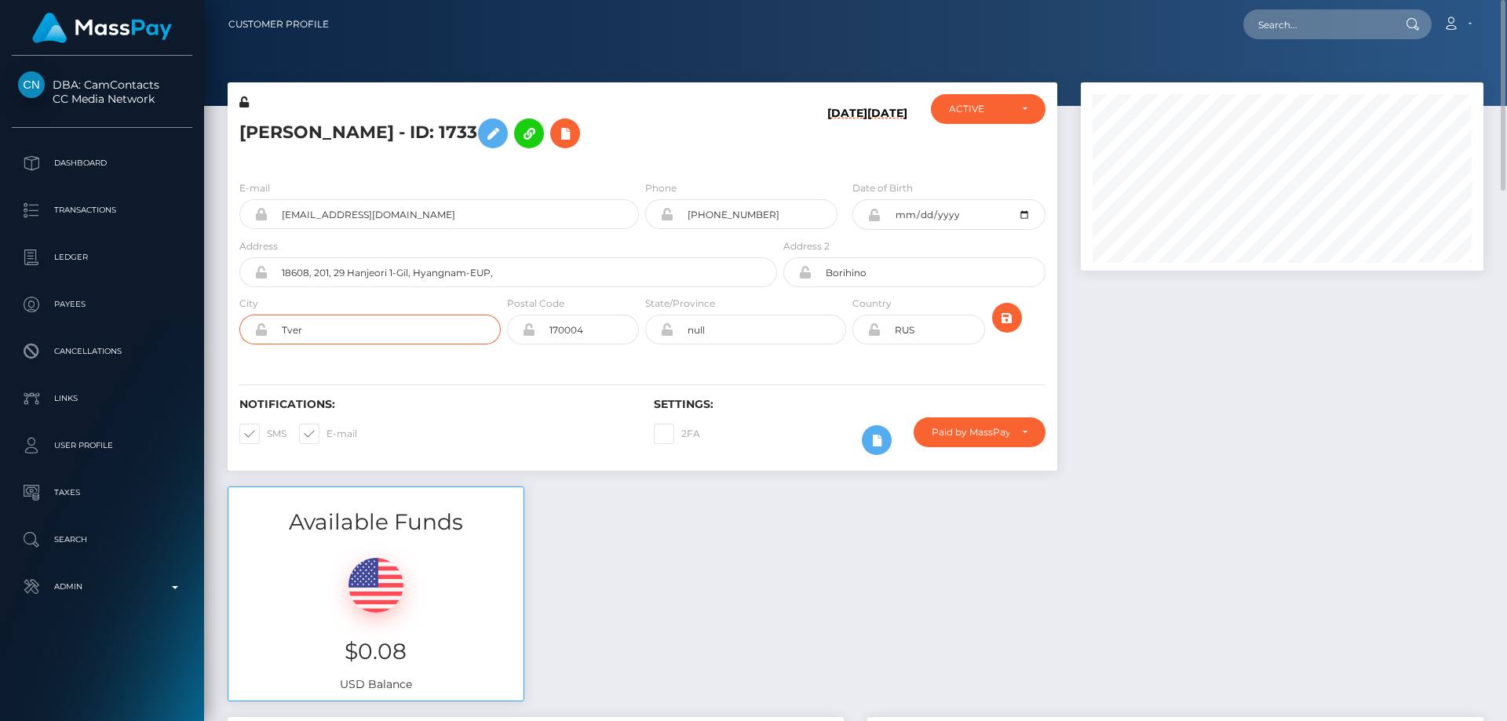
paste input "Hwaseong,"
type input "Hwaseong"
drag, startPoint x: 739, startPoint y: 332, endPoint x: 597, endPoint y: 363, distance: 145.4
click at [599, 357] on div "E-mail sweetdream757@ymail.com Phone +79201984634" at bounding box center [643, 264] width 830 height 192
type input "Gyeonggi-Do"
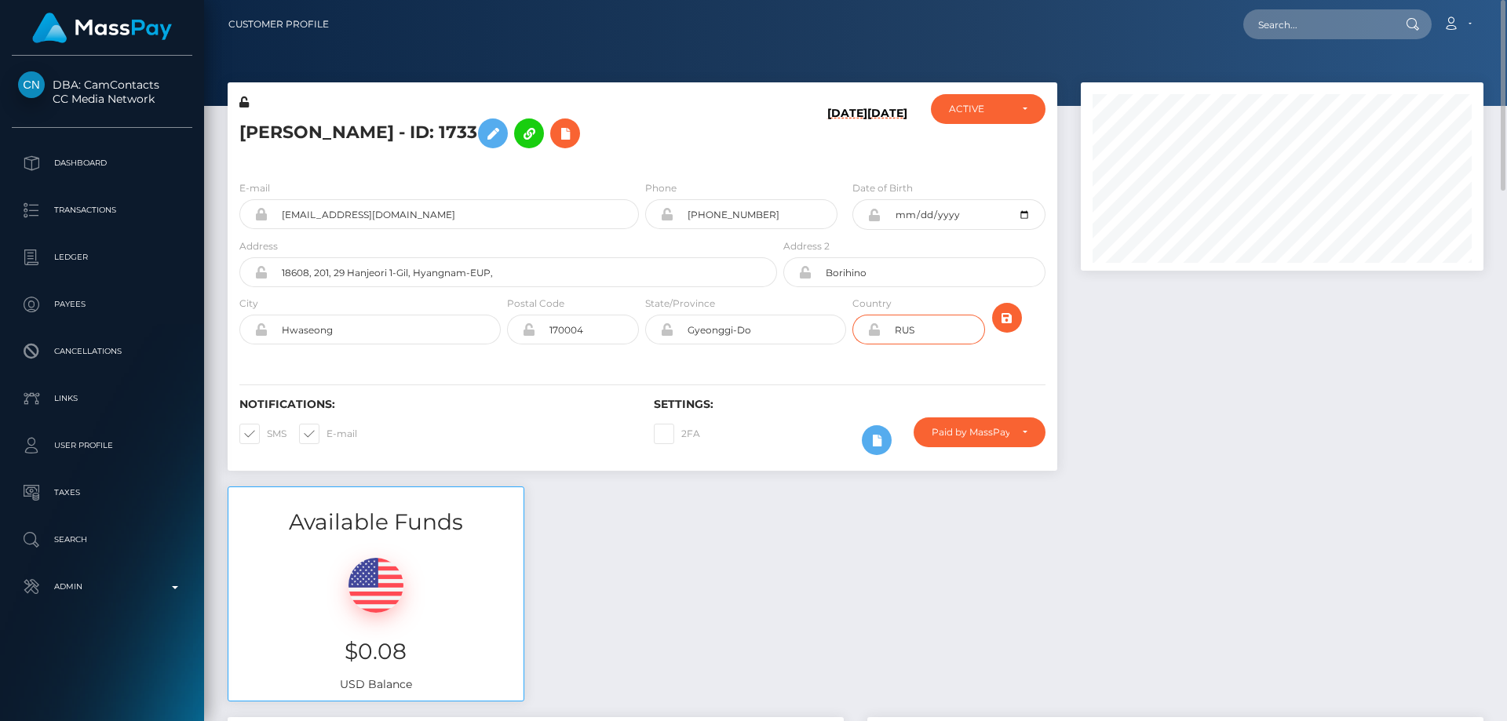
drag, startPoint x: 922, startPoint y: 327, endPoint x: 842, endPoint y: 355, distance: 84.7
click at [842, 354] on div "E-mail sweetdream757@ymail.com Phone +79201984634" at bounding box center [643, 264] width 830 height 192
type input "KOR"
click at [1010, 316] on icon "submit" at bounding box center [1007, 319] width 19 height 20
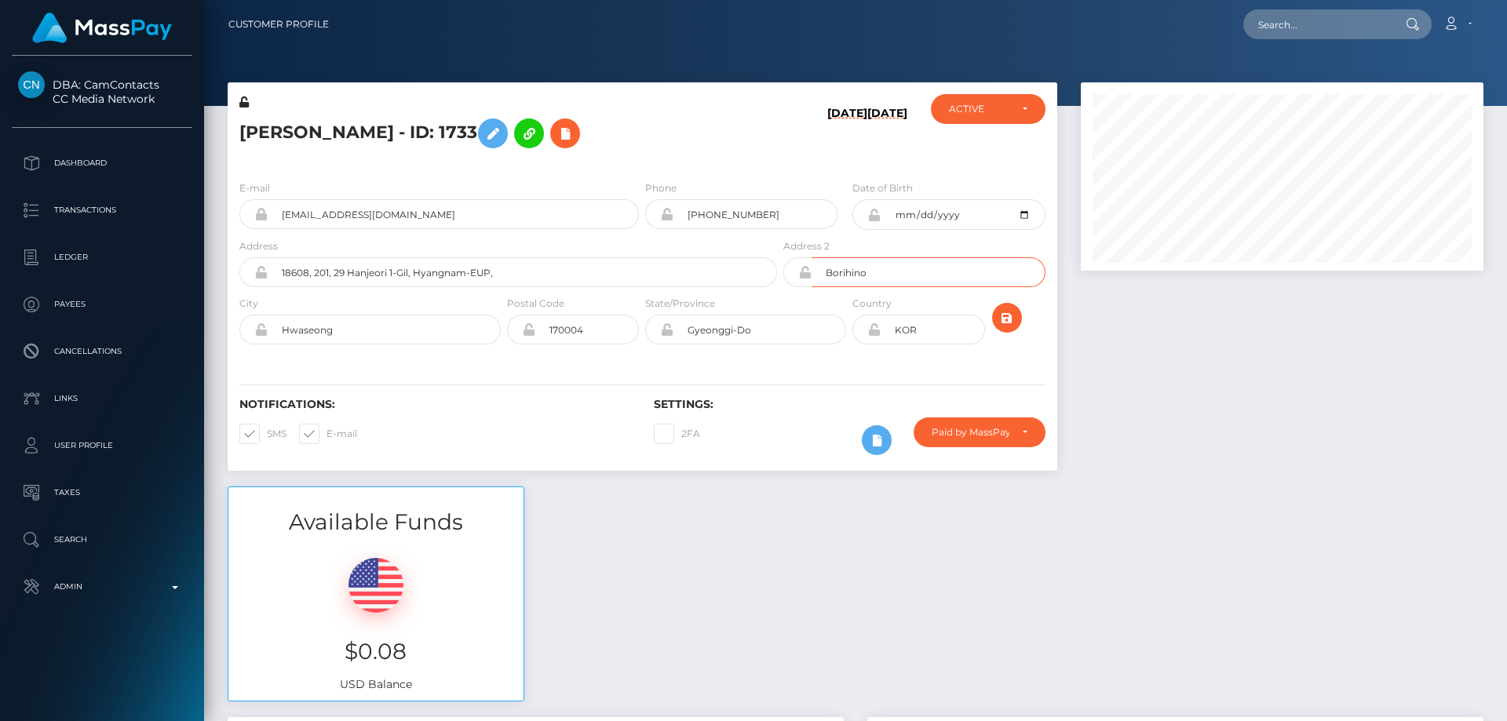
drag, startPoint x: 869, startPoint y: 269, endPoint x: 727, endPoint y: 290, distance: 143.7
click at [716, 277] on div "Address 18608, 201, 29 Hanjeori 1-Gil, Hyangnam-EUP, Address 2 Borihino" at bounding box center [643, 266] width 830 height 57
click at [1009, 316] on icon "submit" at bounding box center [1007, 319] width 19 height 20
drag, startPoint x: 367, startPoint y: 135, endPoint x: 239, endPoint y: 134, distance: 127.2
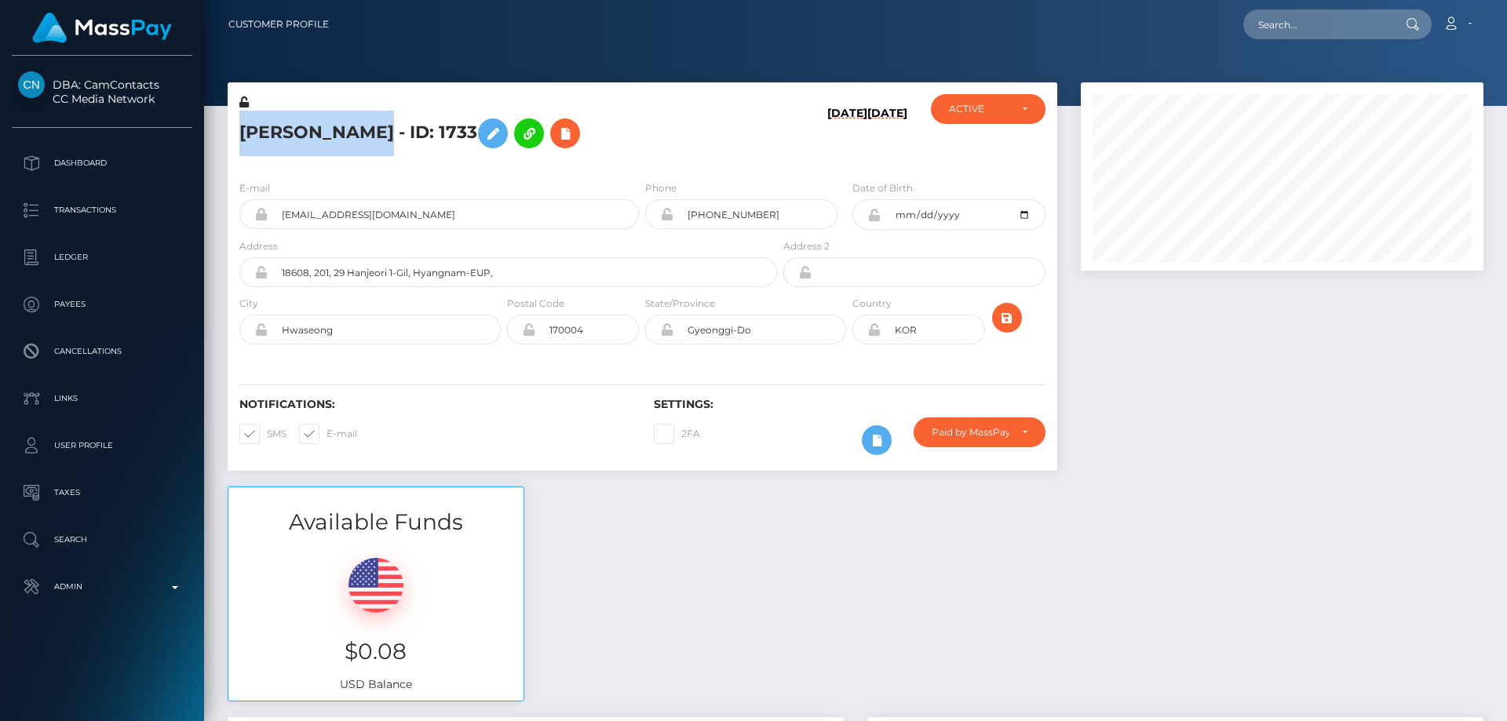
click at [239, 134] on h5 "[PERSON_NAME] - ID: 1733" at bounding box center [503, 134] width 529 height 46
copy h5 "[PERSON_NAME]"
click at [873, 329] on icon at bounding box center [873, 329] width 13 height 13
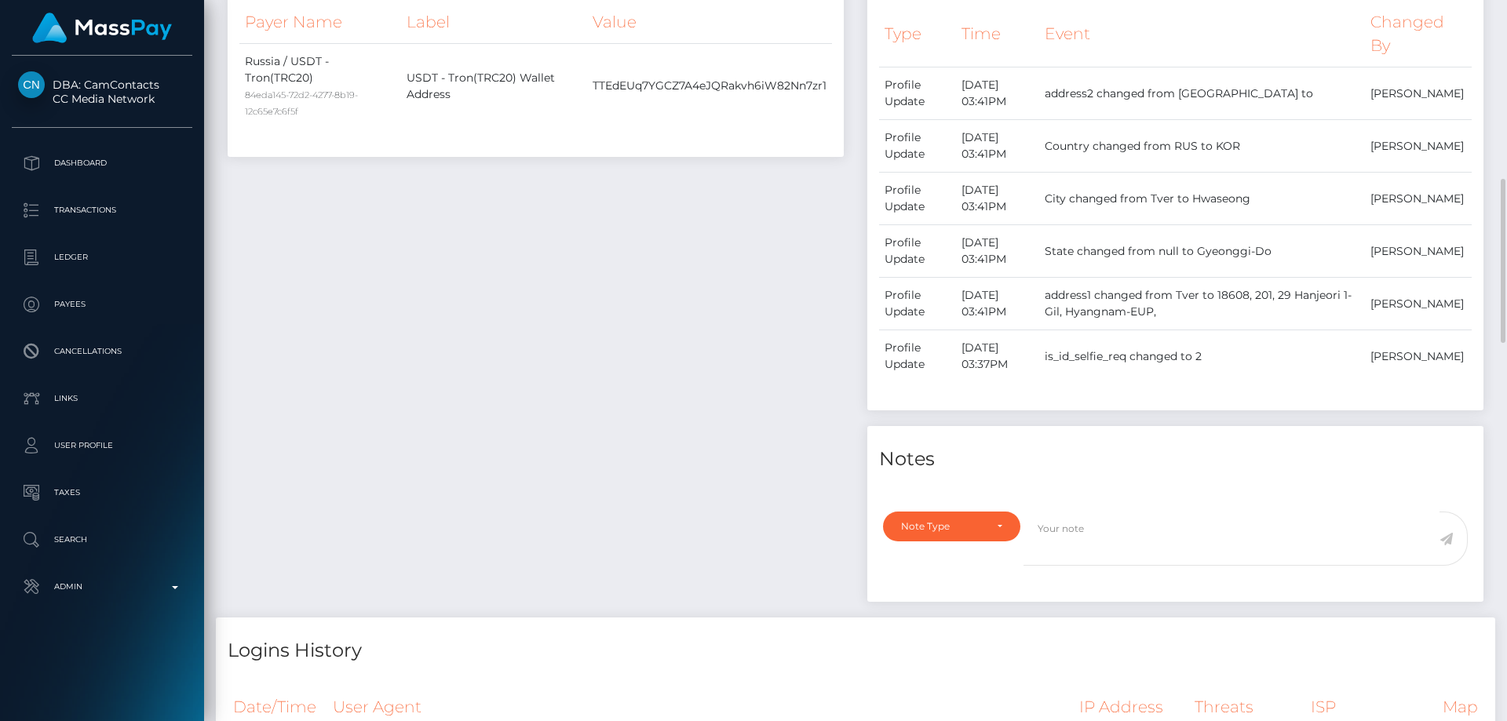
scroll to position [864, 0]
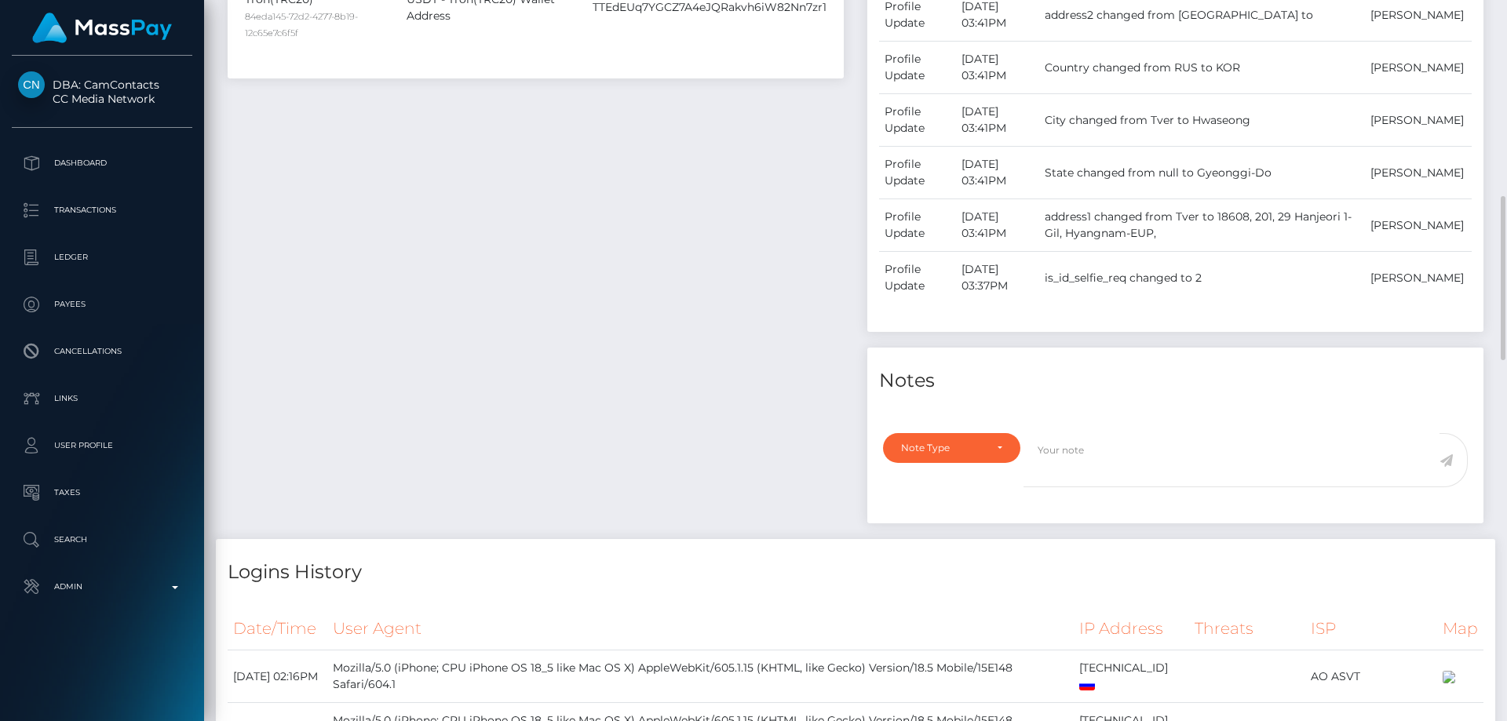
drag, startPoint x: 951, startPoint y: 428, endPoint x: 951, endPoint y: 443, distance: 14.9
click at [951, 429] on div "Note Type Compliance Clear Compliance General Note Type" at bounding box center [1175, 474] width 616 height 100
click at [948, 451] on div "Note Type" at bounding box center [942, 448] width 83 height 13
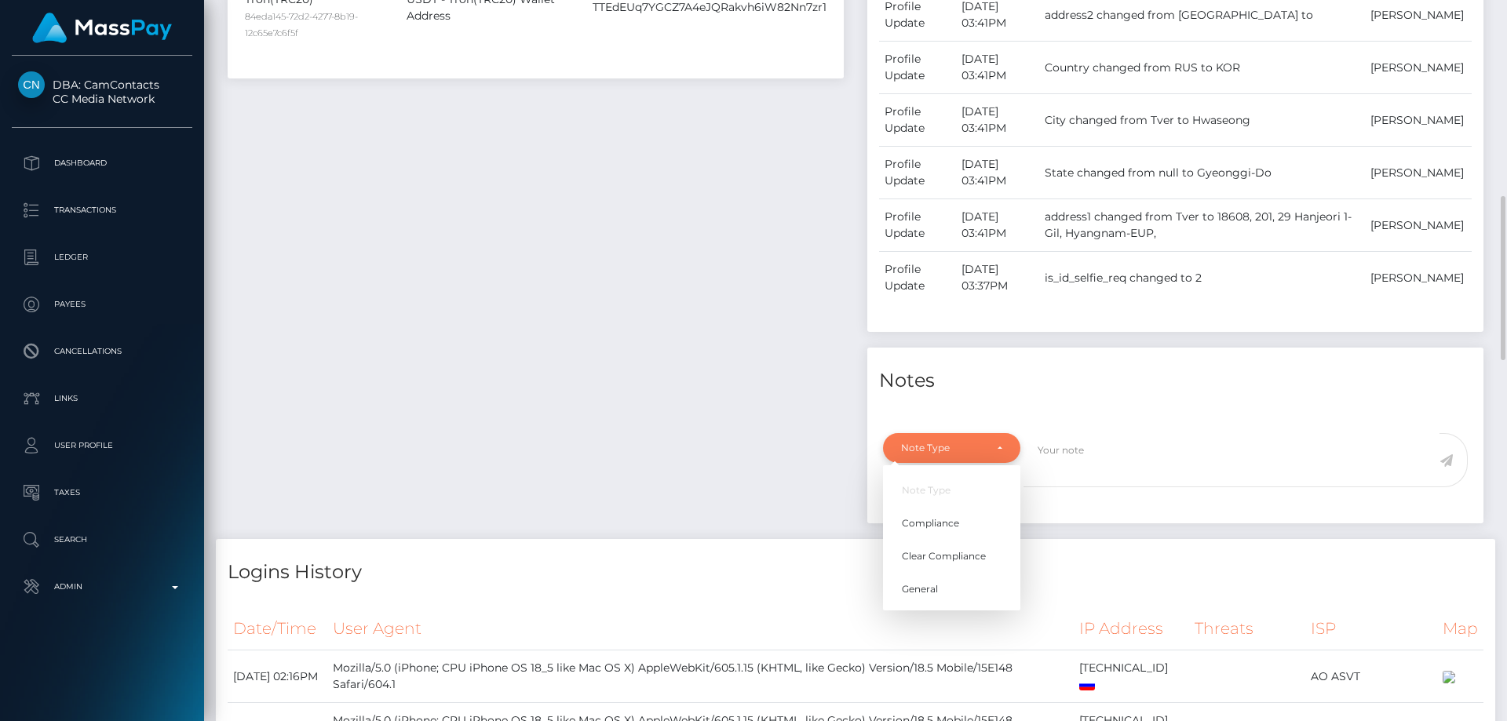
scroll to position [188, 404]
drag, startPoint x: 711, startPoint y: 398, endPoint x: 575, endPoint y: 323, distance: 155.6
click at [711, 396] on div "Payee Attributes Payer Name Label Value Russia / USDT - Tron(TRC20) 84eda145-72…" at bounding box center [536, 196] width 640 height 685
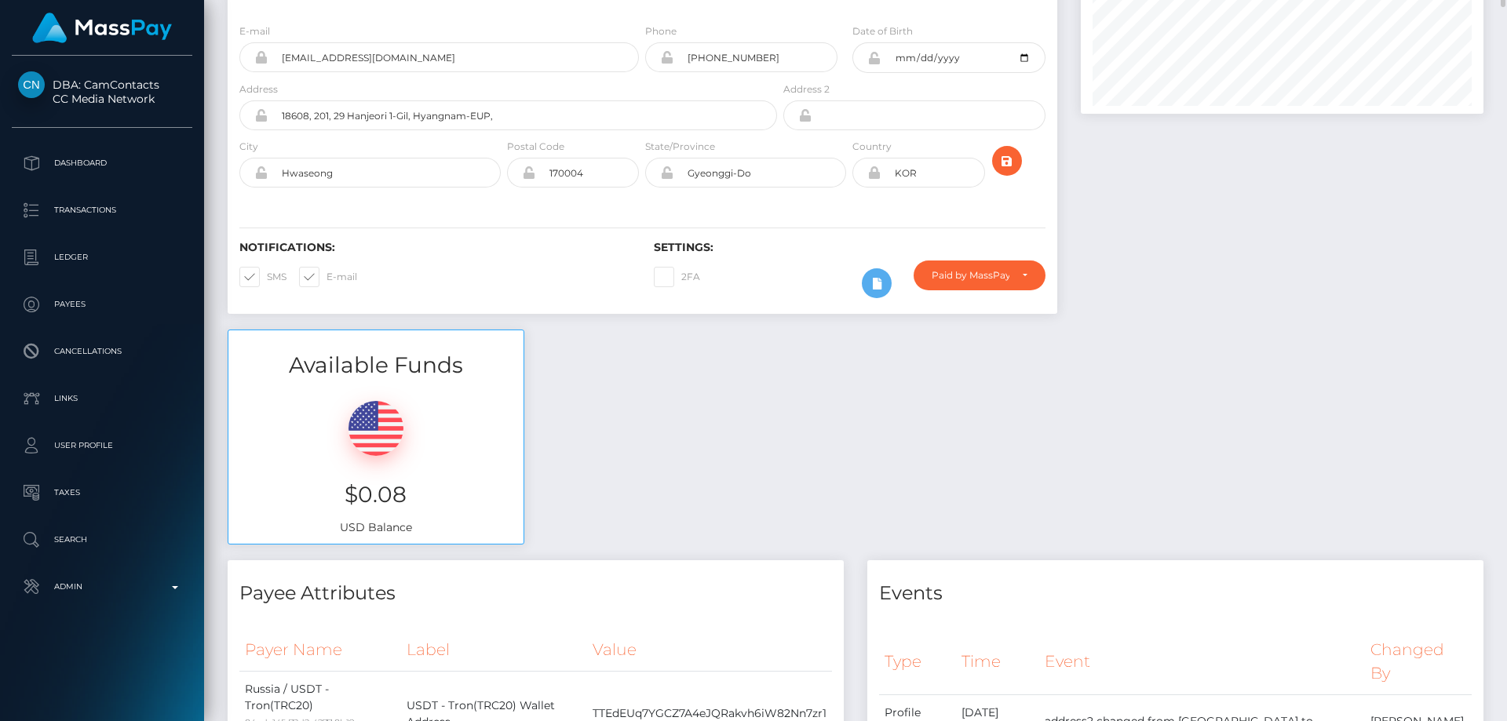
scroll to position [0, 0]
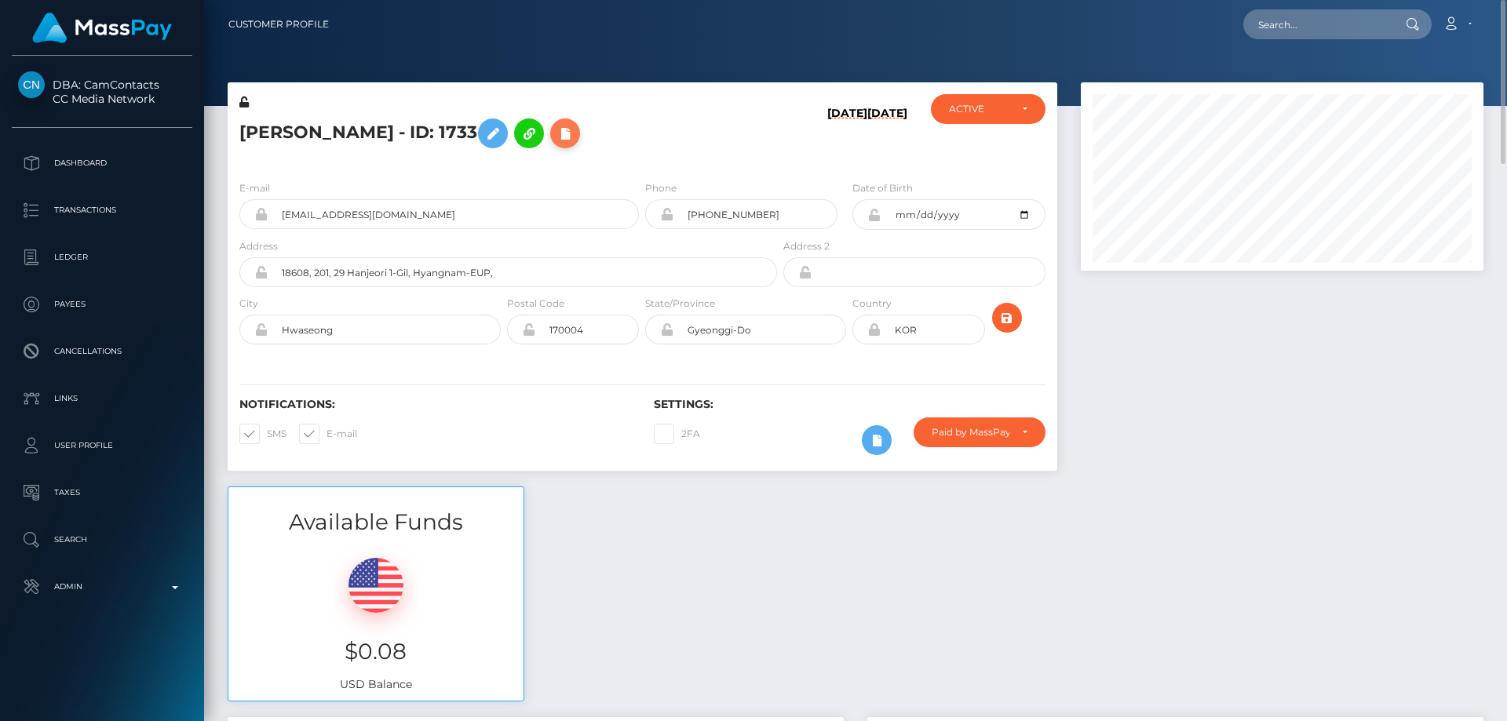
click at [556, 126] on icon at bounding box center [565, 134] width 19 height 20
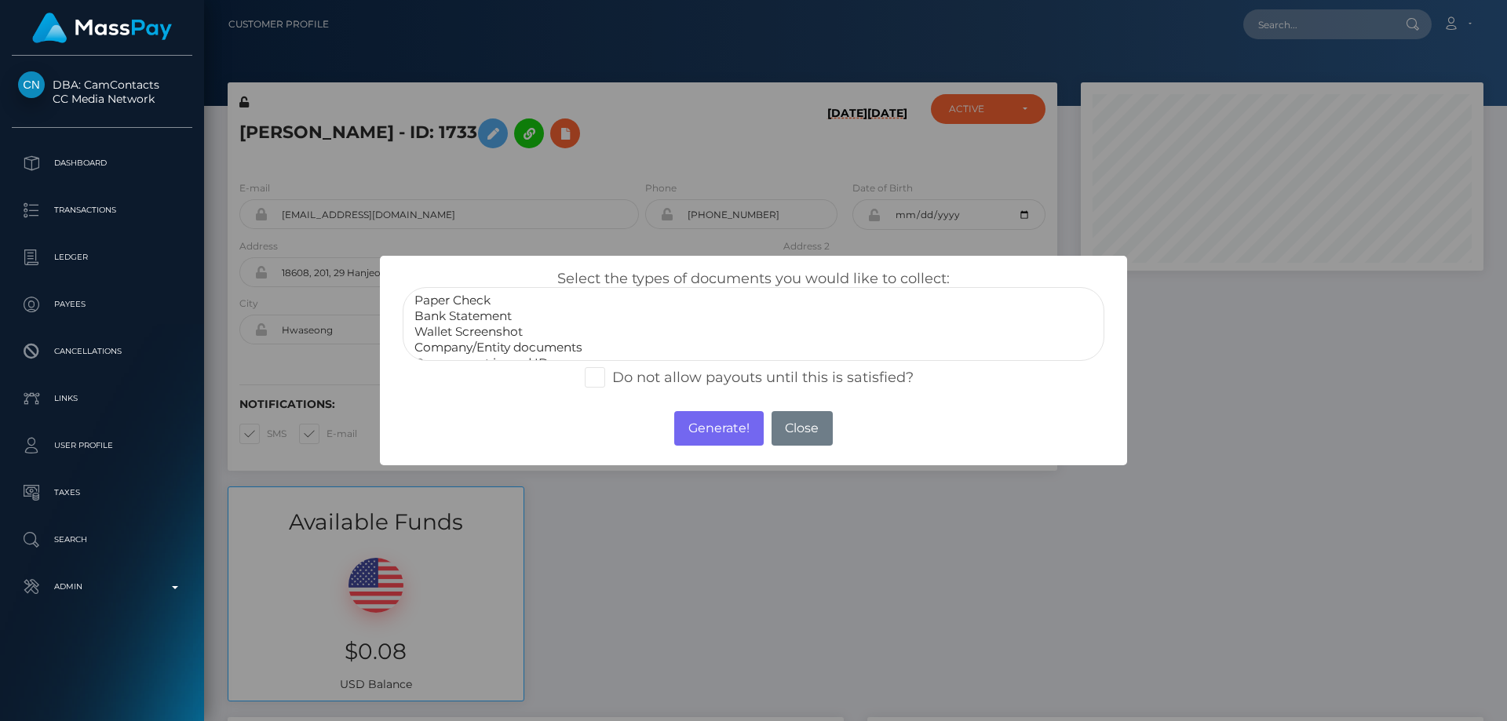
select select "Bank Statement"
click at [480, 311] on option "Bank Statement" at bounding box center [753, 317] width 681 height 16
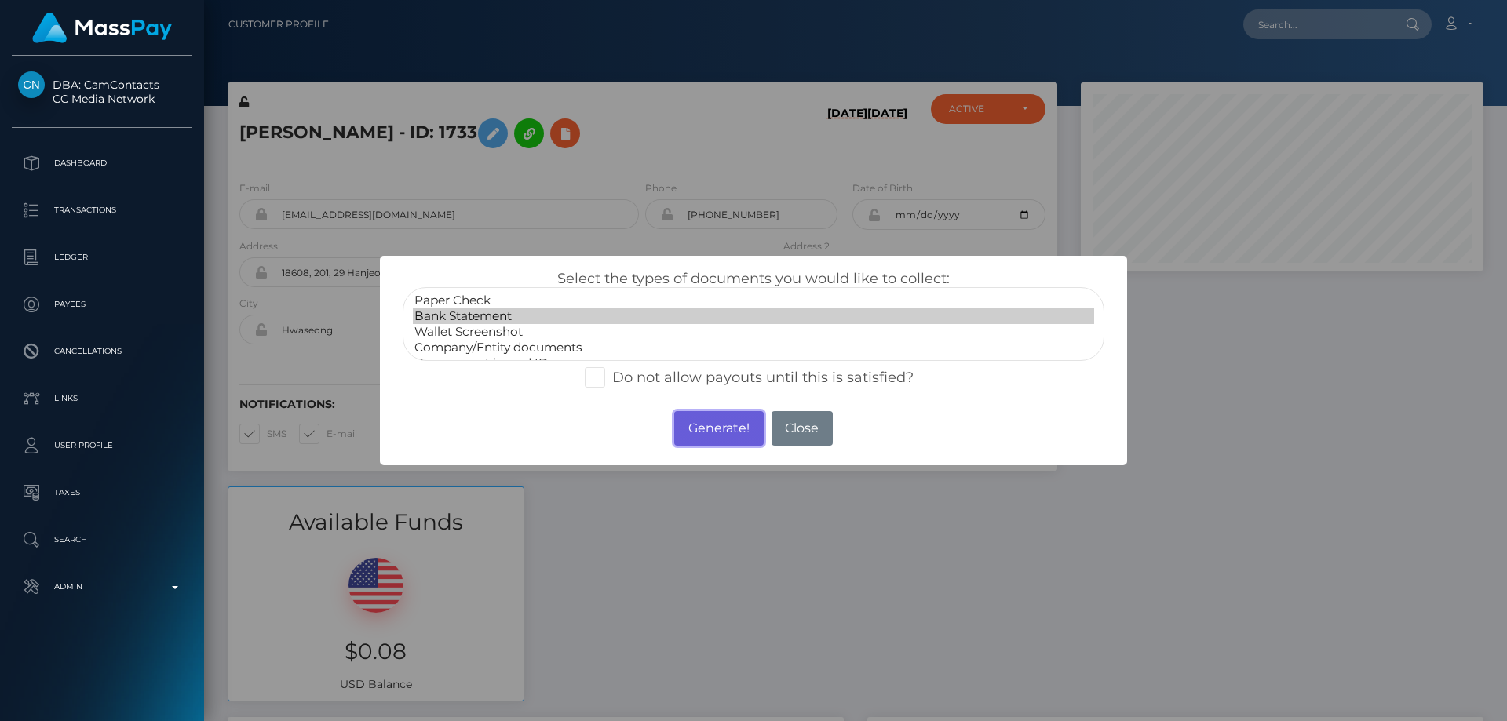
click at [715, 425] on button "Generate!" at bounding box center [718, 428] width 89 height 35
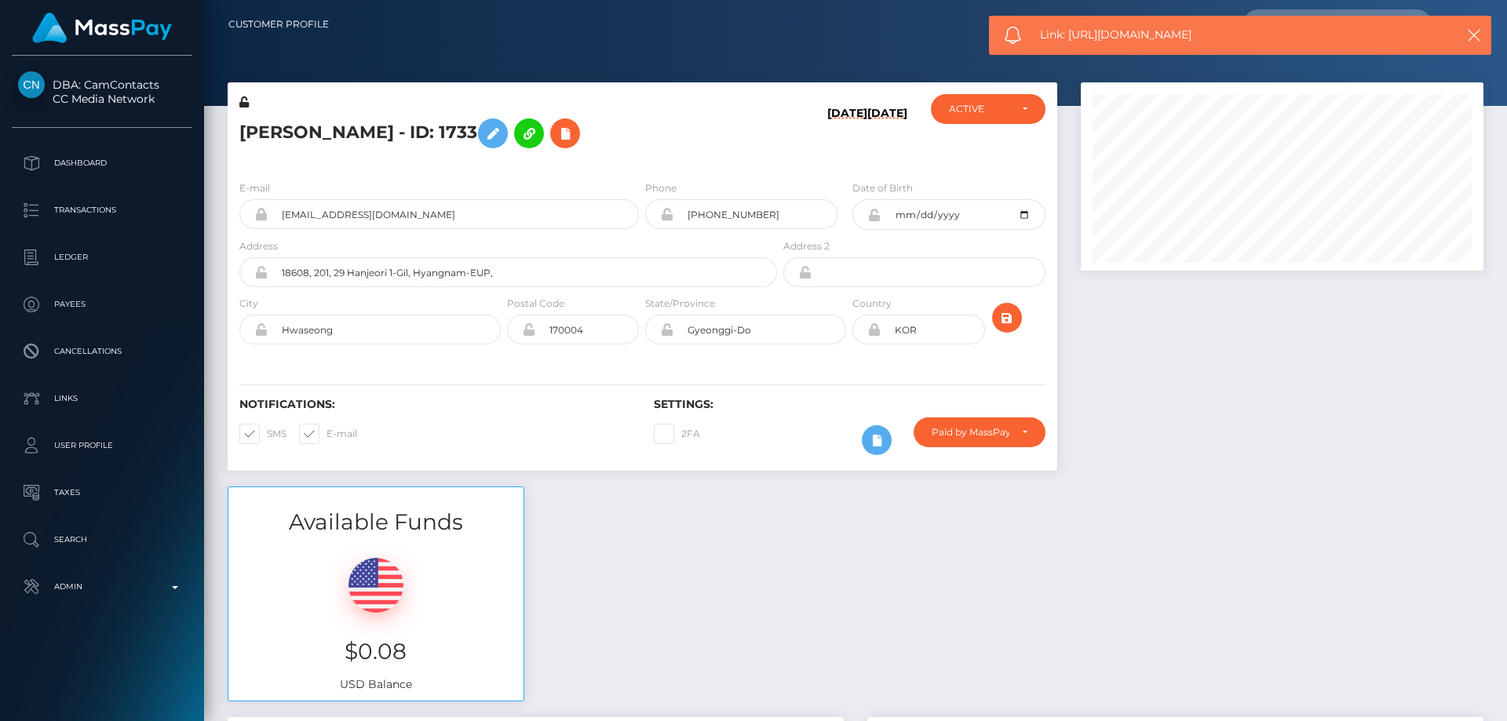
drag, startPoint x: 1189, startPoint y: 38, endPoint x: 1100, endPoint y: 27, distance: 89.4
click at [1072, 26] on div "Link: https://l.maspay.io/Hjkfc" at bounding box center [1240, 35] width 502 height 39
copy span "https://l.maspay.io/Hjkfc"
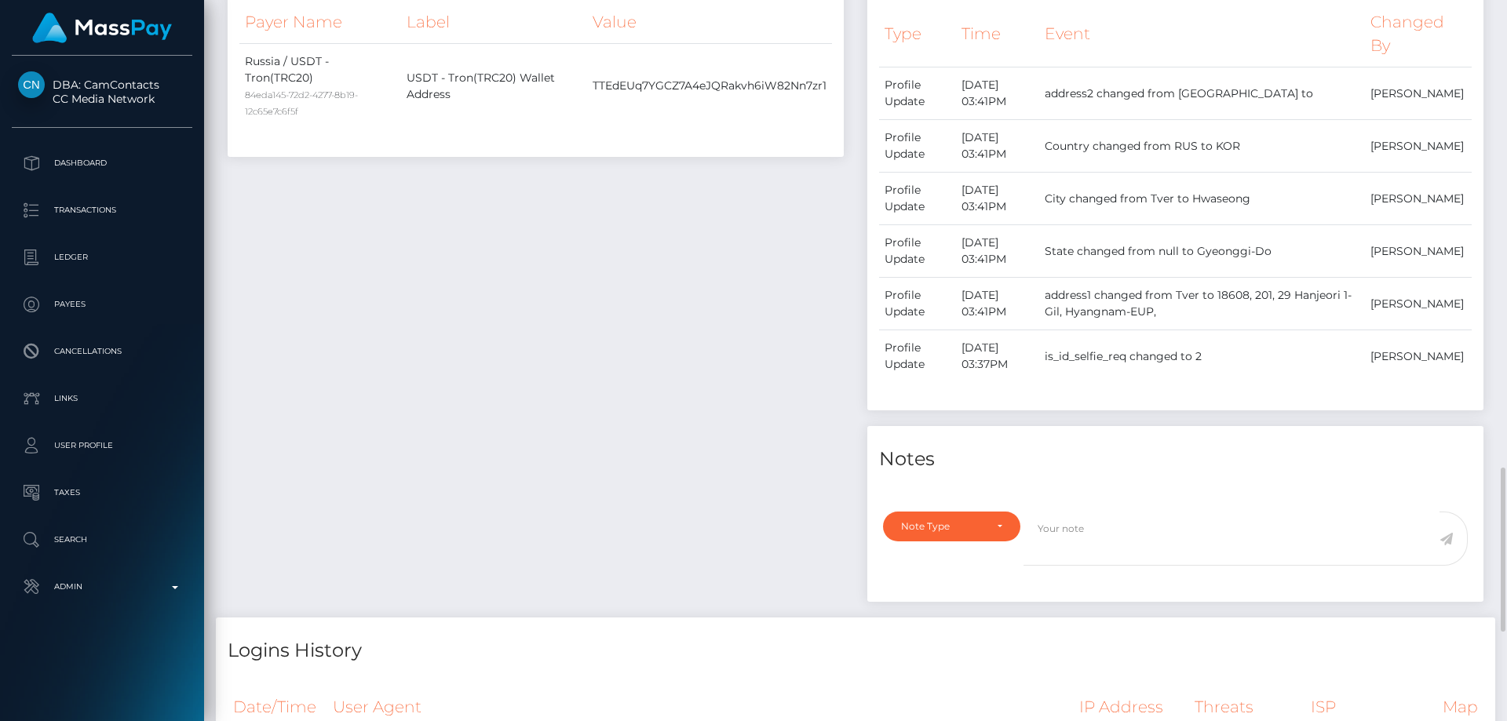
scroll to position [1021, 0]
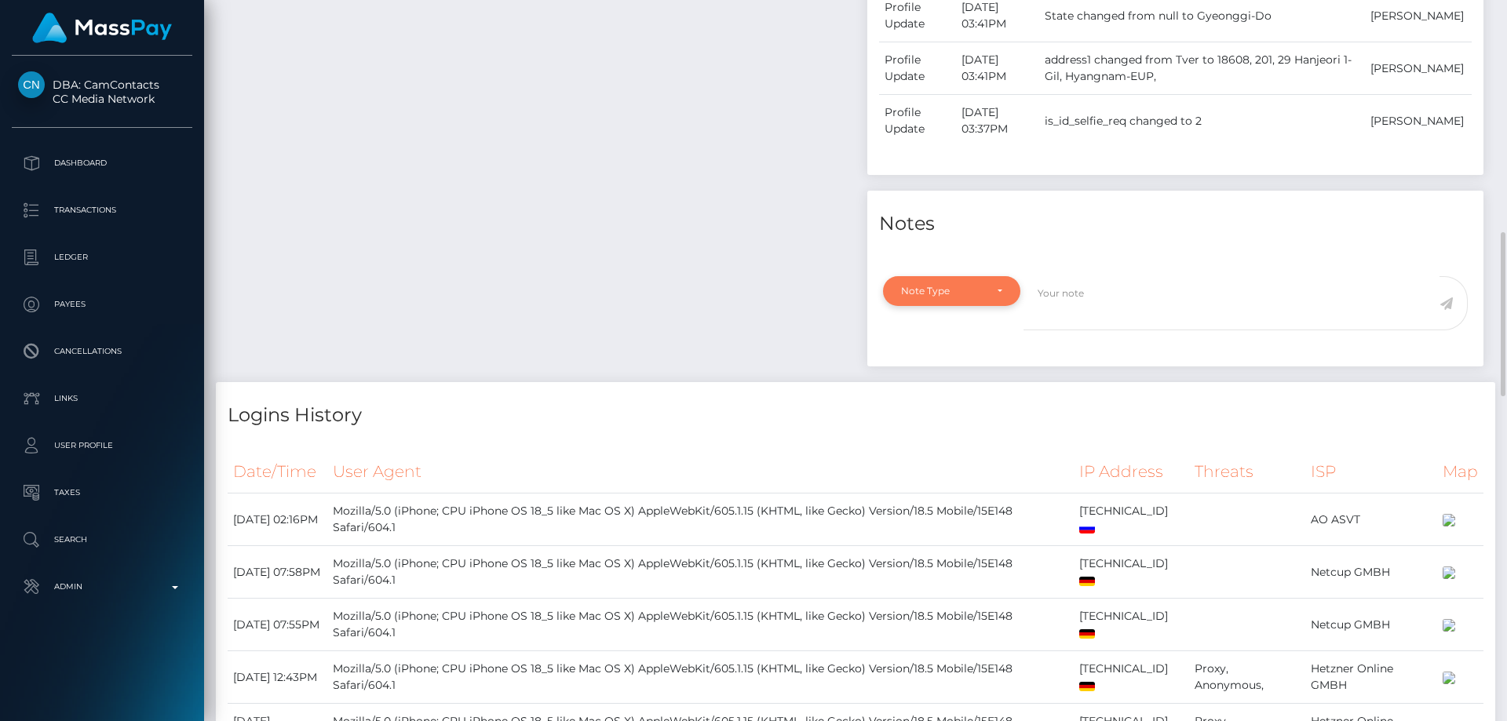
click at [939, 279] on div "Note Type" at bounding box center [951, 291] width 137 height 30
drag, startPoint x: 944, startPoint y: 370, endPoint x: 1040, endPoint y: 348, distance: 99.0
click at [944, 368] on span "Compliance" at bounding box center [930, 367] width 57 height 14
select select "COMPLIANCE"
click at [1061, 307] on textarea at bounding box center [1232, 303] width 416 height 54
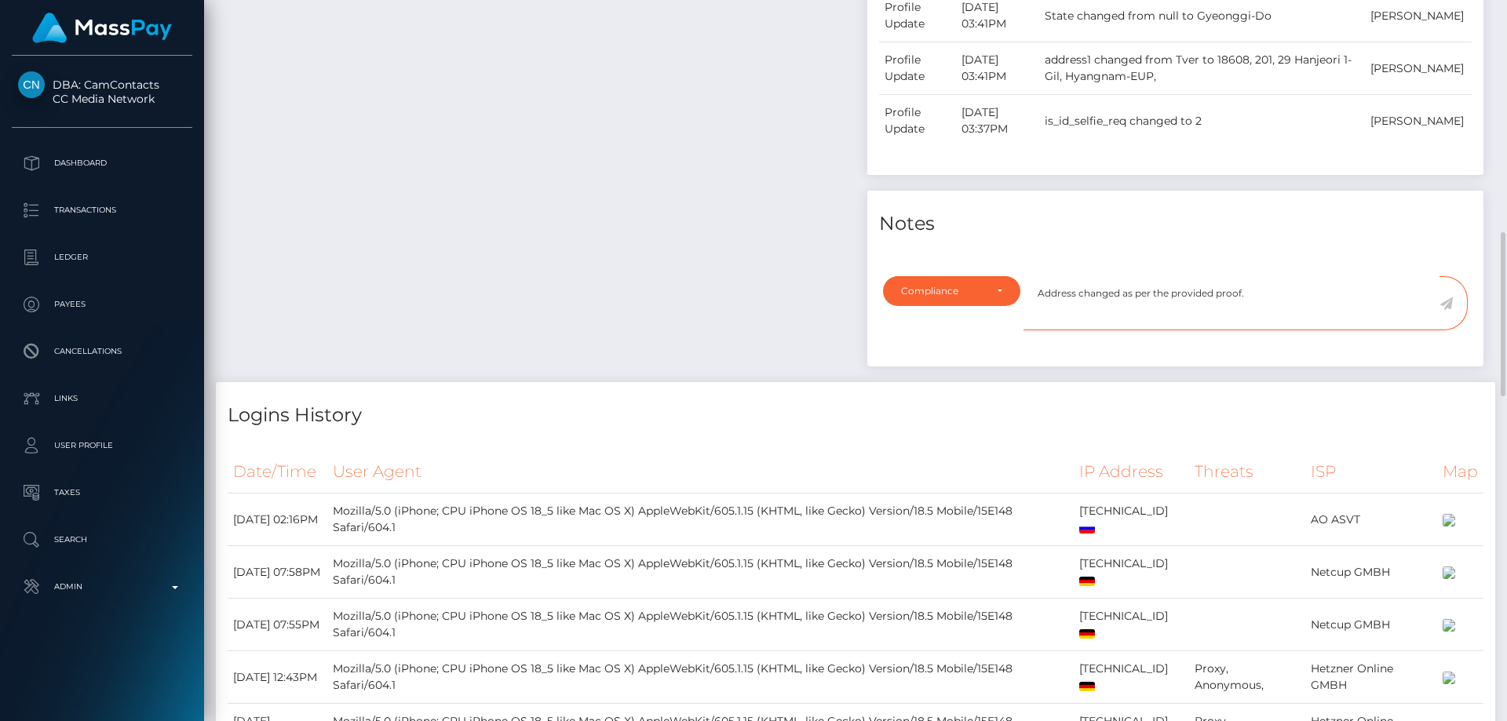
type textarea "Address changed as per the provided proof."
click at [1450, 304] on icon at bounding box center [1446, 304] width 13 height 13
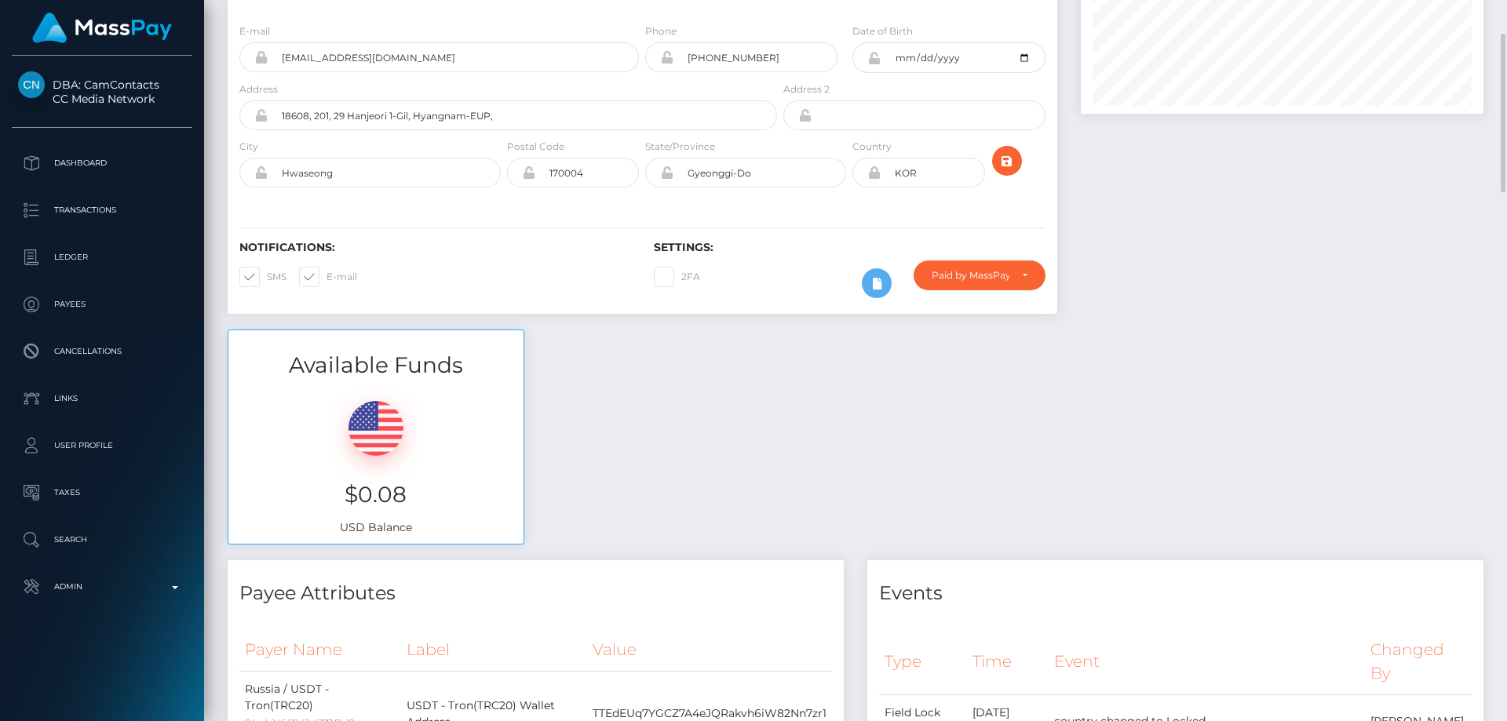
scroll to position [79, 0]
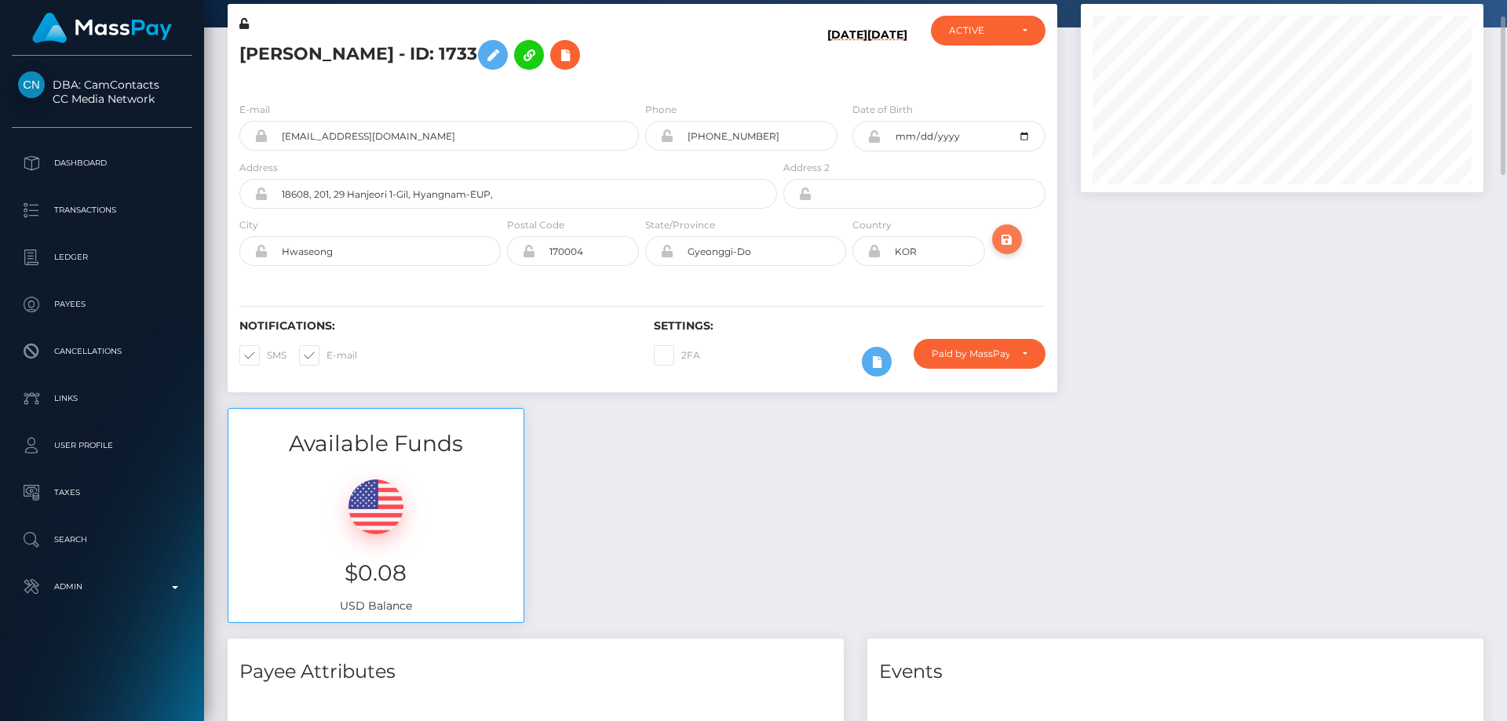
click at [1010, 230] on icon "submit" at bounding box center [1007, 240] width 19 height 20
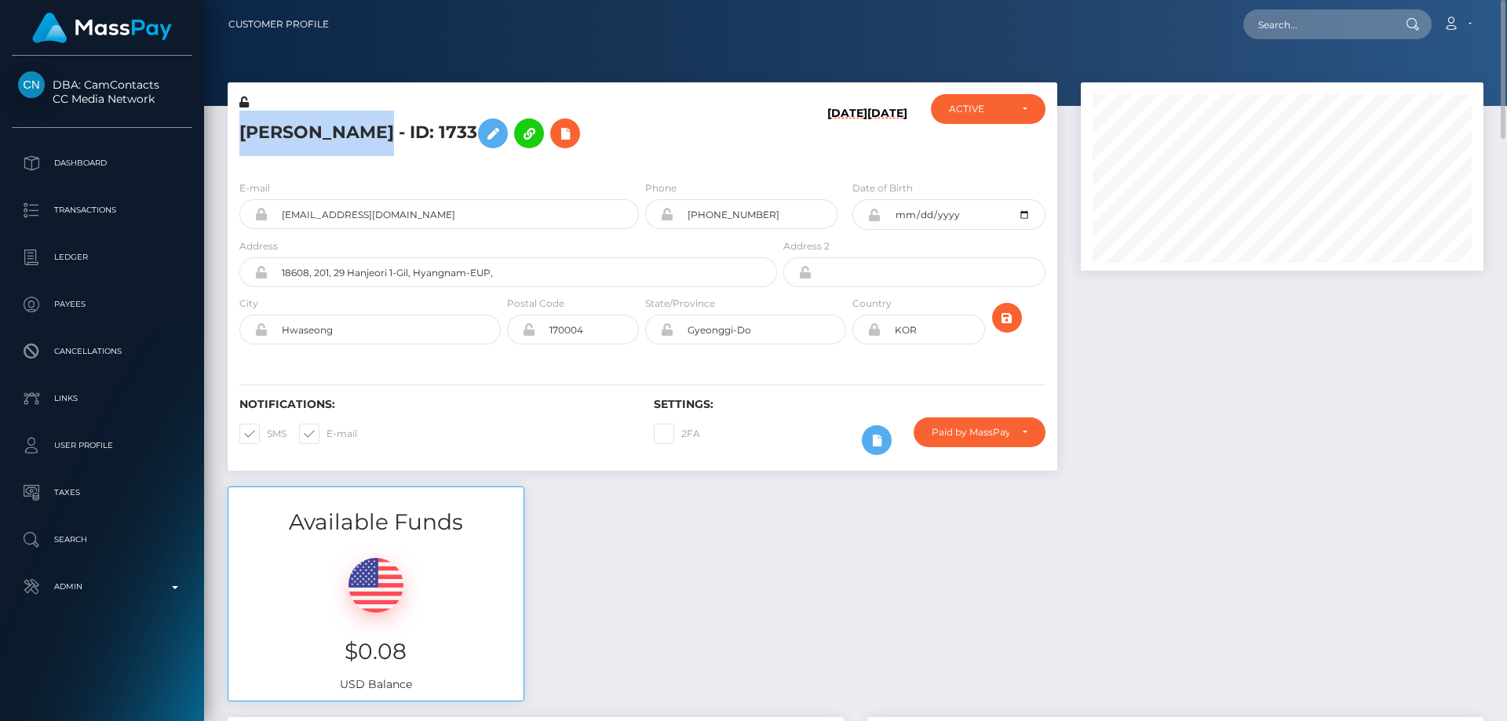
drag, startPoint x: 360, startPoint y: 138, endPoint x: 236, endPoint y: 137, distance: 124.8
click at [236, 137] on div "[PERSON_NAME] - ID: 1733" at bounding box center [504, 131] width 553 height 74
copy h5 "[PERSON_NAME]"
